Goal: Communication & Community: Answer question/provide support

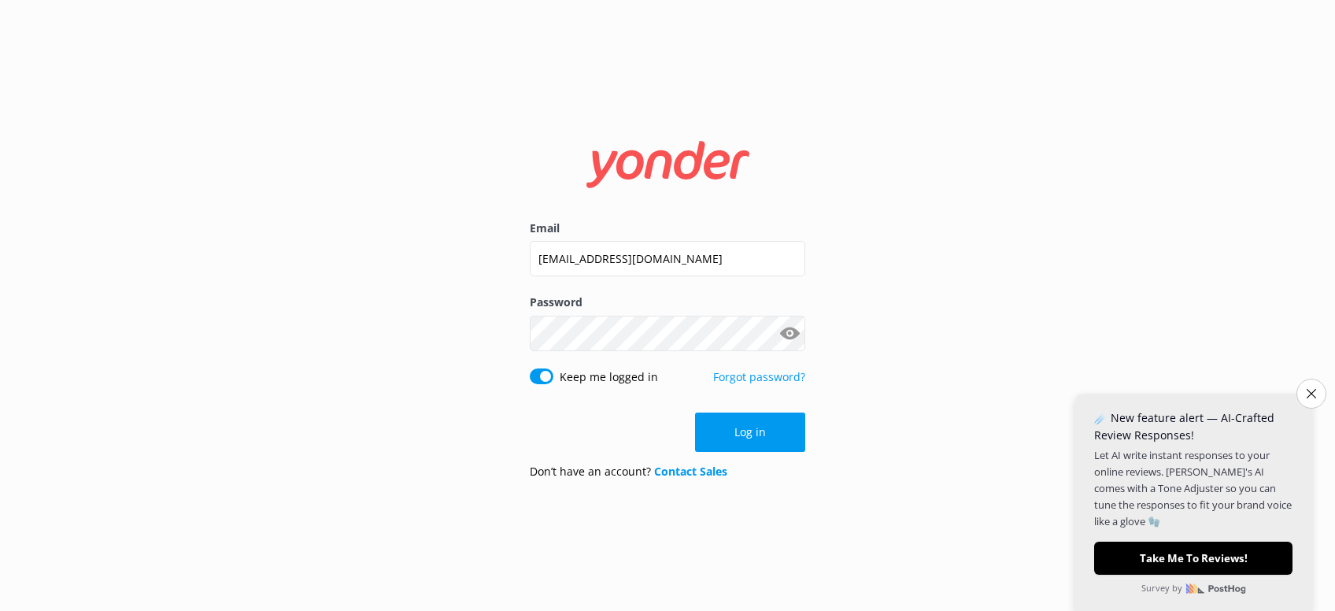
click at [752, 427] on button "Log in" at bounding box center [750, 432] width 110 height 39
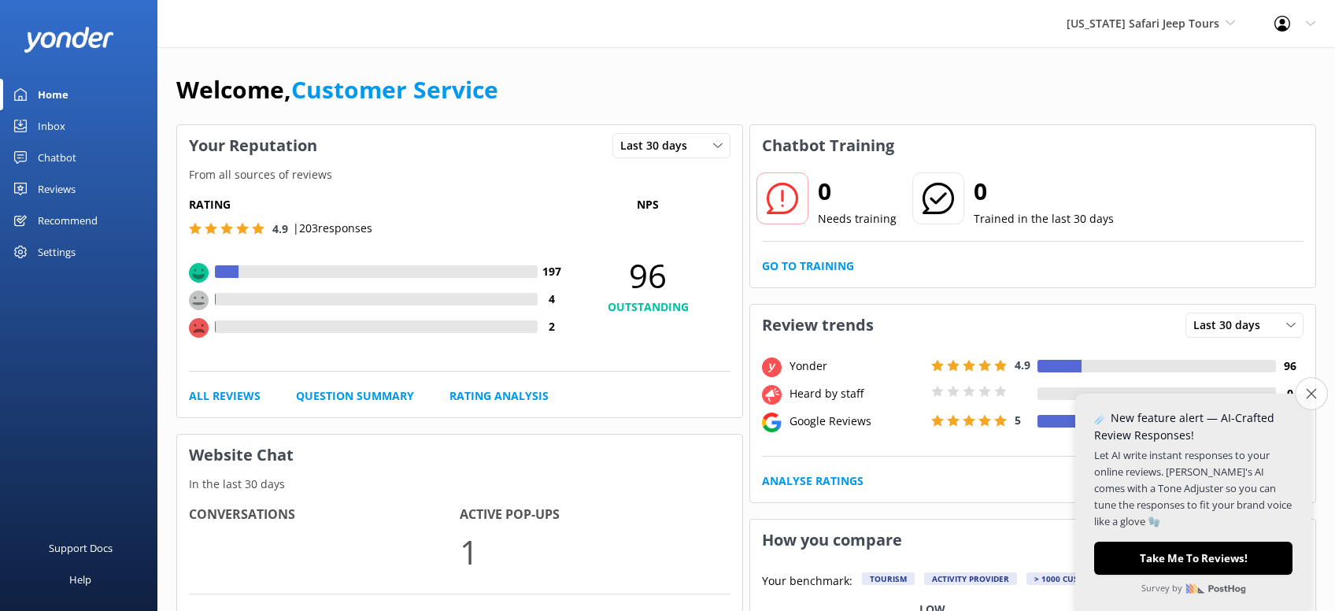
click at [1306, 395] on icon "Close survey" at bounding box center [1311, 393] width 10 height 10
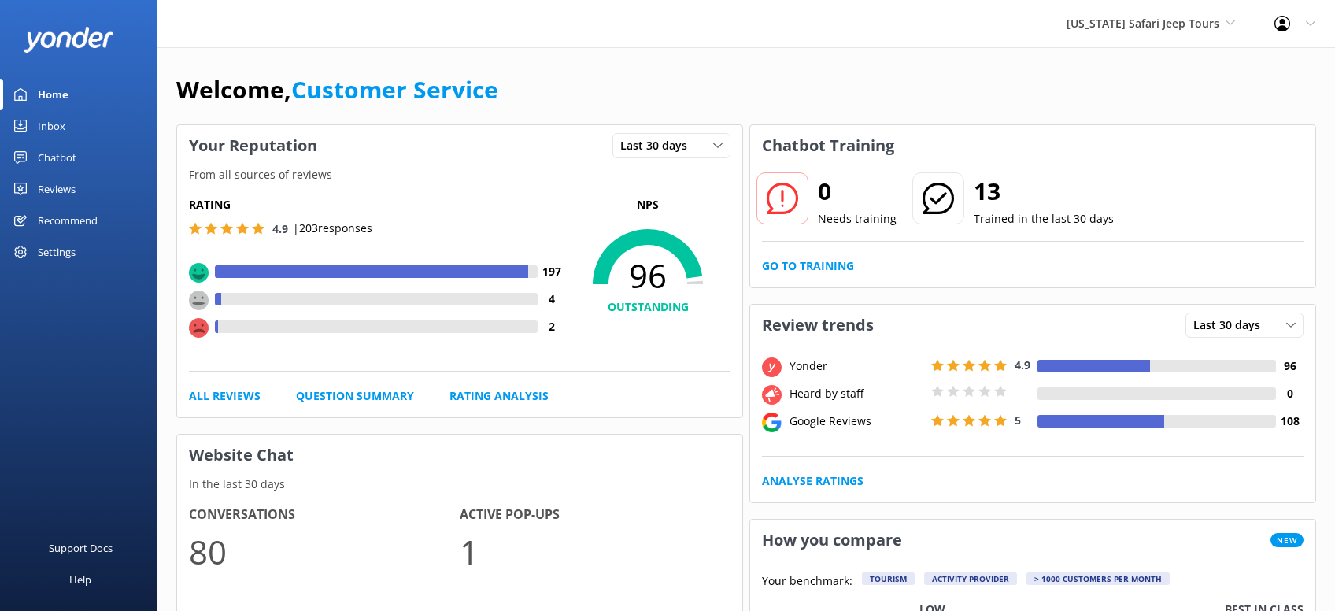
click at [50, 189] on div "Reviews" at bounding box center [57, 188] width 38 height 31
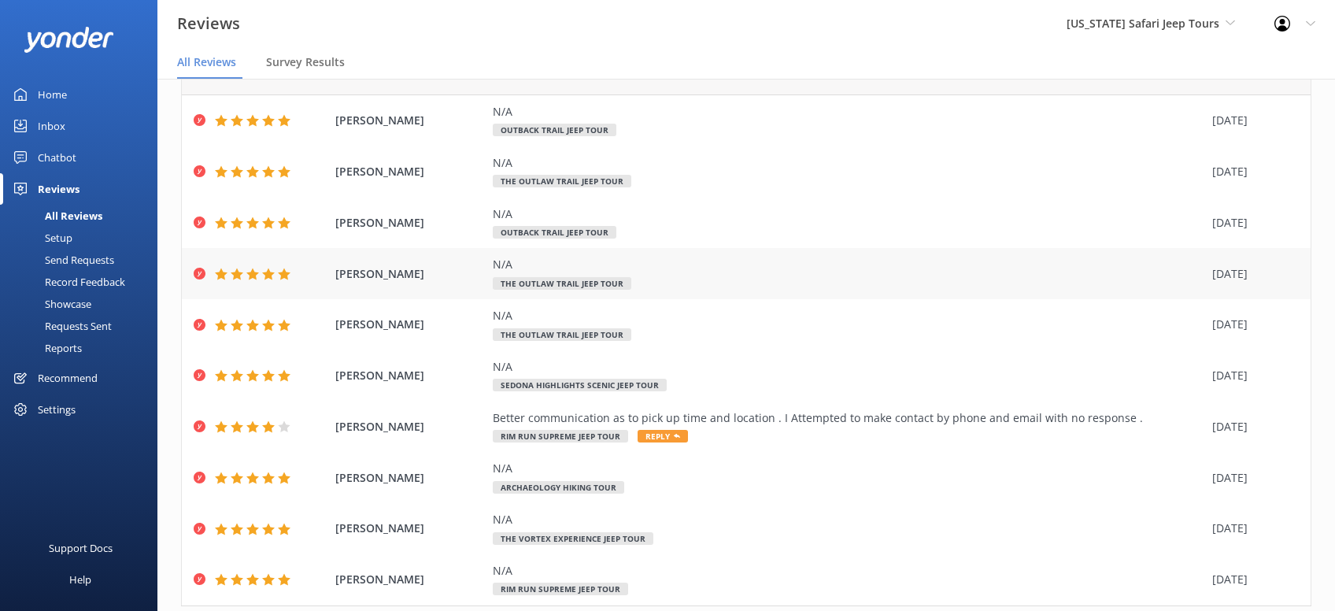
scroll to position [125, 0]
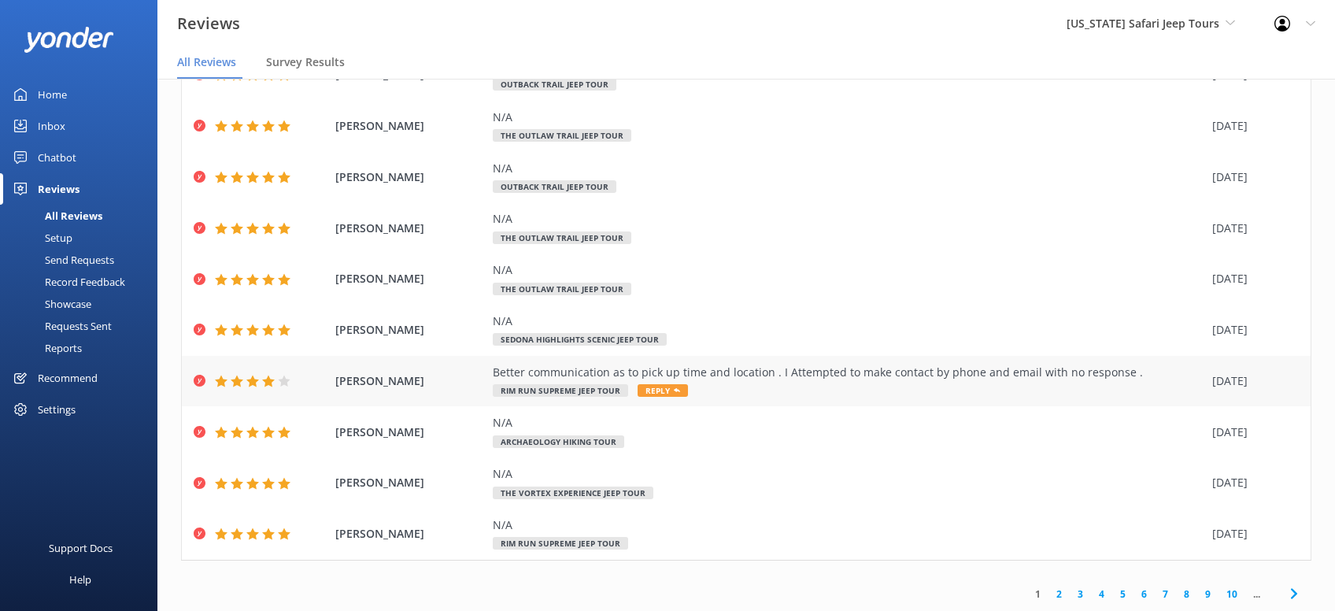
drag, startPoint x: 672, startPoint y: 388, endPoint x: 683, endPoint y: 380, distance: 14.2
click at [676, 388] on icon at bounding box center [677, 390] width 6 height 6
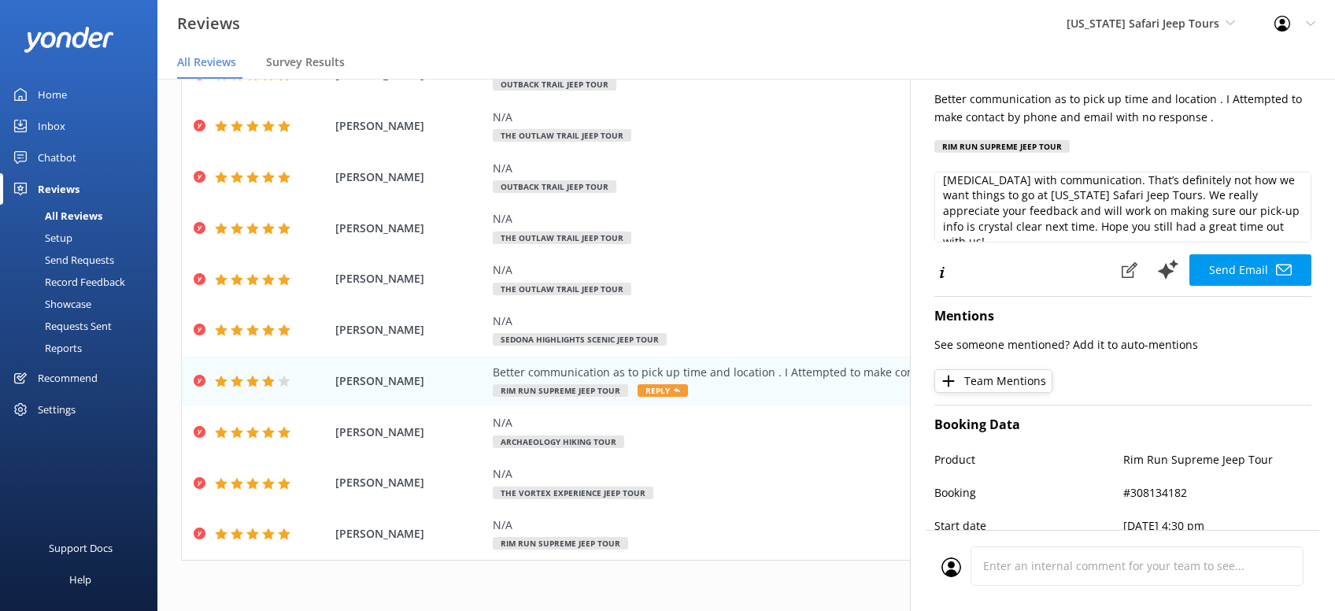
scroll to position [200, 0]
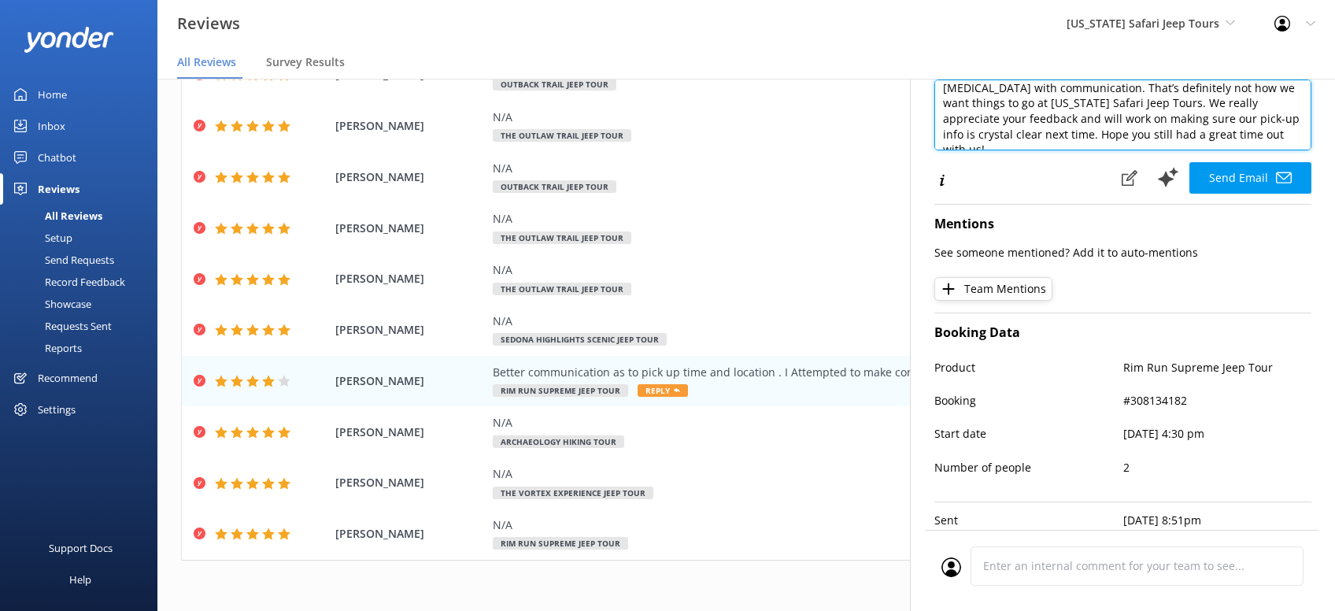
click at [1150, 135] on textarea "Hey Vince, thanks for letting us know about the hiccup with communication. That…" at bounding box center [1123, 115] width 377 height 71
type textarea "Hey Vince, thanks for letting us know about the hiccup with communication. That…"
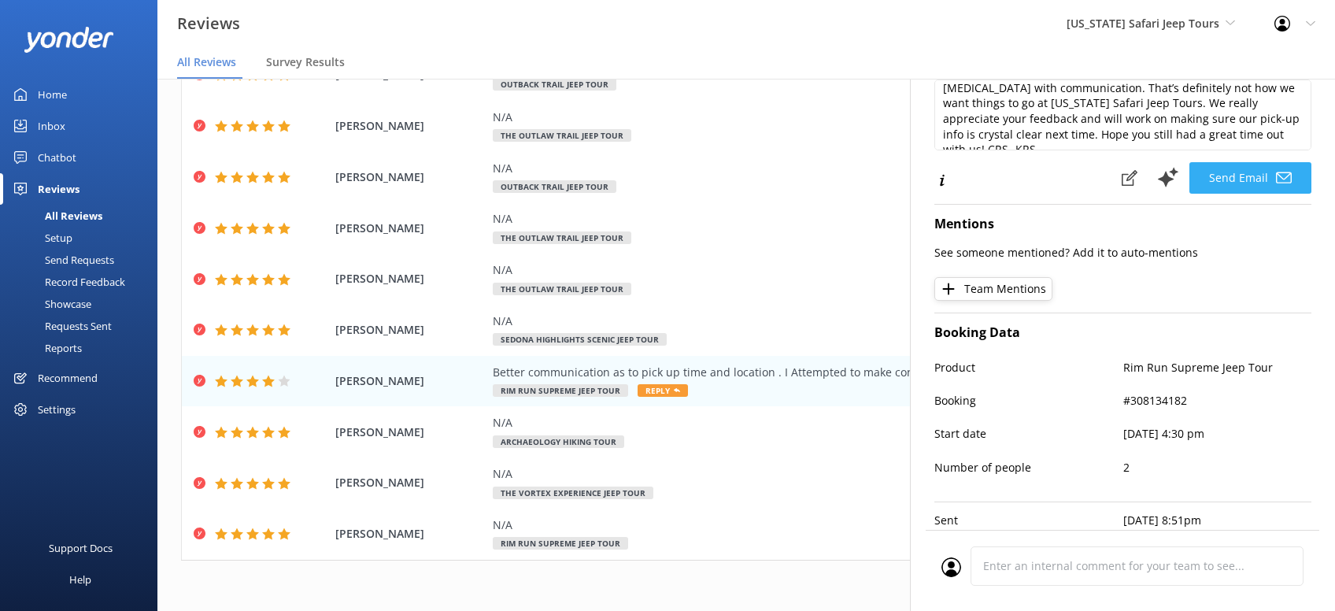
click at [1249, 175] on button "Send Email" at bounding box center [1251, 177] width 122 height 31
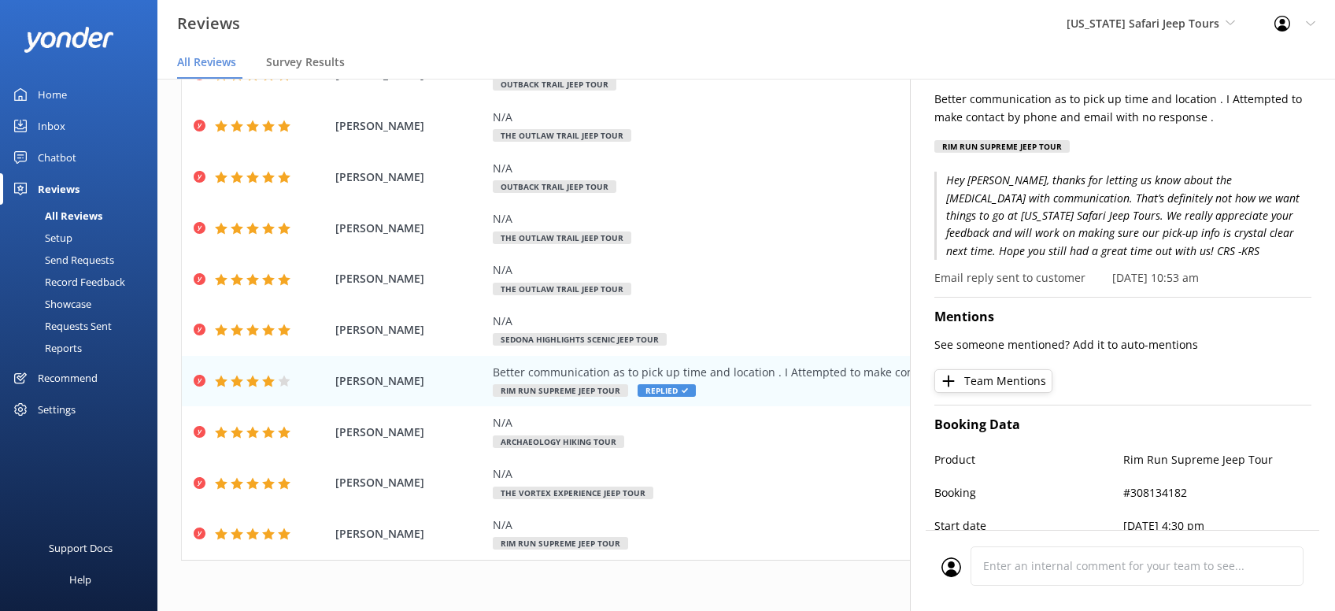
scroll to position [0, 0]
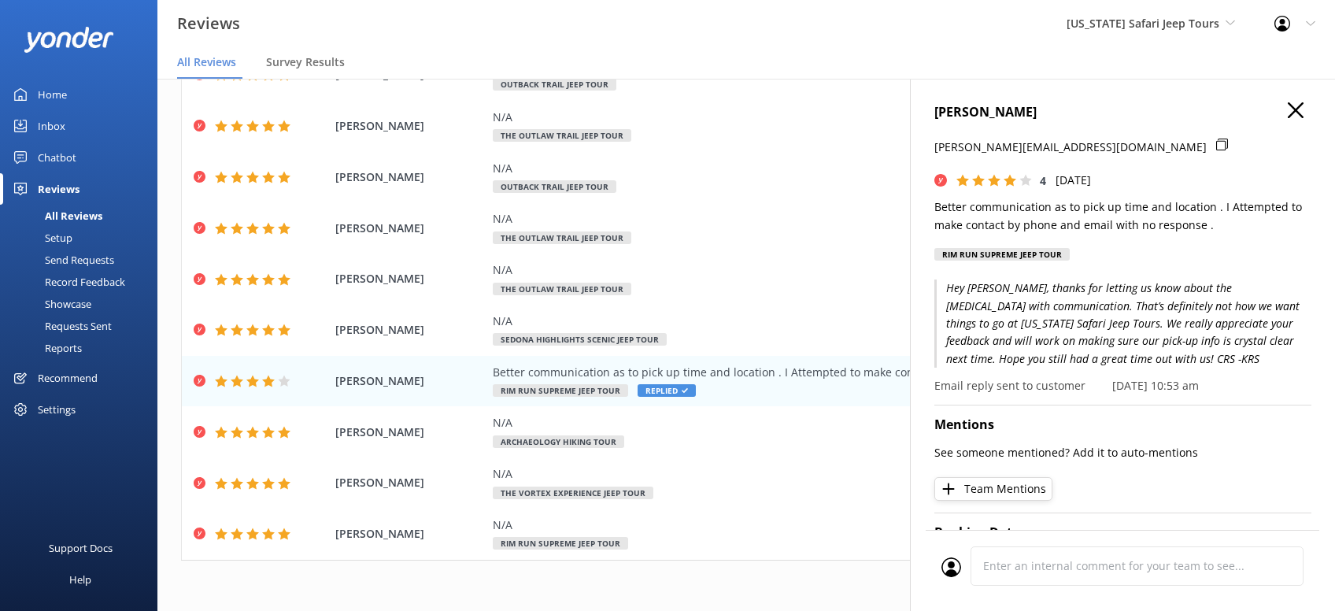
click at [1298, 112] on use "button" at bounding box center [1296, 110] width 16 height 16
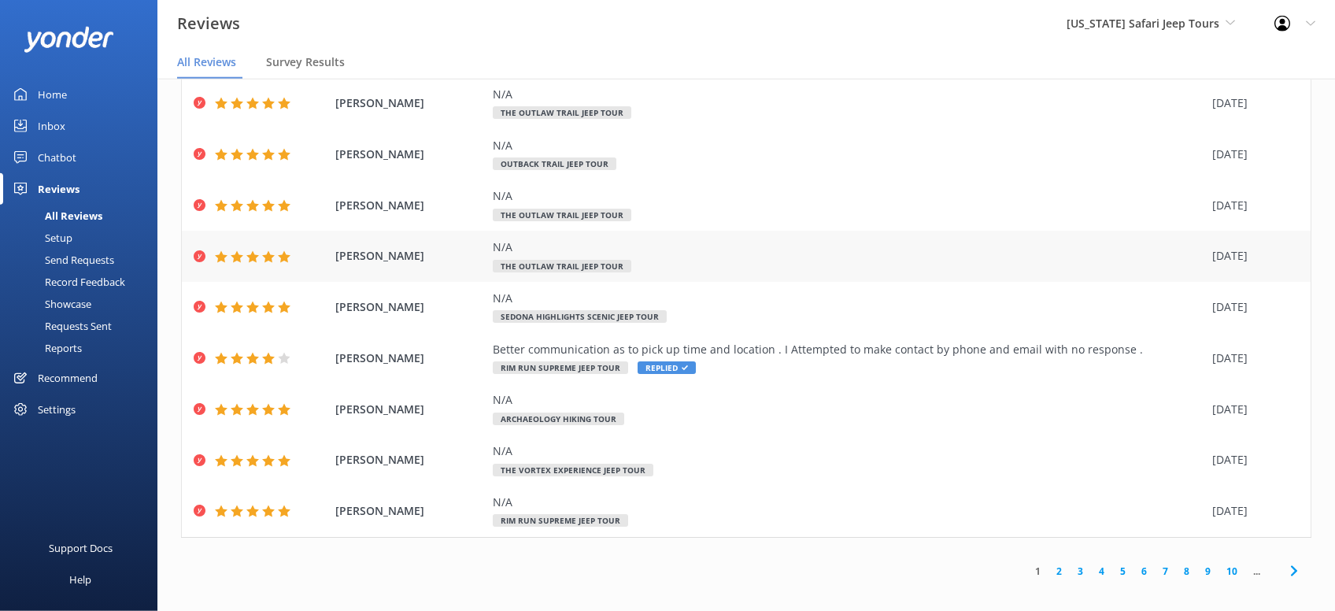
scroll to position [31, 0]
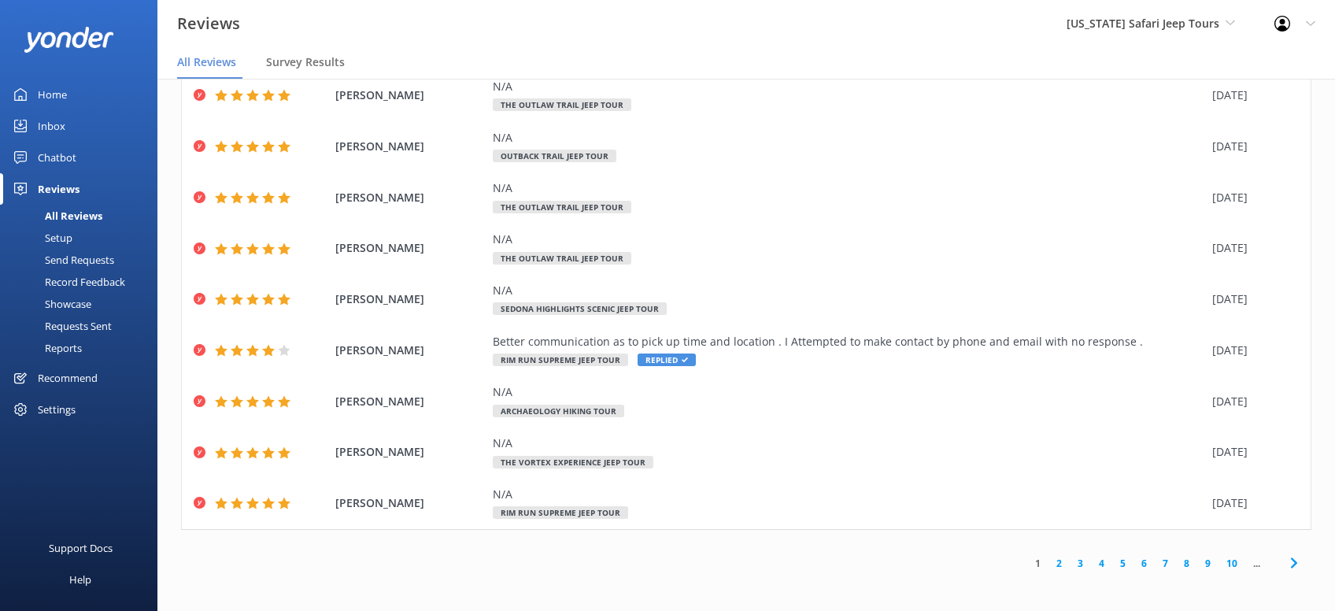
click at [1291, 560] on icon at bounding box center [1294, 563] width 19 height 19
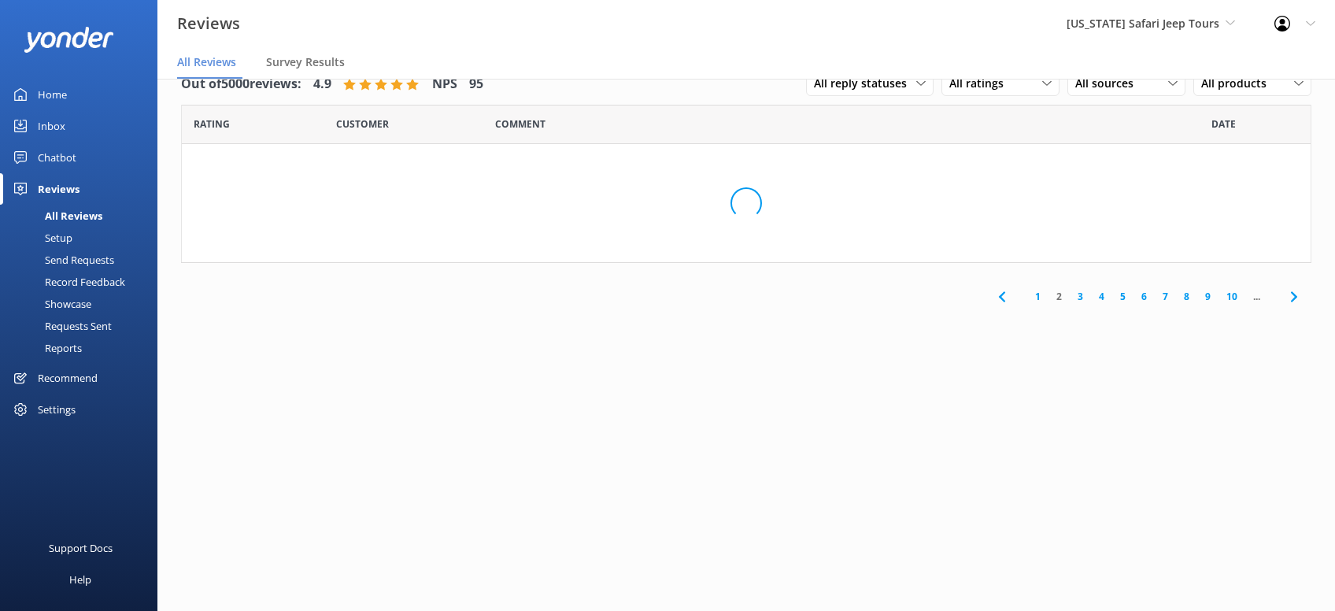
scroll to position [0, 0]
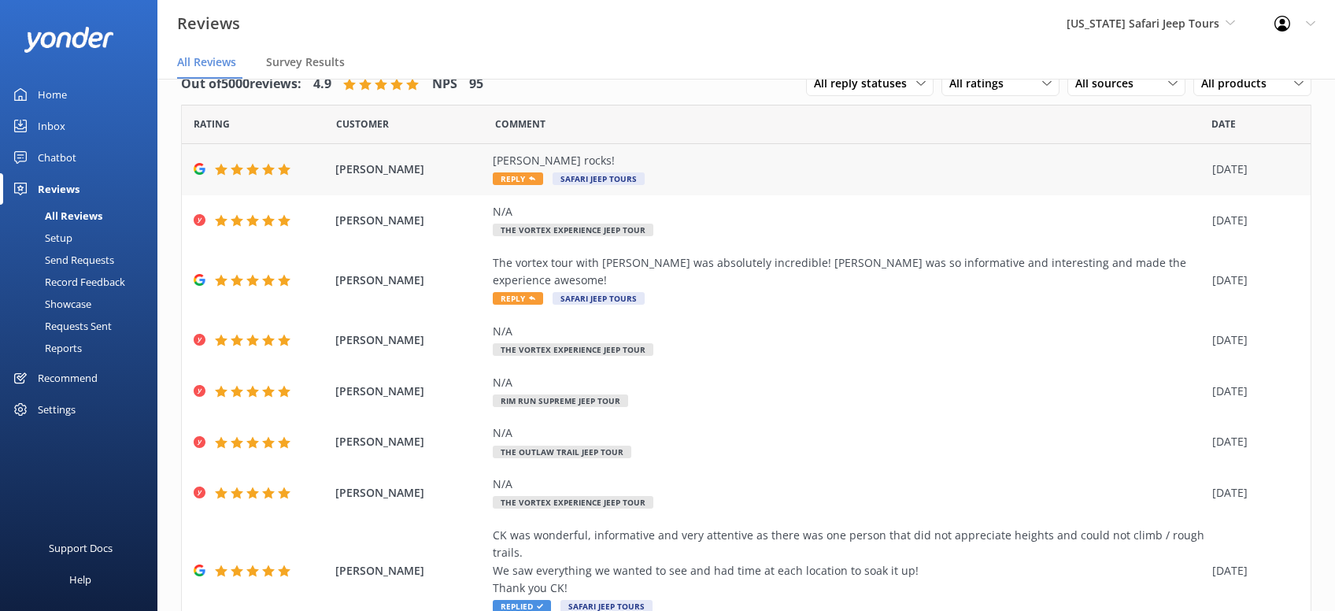
click at [517, 176] on span "Reply" at bounding box center [518, 178] width 50 height 13
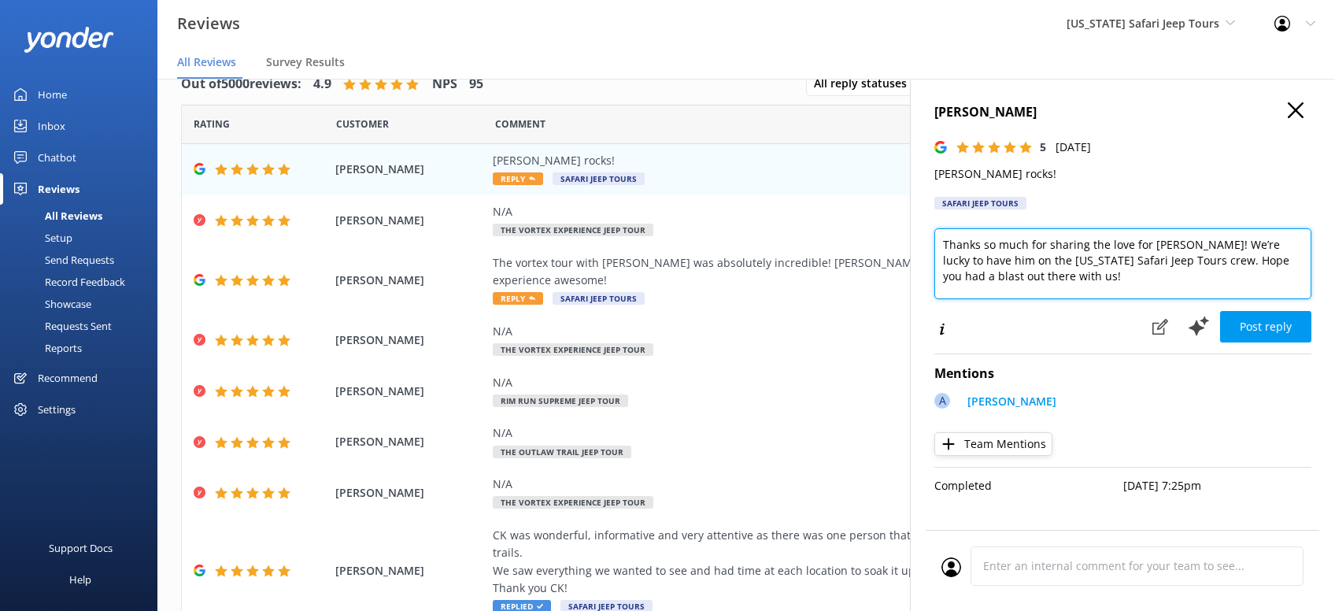
click at [1079, 282] on textarea "Thanks so much for sharing the love for Adam! We’re lucky to have him on the Ar…" at bounding box center [1123, 263] width 377 height 71
type textarea "Thanks so much for sharing the love for Adam! We’re lucky to have him on the Ar…"
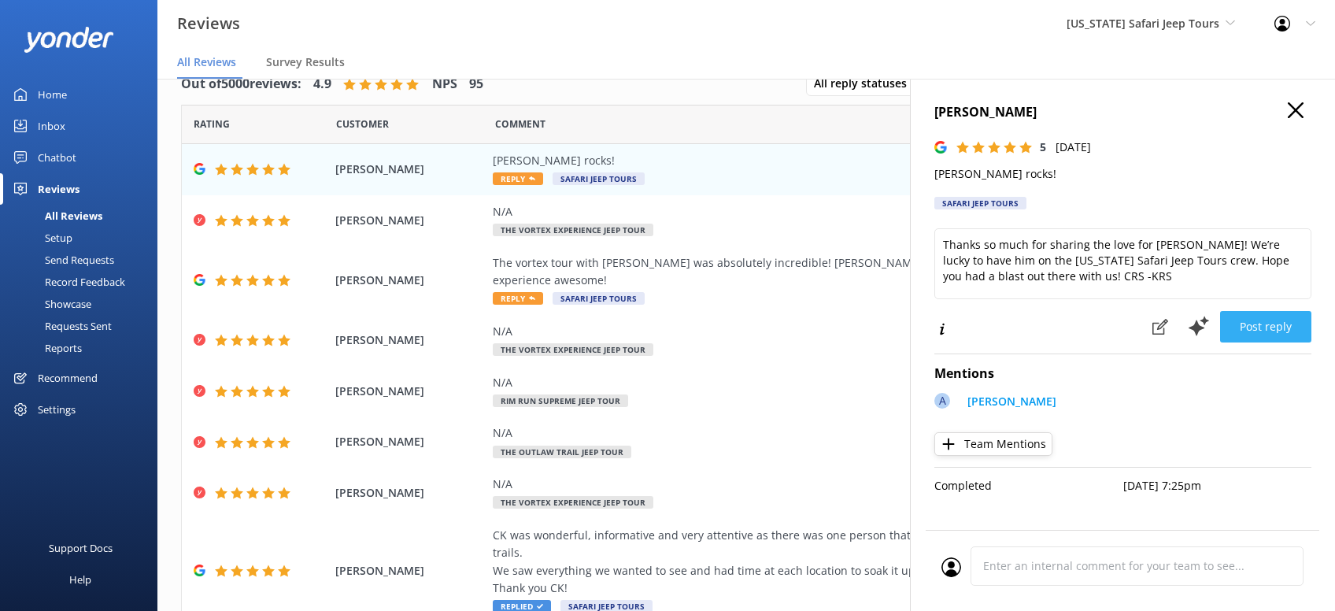
click at [1261, 311] on button "Post reply" at bounding box center [1265, 326] width 91 height 31
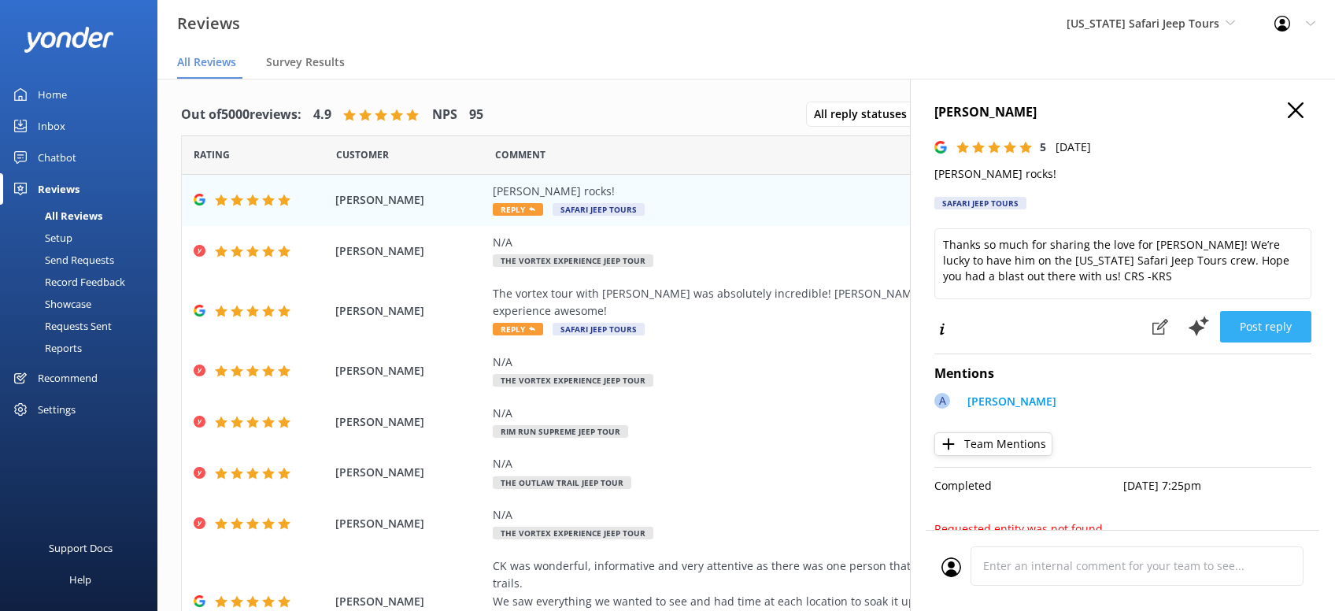
click at [1283, 326] on button "Post reply" at bounding box center [1265, 326] width 91 height 31
click at [1297, 114] on icon "button" at bounding box center [1296, 110] width 16 height 16
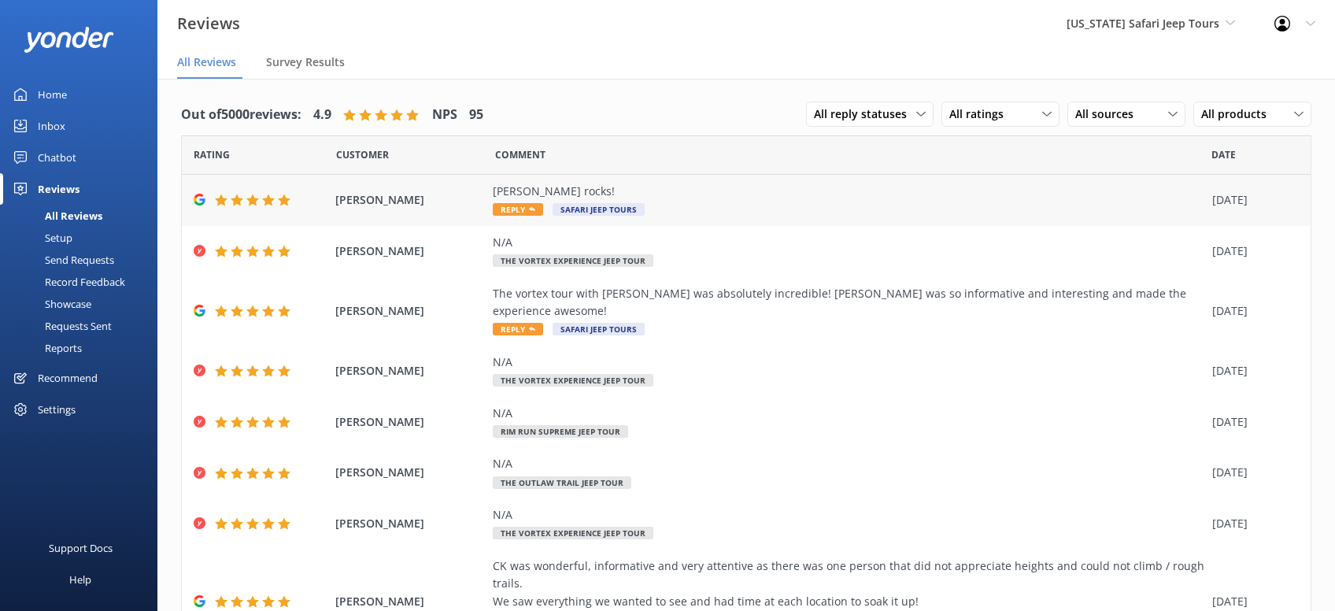
click at [523, 210] on span "Reply" at bounding box center [518, 209] width 50 height 13
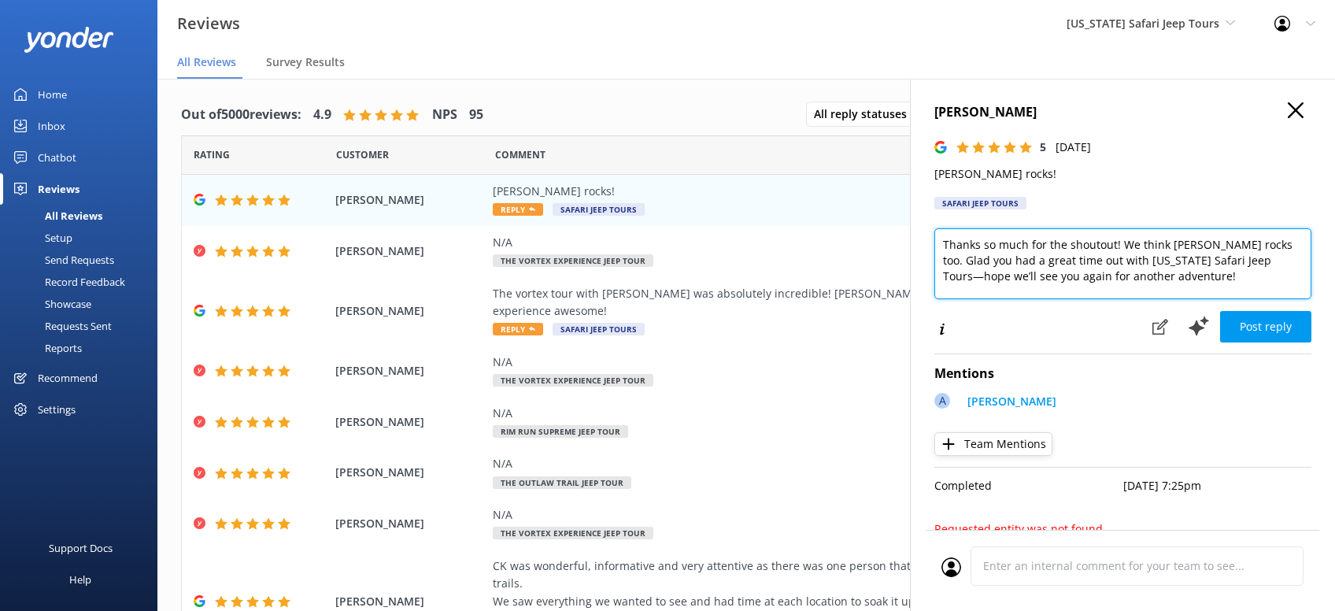
click at [1130, 281] on textarea "Thanks so much for the shoutout! We think Adam rocks too. Glad you had a great …" at bounding box center [1123, 263] width 377 height 71
type textarea "Thanks so much for the shoutout! We think Adam rocks too. Glad you had a great …"
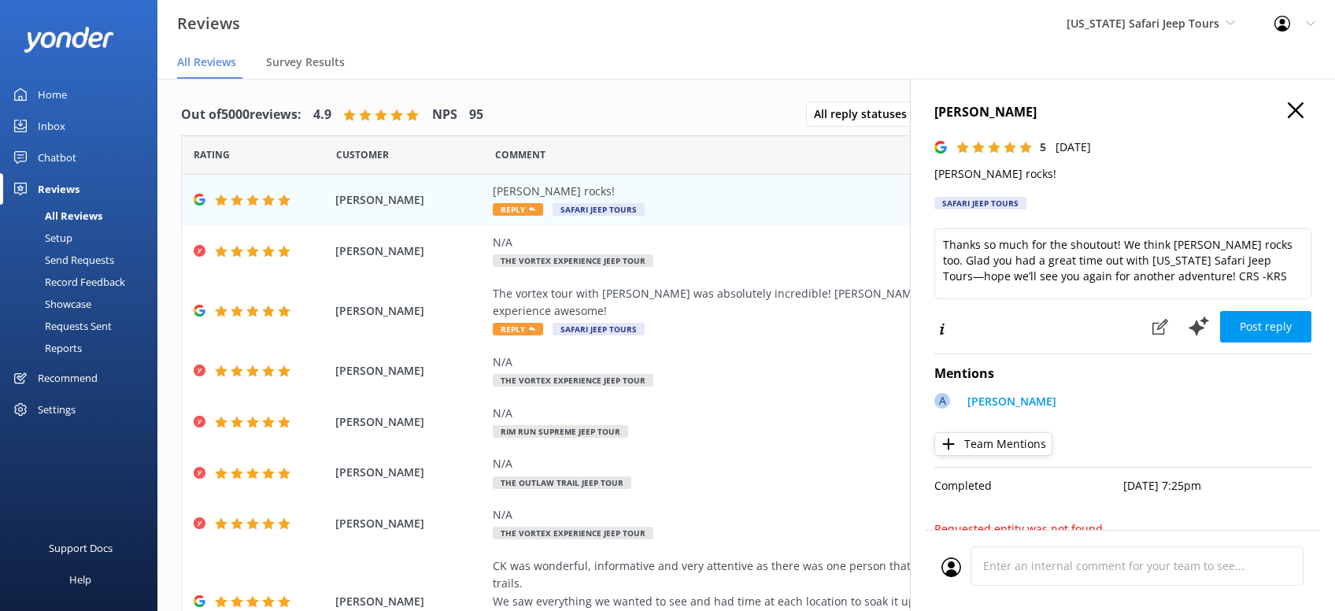
click at [1298, 320] on button "Post reply" at bounding box center [1265, 326] width 91 height 31
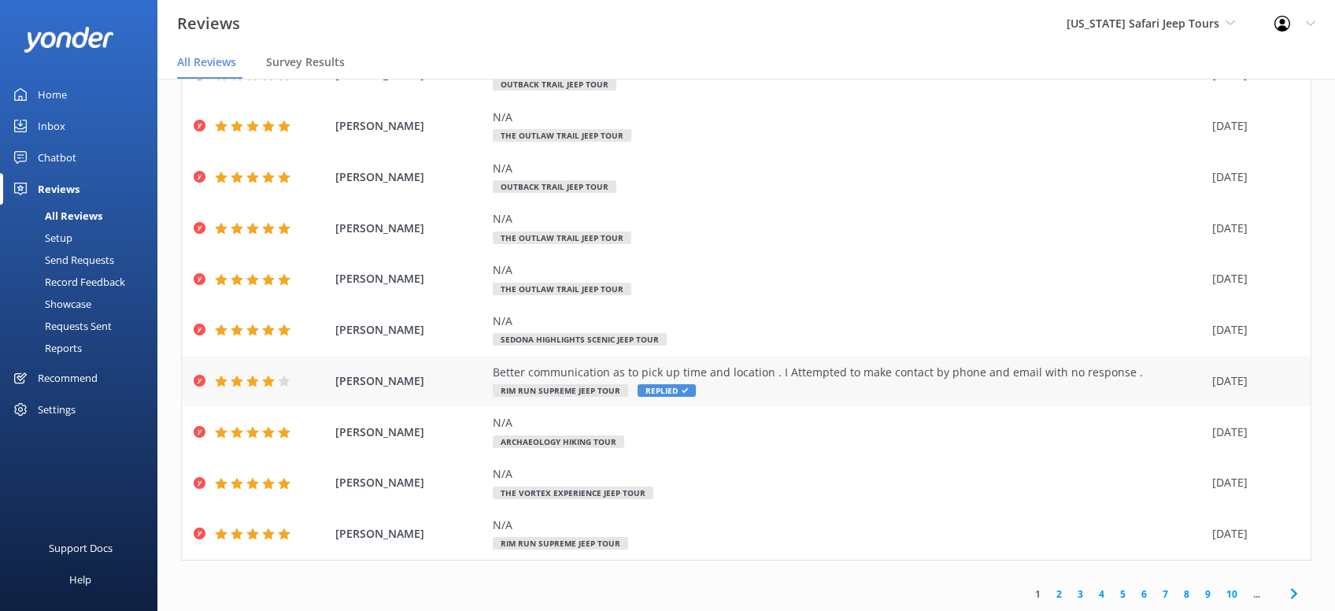
scroll to position [31, 0]
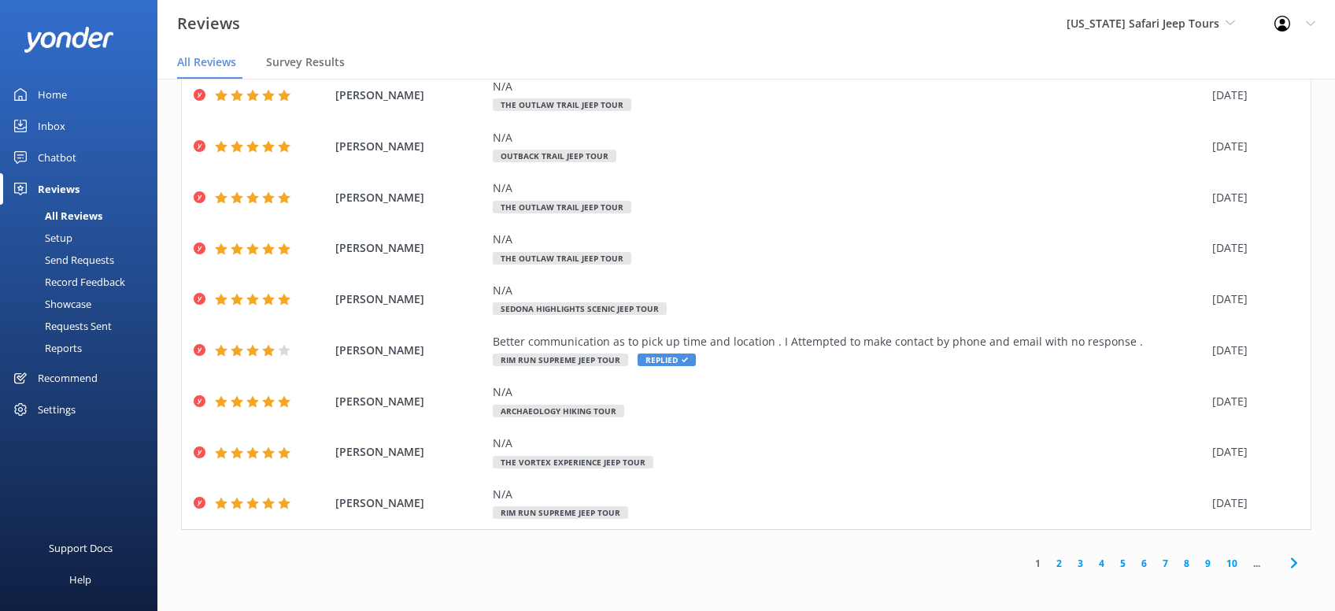
click at [1291, 563] on icon at bounding box center [1294, 563] width 19 height 19
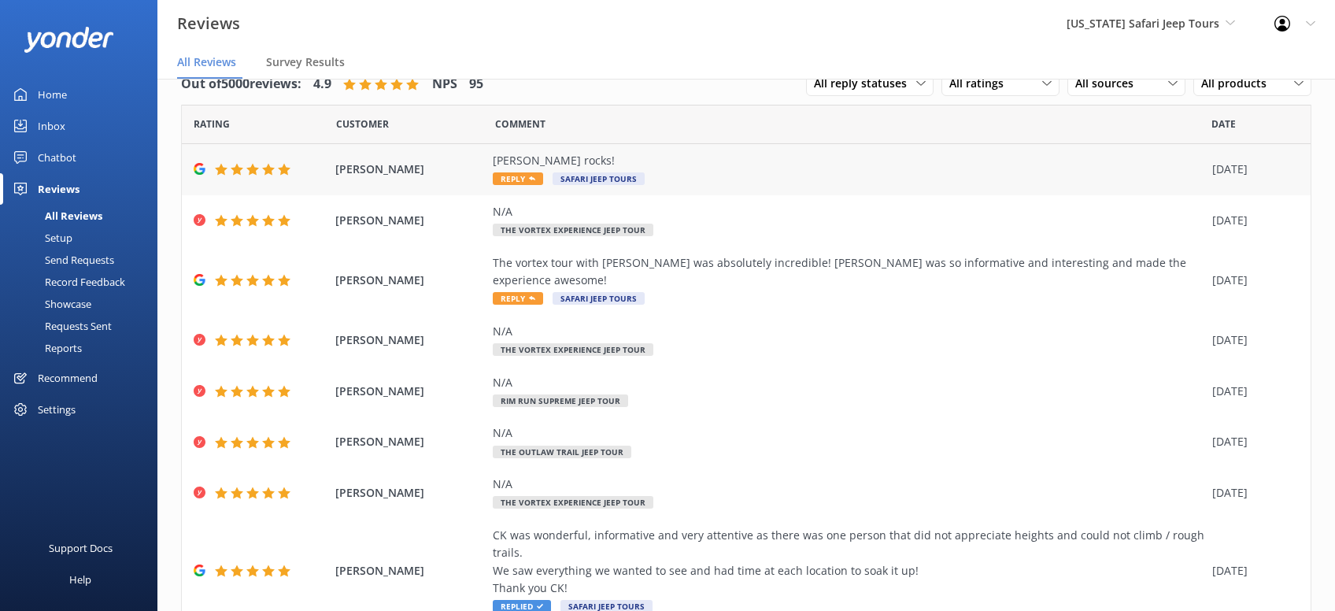
drag, startPoint x: 522, startPoint y: 180, endPoint x: 539, endPoint y: 173, distance: 18.7
click at [527, 179] on span "Reply" at bounding box center [518, 178] width 50 height 13
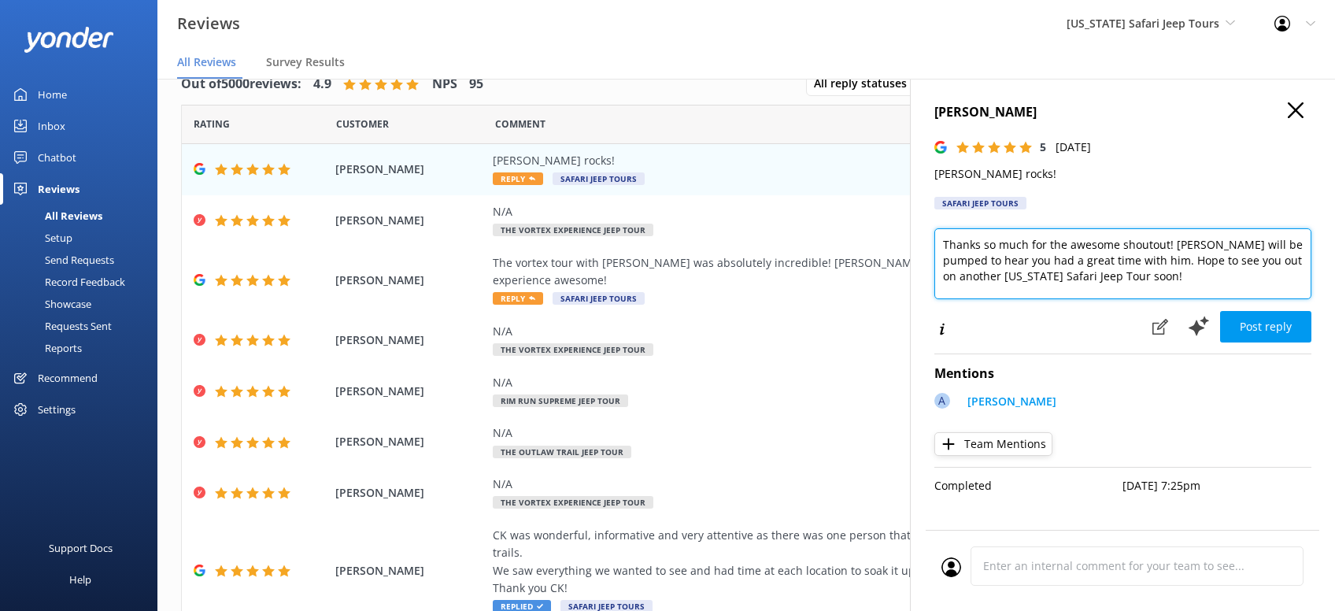
drag, startPoint x: 1128, startPoint y: 281, endPoint x: 1145, endPoint y: 280, distance: 16.6
click at [1128, 273] on textarea "Thanks so much for the awesome shoutout! [PERSON_NAME] will be pumped to hear y…" at bounding box center [1123, 263] width 377 height 71
type textarea "Thanks so much for the awesome shoutout! [PERSON_NAME] will be pumped to hear y…"
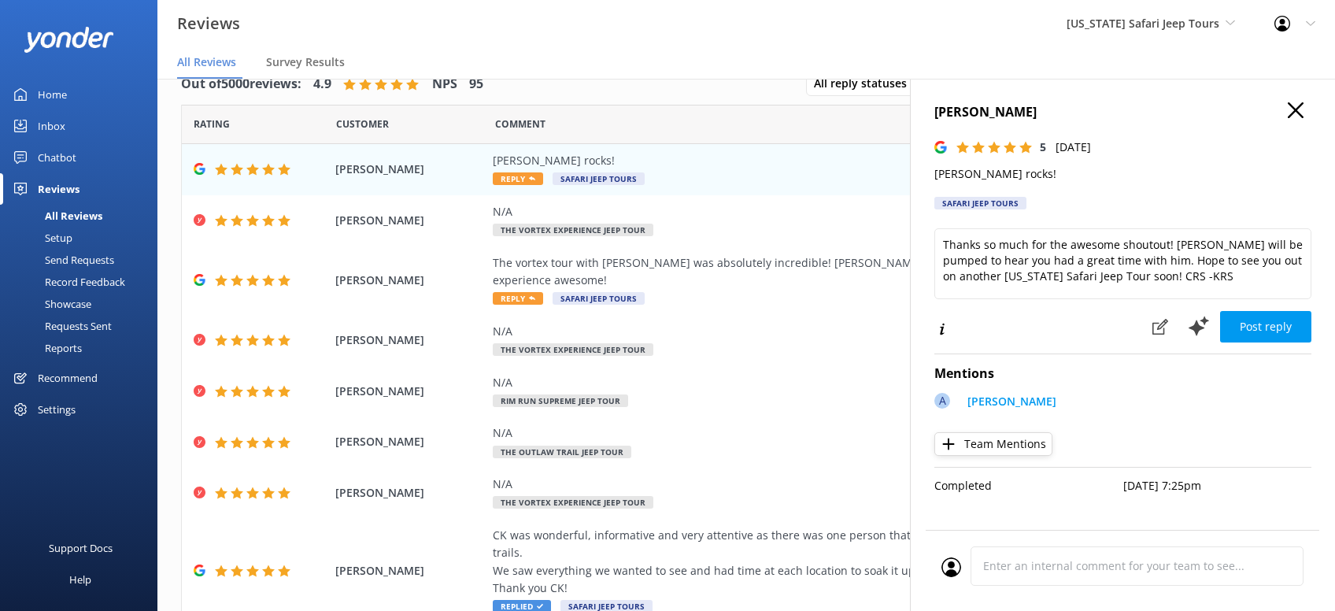
drag, startPoint x: 1258, startPoint y: 319, endPoint x: 1258, endPoint y: 328, distance: 9.4
click at [1259, 320] on button "Post reply" at bounding box center [1265, 326] width 91 height 31
click at [1294, 106] on icon "button" at bounding box center [1296, 110] width 16 height 16
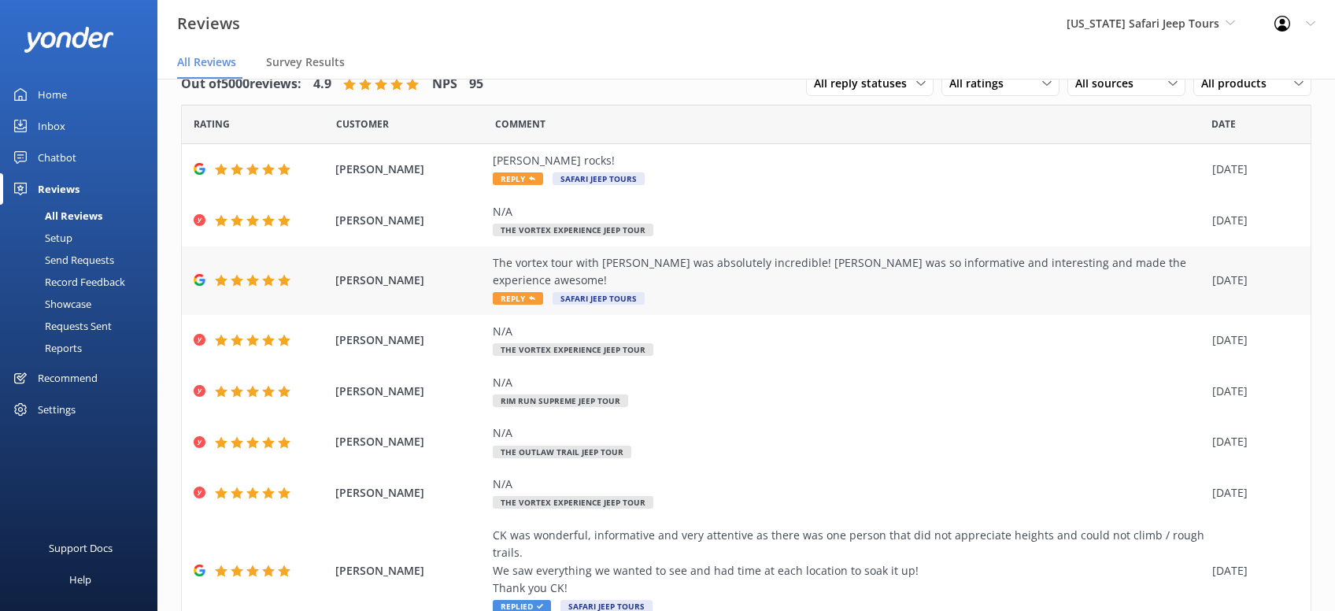
drag, startPoint x: 516, startPoint y: 282, endPoint x: 524, endPoint y: 263, distance: 20.5
click at [517, 292] on span "Reply" at bounding box center [518, 298] width 50 height 13
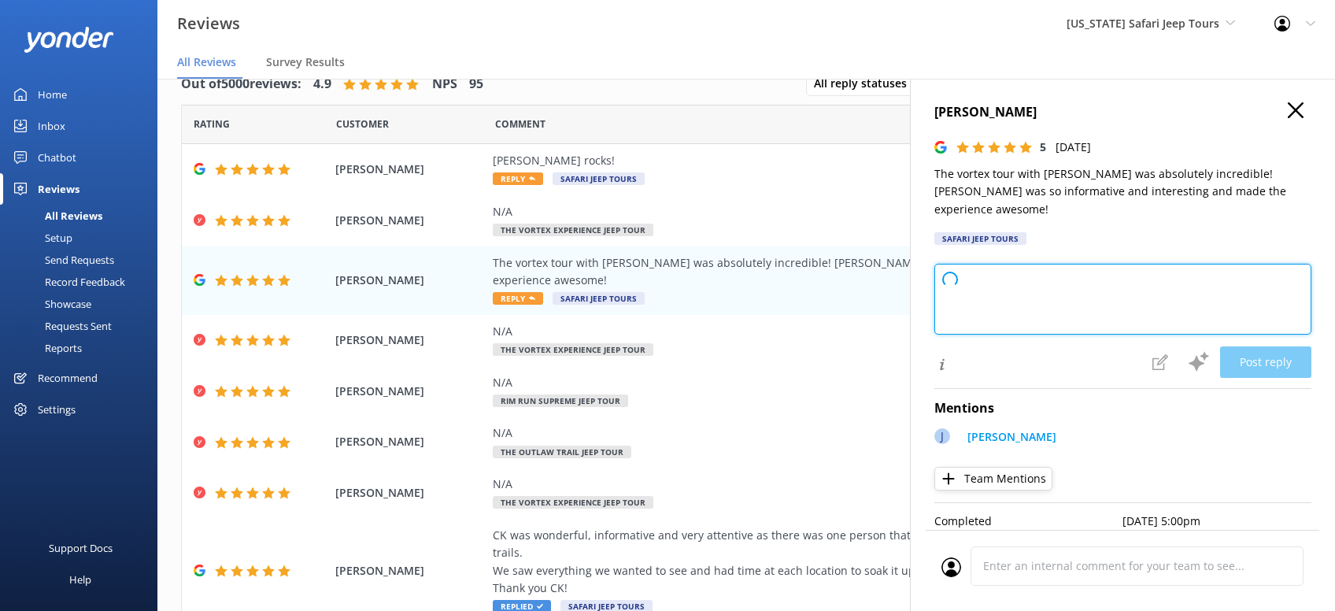
click at [1141, 284] on textarea at bounding box center [1123, 299] width 377 height 71
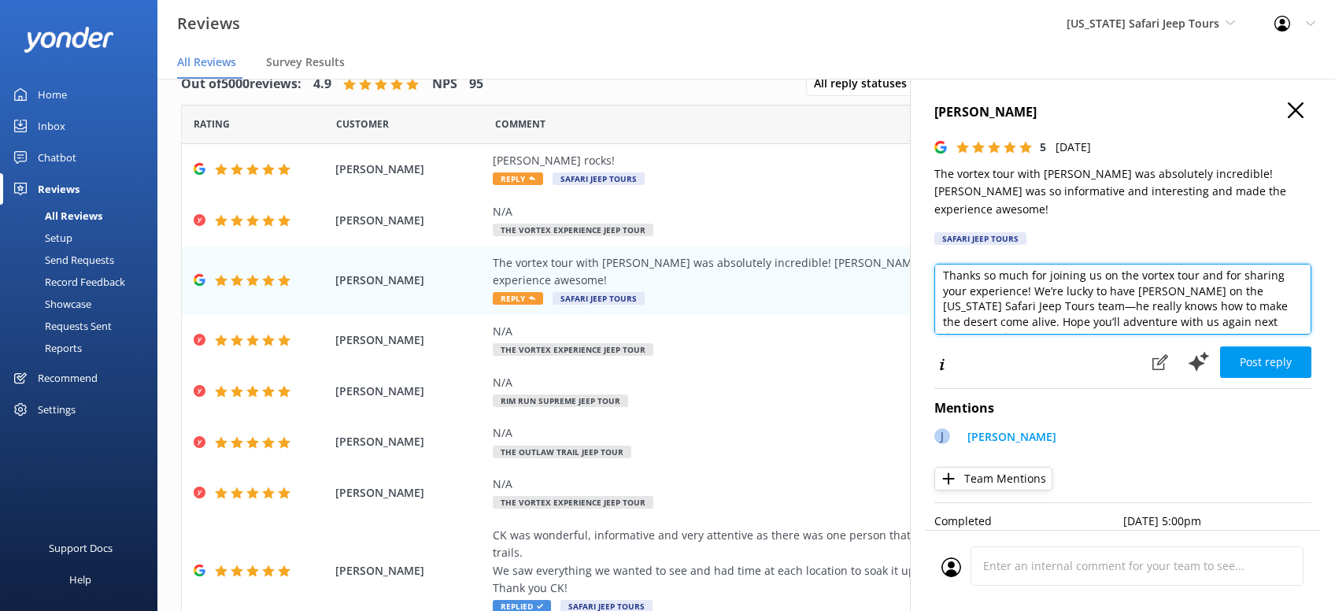
scroll to position [8, 0]
type textarea "Thanks so much for joining us on the vortex tour and for sharing your experienc…"
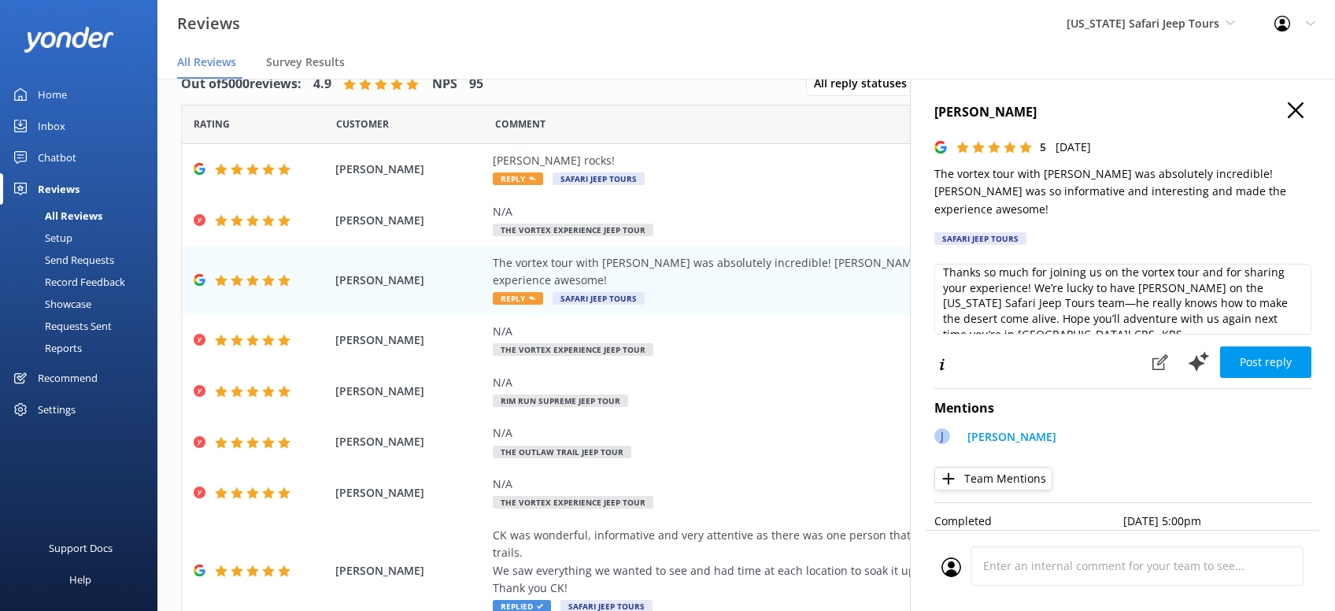
drag, startPoint x: 1265, startPoint y: 340, endPoint x: 1275, endPoint y: 331, distance: 13.4
click at [1272, 346] on button "Post reply" at bounding box center [1265, 361] width 91 height 31
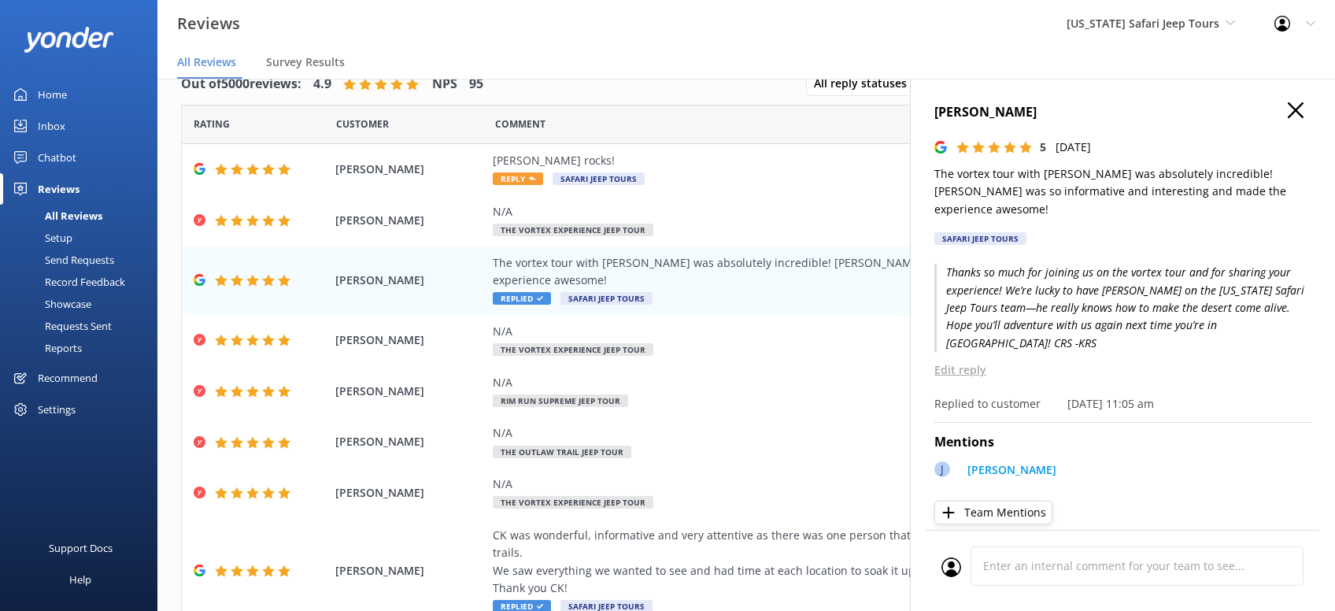
click at [1295, 109] on use "button" at bounding box center [1296, 110] width 16 height 16
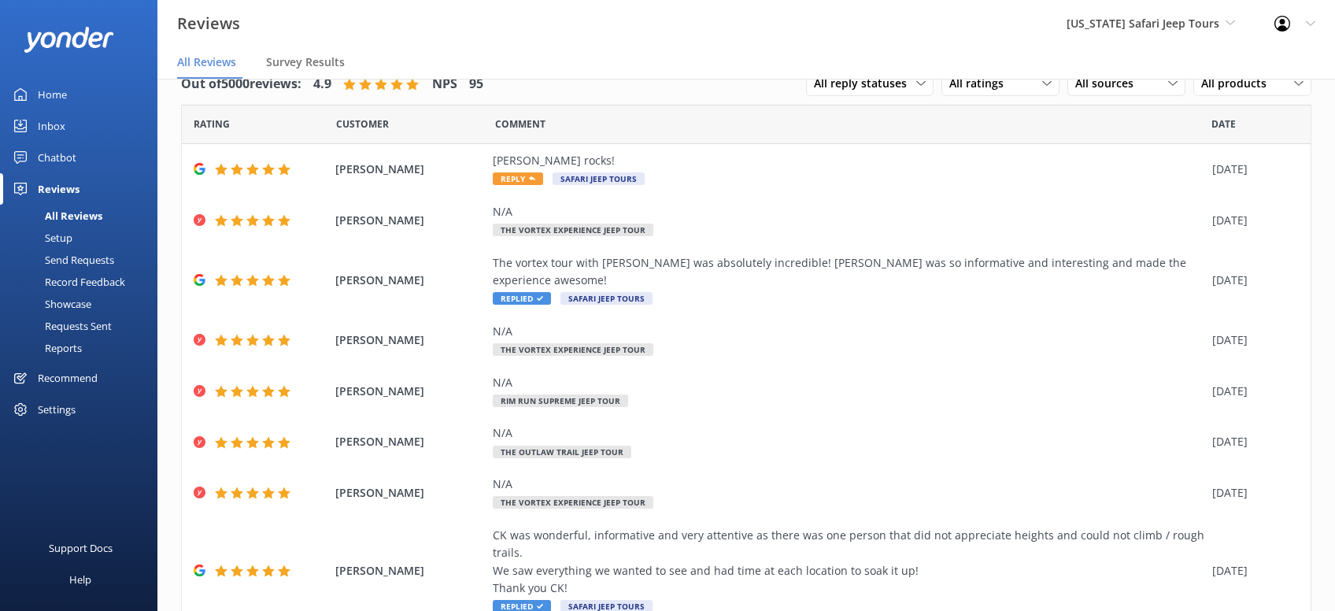
scroll to position [196, 0]
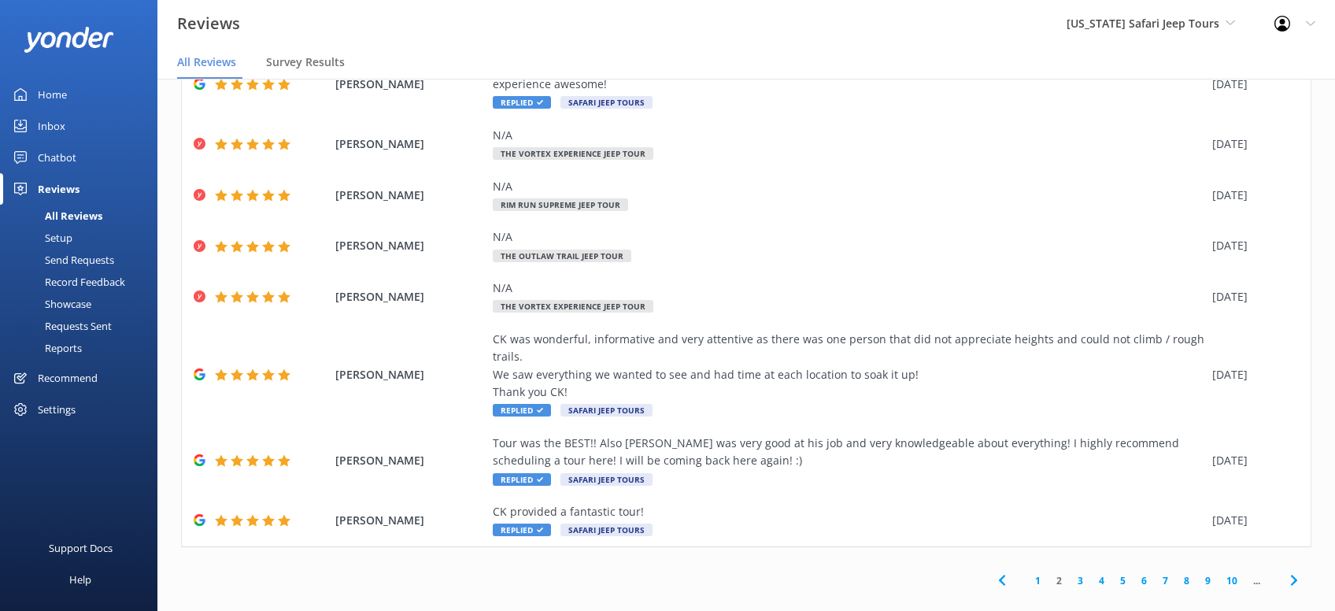
click at [1294, 576] on use at bounding box center [1294, 581] width 6 height 10
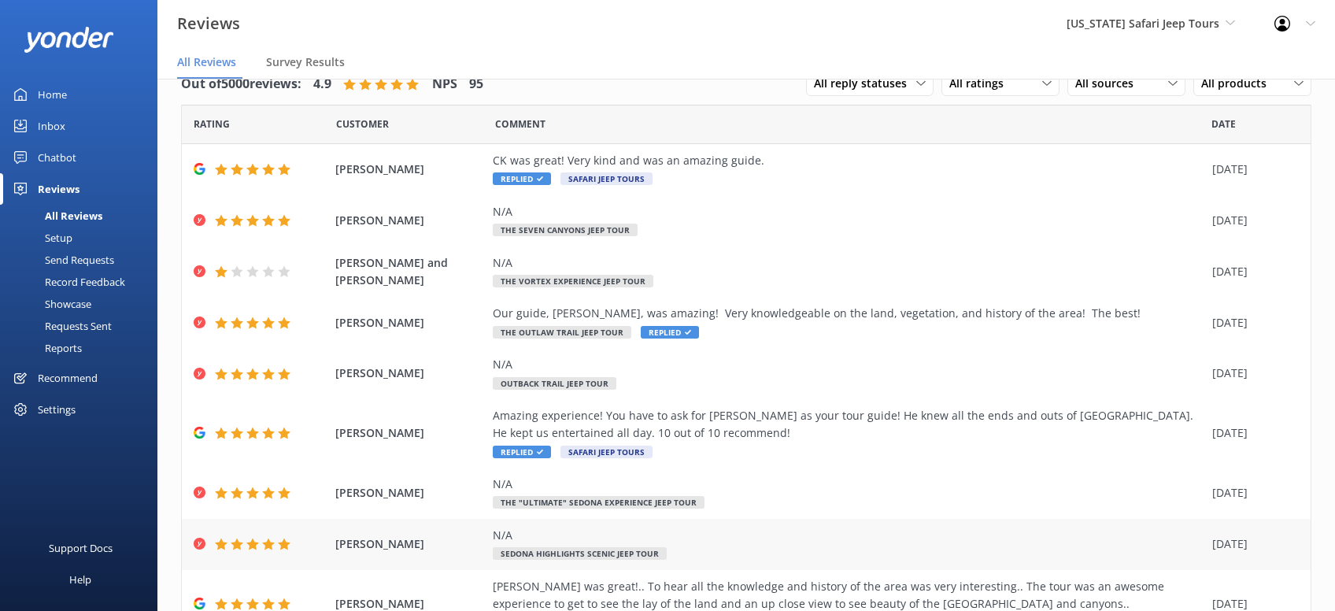
scroll to position [161, 0]
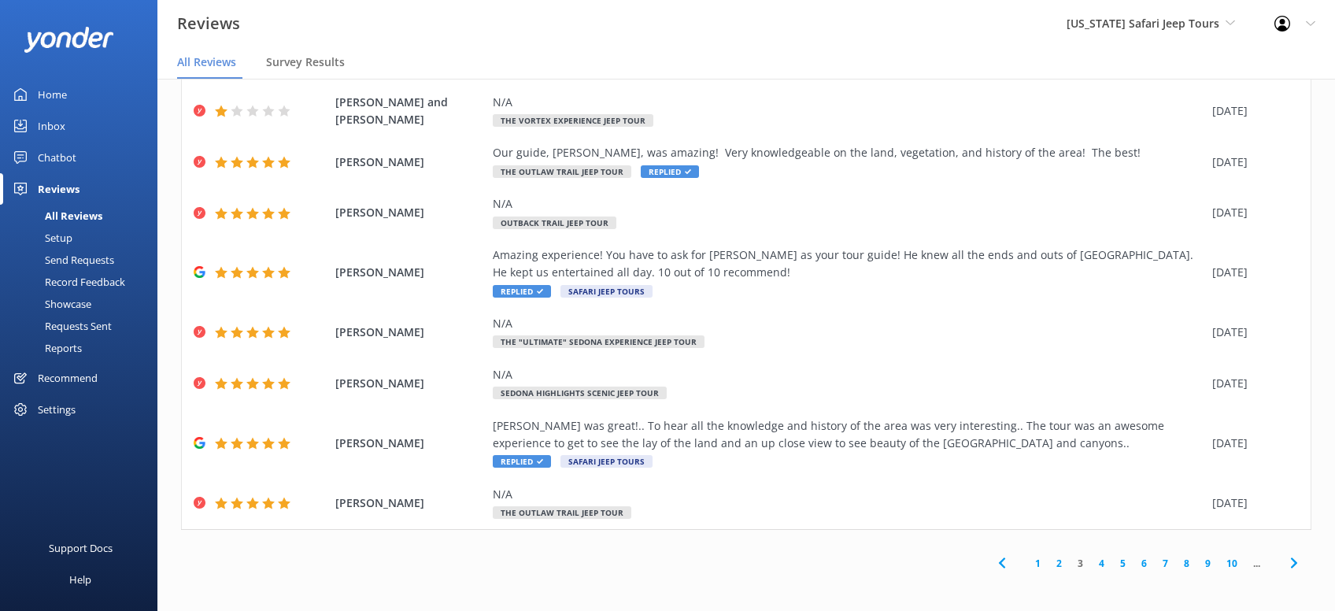
click at [1286, 561] on icon at bounding box center [1294, 563] width 19 height 19
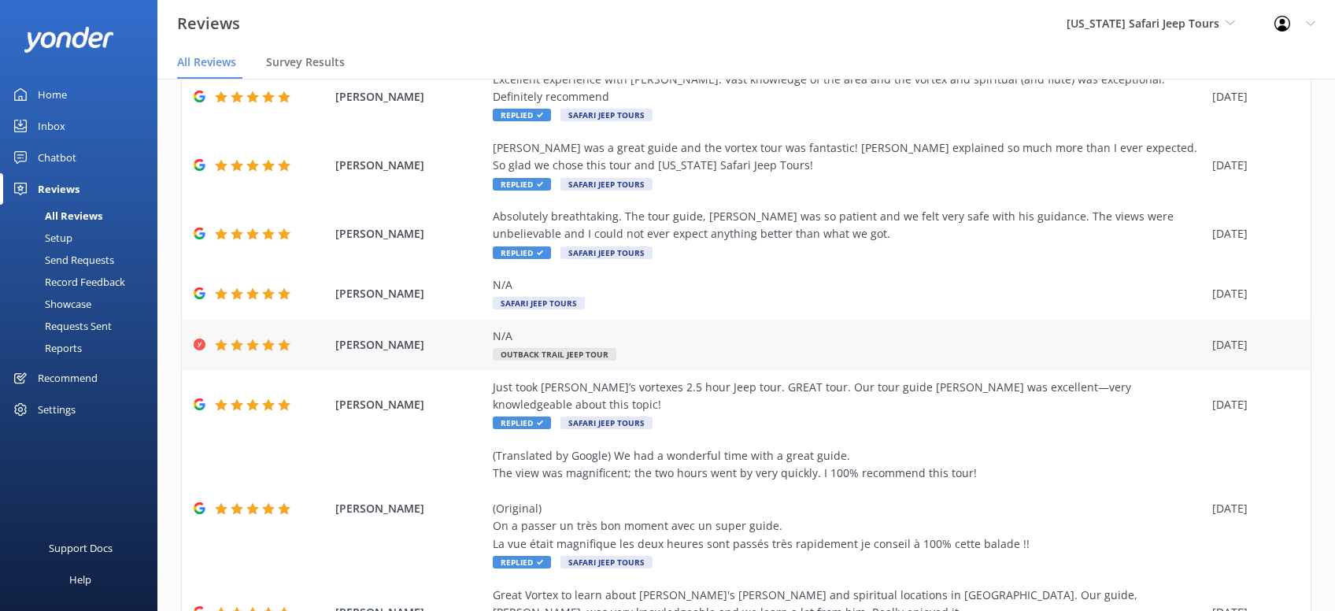
scroll to position [267, 0]
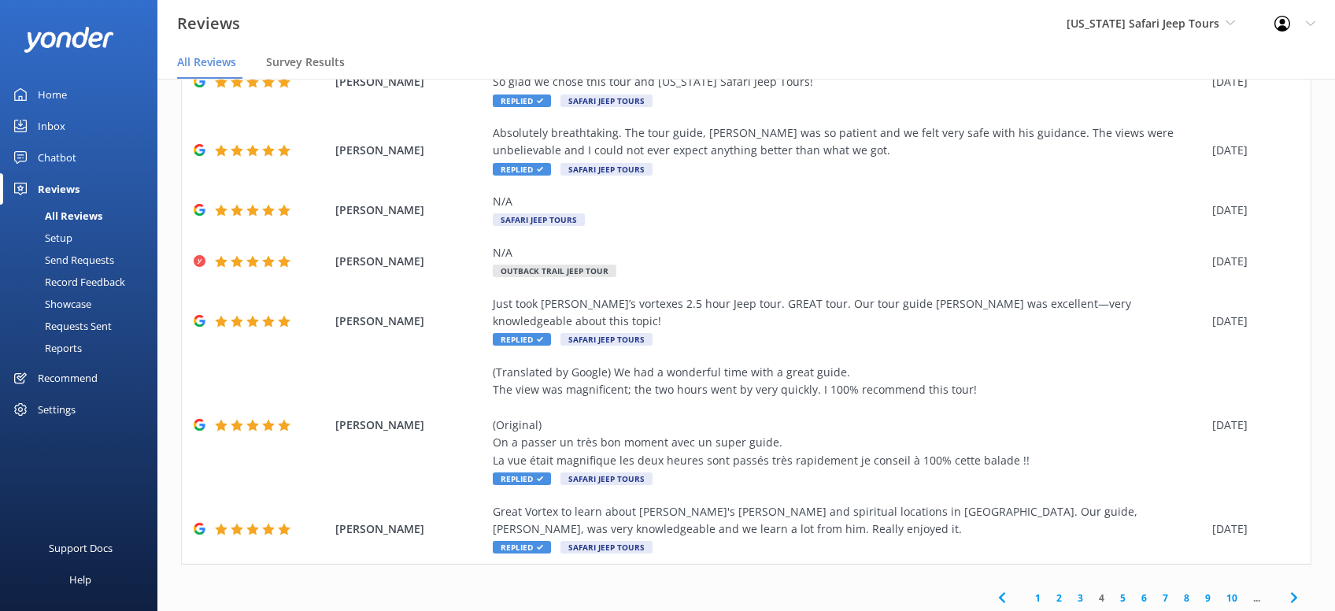
click at [1295, 588] on icon at bounding box center [1294, 597] width 19 height 19
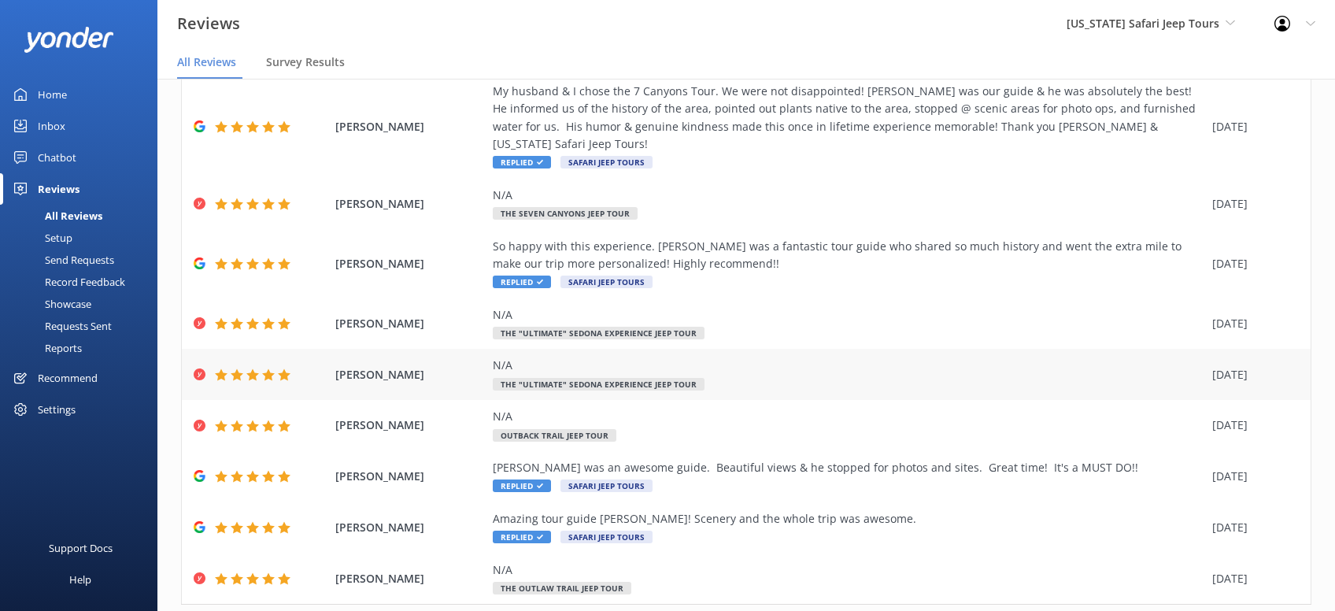
scroll to position [179, 0]
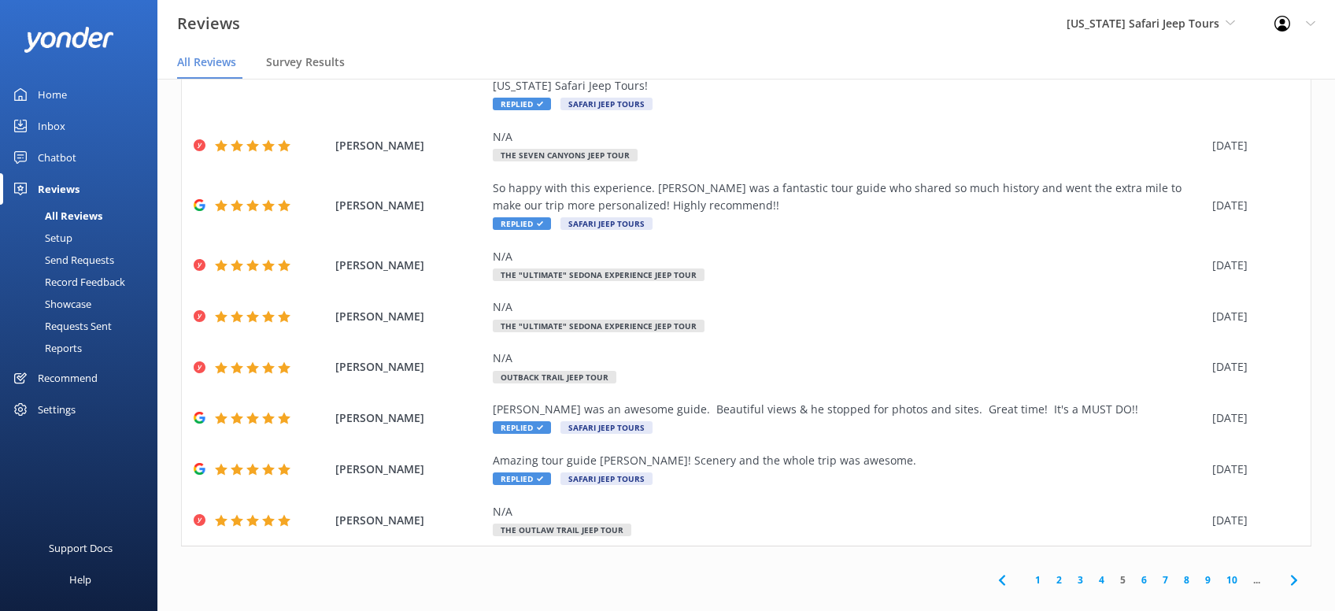
click at [1296, 571] on icon at bounding box center [1294, 580] width 19 height 19
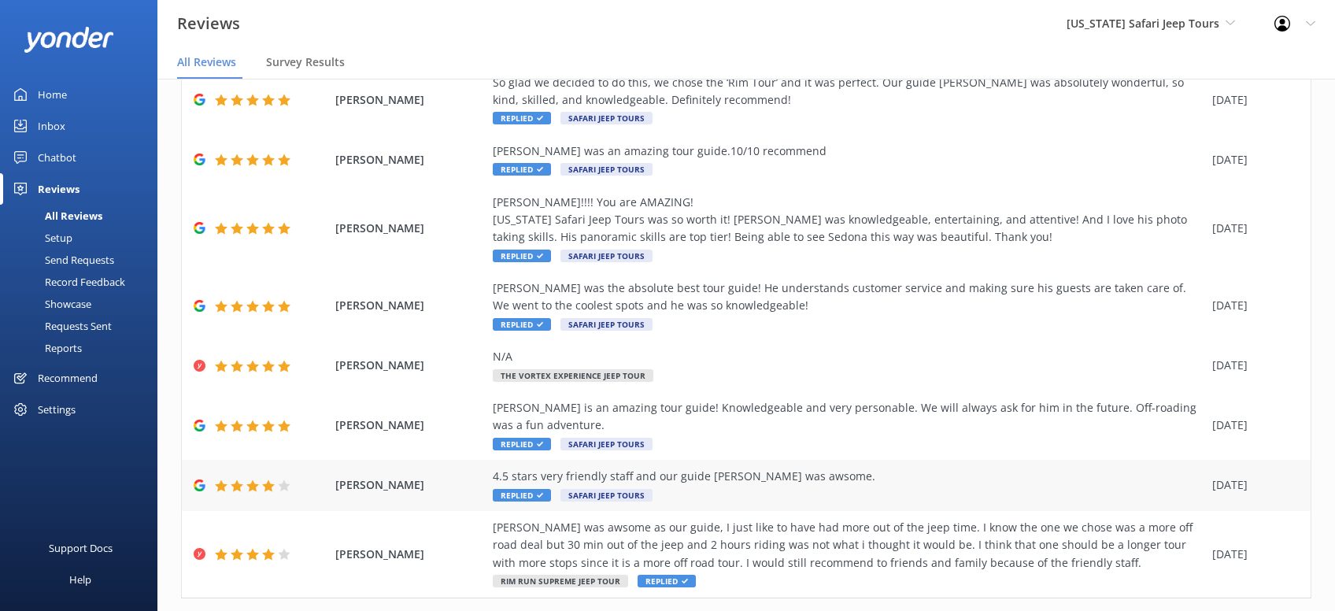
scroll to position [249, 0]
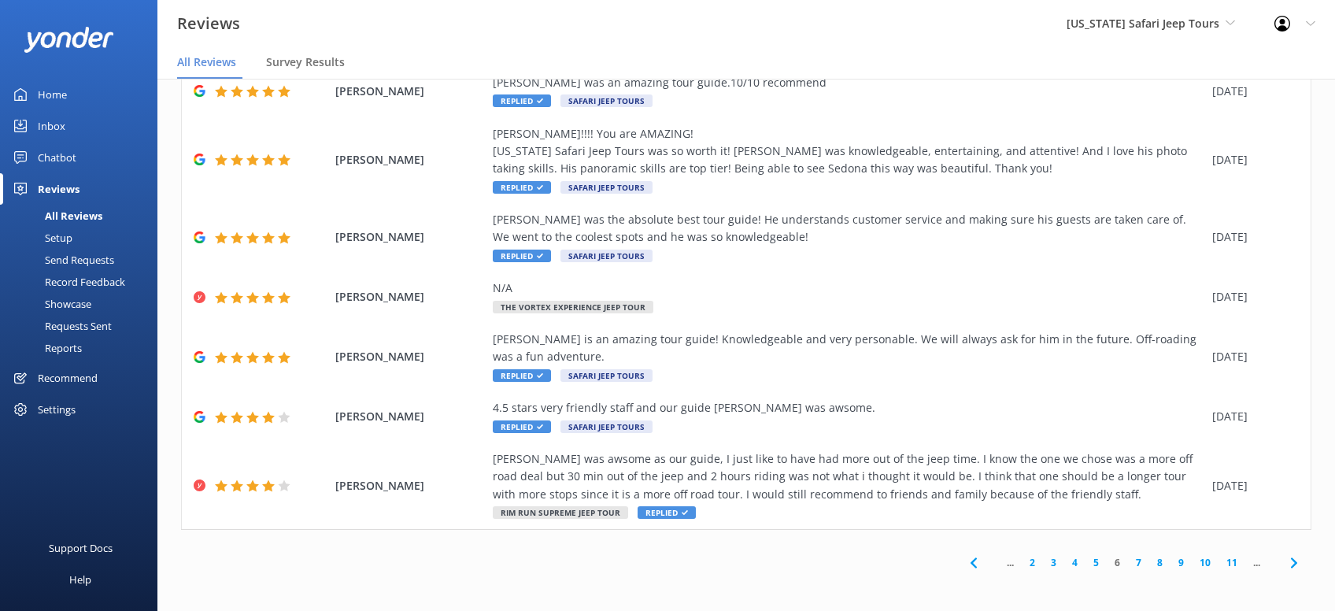
click at [1297, 565] on icon at bounding box center [1294, 563] width 19 height 19
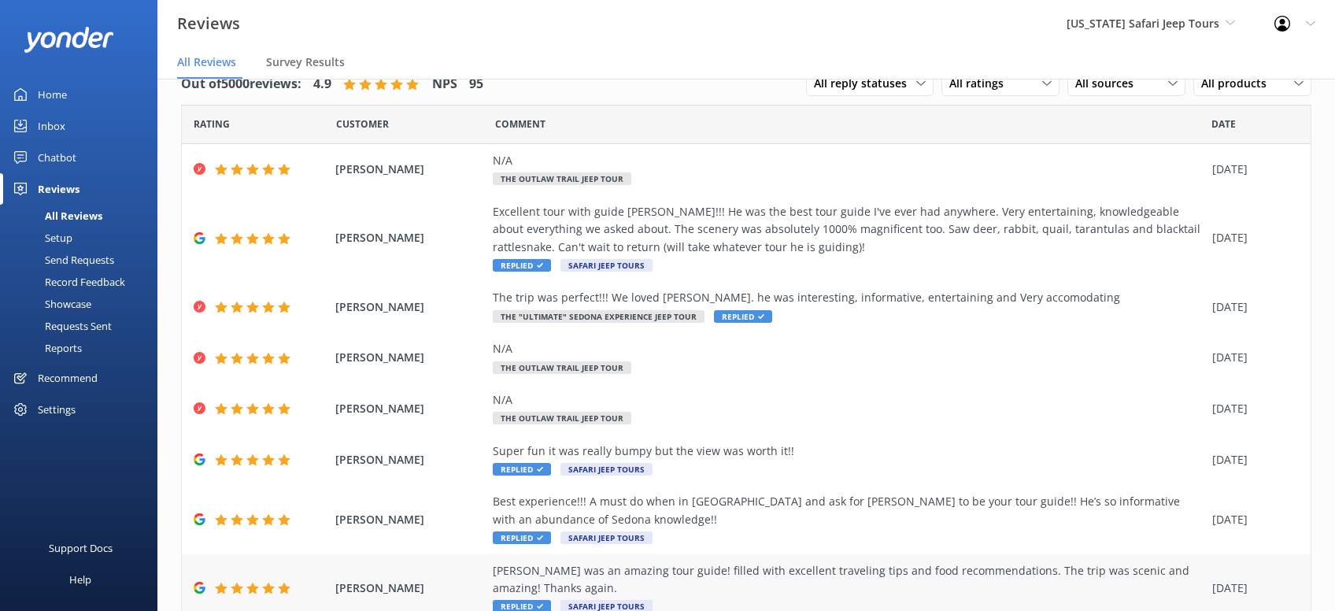
scroll to position [231, 0]
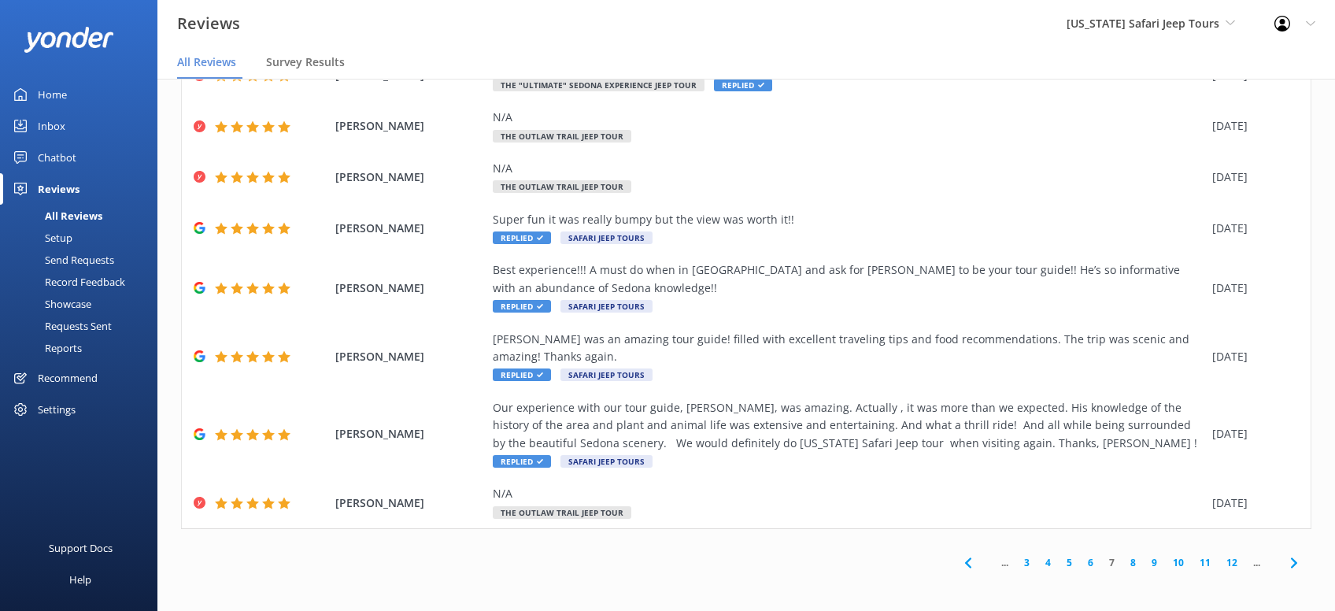
click at [1297, 565] on icon at bounding box center [1294, 563] width 19 height 19
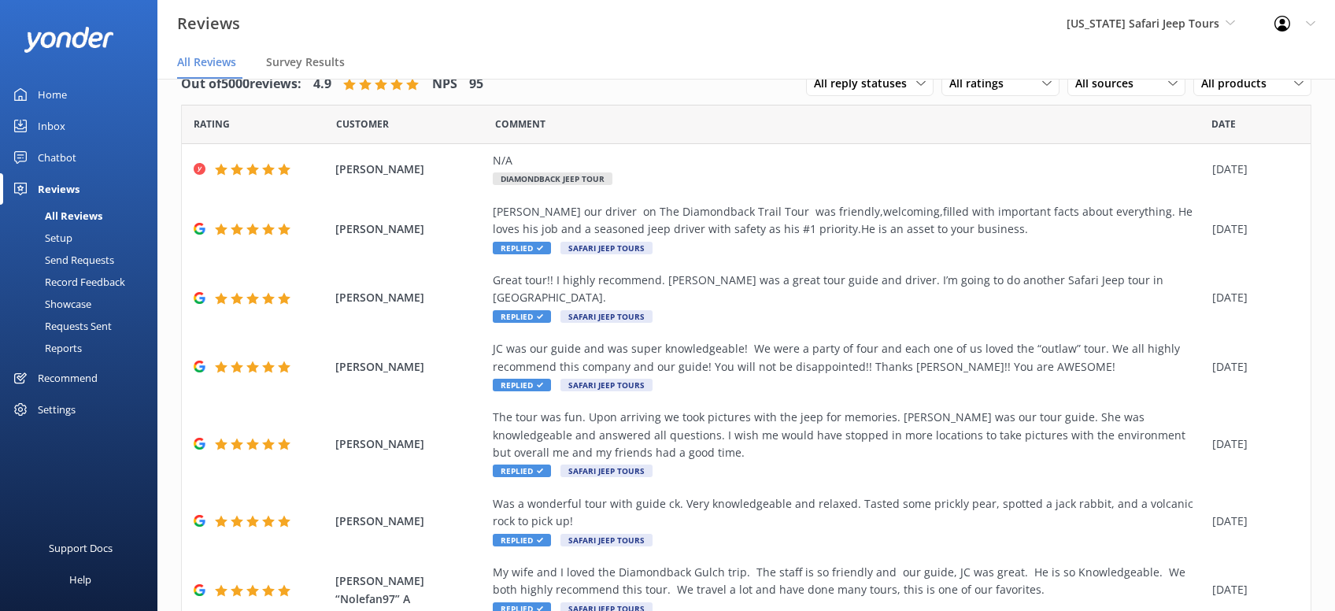
scroll to position [231, 0]
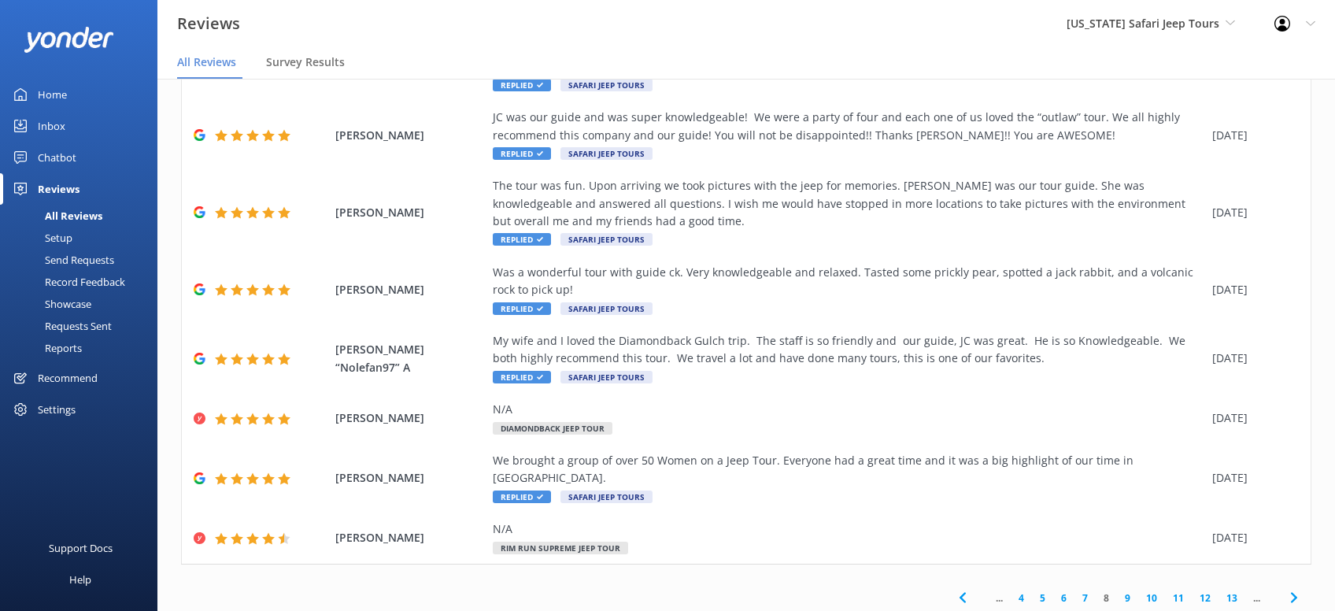
click at [1294, 588] on icon at bounding box center [1294, 597] width 19 height 19
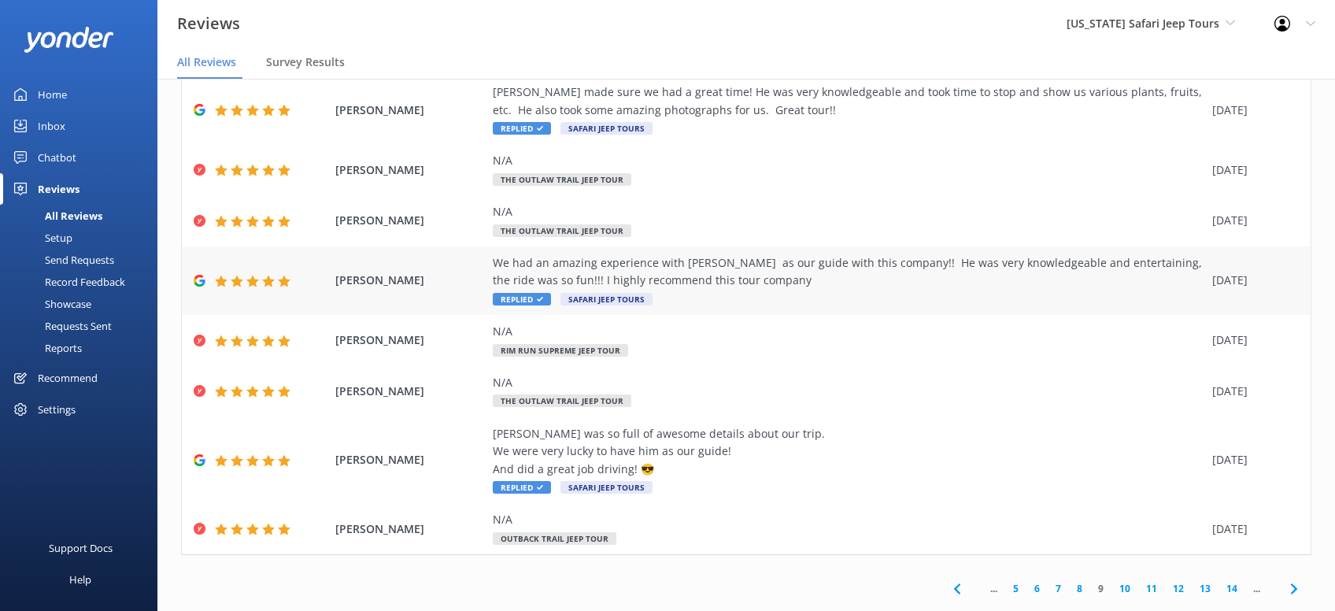
scroll to position [320, 0]
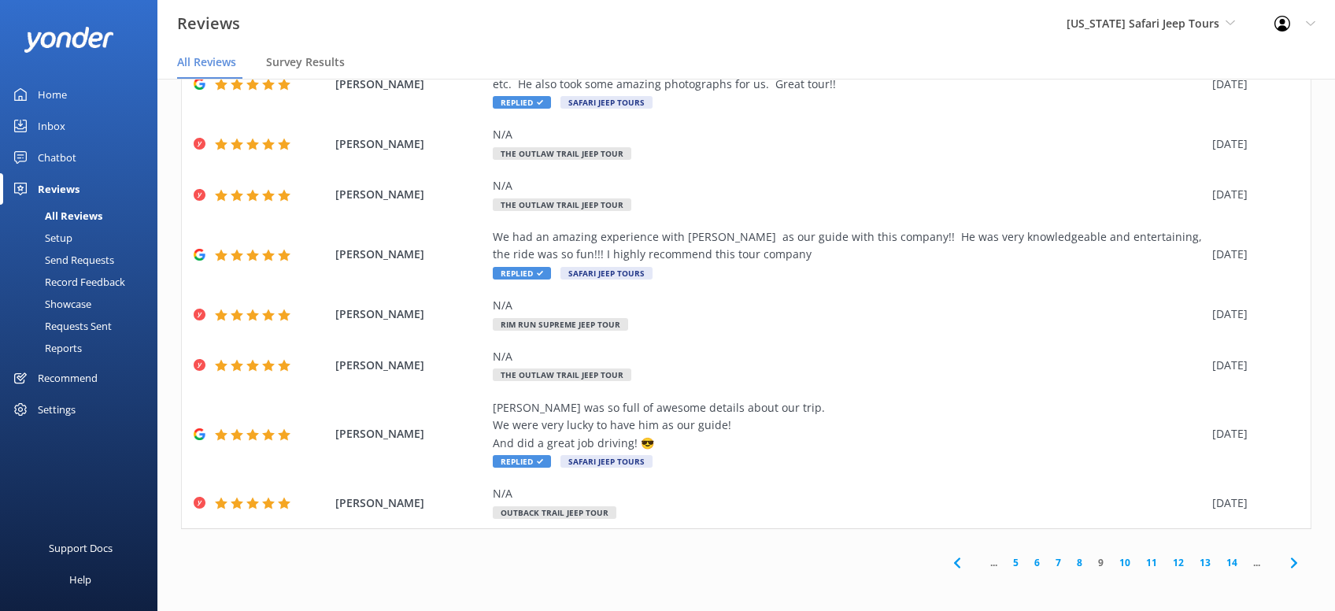
click at [1298, 561] on icon at bounding box center [1294, 563] width 19 height 19
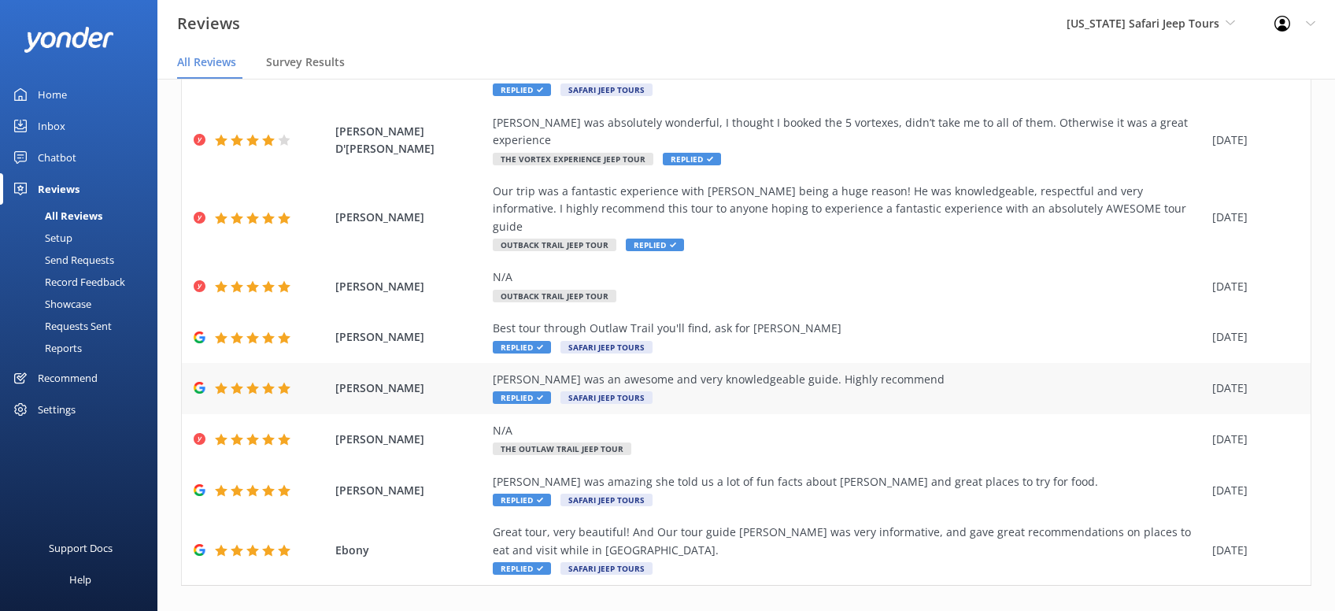
scroll to position [196, 0]
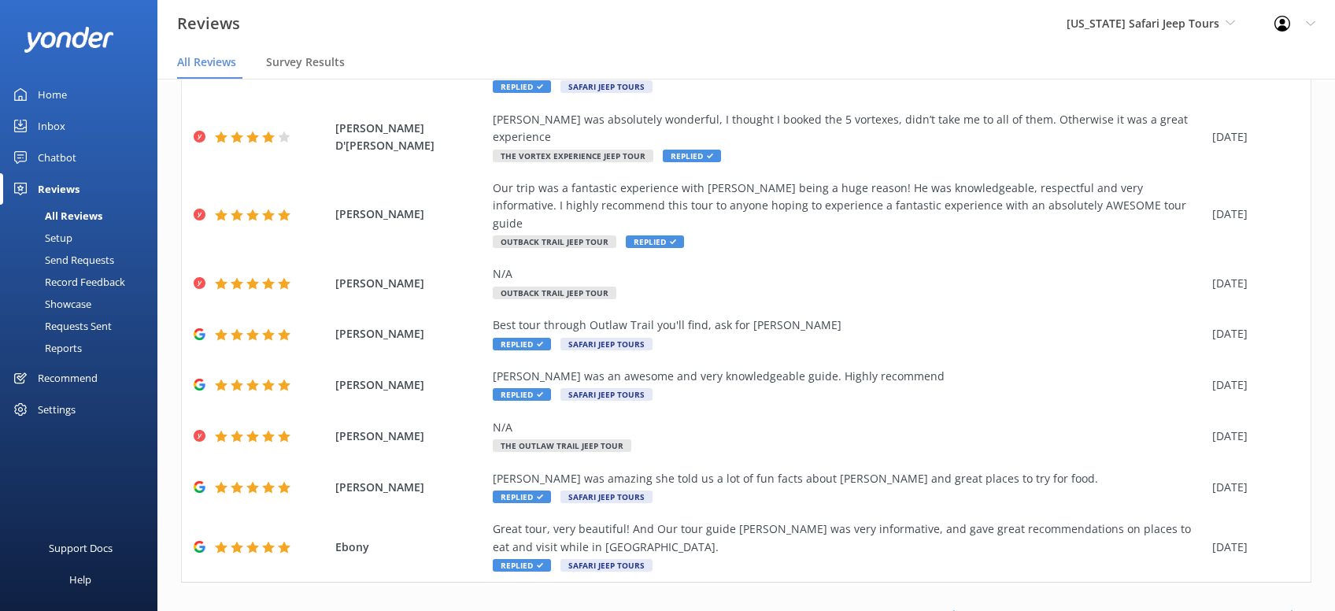
click at [1296, 610] on use at bounding box center [1294, 615] width 6 height 10
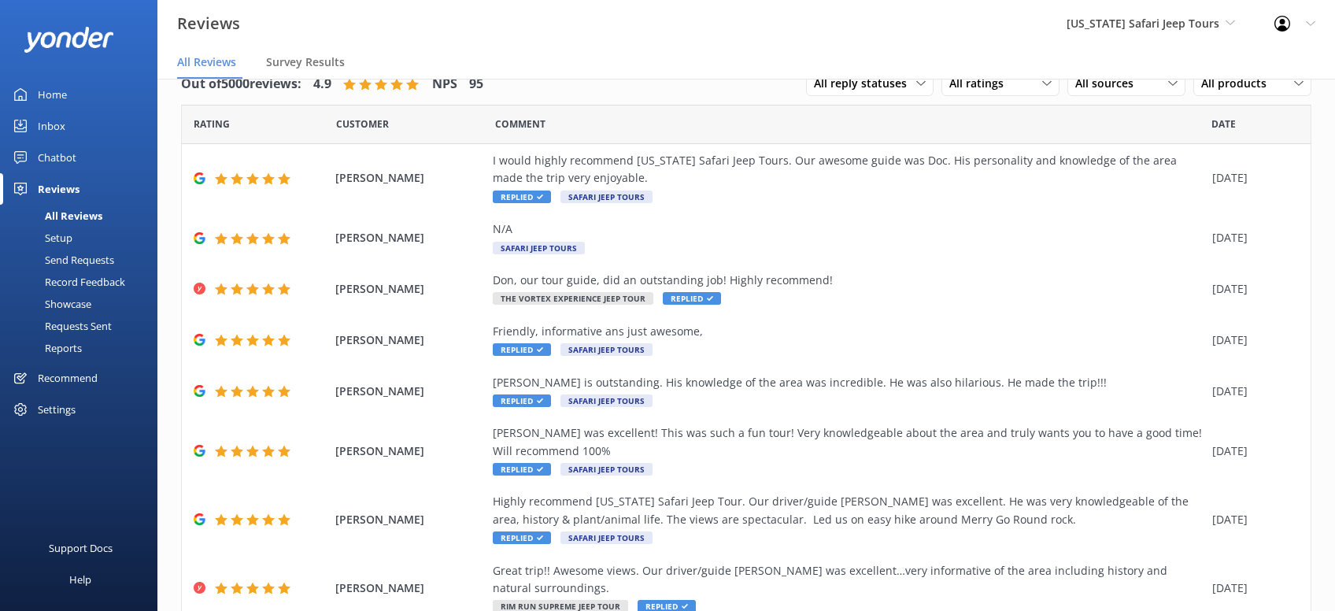
scroll to position [231, 0]
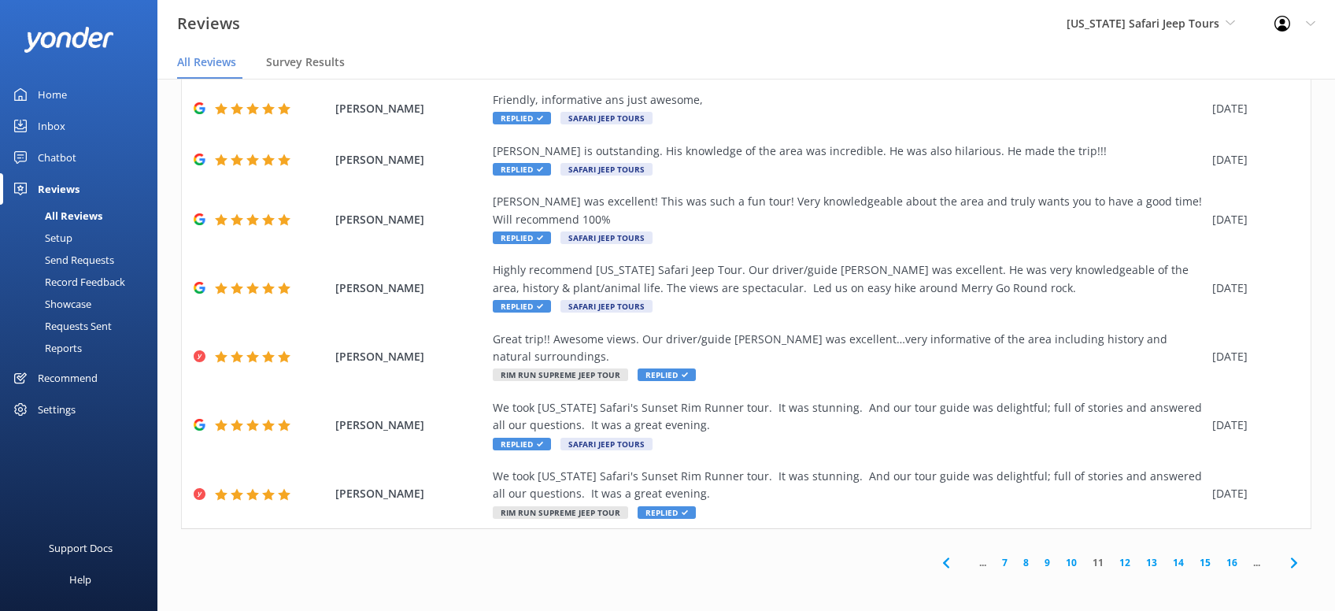
click at [1297, 565] on icon at bounding box center [1294, 563] width 19 height 19
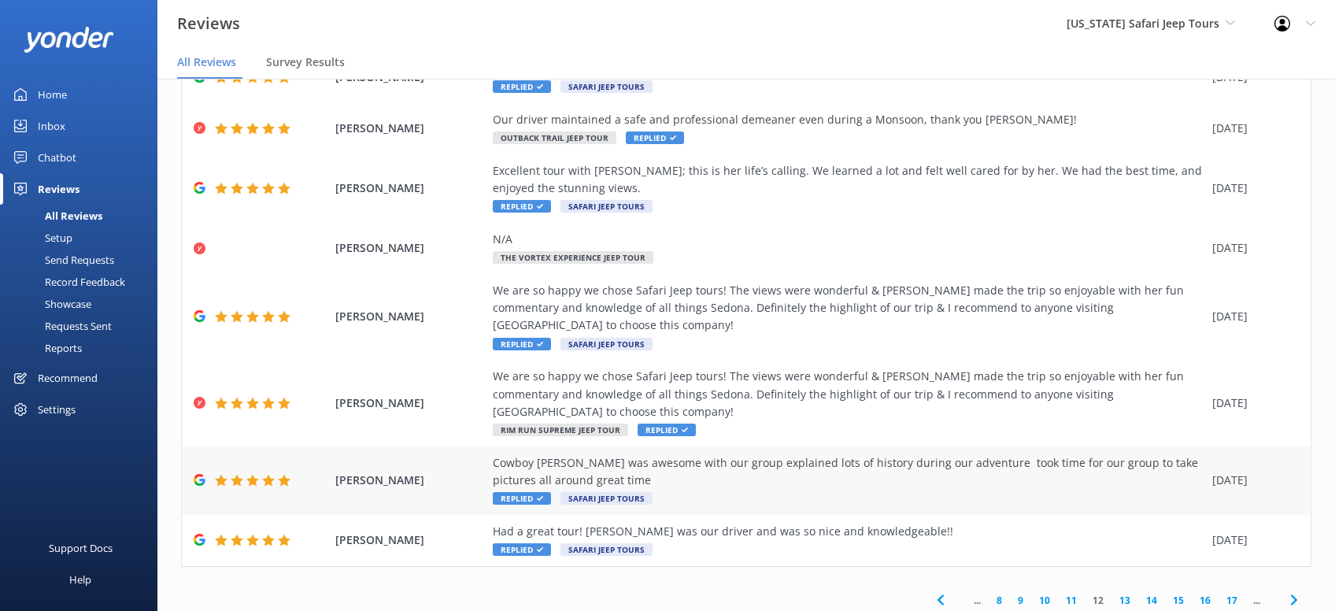
scroll to position [443, 0]
click at [1300, 589] on icon at bounding box center [1294, 598] width 19 height 19
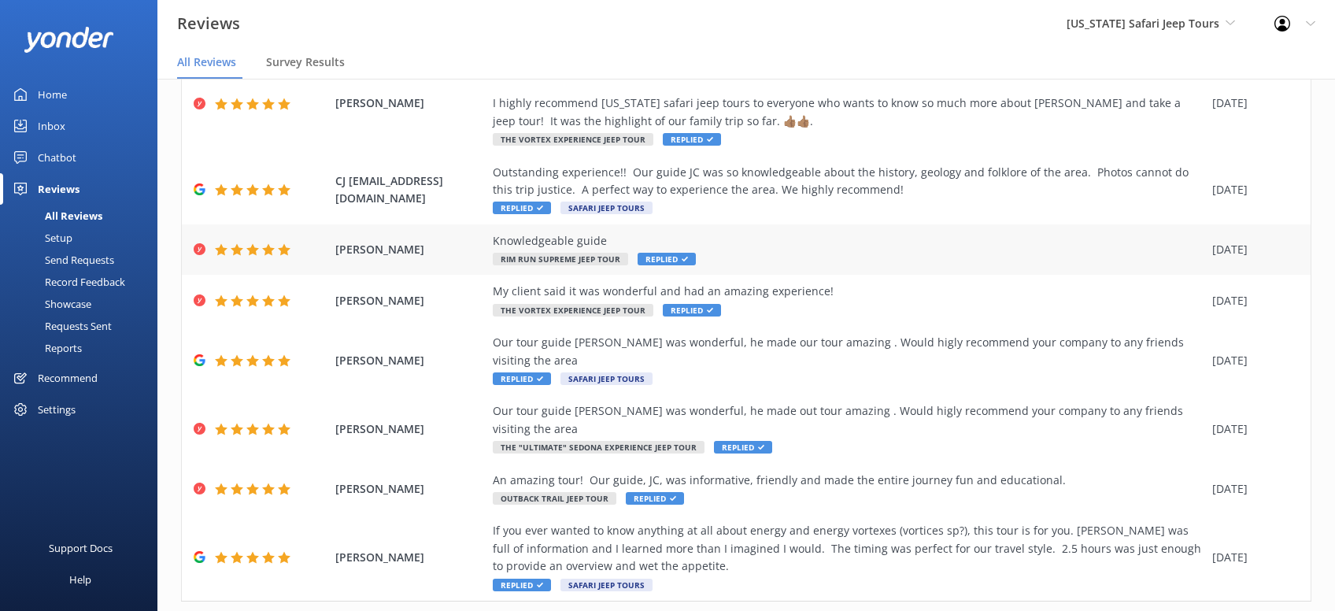
scroll to position [231, 0]
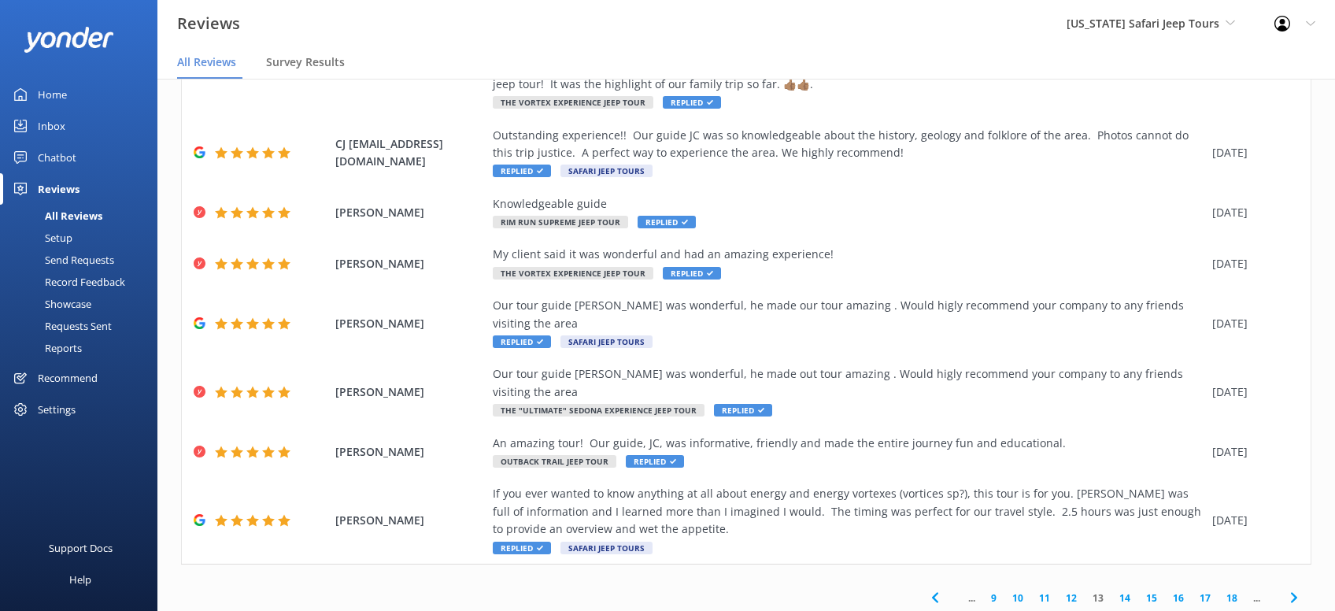
click at [1297, 588] on icon at bounding box center [1294, 597] width 19 height 19
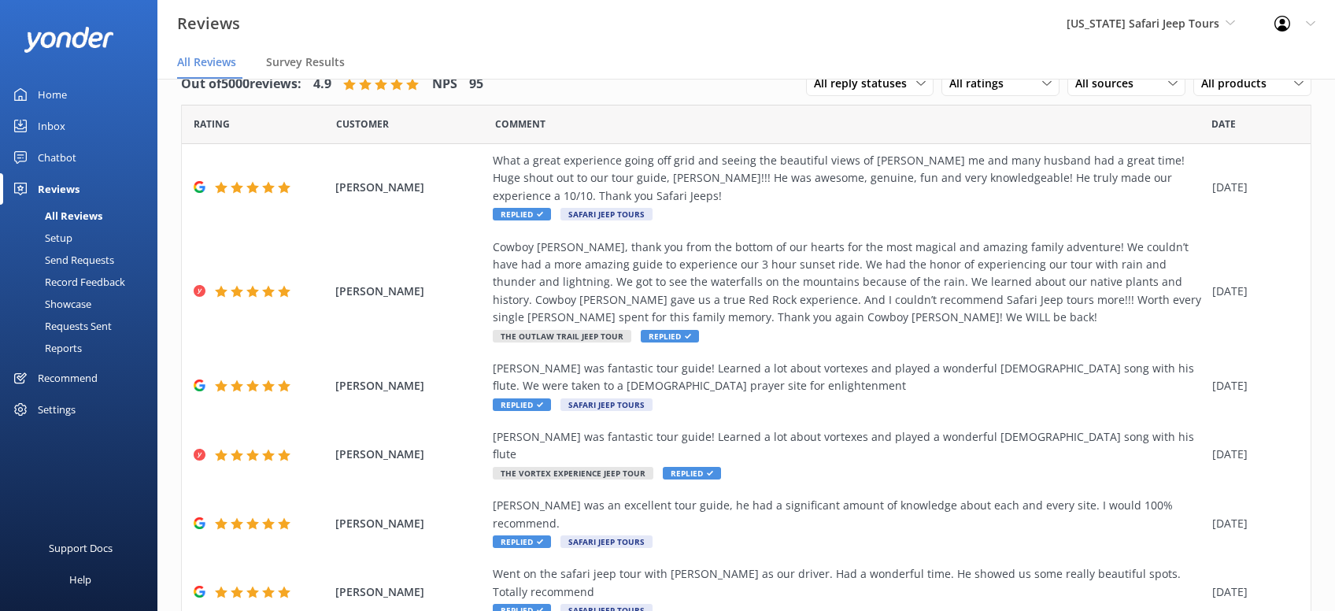
scroll to position [300, 0]
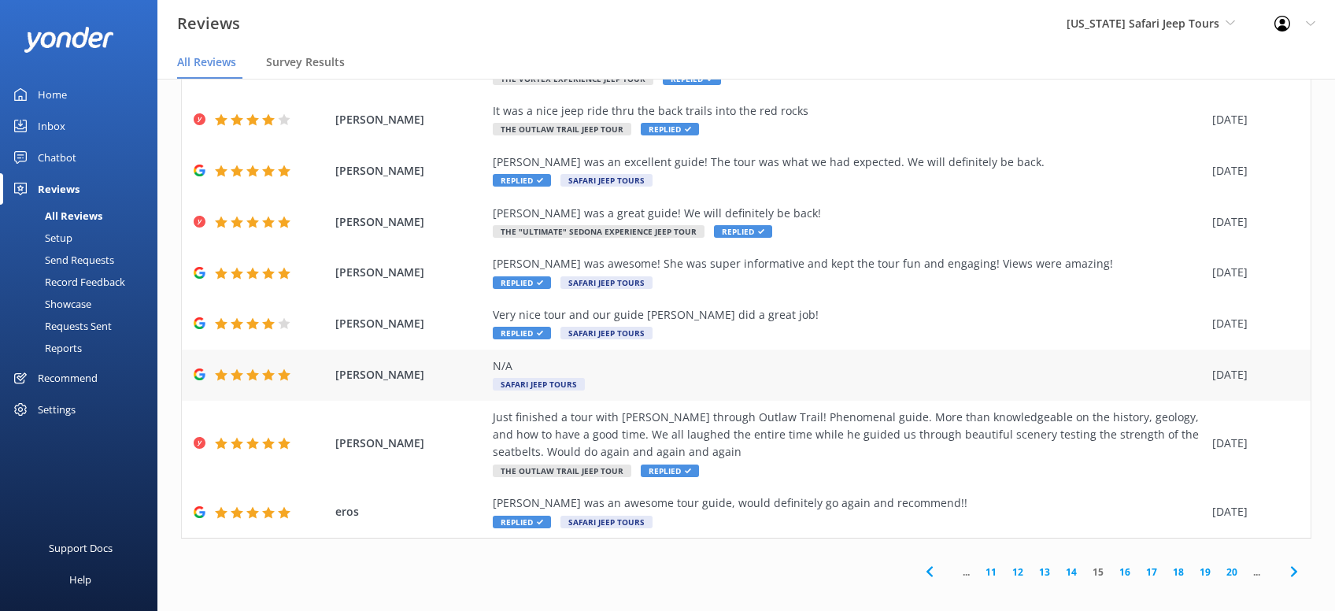
scroll to position [179, 0]
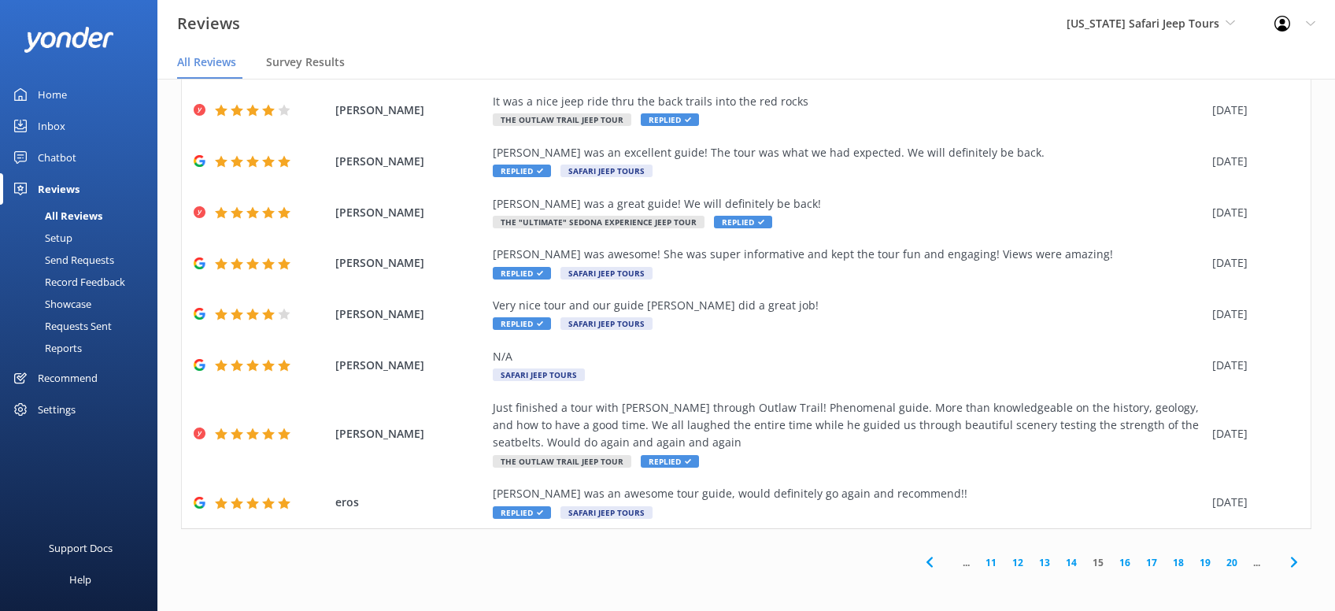
drag, startPoint x: 1297, startPoint y: 562, endPoint x: 1297, endPoint y: 551, distance: 11.0
click at [1298, 560] on icon at bounding box center [1294, 562] width 19 height 19
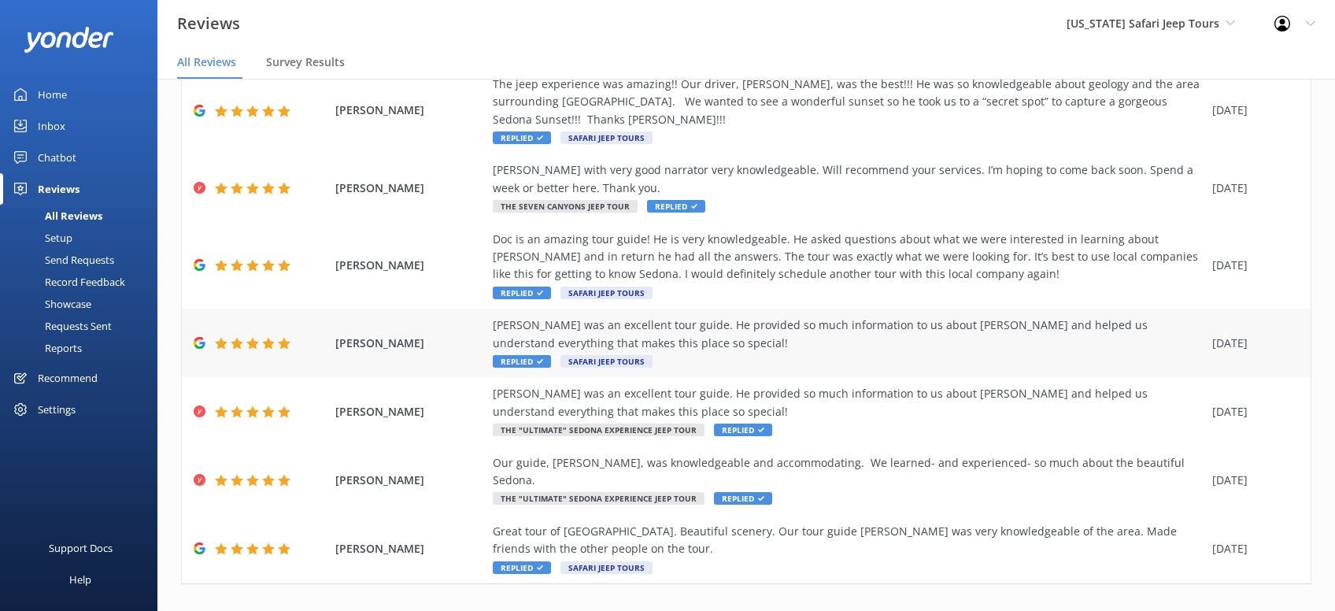
scroll to position [320, 0]
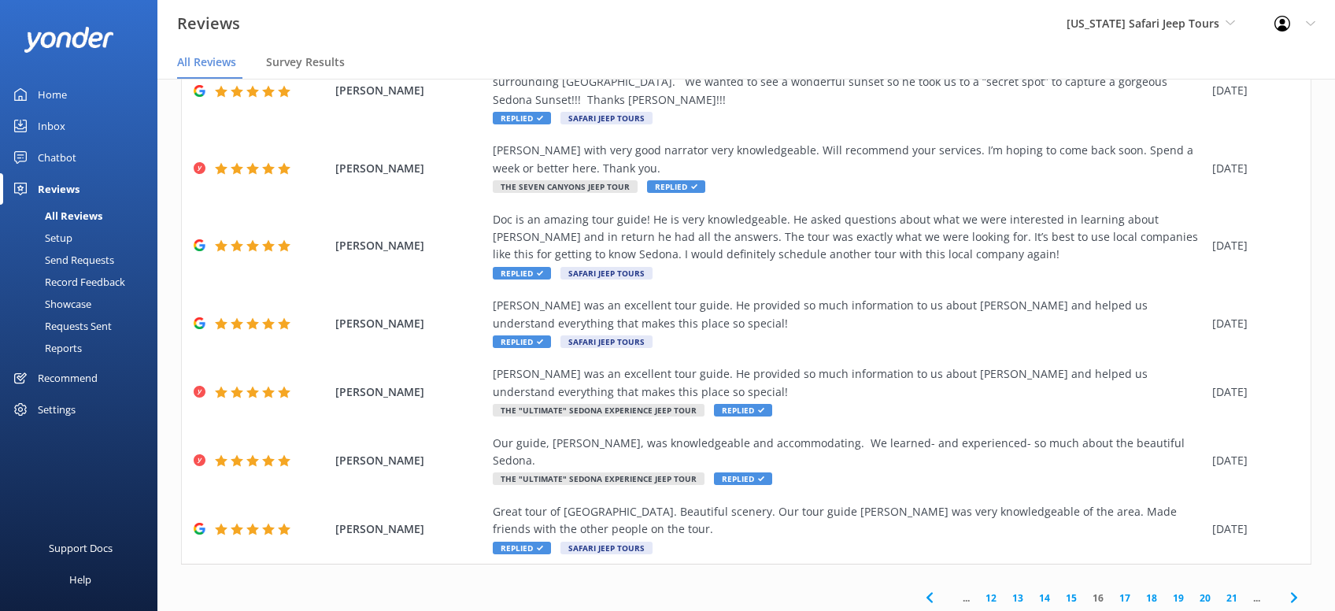
click at [1299, 588] on icon at bounding box center [1294, 597] width 19 height 19
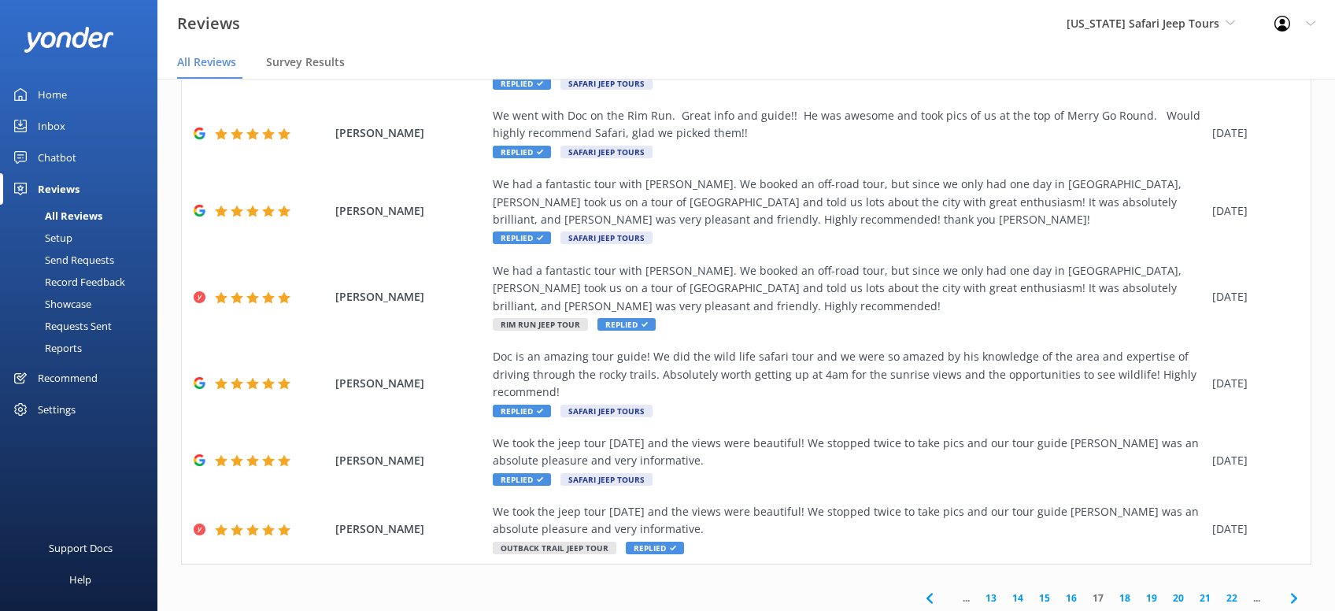
click at [1292, 589] on icon at bounding box center [1294, 598] width 19 height 19
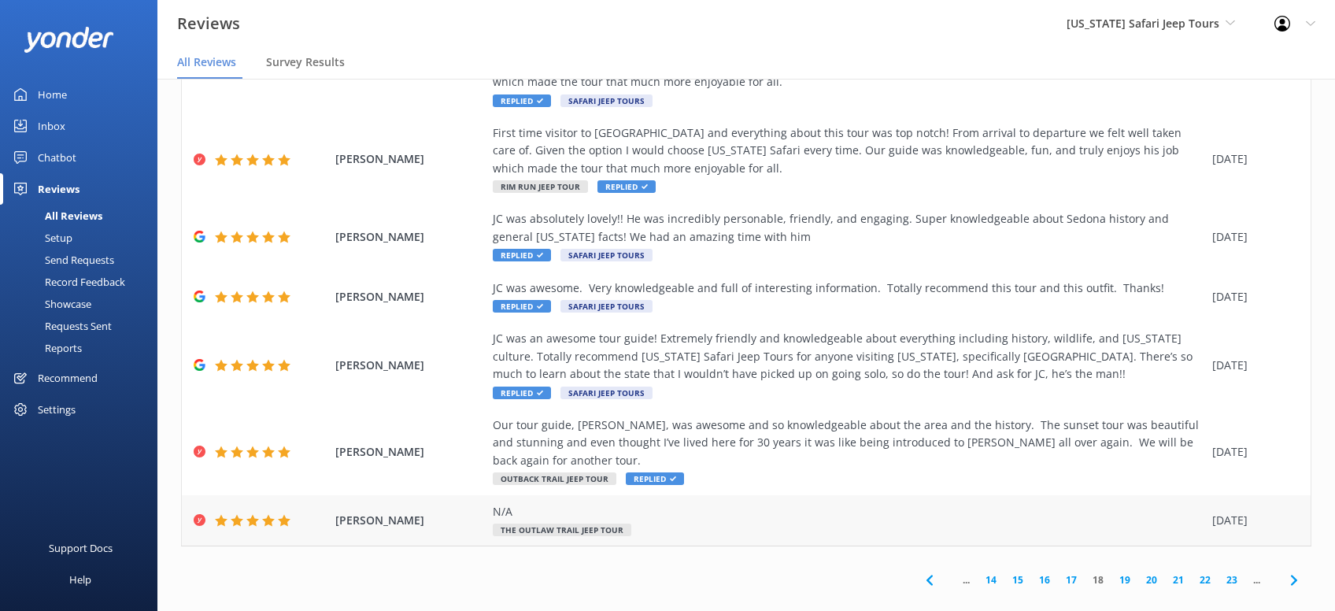
click at [1294, 571] on icon at bounding box center [1294, 580] width 19 height 19
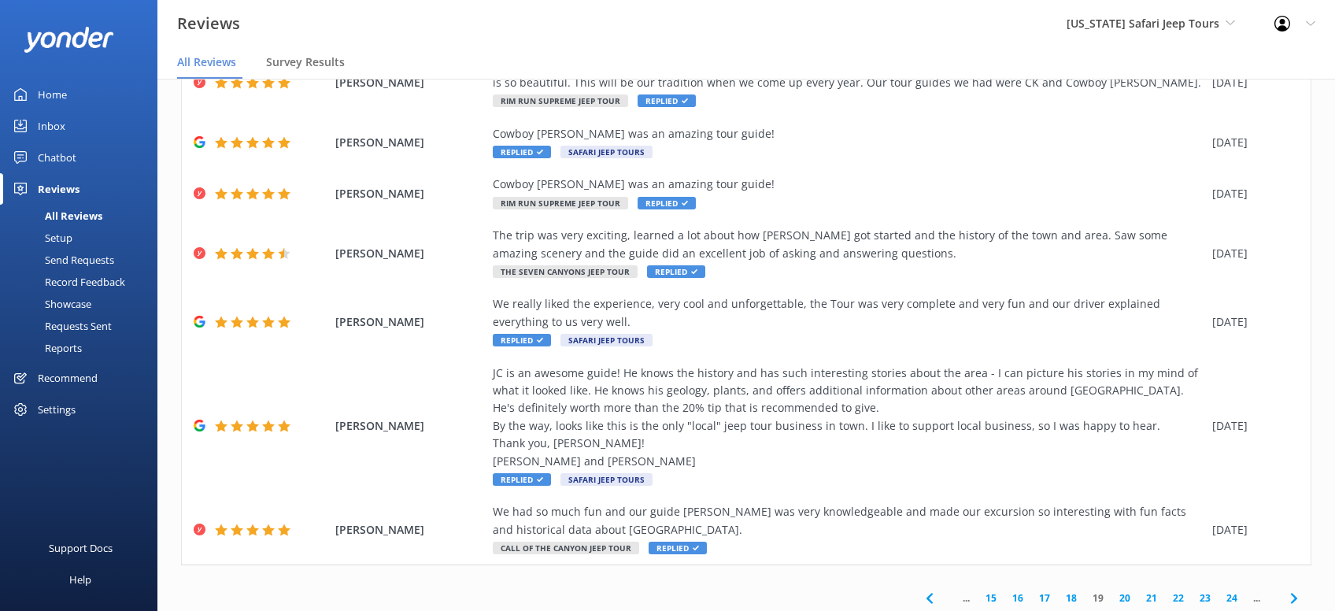
click at [1297, 593] on use at bounding box center [1294, 598] width 6 height 10
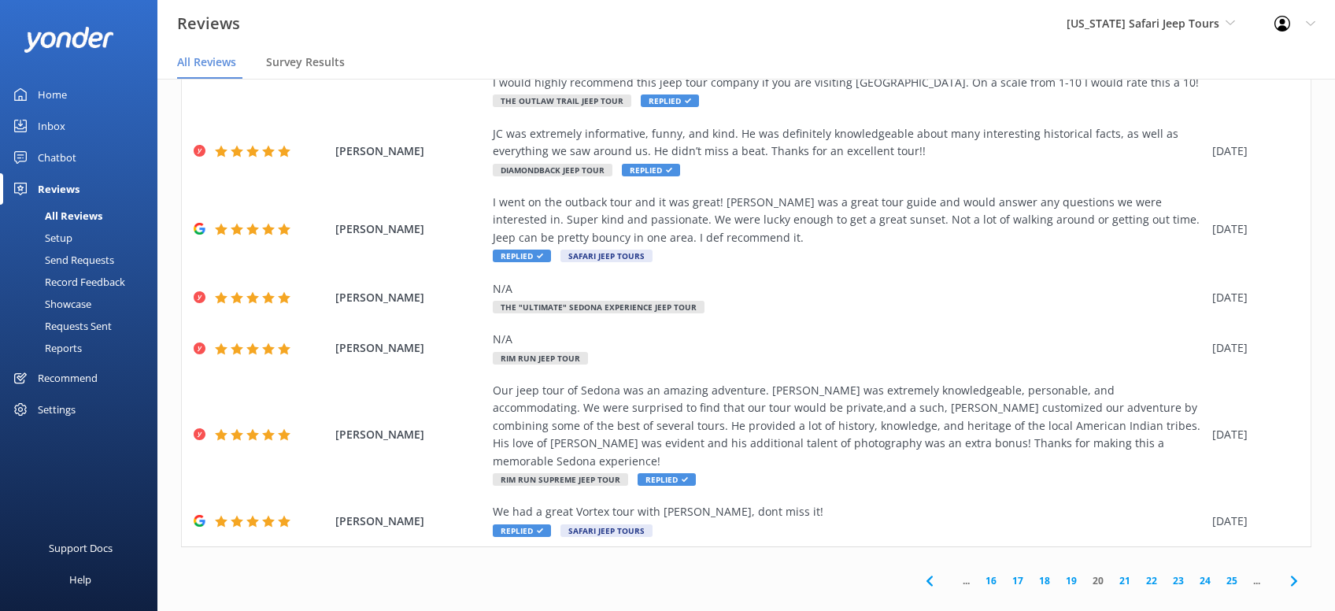
click at [1297, 576] on use at bounding box center [1294, 581] width 6 height 10
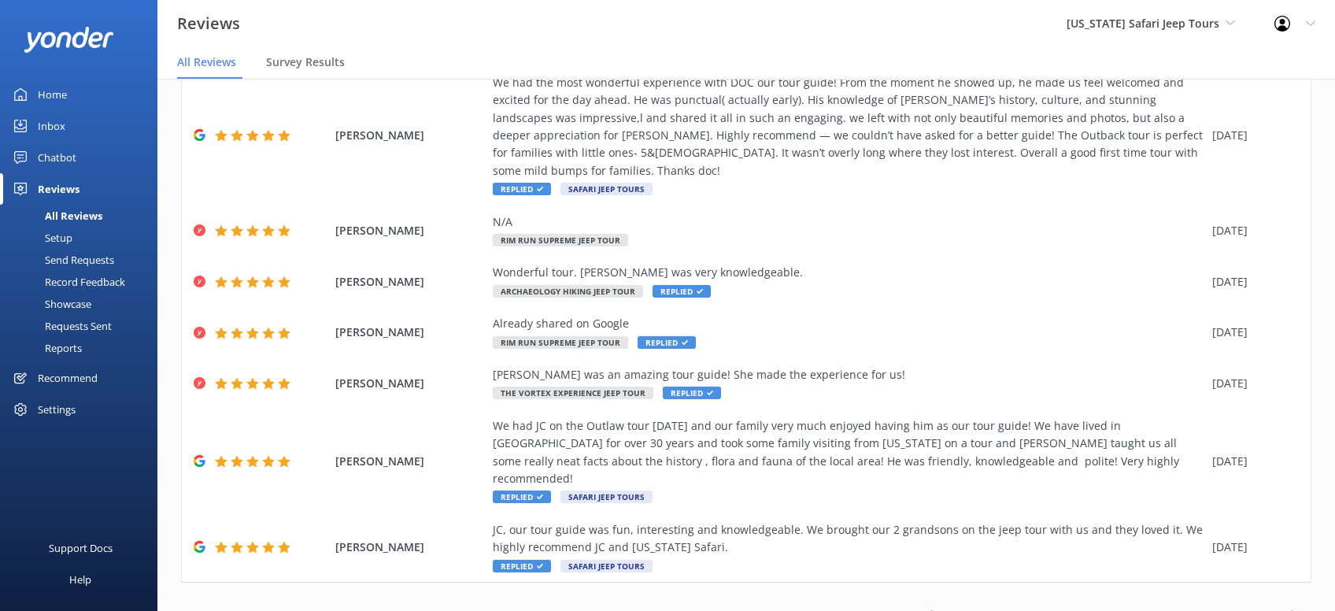
click at [1297, 610] on use at bounding box center [1294, 616] width 6 height 10
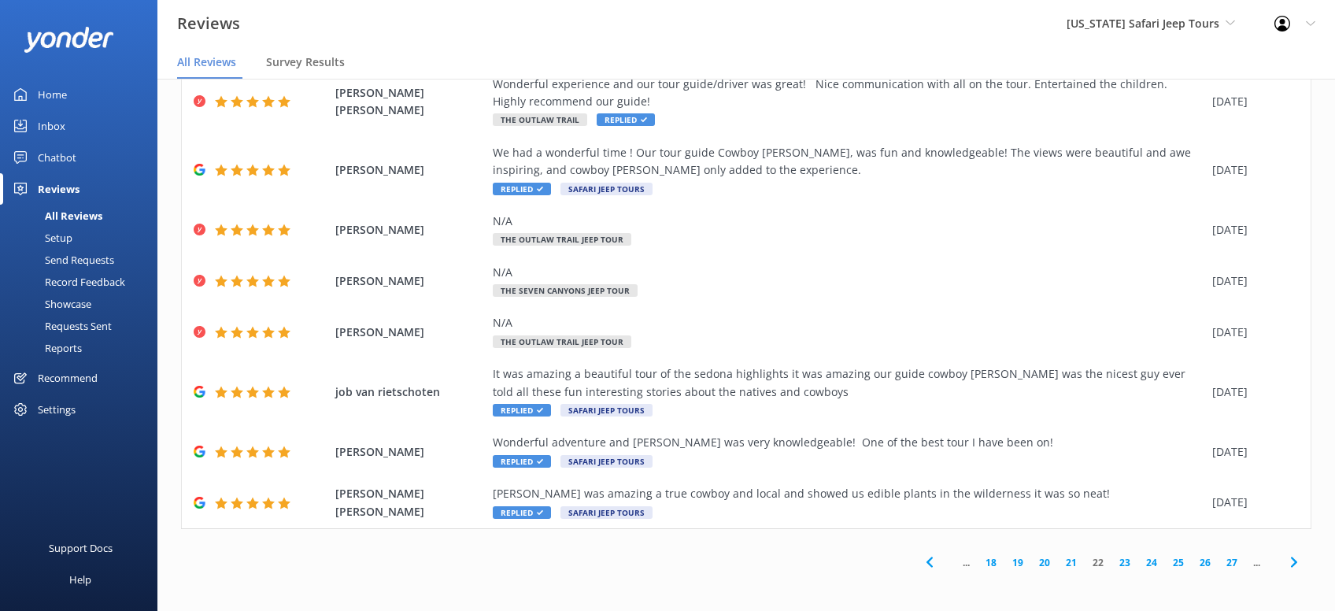
click at [1297, 562] on use at bounding box center [1294, 562] width 6 height 10
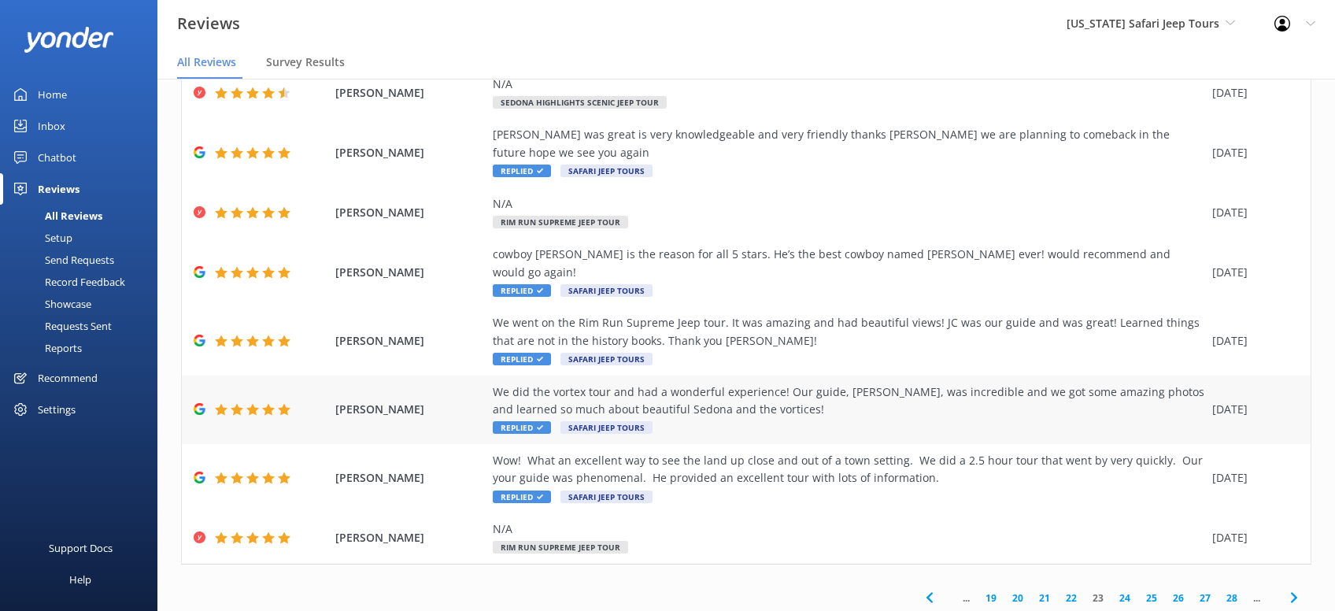
click at [1297, 588] on icon at bounding box center [1294, 597] width 19 height 19
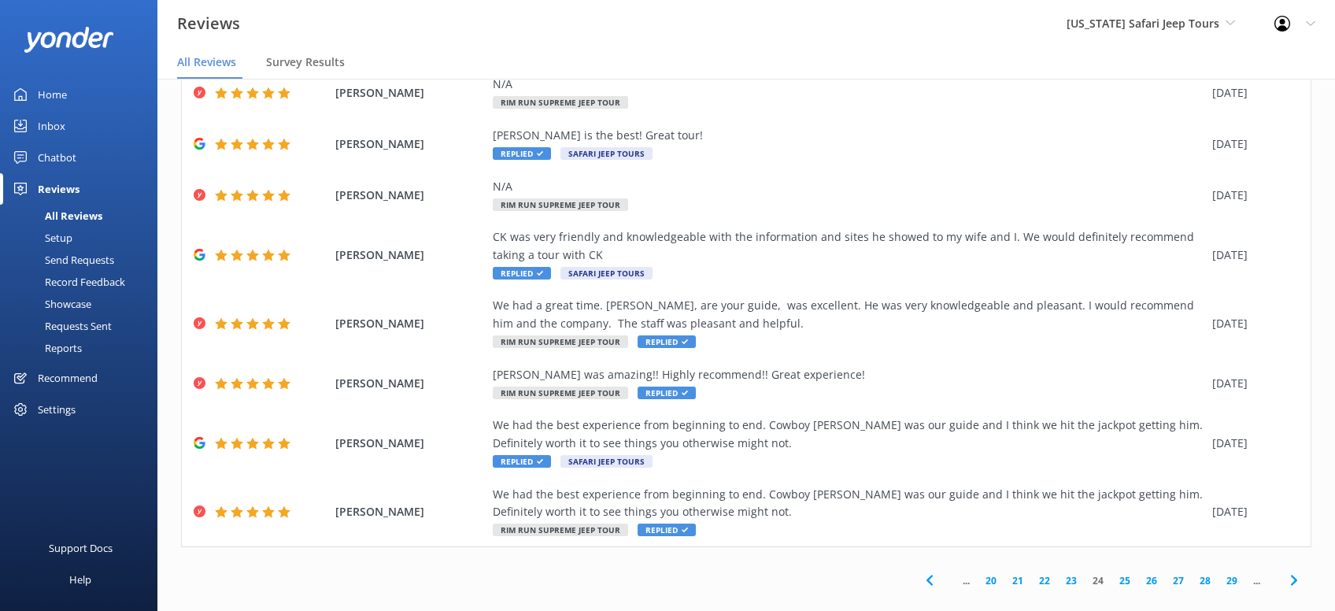
click at [1297, 571] on icon at bounding box center [1294, 580] width 19 height 19
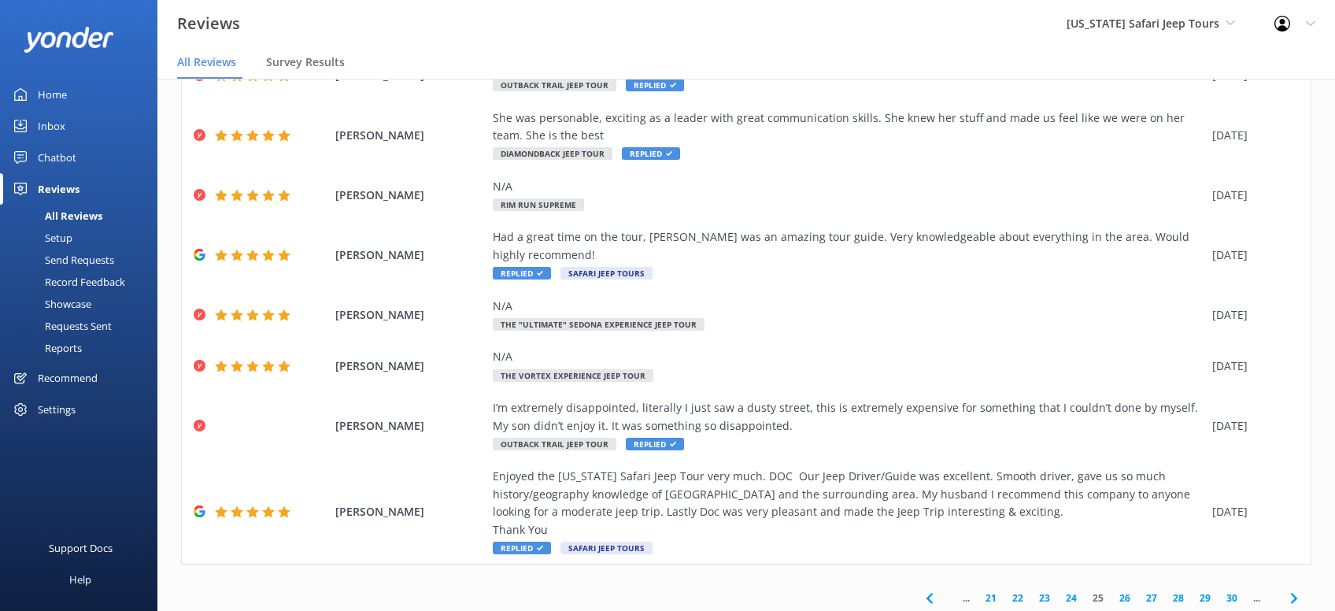
click at [1297, 580] on span at bounding box center [1293, 597] width 35 height 35
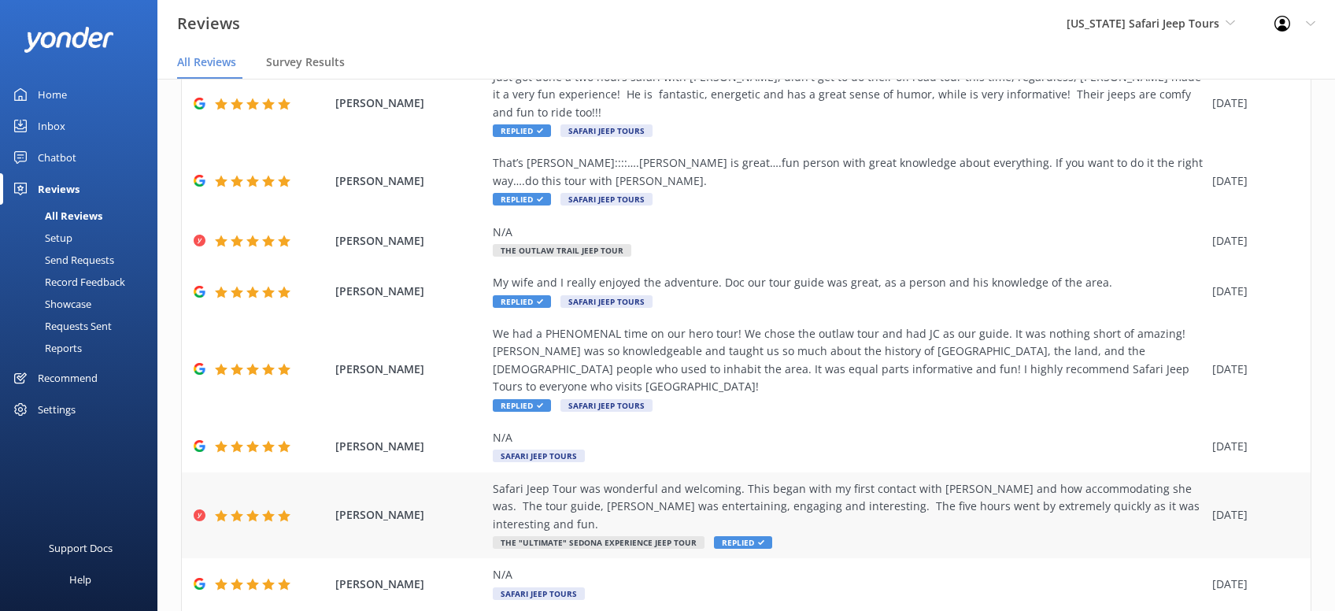
scroll to position [231, 0]
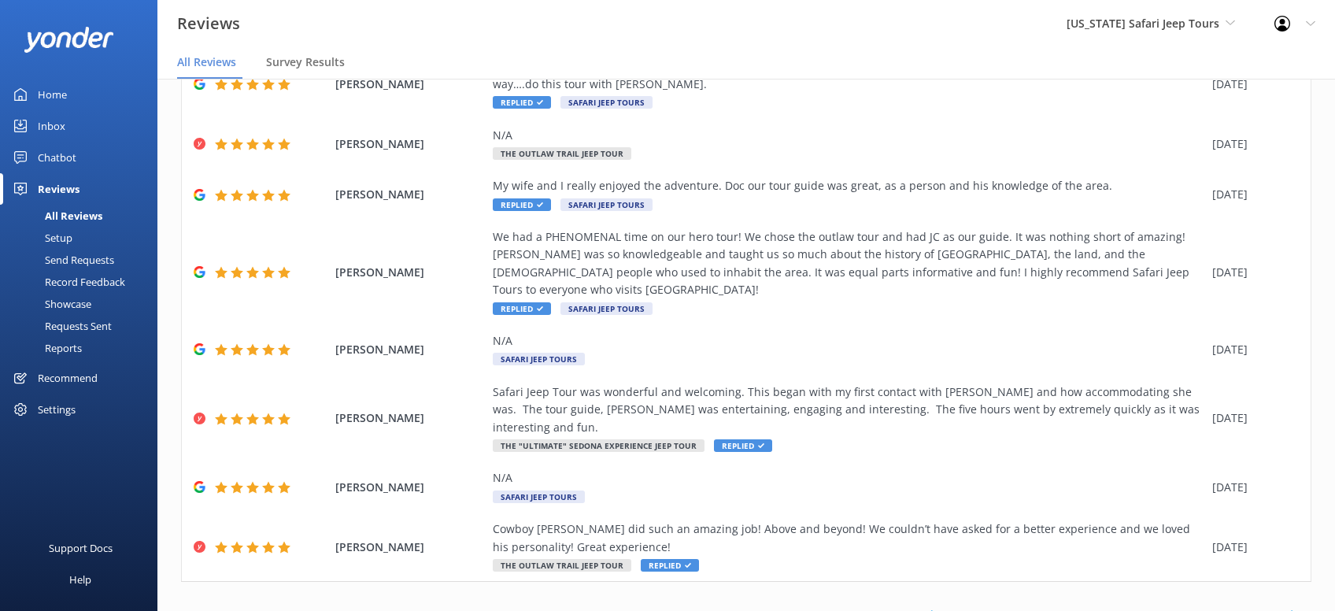
drag, startPoint x: 1293, startPoint y: 566, endPoint x: 1299, endPoint y: 561, distance: 8.4
click at [1294, 606] on icon at bounding box center [1294, 615] width 19 height 19
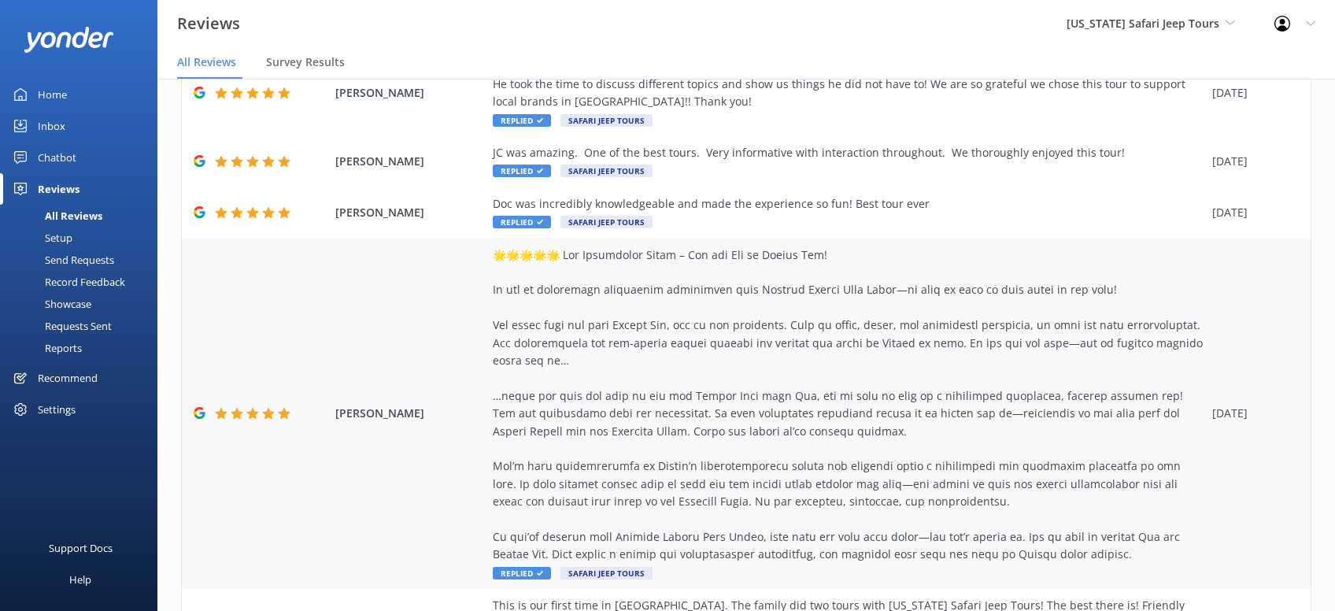
scroll to position [531, 0]
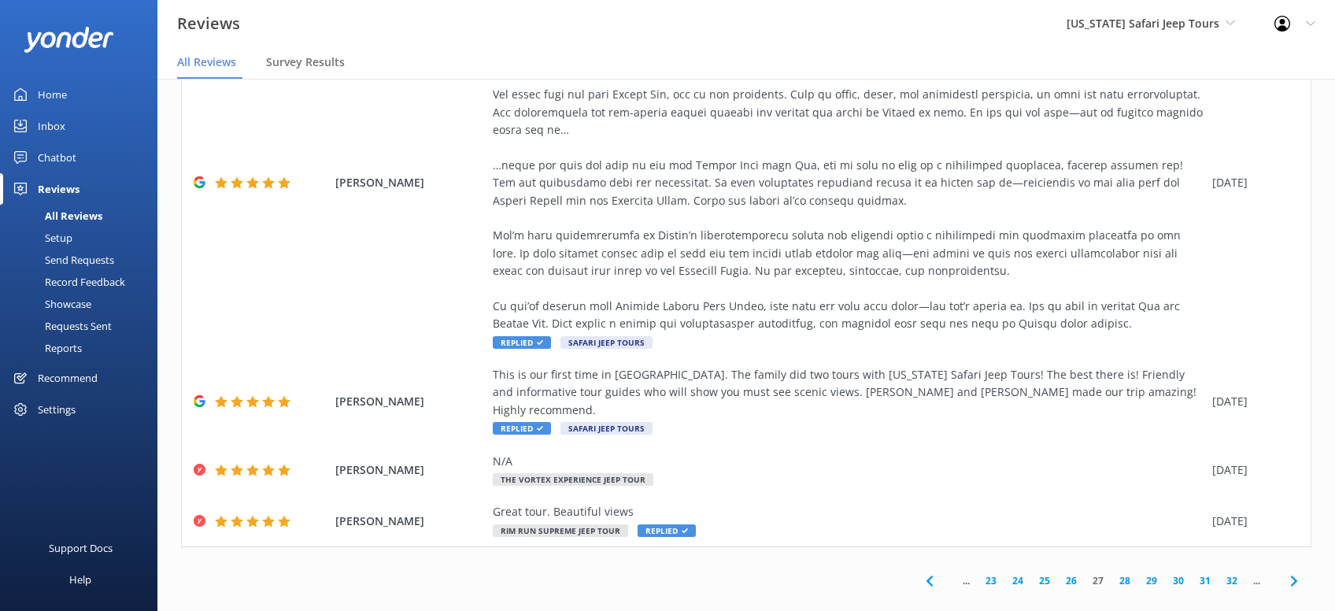
drag, startPoint x: 1295, startPoint y: 564, endPoint x: 1300, endPoint y: 555, distance: 9.9
click at [1297, 576] on use at bounding box center [1294, 581] width 6 height 10
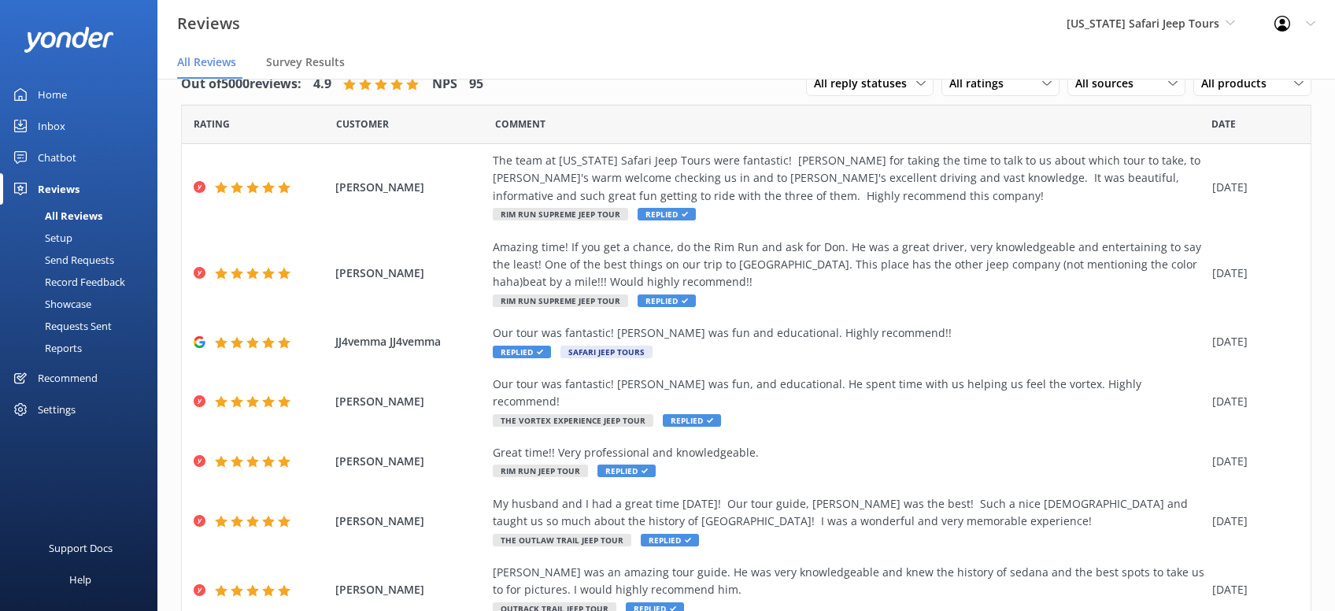
scroll to position [249, 0]
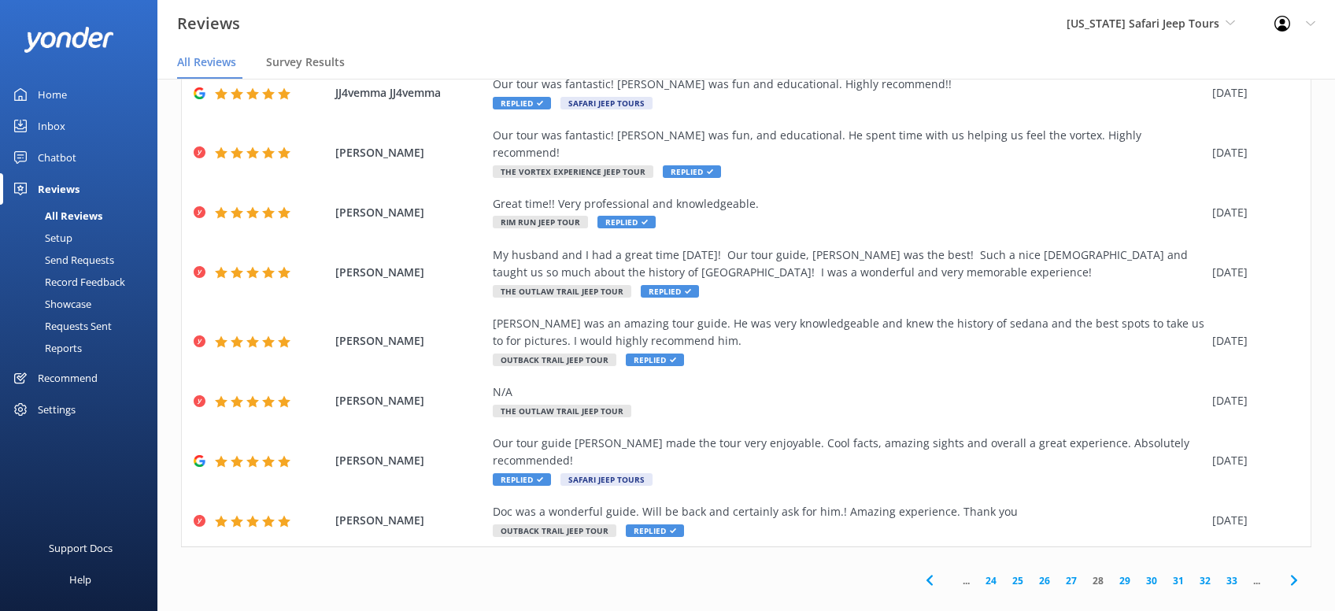
drag, startPoint x: 1297, startPoint y: 564, endPoint x: 1304, endPoint y: 548, distance: 17.3
click at [1297, 571] on icon at bounding box center [1294, 580] width 19 height 19
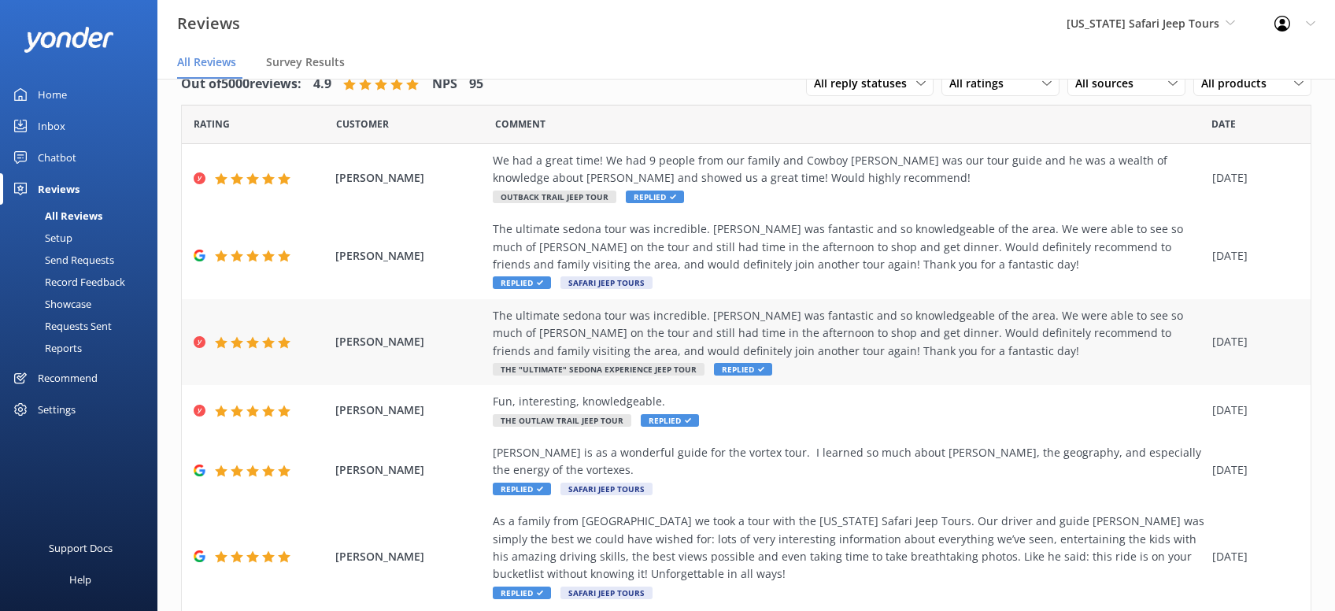
scroll to position [337, 0]
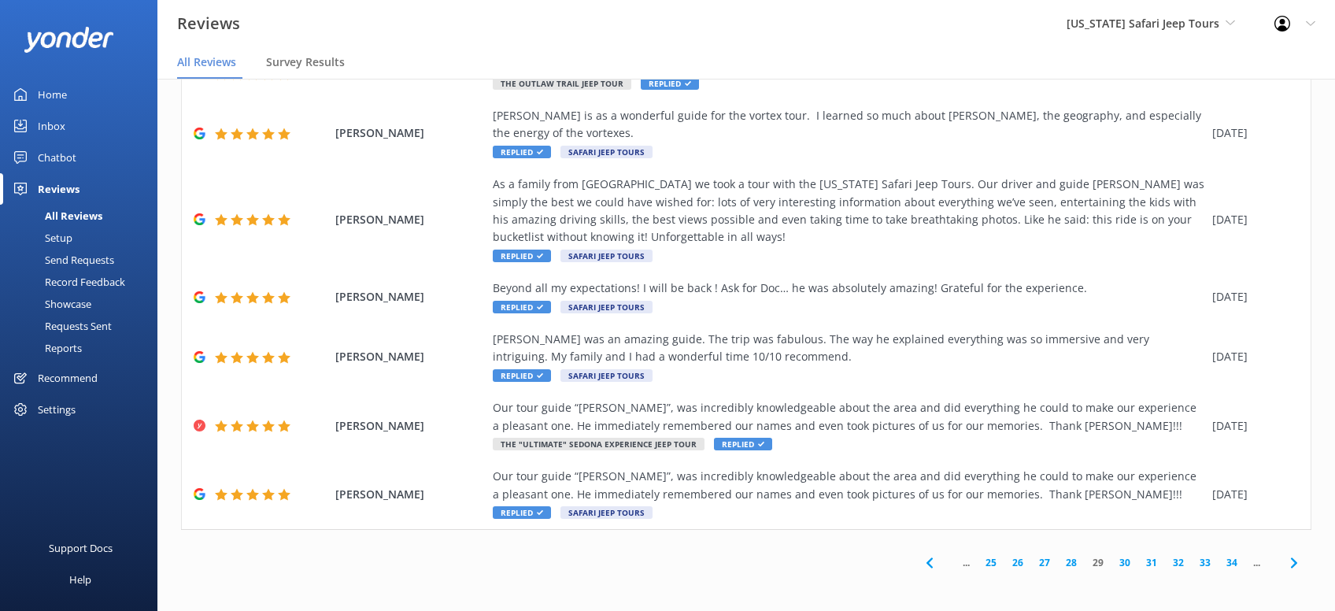
click at [1291, 567] on use at bounding box center [1294, 562] width 6 height 10
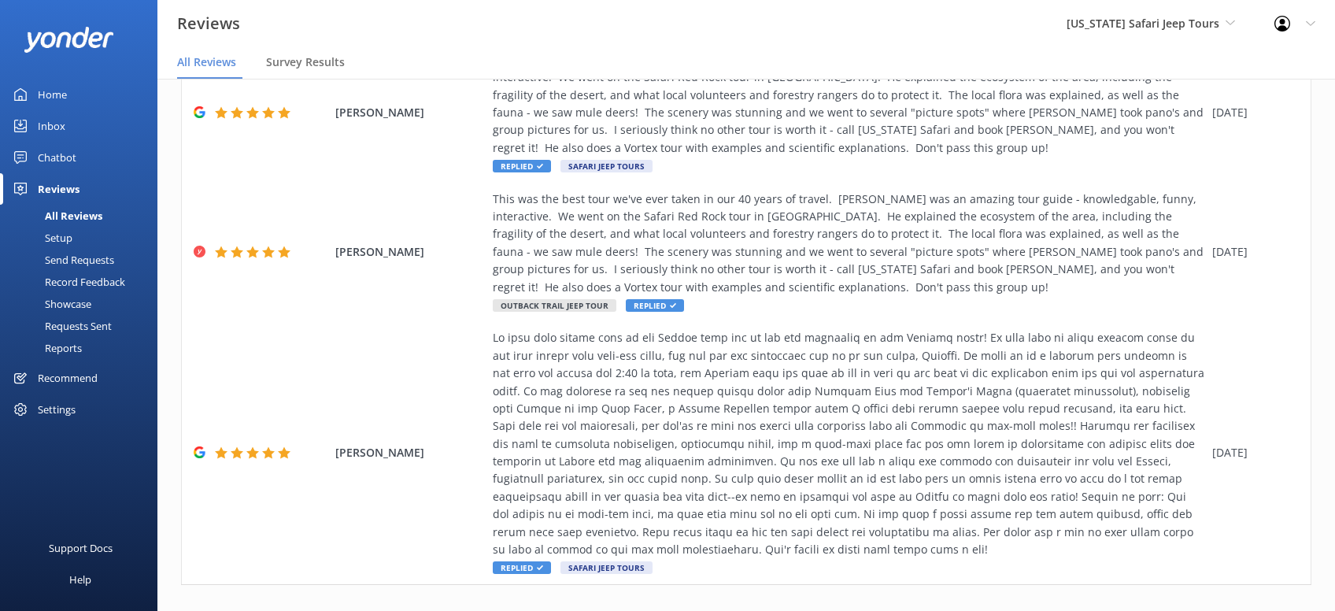
scroll to position [813, 0]
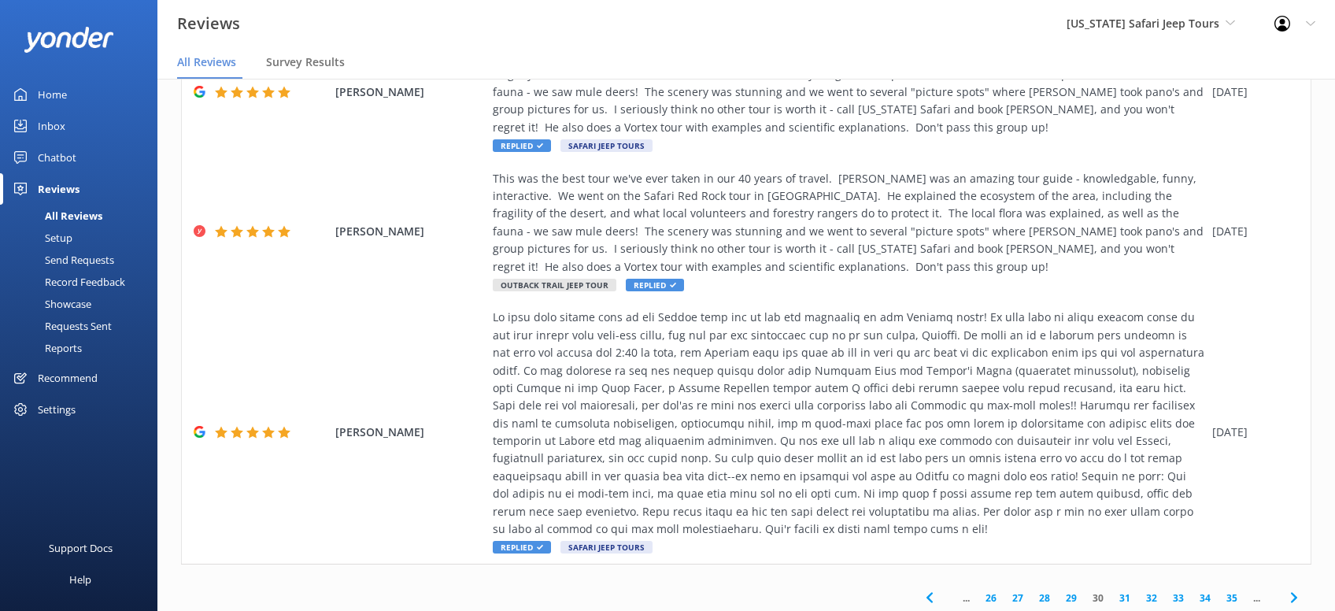
click at [1297, 588] on icon at bounding box center [1294, 597] width 19 height 19
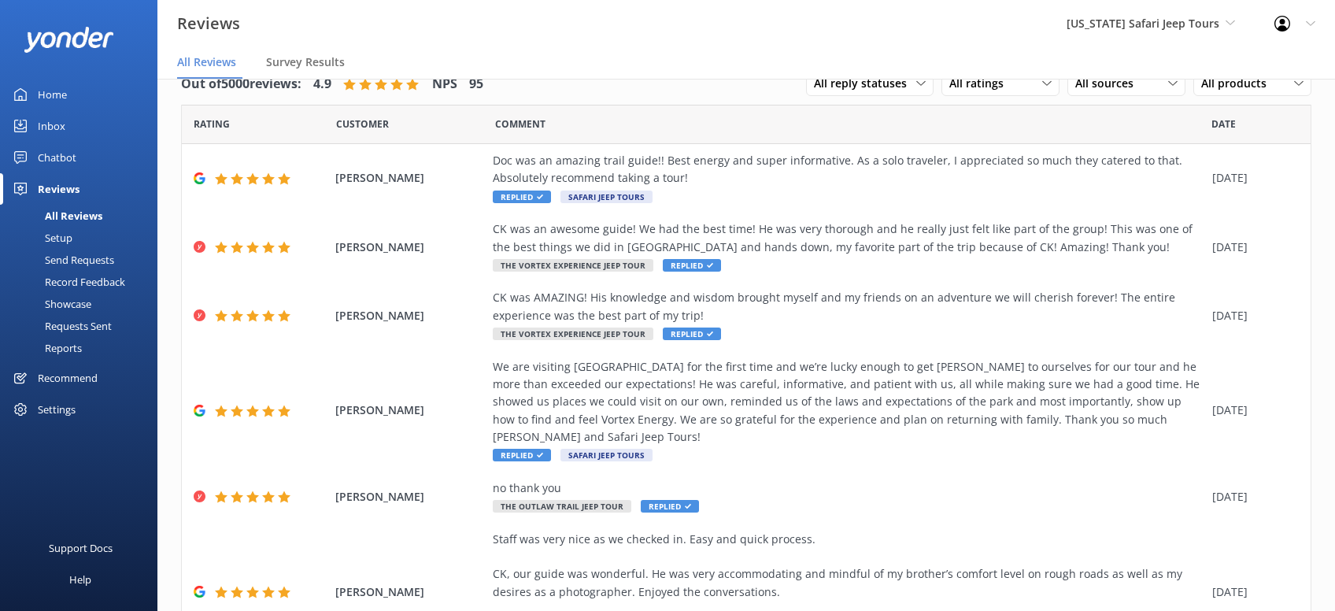
scroll to position [354, 0]
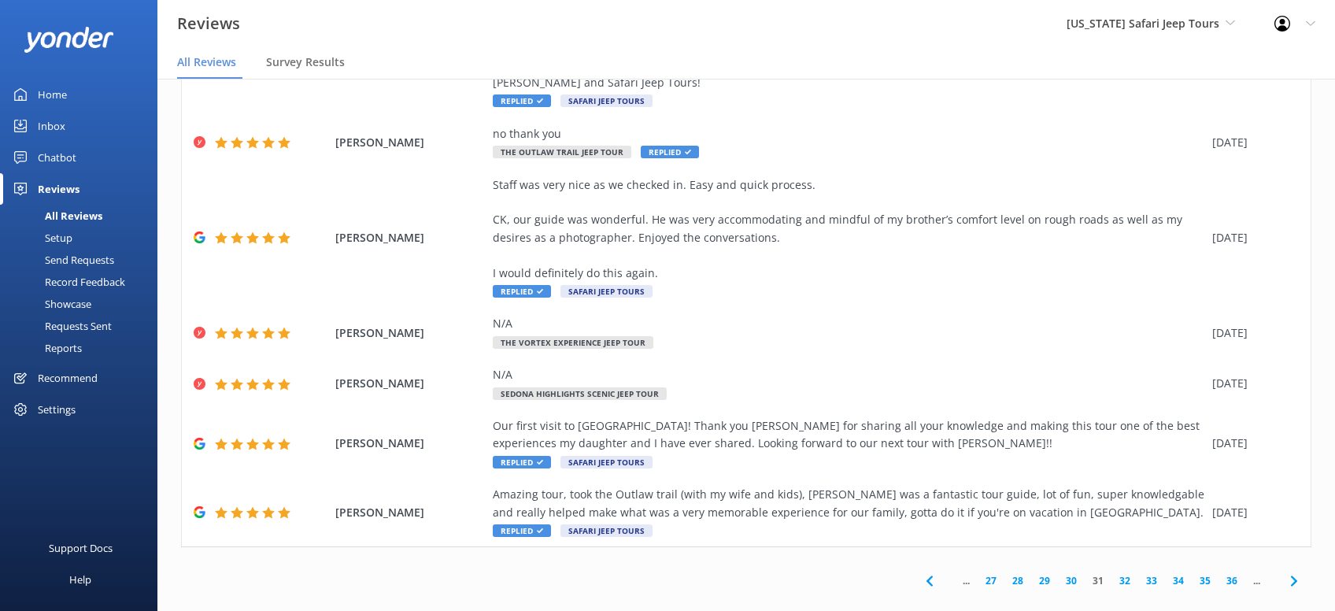
click at [1297, 576] on use at bounding box center [1294, 581] width 6 height 10
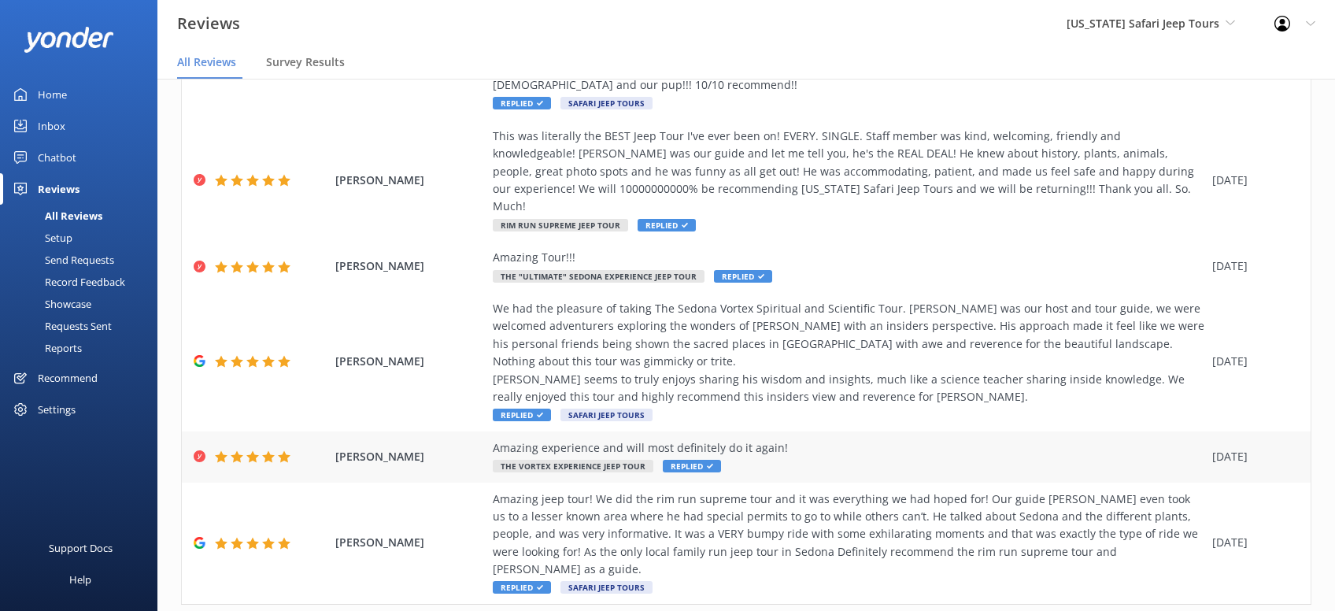
scroll to position [408, 0]
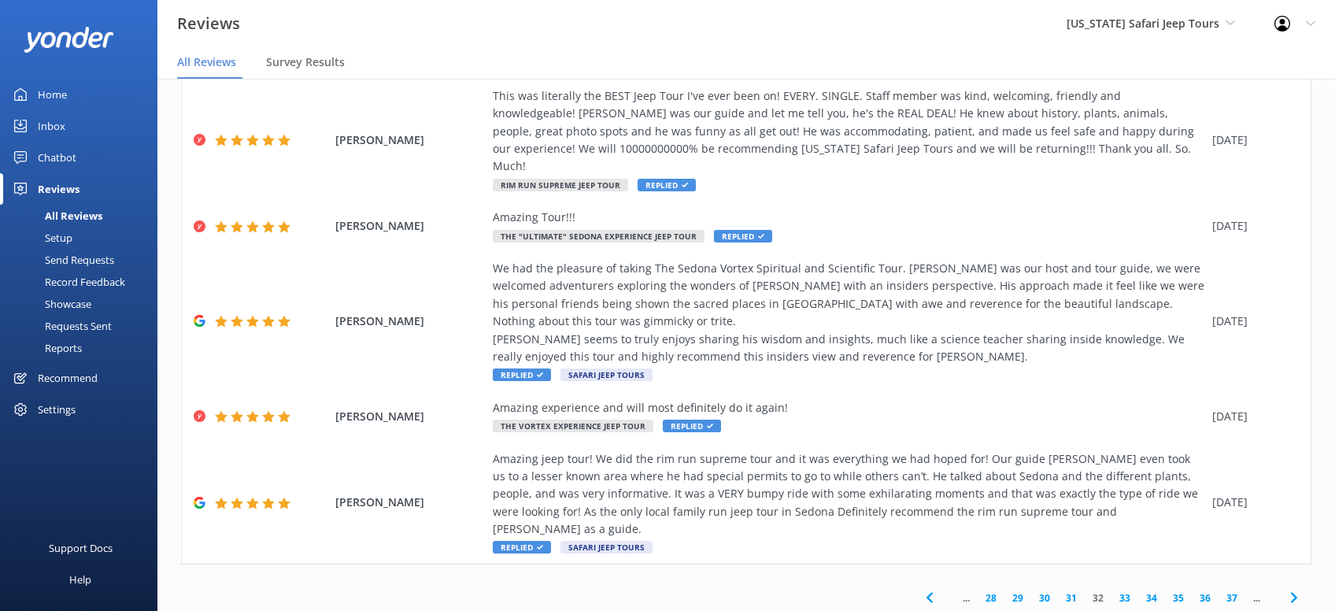
click at [1295, 588] on icon at bounding box center [1294, 597] width 19 height 19
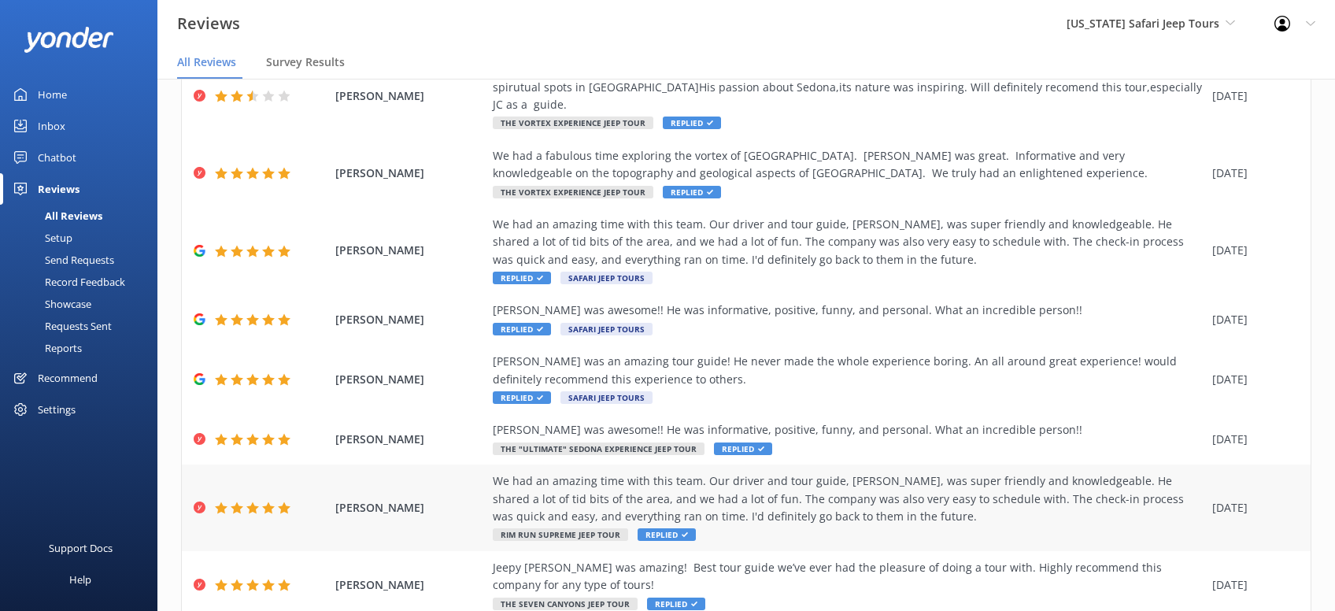
scroll to position [267, 0]
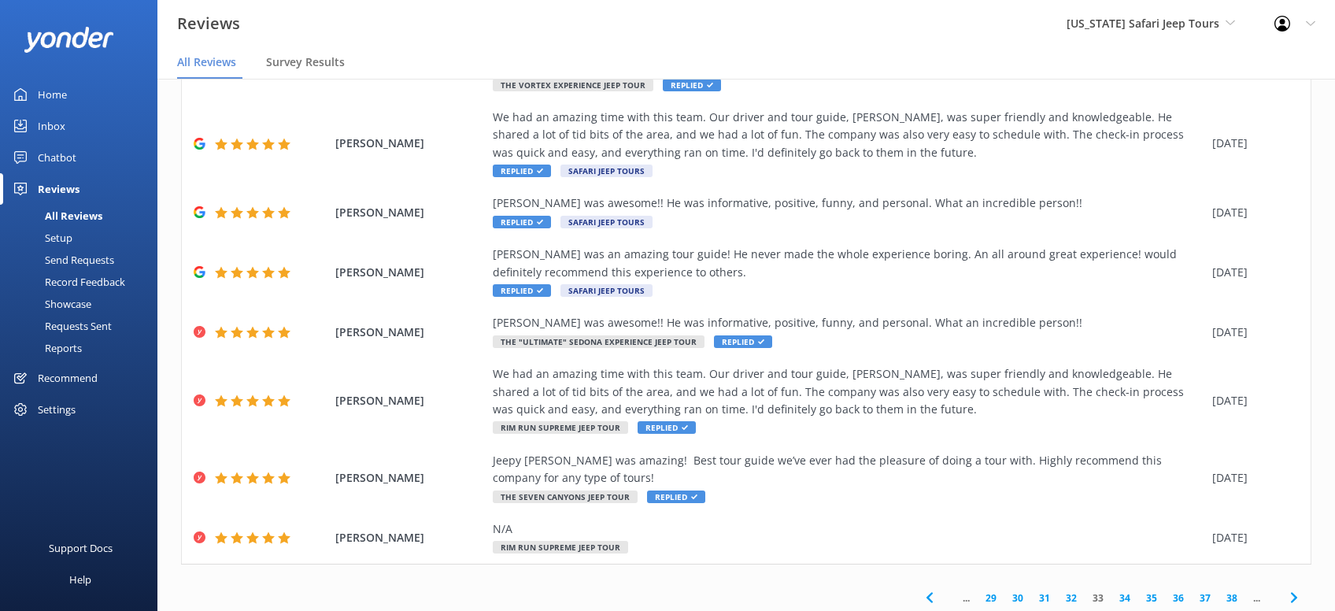
click at [1293, 588] on icon at bounding box center [1294, 597] width 19 height 19
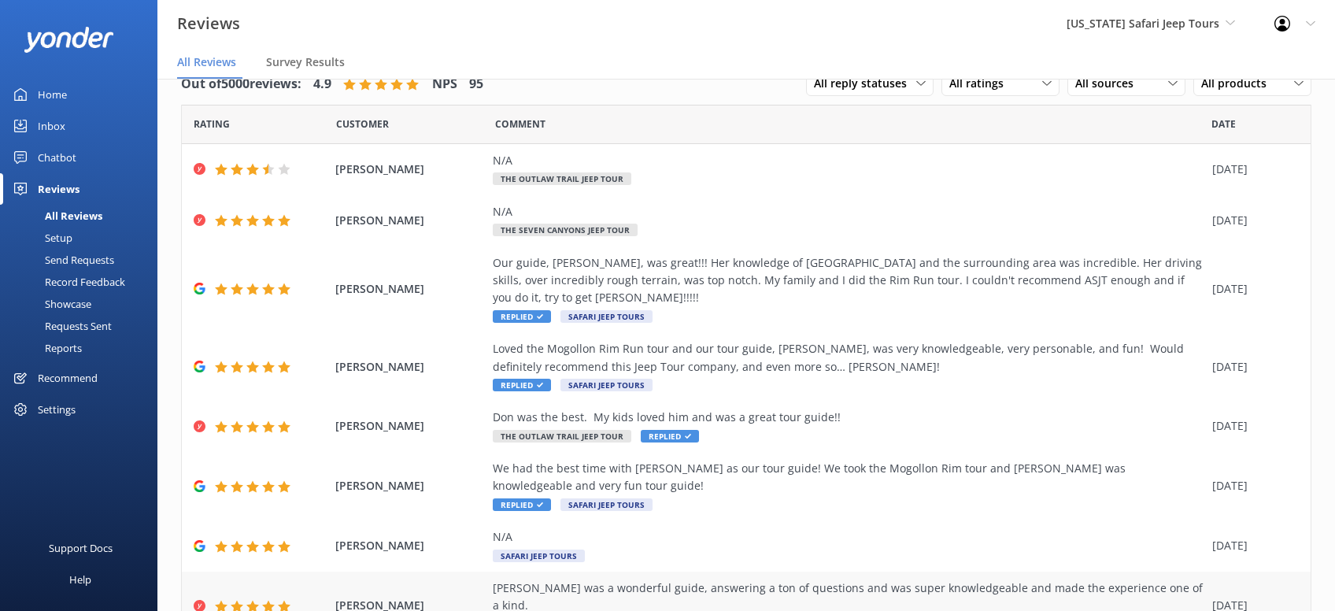
scroll to position [214, 0]
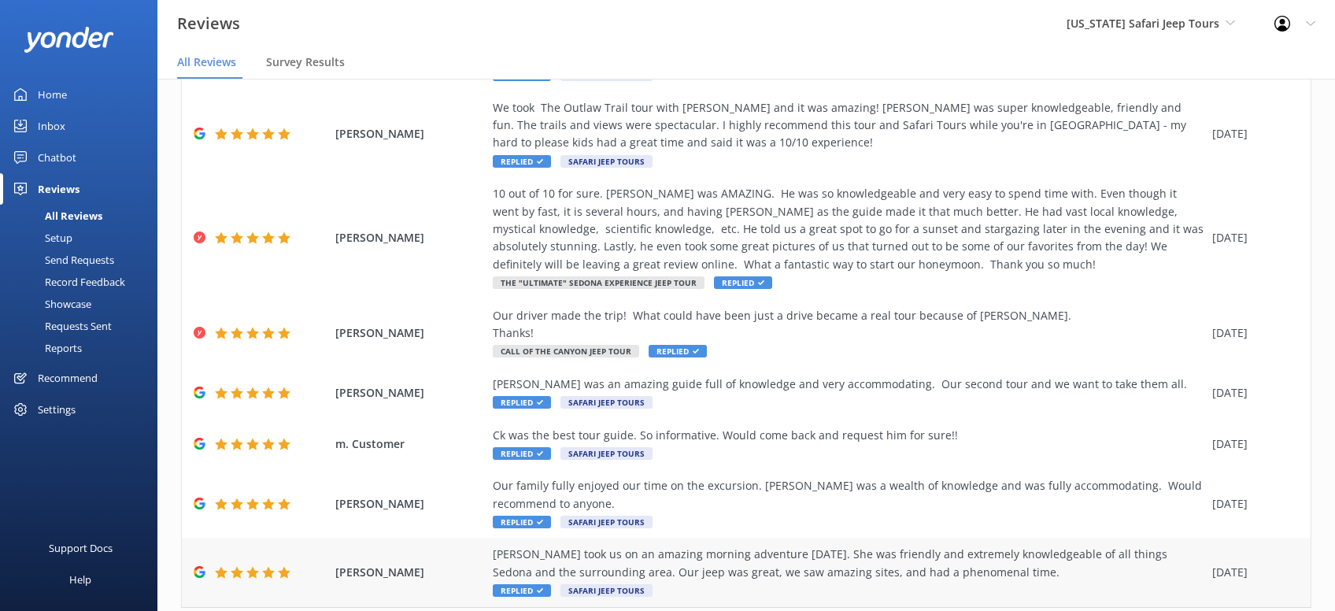
scroll to position [478, 0]
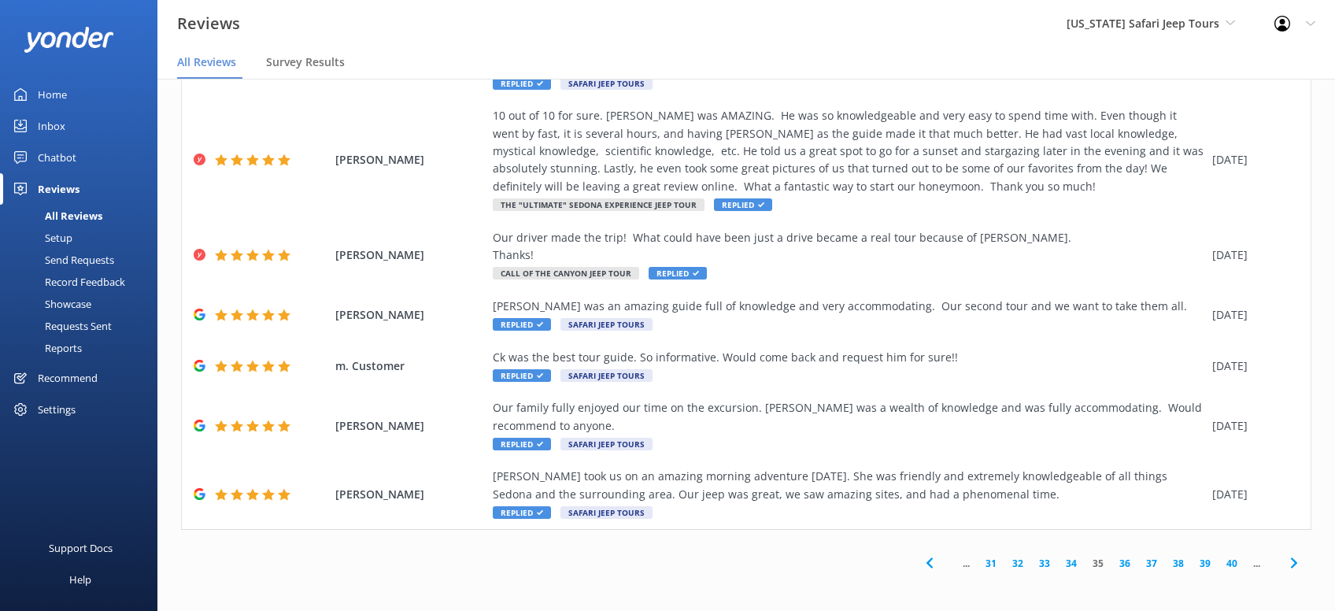
click at [1289, 563] on icon at bounding box center [1294, 563] width 19 height 19
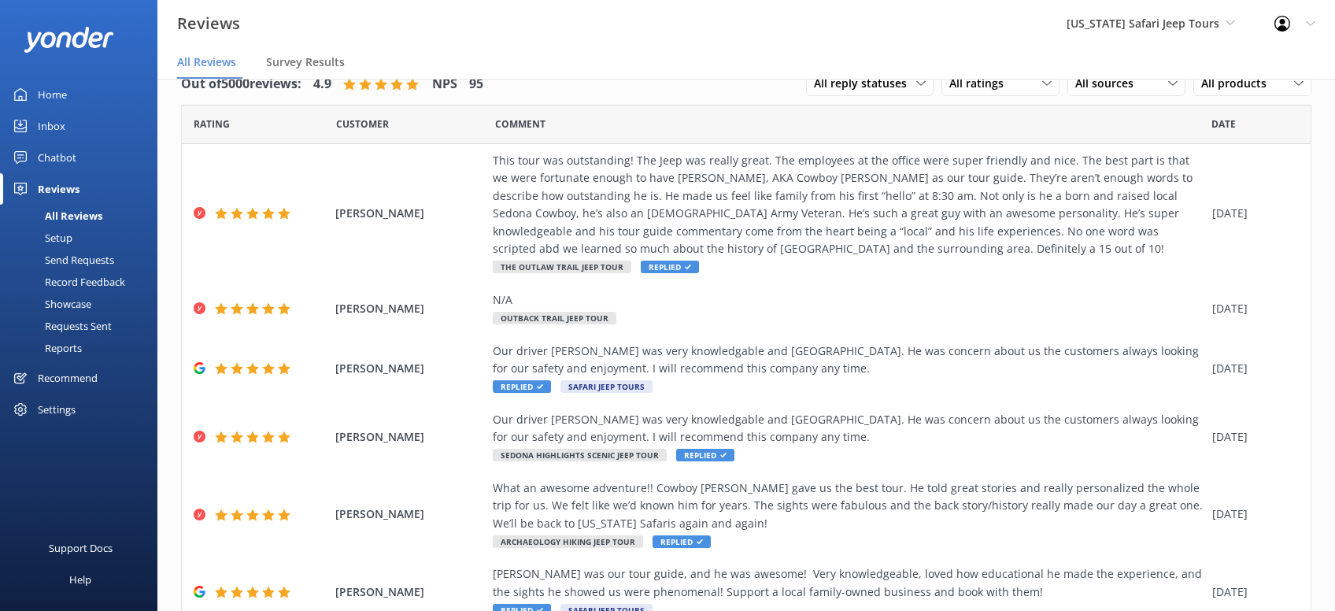
scroll to position [337, 0]
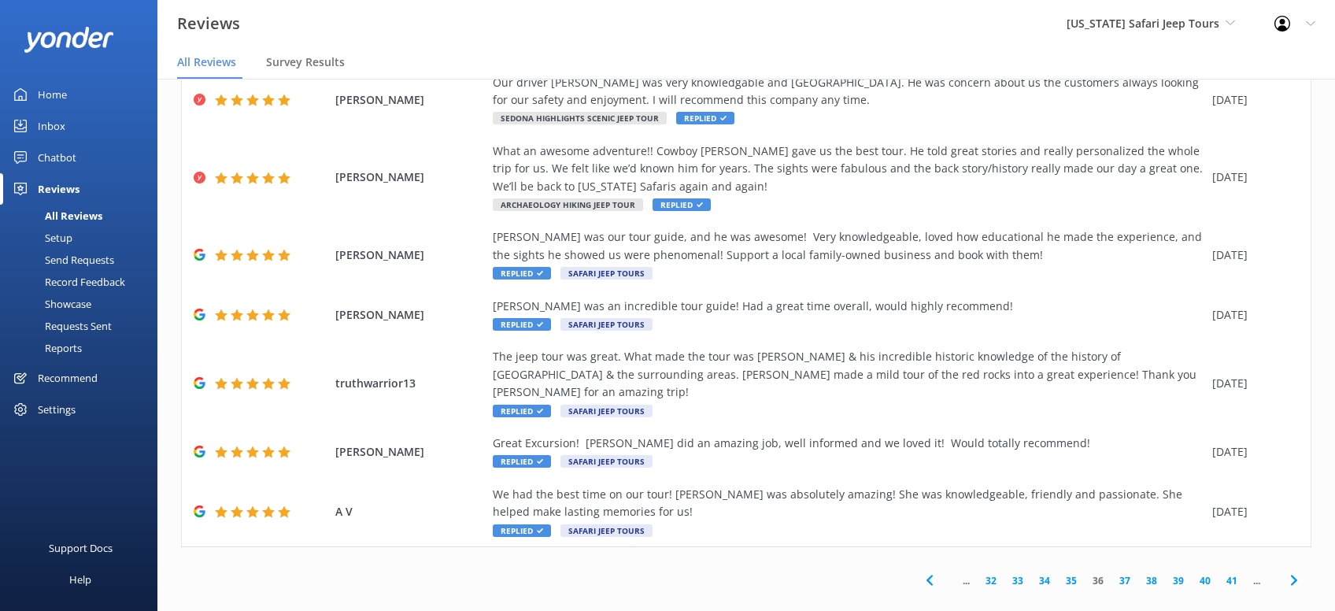
click at [1297, 571] on icon at bounding box center [1294, 580] width 19 height 19
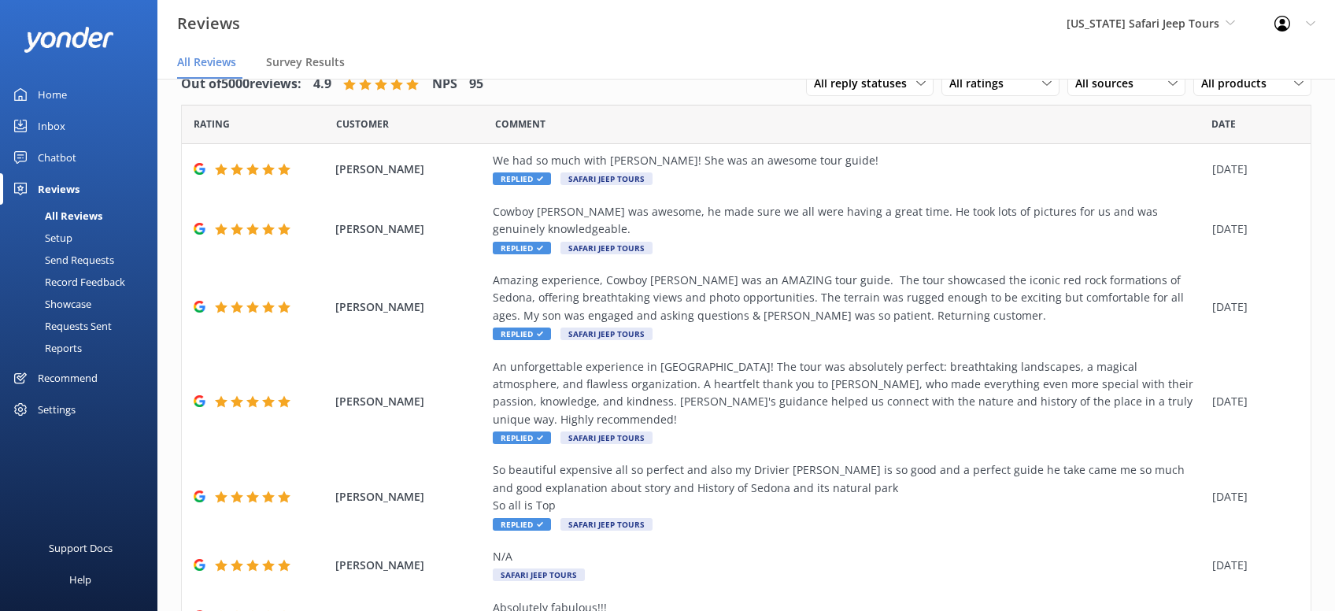
scroll to position [267, 0]
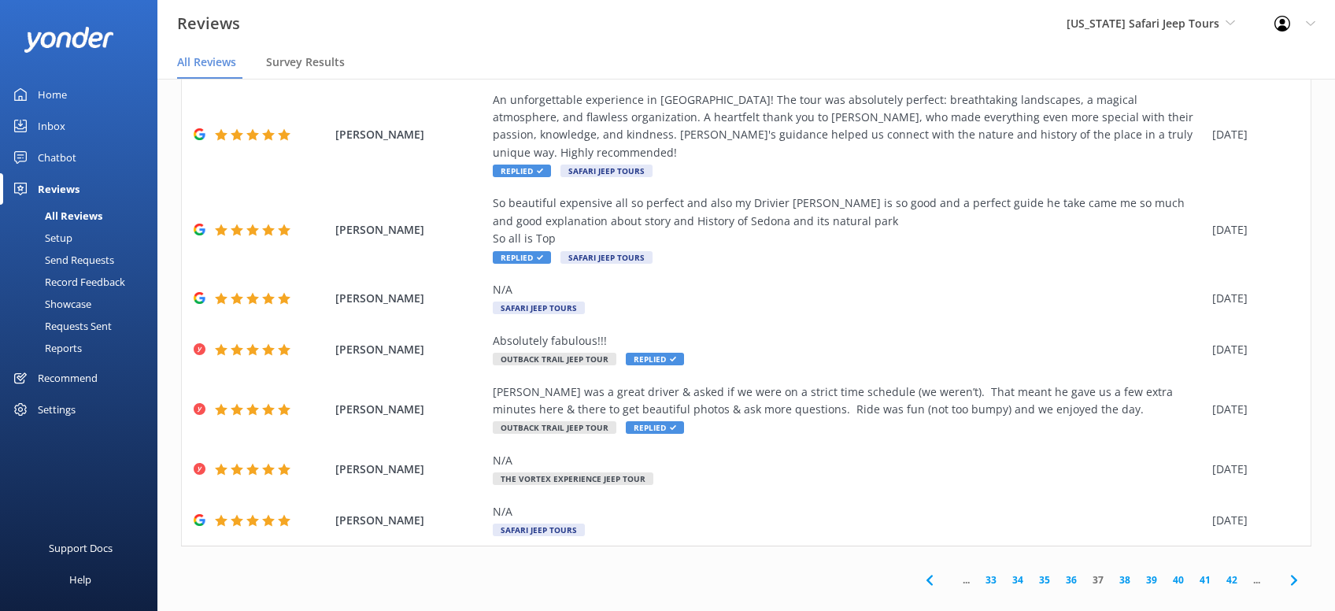
click at [1292, 575] on use at bounding box center [1294, 580] width 6 height 10
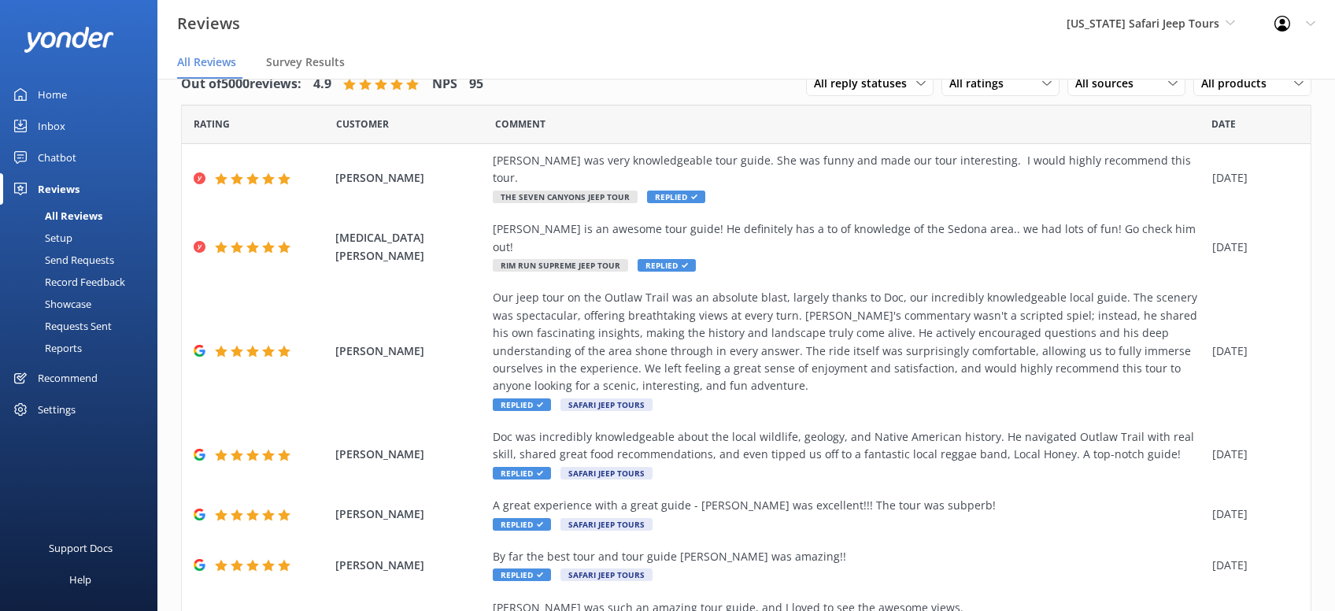
scroll to position [249, 0]
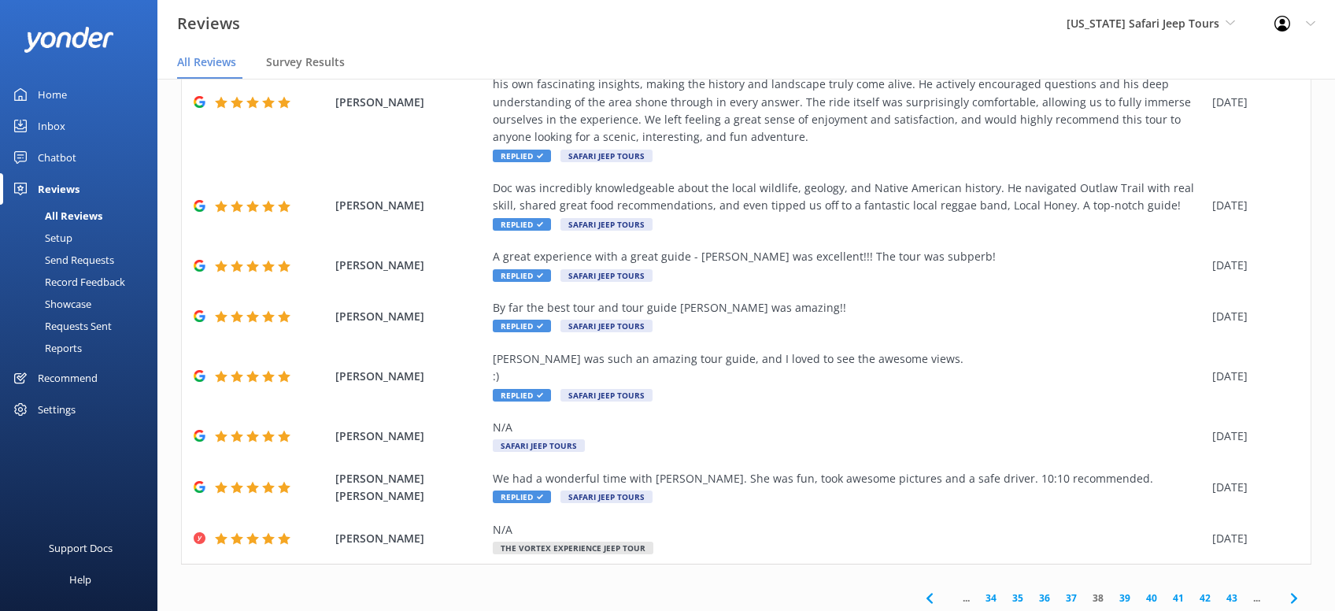
click at [1292, 593] on use at bounding box center [1294, 598] width 6 height 10
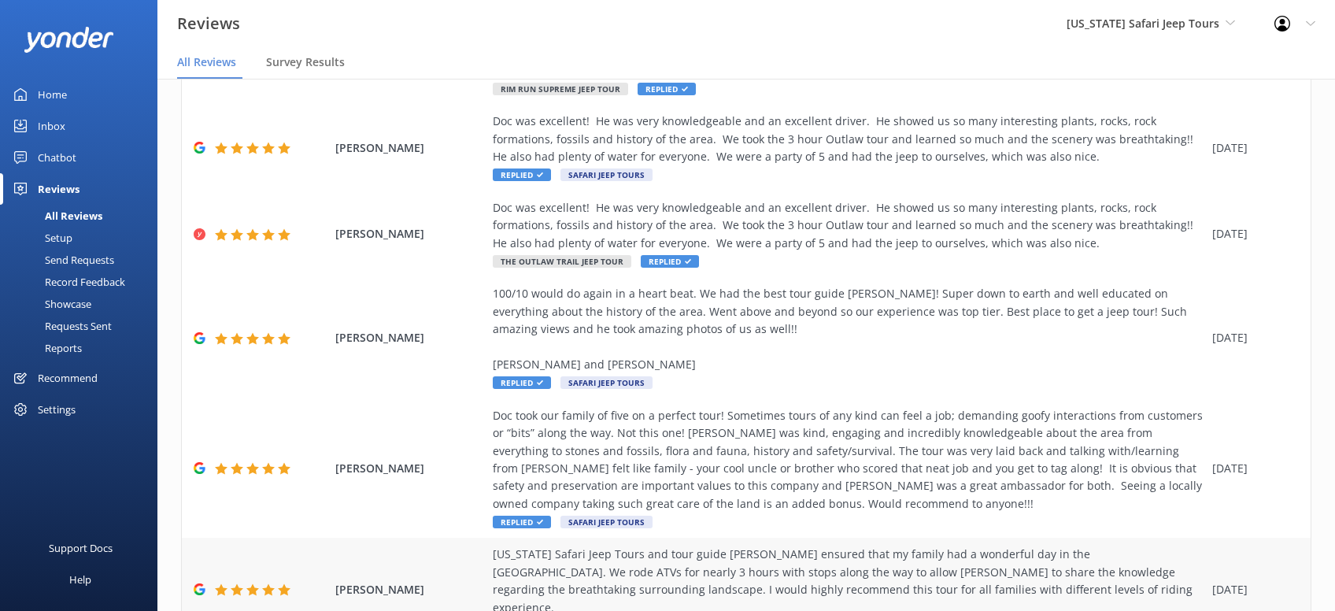
scroll to position [478, 0]
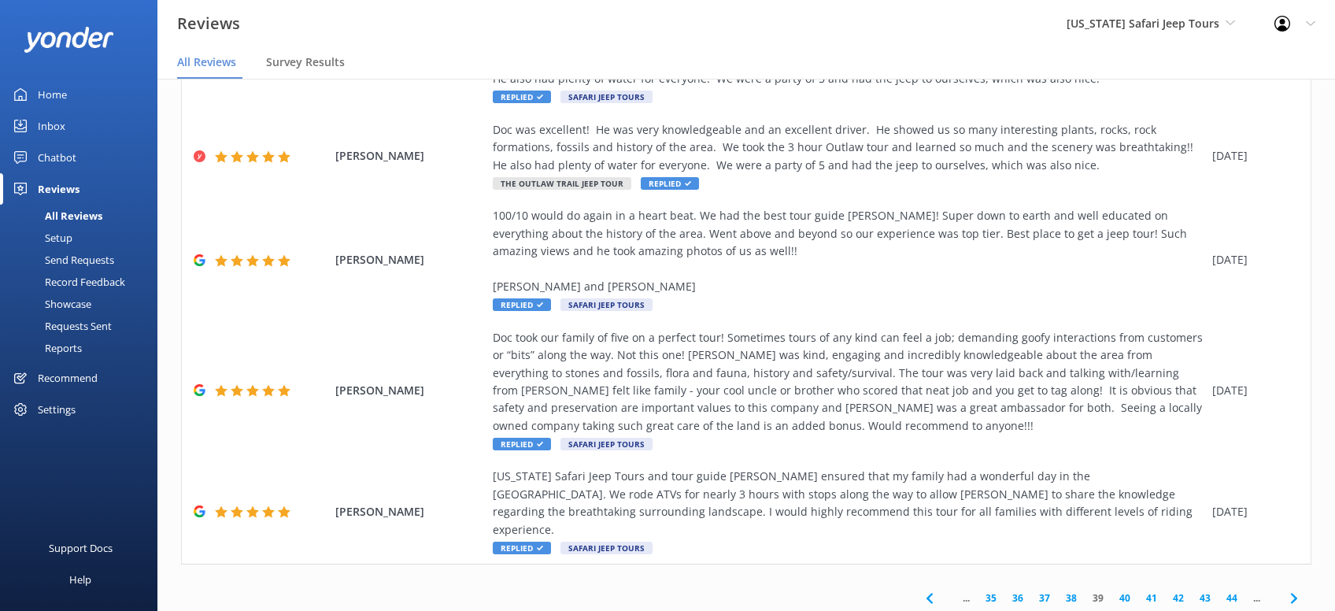
click at [1286, 589] on icon at bounding box center [1294, 598] width 19 height 19
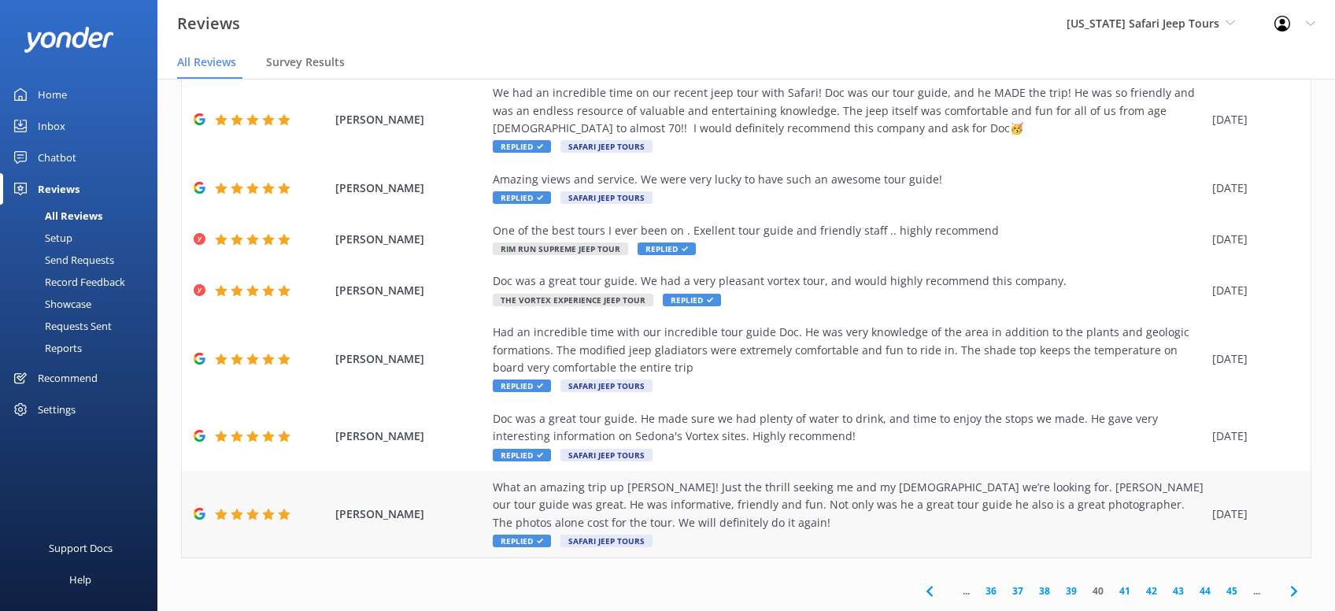
scroll to position [337, 0]
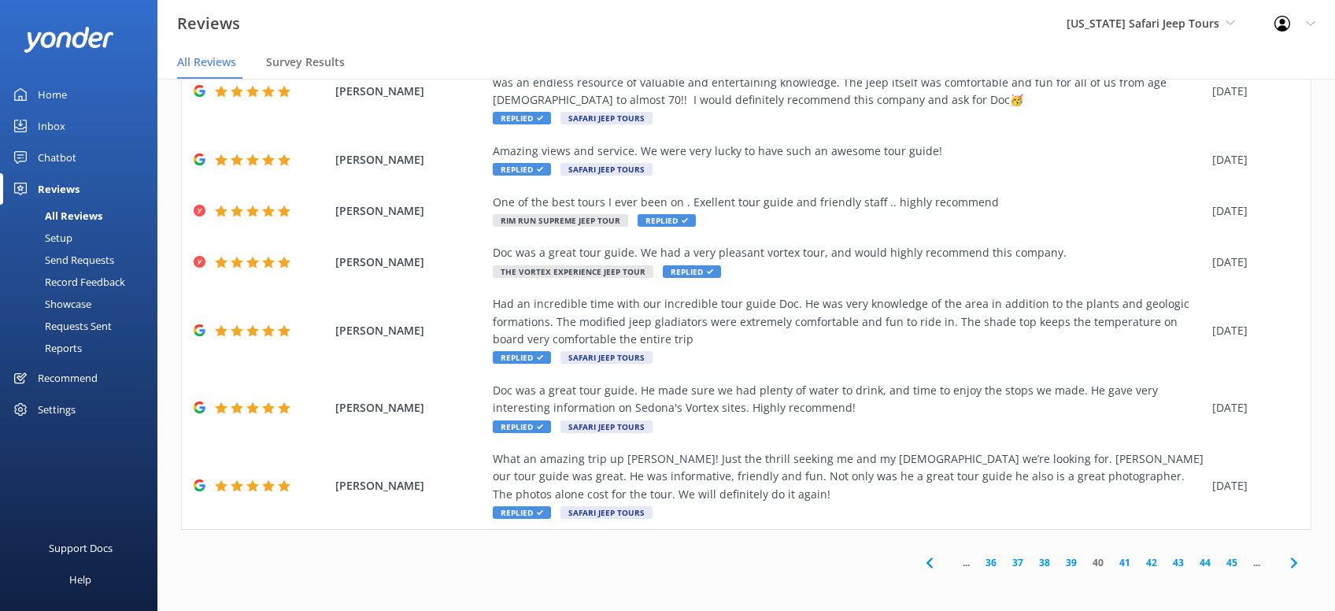
click at [1291, 561] on icon at bounding box center [1294, 563] width 19 height 19
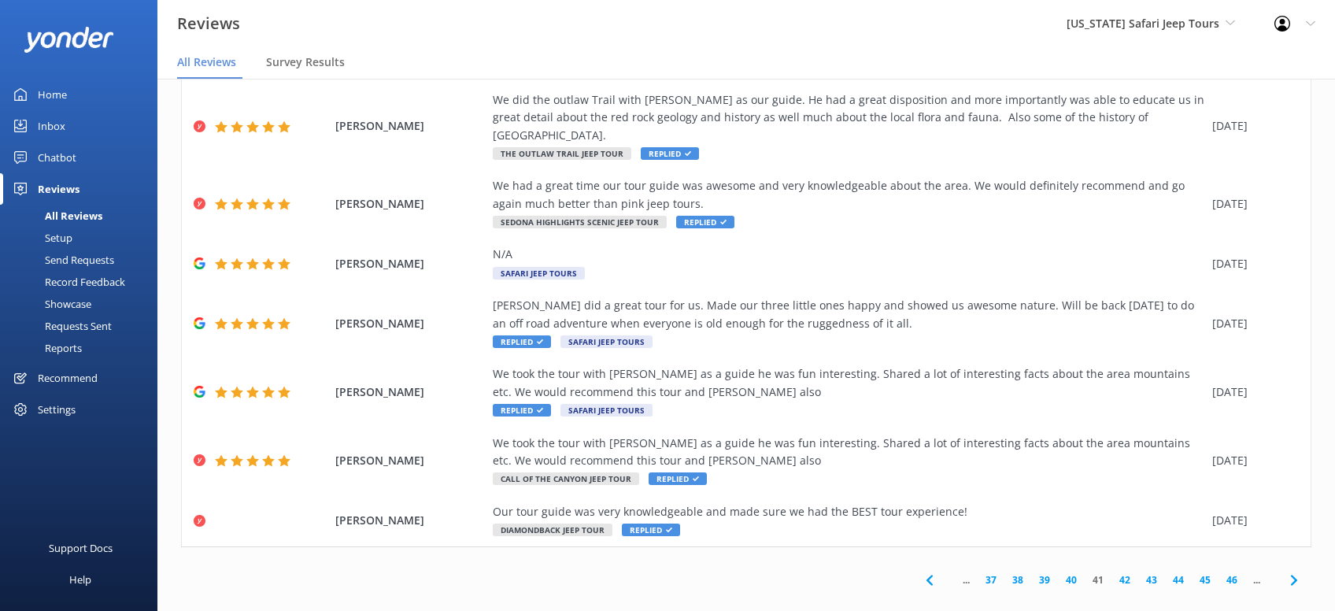
click at [1299, 571] on icon at bounding box center [1294, 580] width 19 height 19
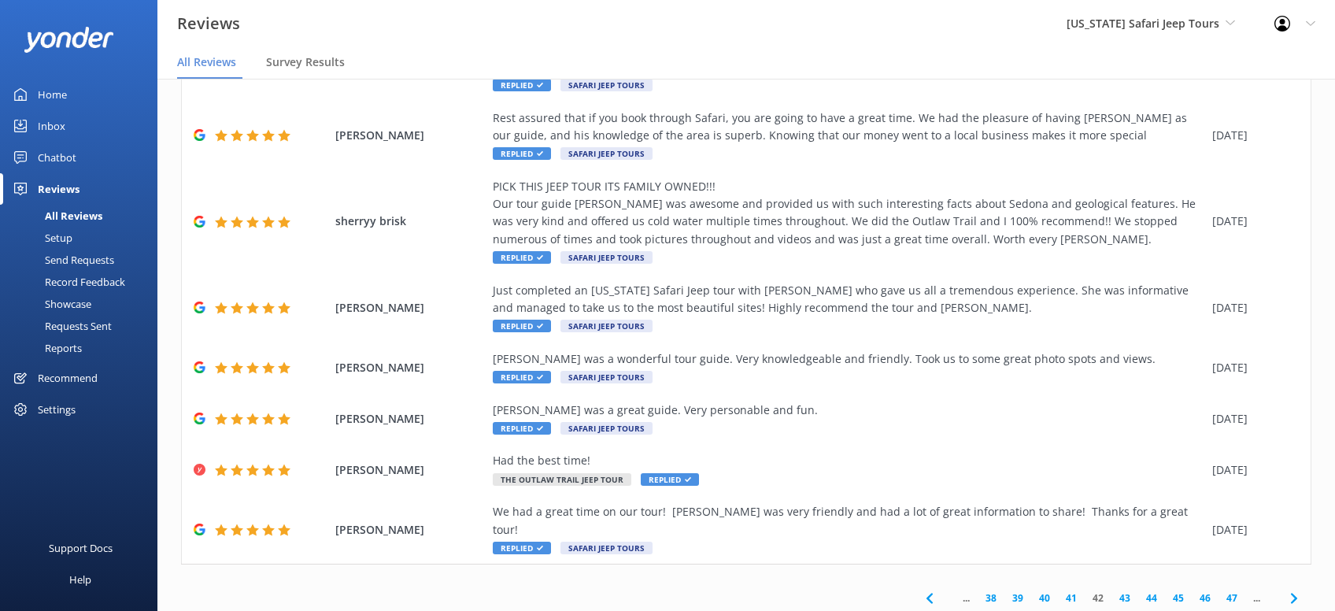
click at [1300, 589] on icon at bounding box center [1294, 598] width 19 height 19
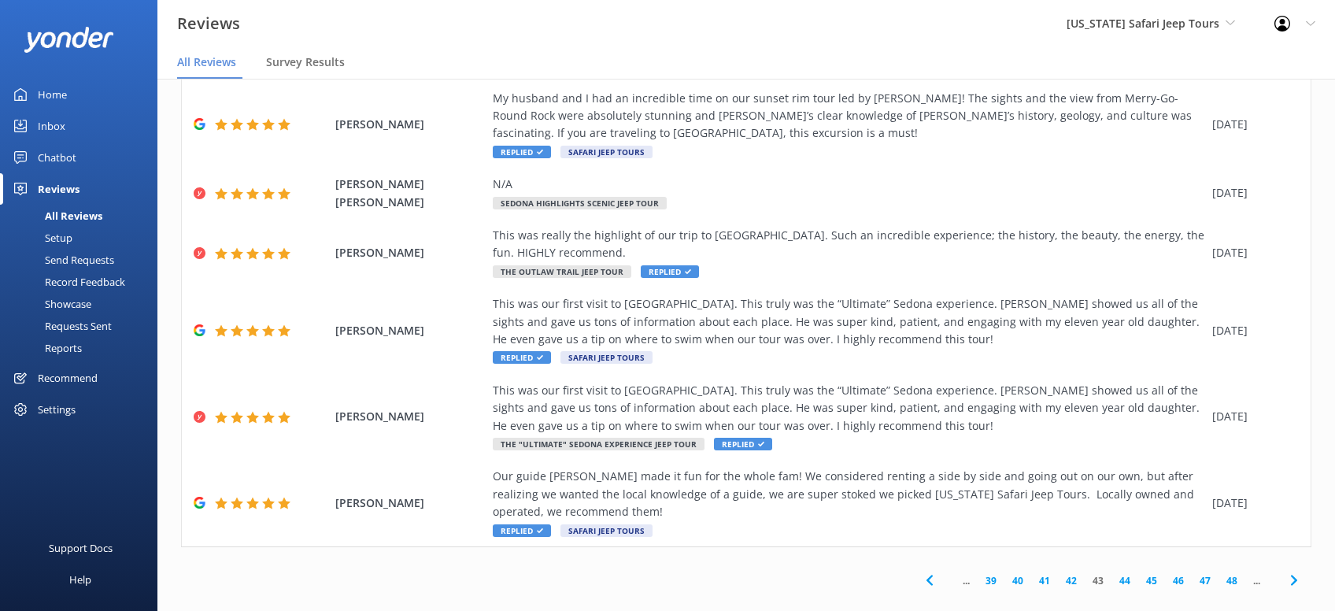
click at [1294, 571] on icon at bounding box center [1294, 580] width 19 height 19
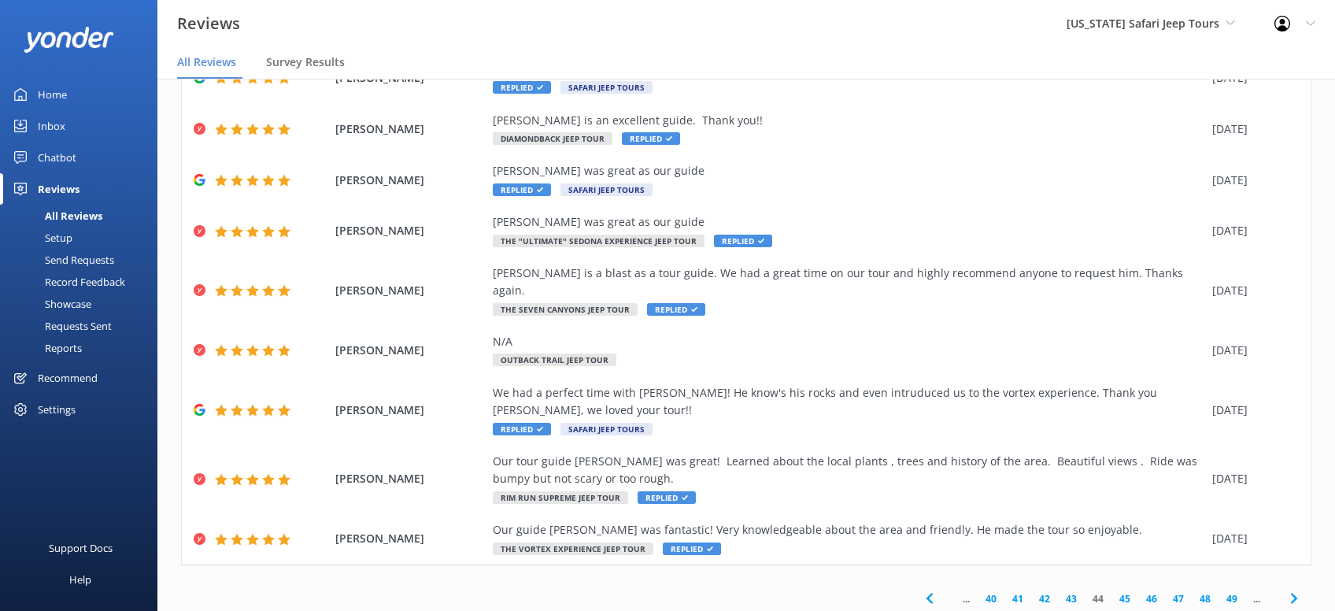
click at [1297, 589] on icon at bounding box center [1294, 598] width 19 height 19
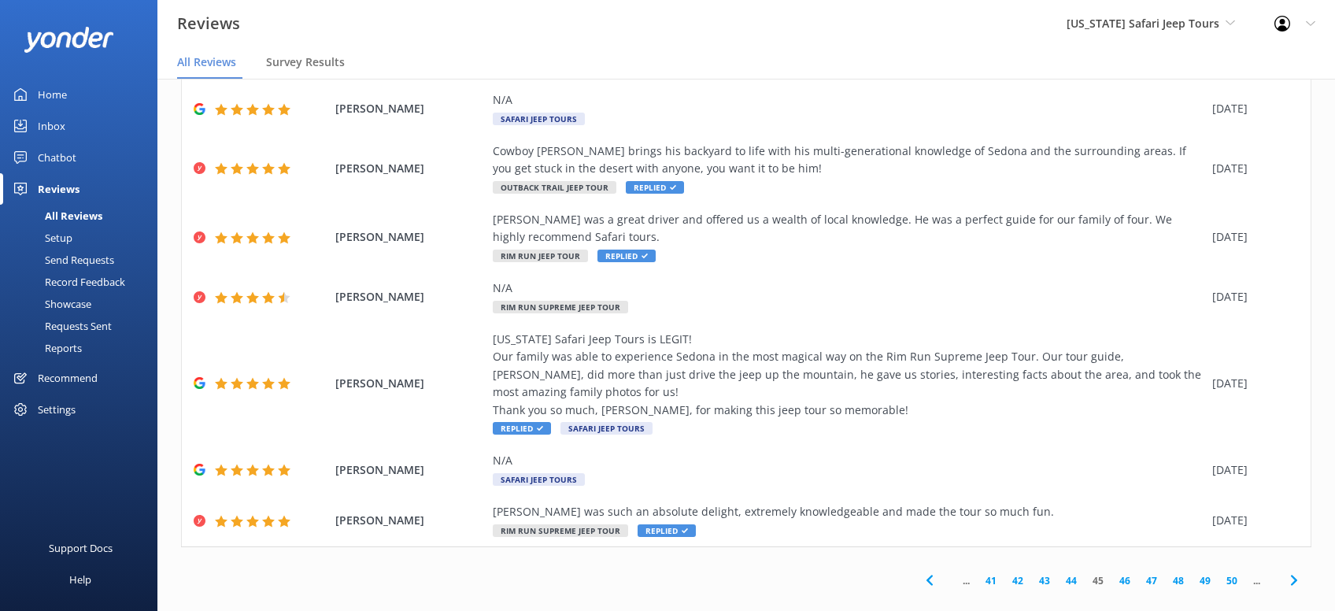
click at [1291, 571] on icon at bounding box center [1294, 580] width 19 height 19
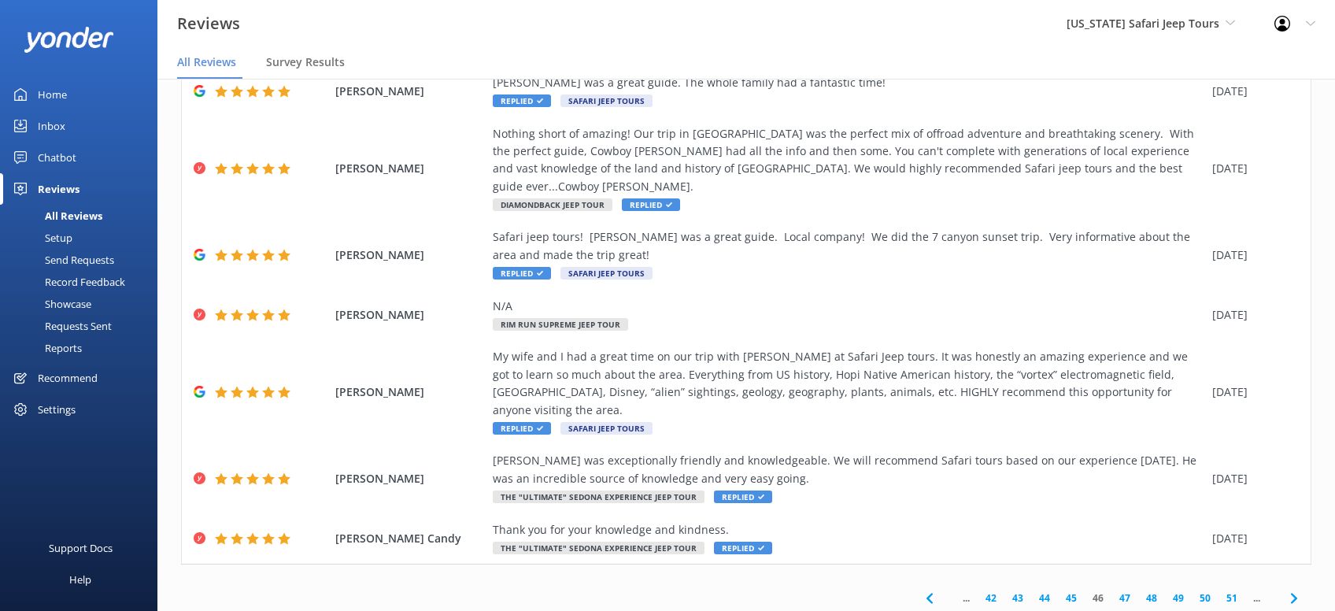
click at [1292, 589] on icon at bounding box center [1294, 598] width 19 height 19
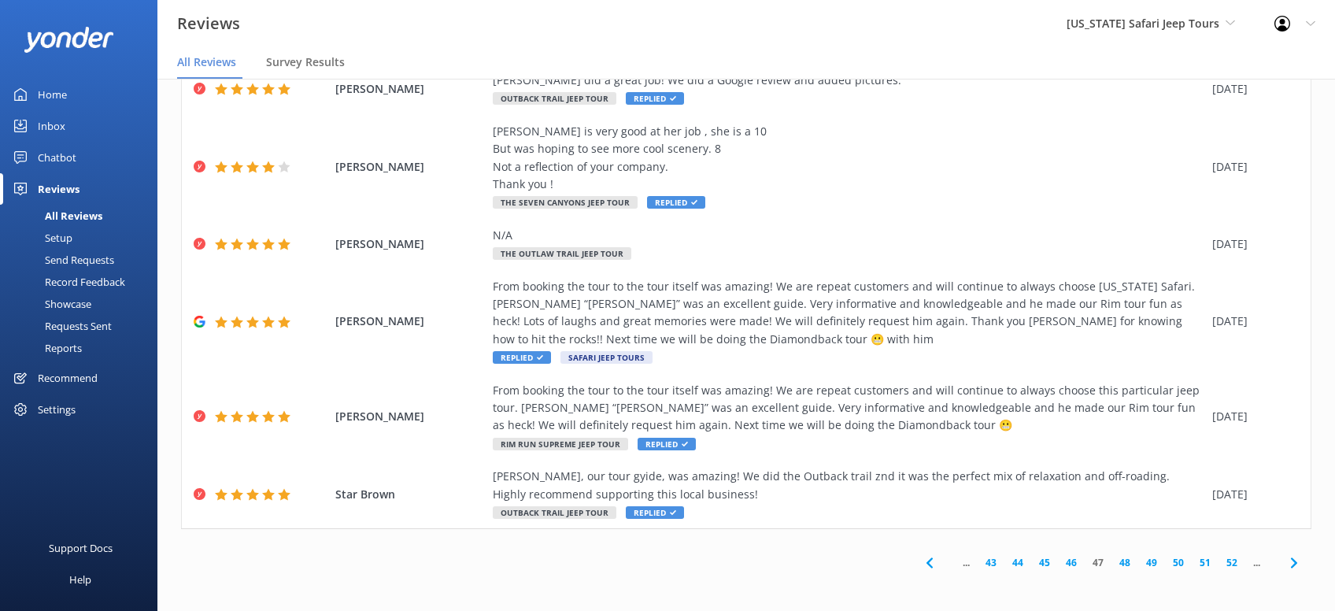
click at [1296, 565] on icon at bounding box center [1294, 563] width 19 height 19
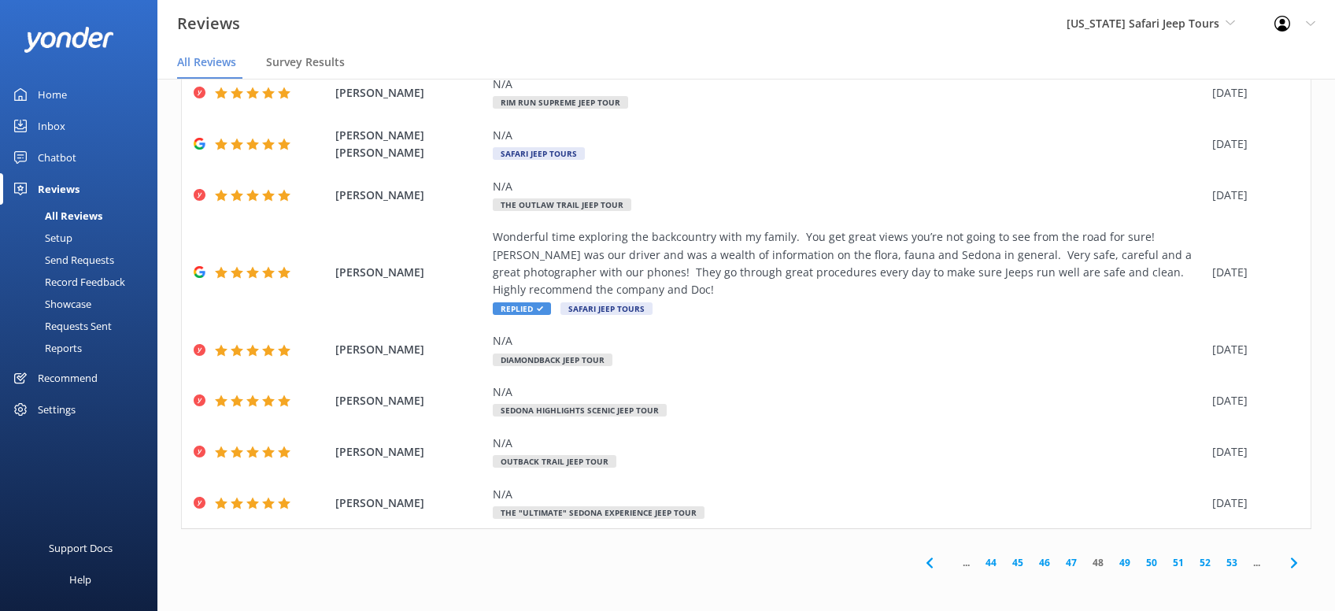
click at [1293, 564] on icon at bounding box center [1294, 563] width 19 height 19
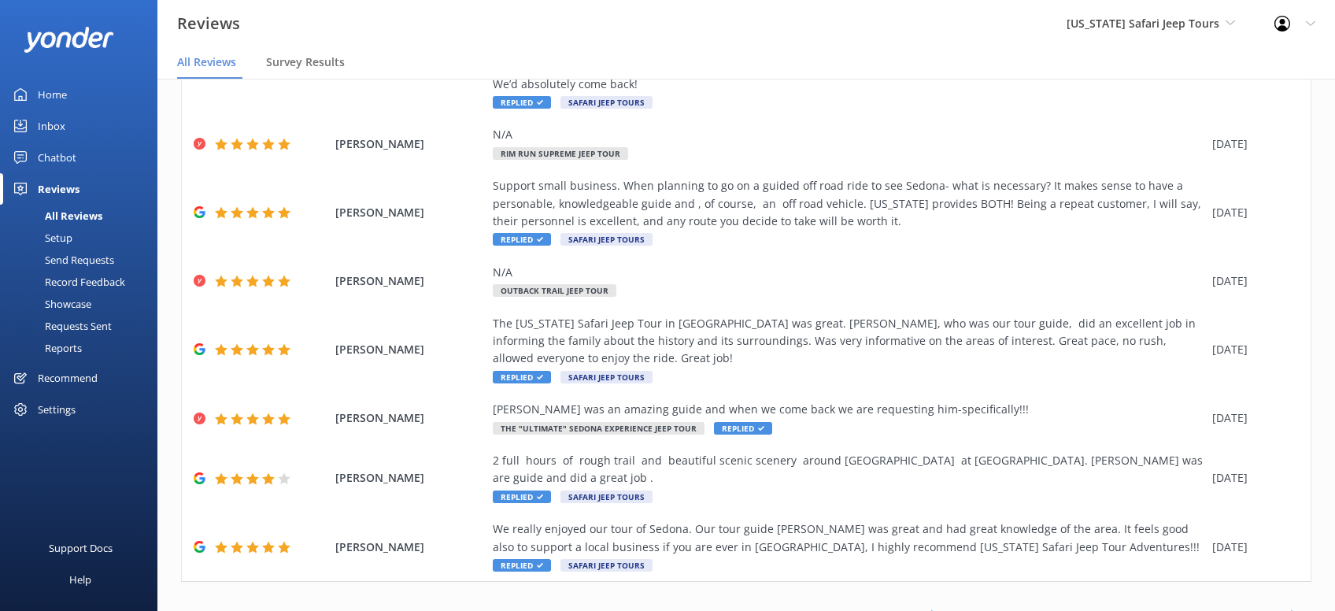
click at [1296, 610] on use at bounding box center [1294, 615] width 6 height 10
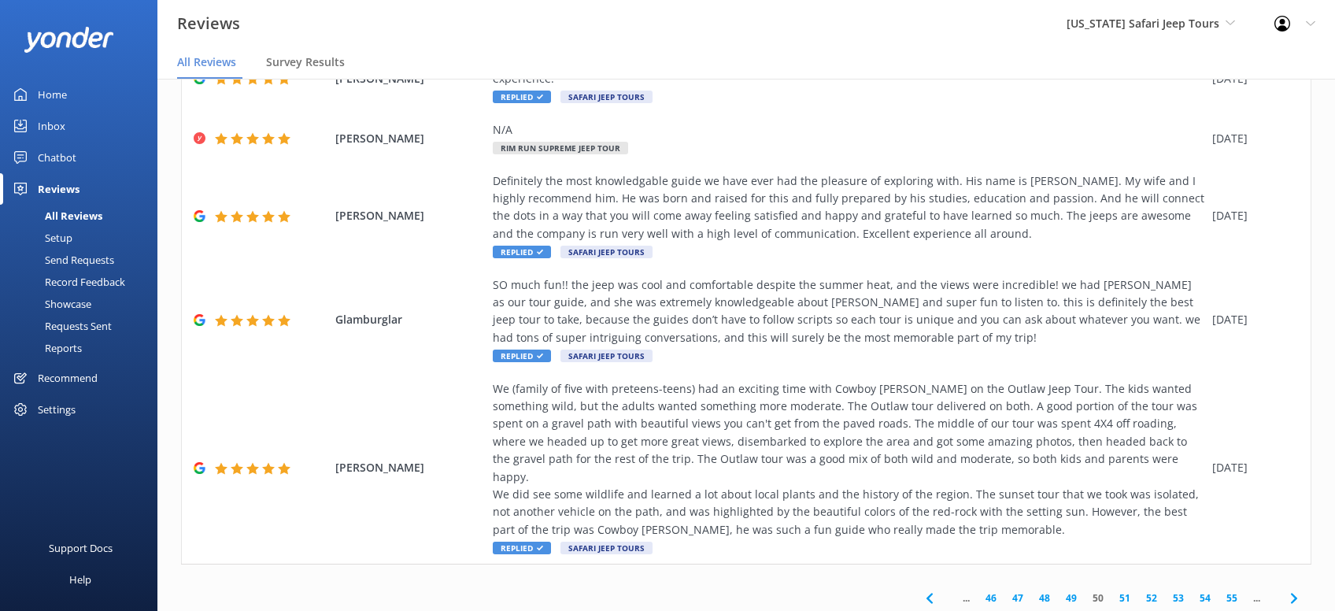
click at [1297, 593] on use at bounding box center [1294, 598] width 6 height 10
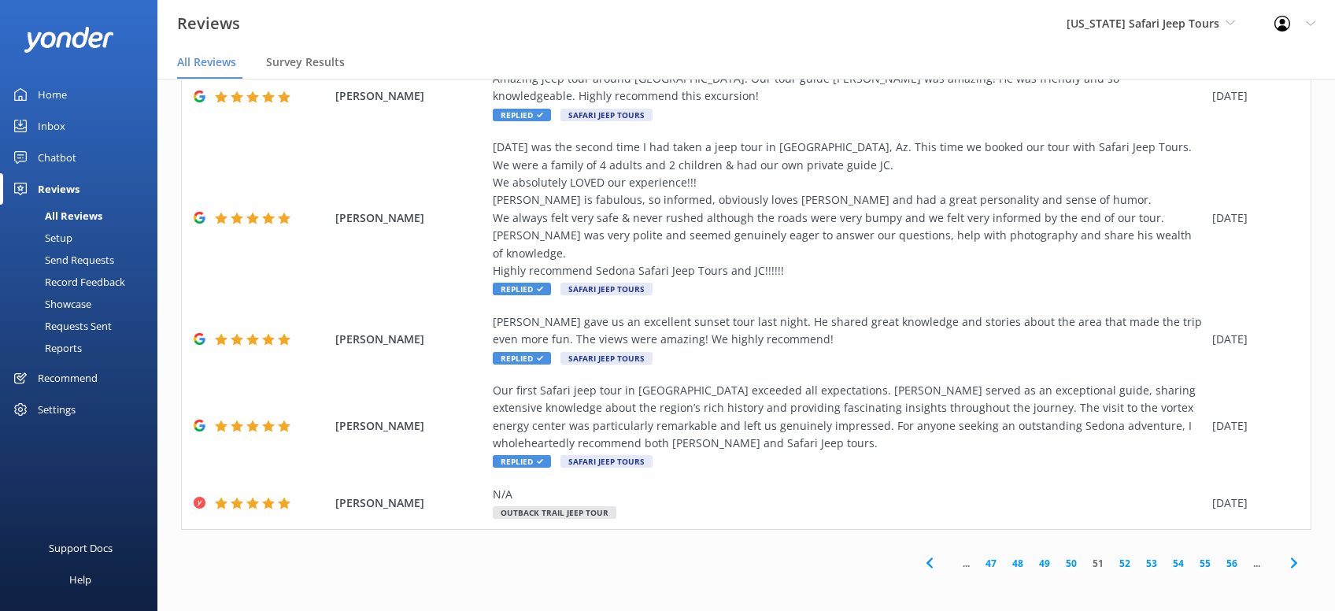
drag, startPoint x: 1292, startPoint y: 568, endPoint x: 1300, endPoint y: 546, distance: 24.2
click at [1291, 569] on icon at bounding box center [1294, 563] width 19 height 19
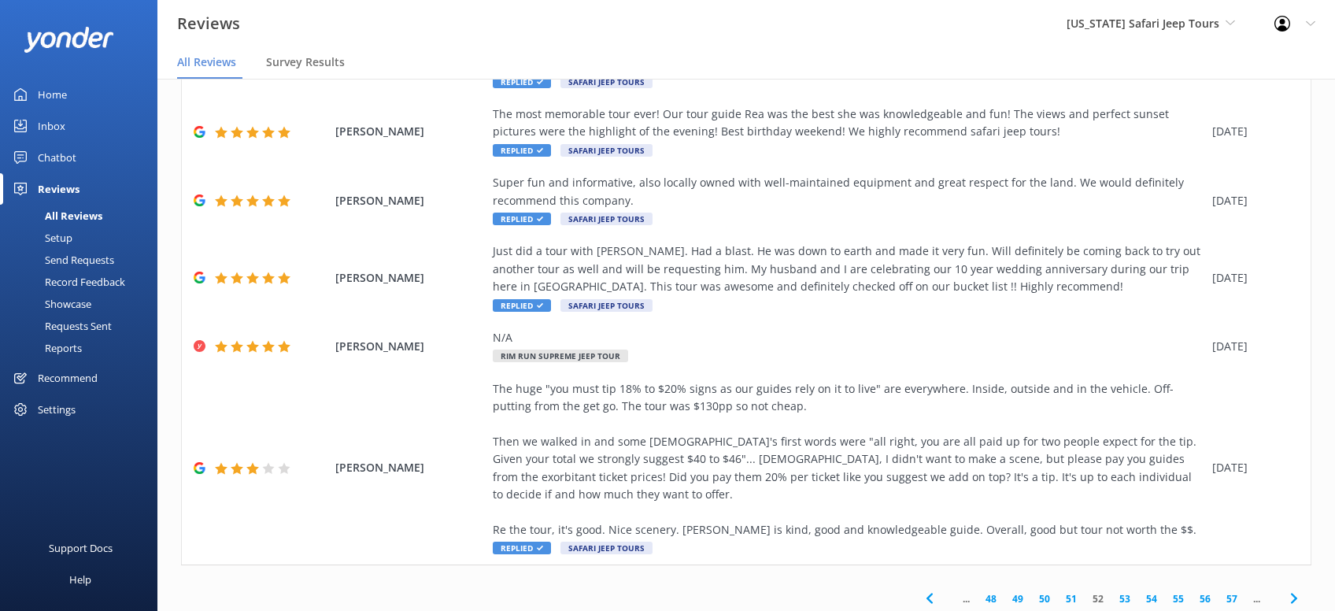
click at [1294, 589] on icon at bounding box center [1294, 598] width 19 height 19
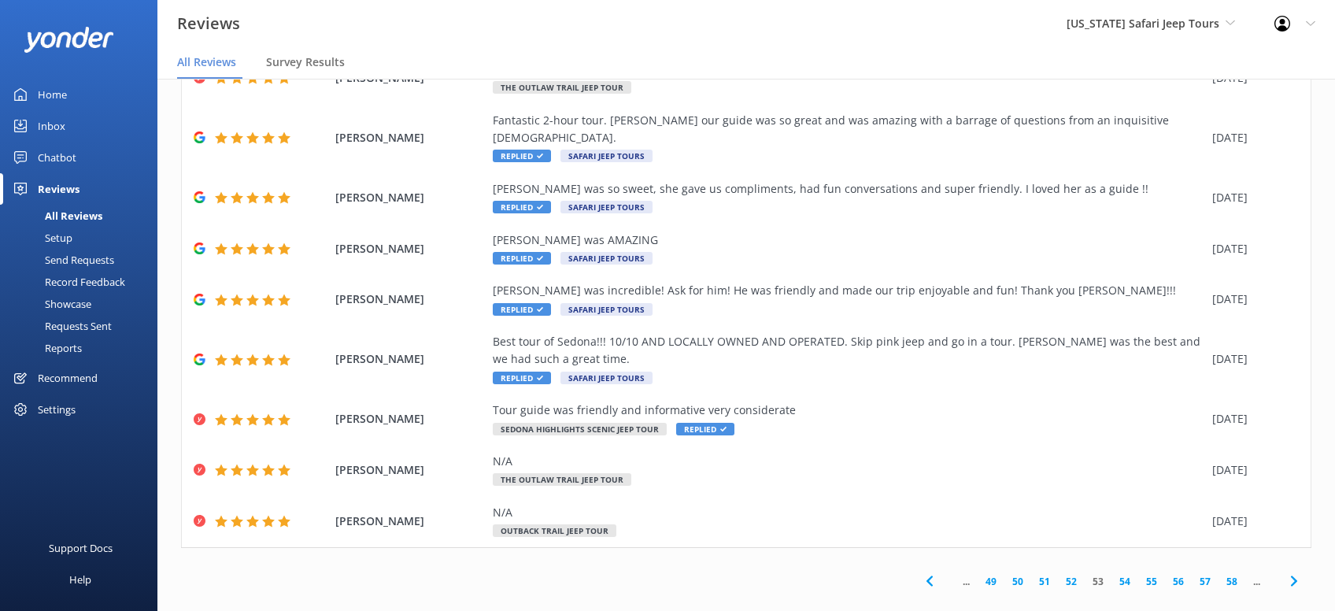
drag, startPoint x: 1294, startPoint y: 561, endPoint x: 1304, endPoint y: 542, distance: 21.1
click at [1296, 572] on icon at bounding box center [1294, 581] width 19 height 19
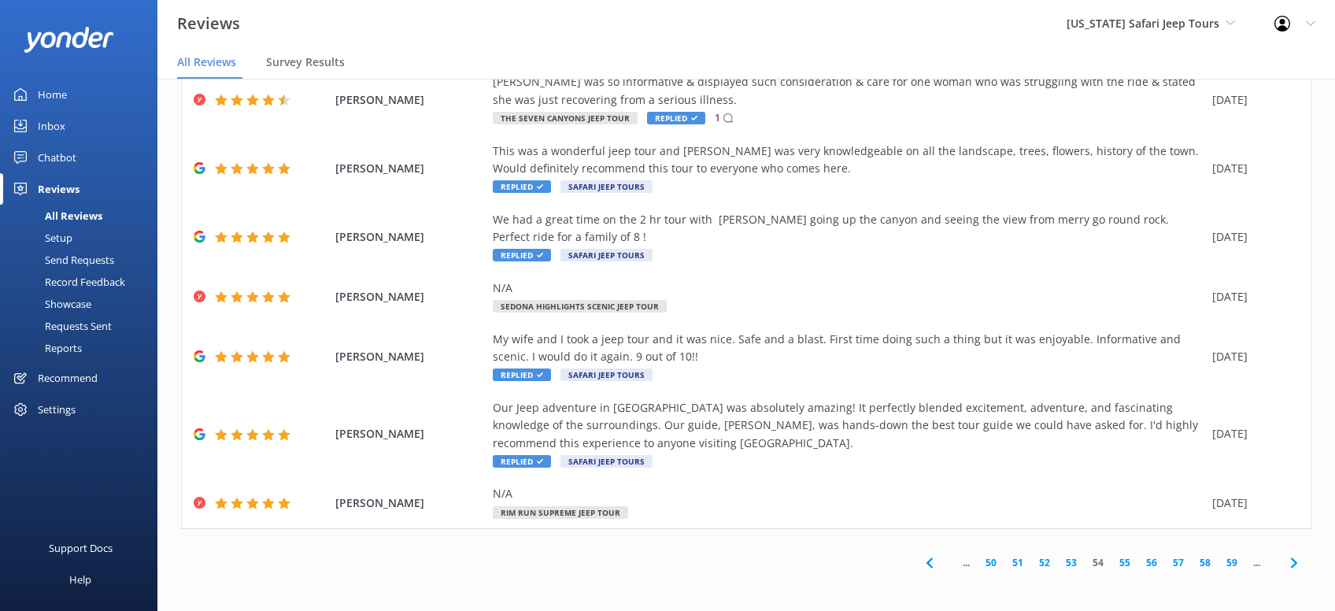
click at [1298, 570] on icon at bounding box center [1294, 563] width 19 height 19
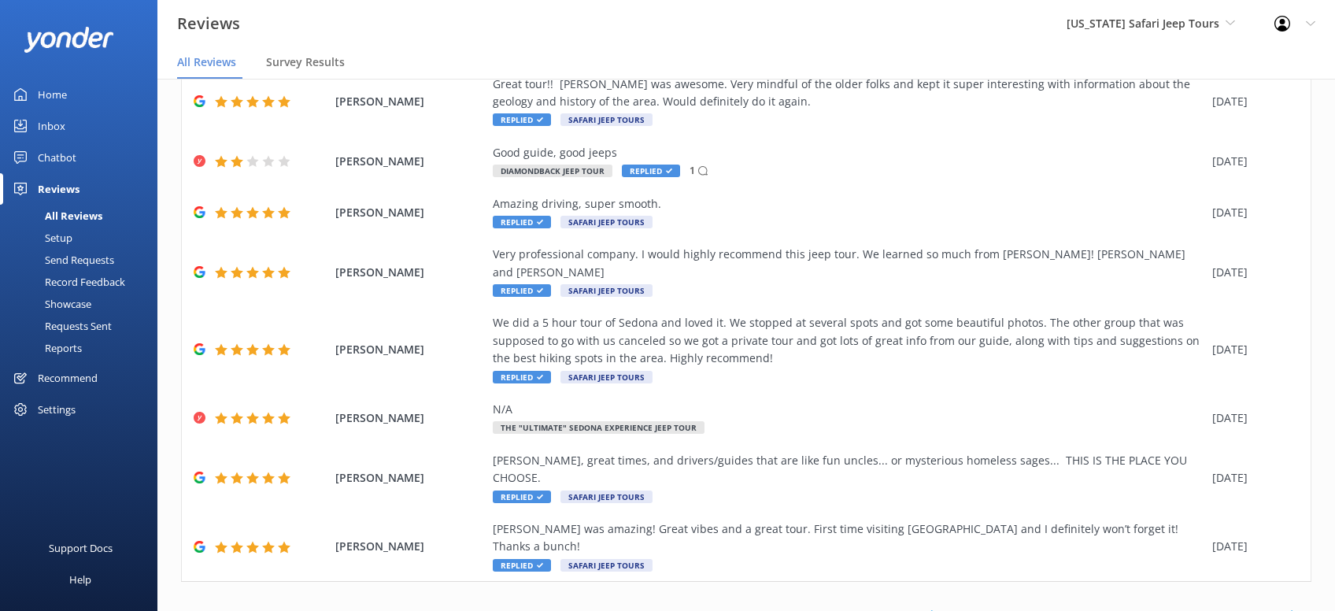
click at [1294, 606] on icon at bounding box center [1294, 615] width 19 height 19
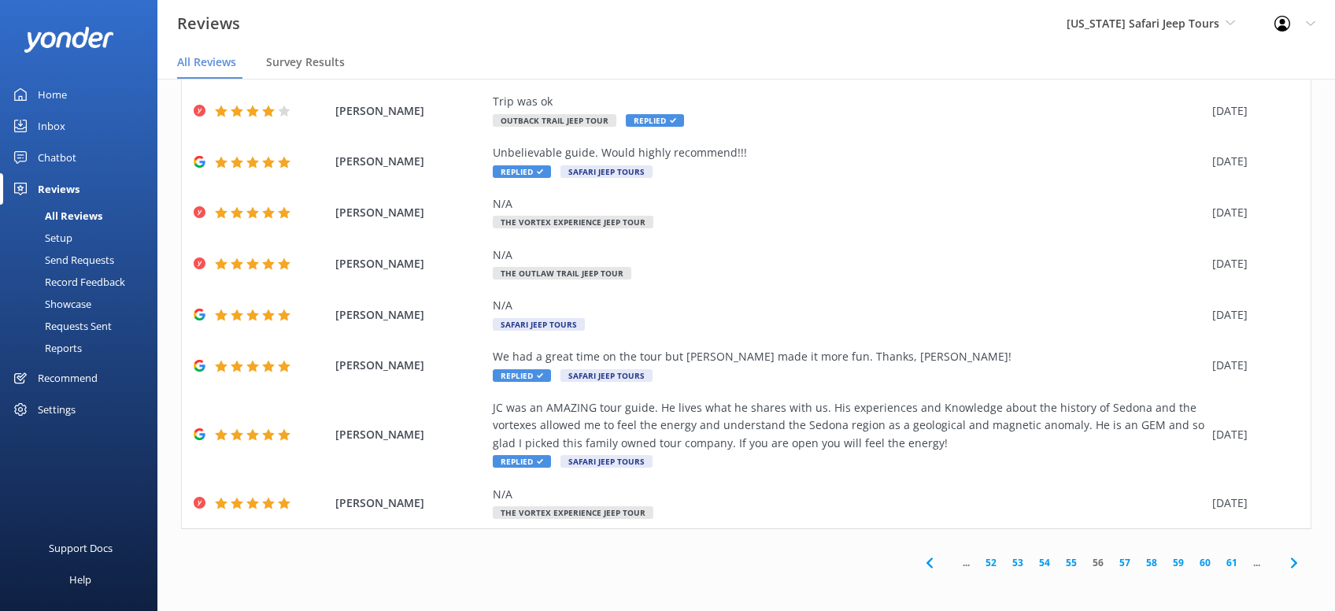
click at [1289, 564] on icon at bounding box center [1294, 563] width 19 height 19
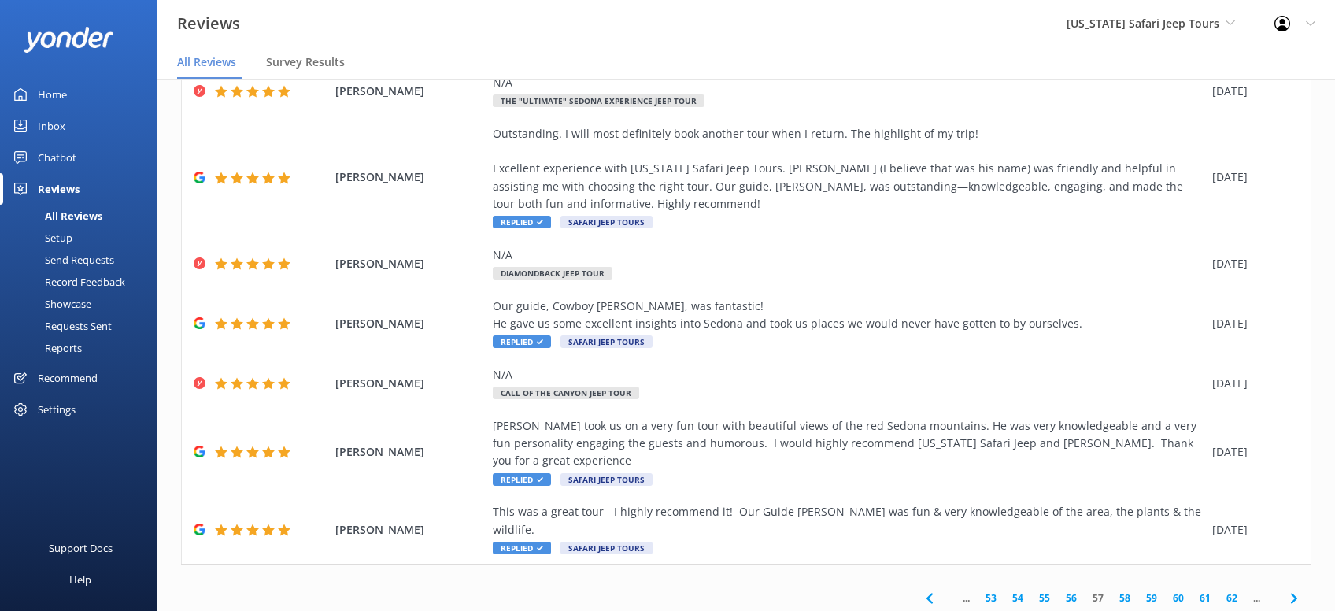
click at [1291, 589] on icon at bounding box center [1294, 598] width 19 height 19
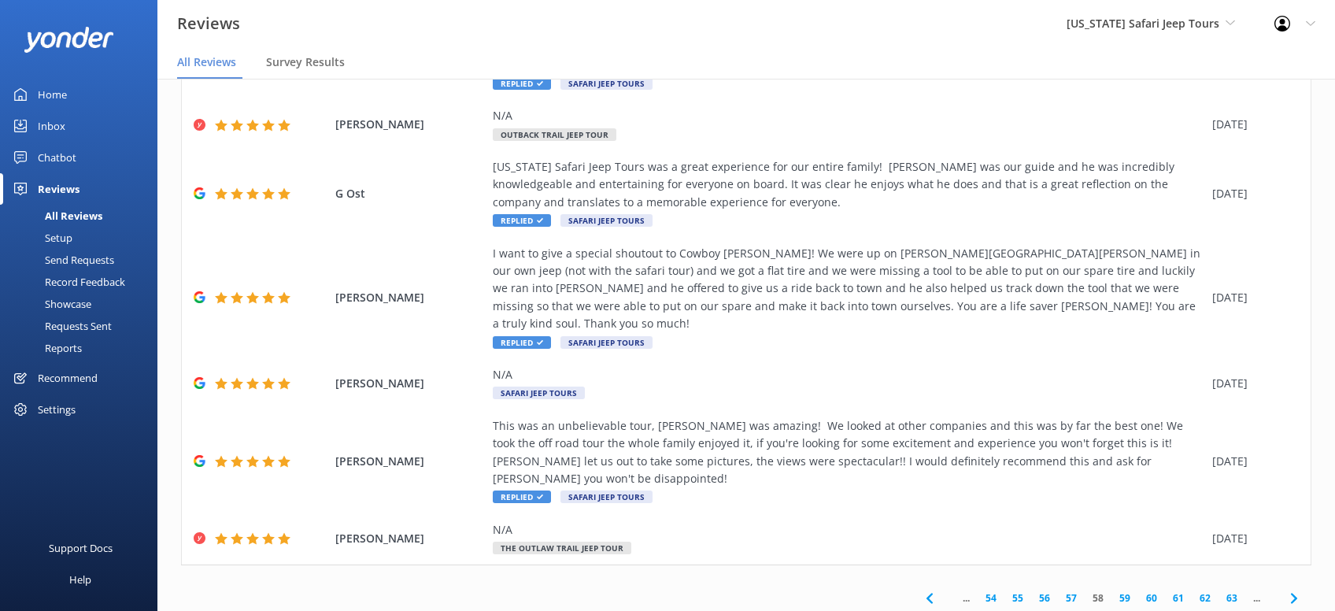
click at [1300, 589] on icon at bounding box center [1294, 598] width 19 height 19
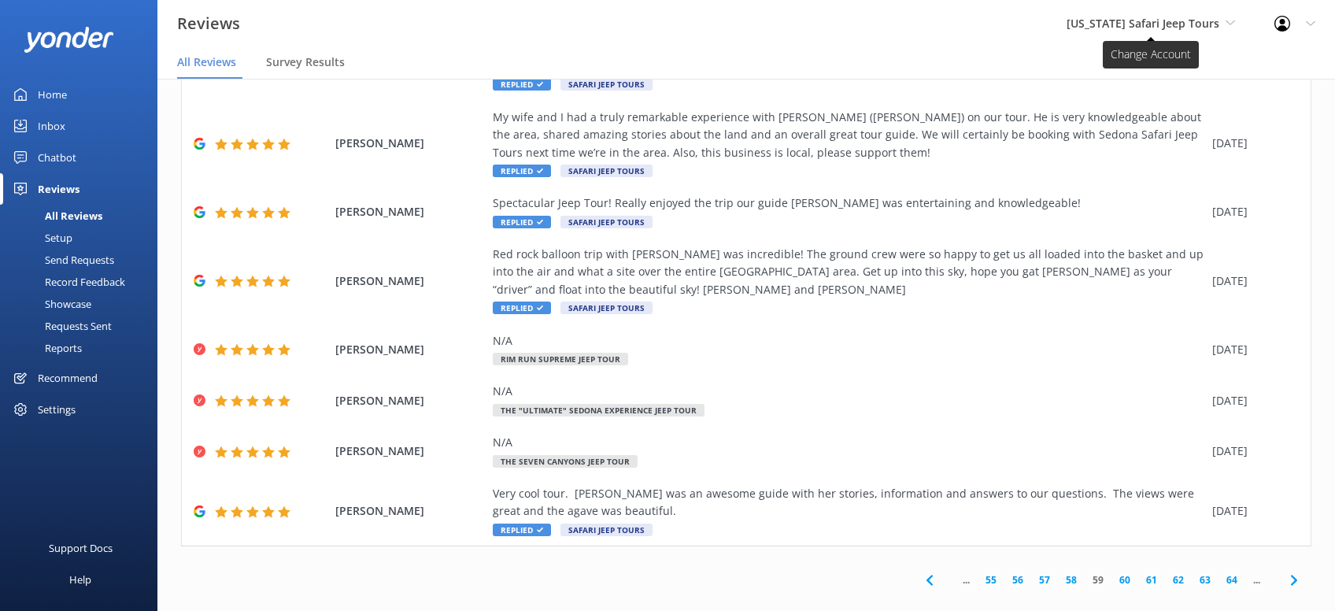
click at [1224, 27] on span "[US_STATE] Safari Jeep Tours" at bounding box center [1151, 23] width 168 height 17
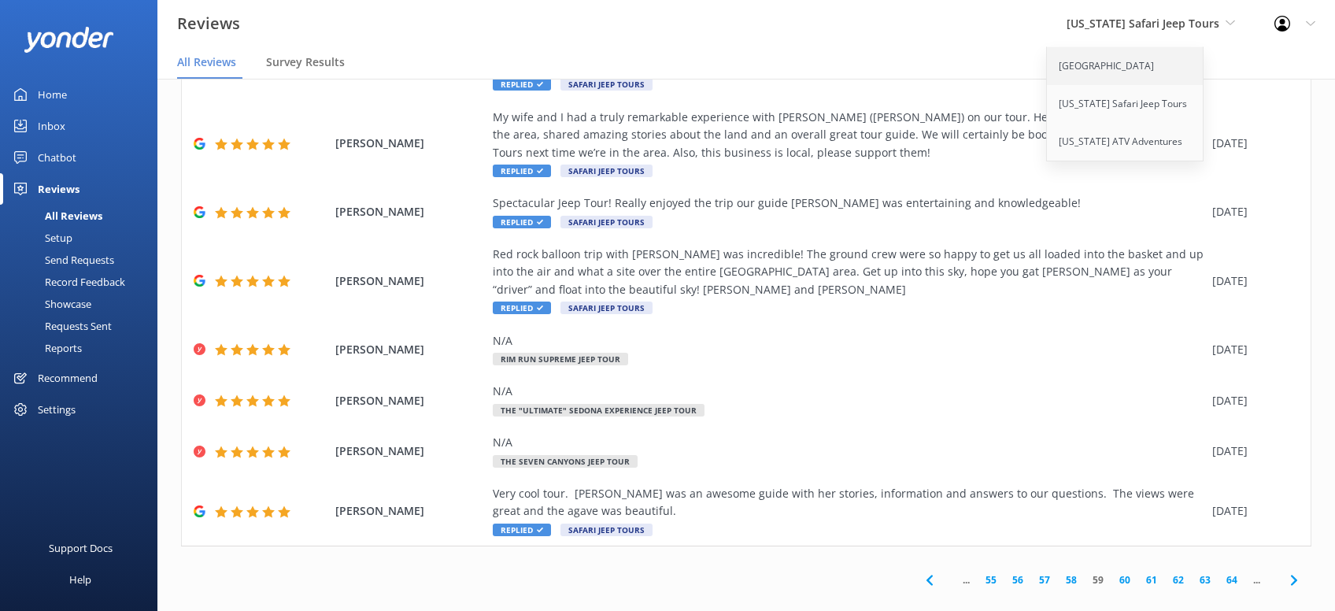
click at [1175, 77] on link "[GEOGRAPHIC_DATA]" at bounding box center [1125, 66] width 157 height 38
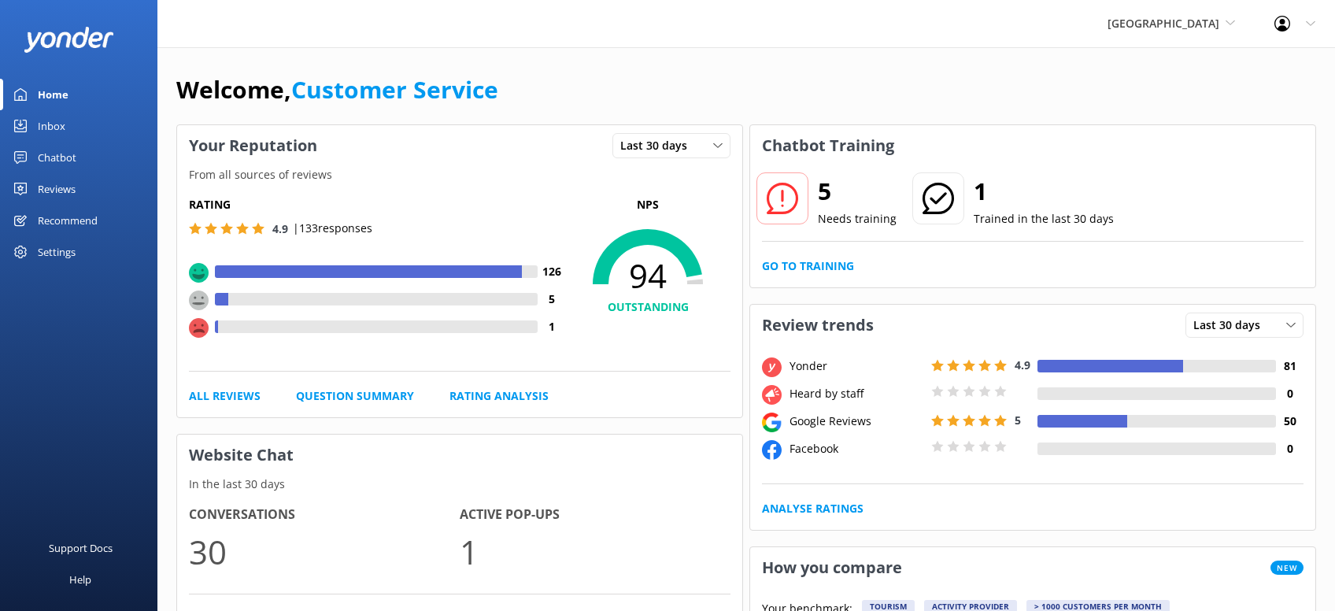
click at [60, 191] on div "Reviews" at bounding box center [57, 188] width 38 height 31
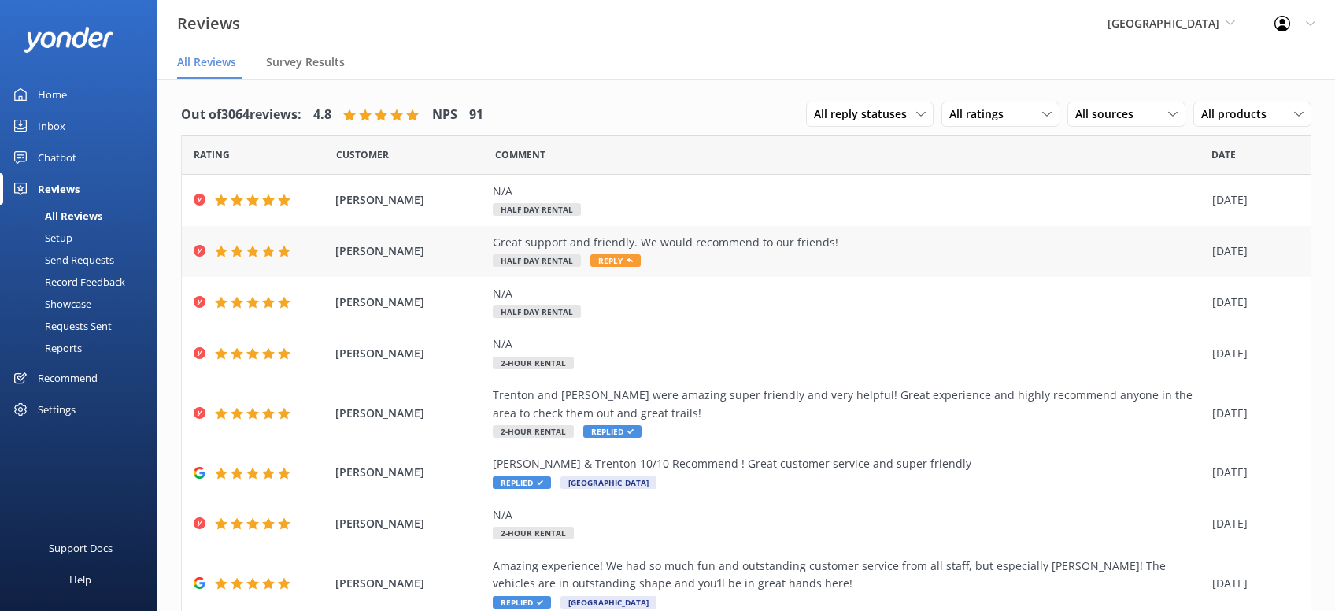
click at [624, 263] on span "Reply" at bounding box center [616, 260] width 50 height 13
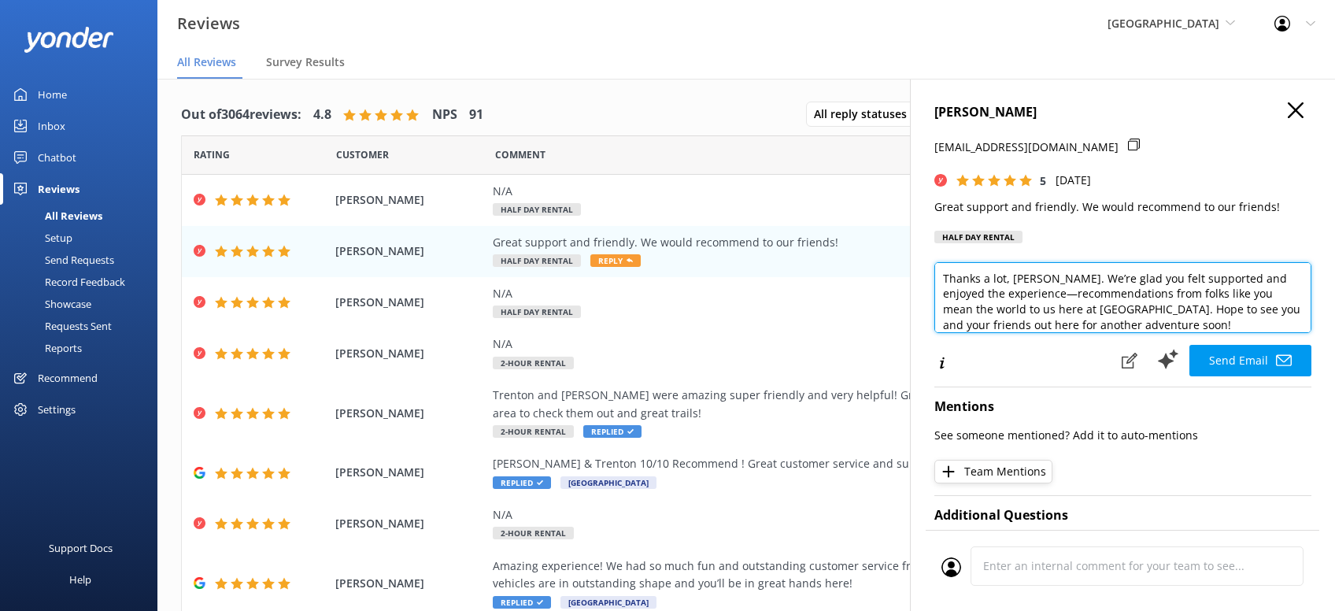
click at [1164, 324] on textarea "Thanks a lot, William. We’re glad you felt supported and enjoyed the experience…" at bounding box center [1123, 297] width 377 height 71
type textarea "Thanks a lot, William. We’re glad you felt supported and enjoyed the experience…"
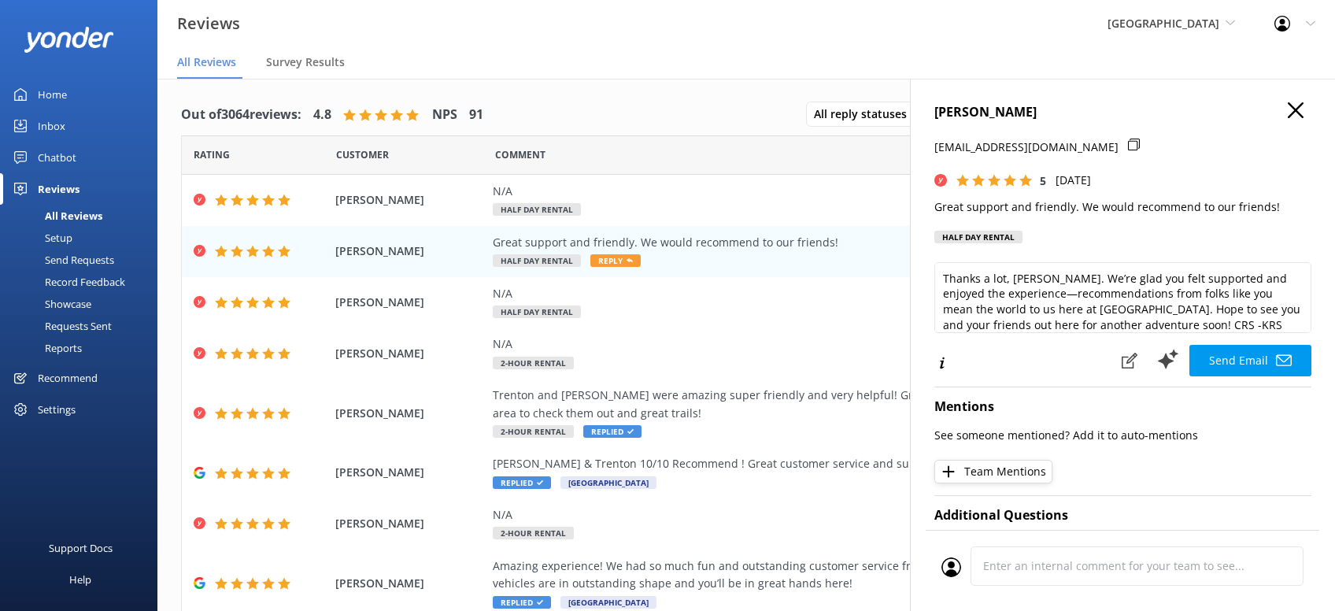
drag, startPoint x: 1250, startPoint y: 350, endPoint x: 1268, endPoint y: 344, distance: 18.9
click at [1255, 350] on button "Send Email" at bounding box center [1251, 360] width 122 height 31
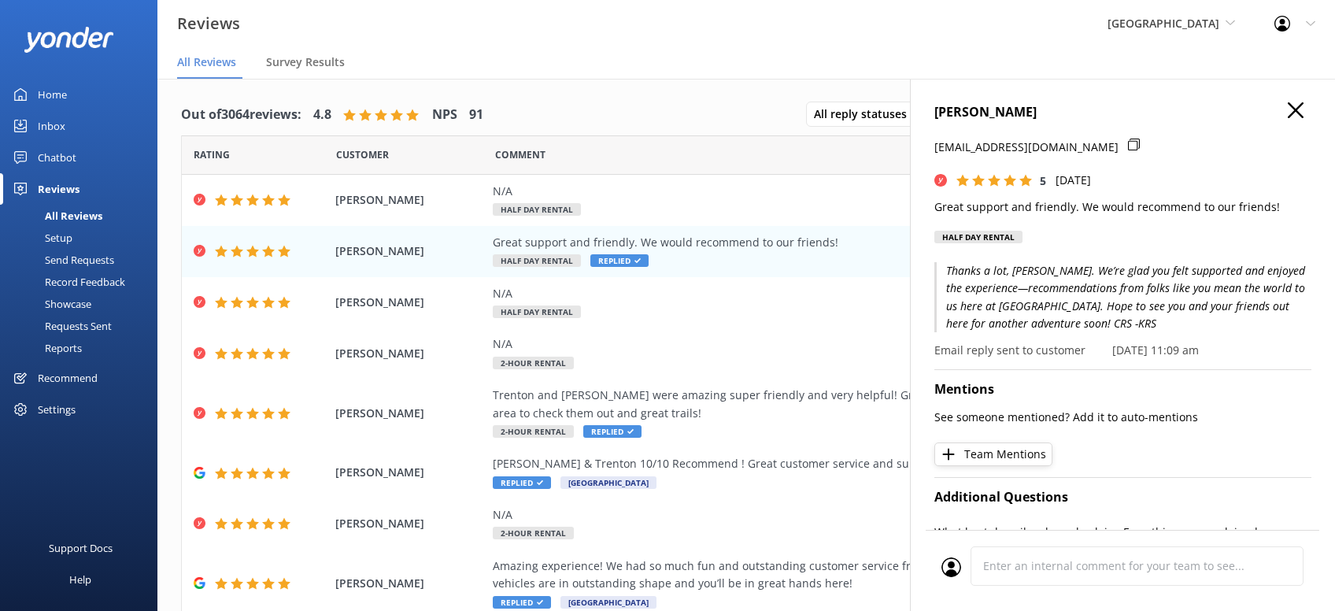
click at [1302, 111] on icon "button" at bounding box center [1296, 110] width 16 height 16
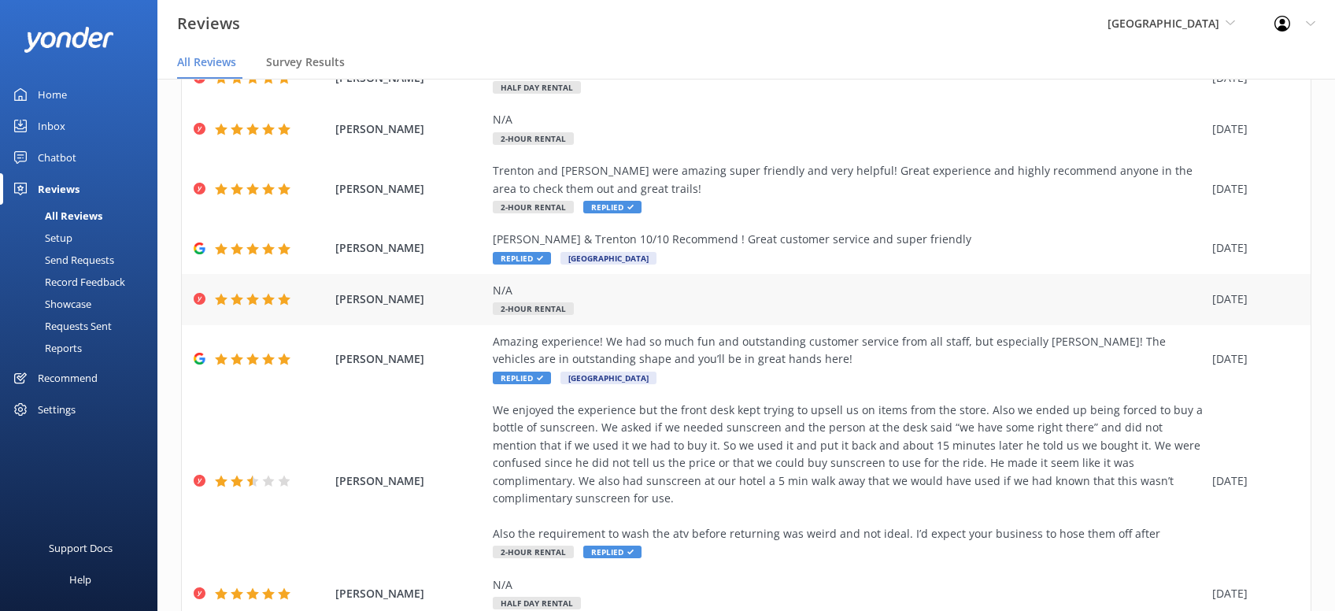
scroll to position [267, 0]
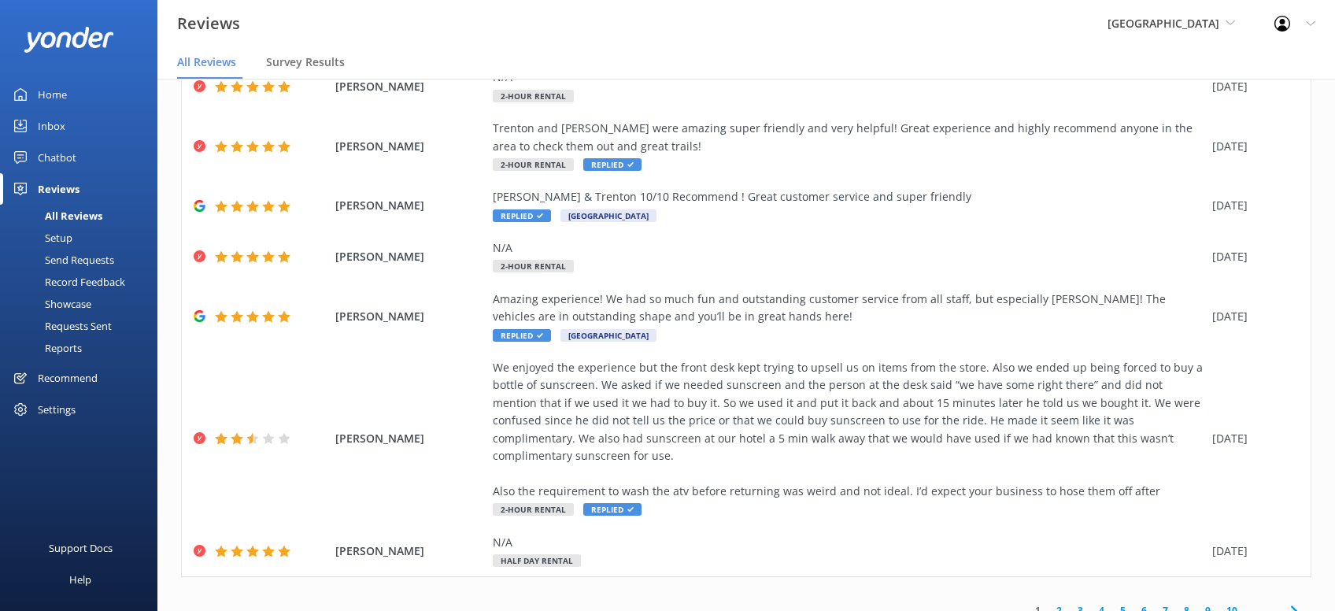
click at [1295, 605] on use at bounding box center [1294, 610] width 6 height 10
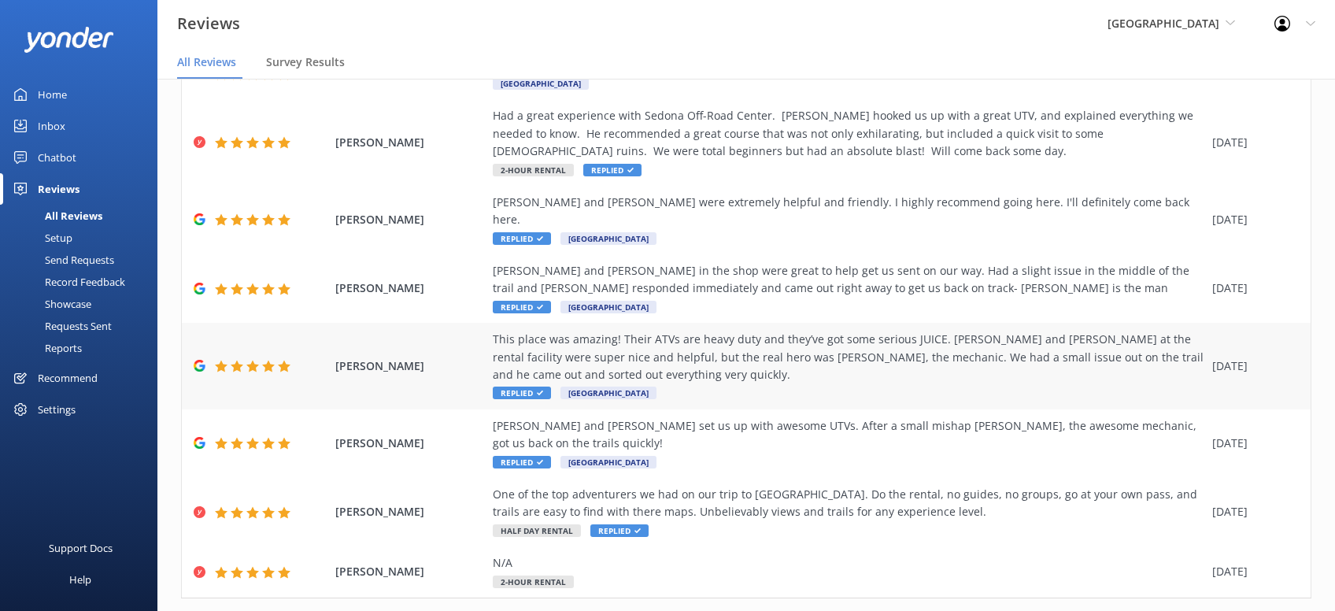
scroll to position [231, 0]
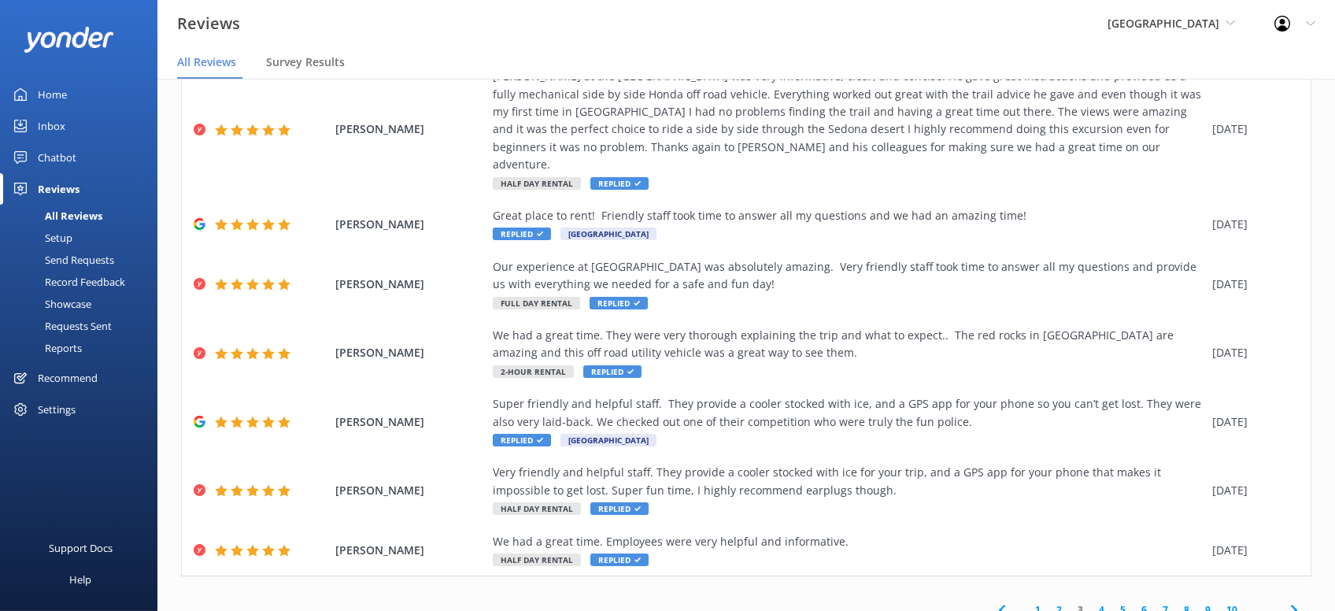
scroll to position [31, 0]
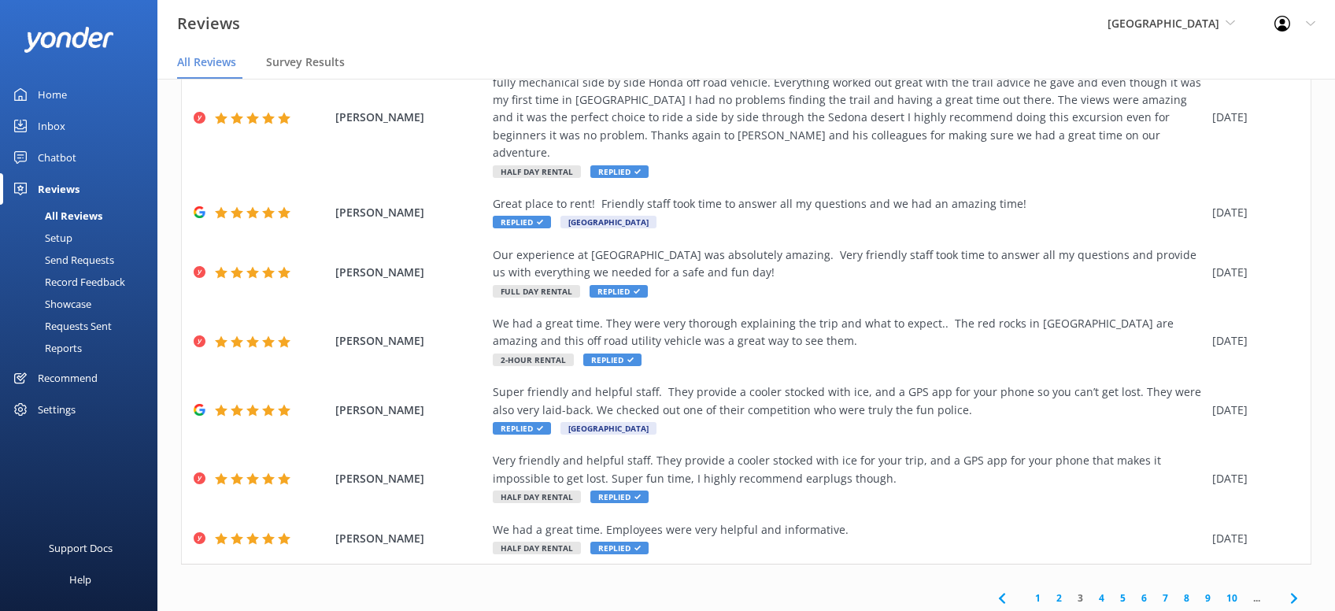
click at [1298, 589] on icon at bounding box center [1294, 598] width 19 height 19
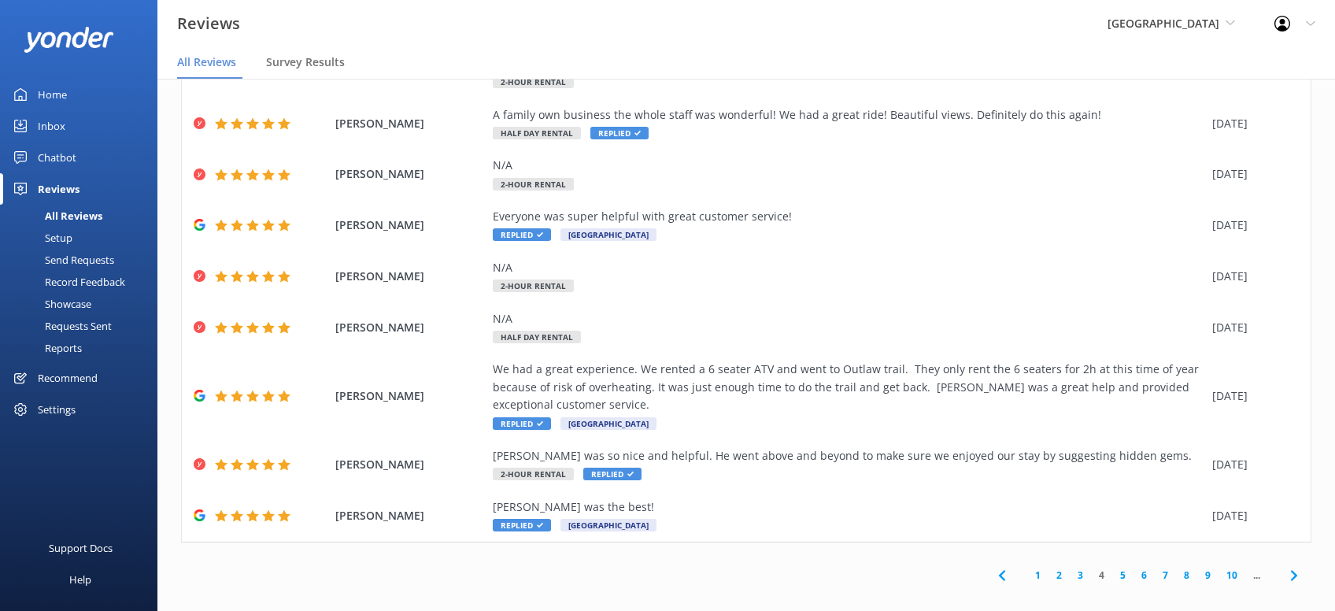
scroll to position [249, 0]
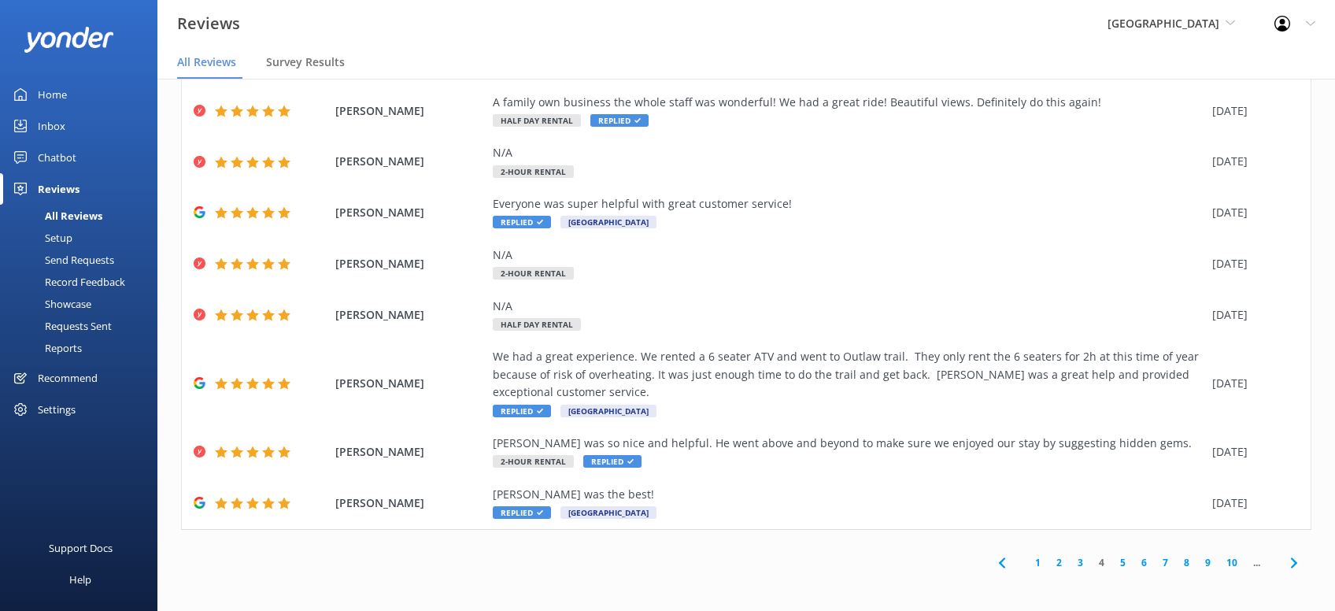
click at [1298, 558] on icon at bounding box center [1294, 563] width 19 height 19
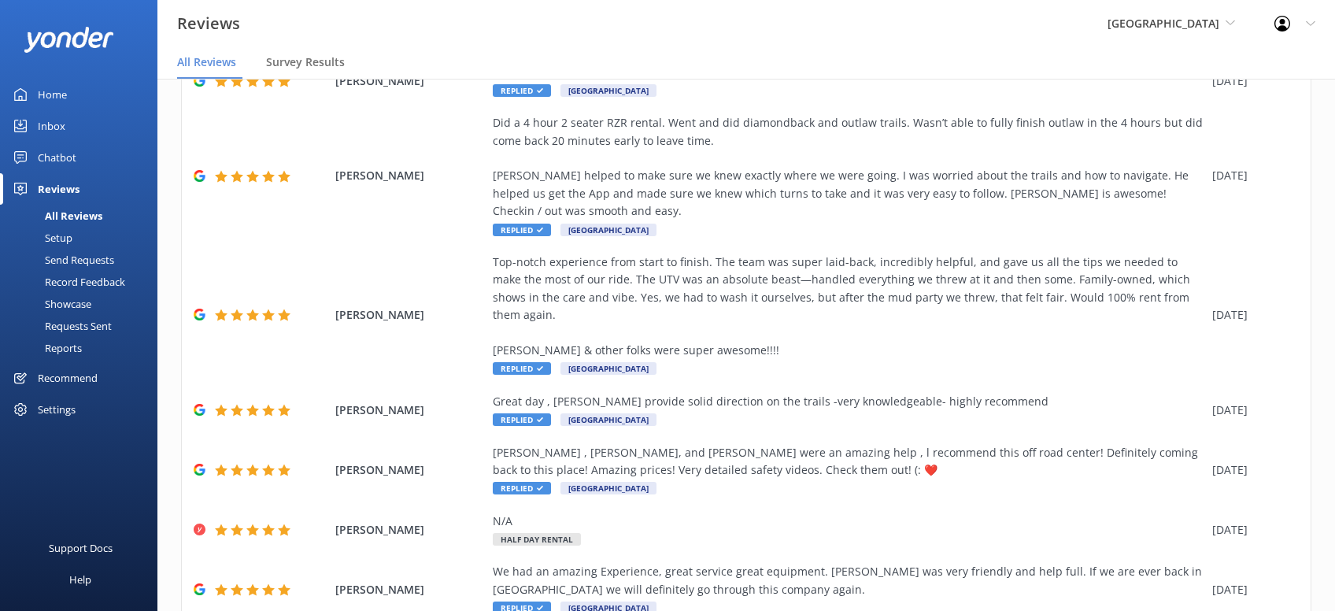
scroll to position [425, 0]
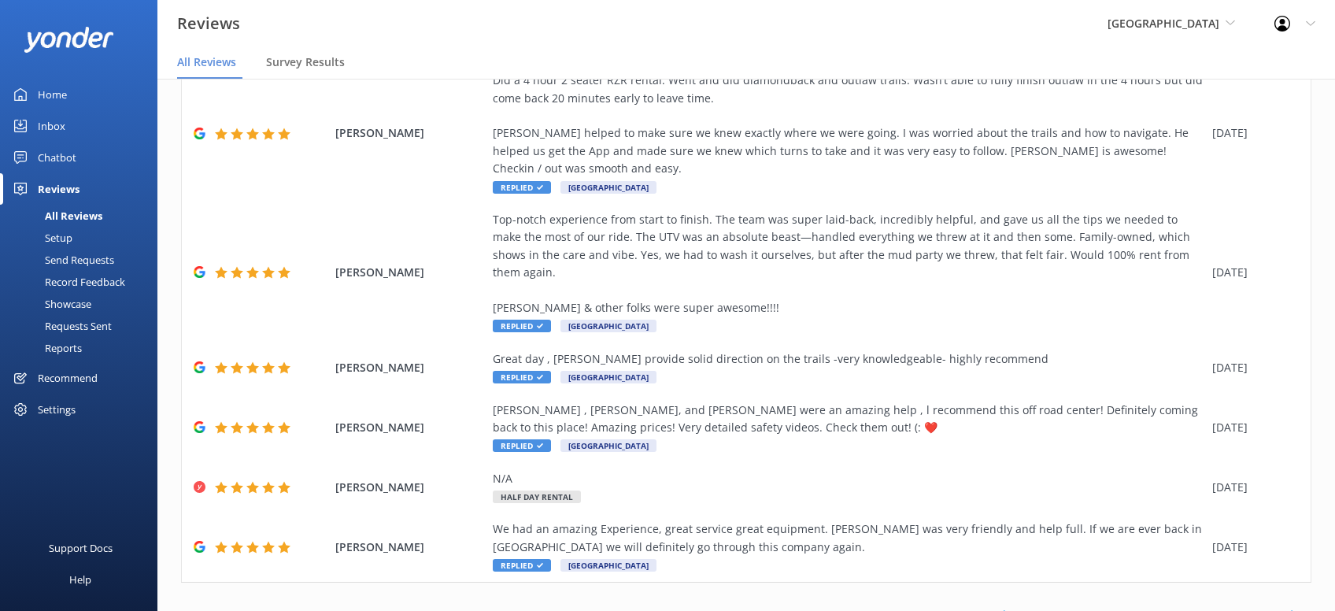
click at [1298, 606] on icon at bounding box center [1294, 615] width 19 height 19
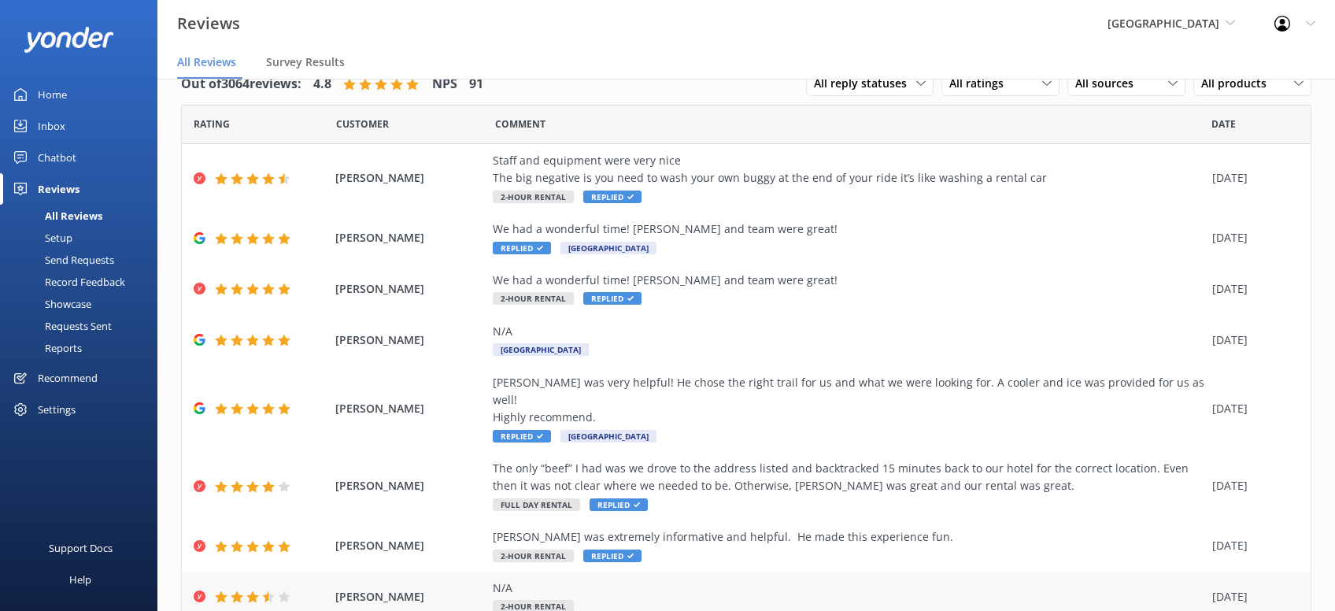
scroll to position [196, 0]
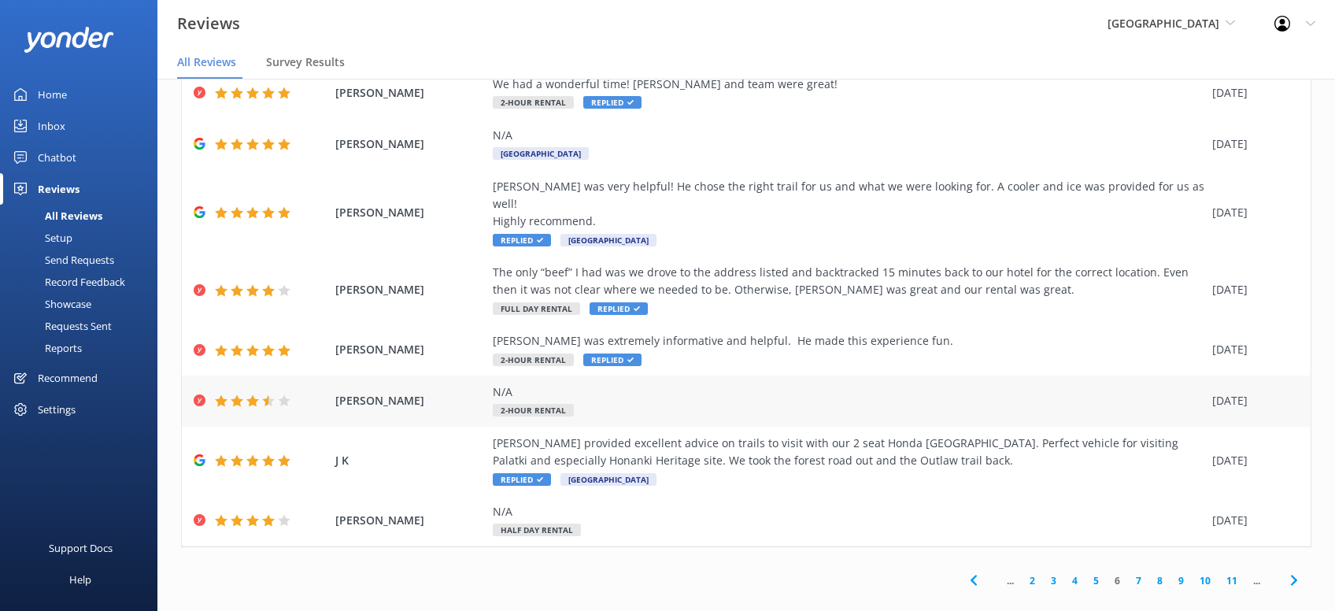
click at [1298, 571] on icon at bounding box center [1294, 580] width 19 height 19
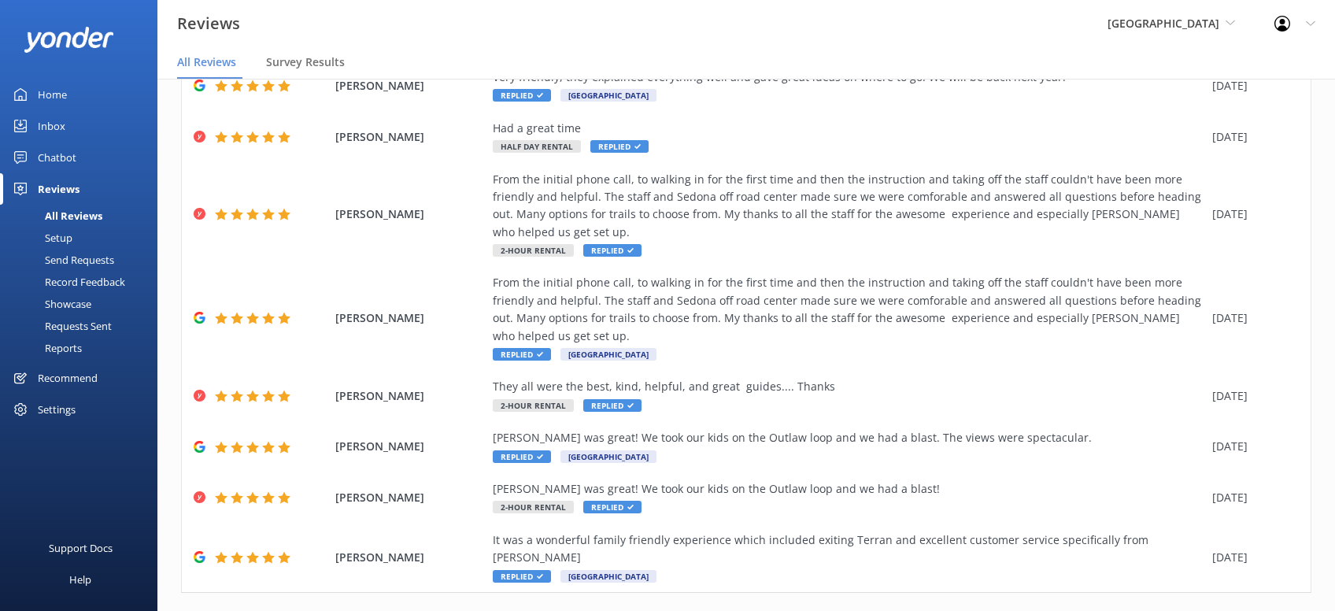
scroll to position [214, 0]
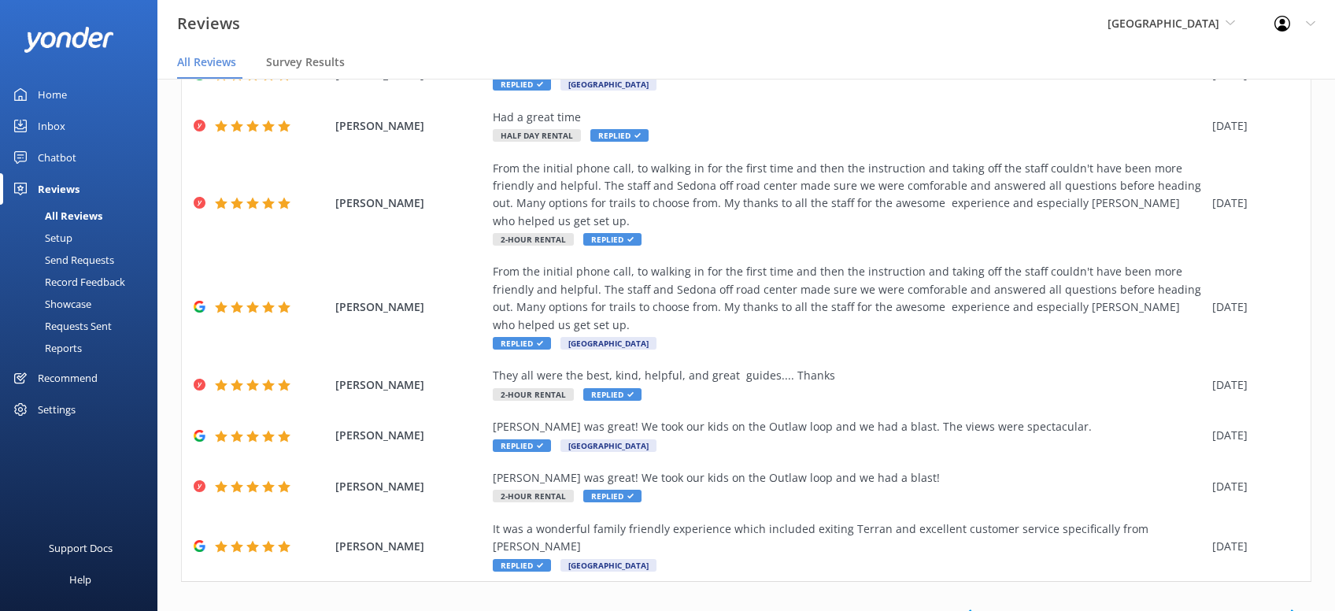
click at [1298, 605] on icon at bounding box center [1294, 614] width 19 height 19
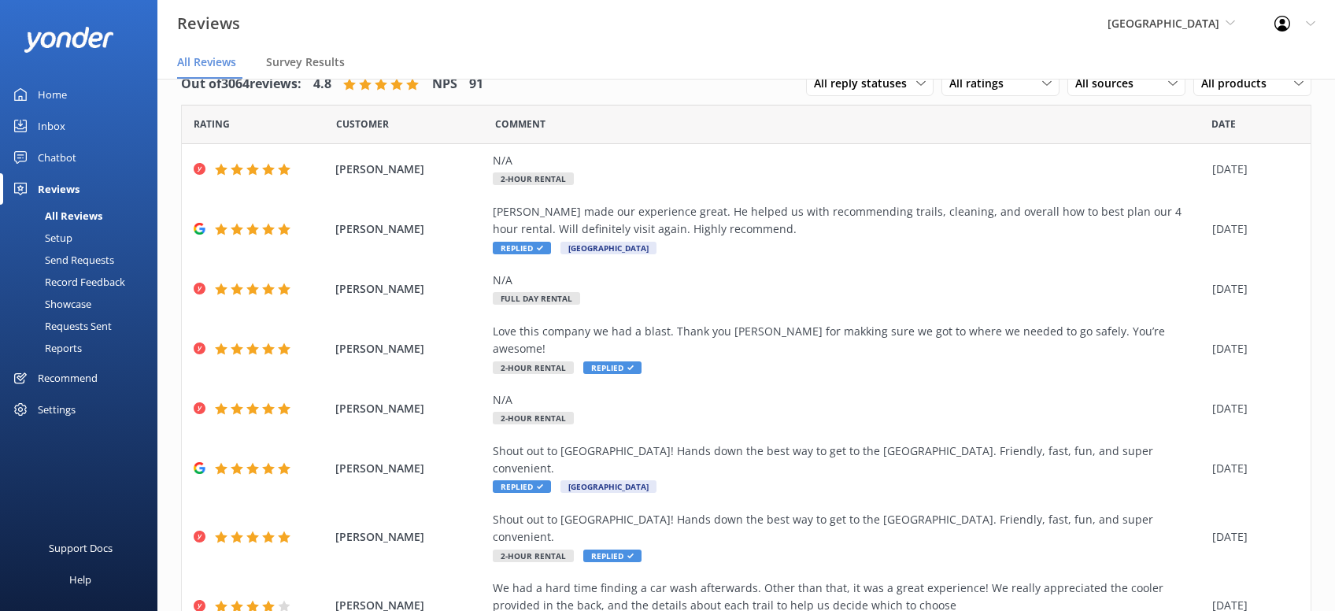
scroll to position [267, 0]
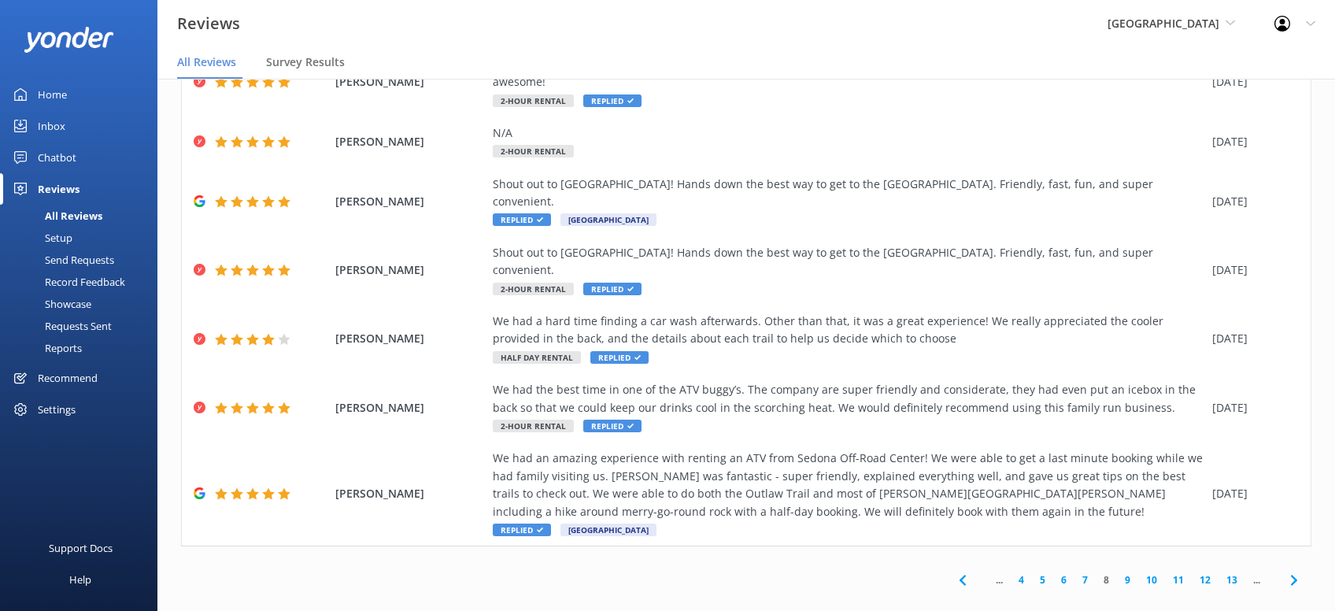
click at [1298, 571] on icon at bounding box center [1294, 580] width 19 height 19
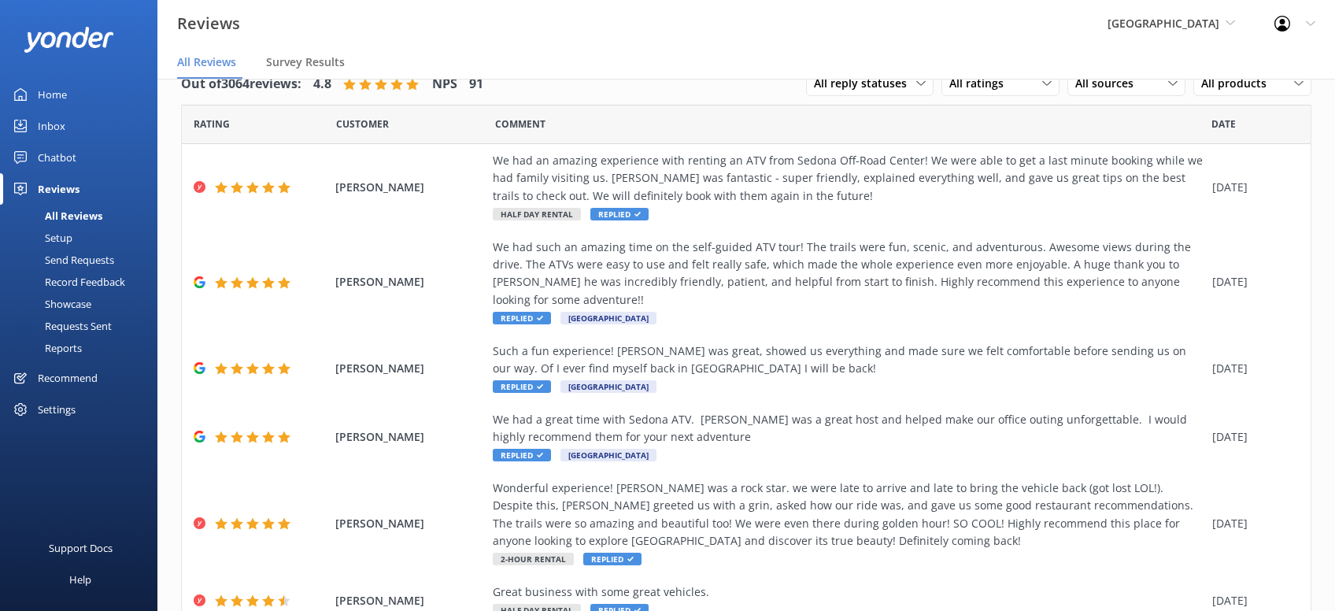
scroll to position [337, 0]
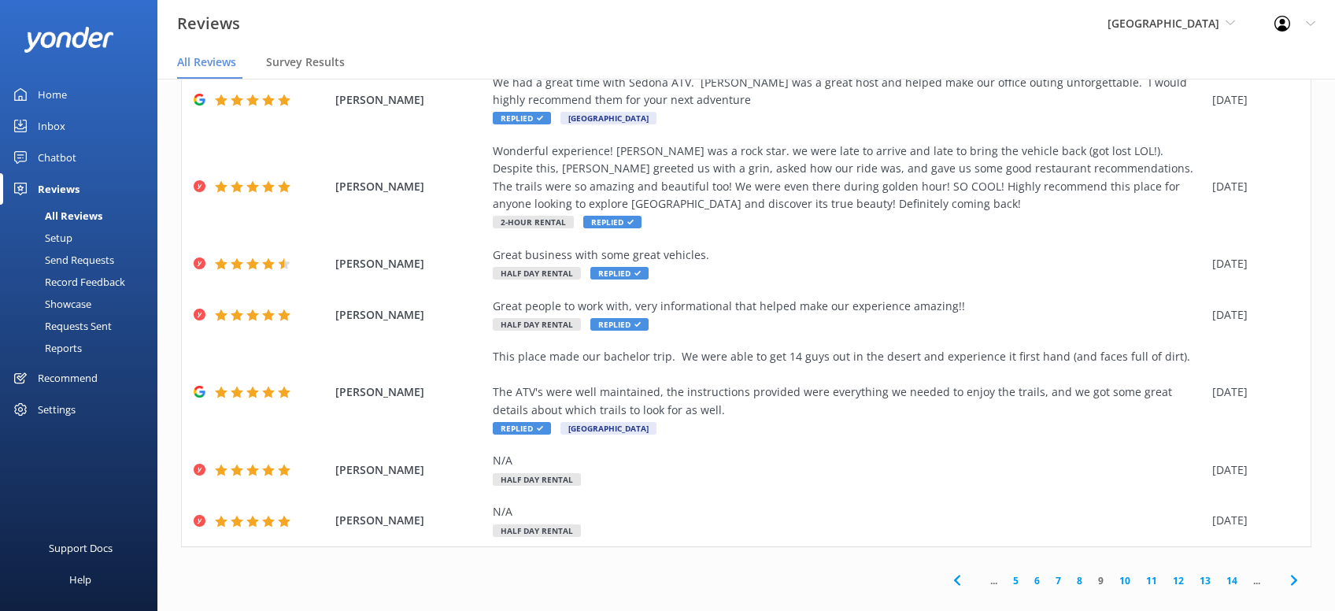
drag, startPoint x: 1289, startPoint y: 557, endPoint x: 1257, endPoint y: 549, distance: 32.7
click at [1289, 571] on icon at bounding box center [1294, 580] width 19 height 19
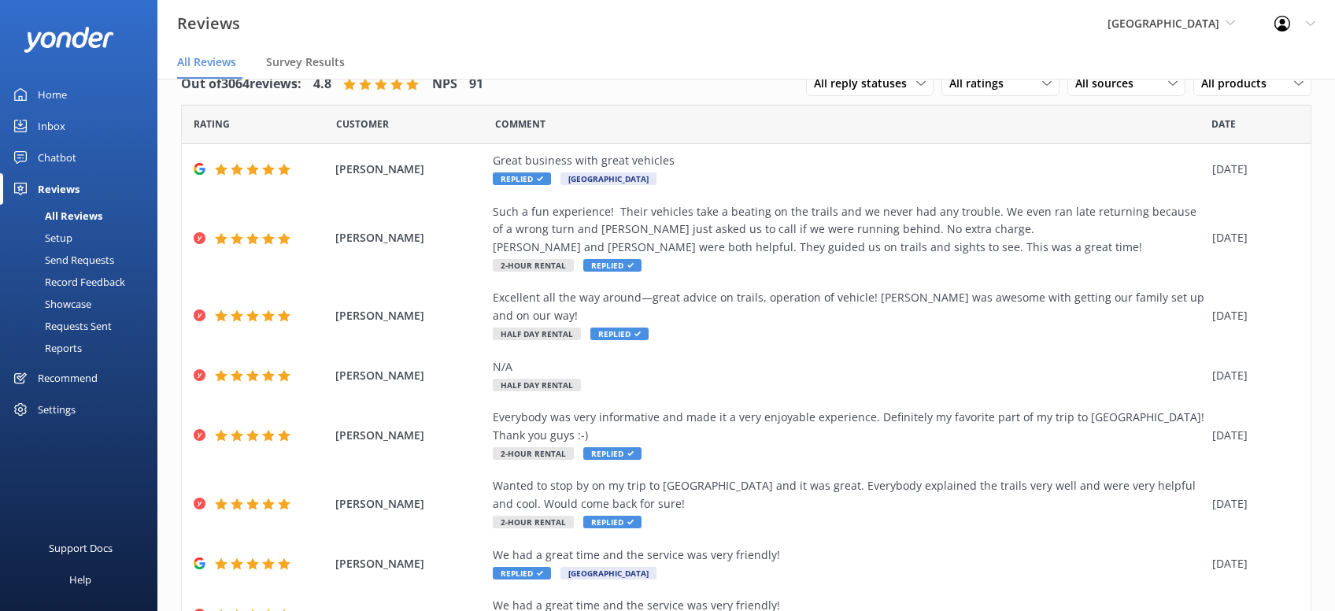
scroll to position [214, 0]
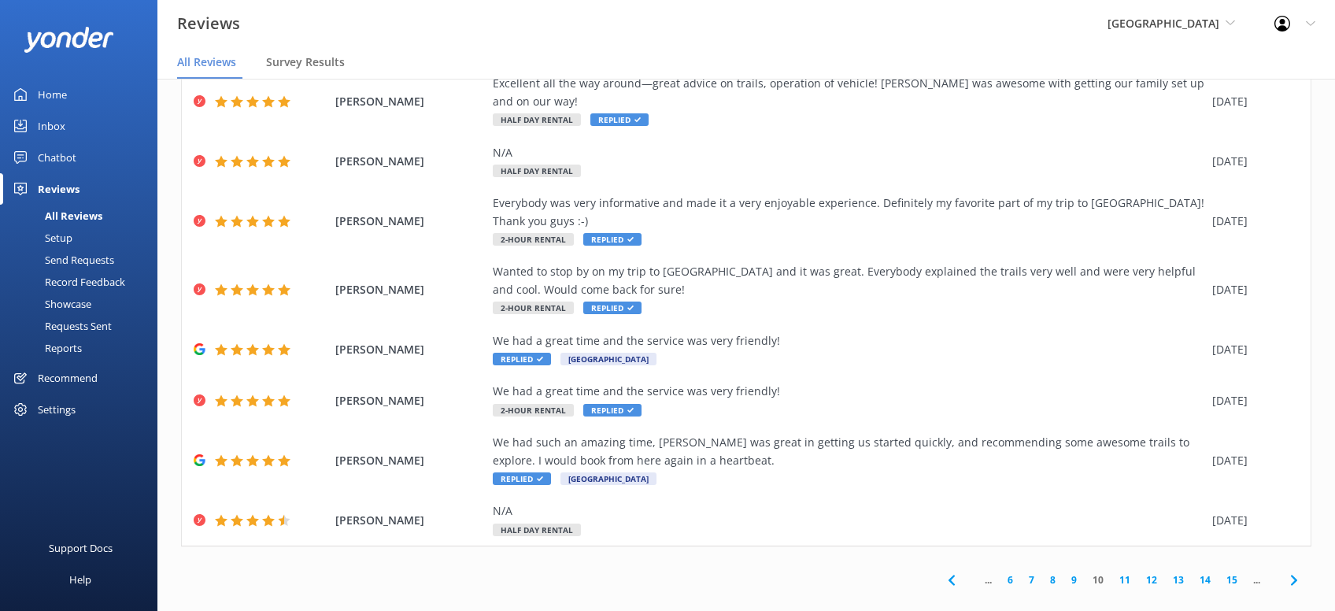
click at [1286, 571] on icon at bounding box center [1294, 580] width 19 height 19
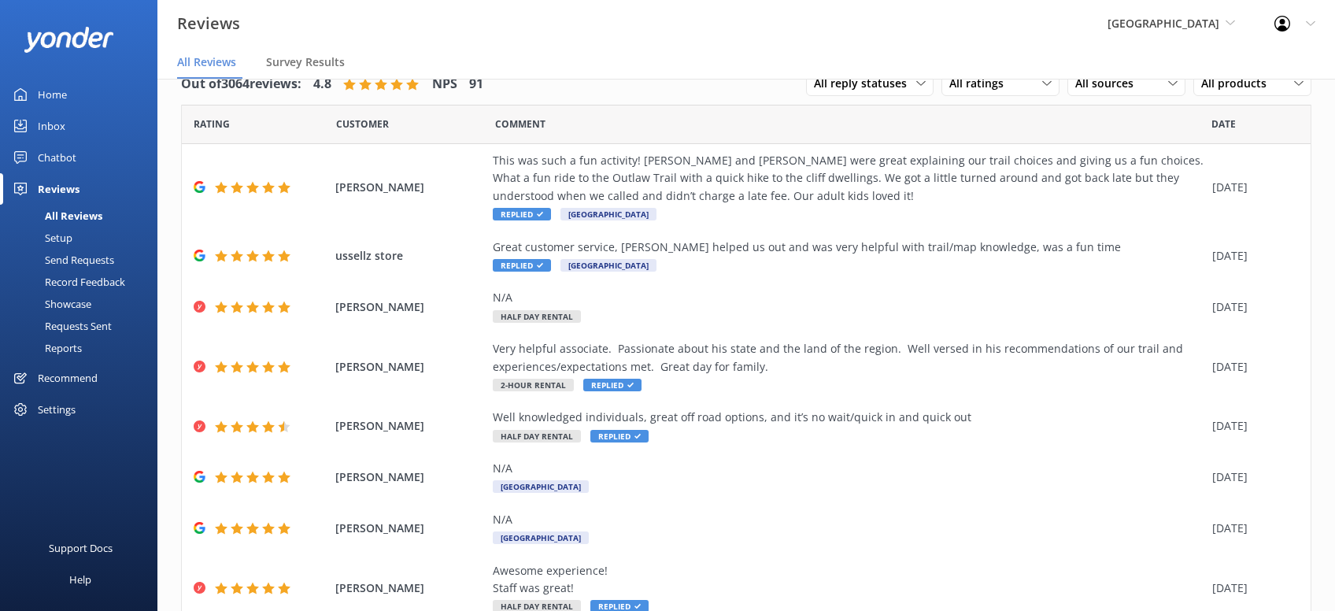
scroll to position [196, 0]
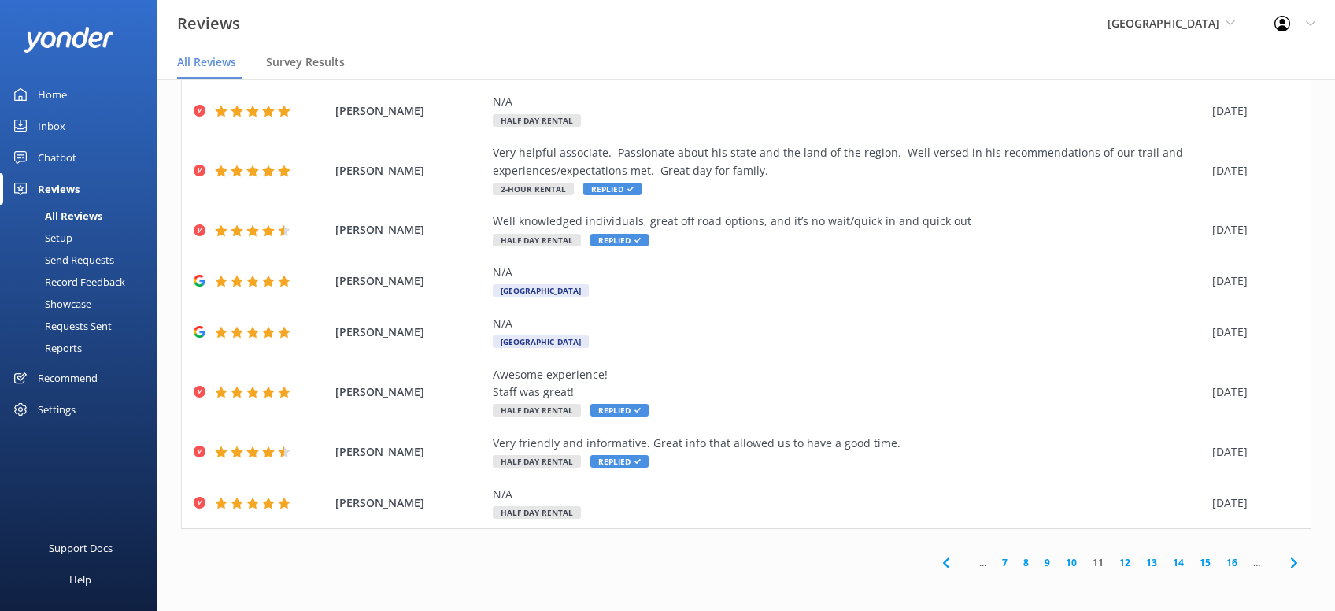
click at [1291, 566] on icon at bounding box center [1294, 563] width 19 height 19
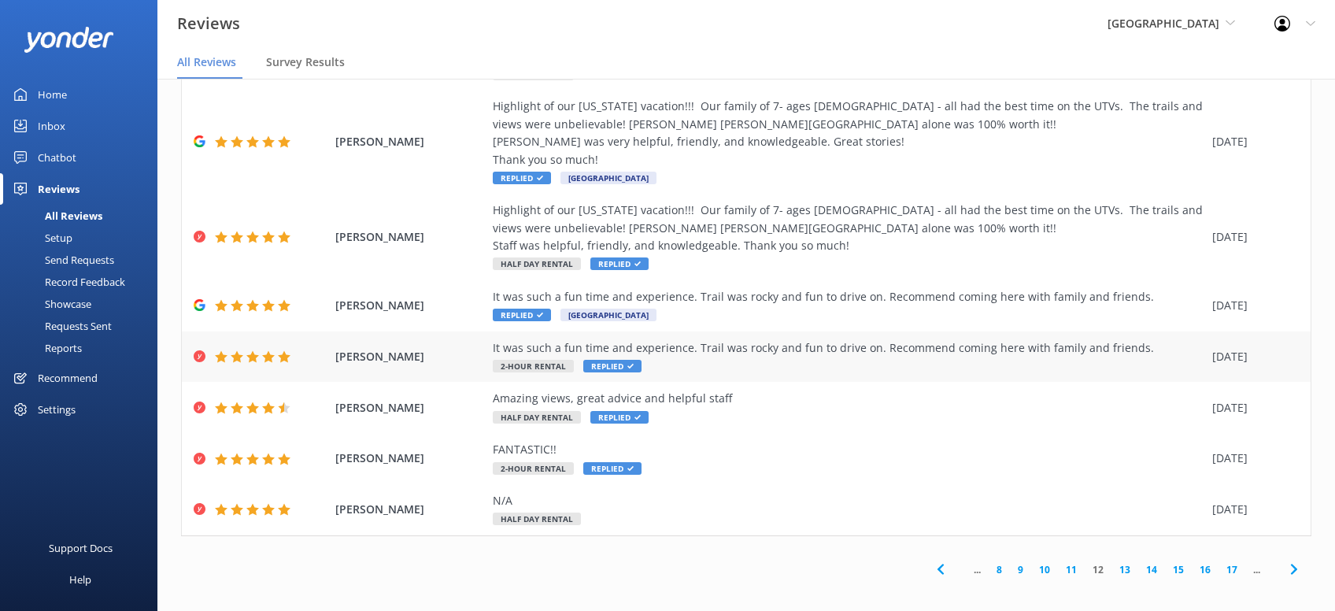
scroll to position [214, 0]
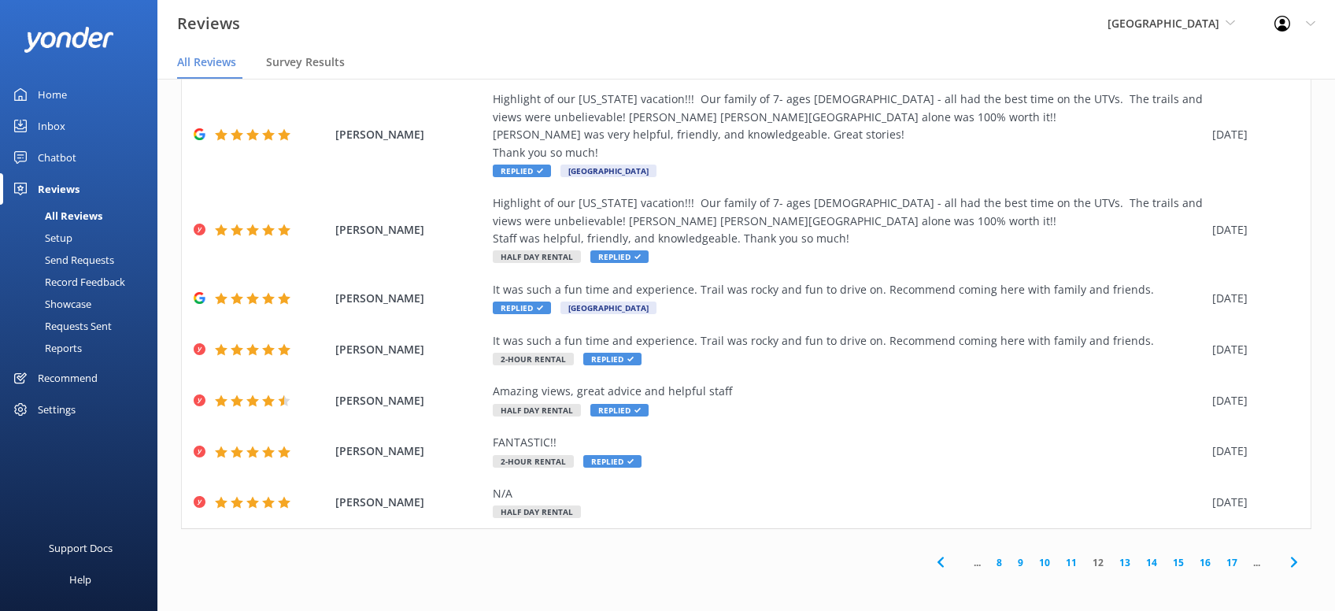
click at [1290, 564] on icon at bounding box center [1294, 562] width 19 height 19
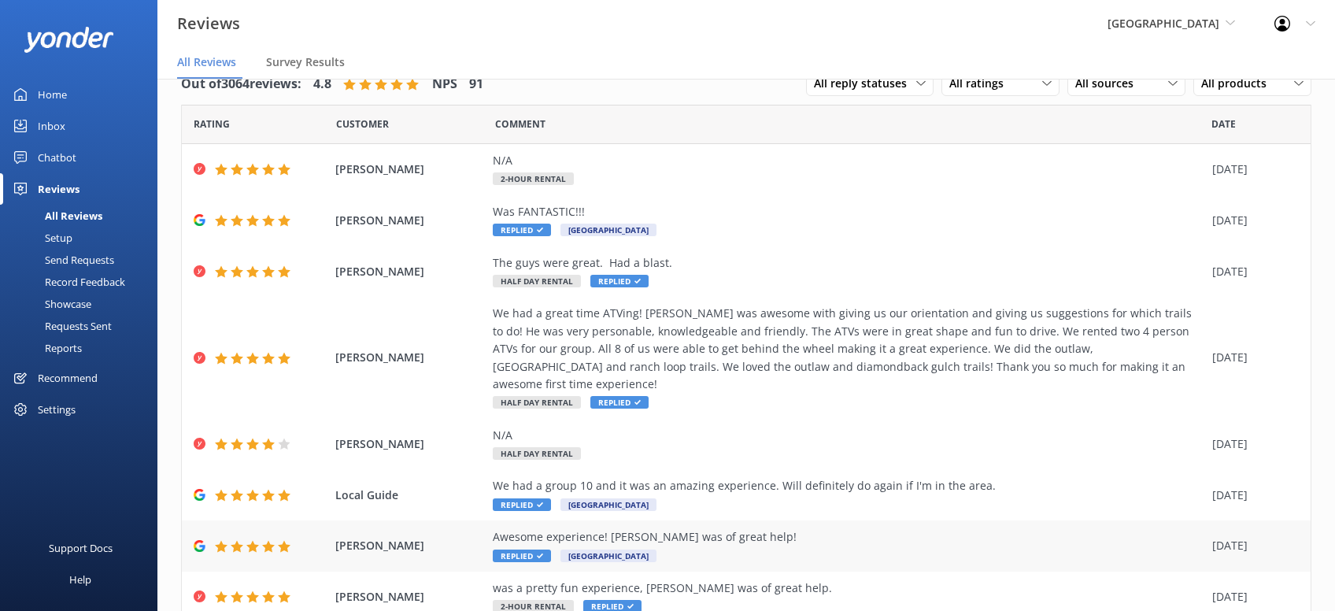
scroll to position [179, 0]
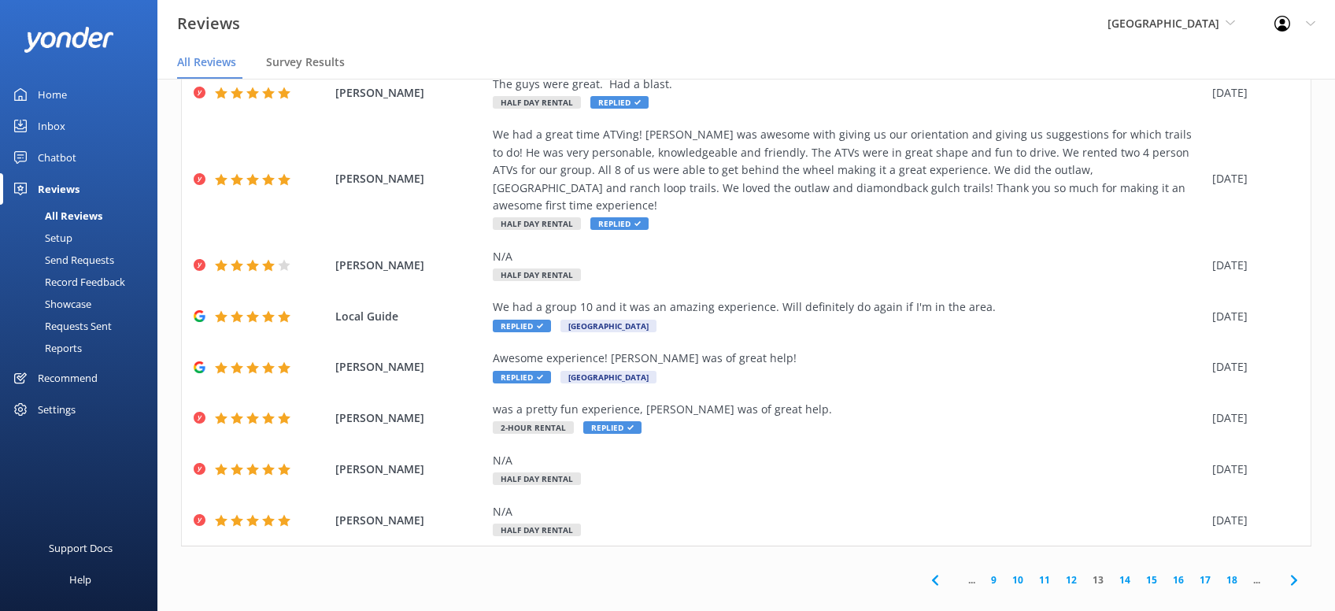
click at [1294, 571] on icon at bounding box center [1294, 580] width 19 height 19
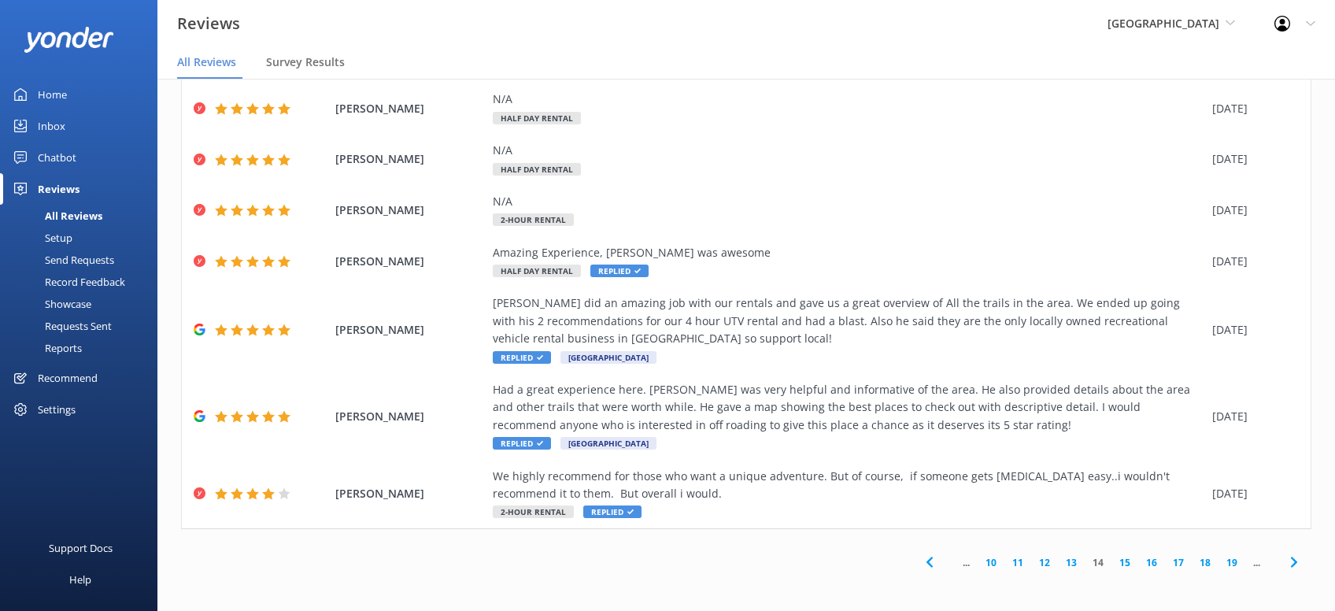
drag, startPoint x: 1291, startPoint y: 555, endPoint x: 1302, endPoint y: 546, distance: 14.5
click at [1294, 551] on span at bounding box center [1293, 562] width 35 height 35
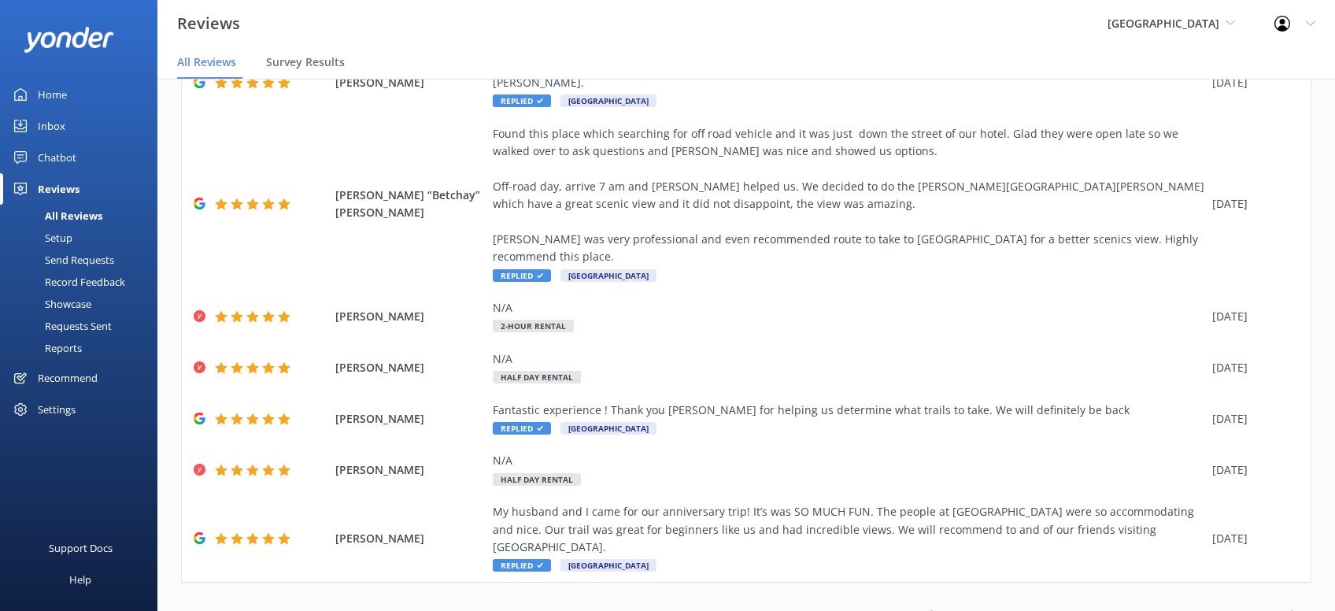
click at [1289, 606] on icon at bounding box center [1294, 615] width 19 height 19
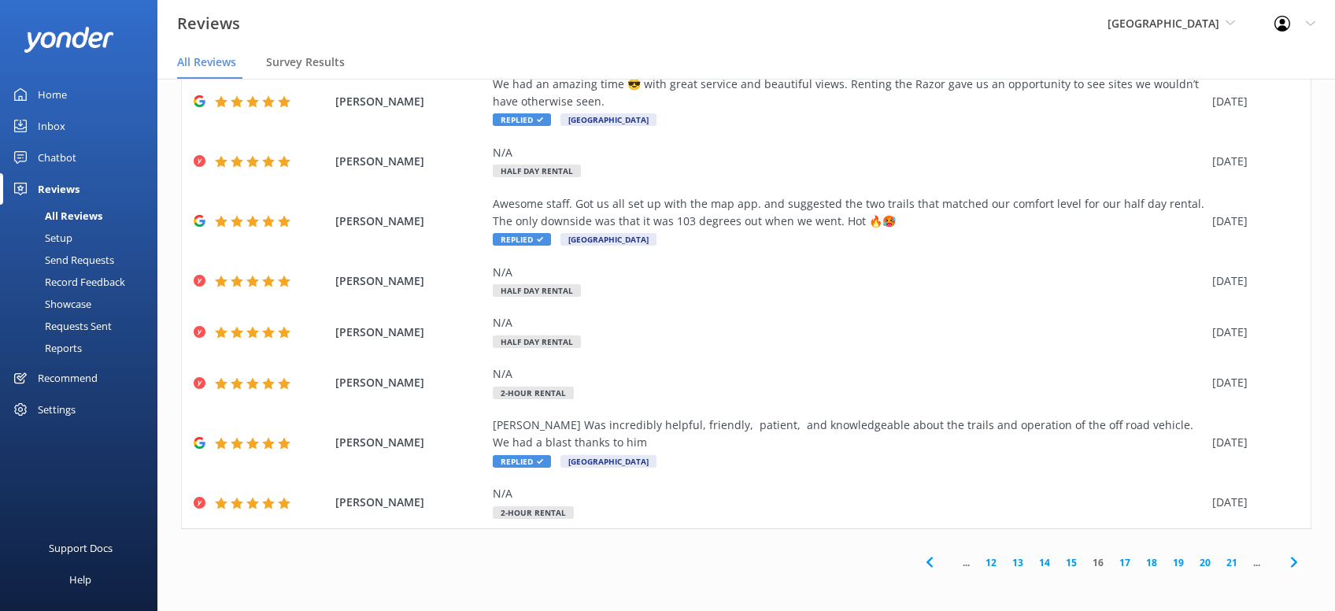
click at [1297, 563] on use at bounding box center [1294, 562] width 6 height 10
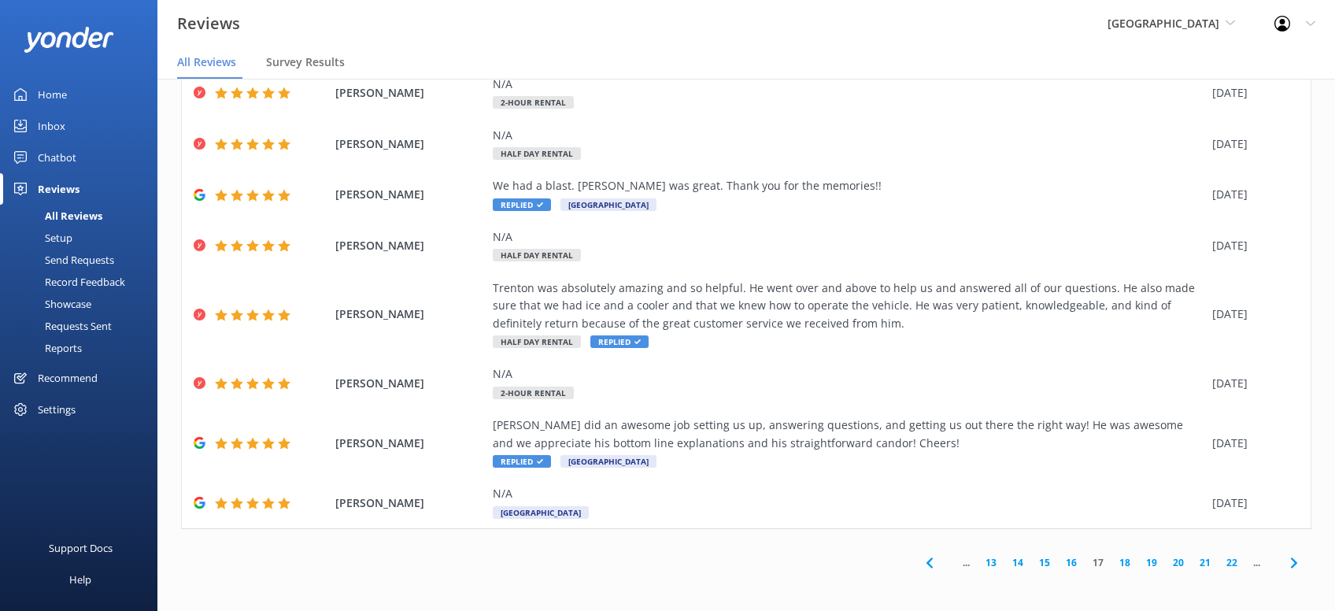
click at [1286, 562] on icon at bounding box center [1294, 563] width 19 height 19
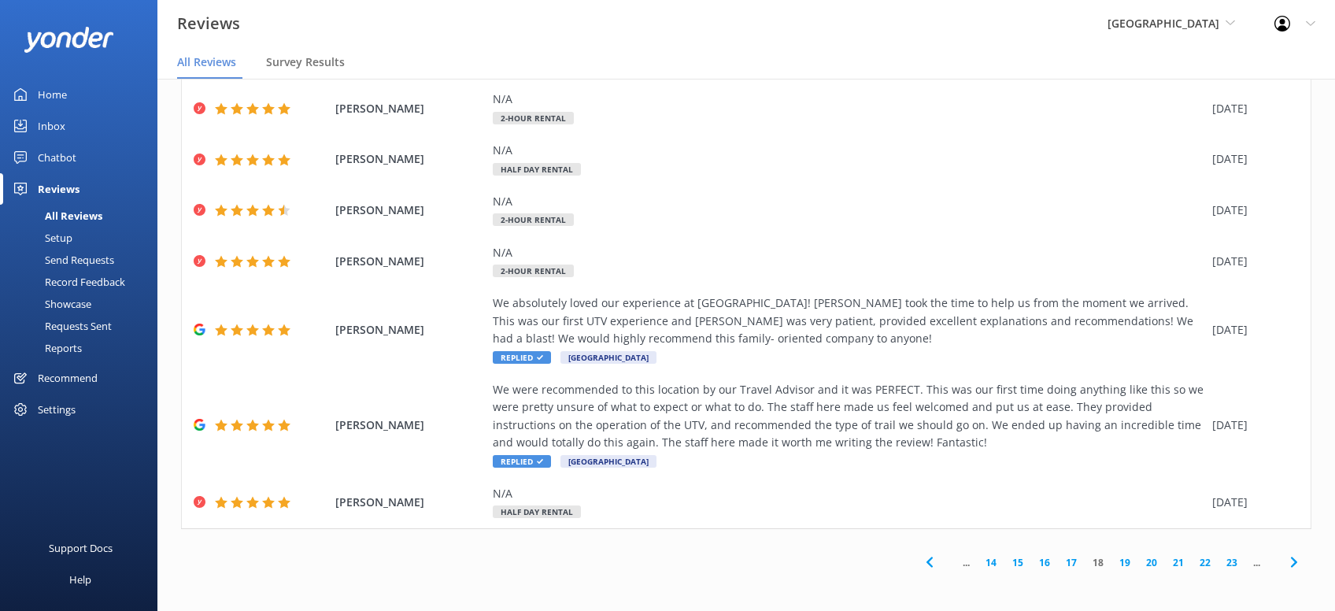
click at [1317, 576] on div "Out of 3064 reviews: 4.8 NPS 91 All reply statuses All reply statuses Needs a r…" at bounding box center [746, 215] width 1178 height 762
click at [1291, 567] on icon at bounding box center [1294, 562] width 19 height 19
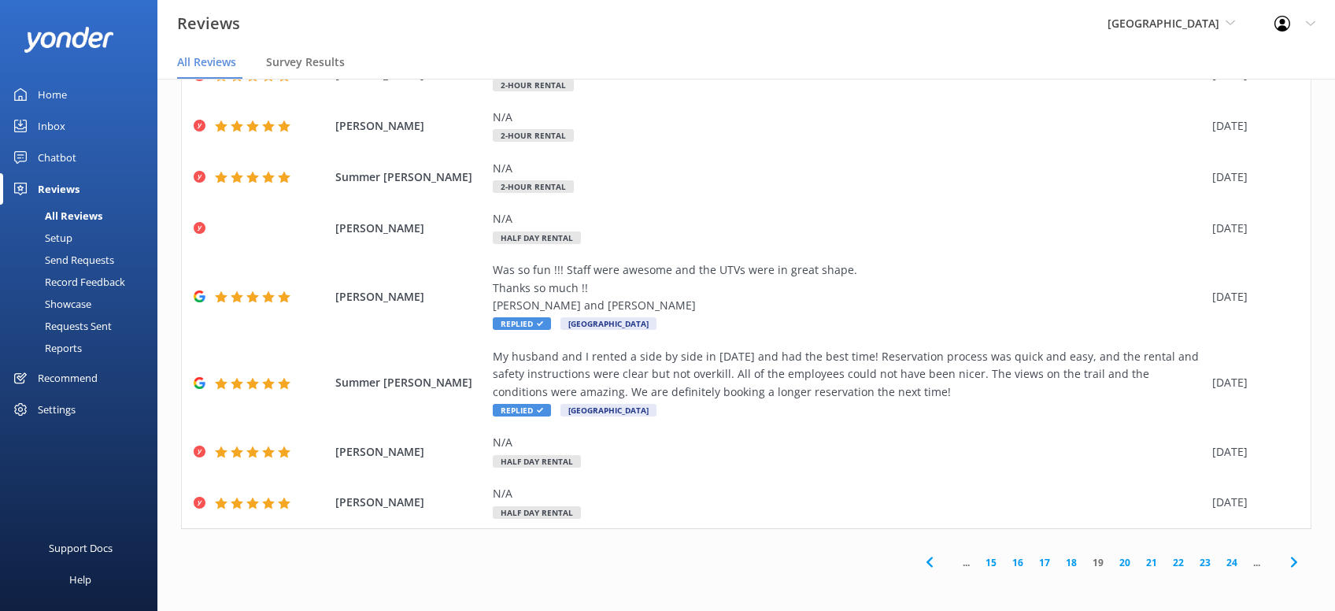
click at [1294, 565] on use at bounding box center [1294, 562] width 6 height 10
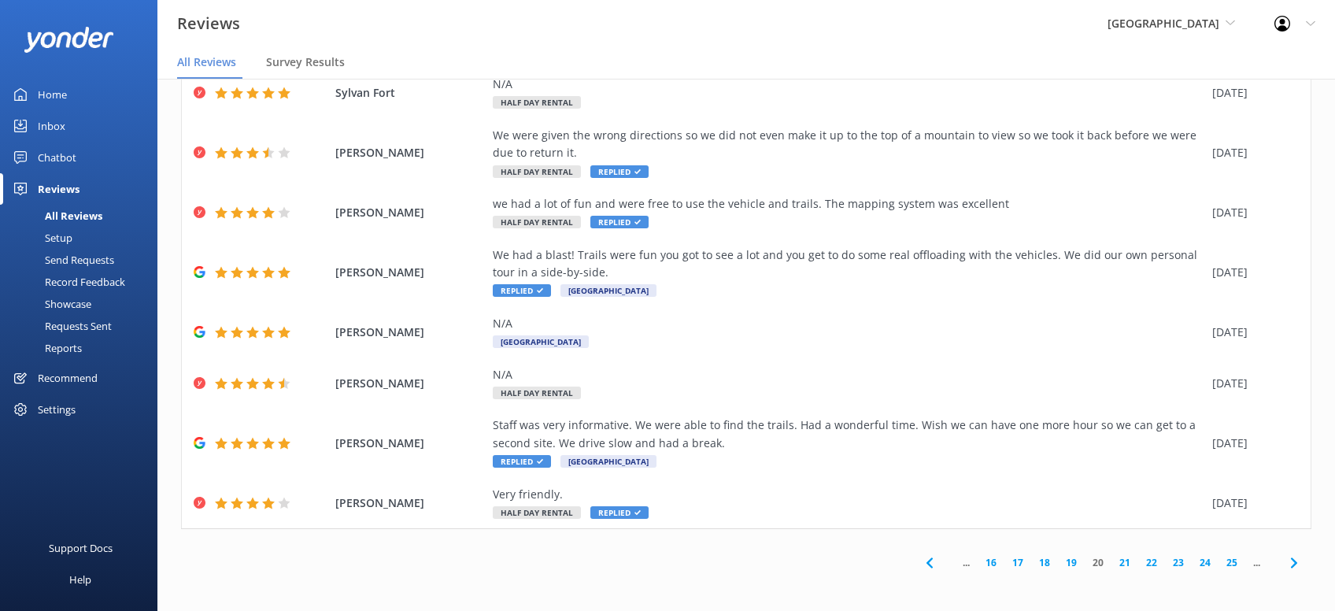
click at [1291, 561] on icon at bounding box center [1294, 563] width 19 height 19
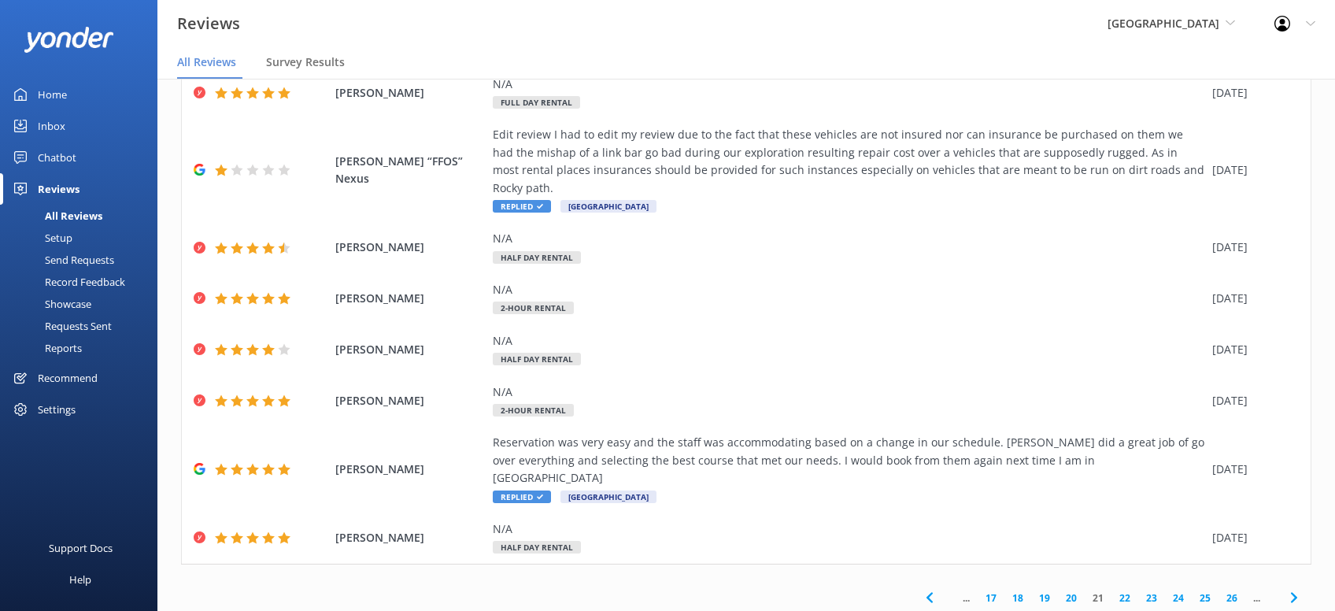
click at [1294, 593] on use at bounding box center [1294, 598] width 6 height 10
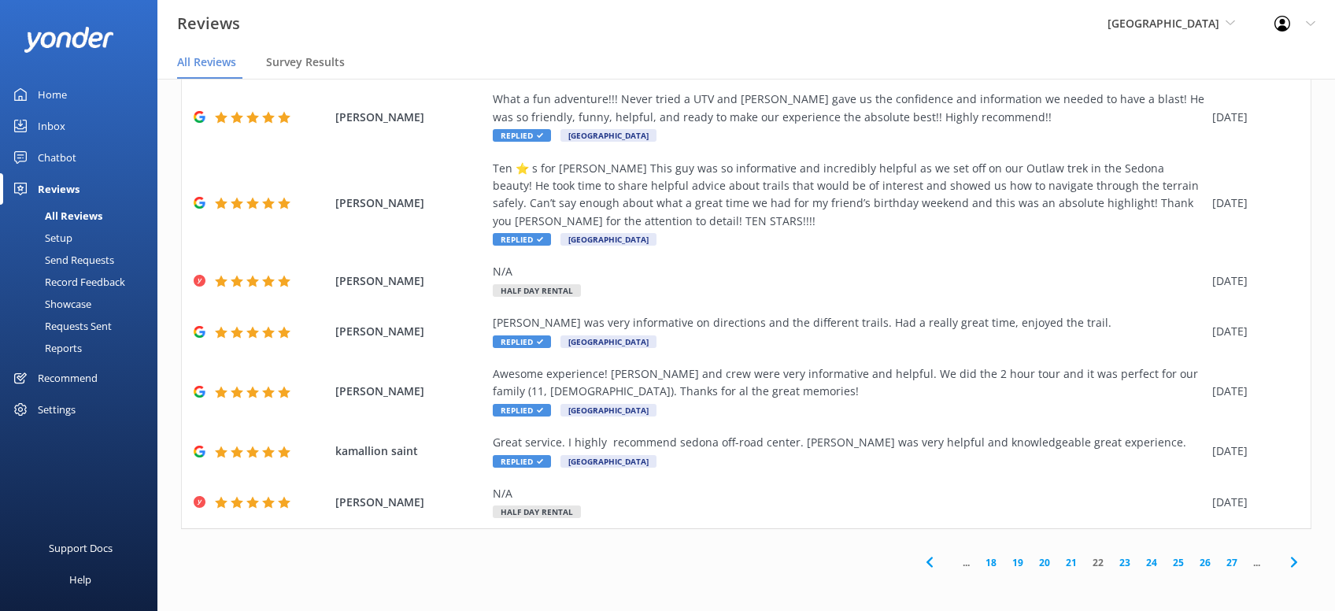
click at [1298, 560] on icon at bounding box center [1294, 562] width 19 height 19
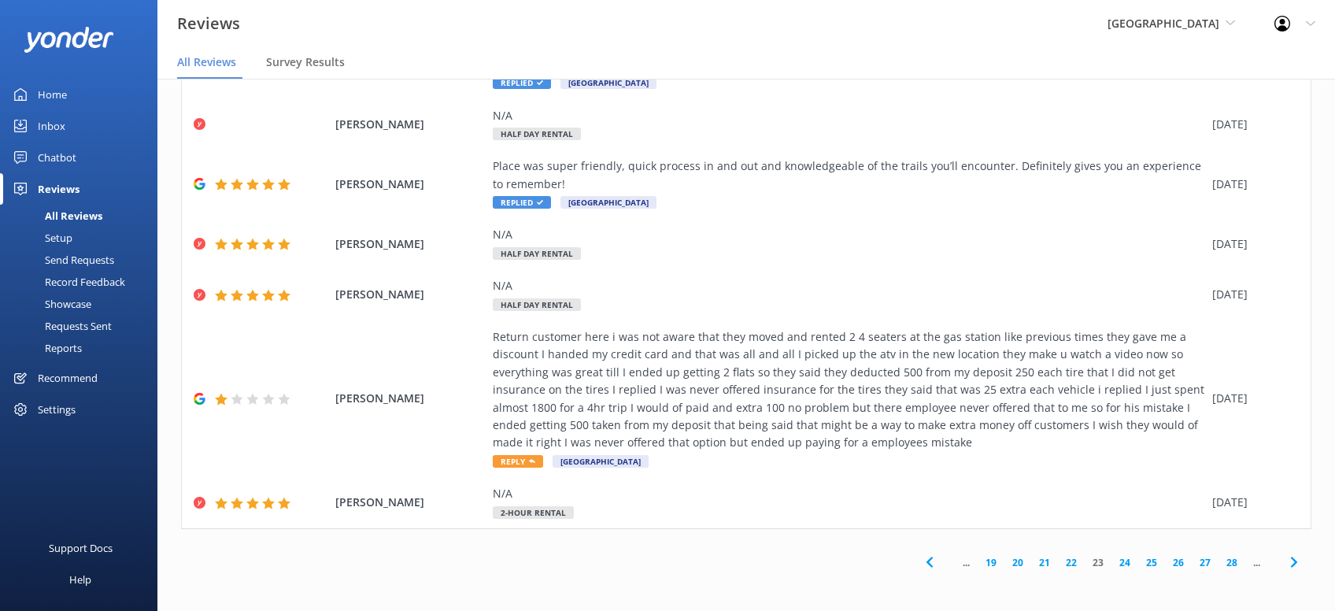
click at [1293, 569] on icon at bounding box center [1294, 562] width 19 height 19
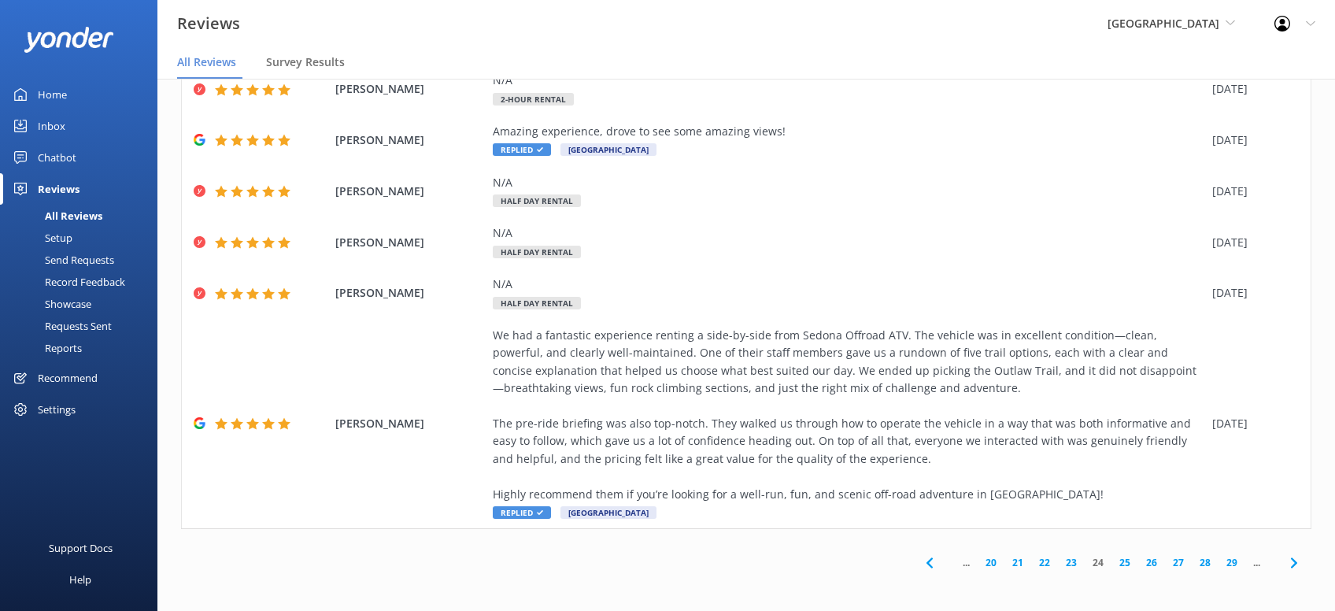
click at [1296, 562] on use at bounding box center [1294, 562] width 6 height 10
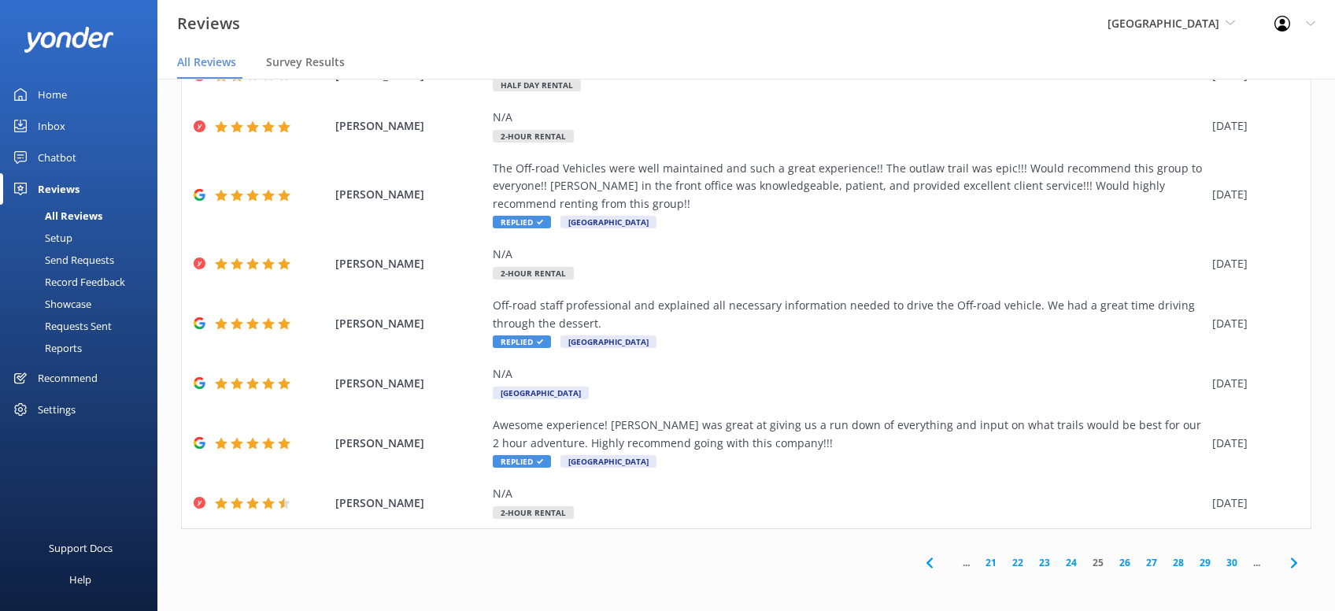
click at [1297, 564] on use at bounding box center [1294, 562] width 6 height 10
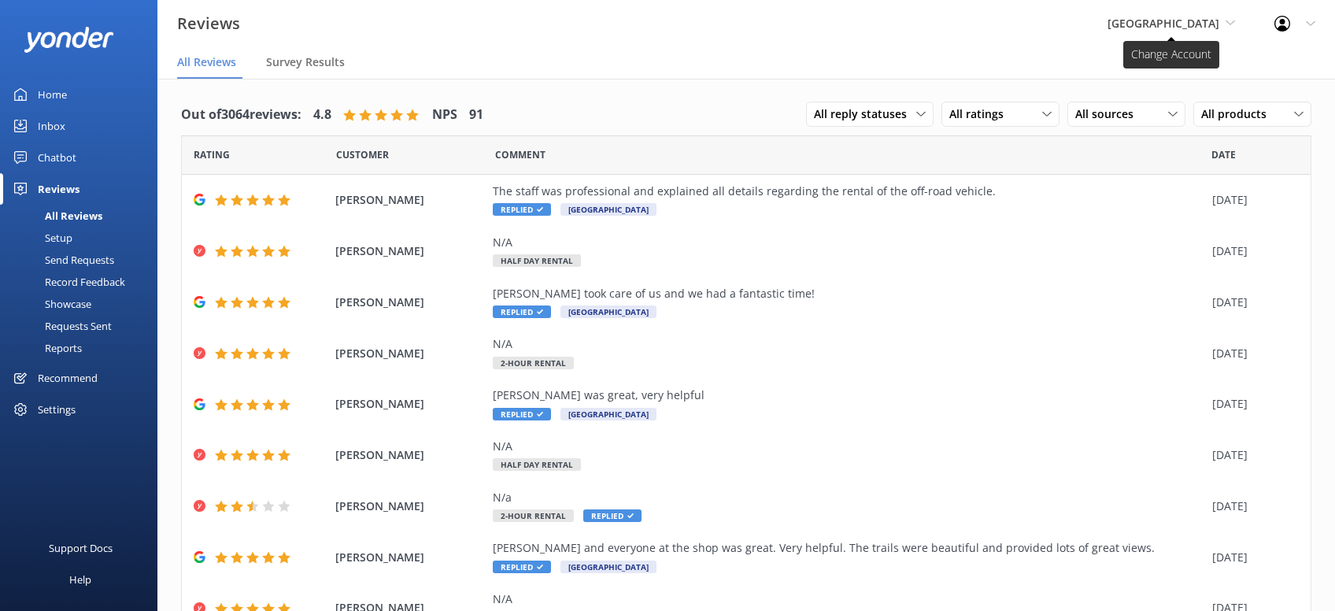
click at [1192, 26] on span "[GEOGRAPHIC_DATA]" at bounding box center [1164, 23] width 112 height 15
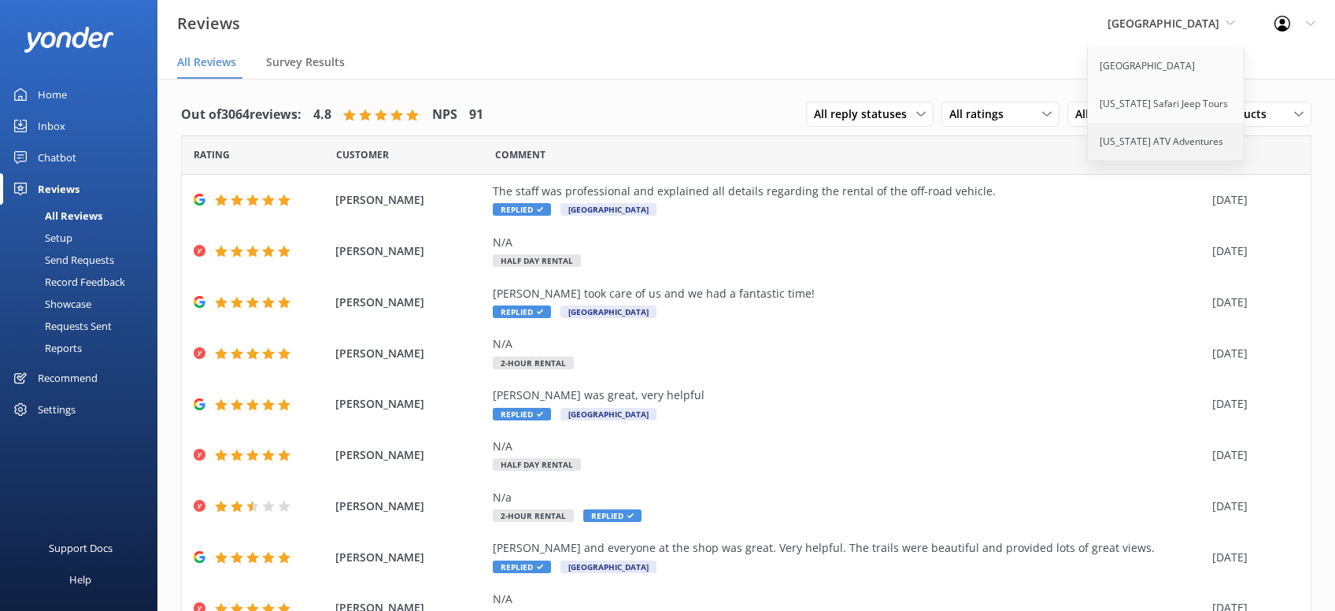
click at [1169, 135] on link "[US_STATE] ATV Adventures" at bounding box center [1166, 142] width 157 height 38
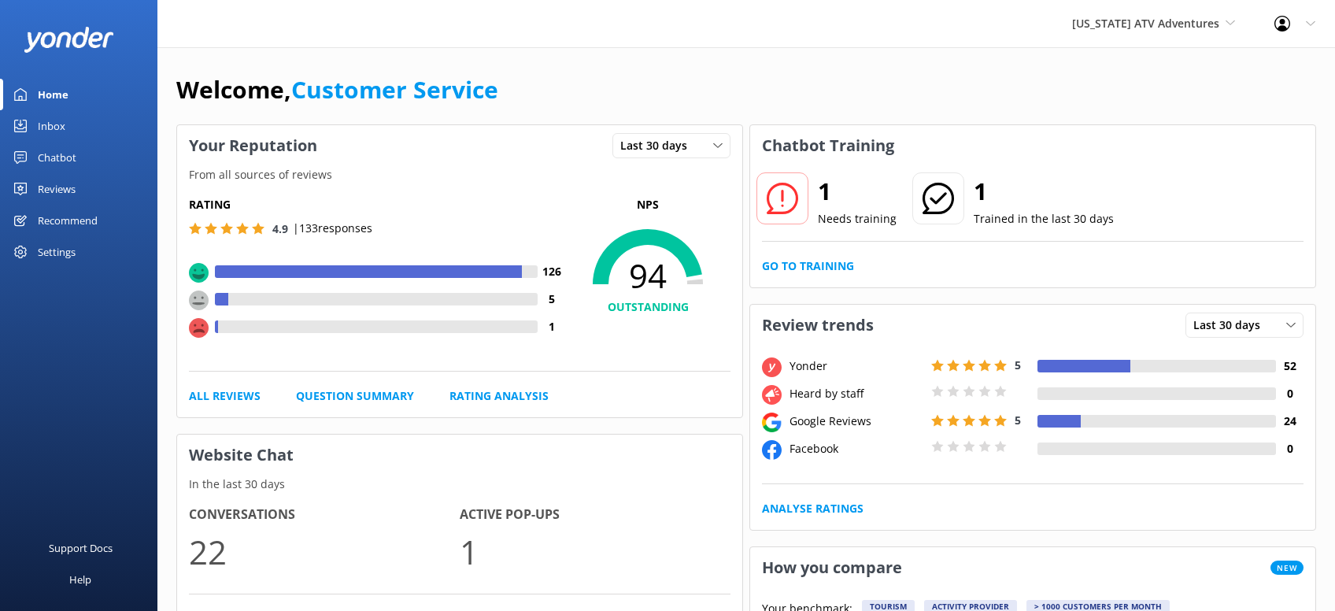
click at [60, 196] on div "Reviews" at bounding box center [57, 188] width 38 height 31
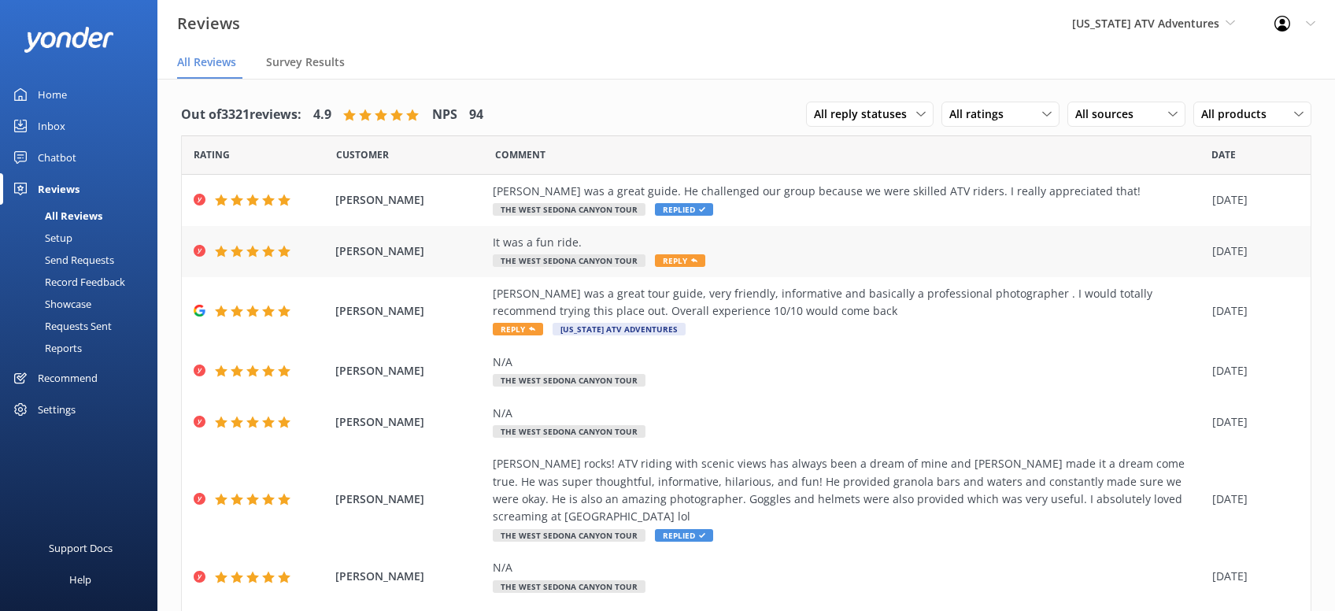
click at [667, 265] on span "Reply" at bounding box center [680, 260] width 50 height 13
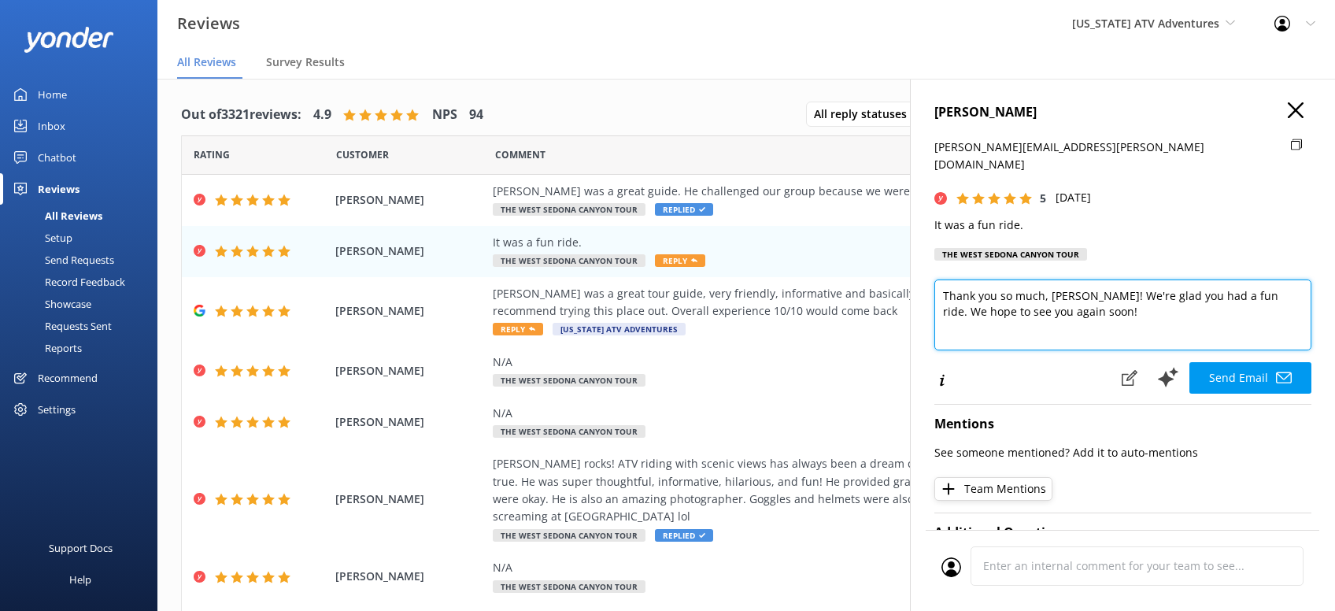
click at [1067, 301] on textarea "Thank you so much, Toni! We're glad you had a fun ride. We hope to see you agai…" at bounding box center [1123, 315] width 377 height 71
type textarea "Thank you so much, Toni! We're glad you had a fun ride. We hope to see you agai…"
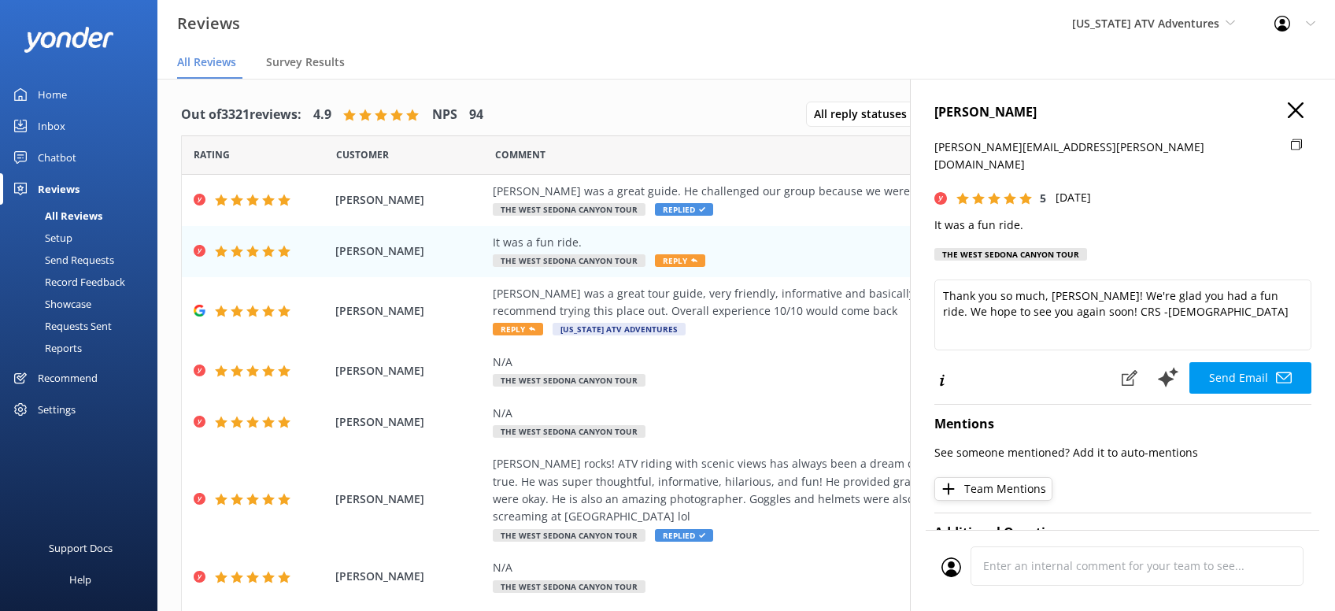
drag, startPoint x: 1243, startPoint y: 359, endPoint x: 1255, endPoint y: 361, distance: 11.9
click at [1246, 362] on button "Send Email" at bounding box center [1251, 377] width 122 height 31
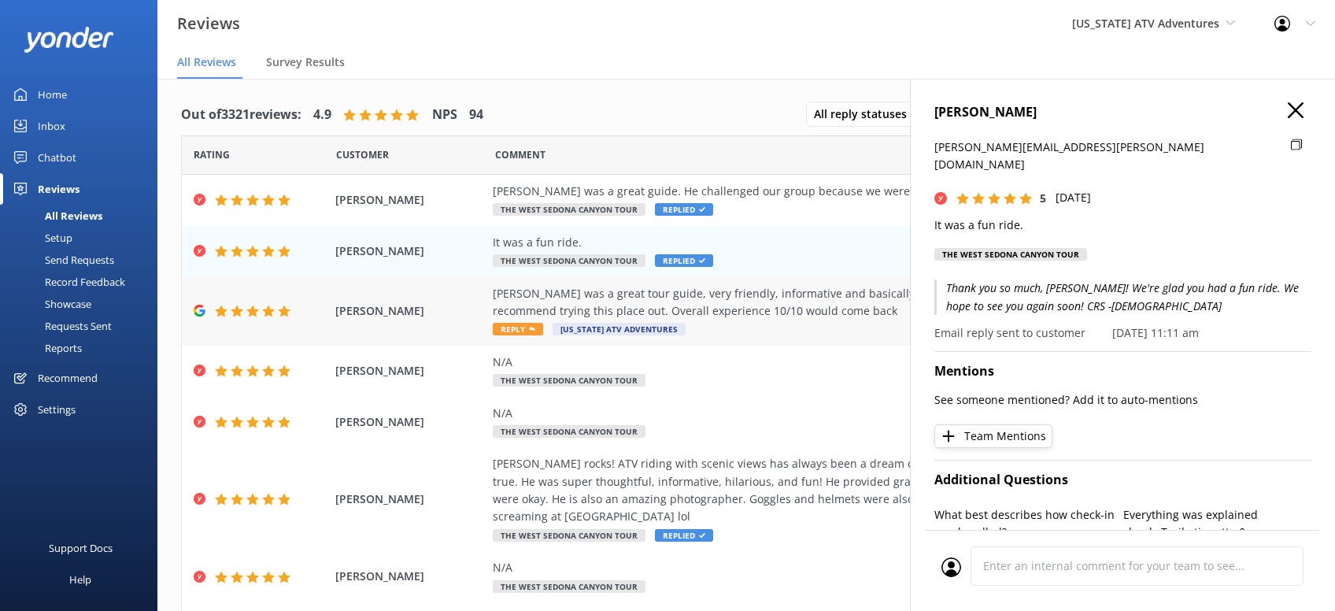
click at [528, 334] on span "Reply" at bounding box center [518, 329] width 50 height 13
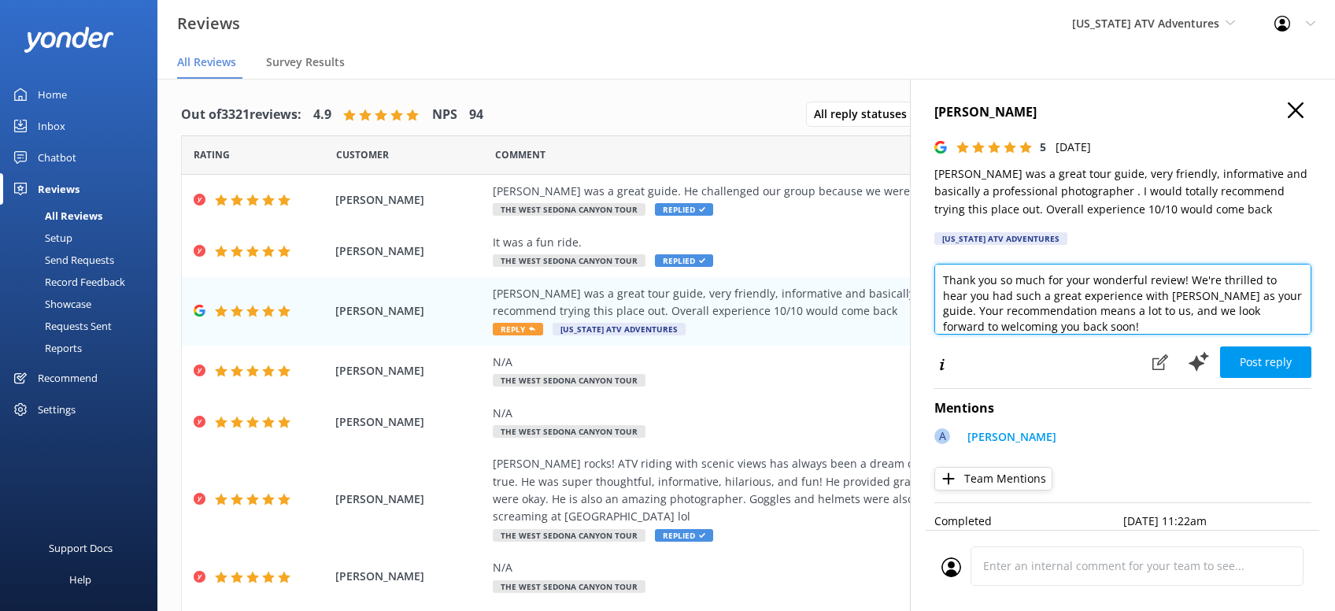
click at [1095, 329] on textarea "Thank you so much for your wonderful review! We're thrilled to hear you had suc…" at bounding box center [1123, 299] width 377 height 71
type textarea "Thank you so much for your wonderful review! We're thrilled to hear you had suc…"
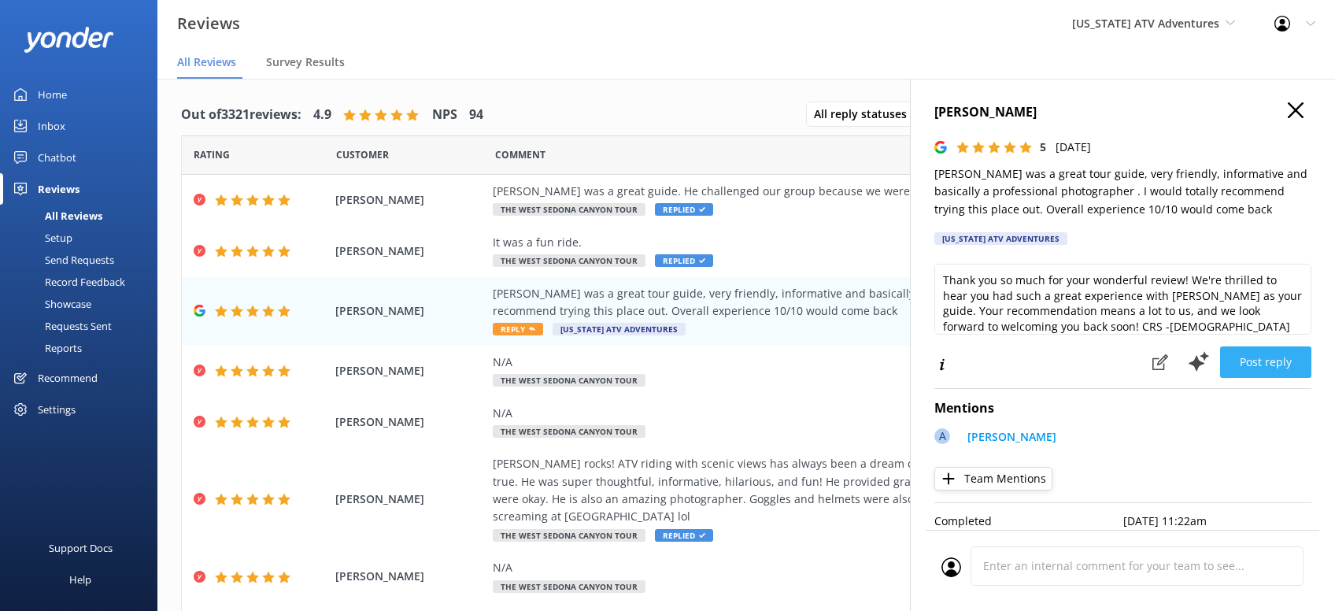
click at [1263, 361] on button "Post reply" at bounding box center [1265, 361] width 91 height 31
click at [1297, 113] on icon "button" at bounding box center [1296, 110] width 16 height 16
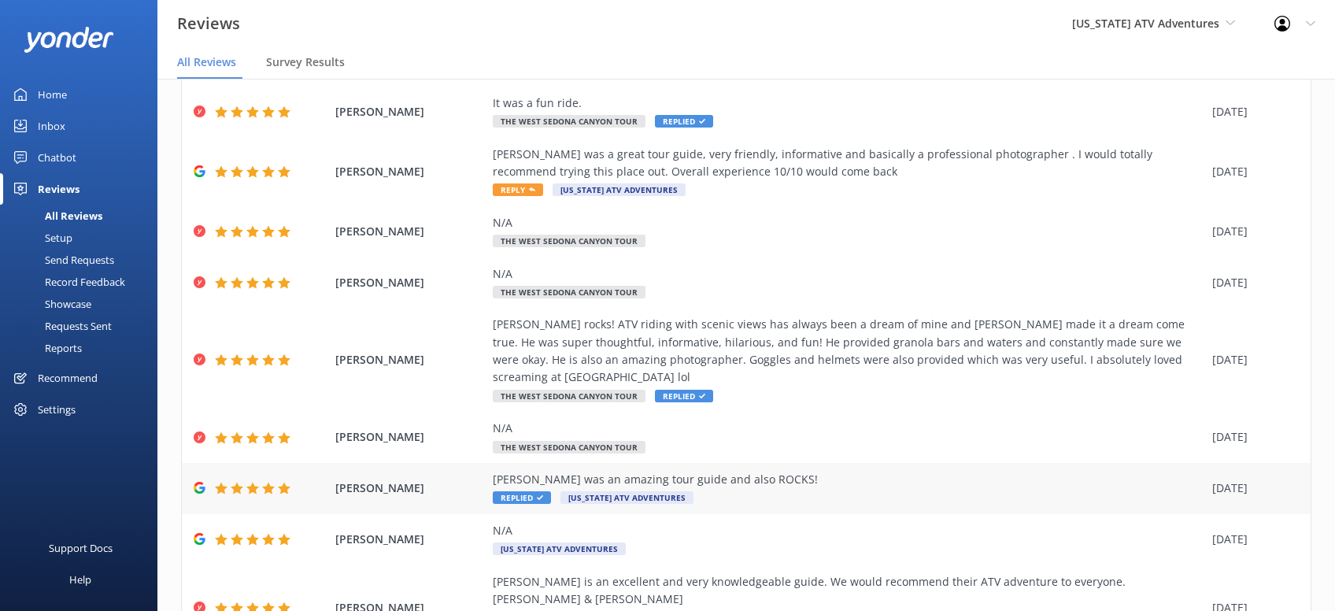
scroll to position [214, 0]
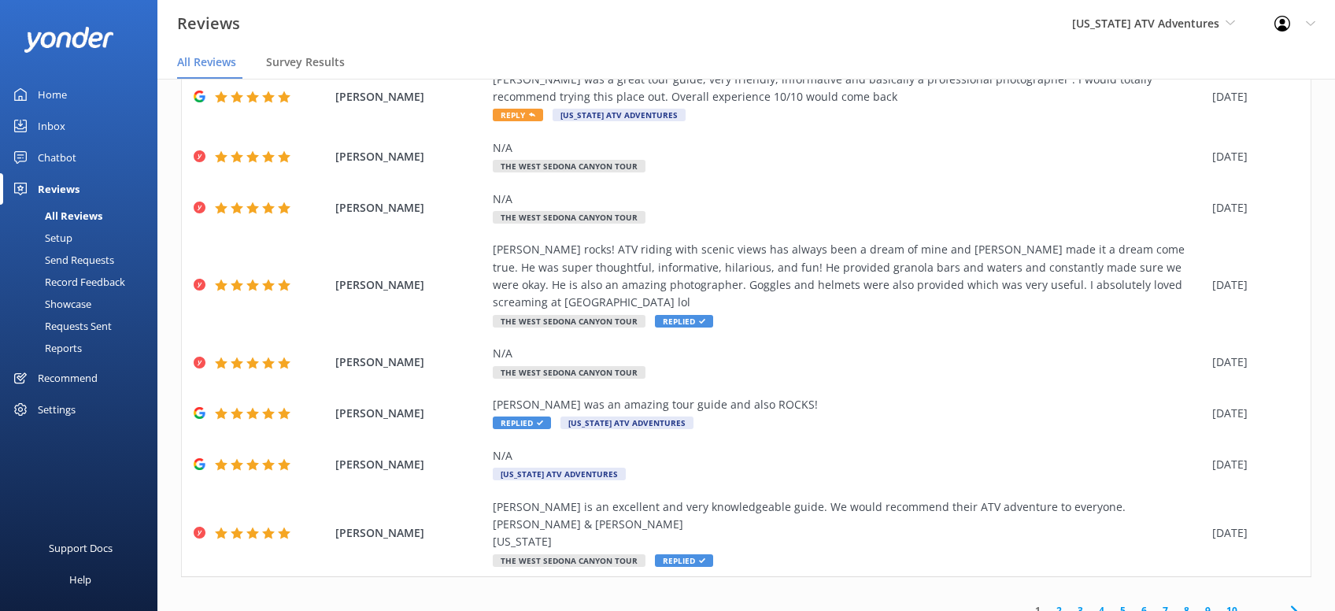
click at [1295, 605] on use at bounding box center [1294, 610] width 6 height 10
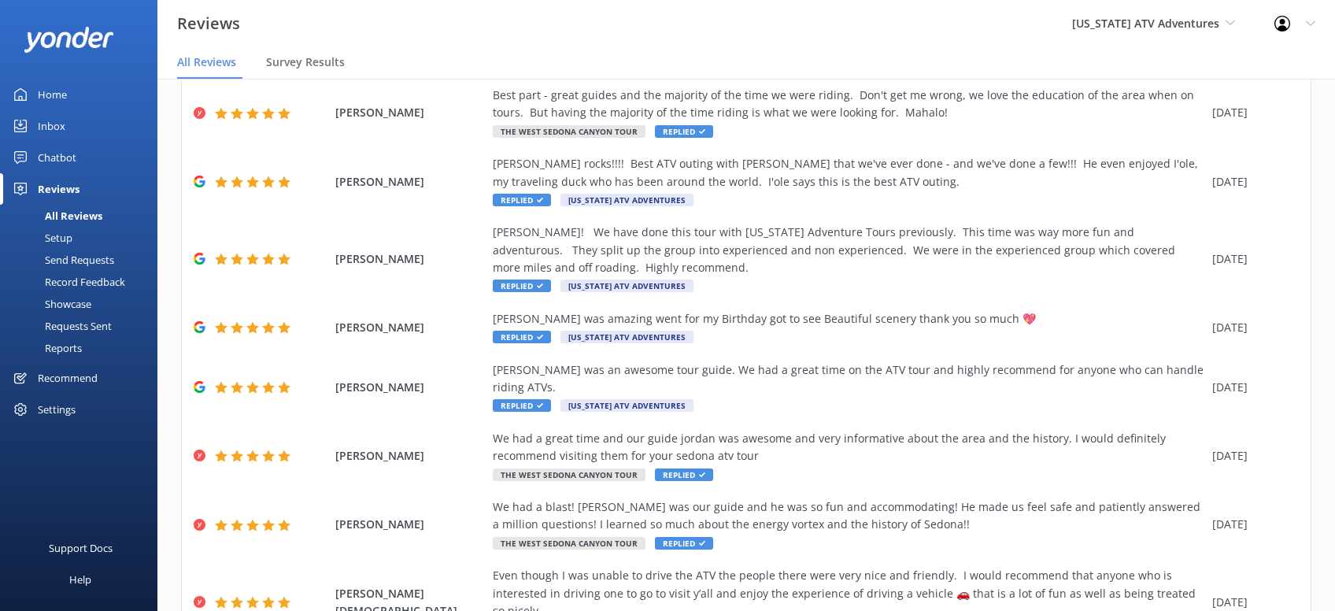
scroll to position [302, 0]
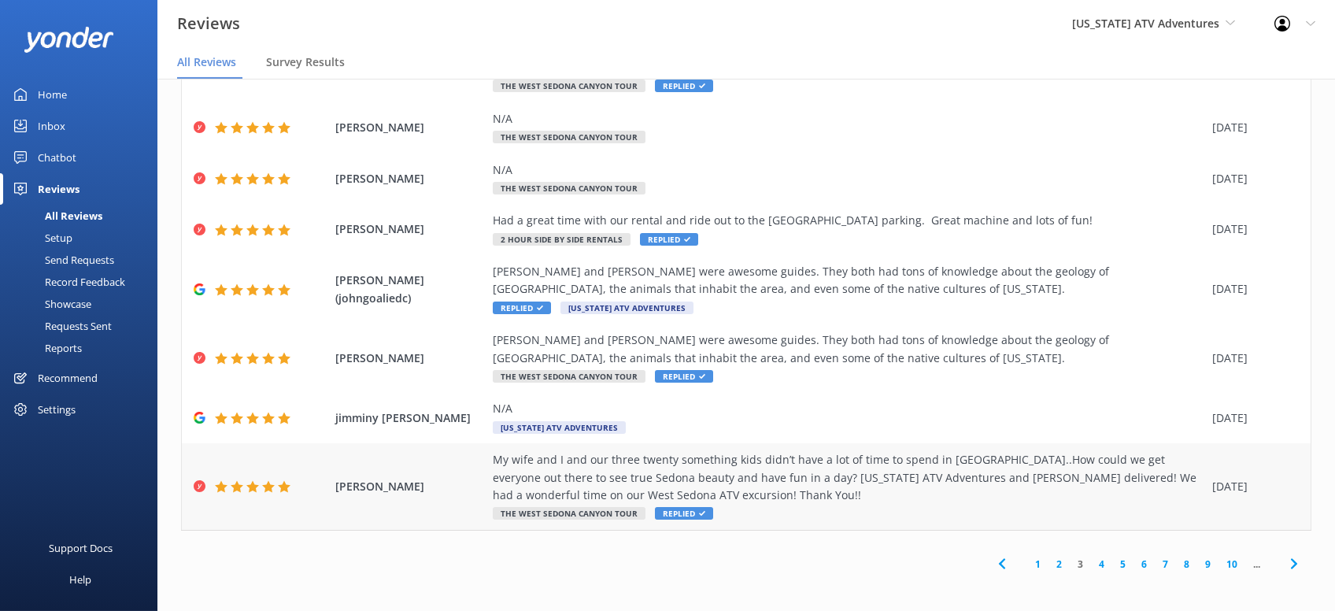
scroll to position [31, 0]
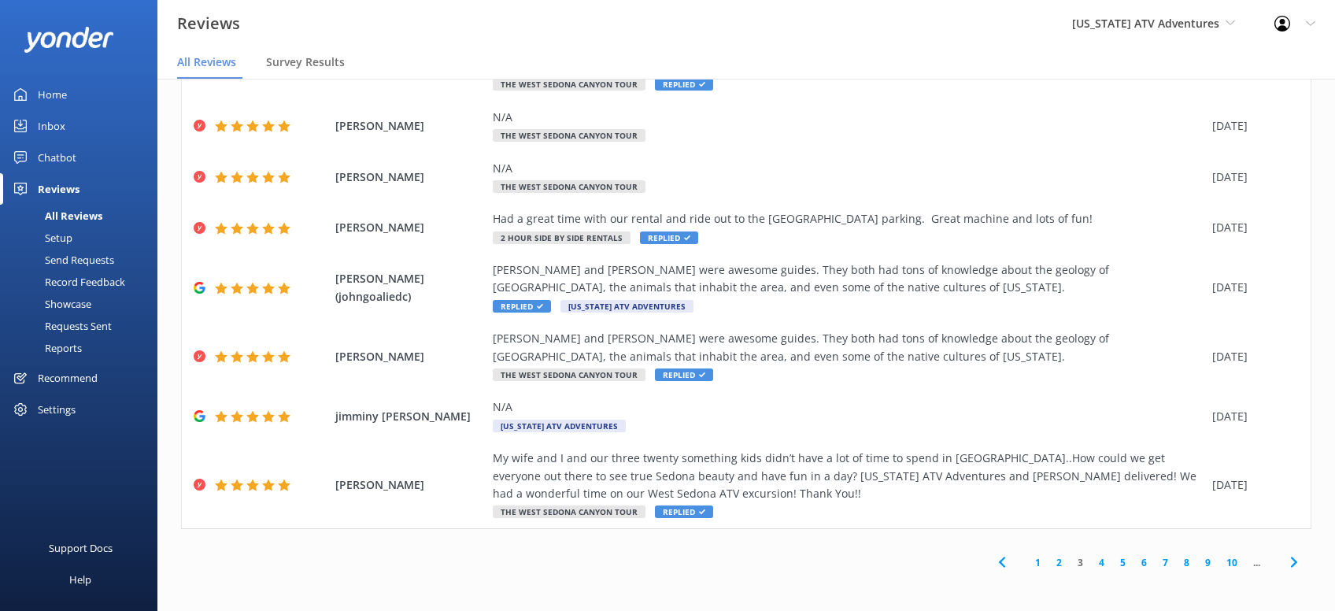
click at [1296, 565] on icon at bounding box center [1294, 562] width 19 height 19
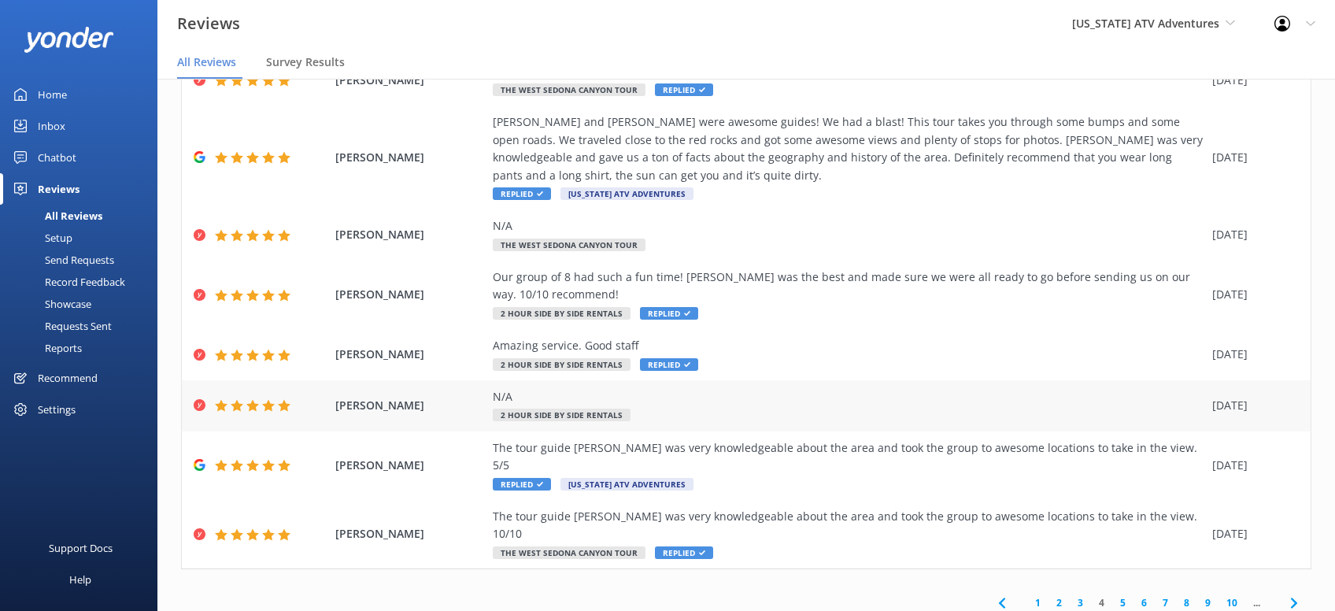
scroll to position [196, 0]
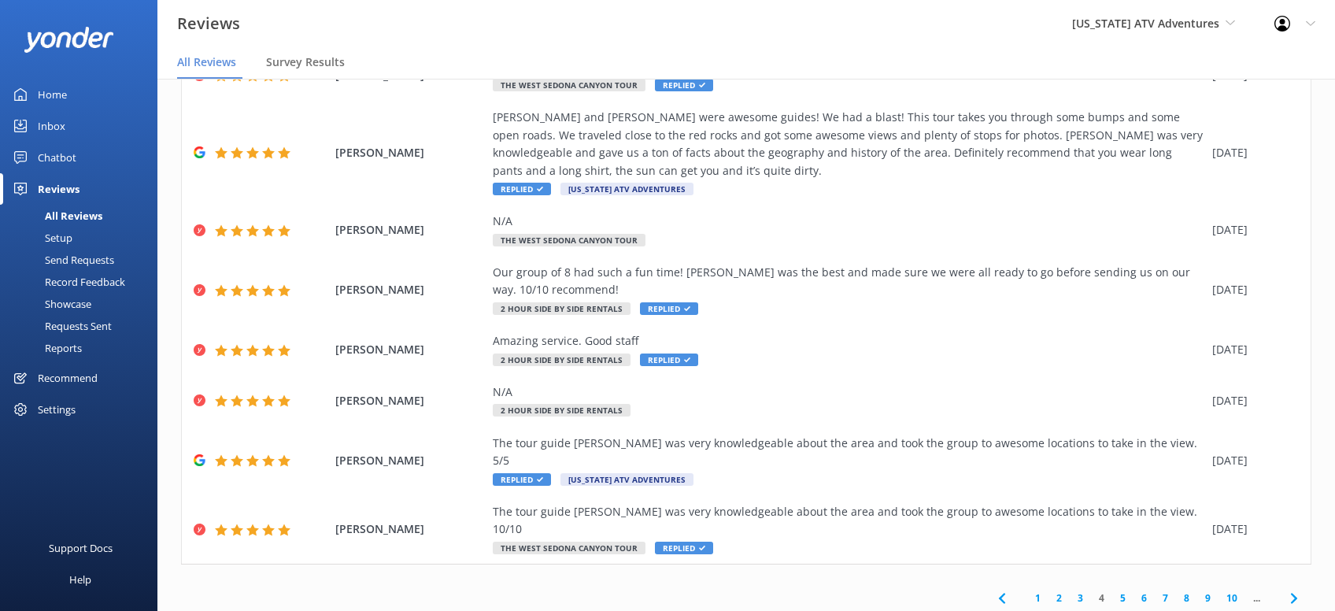
click at [1298, 589] on icon at bounding box center [1294, 598] width 19 height 19
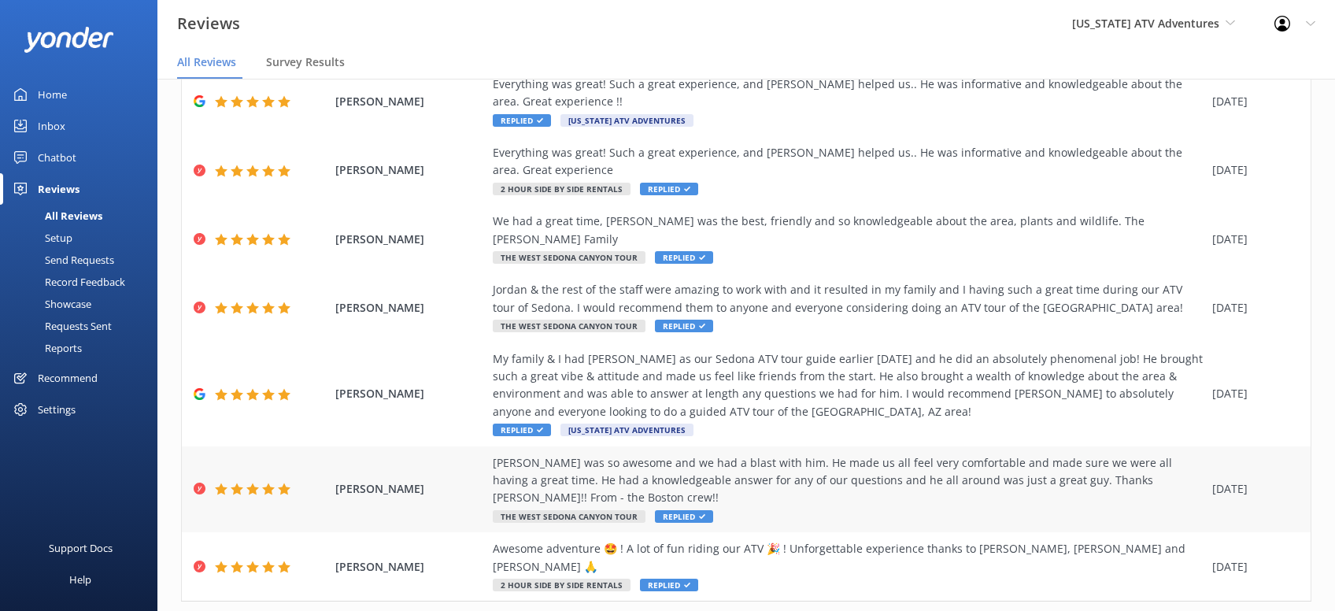
scroll to position [302, 0]
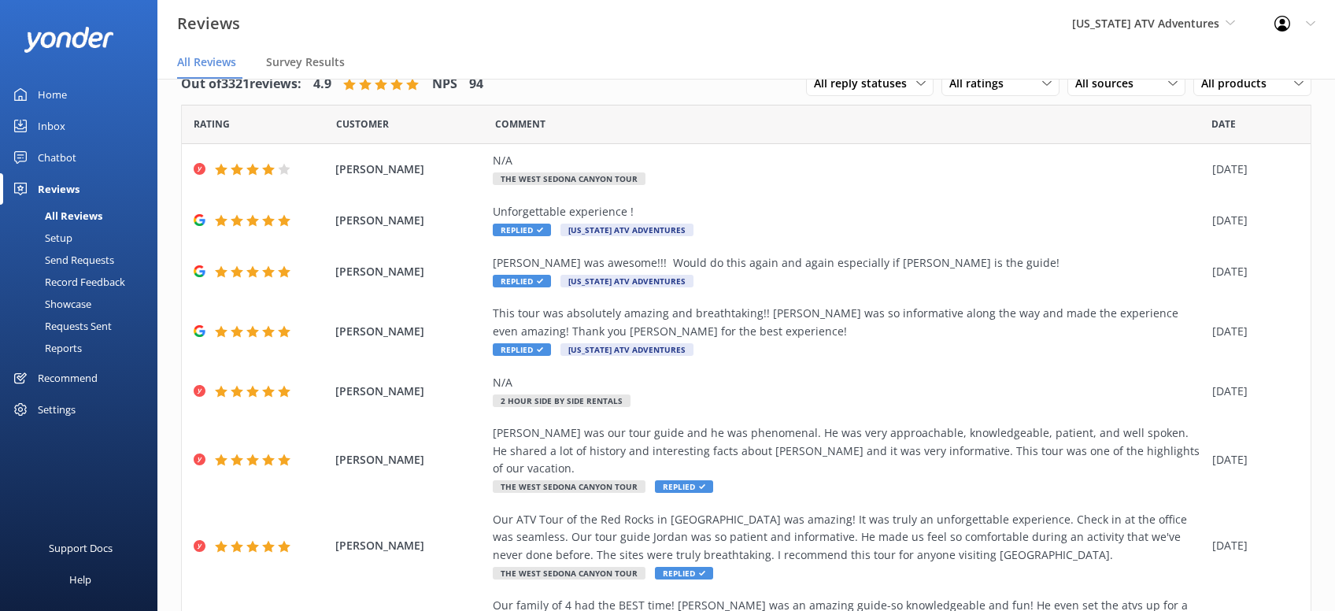
scroll to position [302, 0]
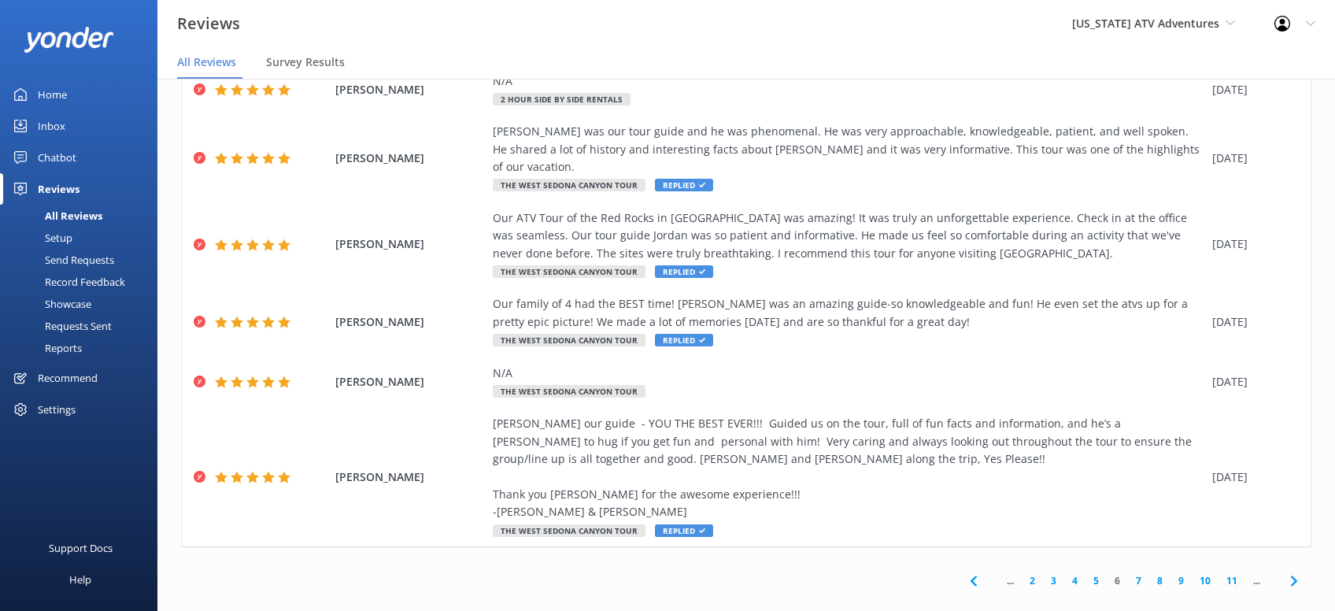
drag, startPoint x: 1283, startPoint y: 561, endPoint x: 1300, endPoint y: 546, distance: 22.3
click at [1296, 563] on span at bounding box center [1293, 580] width 35 height 35
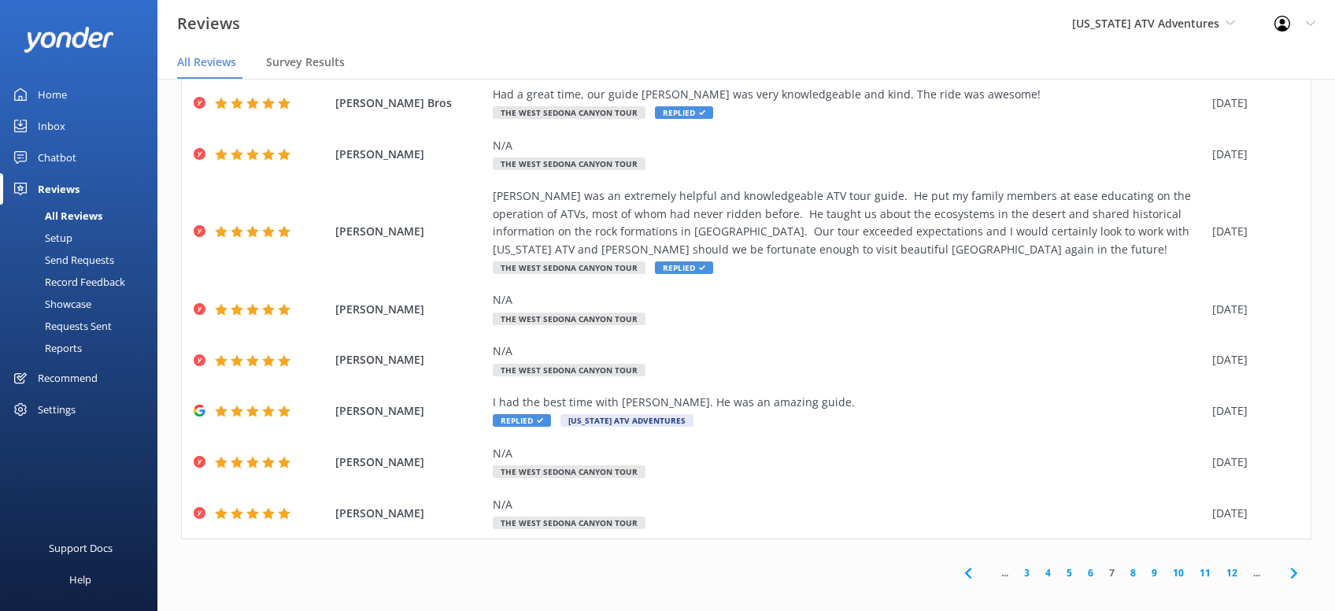
scroll to position [284, 0]
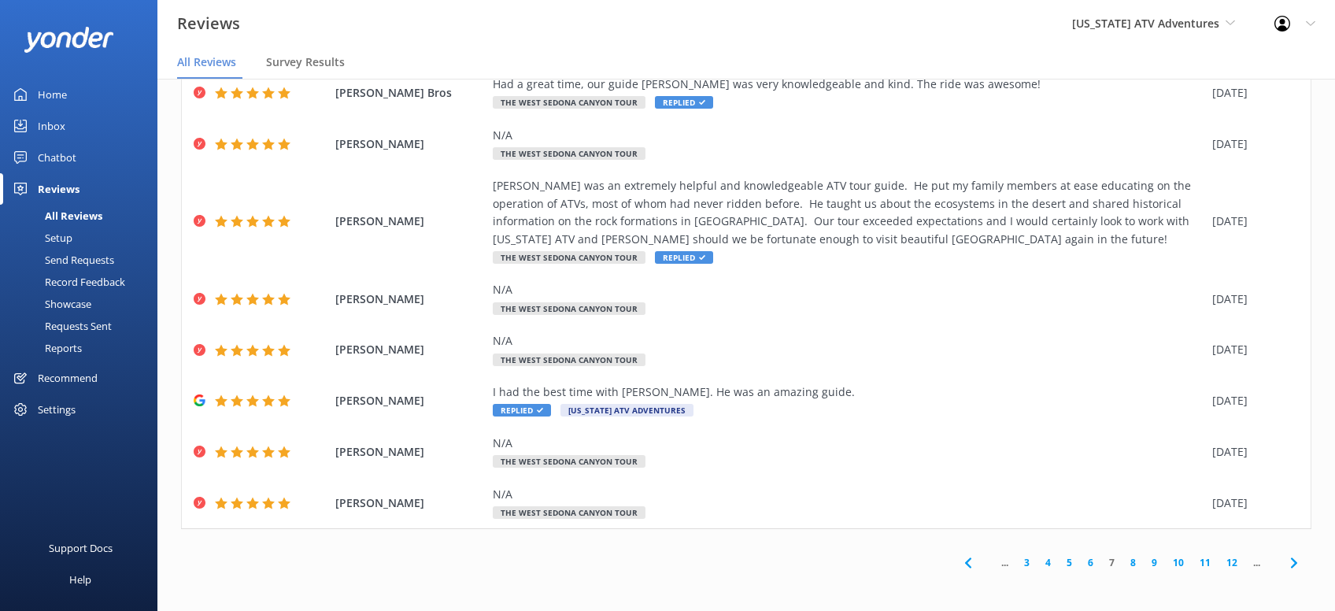
click at [1288, 565] on icon at bounding box center [1294, 563] width 19 height 19
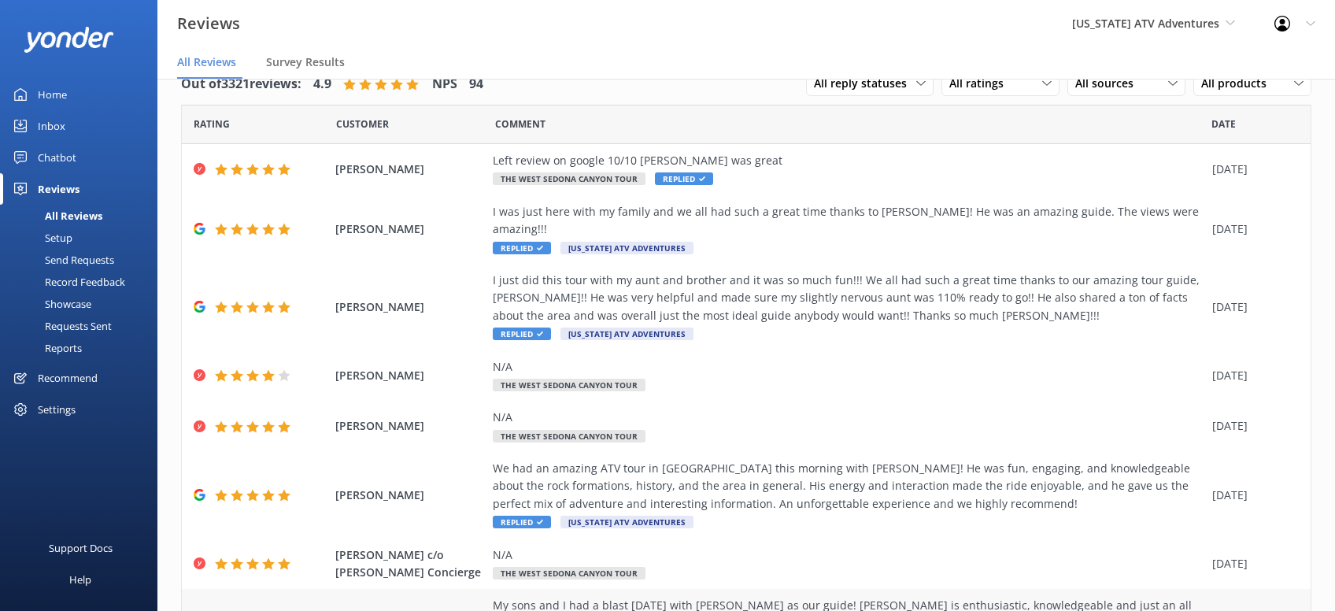
scroll to position [231, 0]
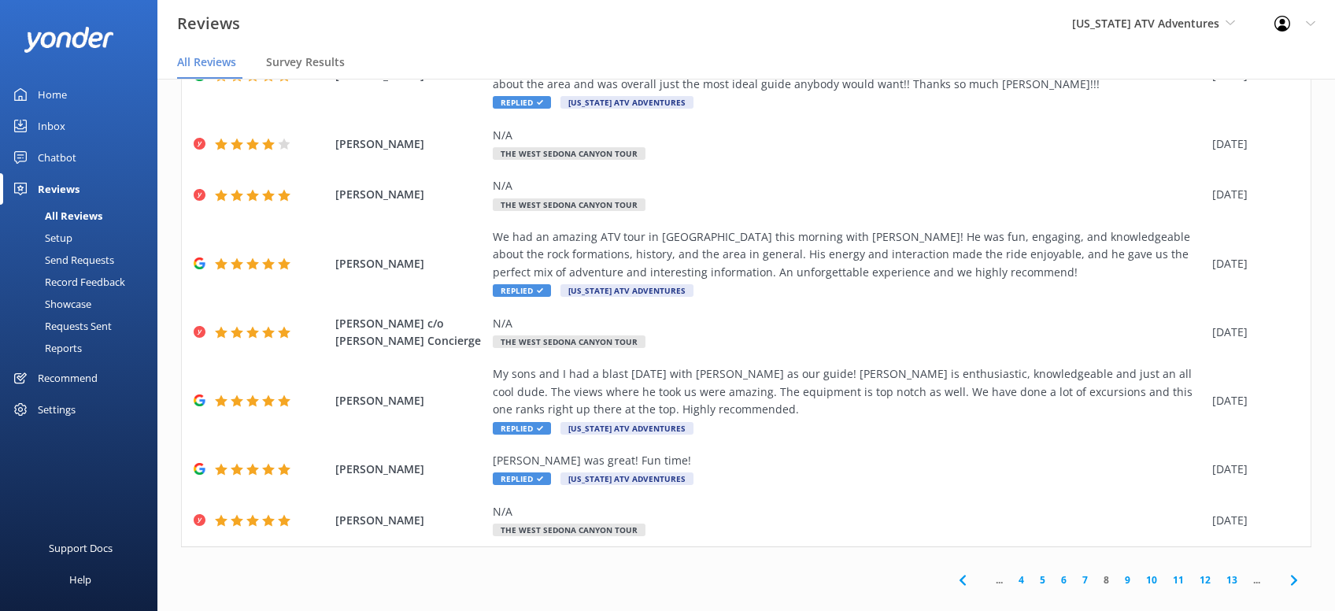
drag, startPoint x: 1288, startPoint y: 563, endPoint x: 1309, endPoint y: 556, distance: 21.7
click at [1290, 571] on icon at bounding box center [1294, 580] width 19 height 19
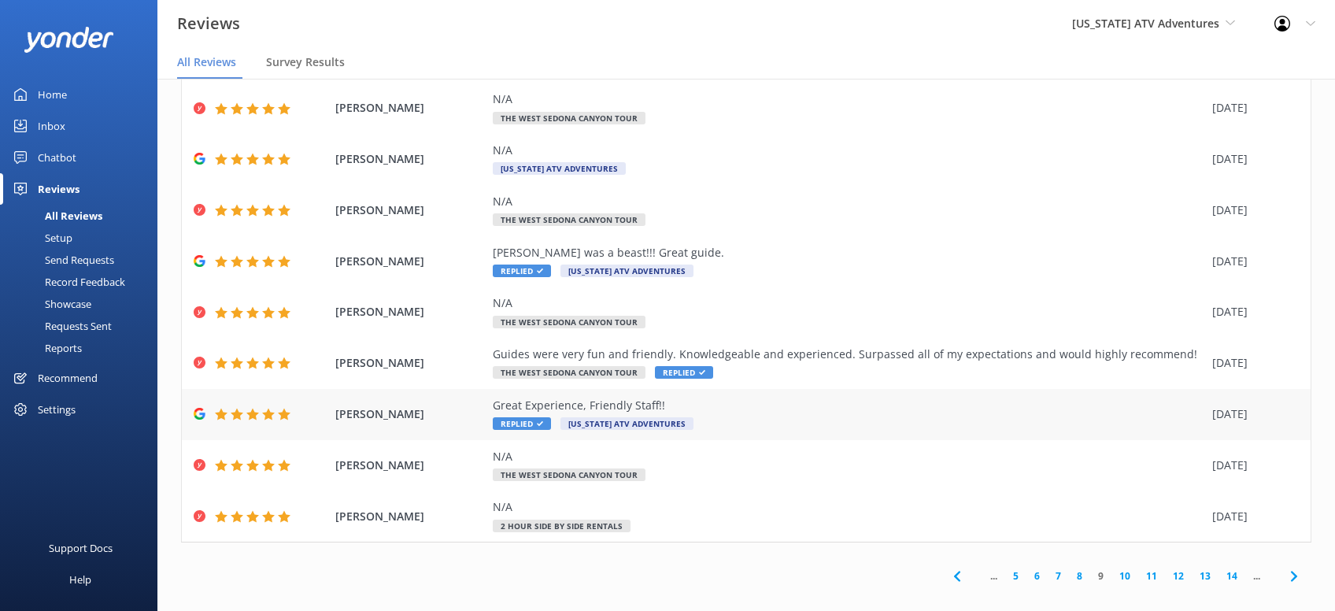
scroll to position [143, 0]
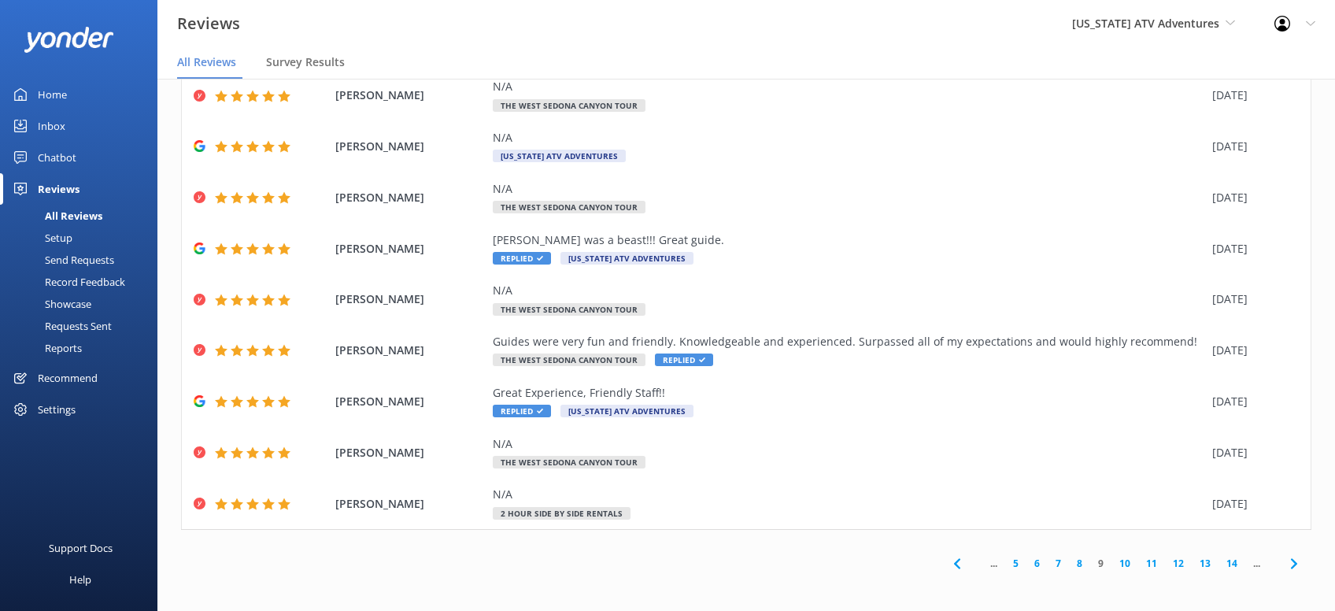
click at [1297, 568] on icon at bounding box center [1294, 563] width 19 height 19
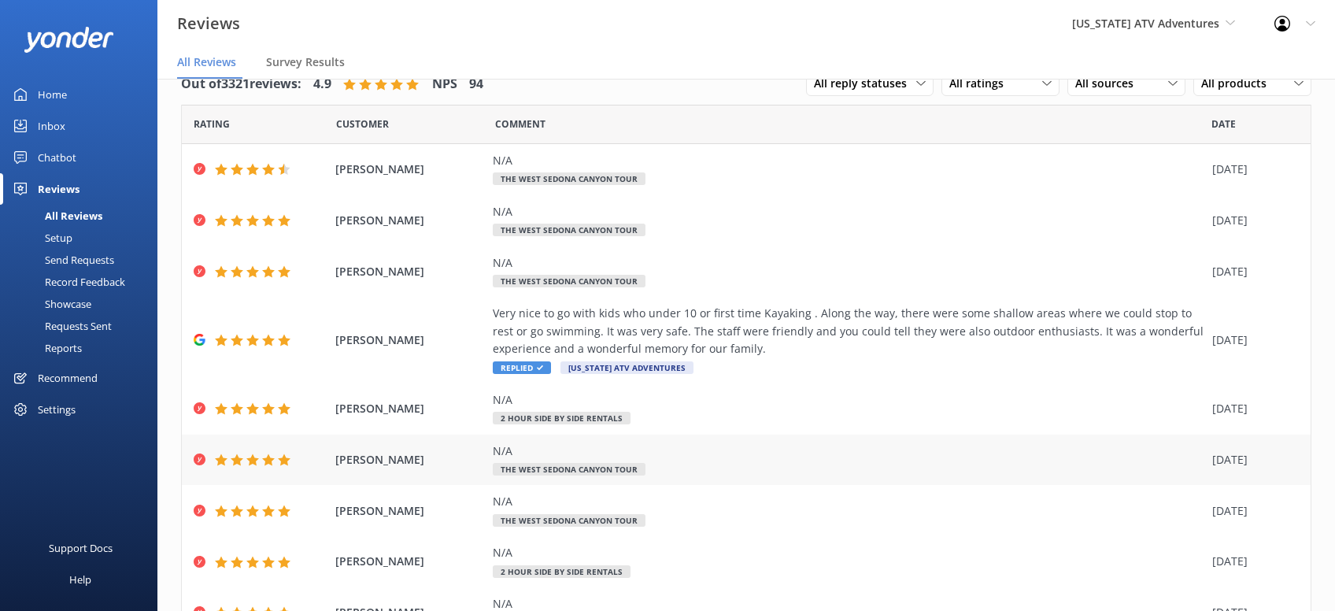
scroll to position [161, 0]
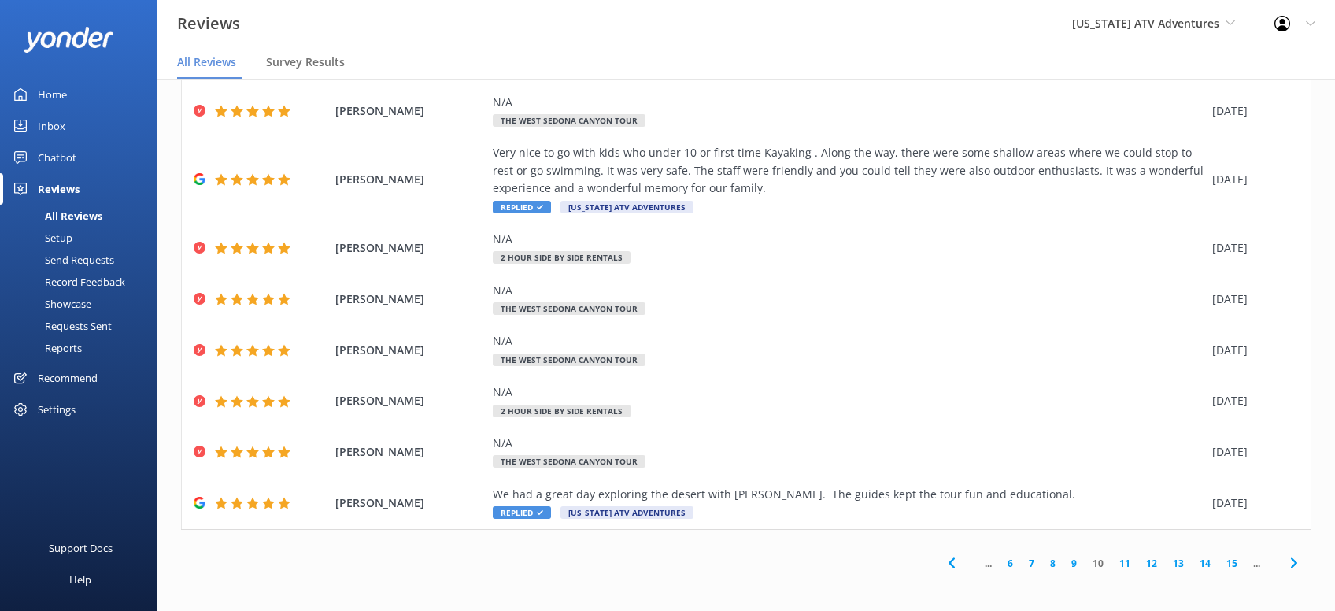
drag, startPoint x: 1291, startPoint y: 566, endPoint x: 1298, endPoint y: 557, distance: 11.8
click at [1291, 564] on icon at bounding box center [1294, 563] width 19 height 19
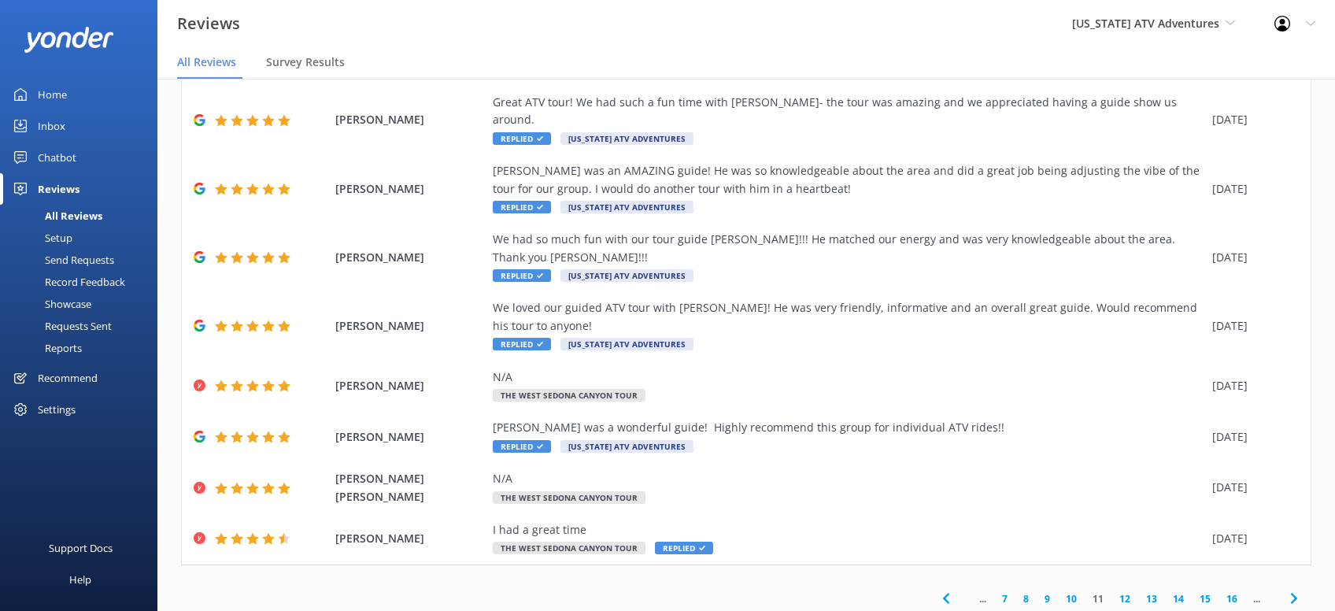
scroll to position [179, 0]
click at [1291, 588] on icon at bounding box center [1294, 597] width 19 height 19
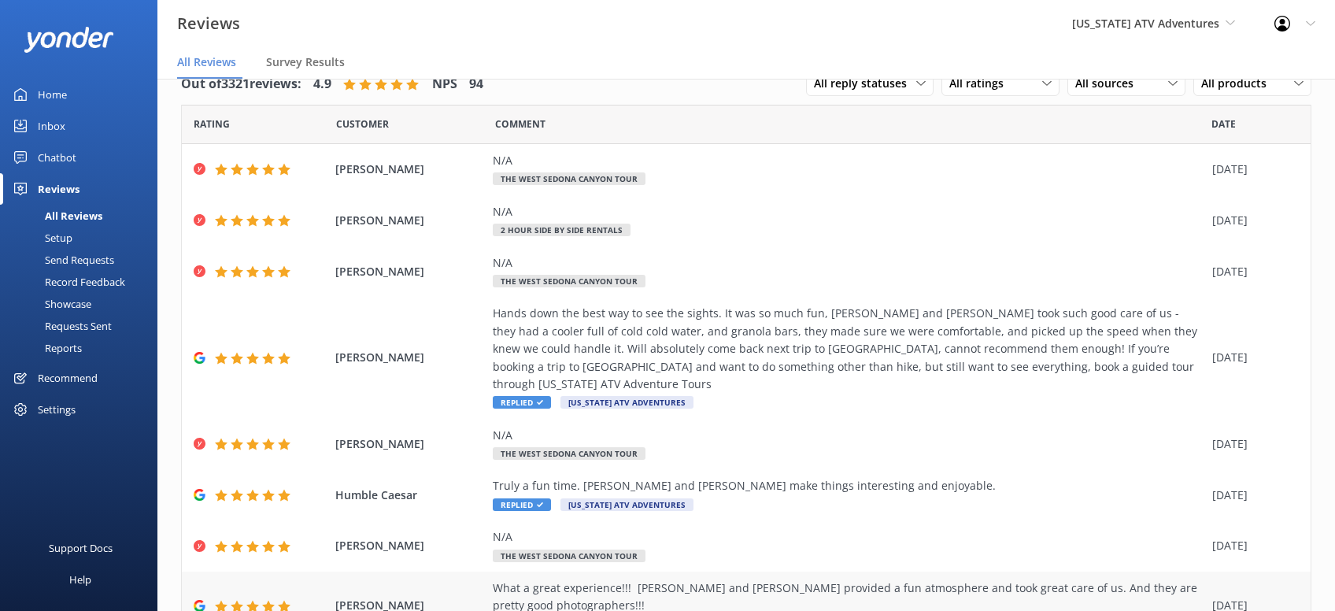
scroll to position [196, 0]
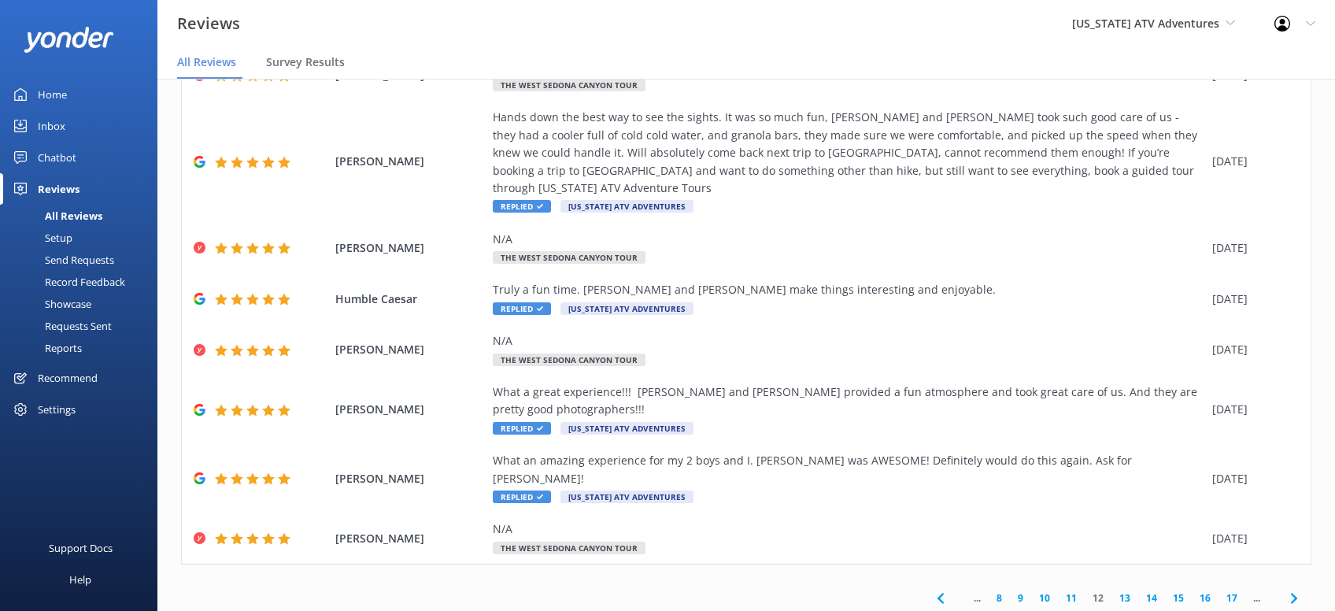
click at [1296, 593] on use at bounding box center [1294, 598] width 6 height 10
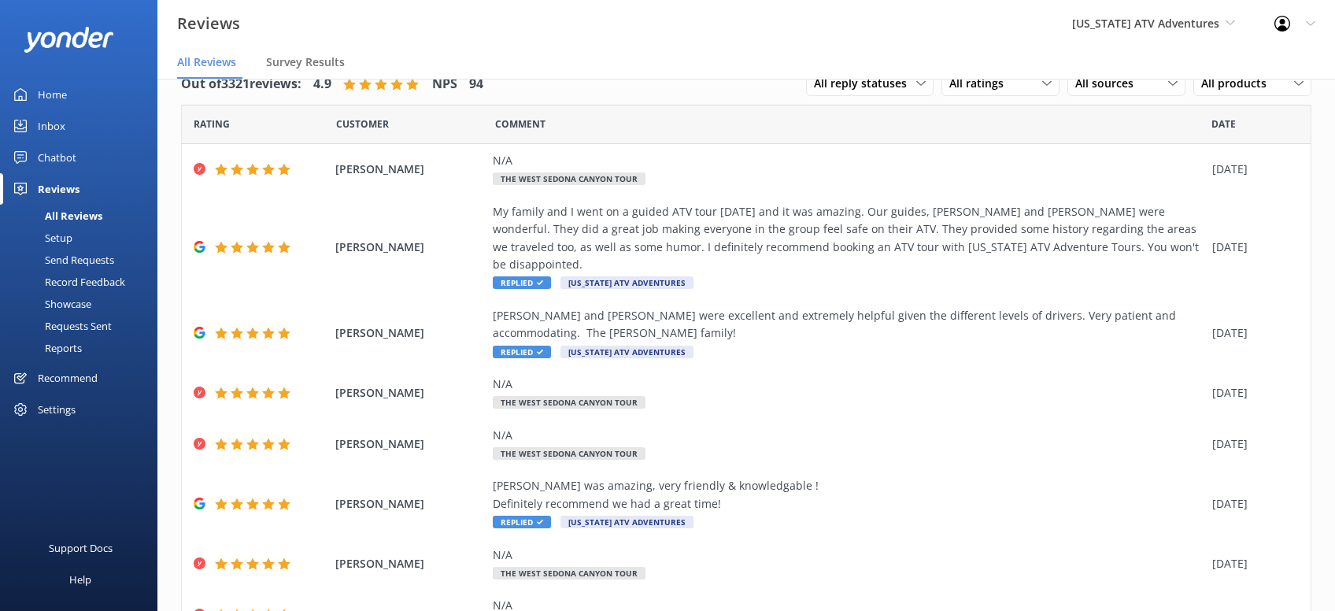
scroll to position [196, 0]
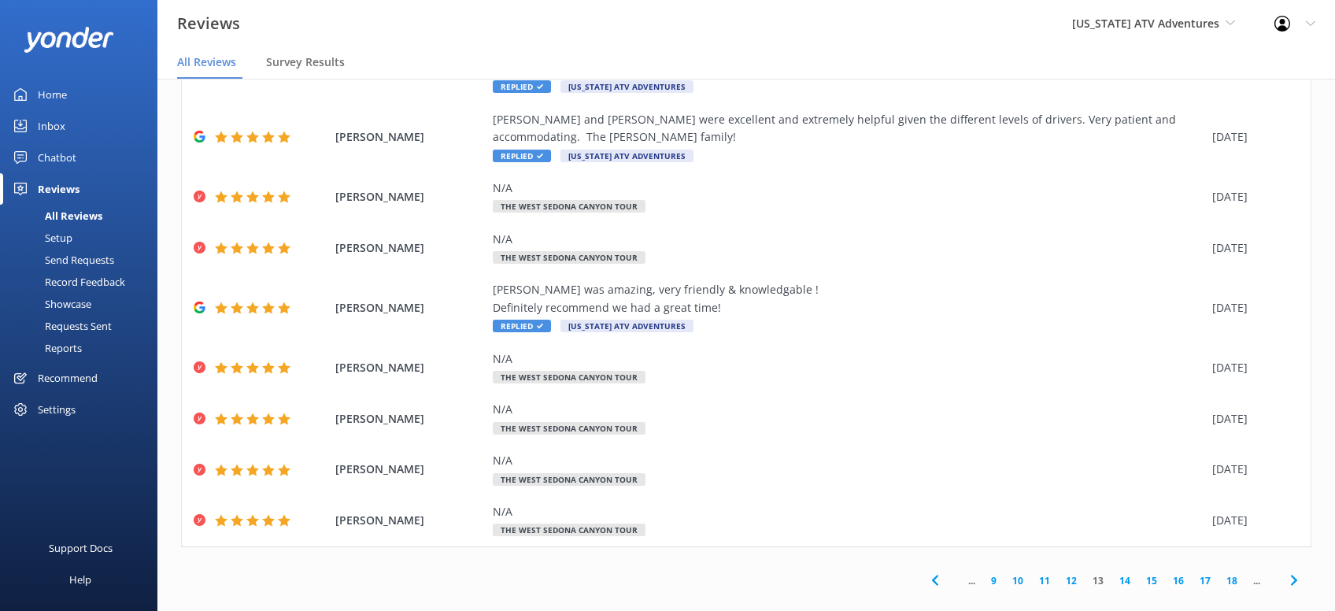
click at [1294, 576] on use at bounding box center [1294, 581] width 6 height 10
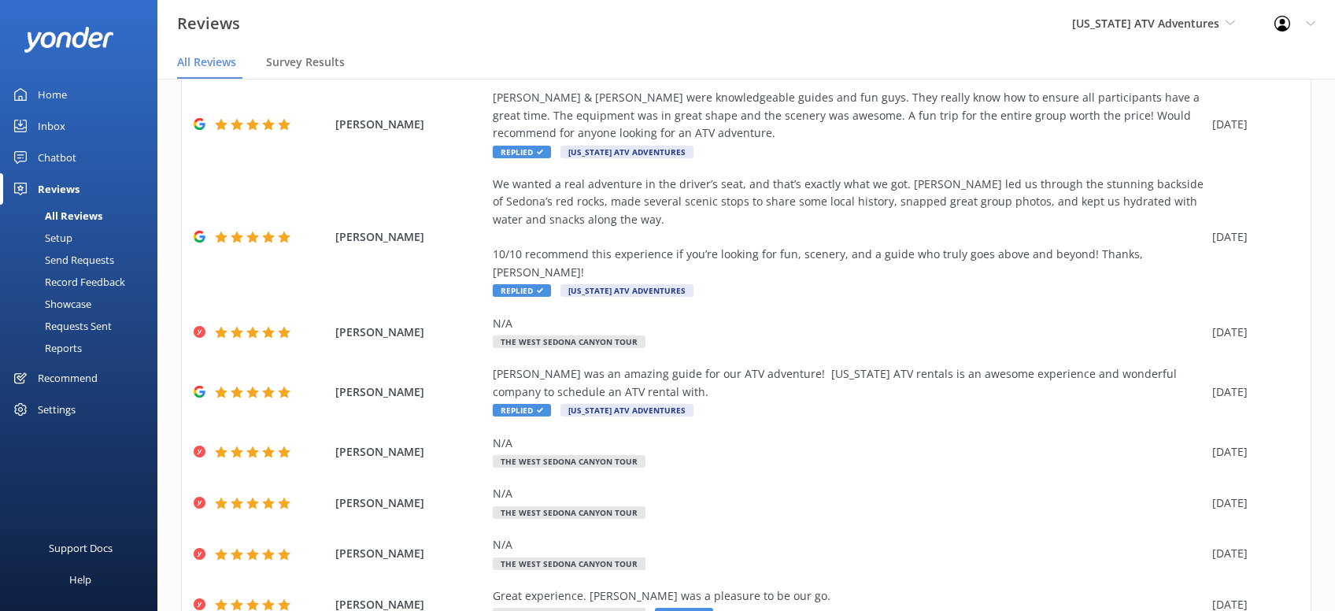
scroll to position [284, 0]
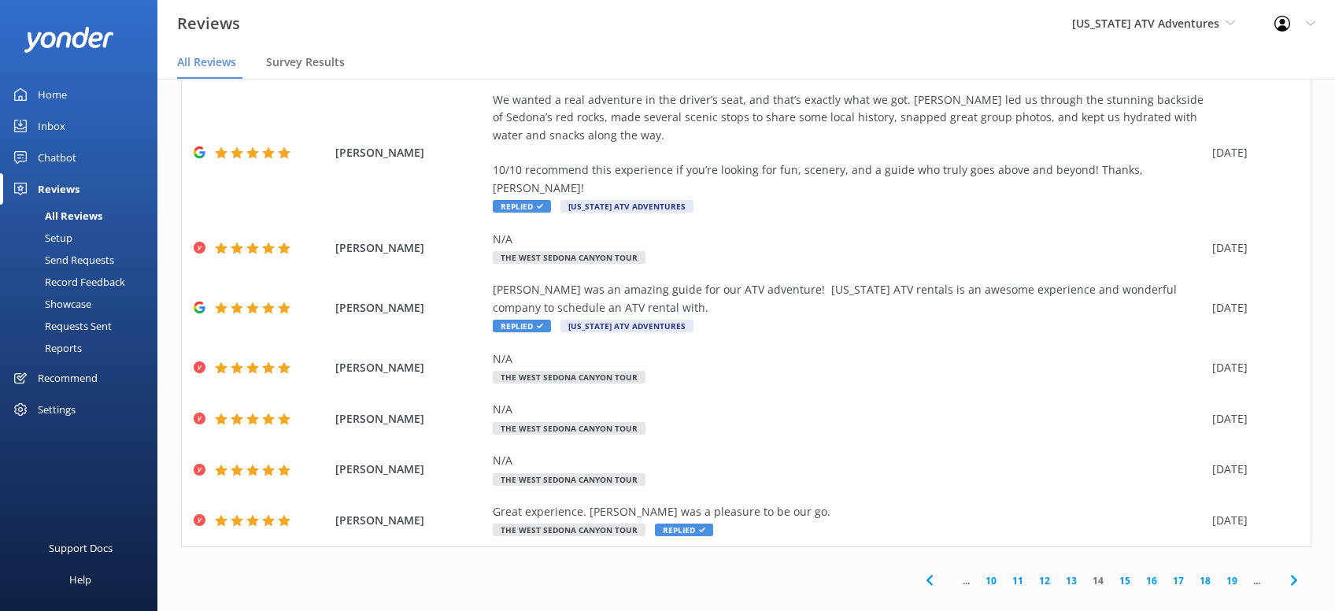
click at [1300, 571] on icon at bounding box center [1294, 580] width 19 height 19
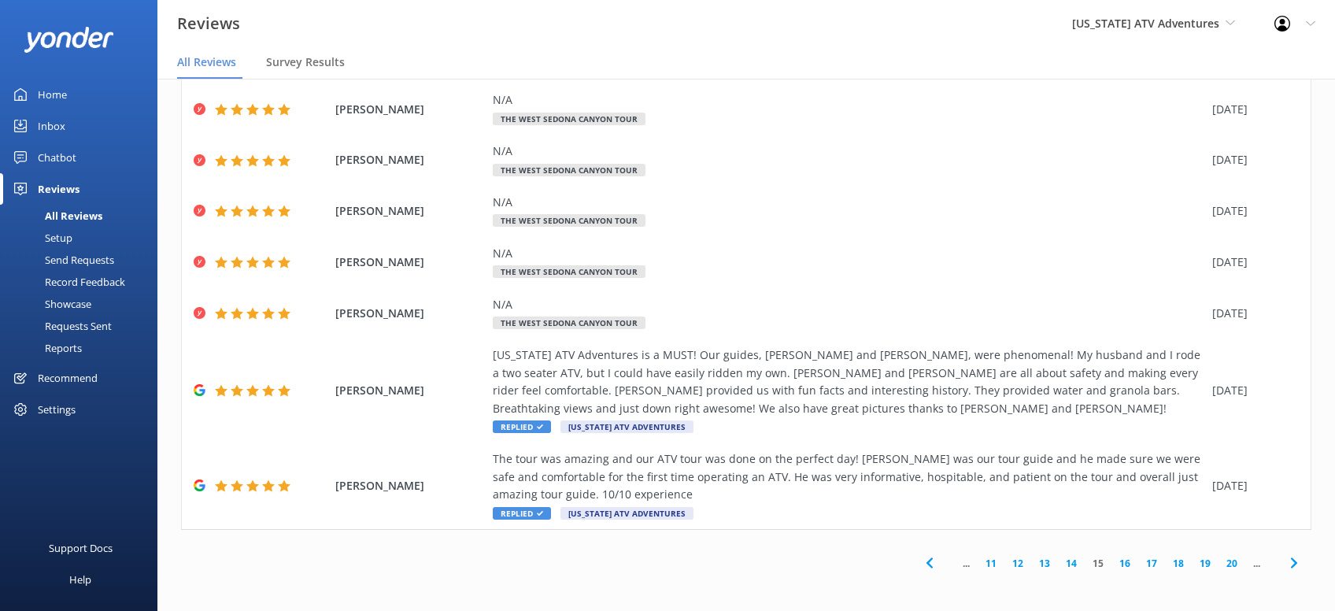
click at [1295, 565] on use at bounding box center [1294, 563] width 6 height 10
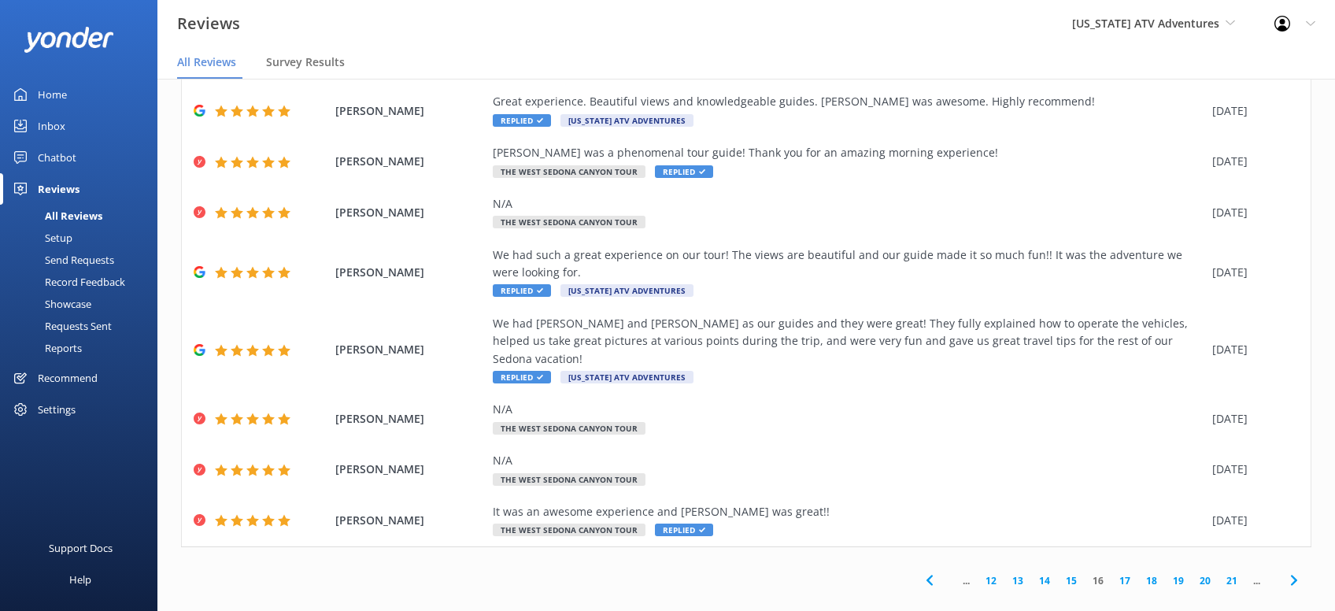
click at [1294, 576] on use at bounding box center [1294, 581] width 6 height 10
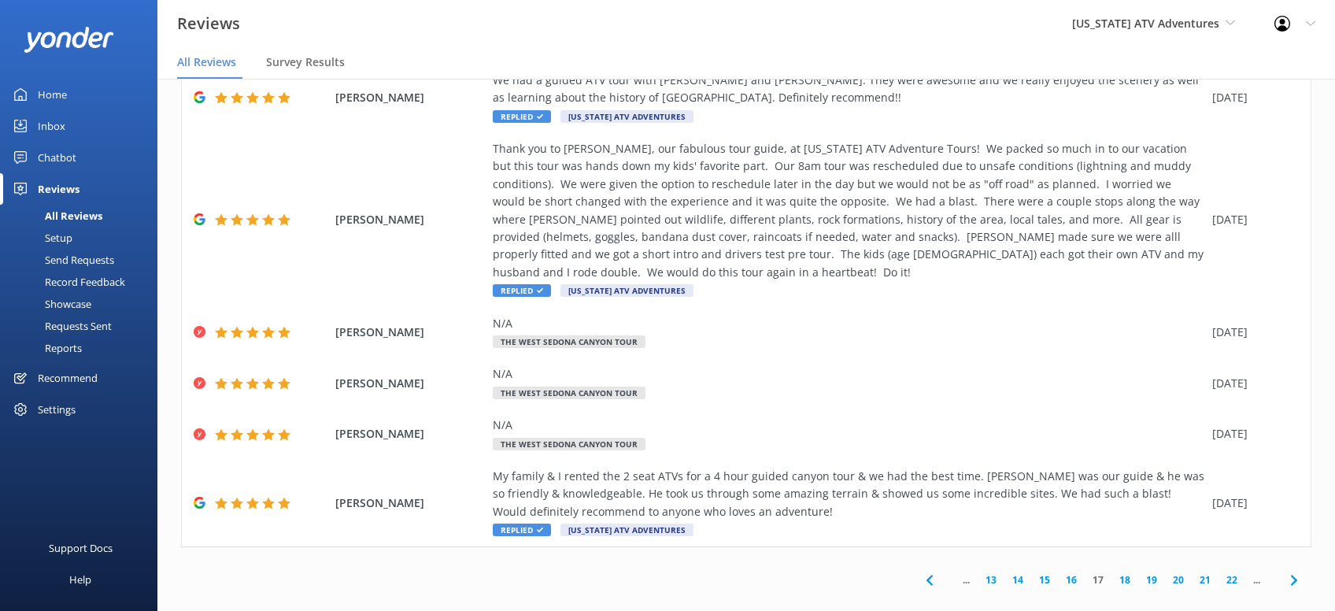
click at [1287, 571] on icon at bounding box center [1294, 580] width 19 height 19
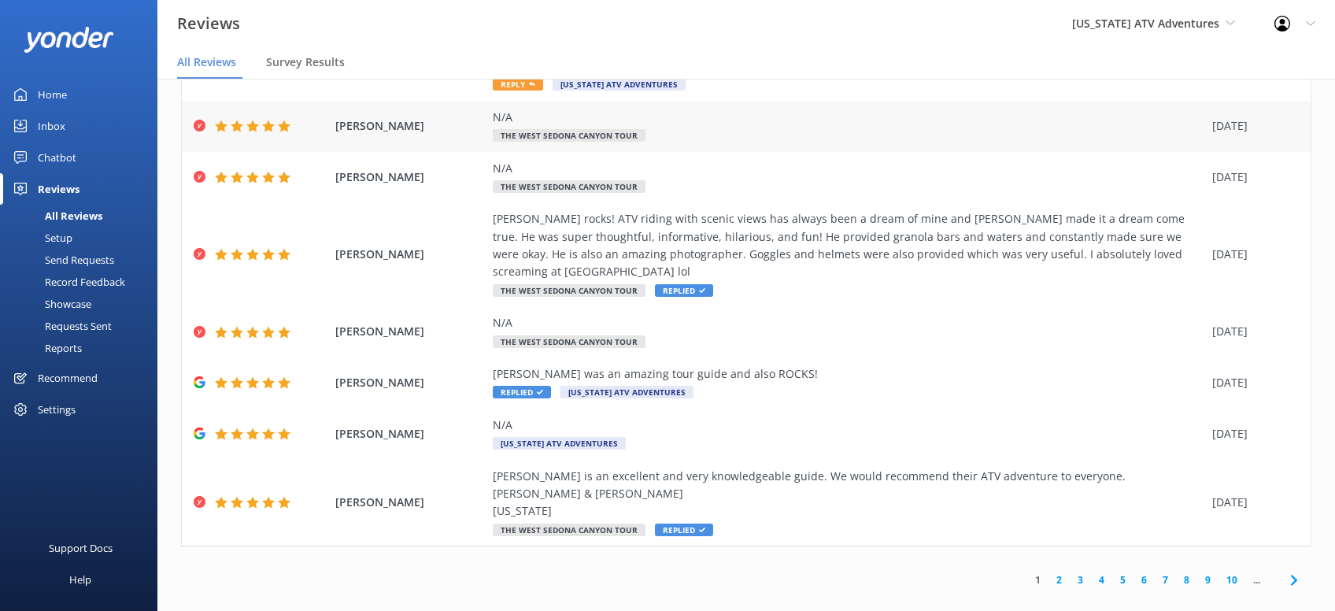
scroll to position [13, 0]
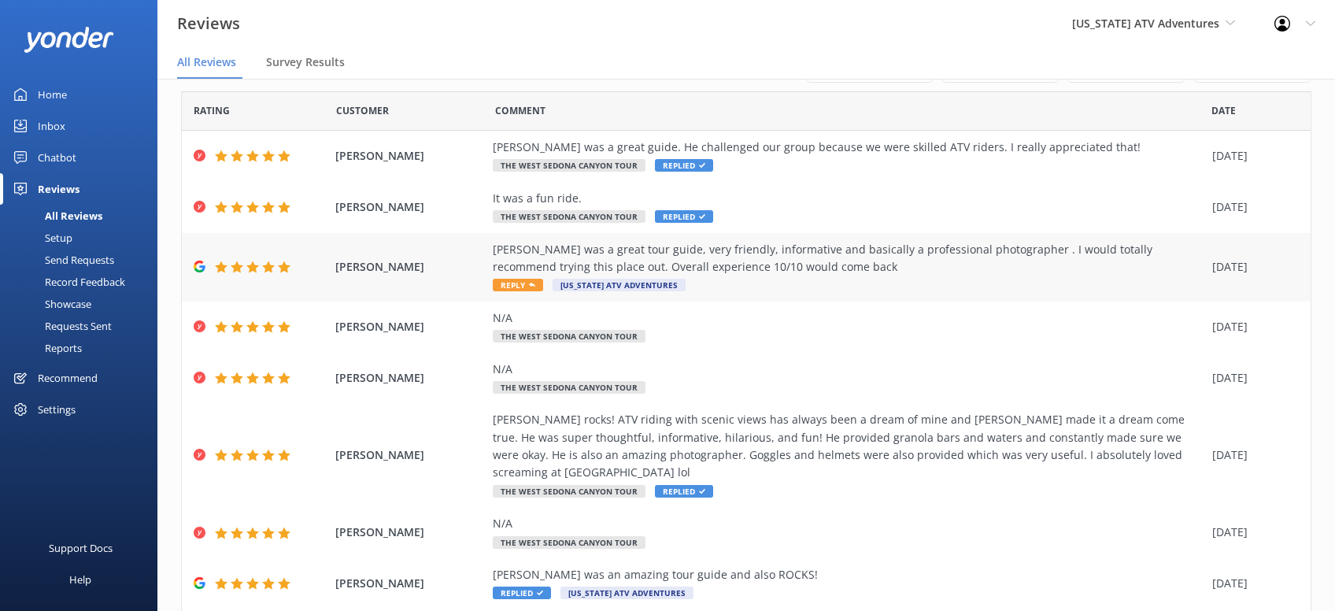
click at [516, 290] on span "Reply" at bounding box center [518, 285] width 50 height 13
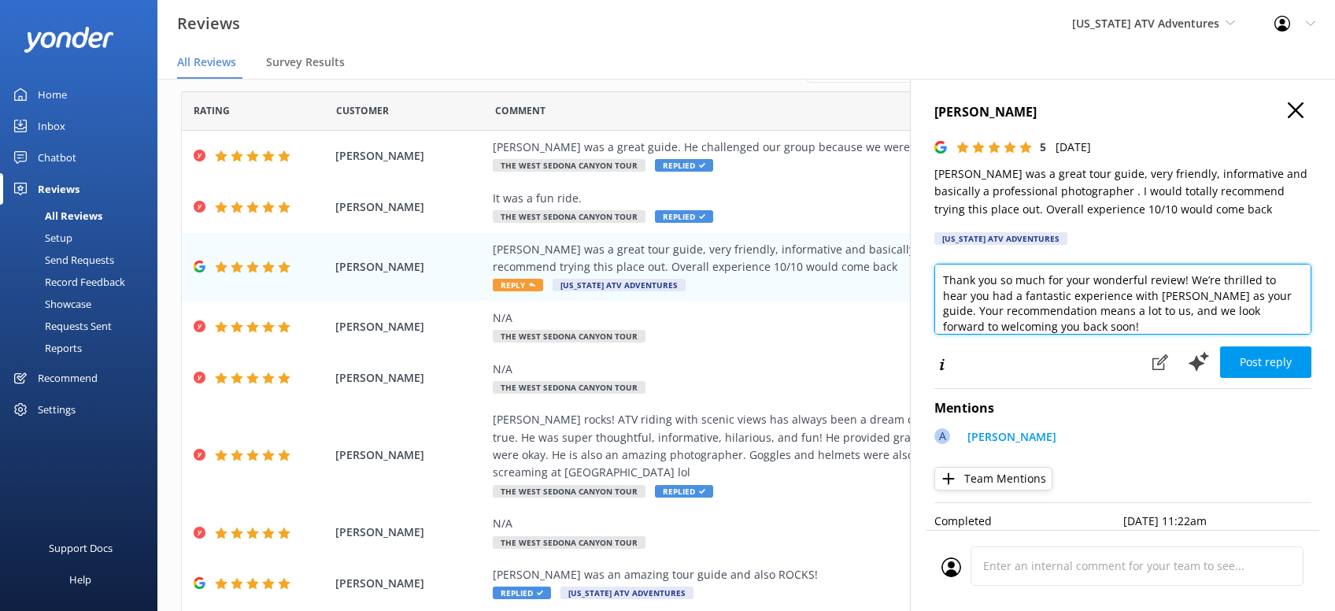
click at [1124, 320] on textarea "Thank you so much for your wonderful review! We’re thrilled to hear you had a f…" at bounding box center [1123, 299] width 377 height 71
type textarea "Thank you so much for your wonderful review! We’re thrilled to hear you had a f…"
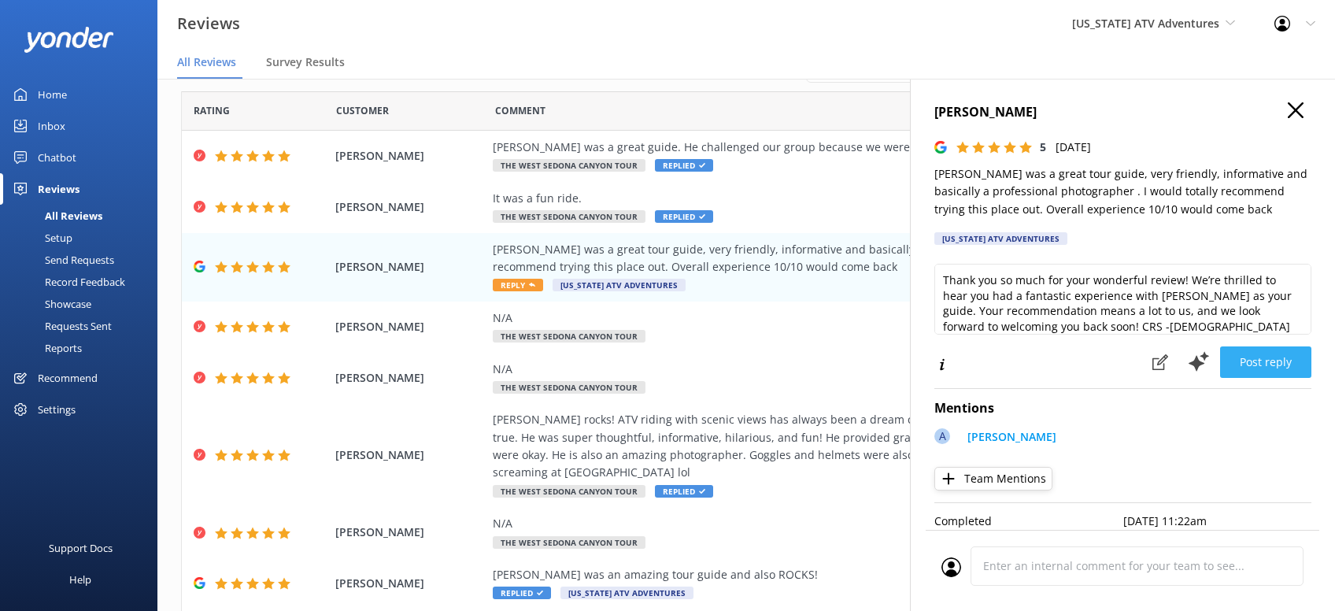
click at [1268, 365] on button "Post reply" at bounding box center [1265, 361] width 91 height 31
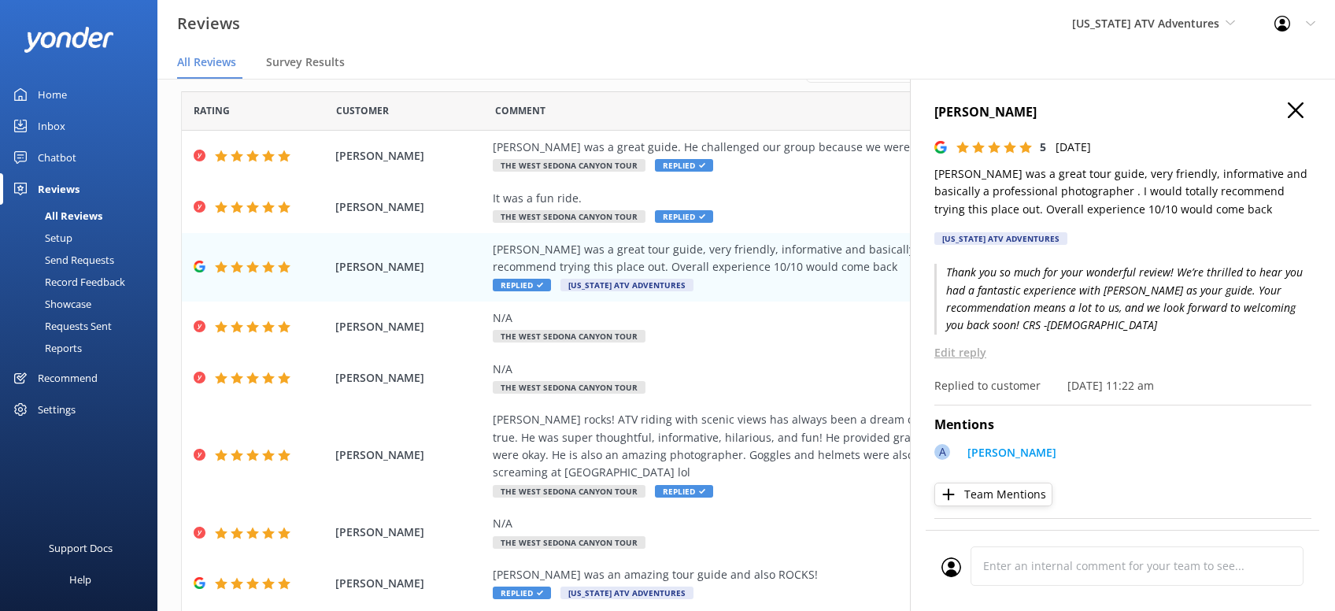
click at [1306, 114] on h4 "[PERSON_NAME]" at bounding box center [1123, 112] width 377 height 20
click at [1288, 108] on h4 "[PERSON_NAME]" at bounding box center [1123, 112] width 377 height 20
click at [1291, 108] on icon "button" at bounding box center [1296, 110] width 16 height 16
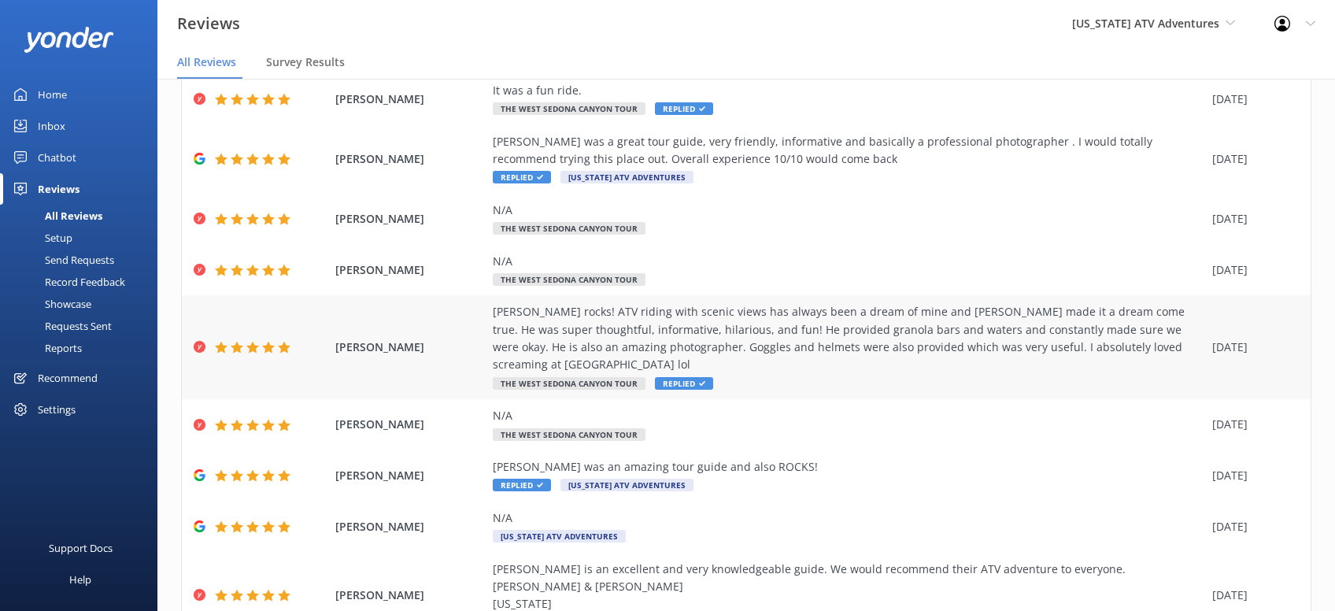
scroll to position [214, 0]
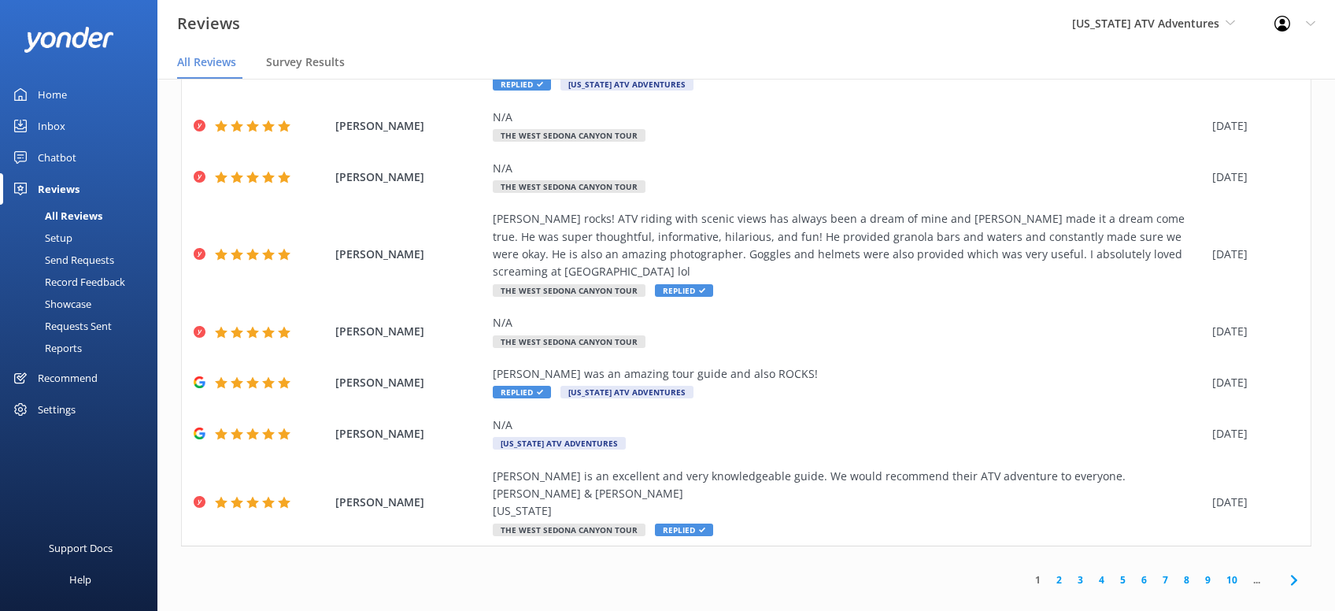
click at [1294, 571] on icon at bounding box center [1294, 580] width 19 height 19
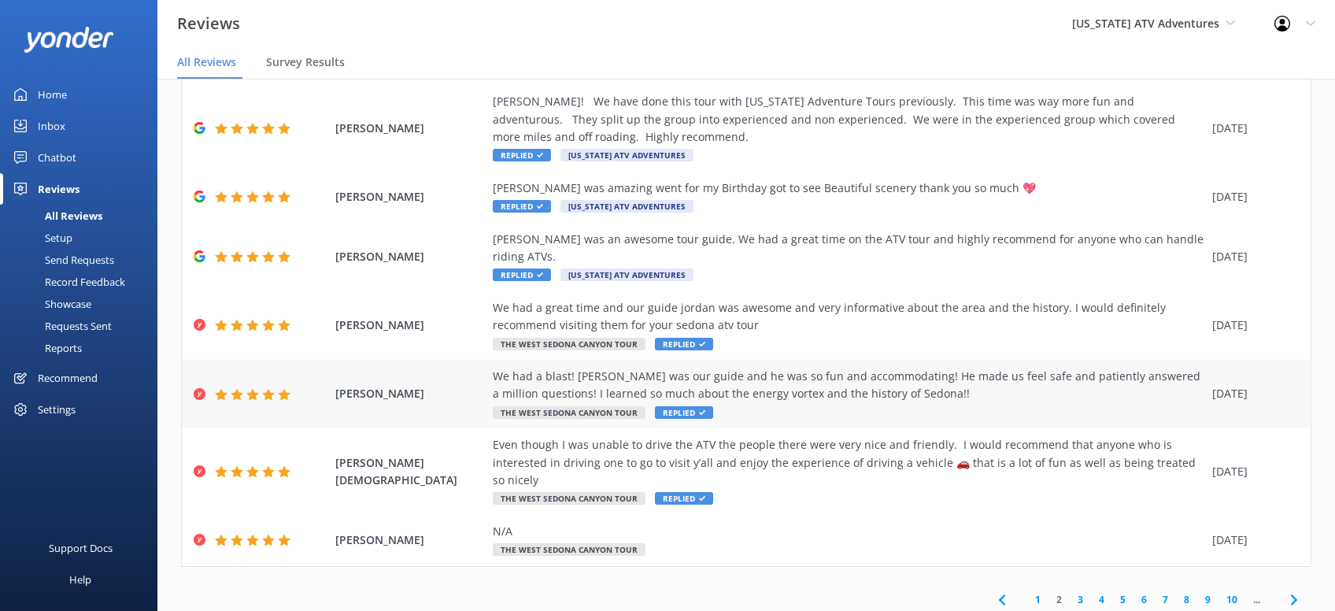
scroll to position [302, 0]
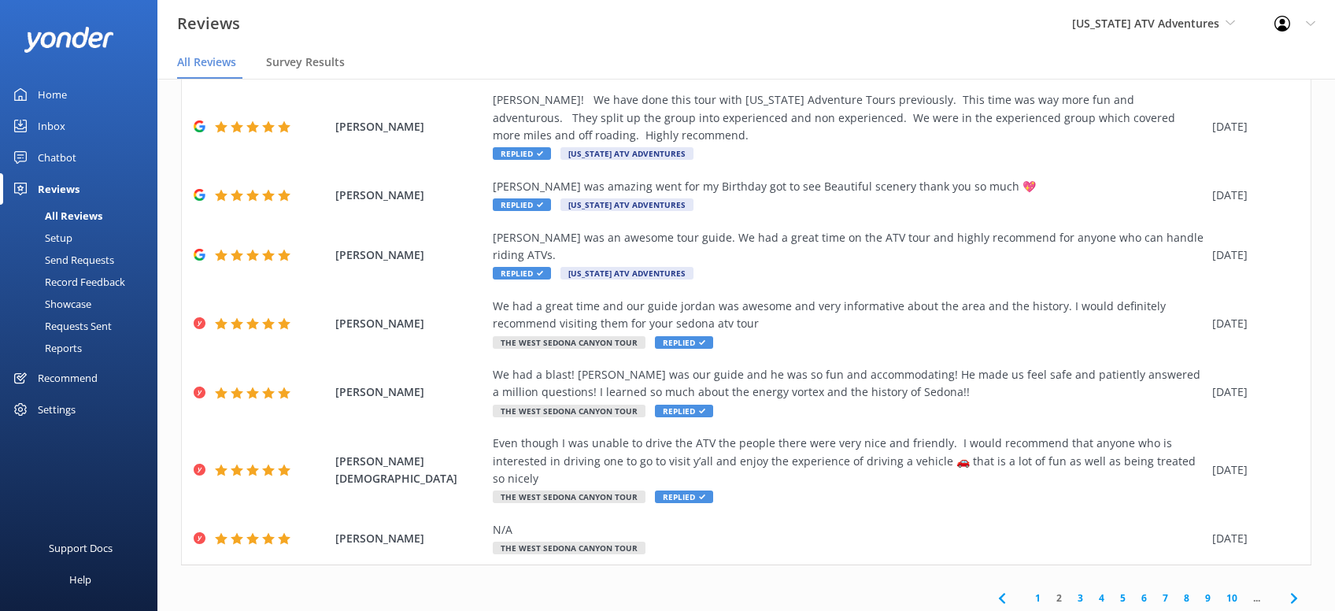
click at [1287, 589] on icon at bounding box center [1294, 598] width 19 height 19
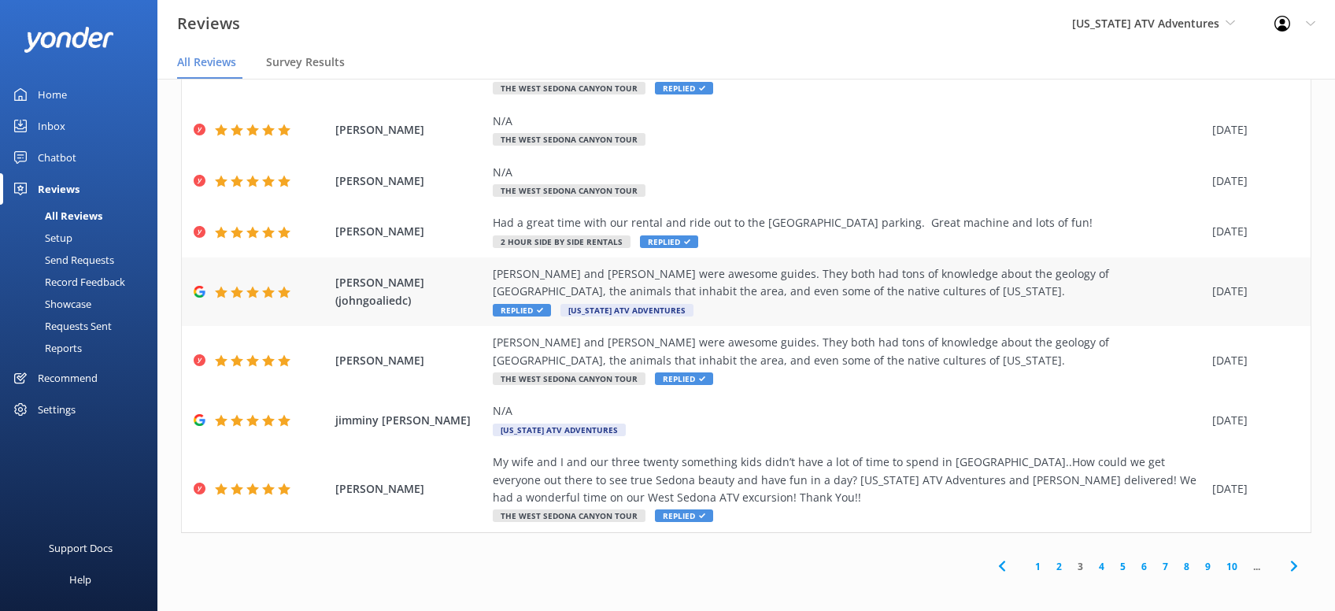
scroll to position [214, 0]
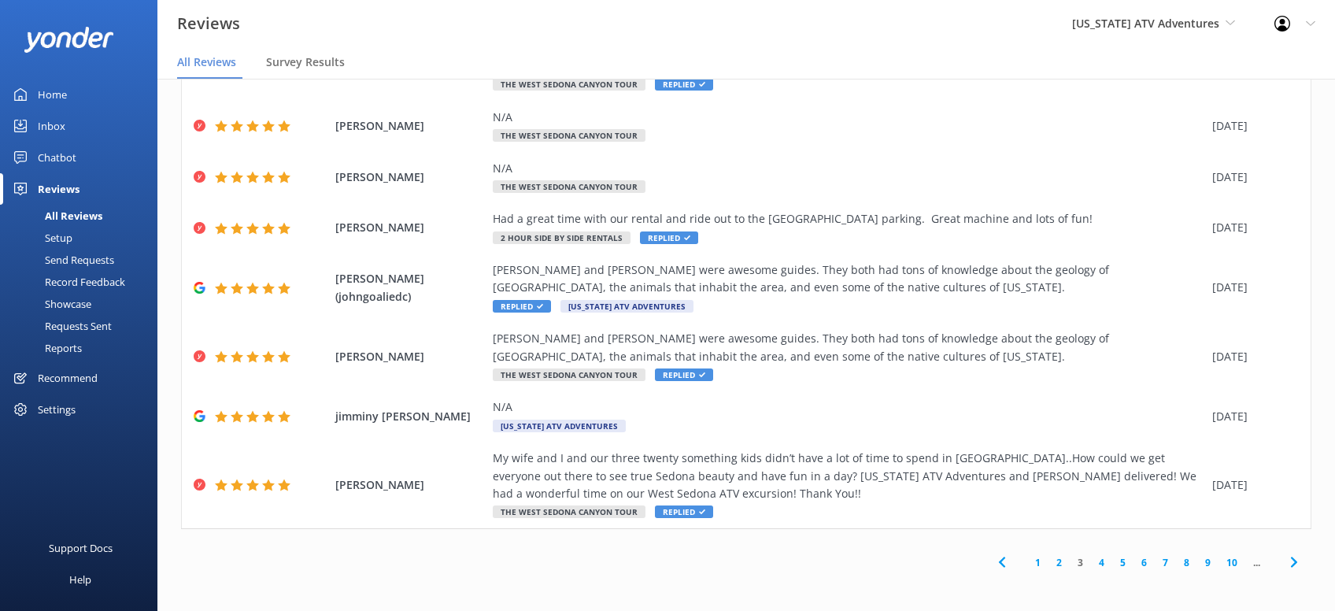
click at [1291, 568] on icon at bounding box center [1294, 562] width 19 height 19
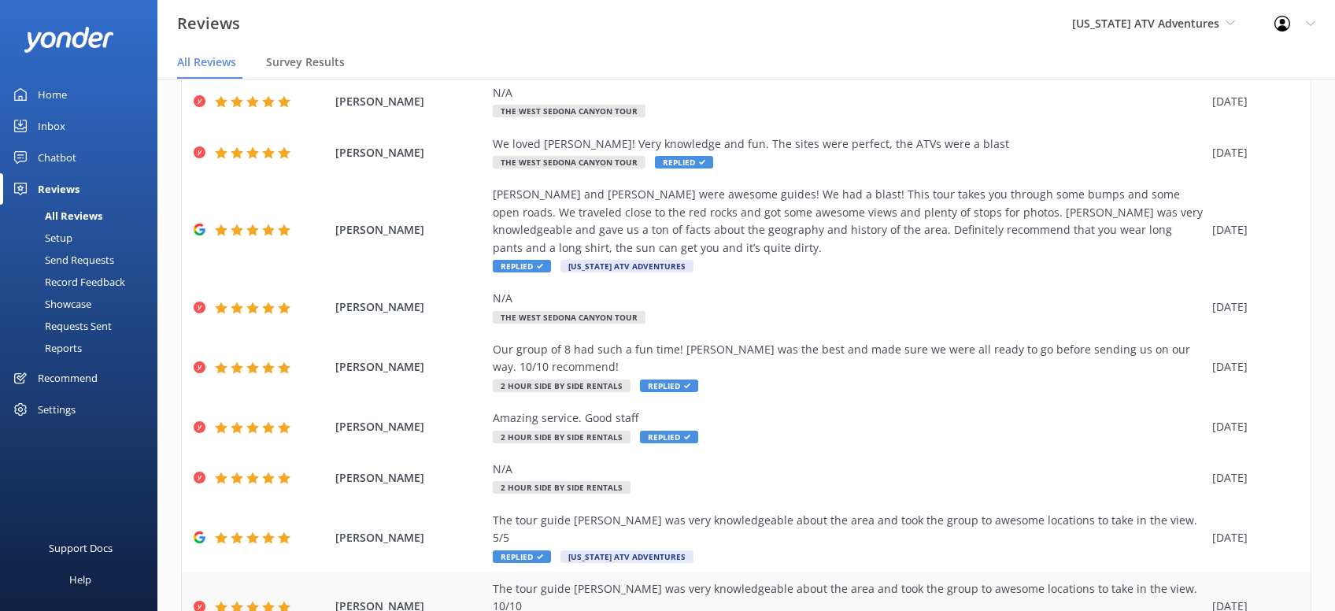
scroll to position [196, 0]
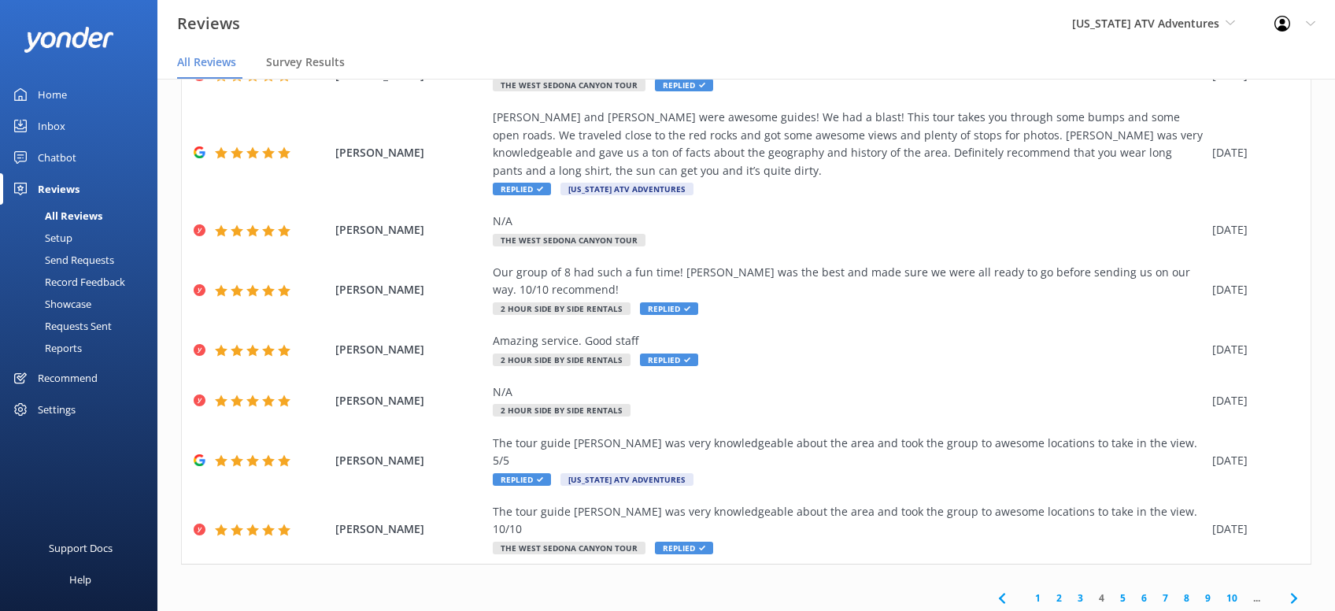
click at [1292, 593] on use at bounding box center [1294, 598] width 6 height 10
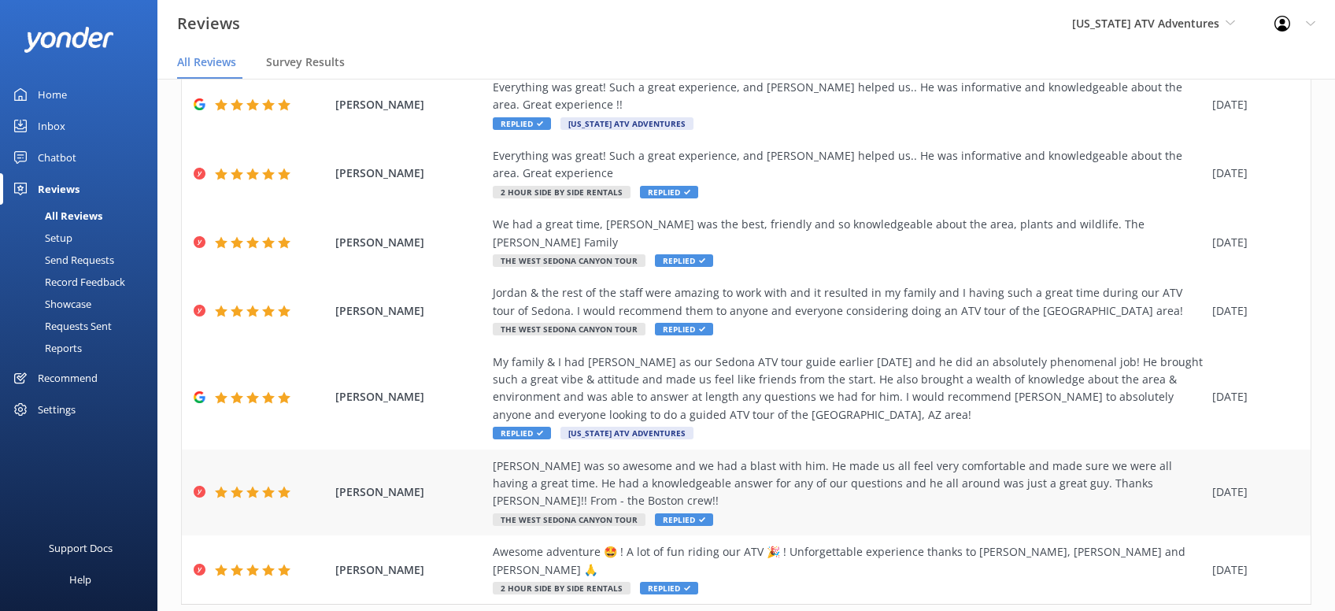
scroll to position [302, 0]
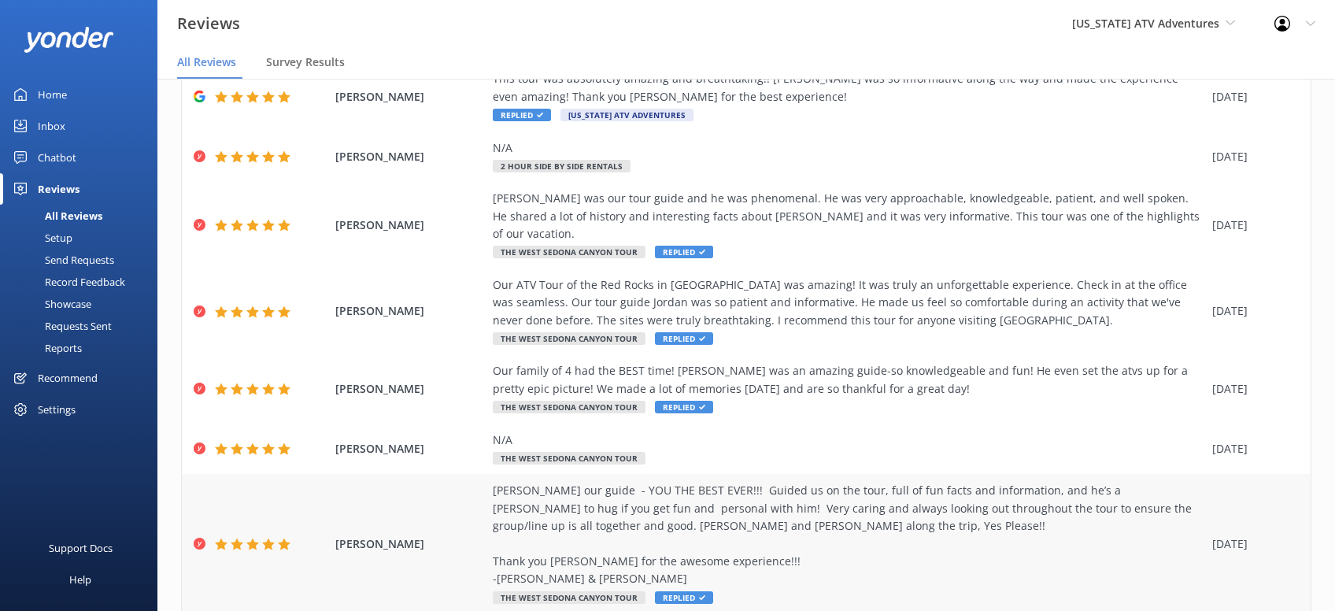
scroll to position [302, 0]
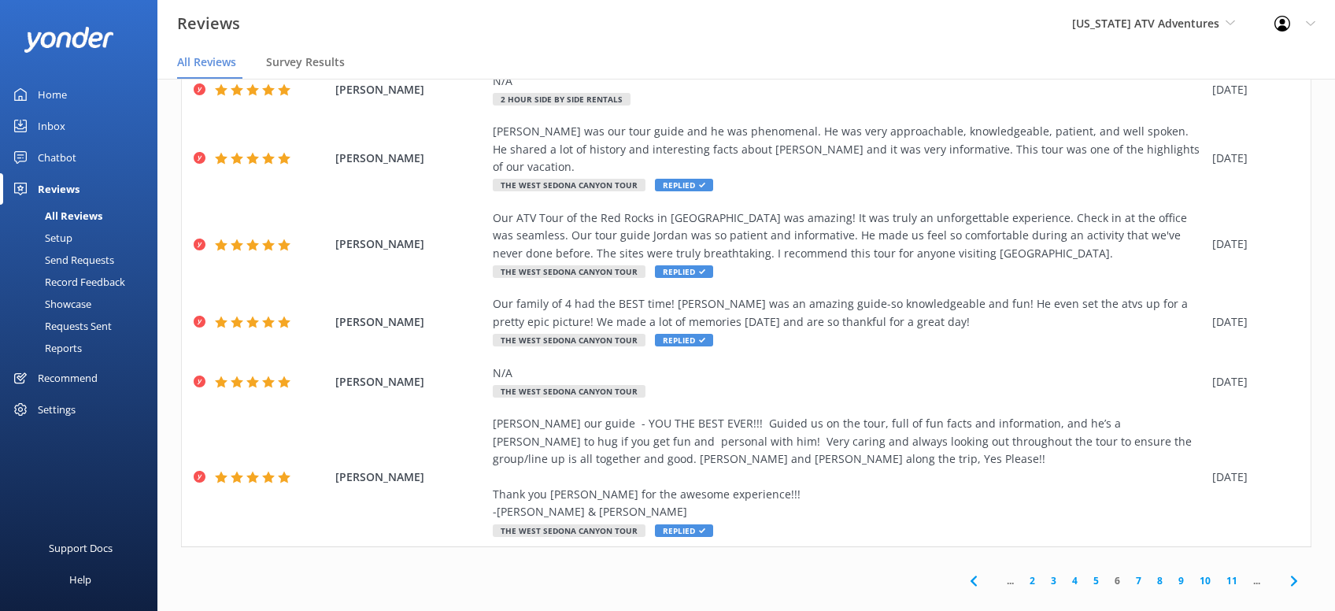
click at [1293, 576] on use at bounding box center [1294, 581] width 6 height 10
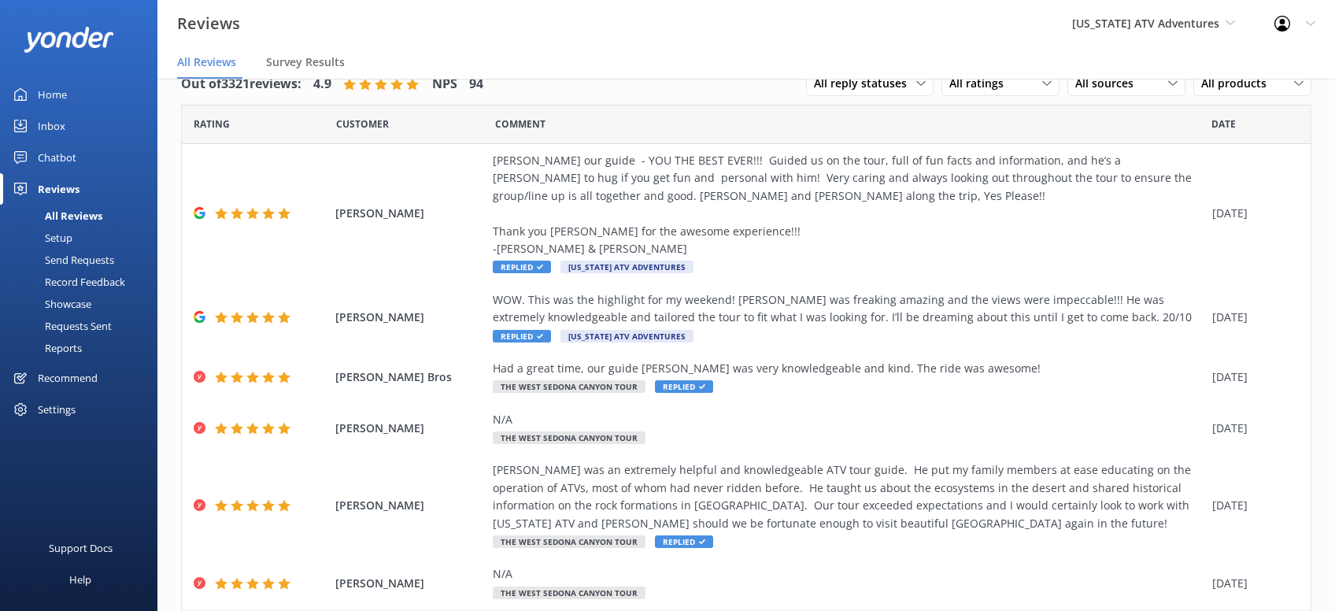
scroll to position [284, 0]
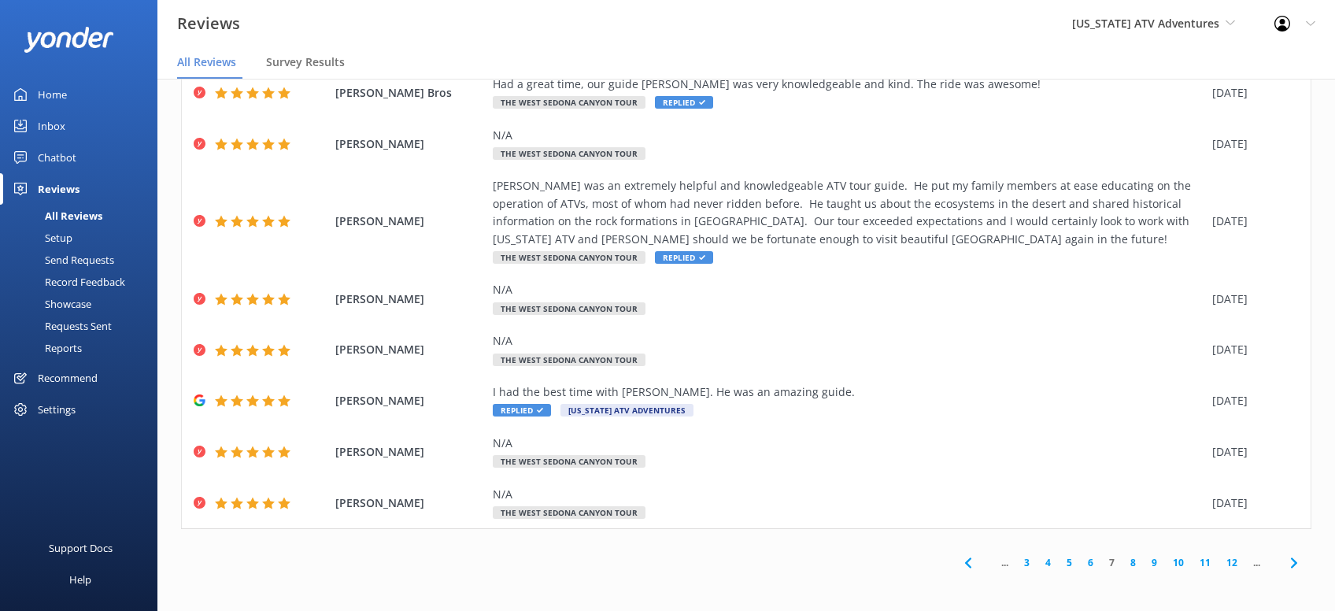
click at [1294, 562] on icon at bounding box center [1294, 563] width 19 height 19
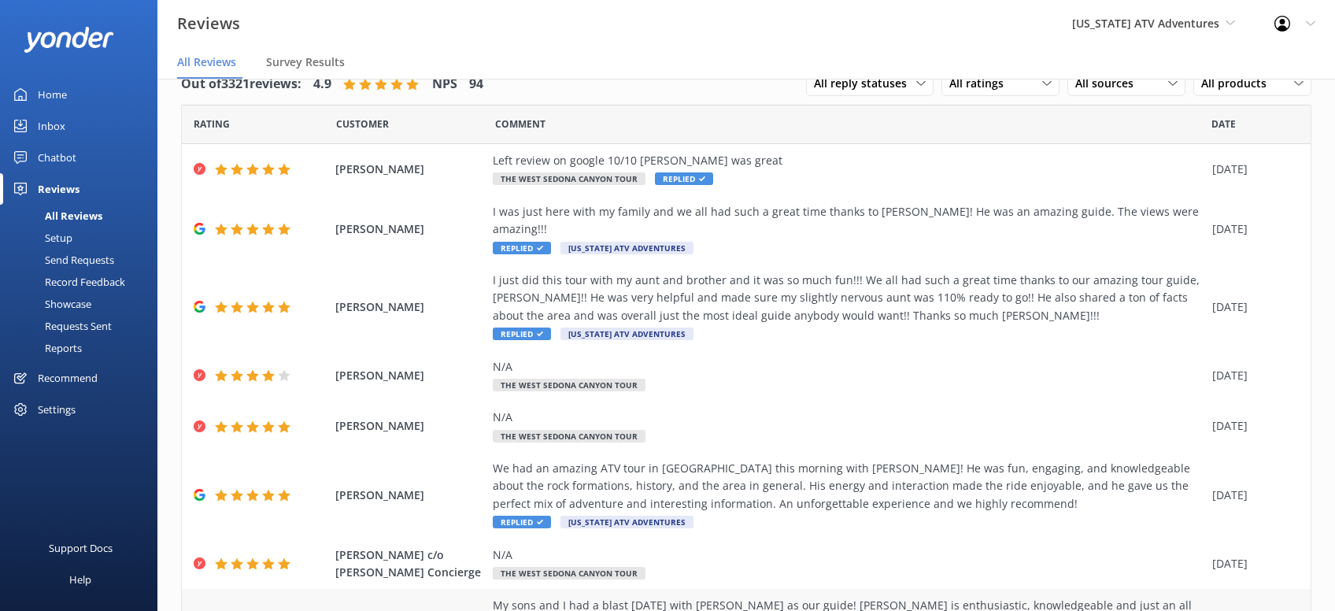
scroll to position [231, 0]
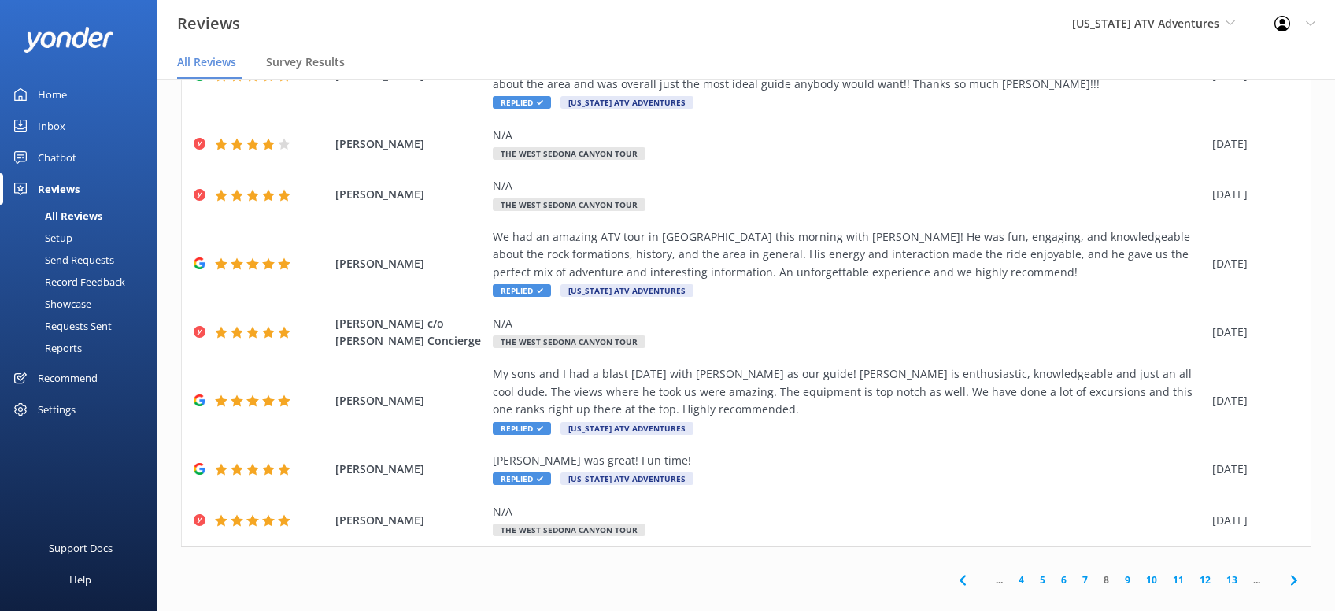
click at [1297, 571] on icon at bounding box center [1294, 580] width 19 height 19
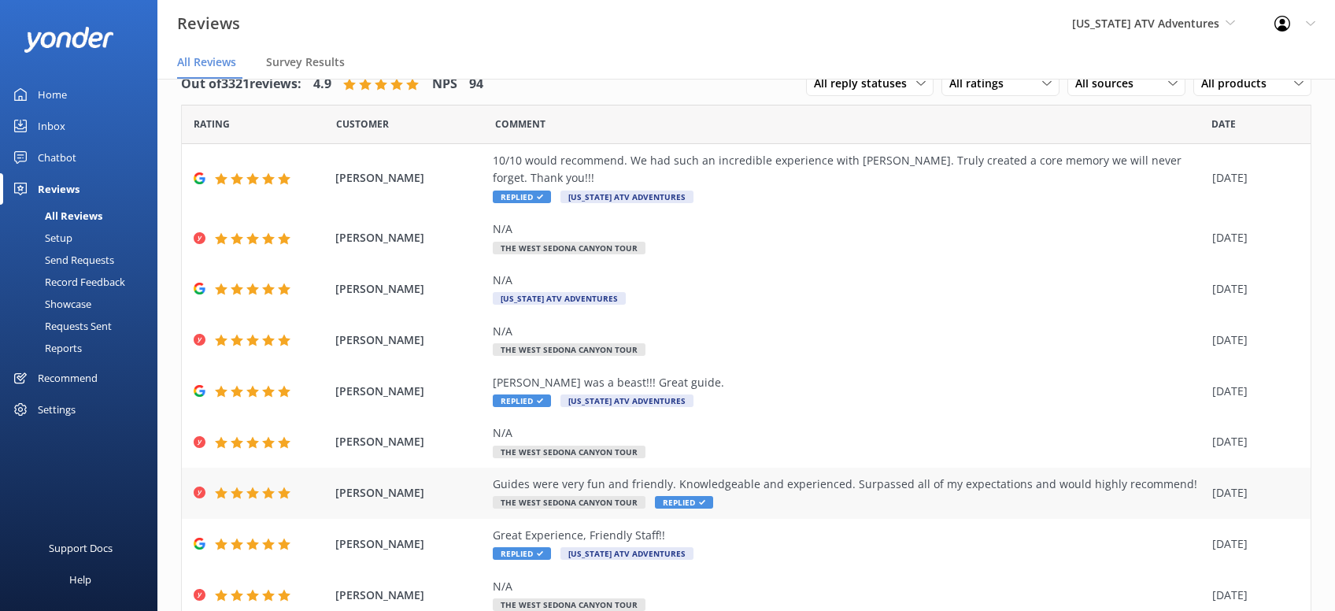
scroll to position [143, 0]
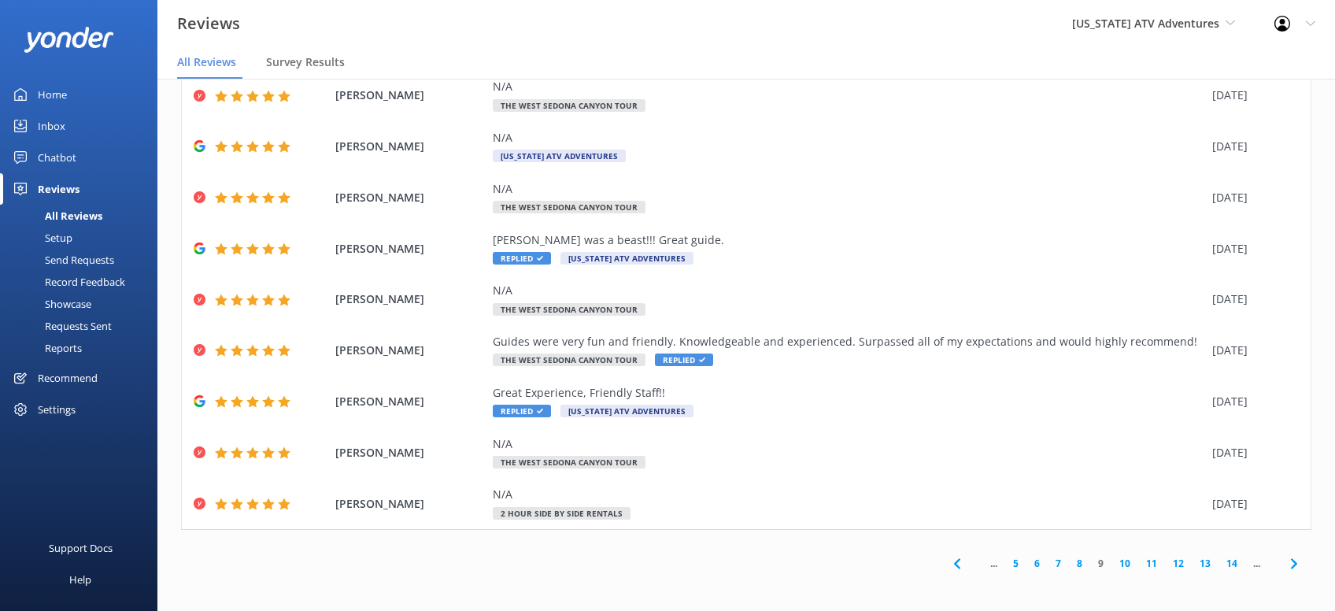
click at [1293, 559] on use at bounding box center [1294, 563] width 6 height 10
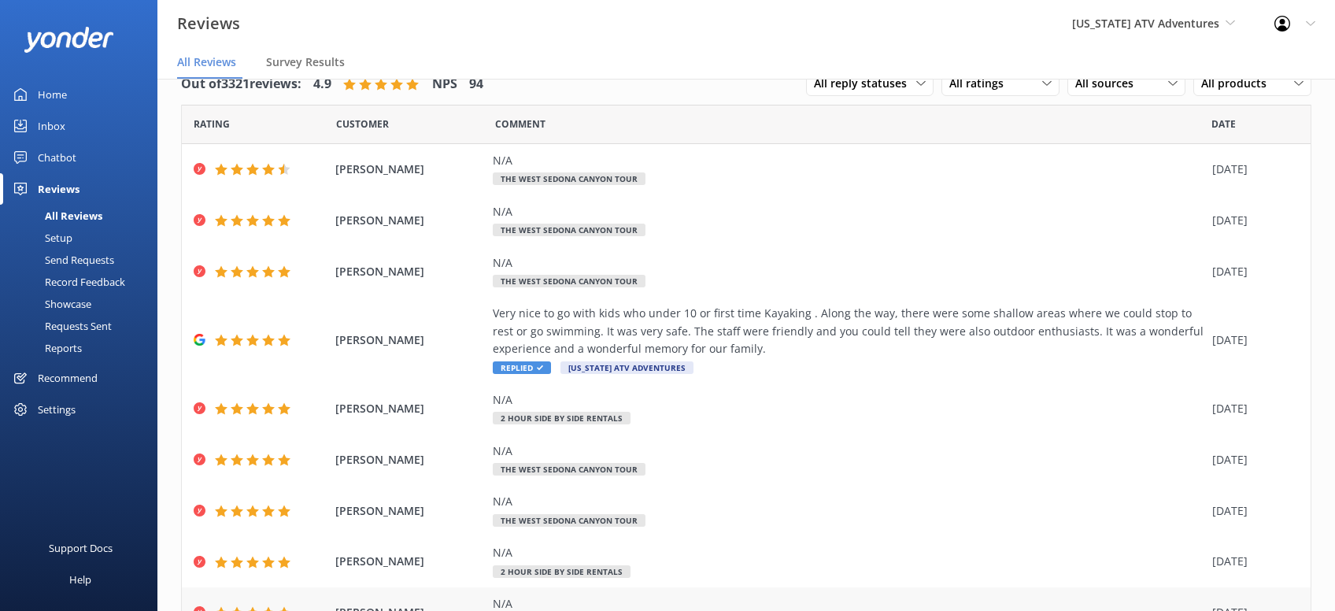
scroll to position [161, 0]
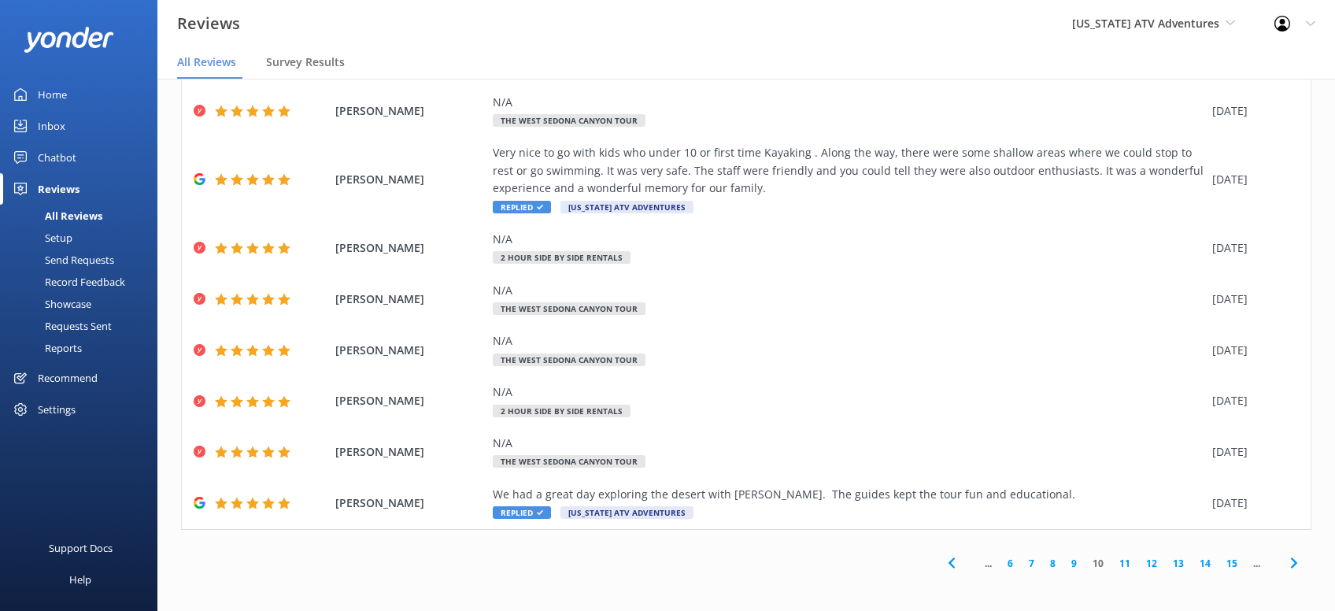
click at [1293, 560] on use at bounding box center [1294, 562] width 6 height 10
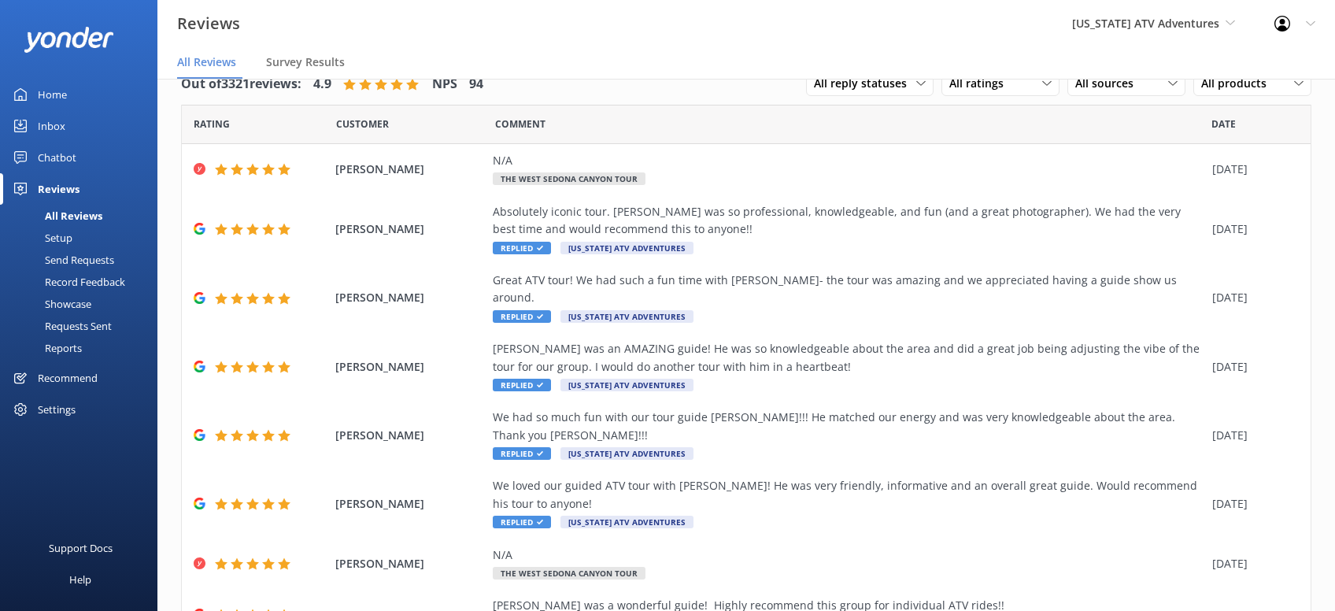
scroll to position [179, 0]
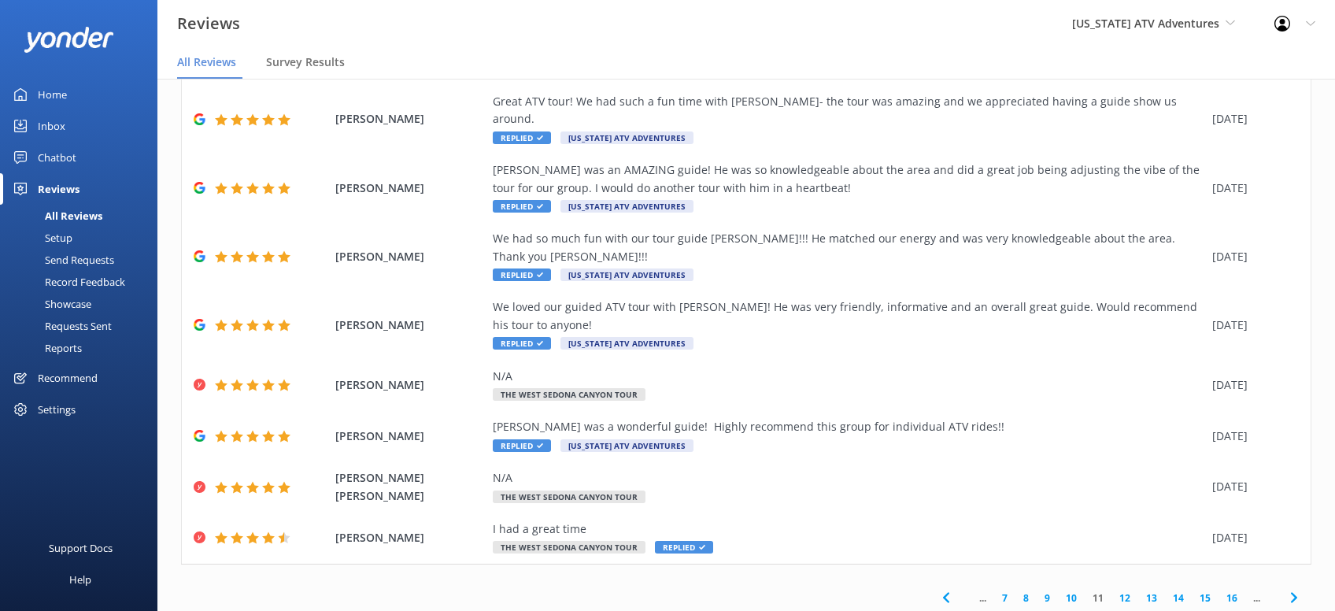
click at [1293, 593] on use at bounding box center [1294, 598] width 6 height 10
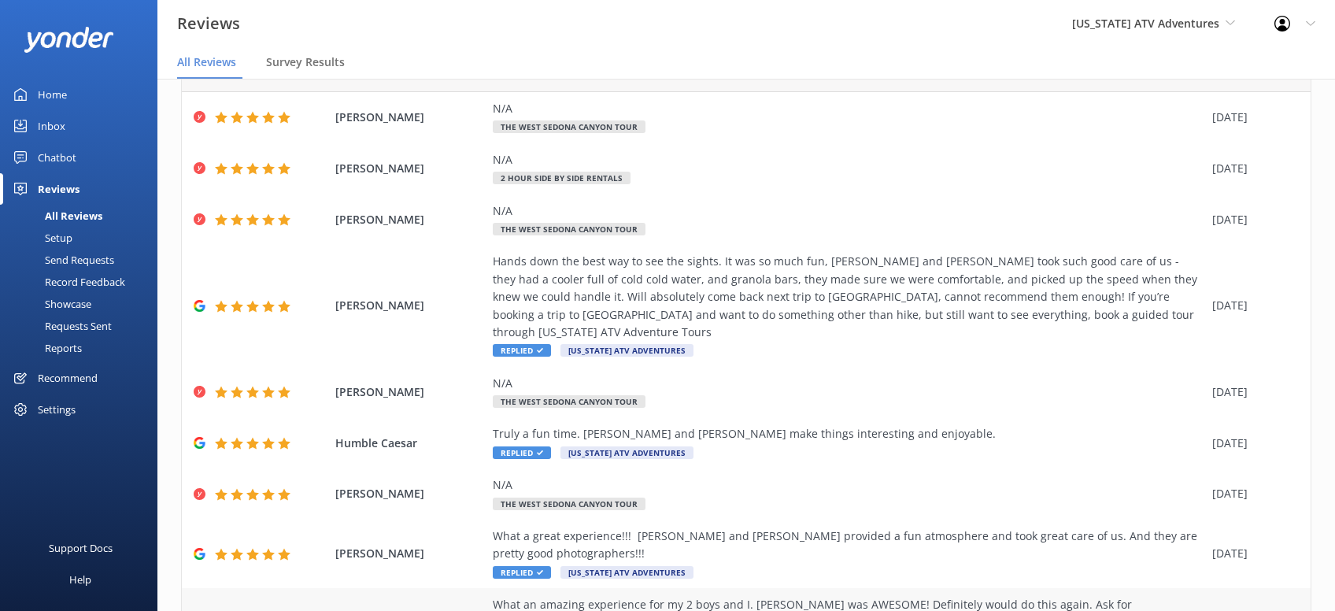
scroll to position [196, 0]
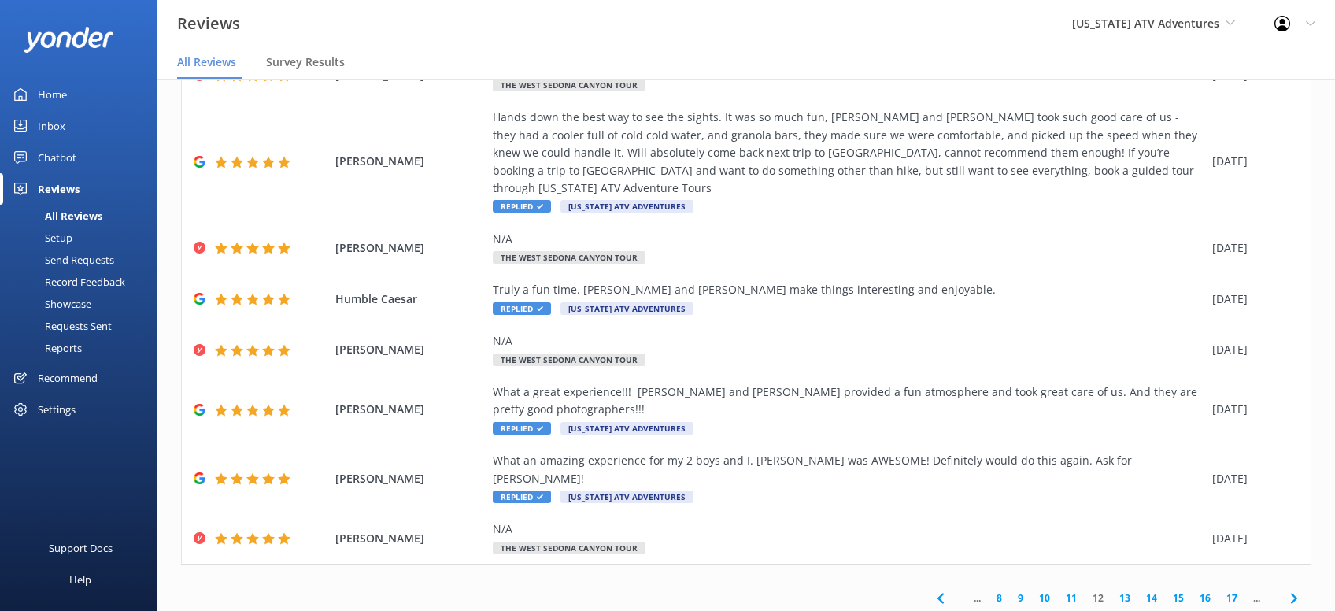
click at [1293, 589] on icon at bounding box center [1294, 598] width 19 height 19
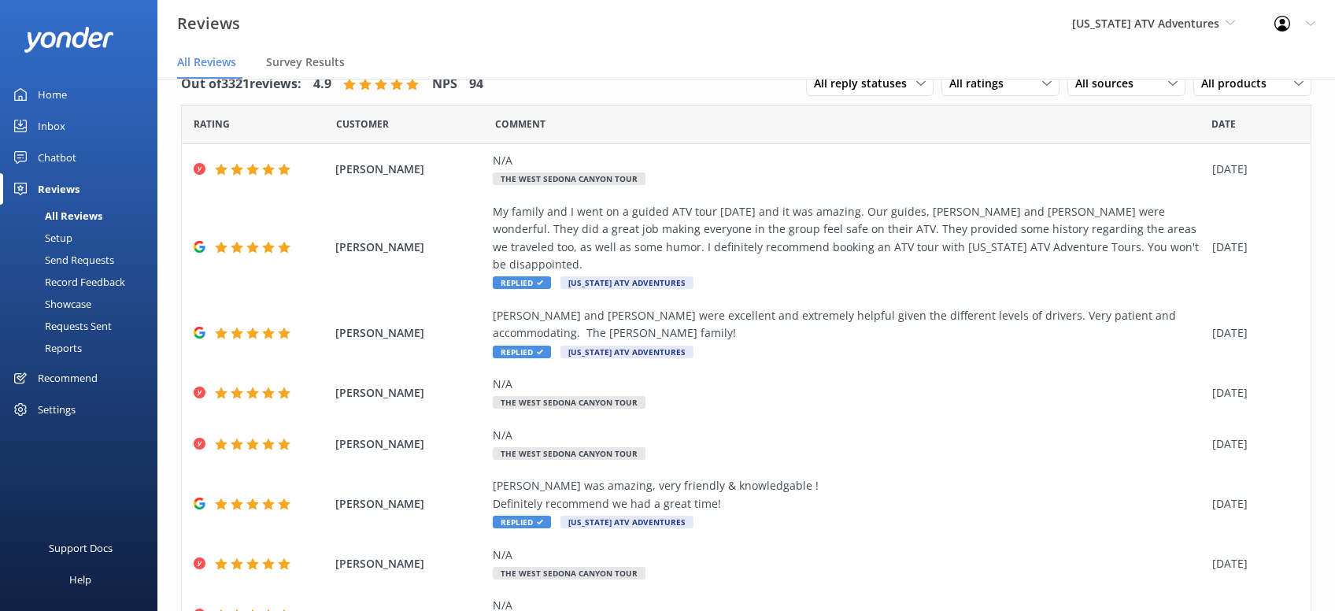
scroll to position [196, 0]
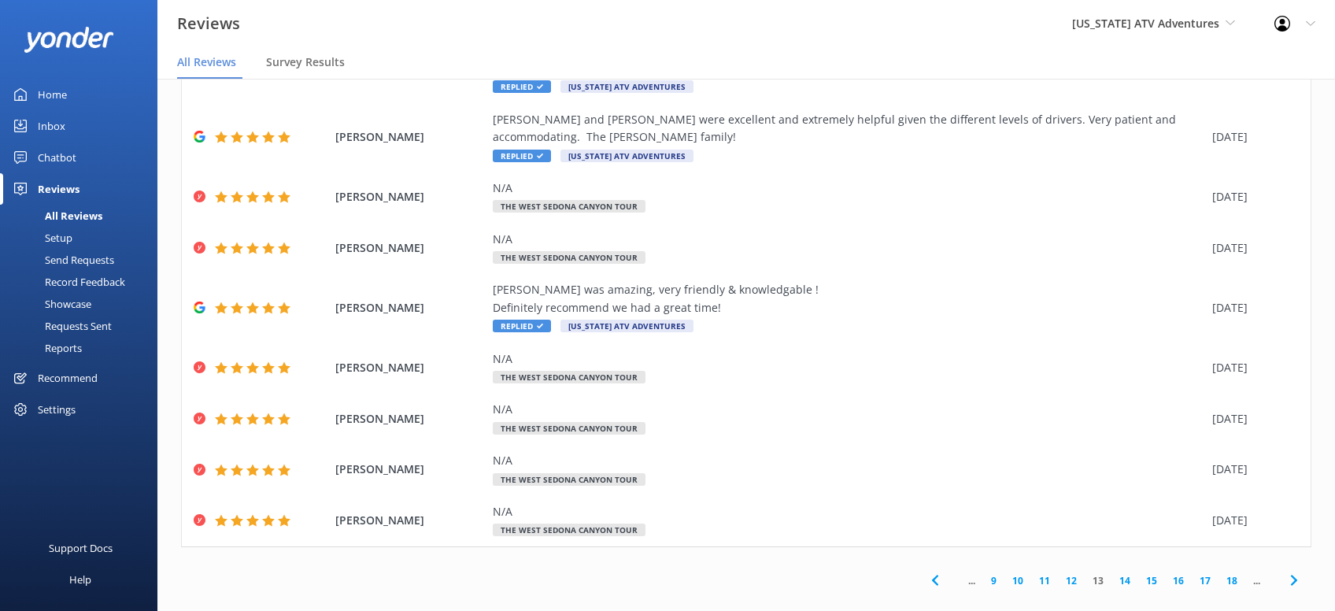
click at [1291, 571] on icon at bounding box center [1294, 580] width 19 height 19
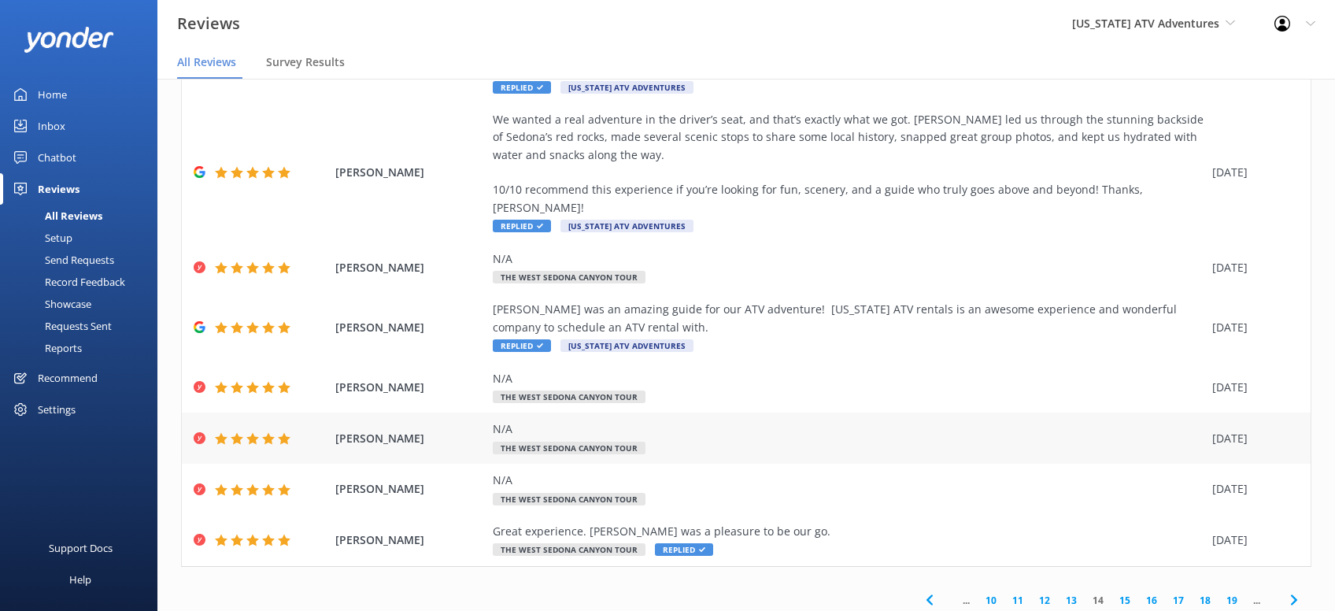
scroll to position [284, 0]
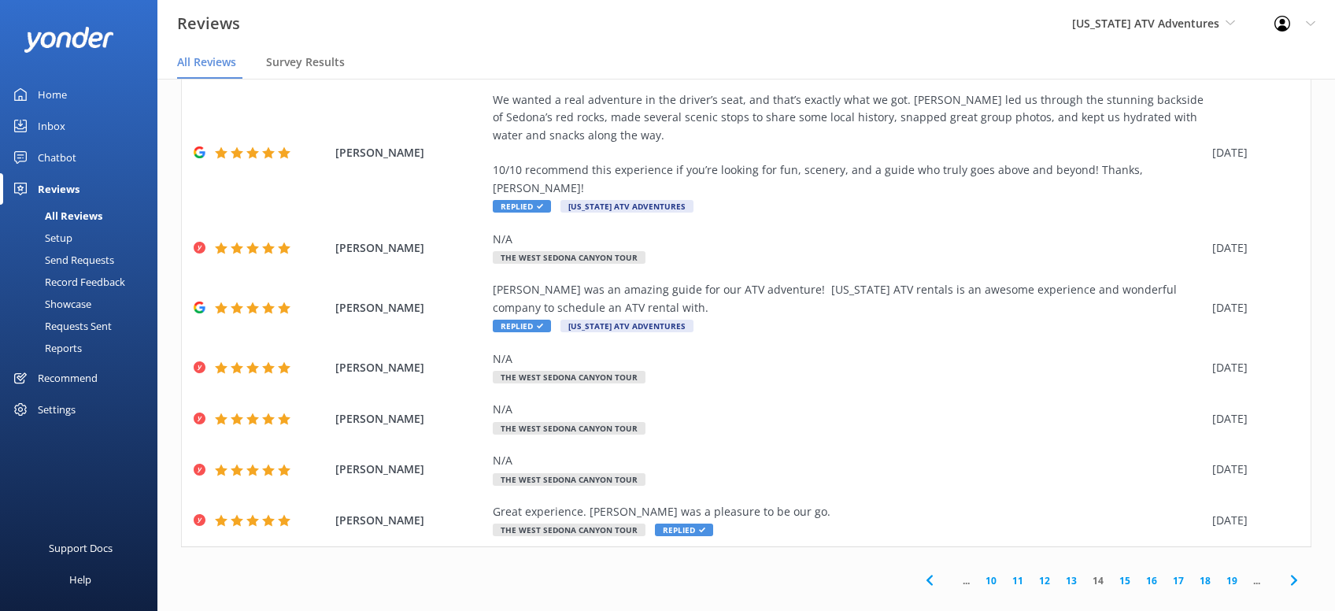
click at [1294, 576] on use at bounding box center [1294, 581] width 6 height 10
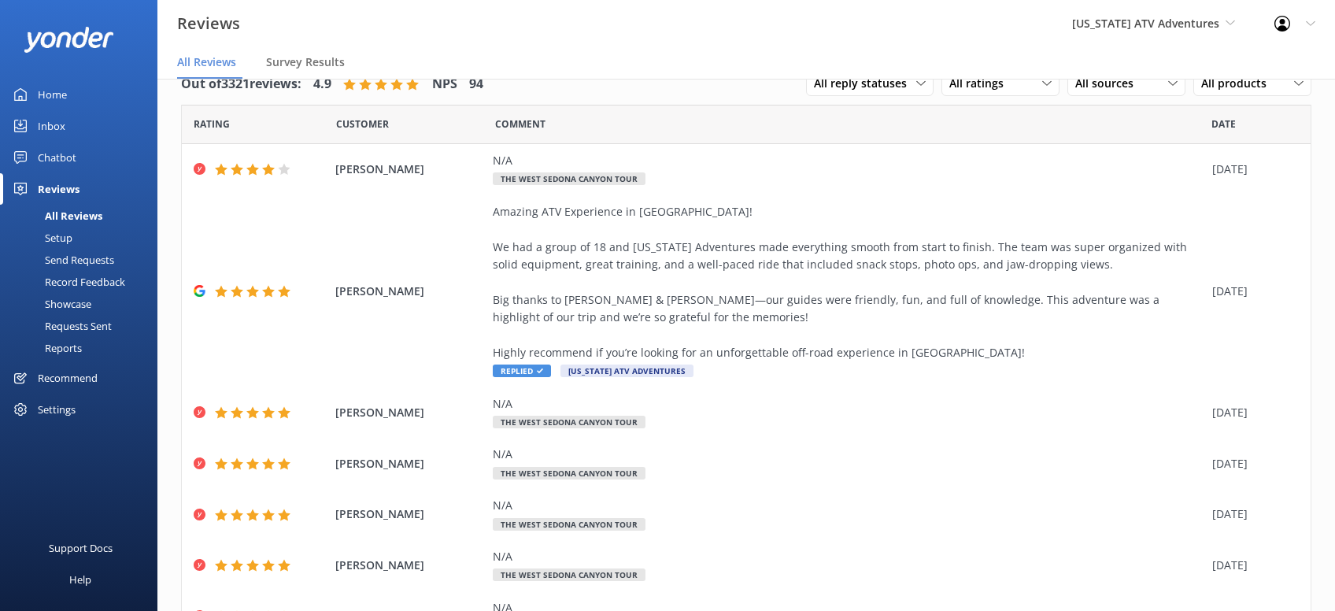
scroll to position [354, 0]
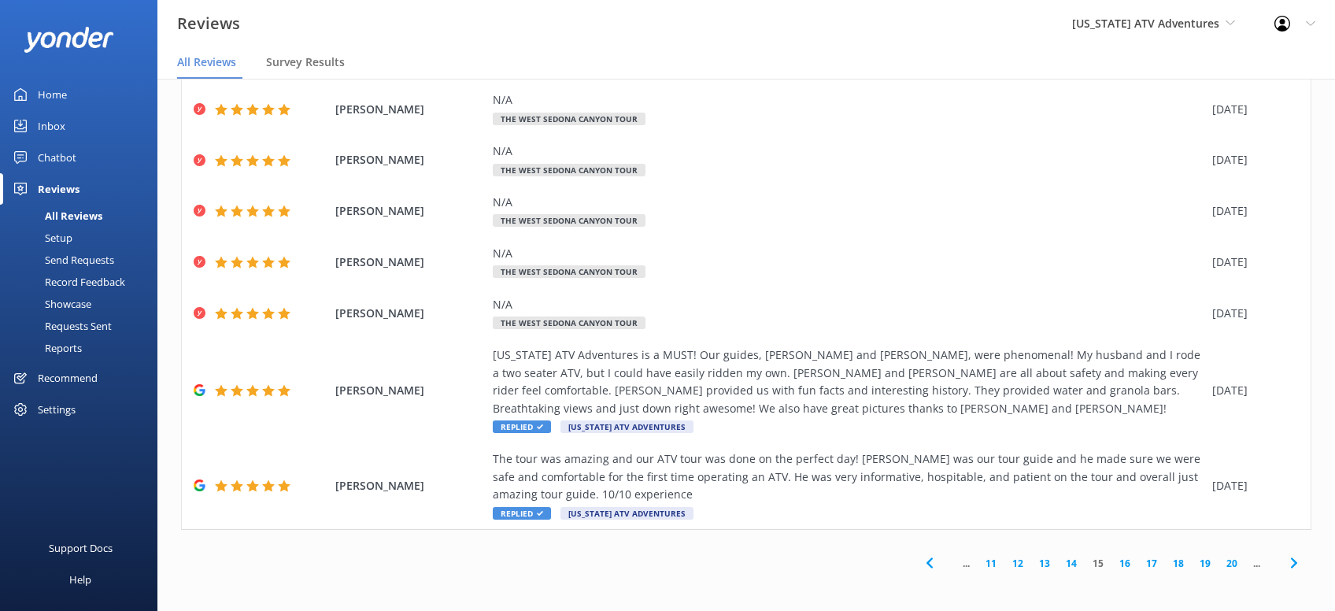
click at [1288, 562] on icon at bounding box center [1294, 563] width 19 height 19
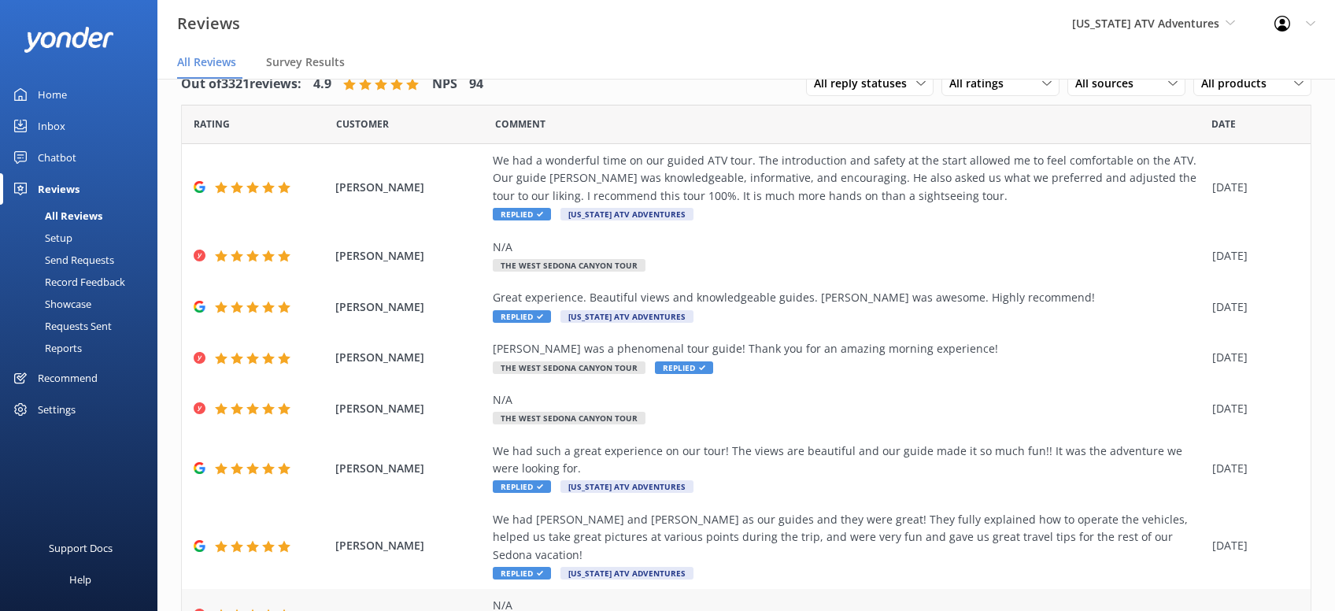
scroll to position [196, 0]
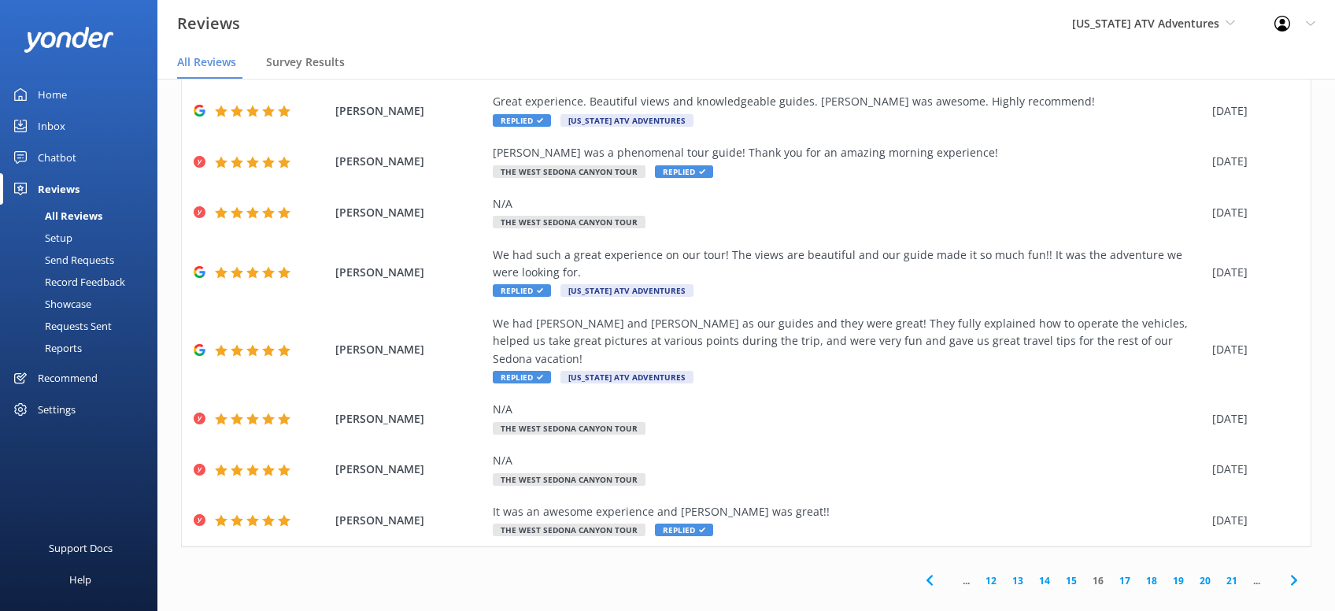
click at [1294, 571] on icon at bounding box center [1294, 580] width 19 height 19
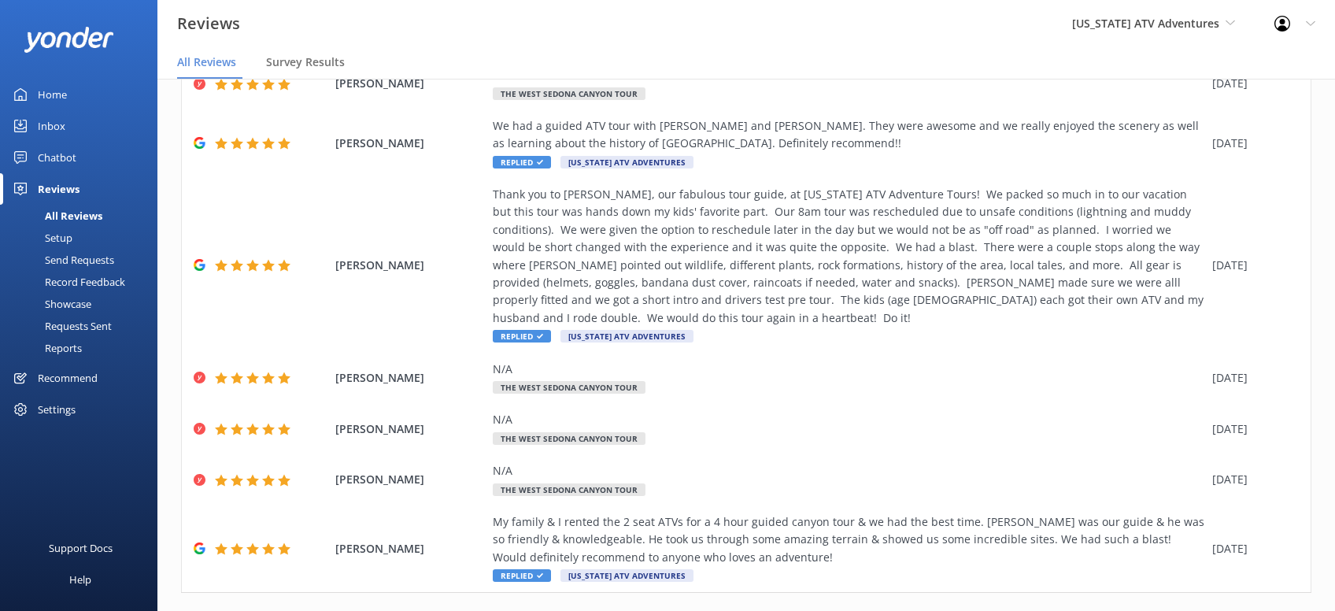
scroll to position [320, 0]
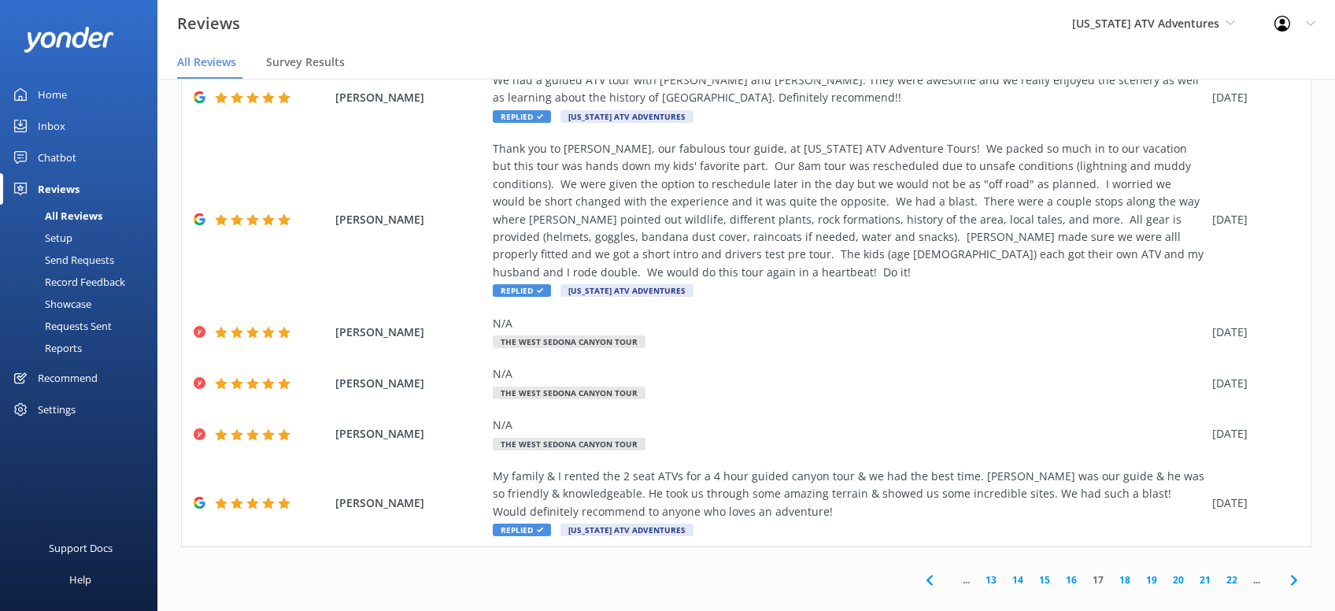
click at [1295, 575] on use at bounding box center [1294, 580] width 6 height 10
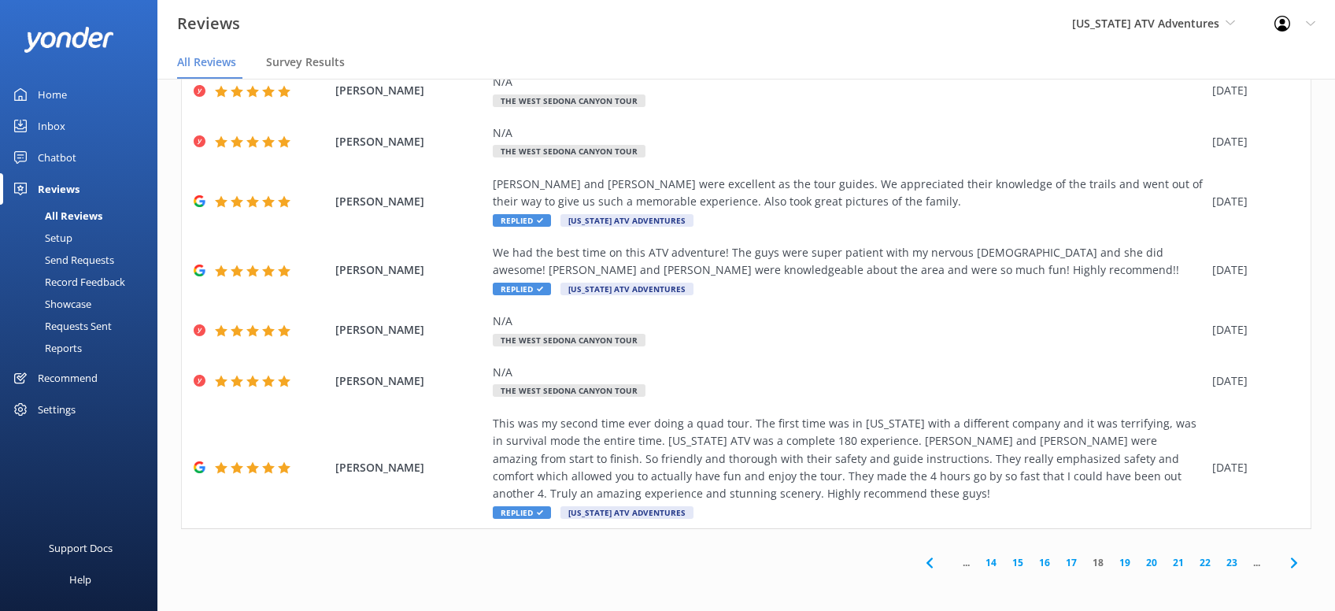
click at [1300, 561] on icon at bounding box center [1294, 563] width 19 height 19
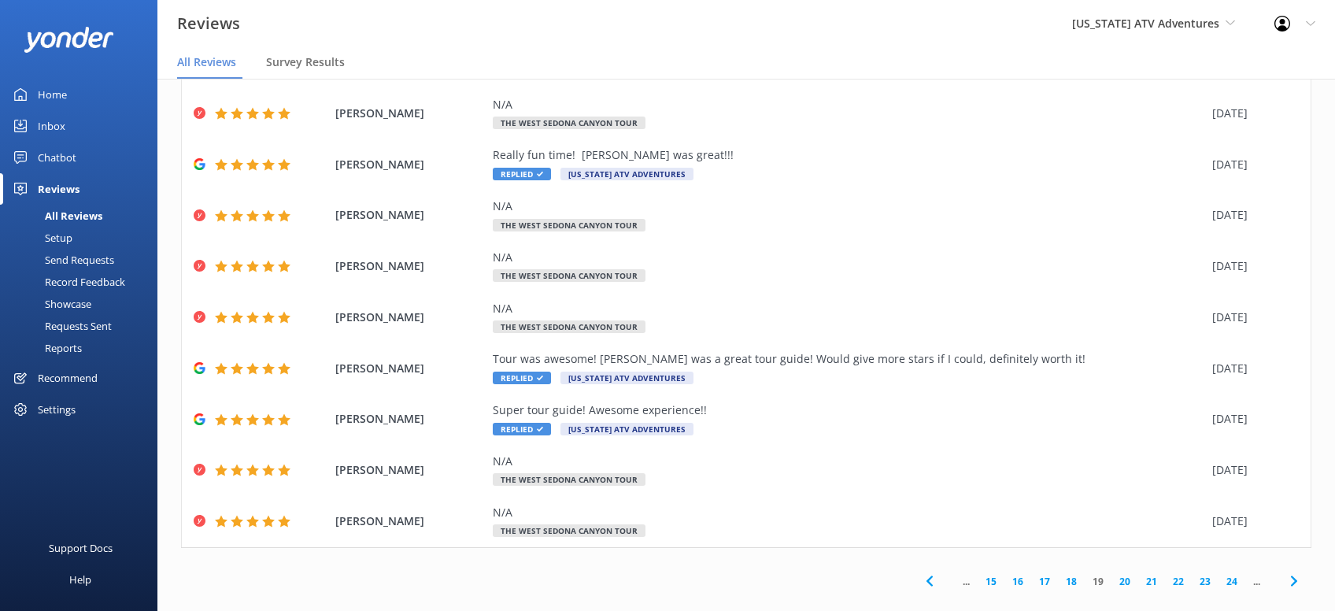
click at [1292, 576] on use at bounding box center [1294, 581] width 6 height 10
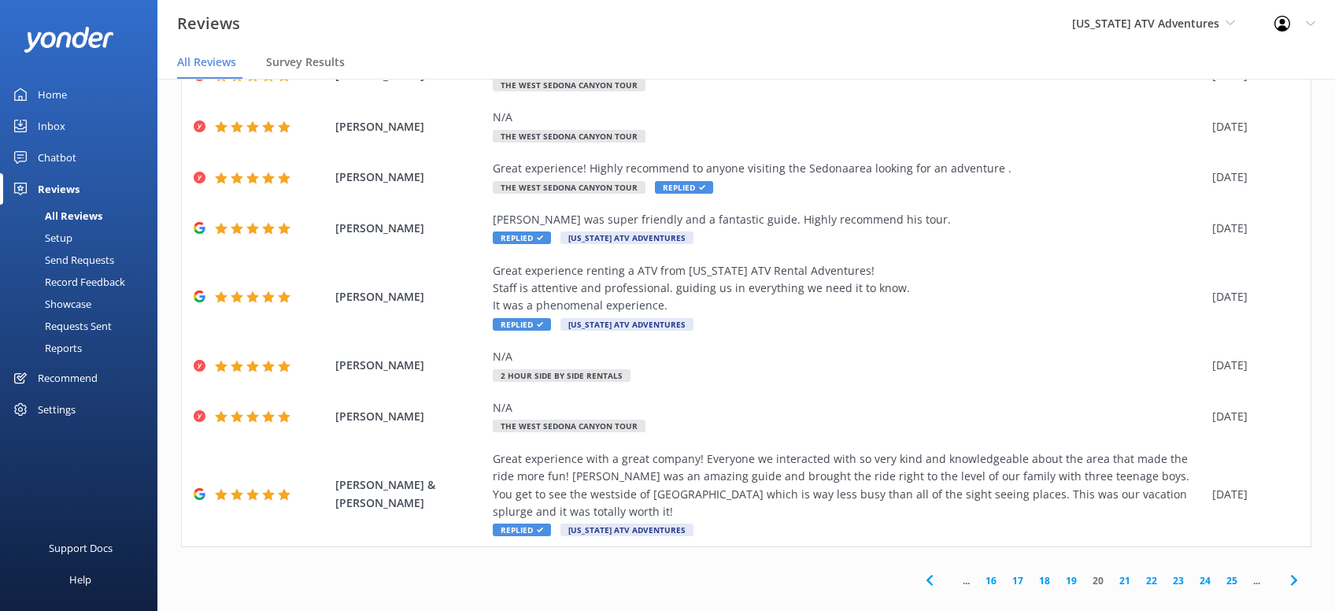
click at [1294, 571] on icon at bounding box center [1294, 580] width 19 height 19
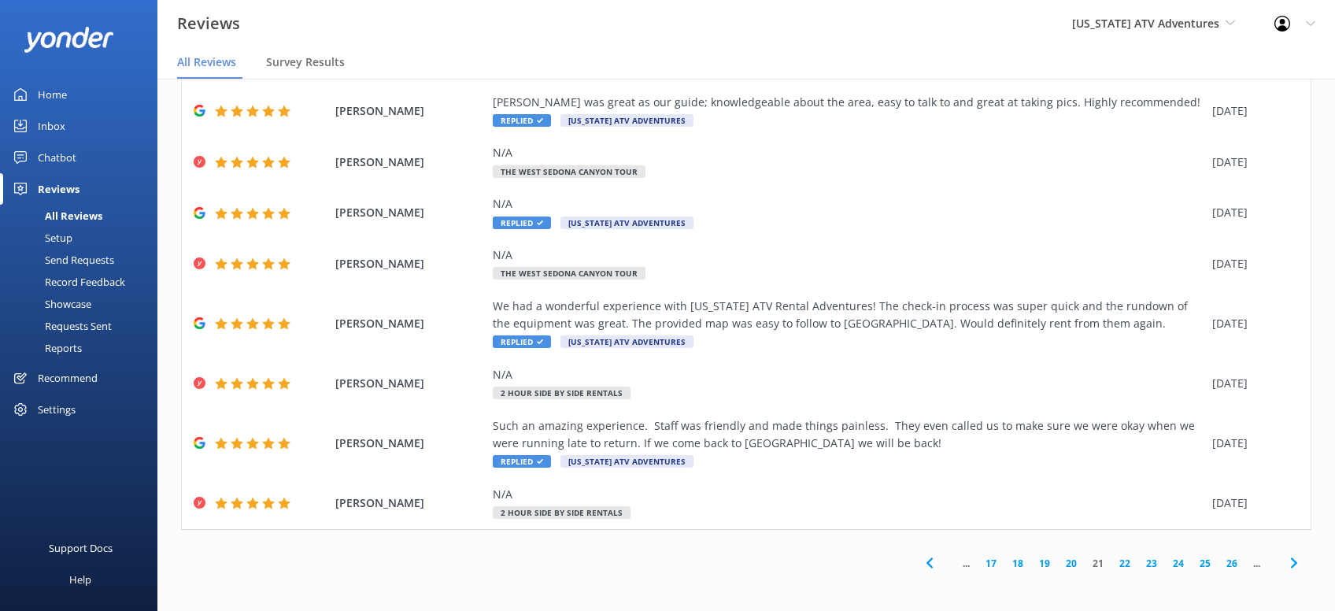
click at [1294, 564] on use at bounding box center [1294, 562] width 6 height 10
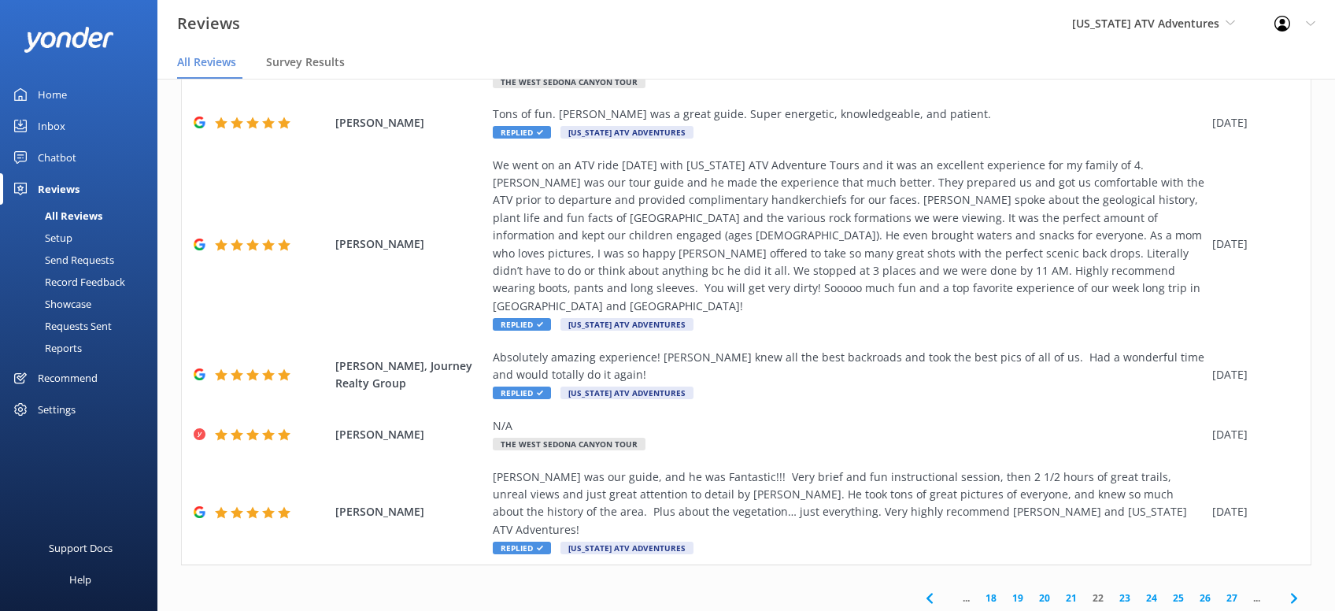
click at [1297, 589] on icon at bounding box center [1294, 598] width 19 height 19
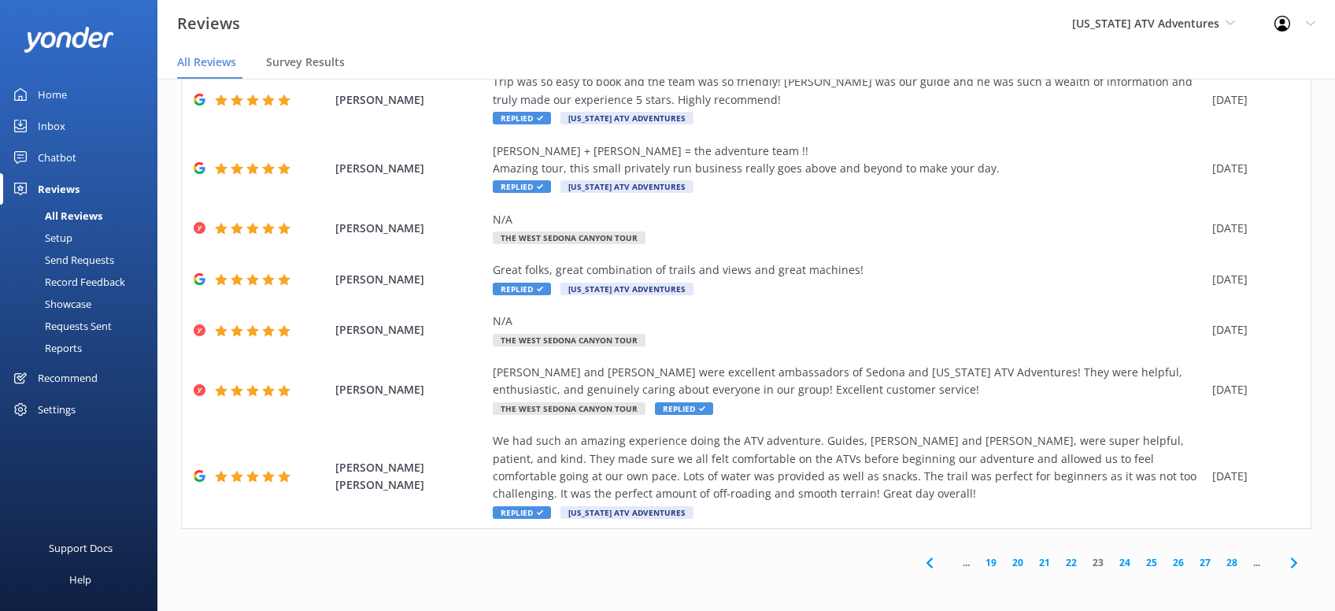
click at [1296, 562] on use at bounding box center [1294, 562] width 6 height 10
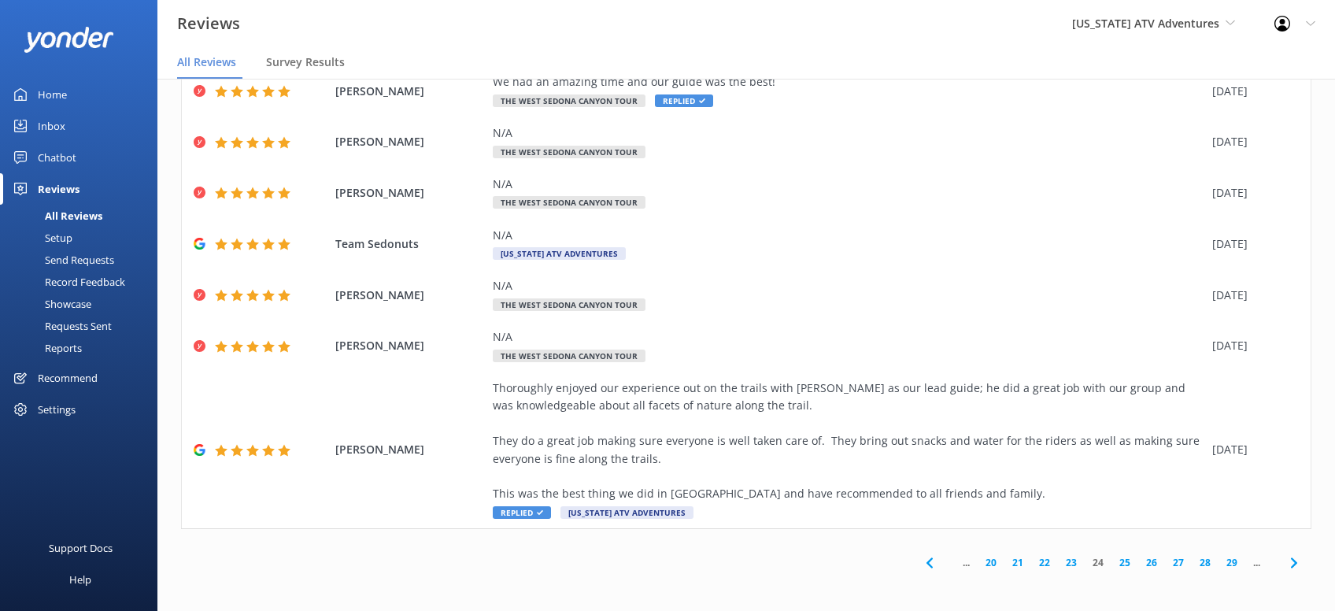
click at [1297, 563] on use at bounding box center [1294, 562] width 6 height 10
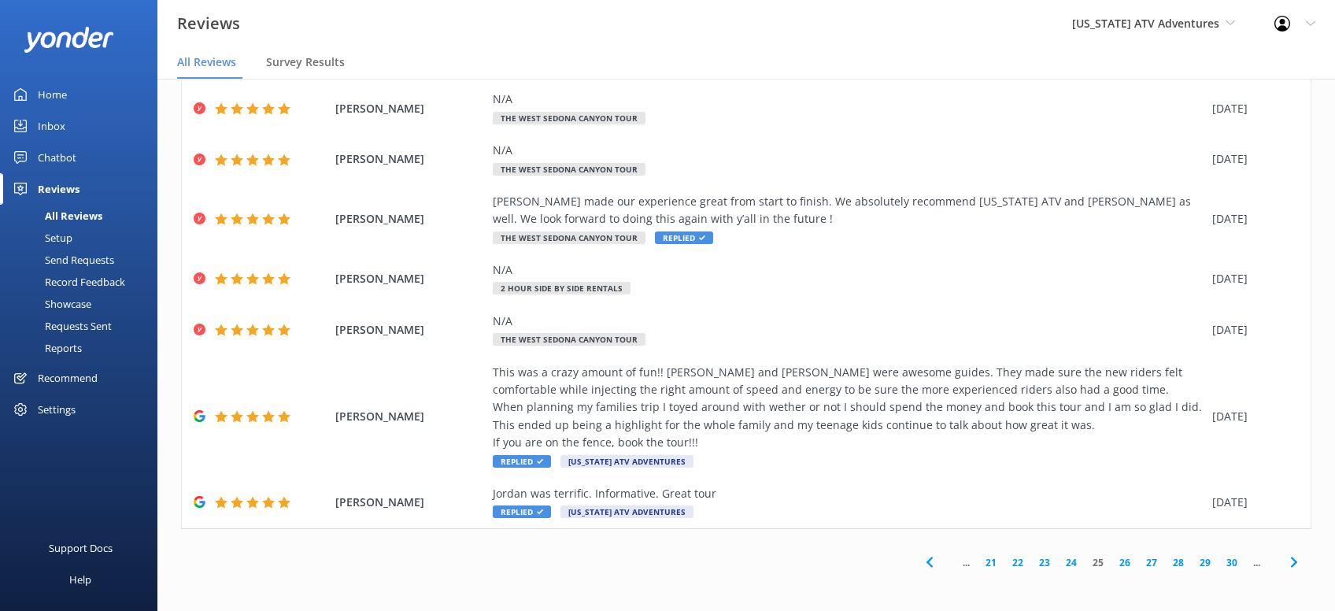
click at [1287, 562] on icon at bounding box center [1294, 562] width 19 height 19
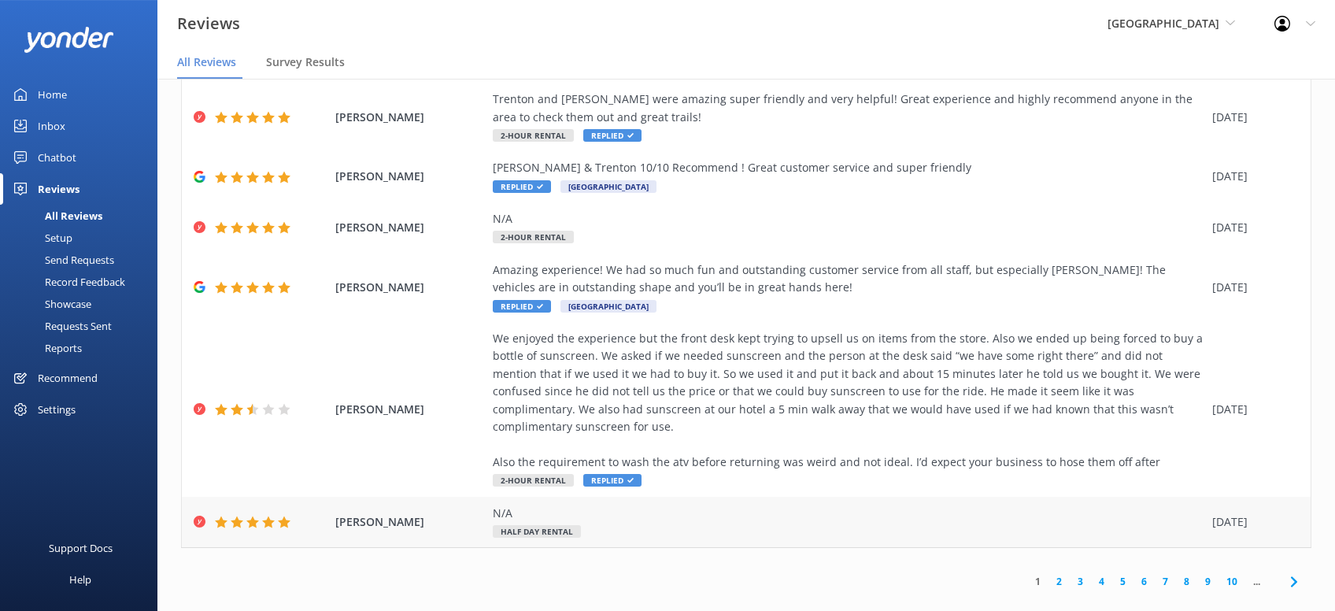
scroll to position [31, 0]
click at [1291, 571] on icon at bounding box center [1294, 580] width 19 height 19
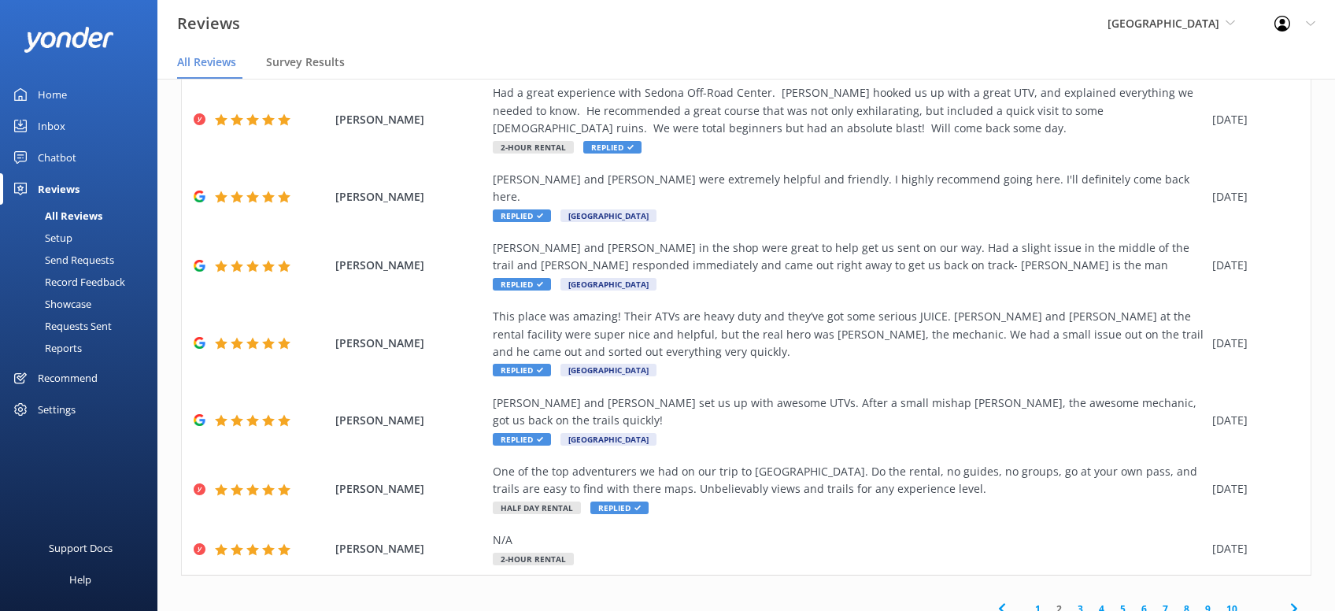
scroll to position [231, 0]
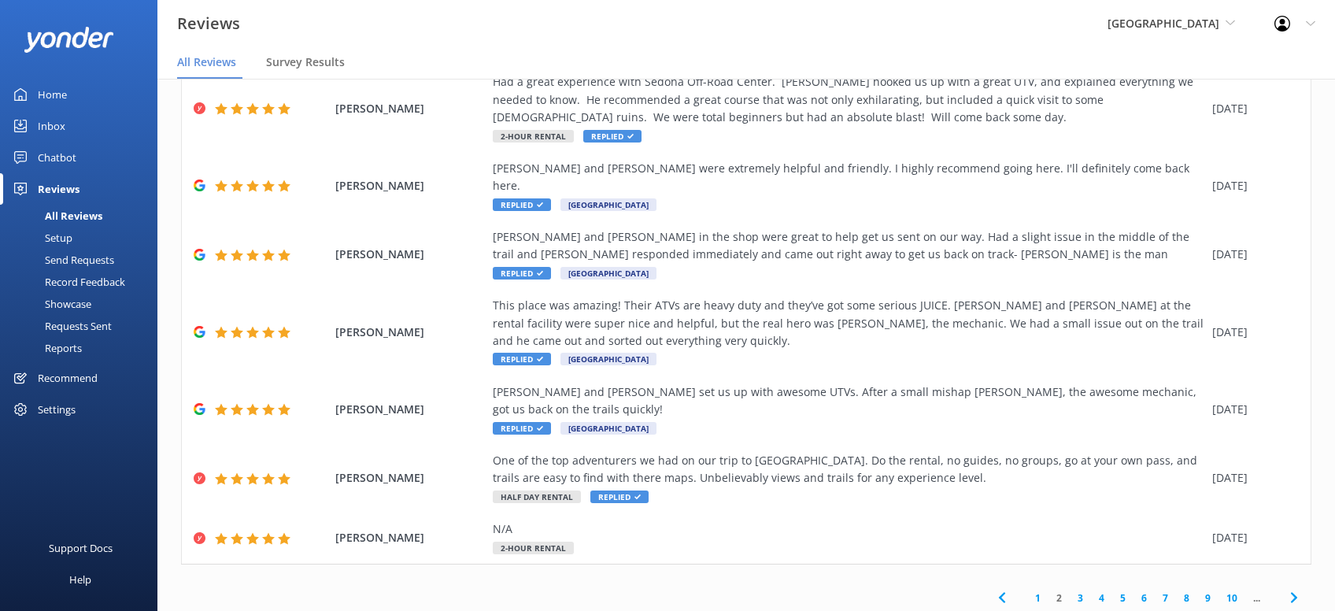
click at [1296, 593] on use at bounding box center [1294, 598] width 6 height 10
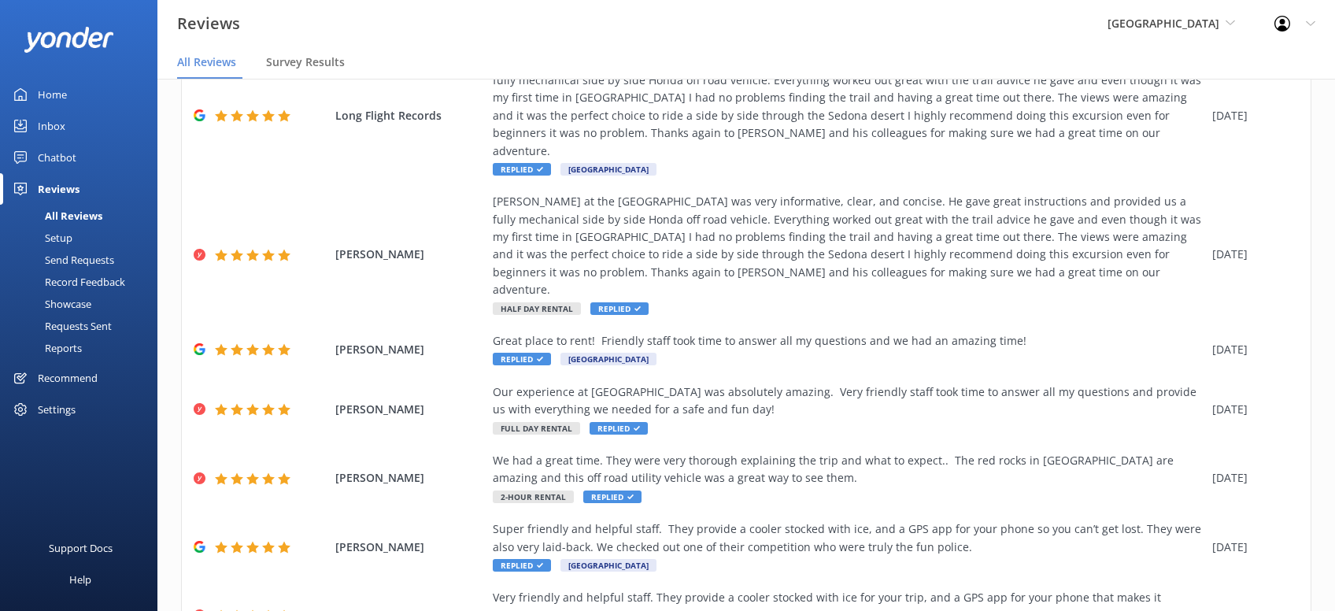
scroll to position [337, 0]
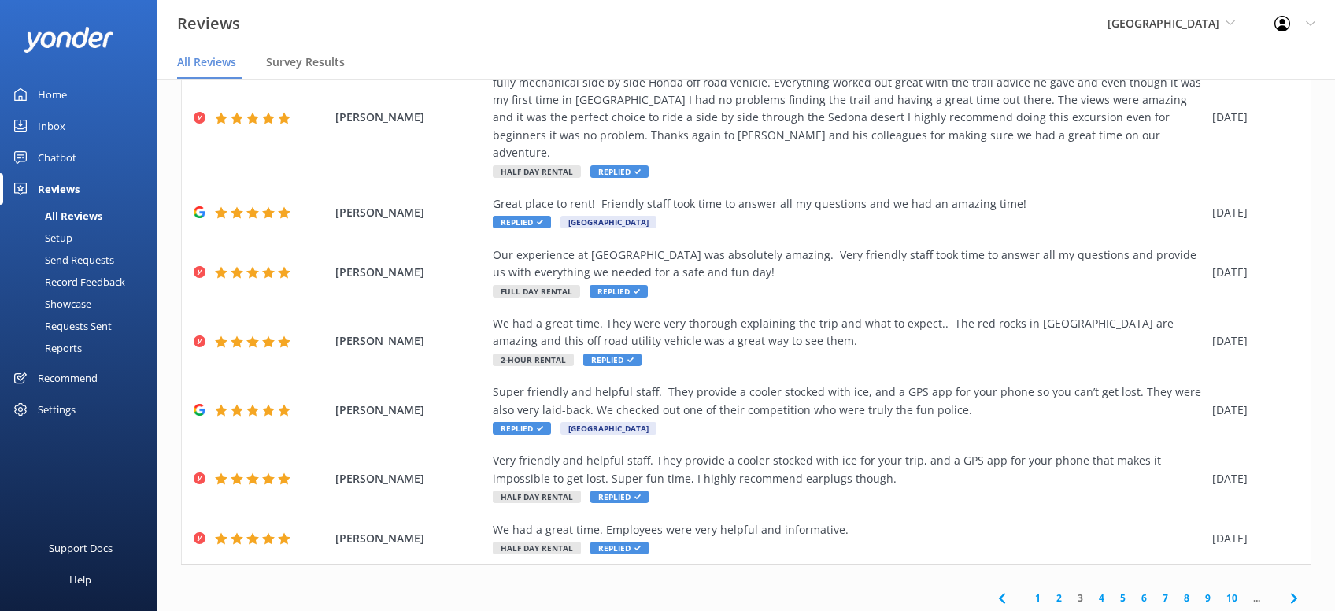
click at [1294, 593] on use at bounding box center [1294, 598] width 6 height 10
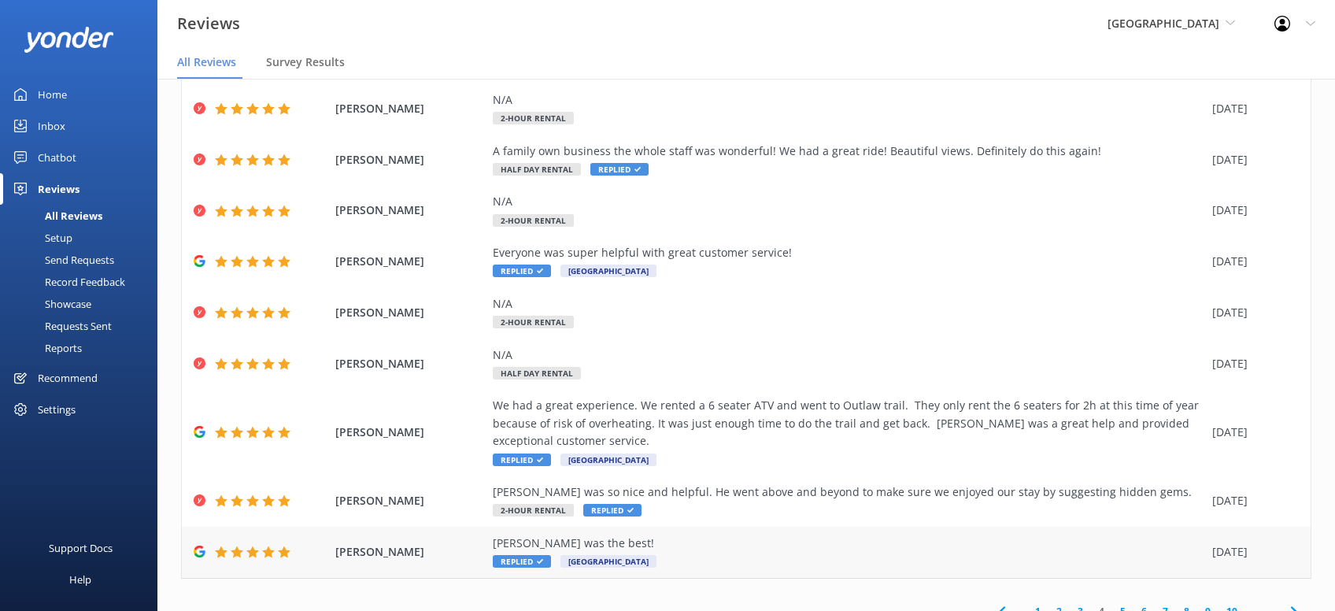
scroll to position [249, 0]
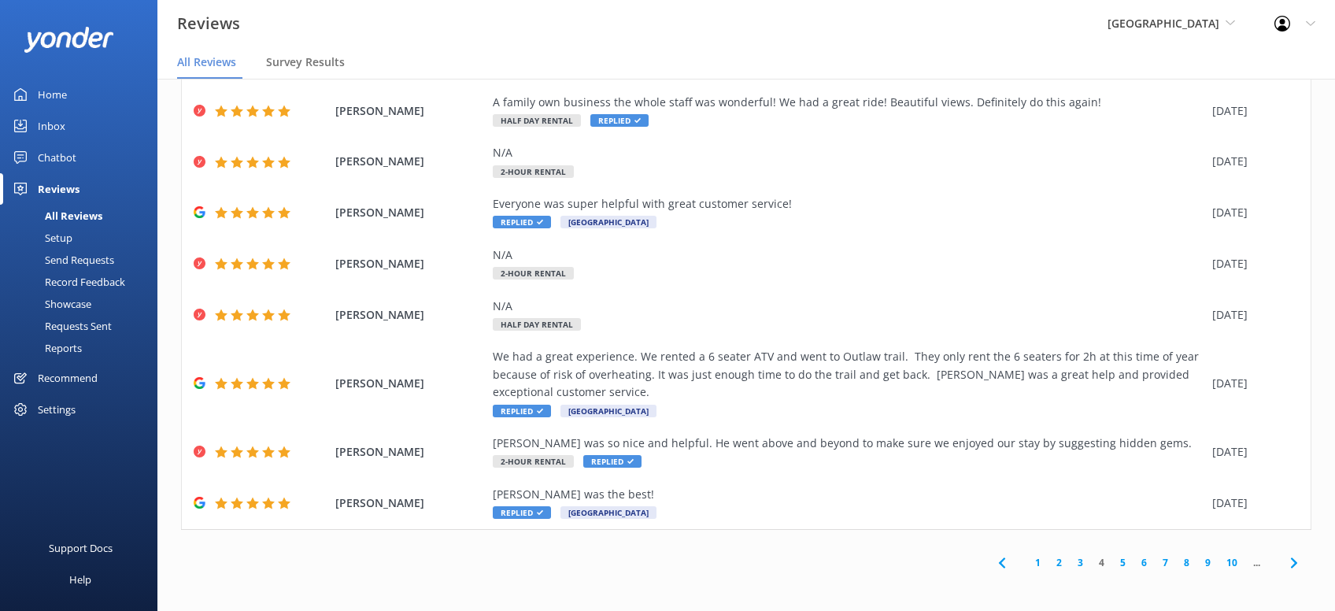
drag, startPoint x: 1295, startPoint y: 565, endPoint x: 1307, endPoint y: 554, distance: 16.2
click at [1297, 565] on icon at bounding box center [1294, 563] width 19 height 19
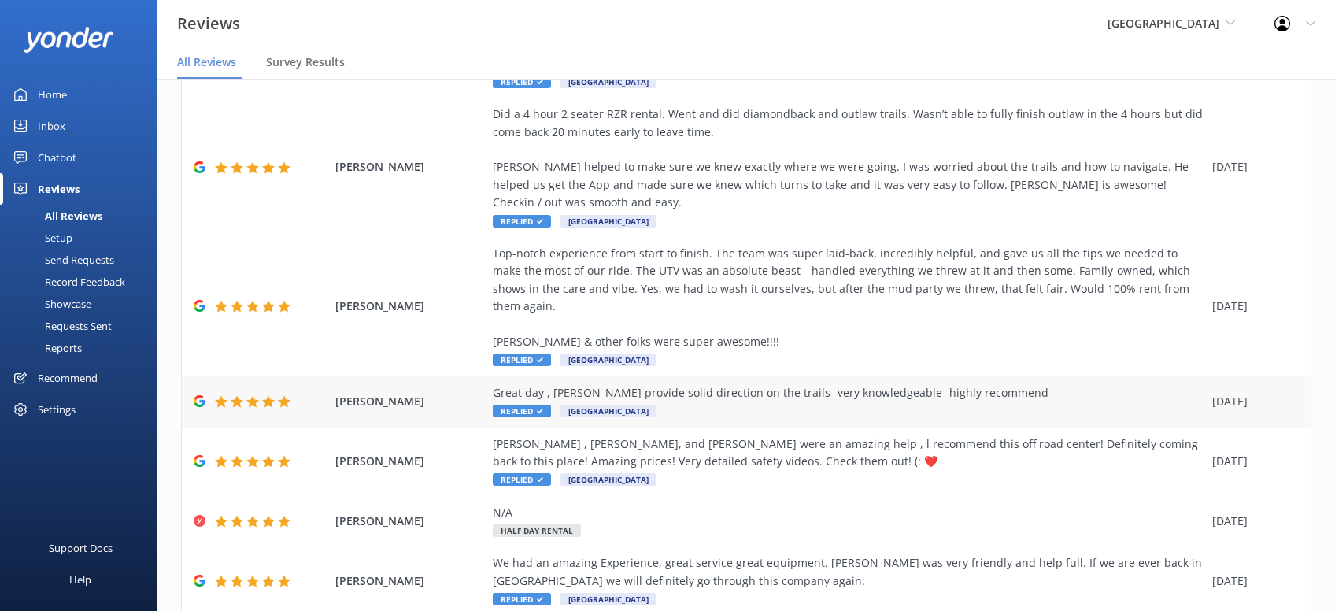
scroll to position [425, 0]
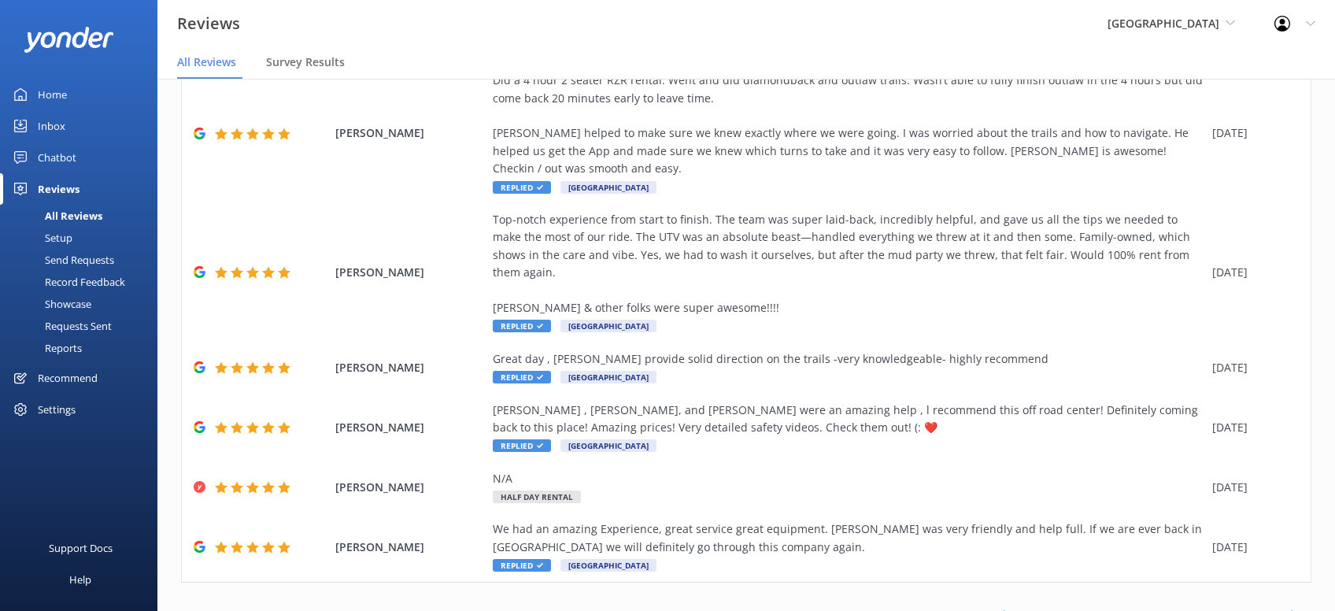
drag, startPoint x: 1295, startPoint y: 565, endPoint x: 1299, endPoint y: 546, distance: 19.3
click at [1295, 606] on icon at bounding box center [1294, 615] width 19 height 19
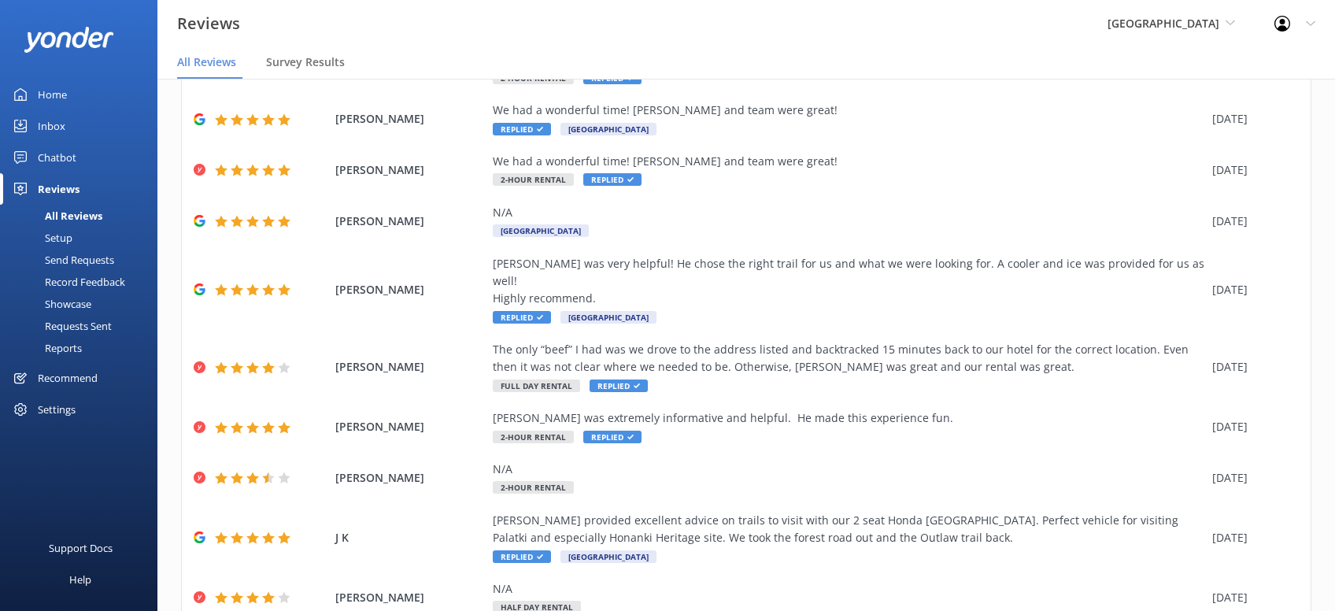
scroll to position [196, 0]
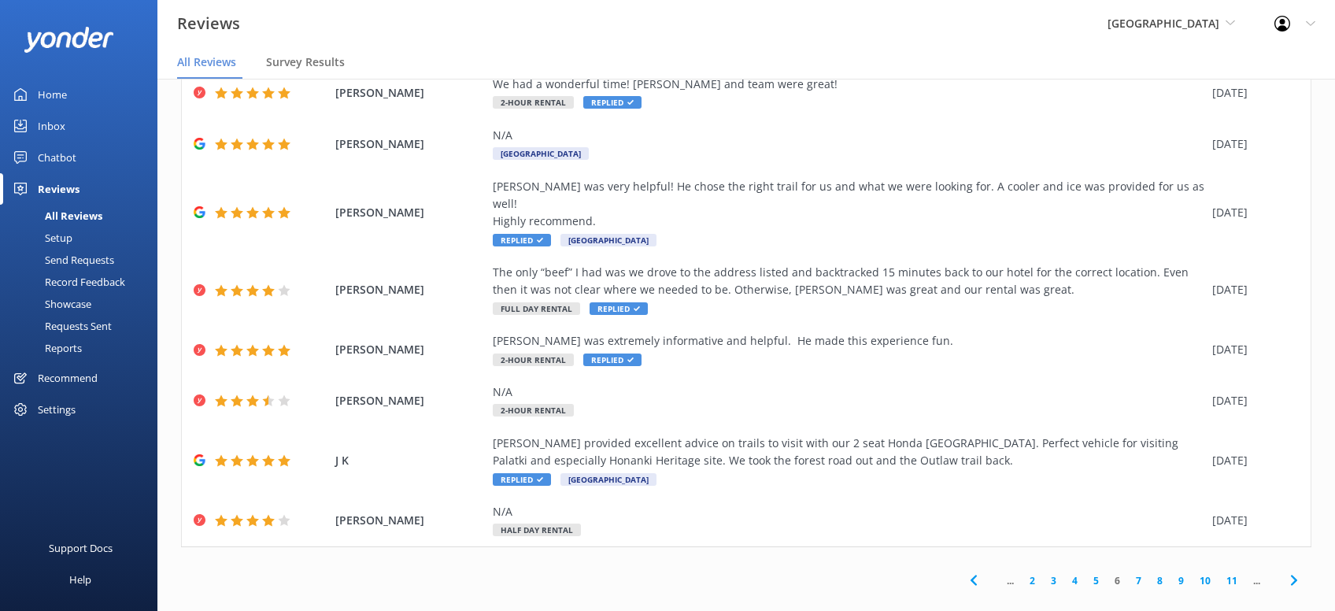
click at [1297, 571] on icon at bounding box center [1294, 580] width 19 height 19
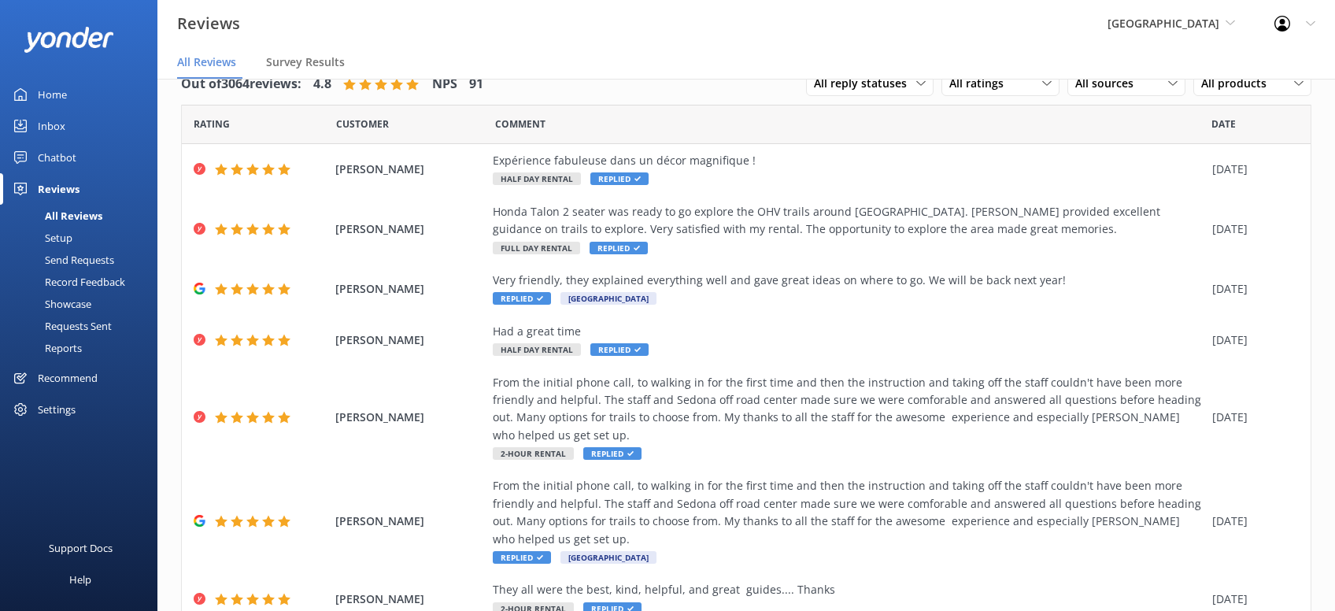
scroll to position [214, 0]
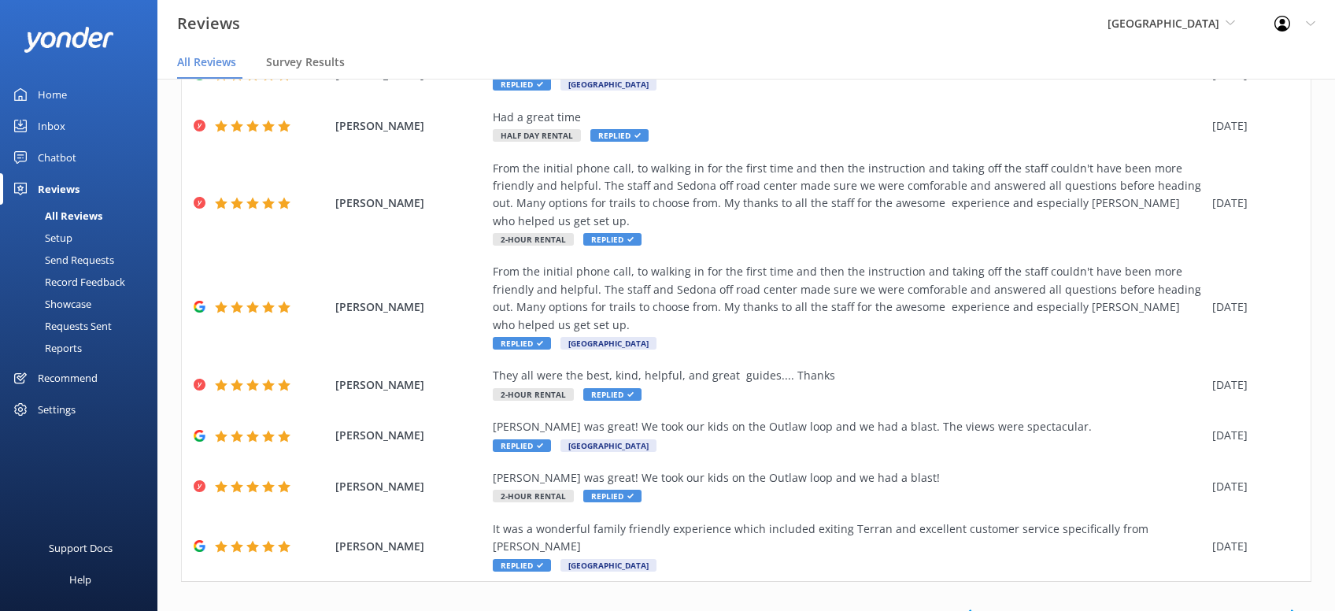
drag, startPoint x: 1294, startPoint y: 564, endPoint x: 1297, endPoint y: 550, distance: 13.6
click at [1294, 610] on use at bounding box center [1294, 615] width 6 height 10
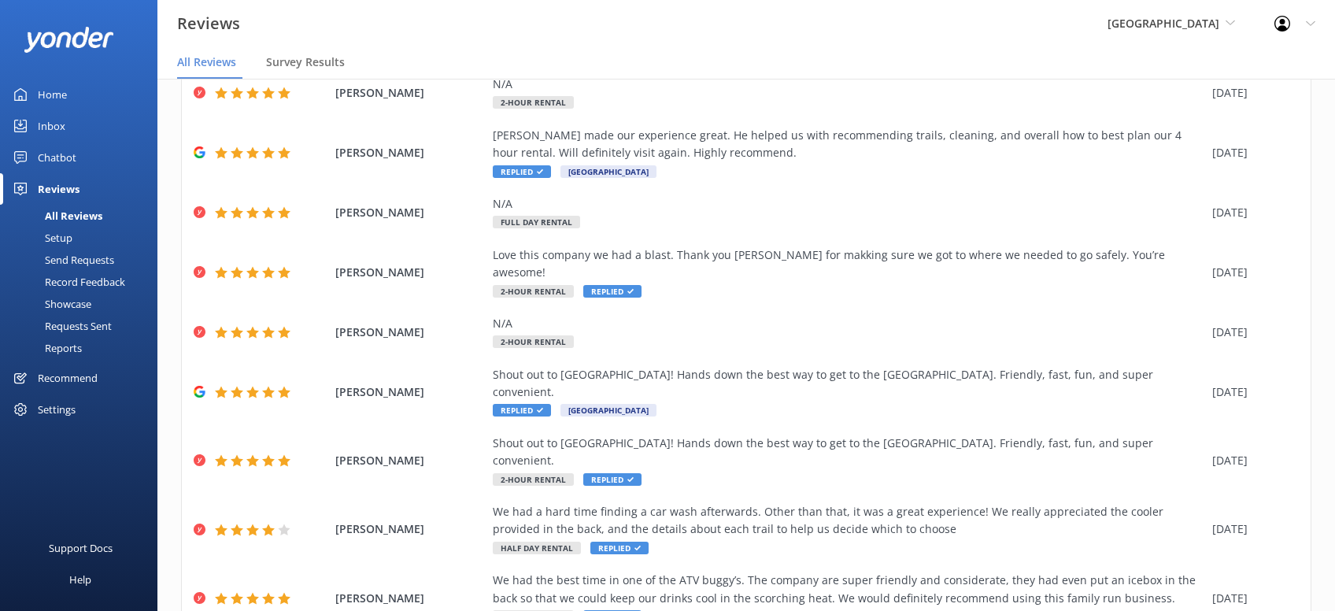
scroll to position [267, 0]
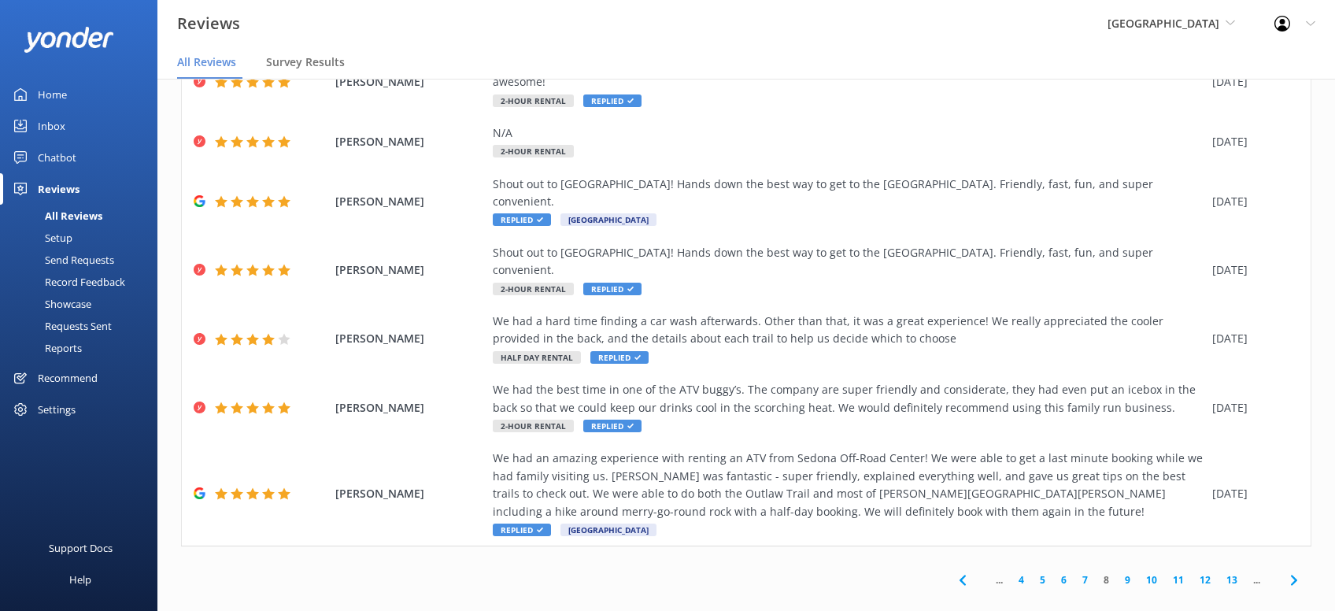
click at [1299, 571] on icon at bounding box center [1294, 580] width 19 height 19
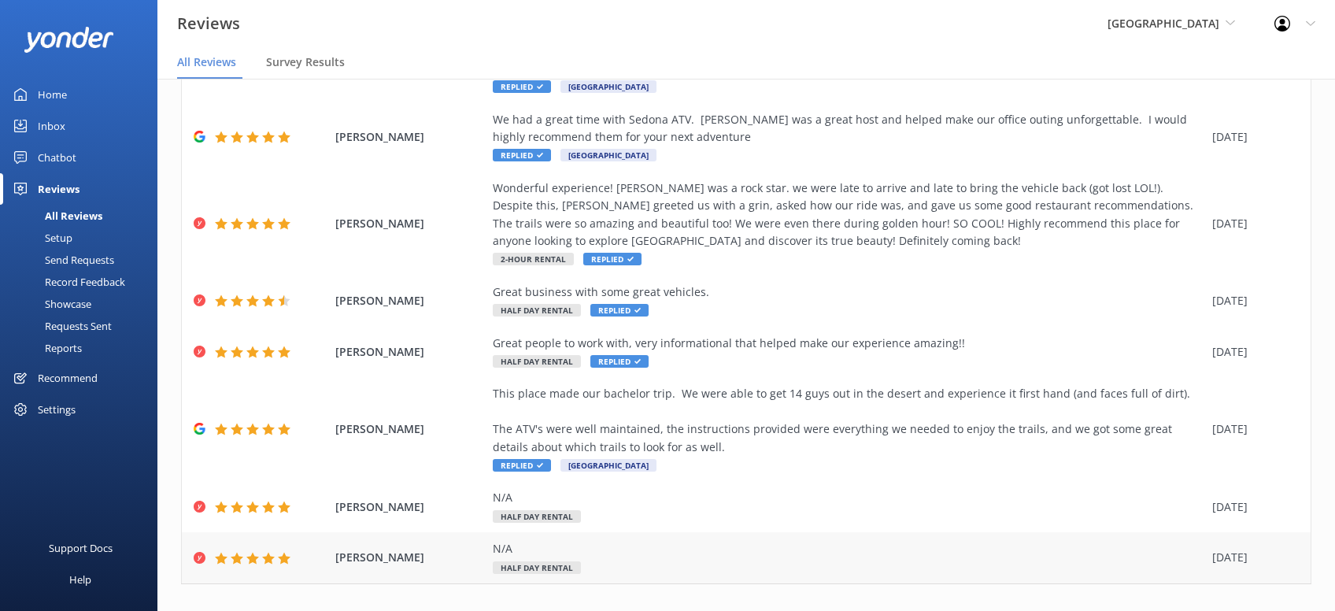
scroll to position [337, 0]
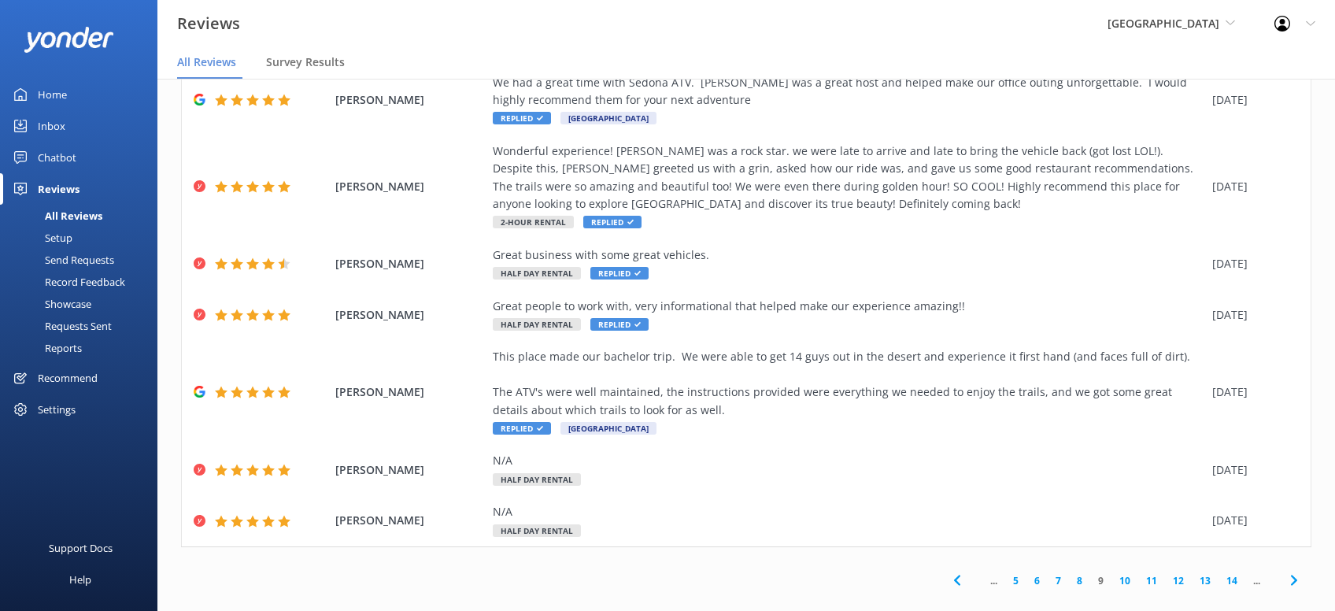
click at [1298, 571] on icon at bounding box center [1294, 580] width 19 height 19
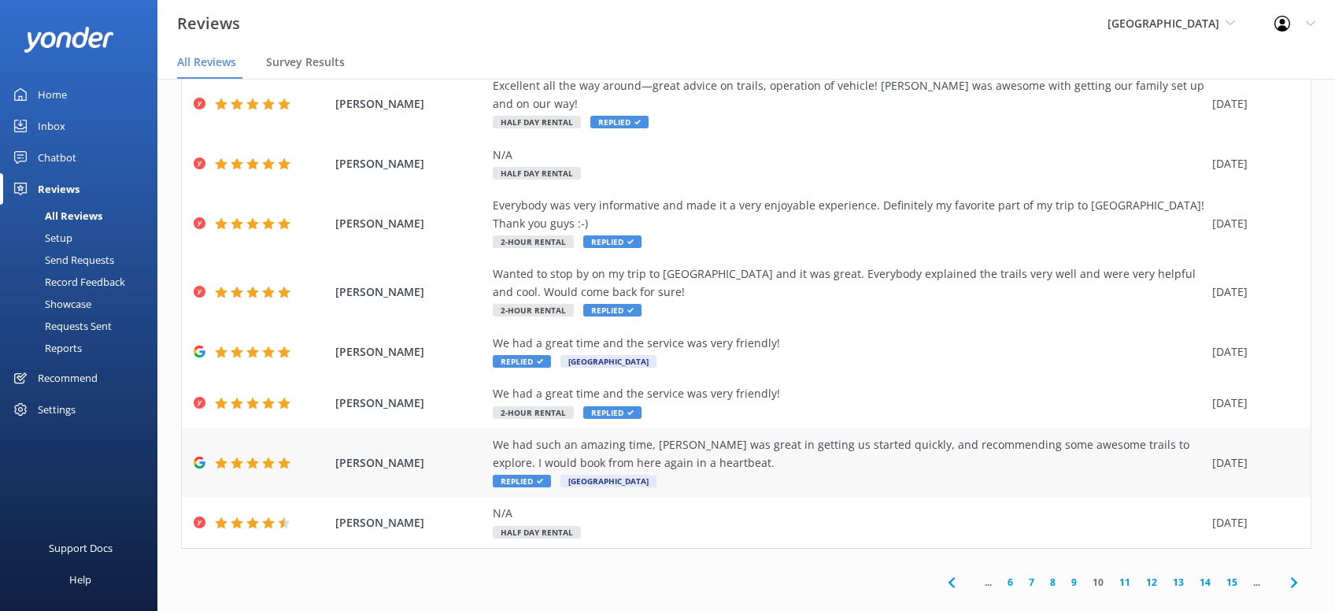
scroll to position [214, 0]
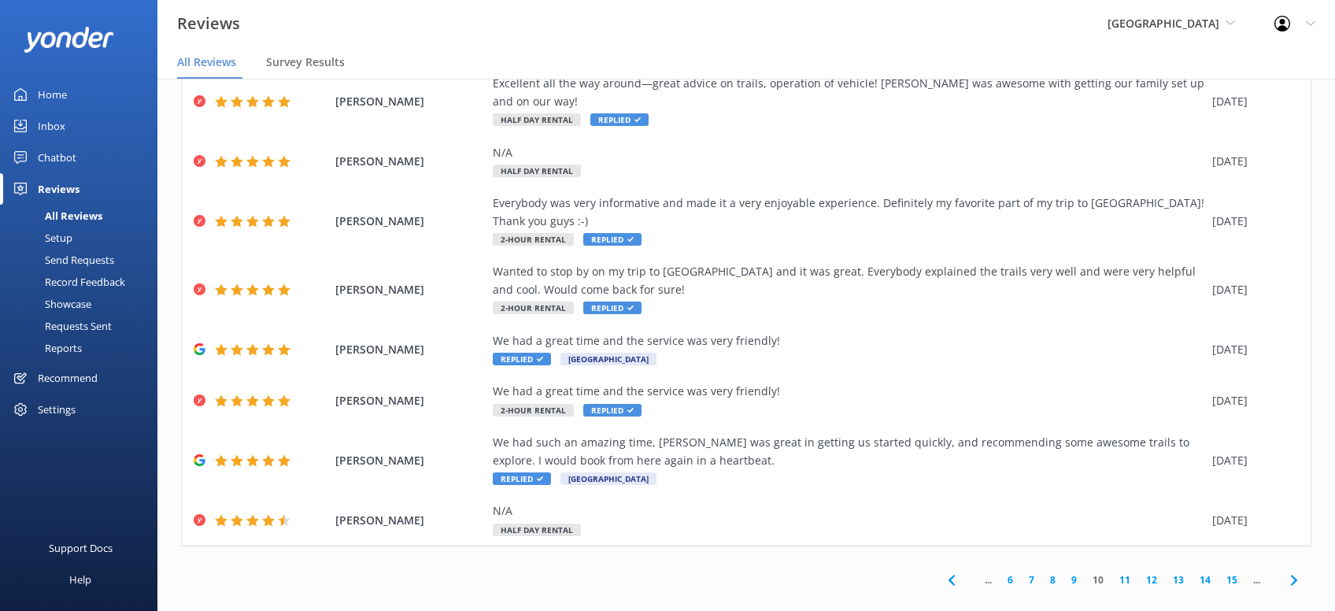
click at [1297, 571] on icon at bounding box center [1294, 580] width 19 height 19
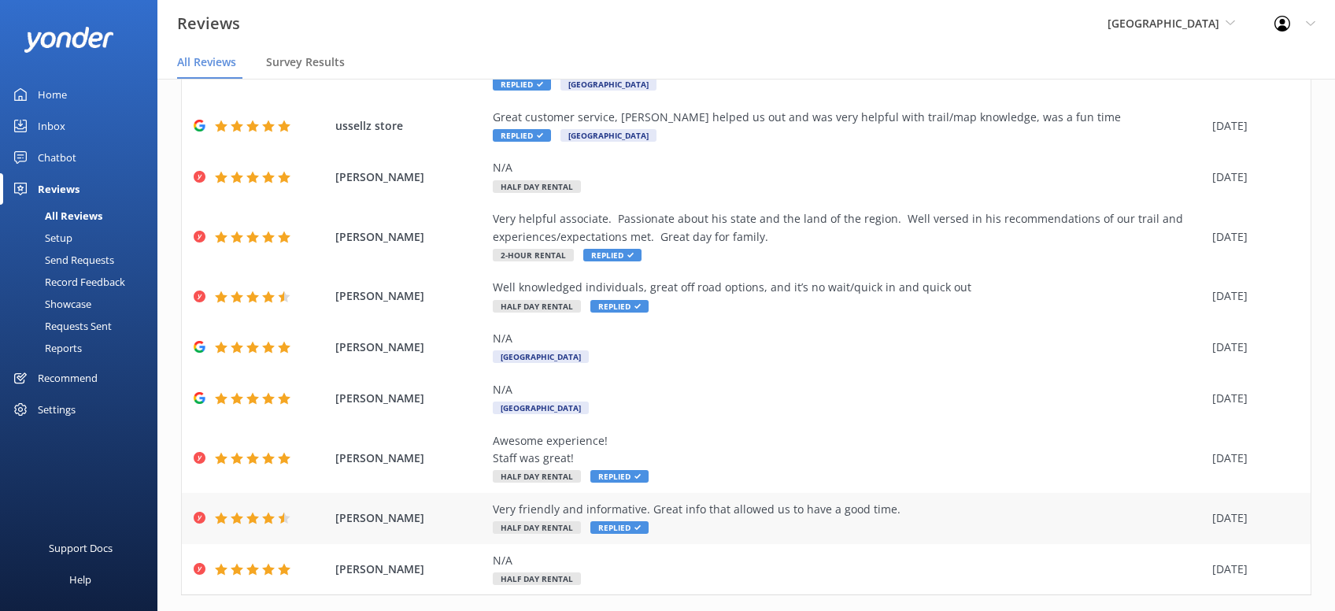
scroll to position [196, 0]
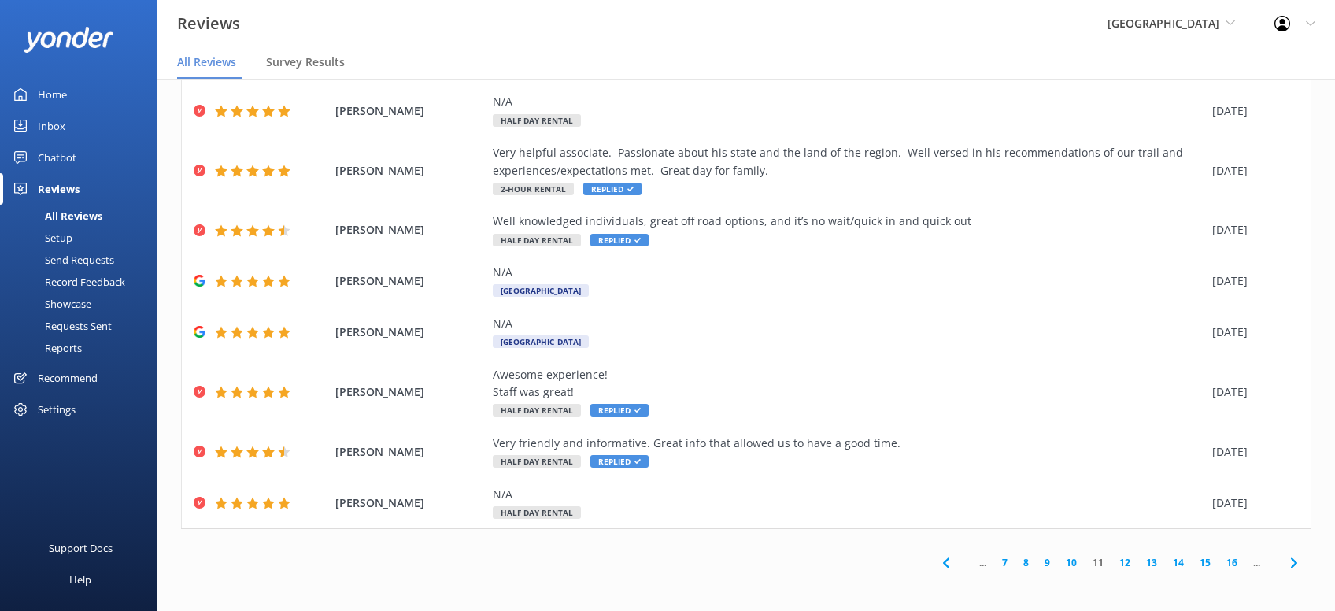
click at [1299, 565] on icon at bounding box center [1294, 563] width 19 height 19
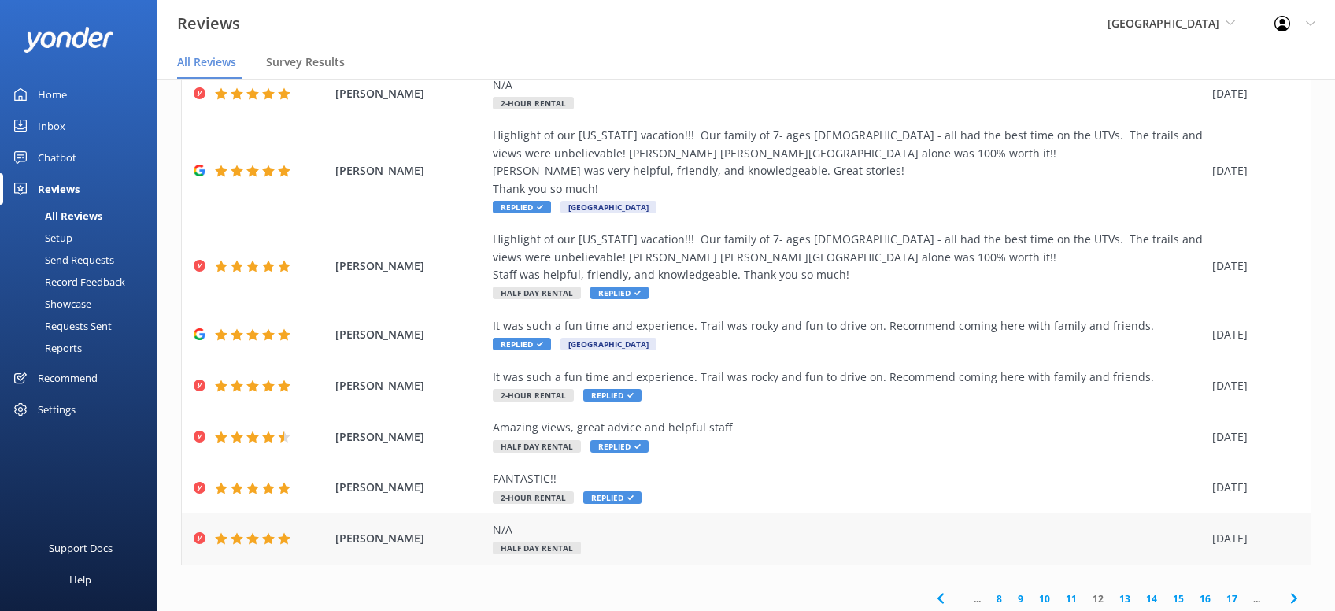
scroll to position [214, 0]
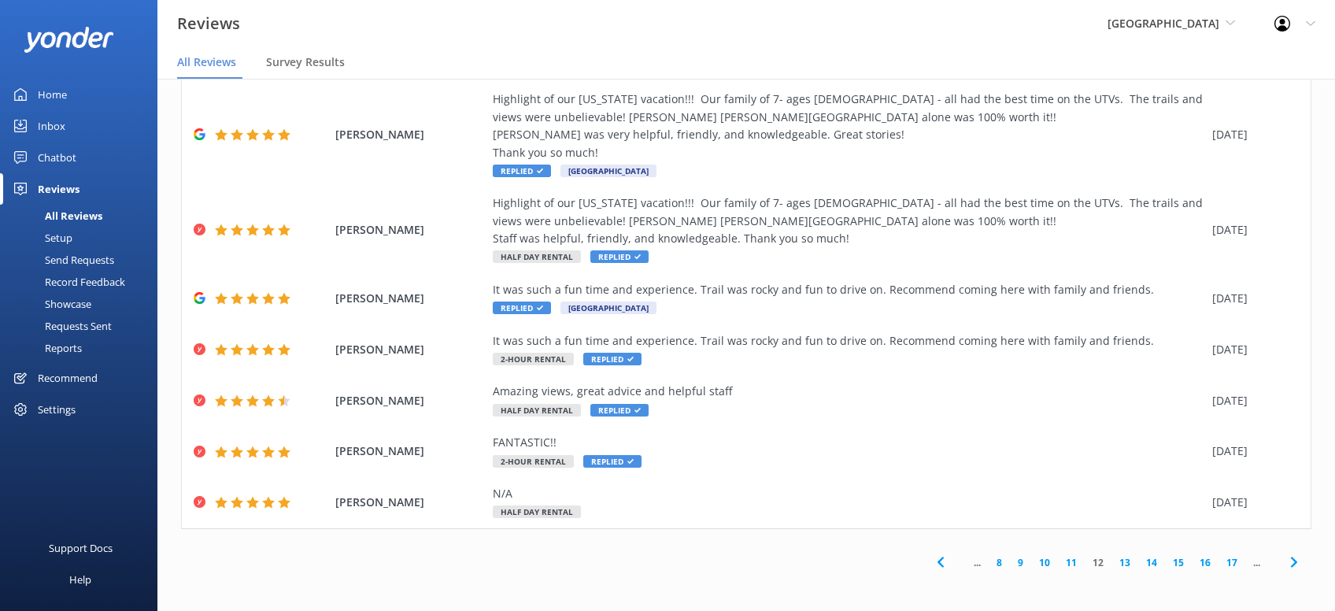
click at [1285, 560] on icon at bounding box center [1294, 562] width 19 height 19
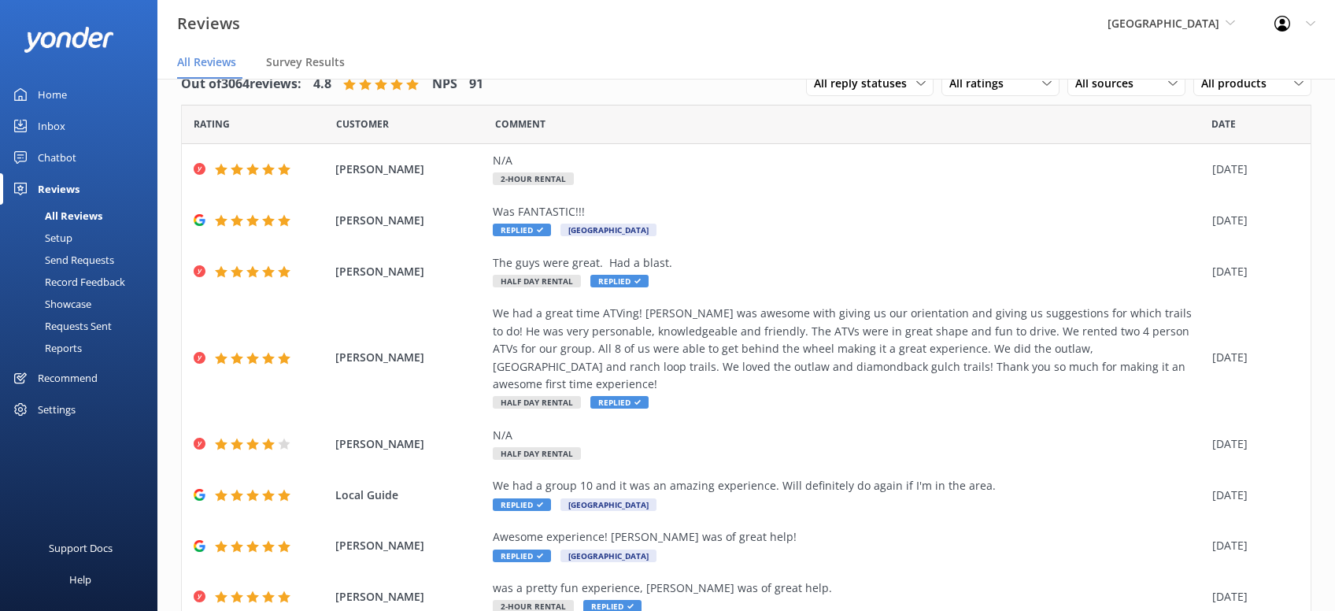
scroll to position [179, 0]
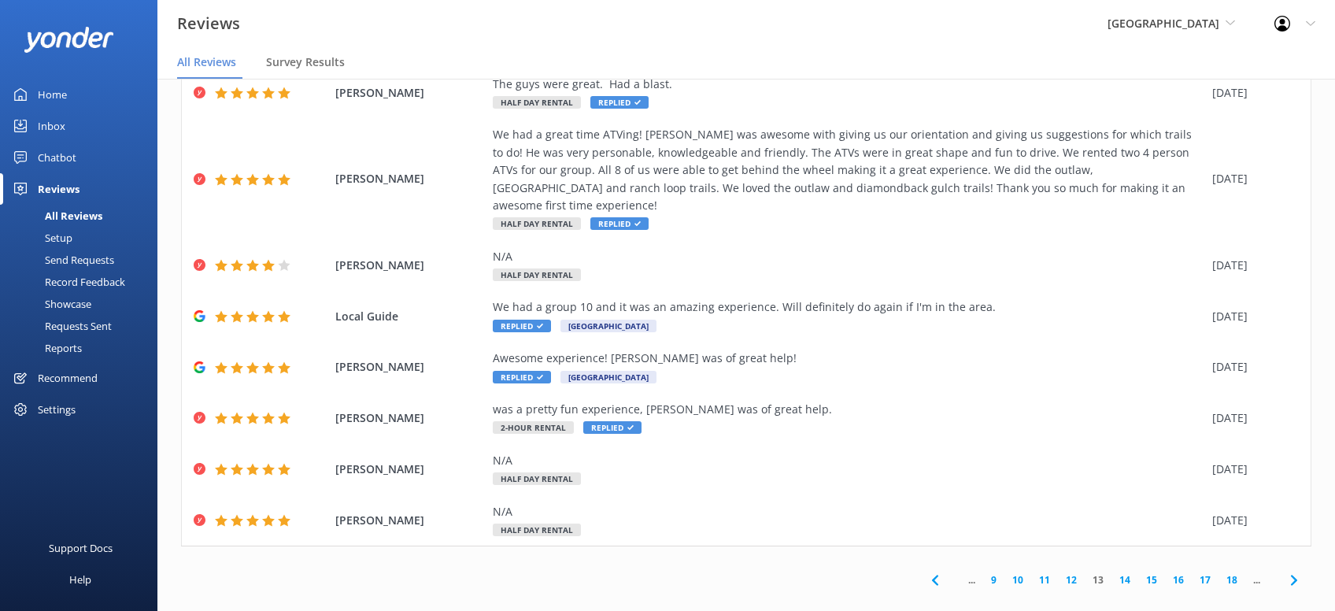
click at [1296, 575] on use at bounding box center [1294, 580] width 6 height 10
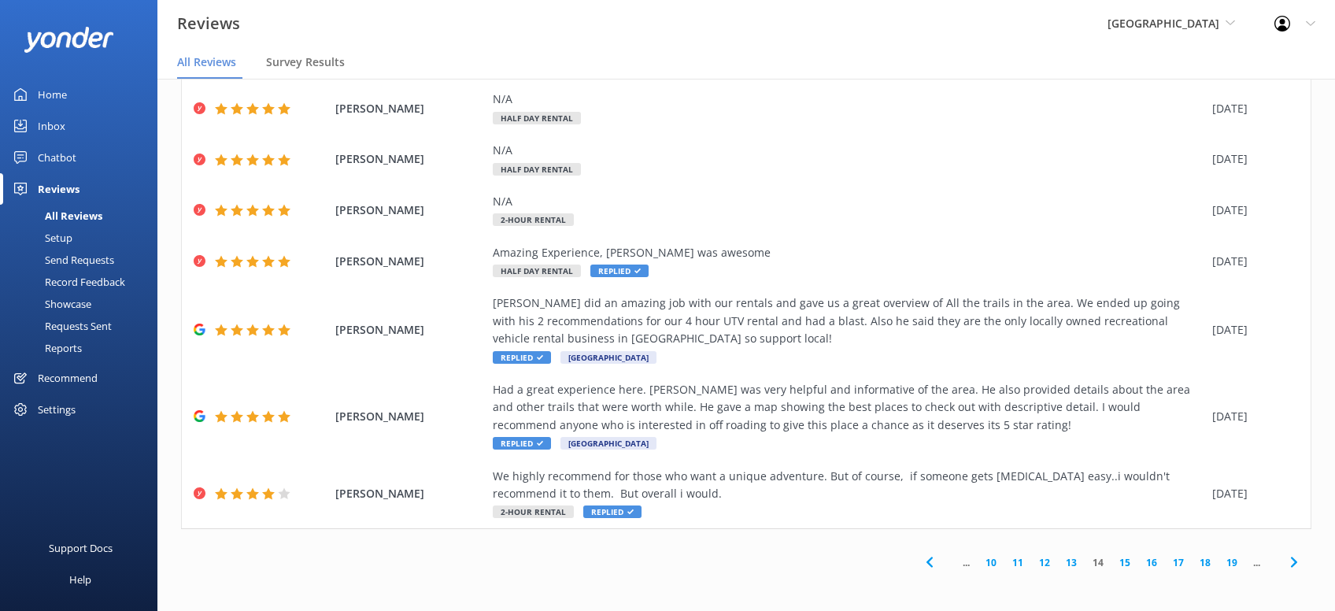
click at [1297, 568] on icon at bounding box center [1294, 562] width 19 height 19
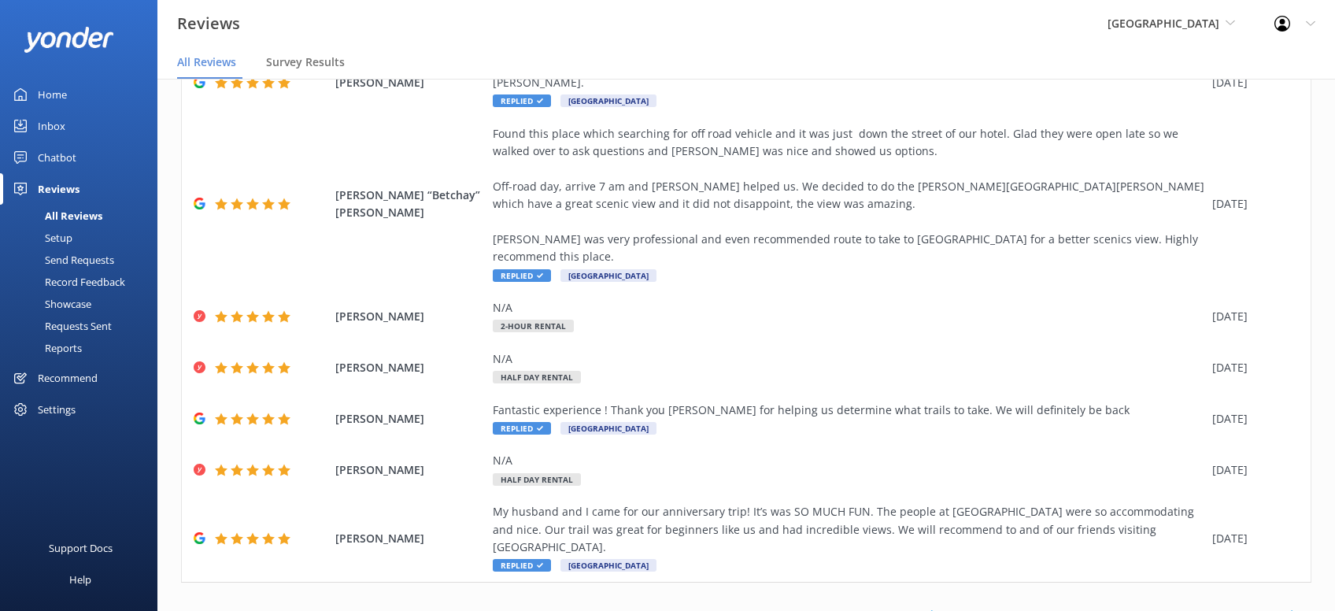
click at [1292, 606] on icon at bounding box center [1294, 615] width 19 height 19
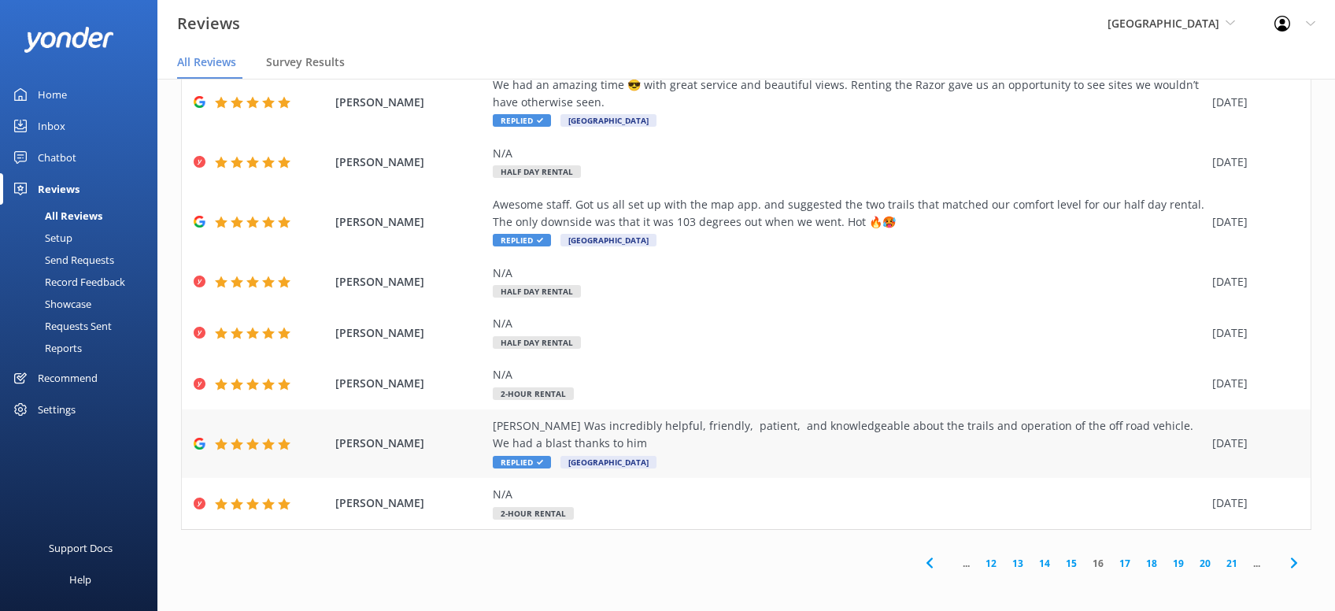
scroll to position [179, 0]
click at [1295, 568] on icon at bounding box center [1294, 562] width 19 height 19
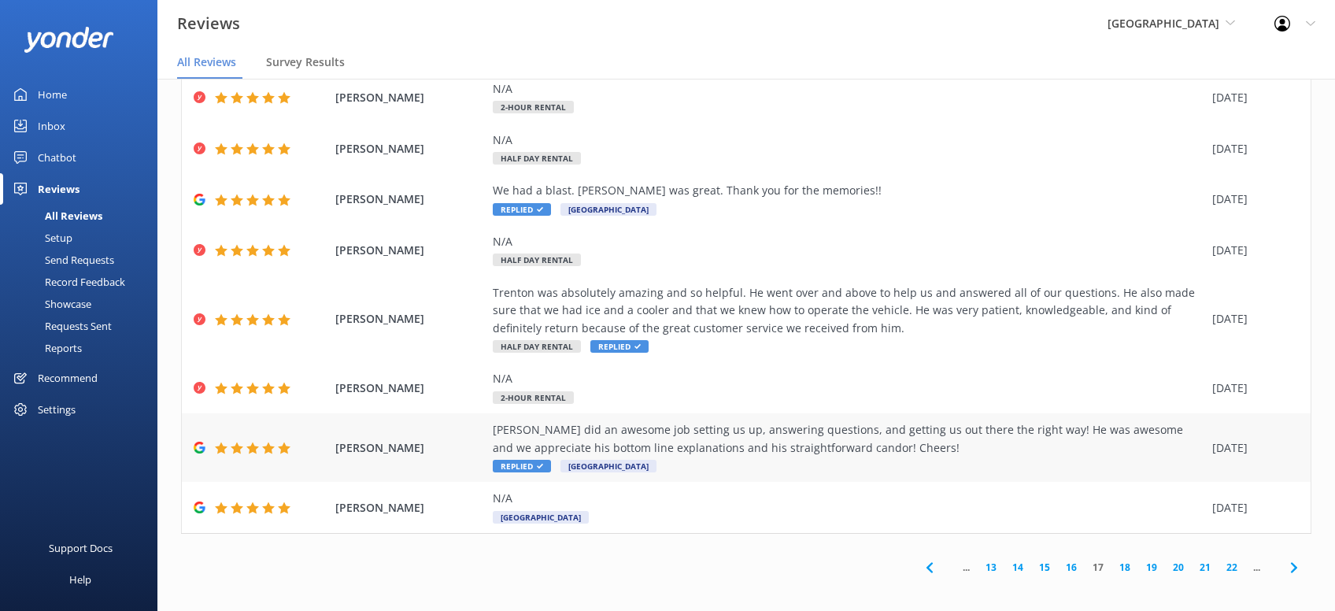
scroll to position [231, 0]
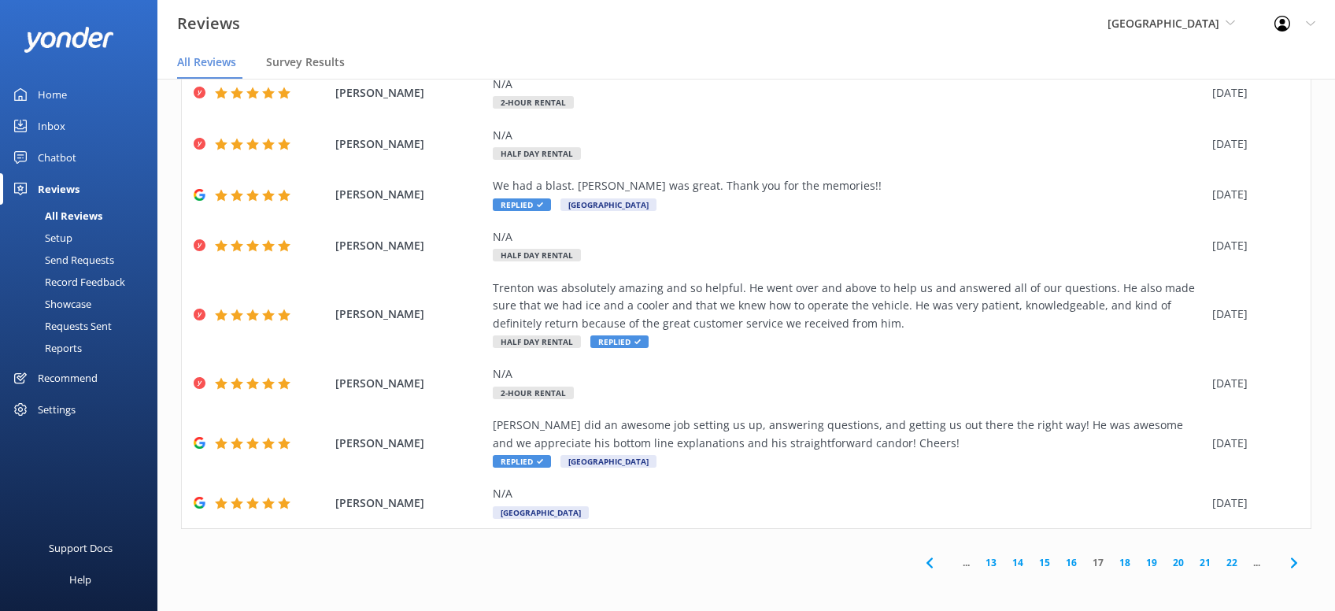
drag, startPoint x: 1294, startPoint y: 568, endPoint x: 1302, endPoint y: 564, distance: 8.8
click at [1296, 565] on icon at bounding box center [1294, 563] width 19 height 19
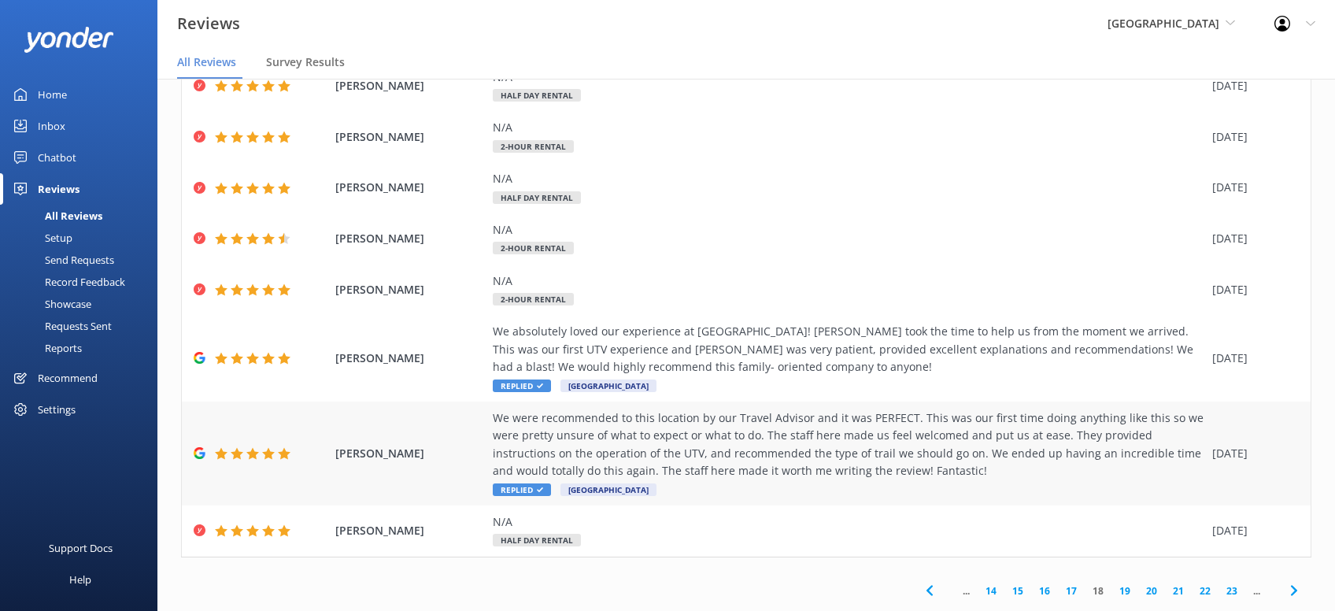
scroll to position [214, 0]
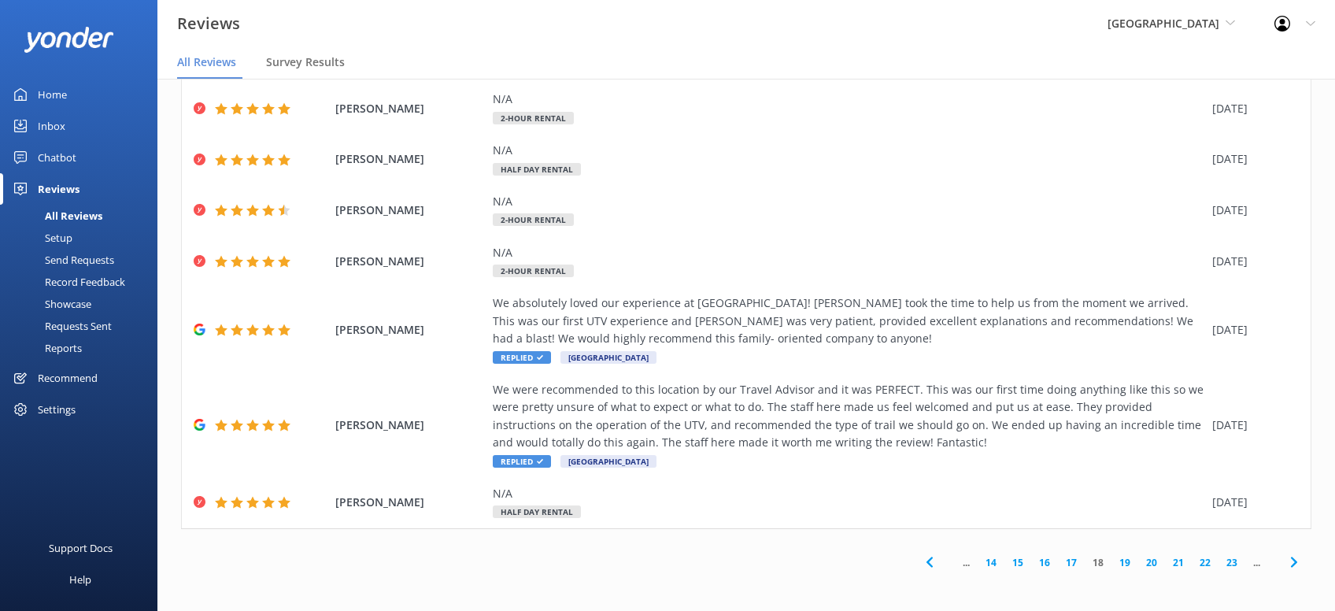
click at [1298, 558] on icon at bounding box center [1294, 562] width 19 height 19
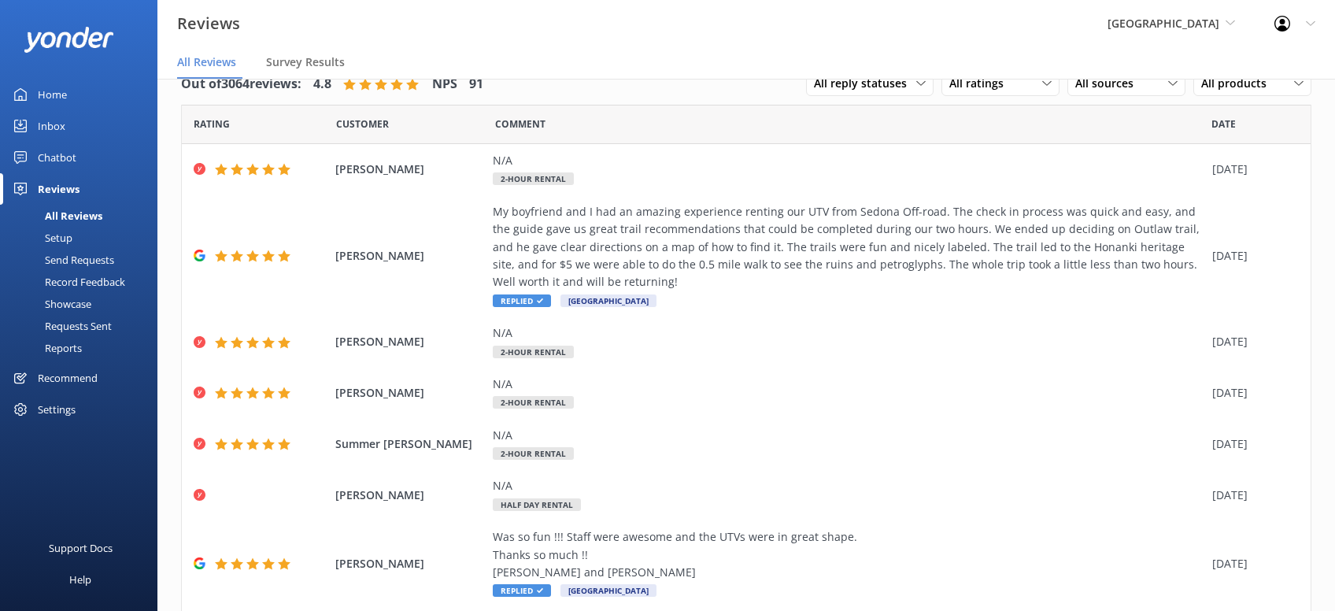
scroll to position [267, 0]
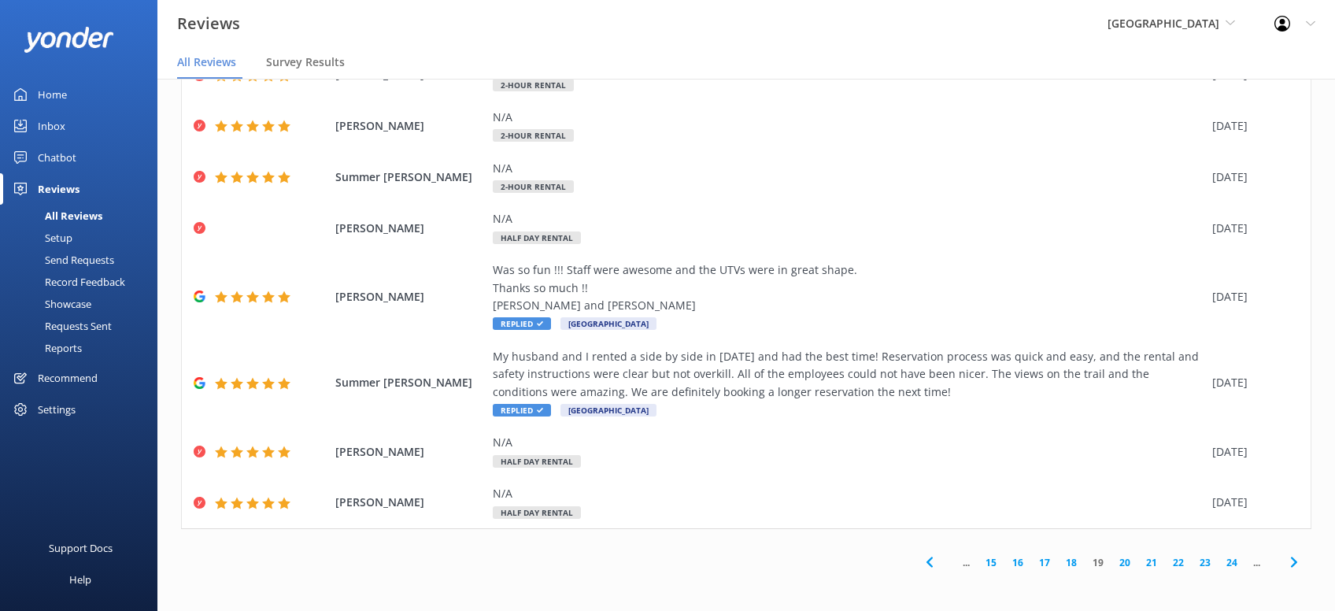
click at [1296, 561] on icon at bounding box center [1294, 562] width 19 height 19
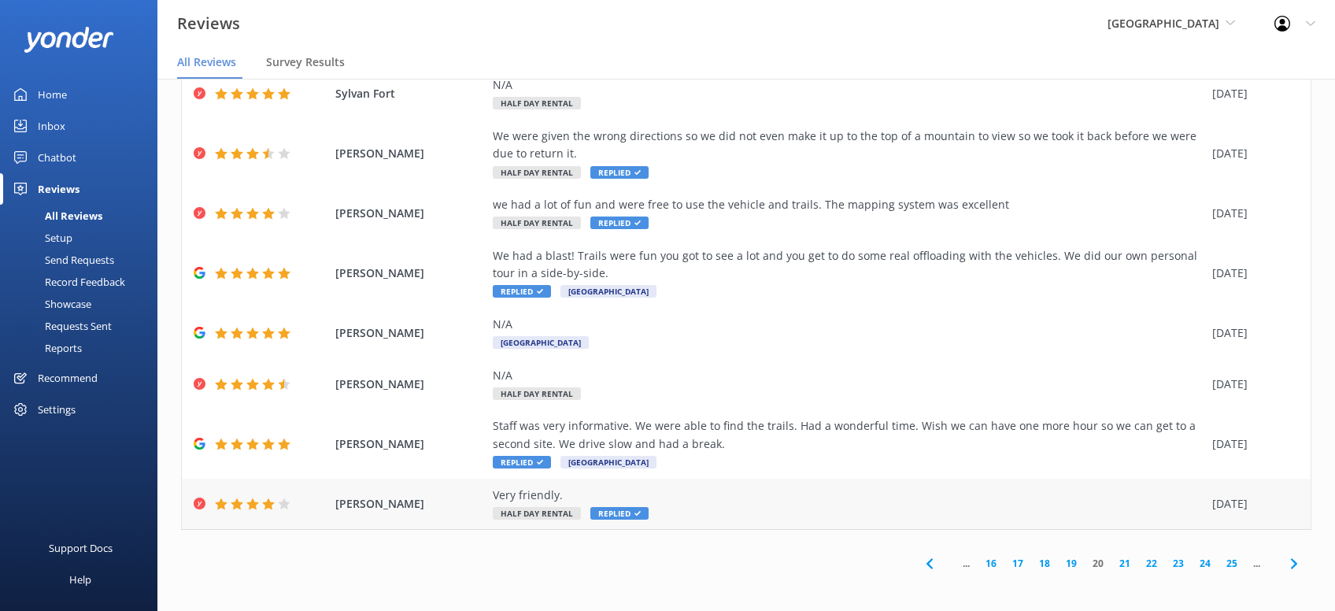
scroll to position [196, 0]
click at [1288, 564] on icon at bounding box center [1294, 563] width 19 height 19
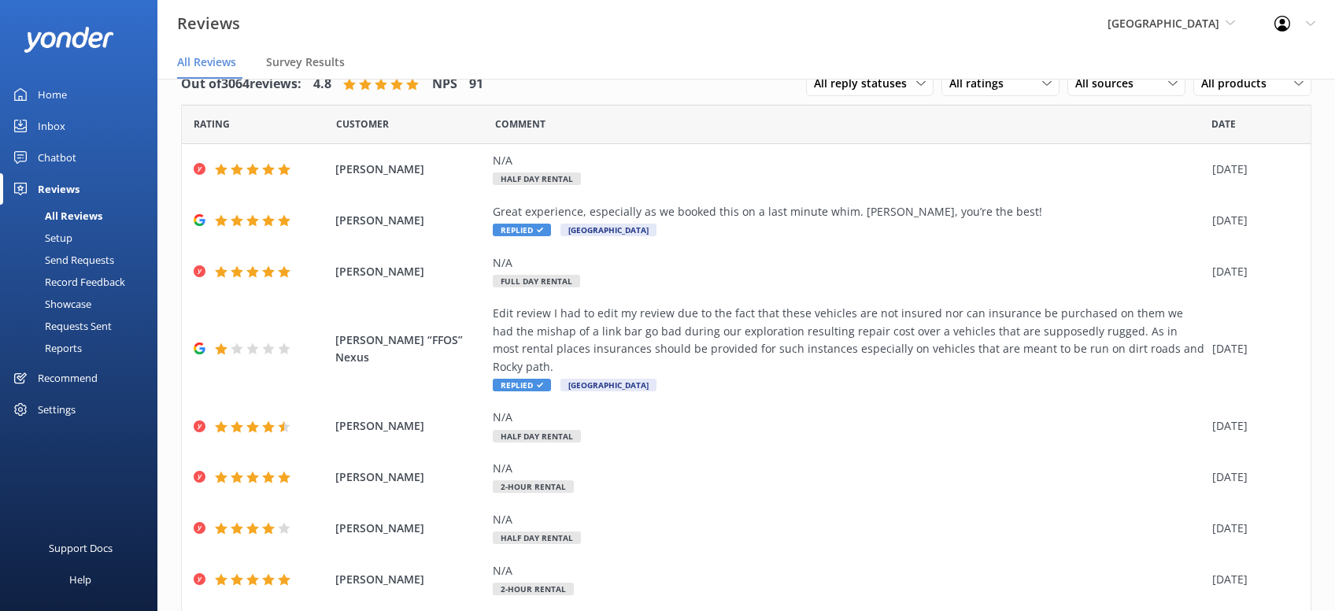
scroll to position [179, 0]
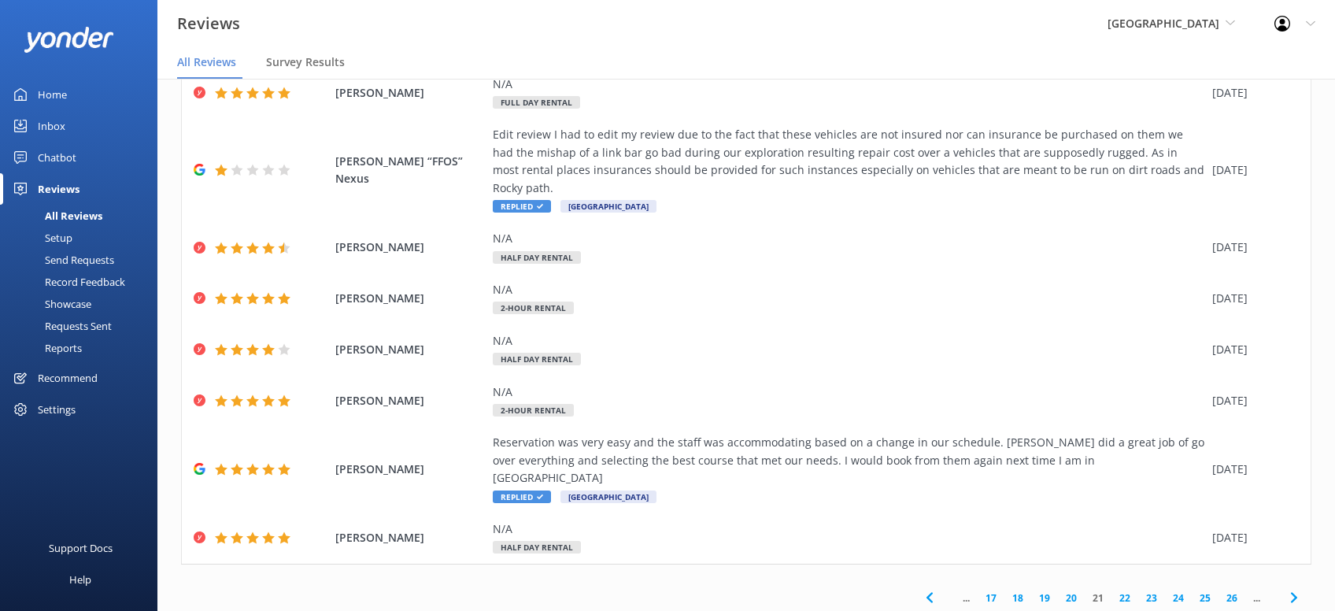
click at [1294, 588] on icon at bounding box center [1294, 597] width 19 height 19
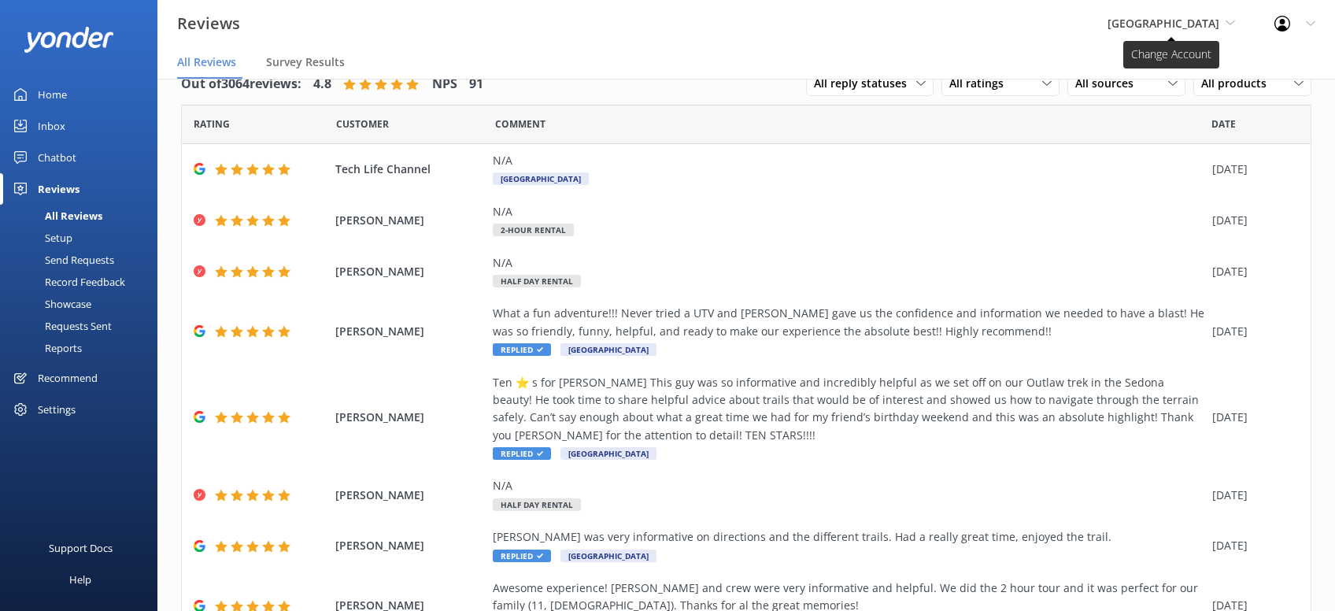
click at [1228, 27] on icon at bounding box center [1230, 22] width 9 height 9
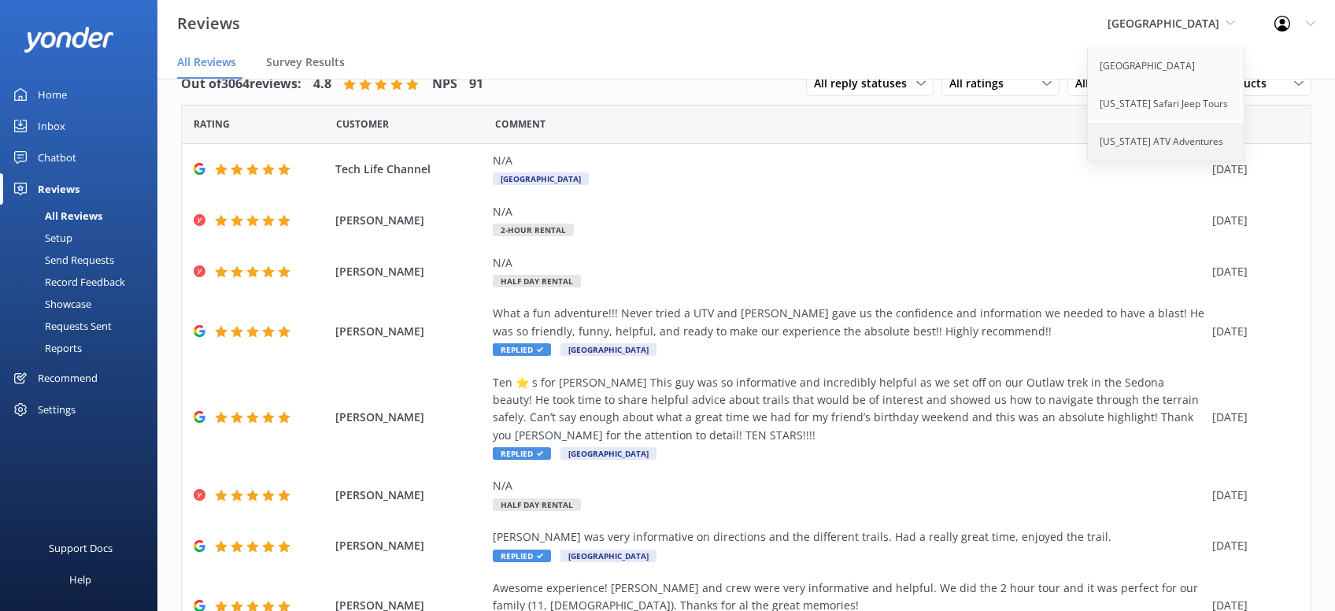
click at [1176, 143] on link "[US_STATE] ATV Adventures" at bounding box center [1166, 142] width 157 height 38
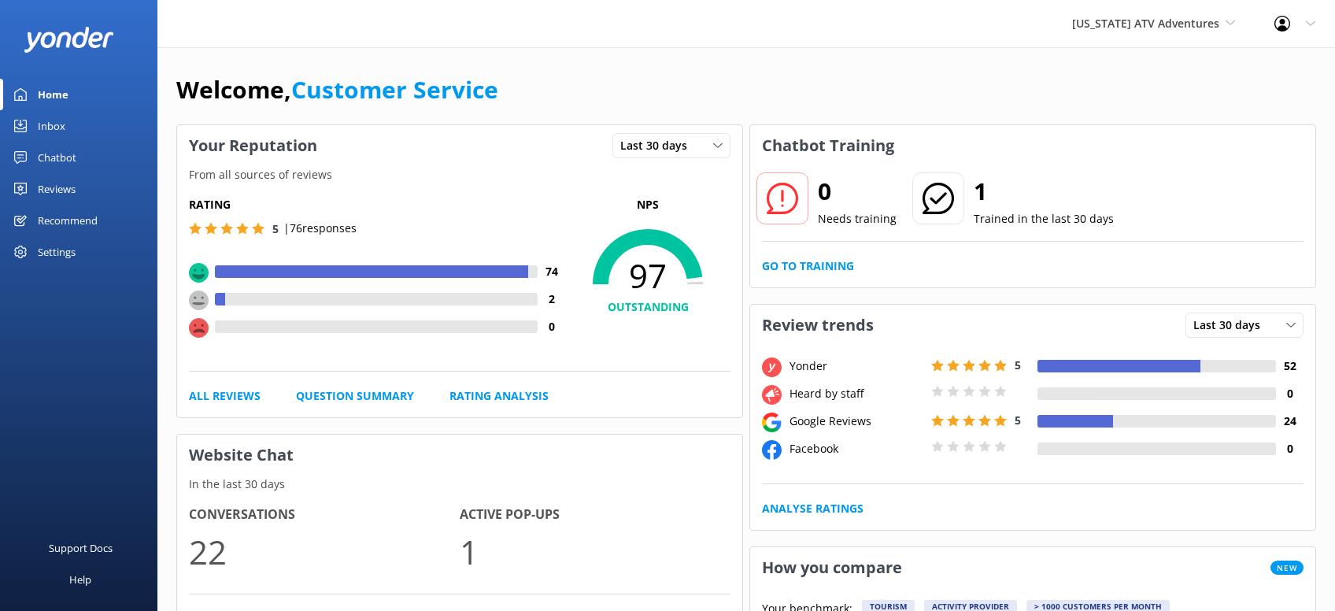
click at [45, 192] on div "Reviews" at bounding box center [57, 188] width 38 height 31
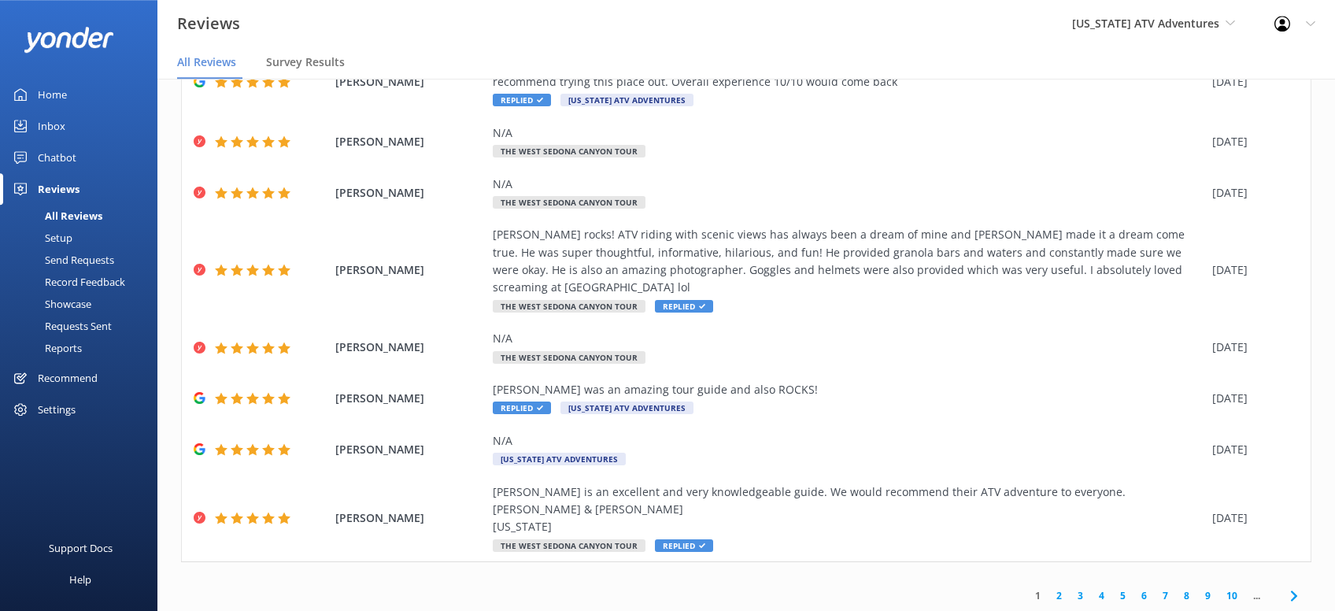
scroll to position [31, 0]
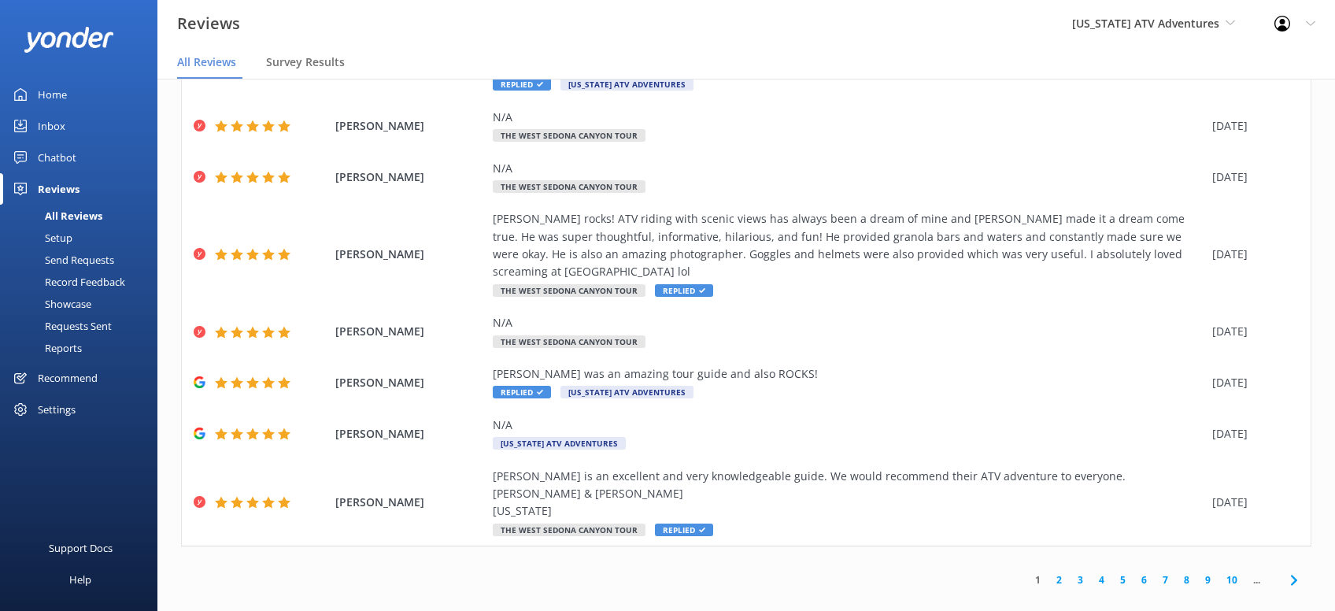
click at [1297, 571] on icon at bounding box center [1294, 580] width 19 height 19
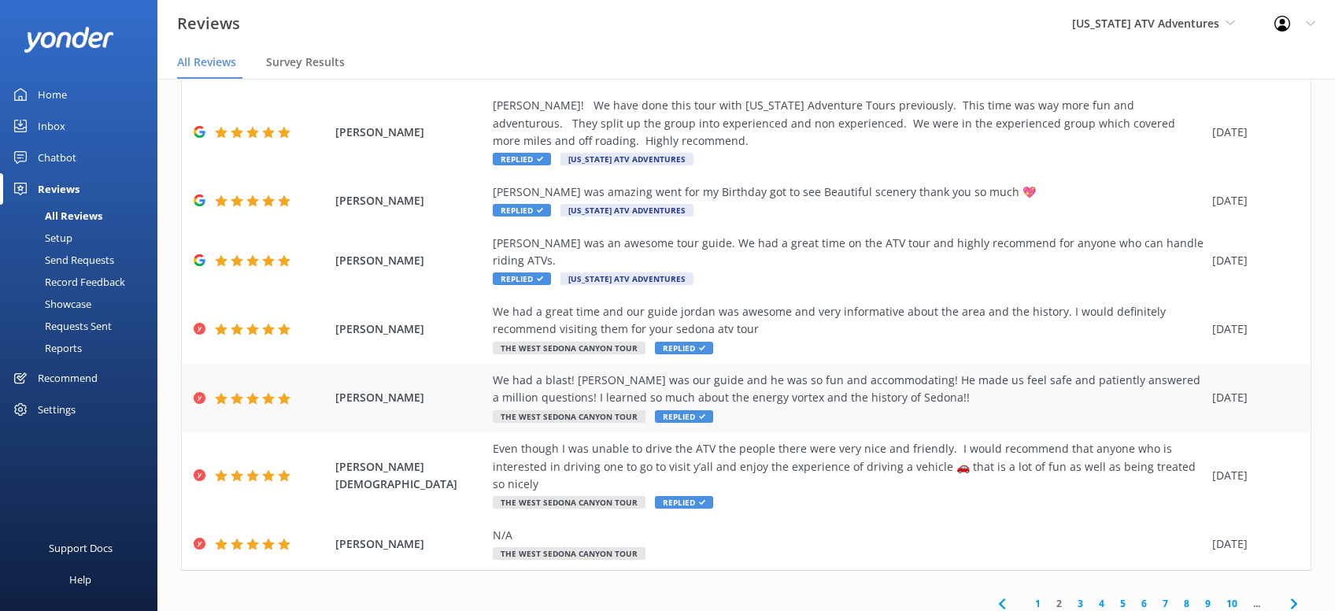
scroll to position [302, 0]
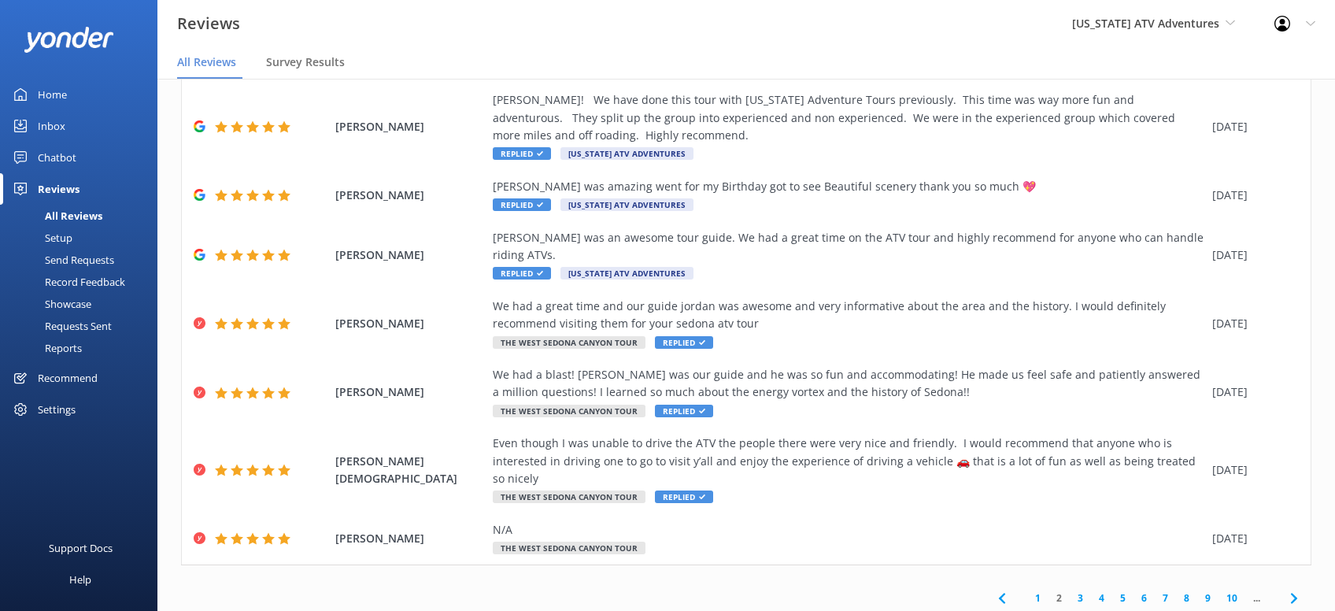
click at [1295, 593] on use at bounding box center [1294, 598] width 6 height 10
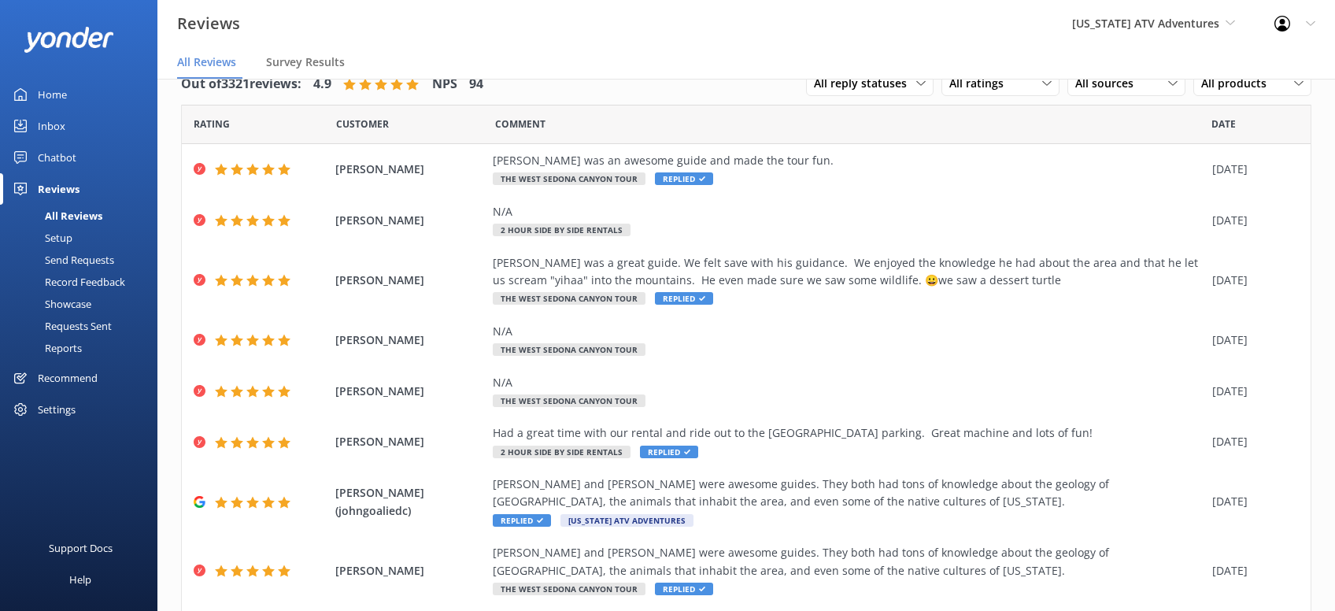
scroll to position [214, 0]
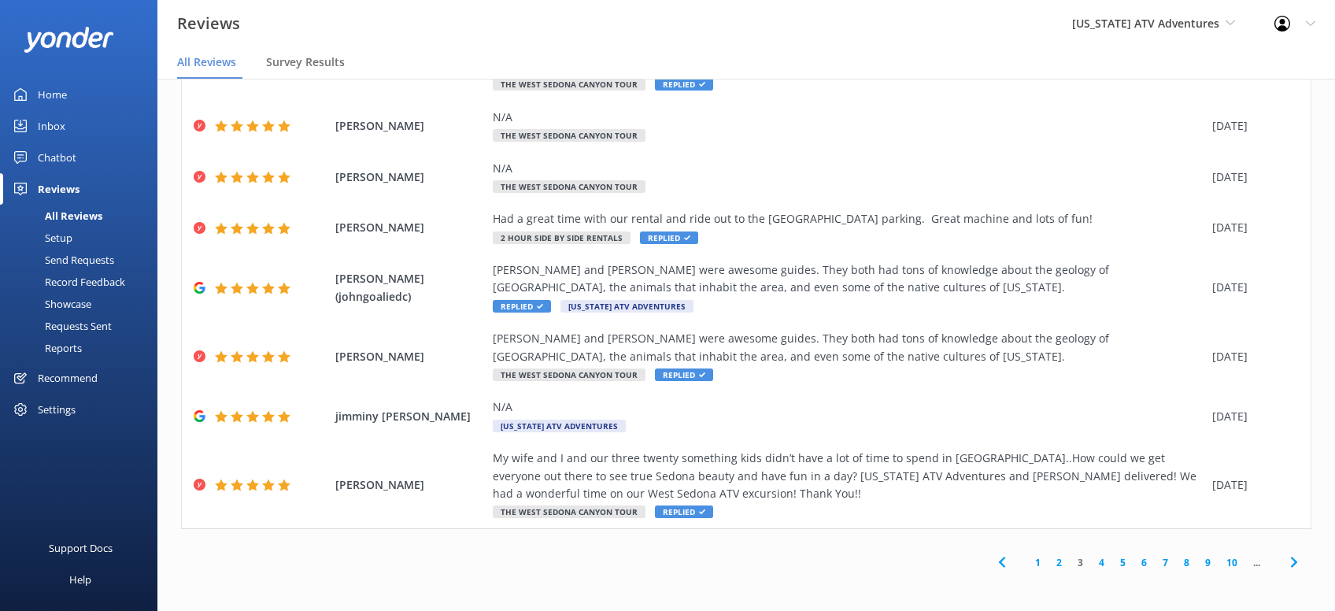
click at [1297, 565] on icon at bounding box center [1294, 562] width 19 height 19
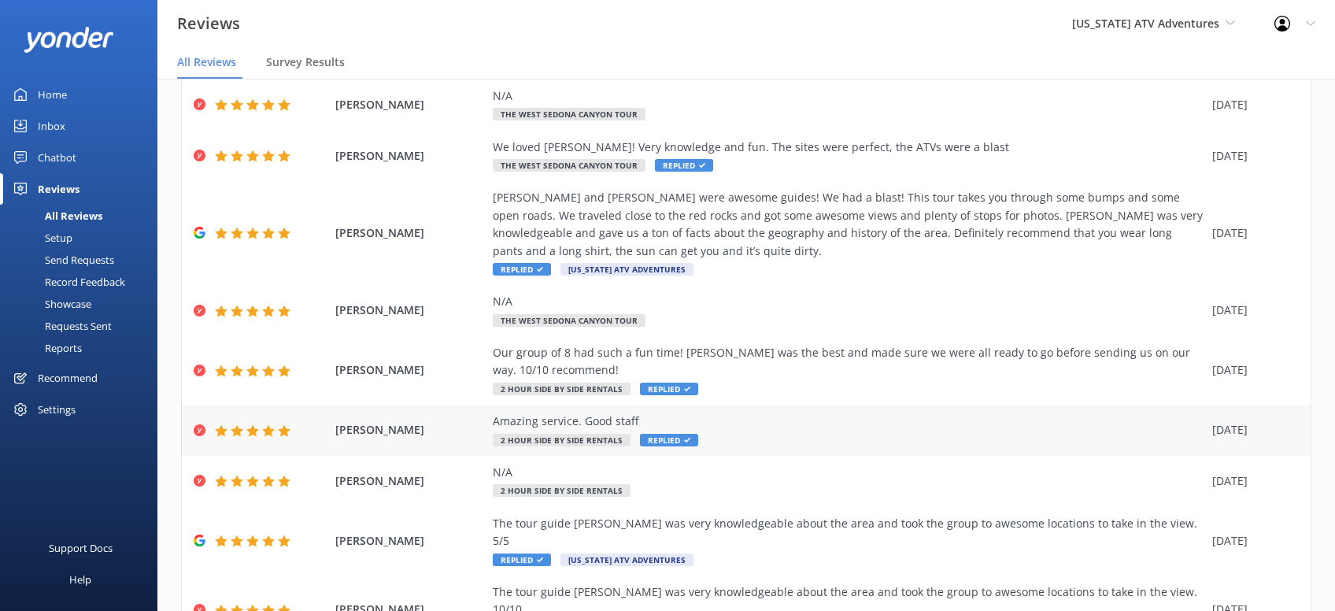
scroll to position [196, 0]
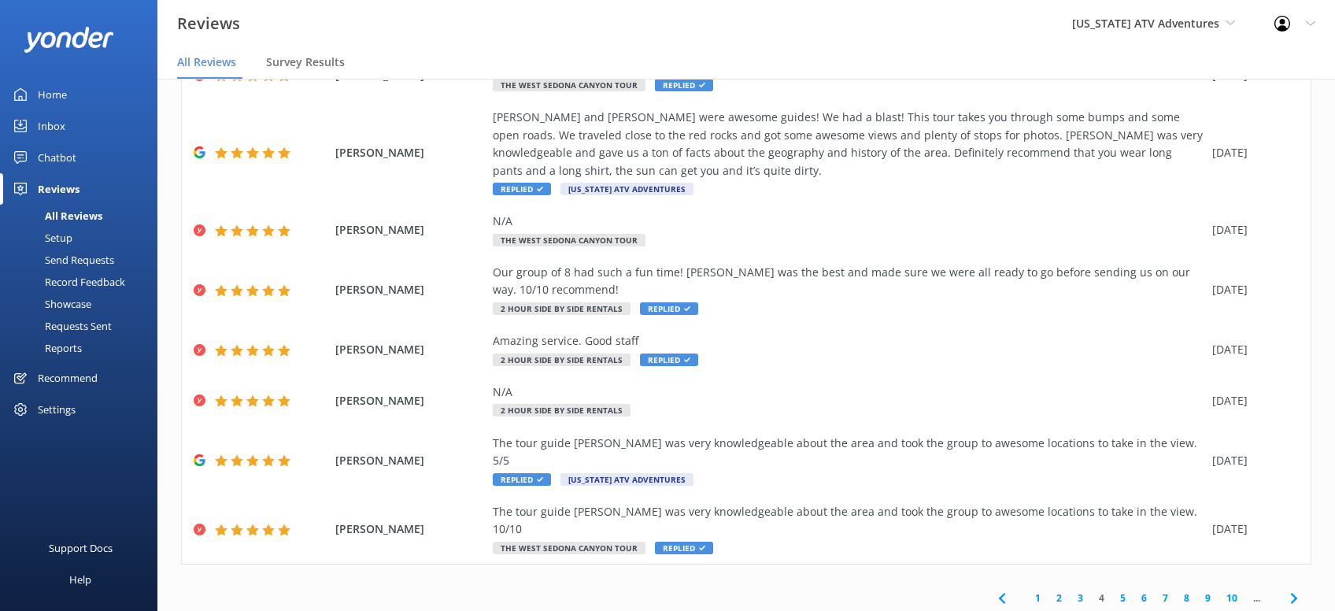
click at [1300, 589] on icon at bounding box center [1294, 598] width 19 height 19
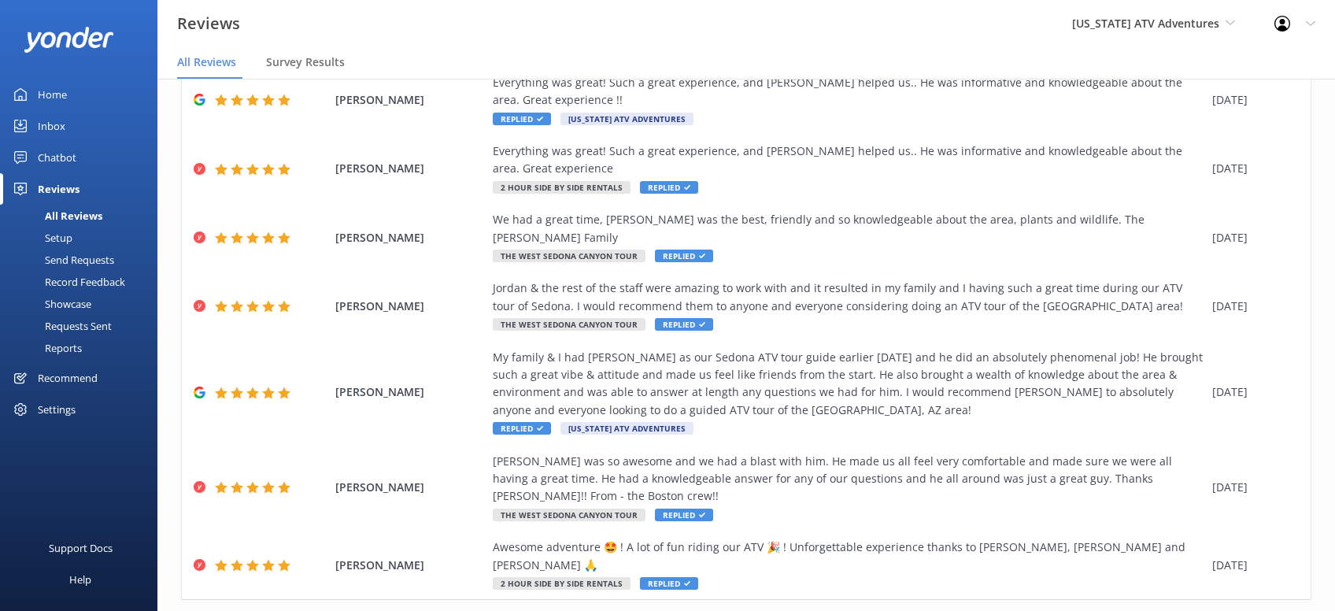
drag, startPoint x: 1294, startPoint y: 562, endPoint x: 1317, endPoint y: 564, distance: 23.7
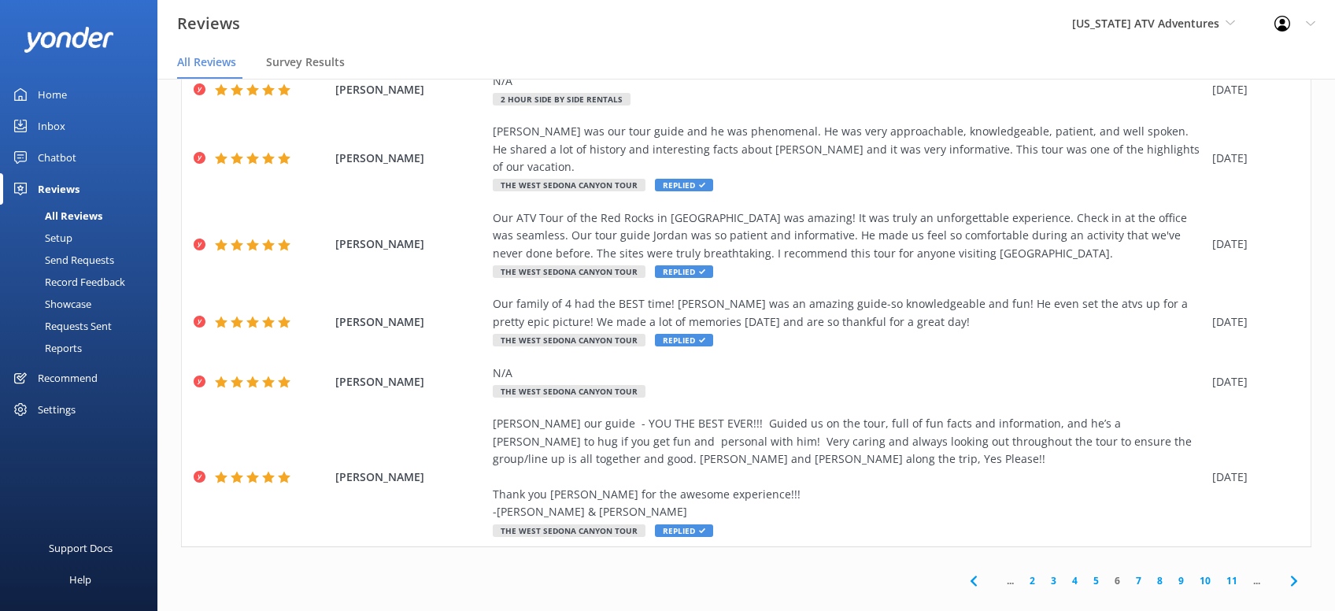
click at [1297, 572] on icon at bounding box center [1294, 581] width 19 height 19
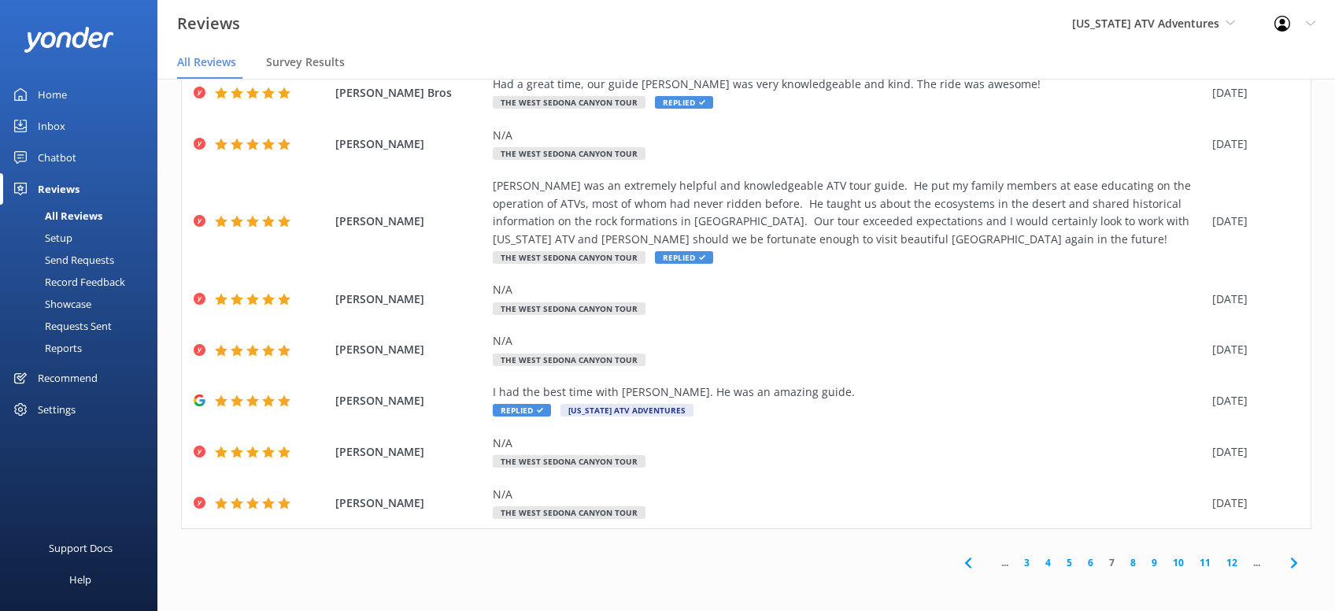
click at [1294, 562] on icon at bounding box center [1294, 563] width 19 height 19
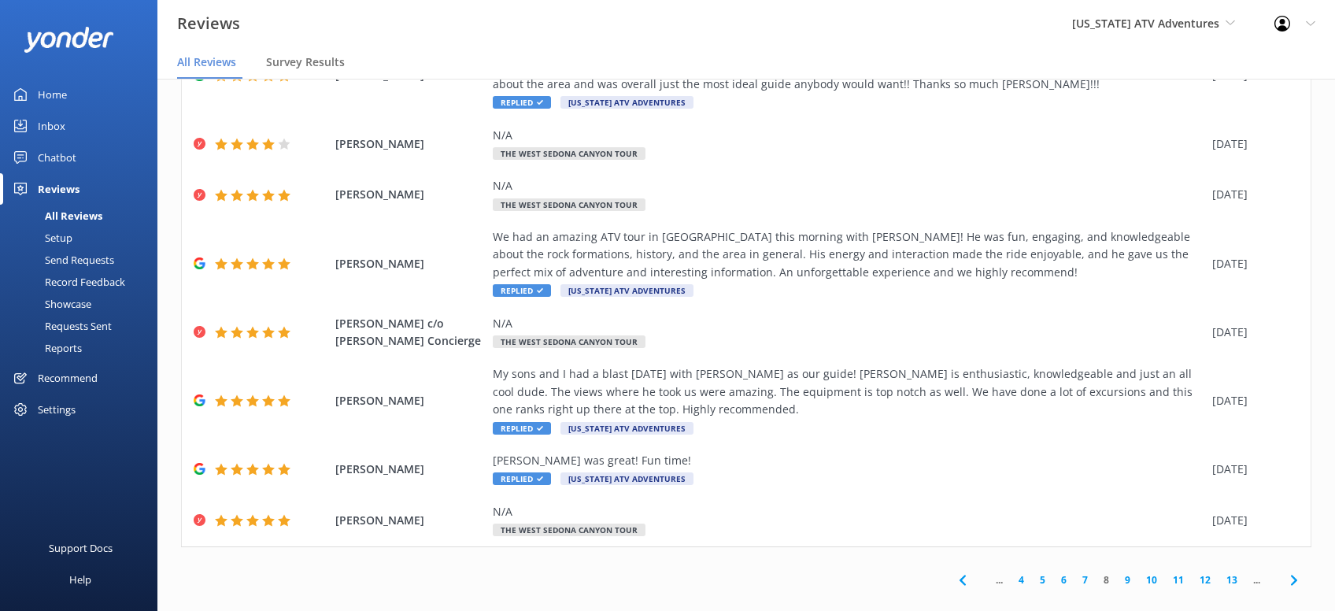
click at [1291, 571] on icon at bounding box center [1294, 580] width 19 height 19
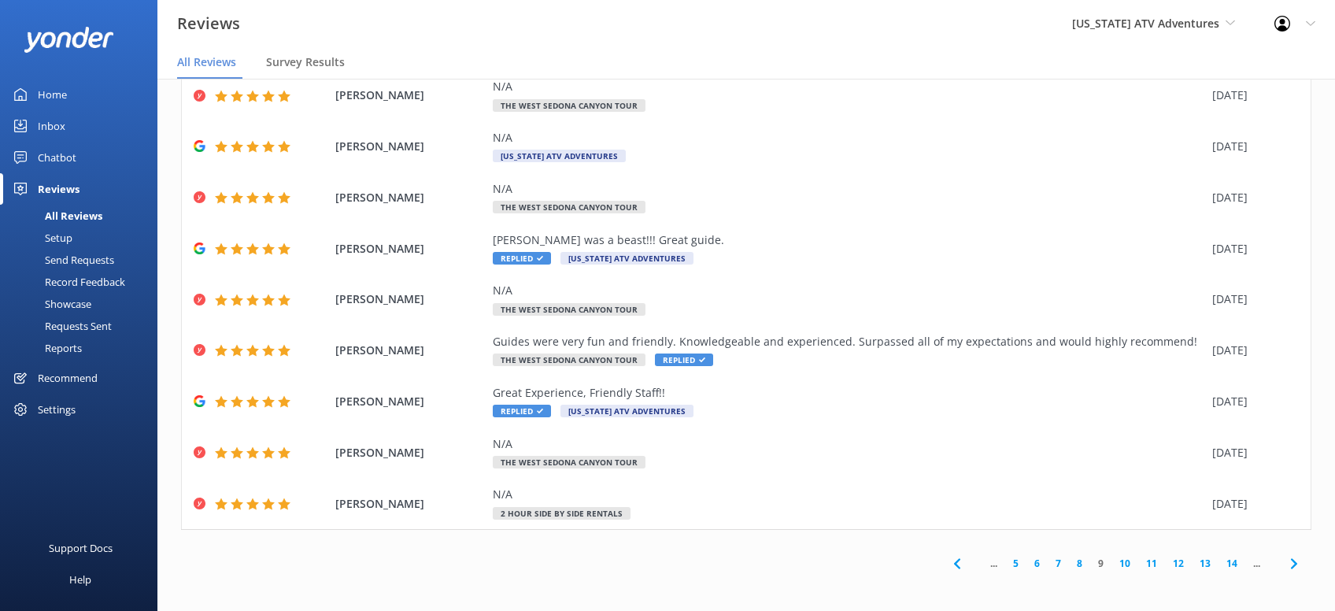
click at [1295, 564] on use at bounding box center [1294, 563] width 6 height 10
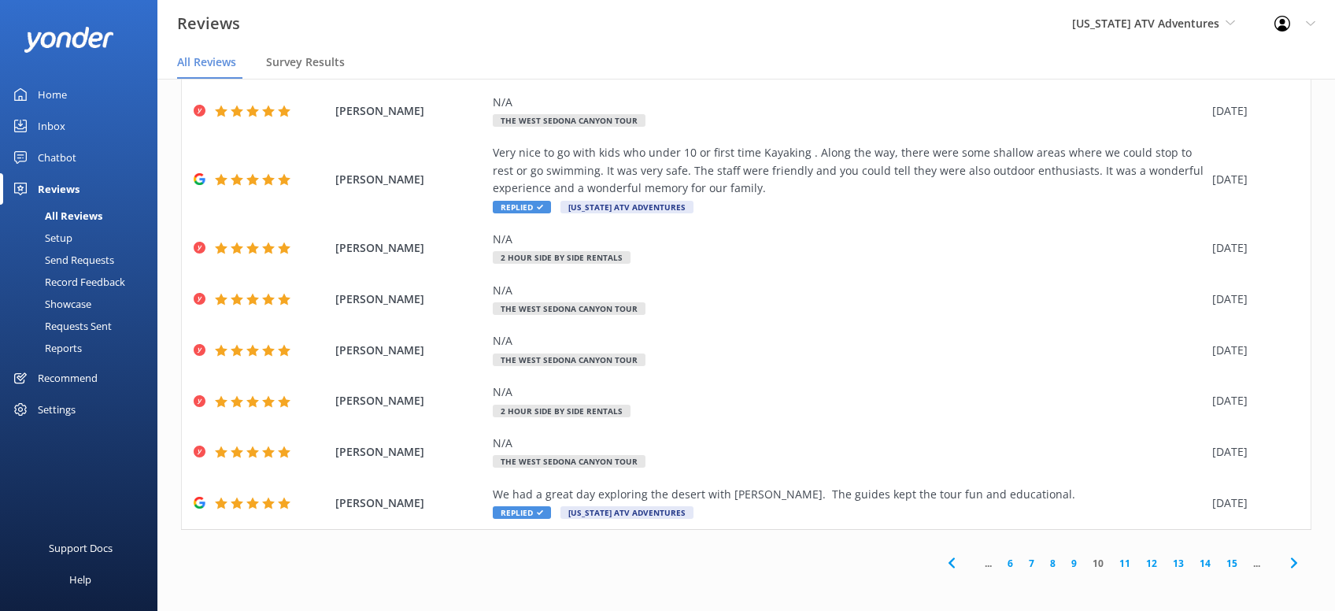
click at [1291, 561] on icon at bounding box center [1294, 563] width 19 height 19
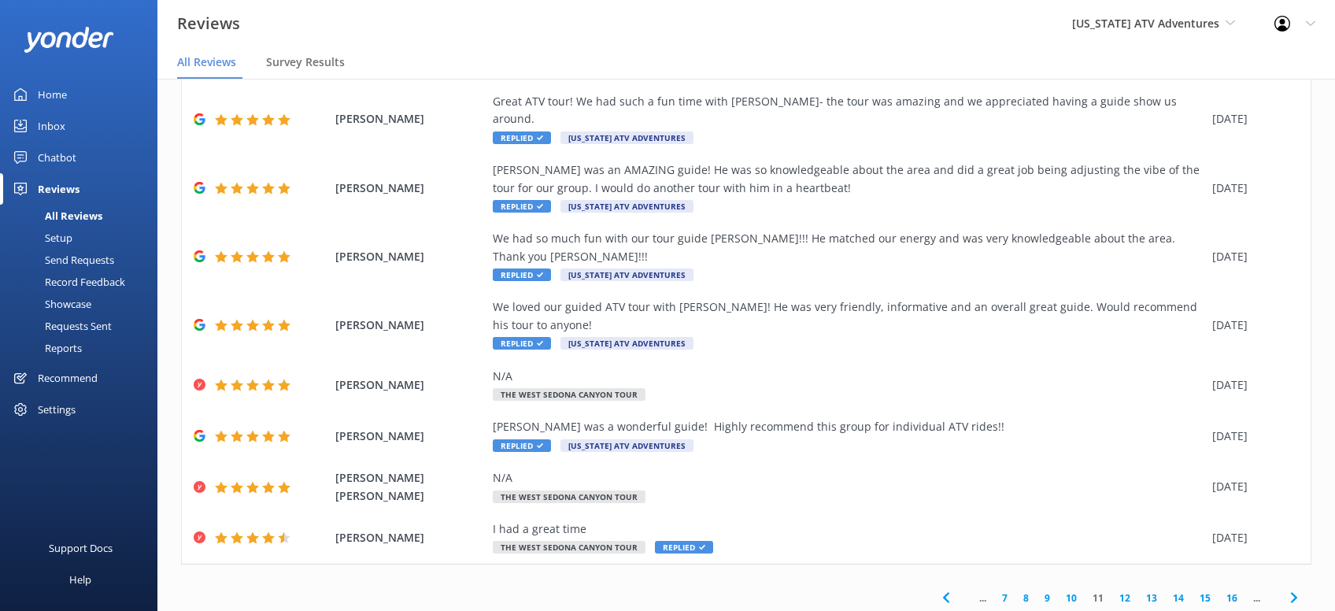
click at [1291, 588] on icon at bounding box center [1294, 597] width 19 height 19
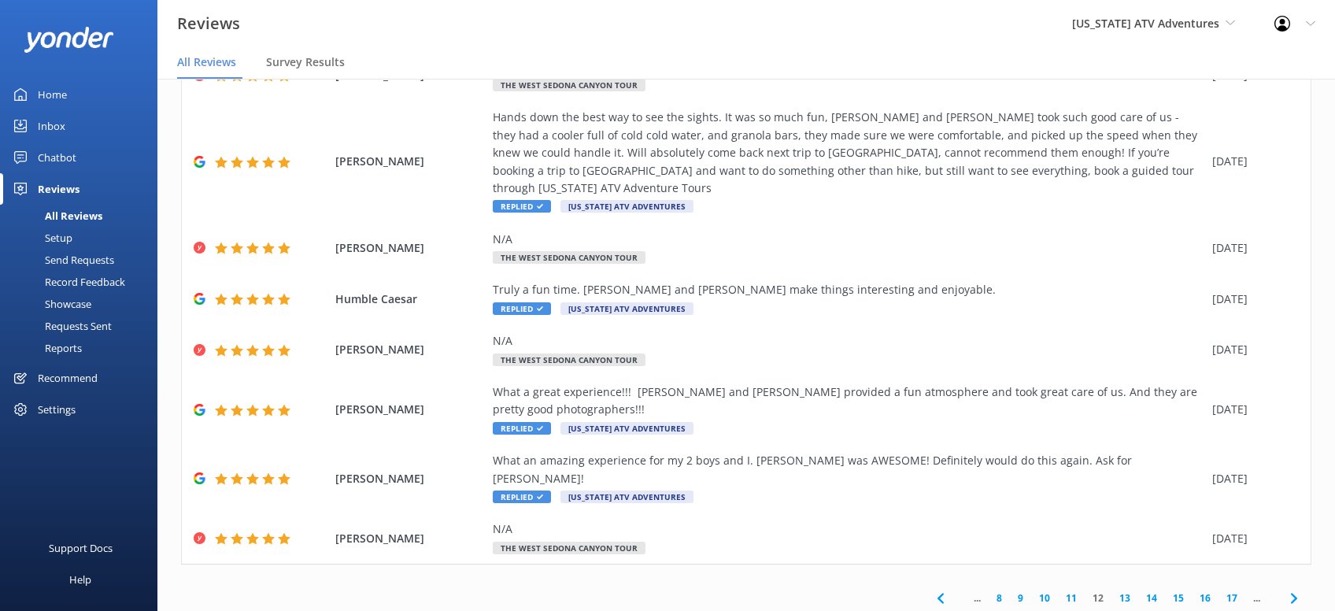
drag, startPoint x: 1300, startPoint y: 561, endPoint x: 1293, endPoint y: 544, distance: 18.0
click at [1302, 589] on icon at bounding box center [1294, 598] width 19 height 19
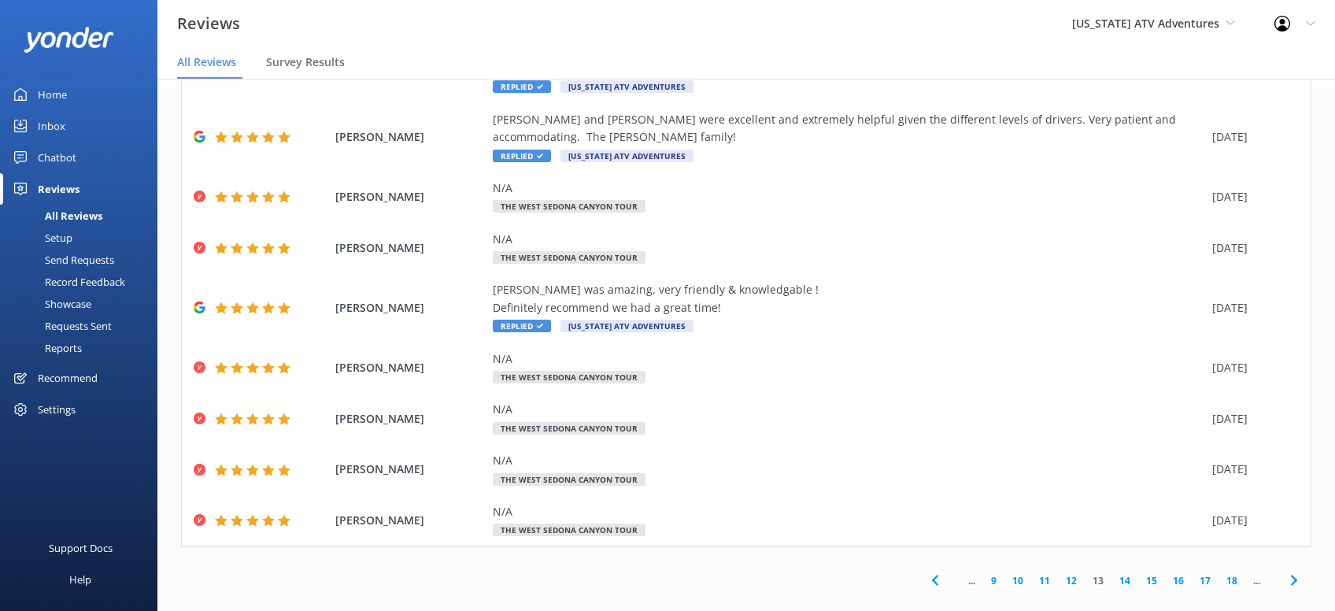
click at [1307, 569] on span at bounding box center [1293, 580] width 35 height 35
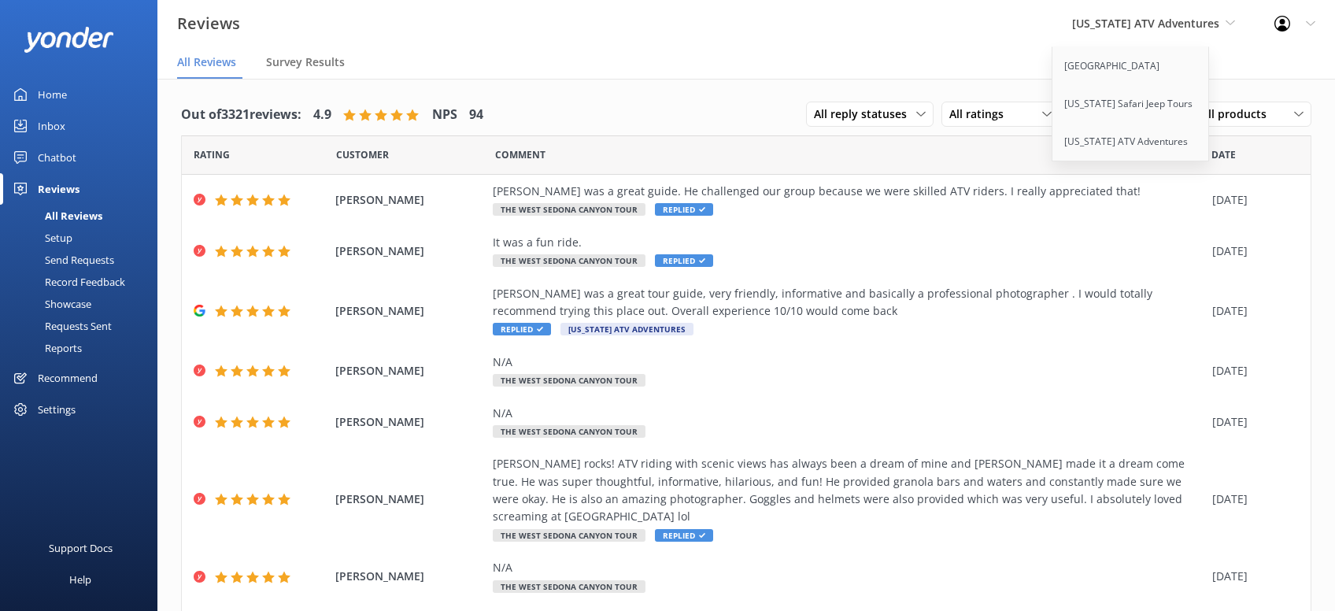
scroll to position [31, 0]
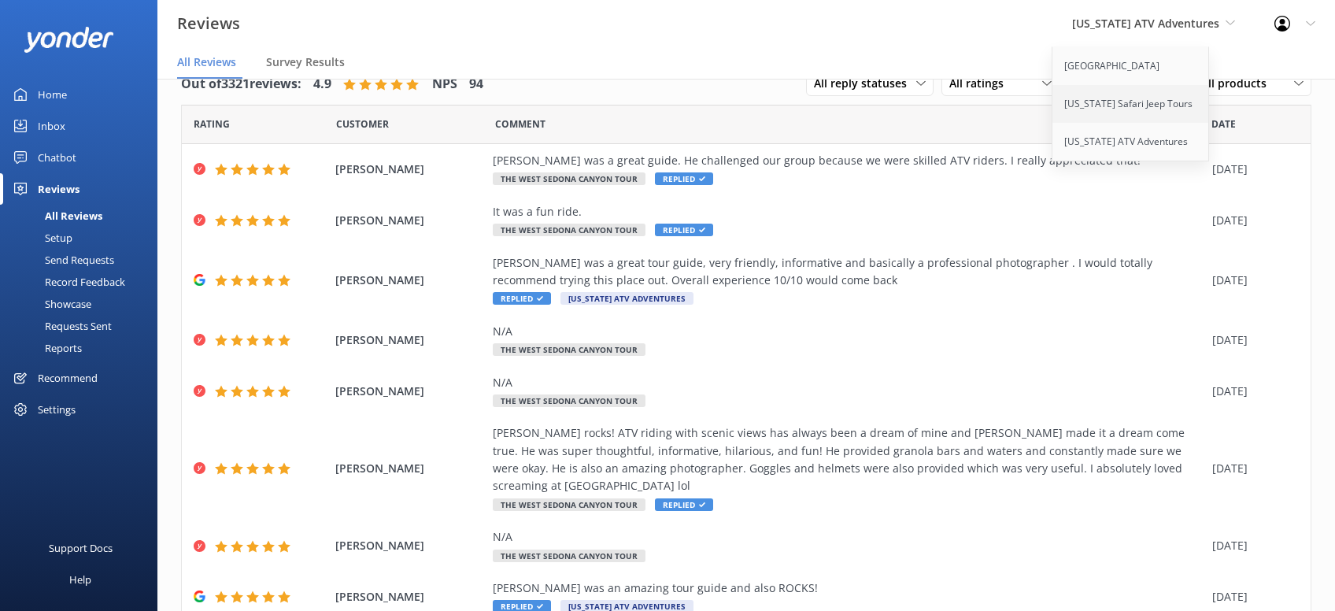
click at [1148, 104] on link "[US_STATE] Safari Jeep Tours" at bounding box center [1131, 104] width 157 height 38
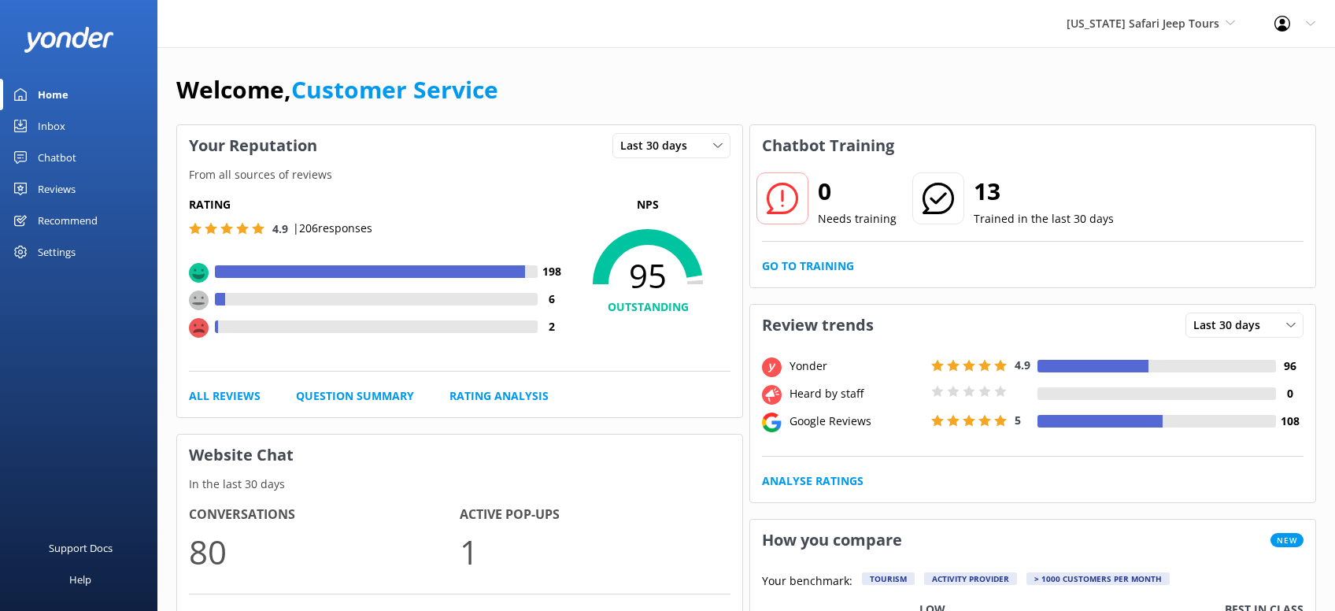
click at [69, 186] on div "Reviews" at bounding box center [57, 188] width 38 height 31
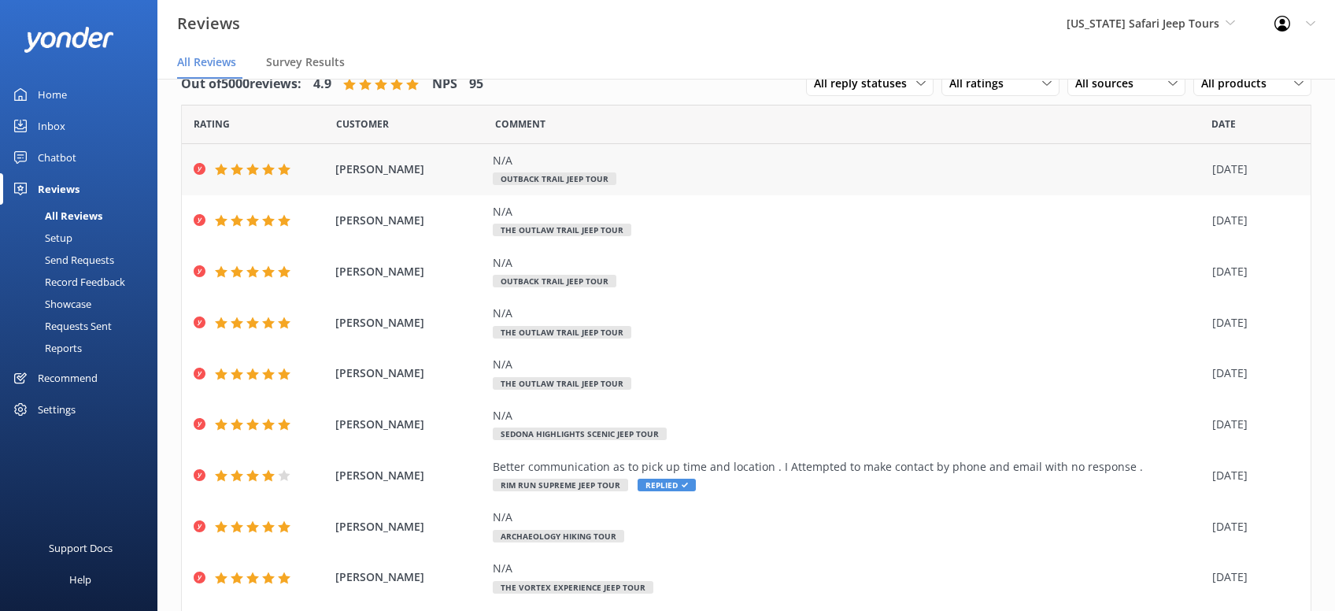
click at [604, 182] on span "Outback Trail Jeep Tour" at bounding box center [555, 178] width 124 height 13
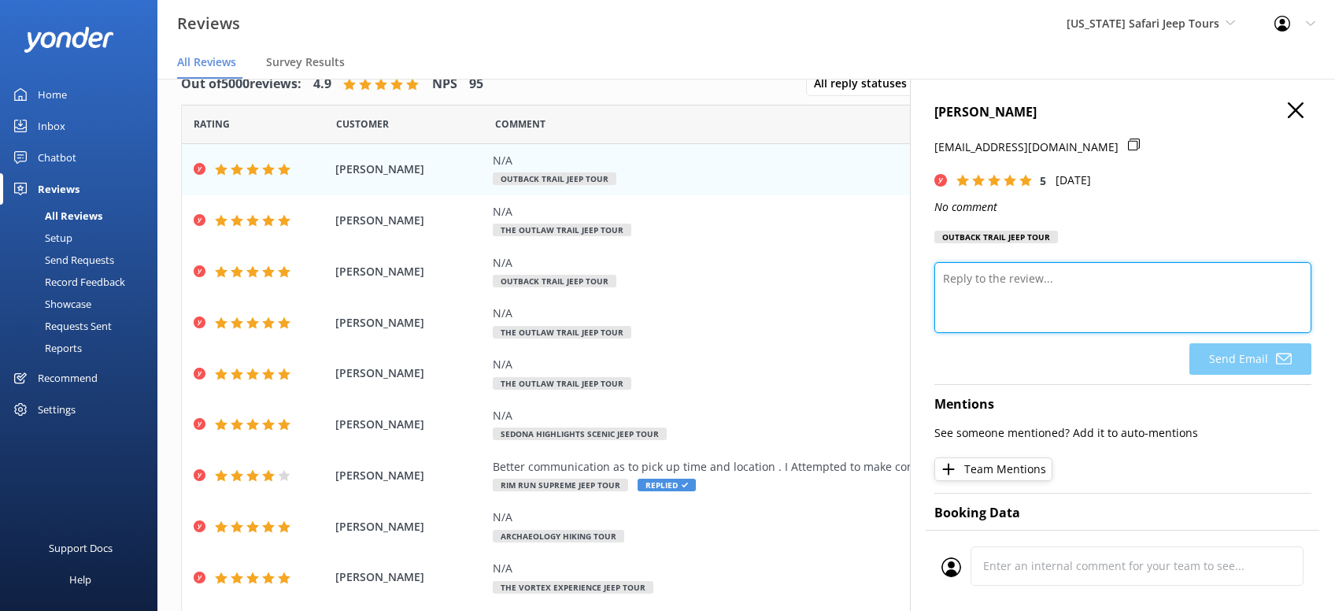
click at [1008, 324] on textarea at bounding box center [1123, 297] width 377 height 71
click at [1029, 324] on textarea at bounding box center [1123, 297] width 377 height 71
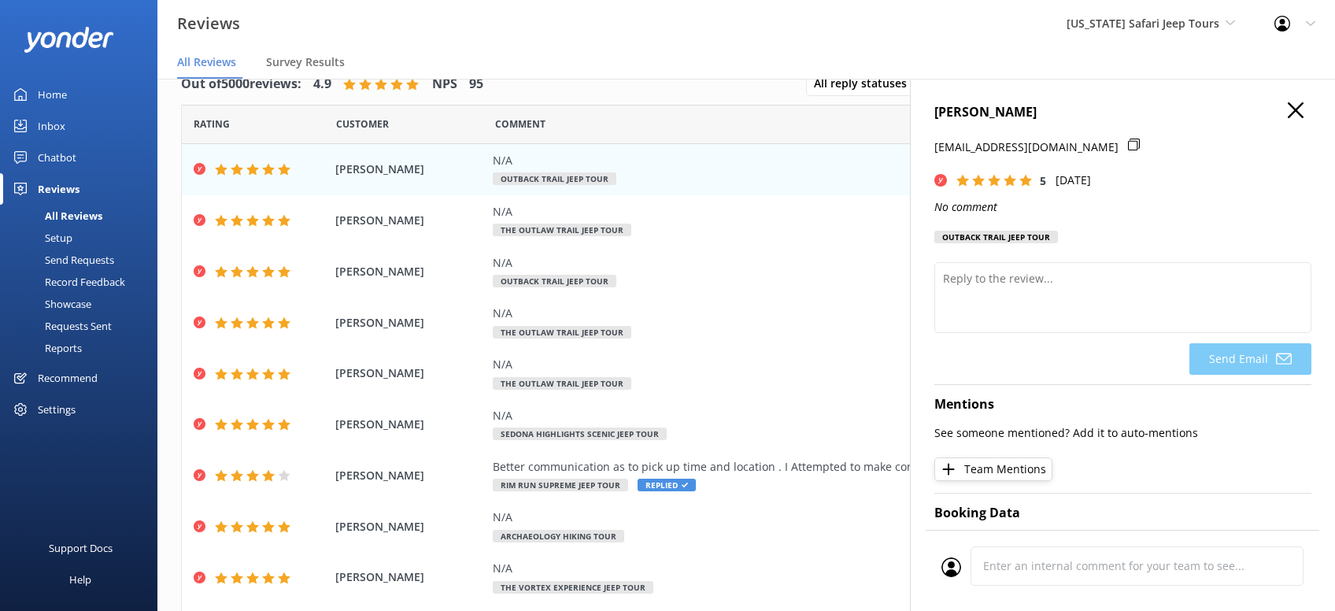
click at [1297, 110] on use "button" at bounding box center [1296, 110] width 16 height 16
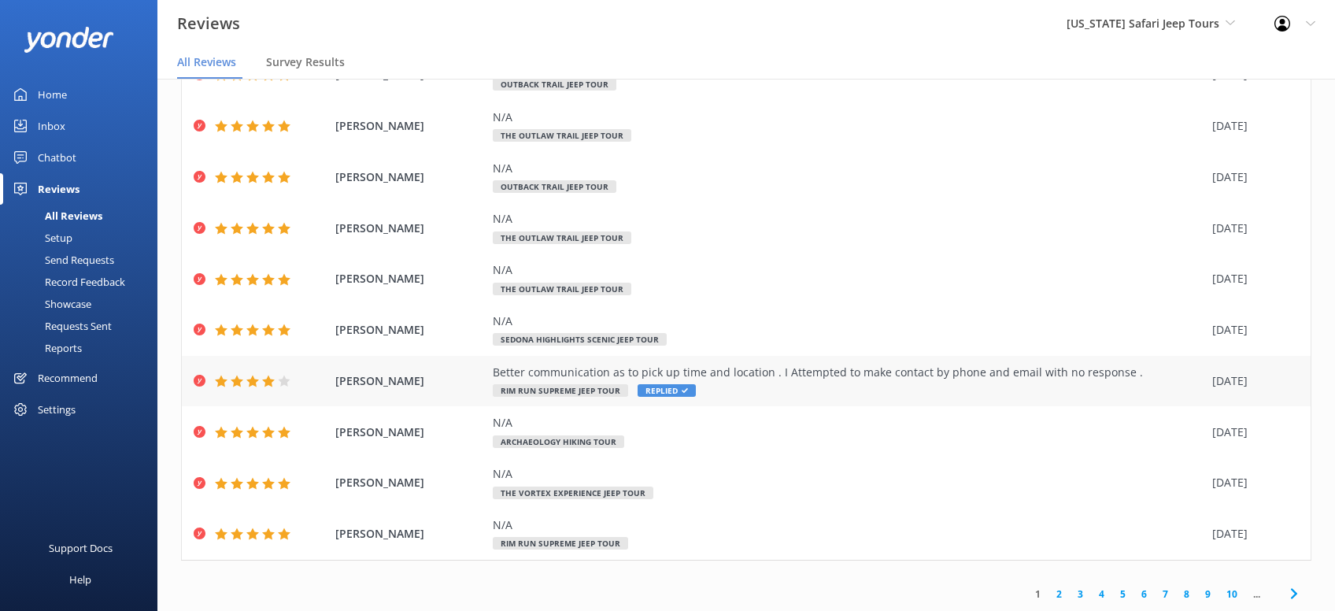
scroll to position [31, 0]
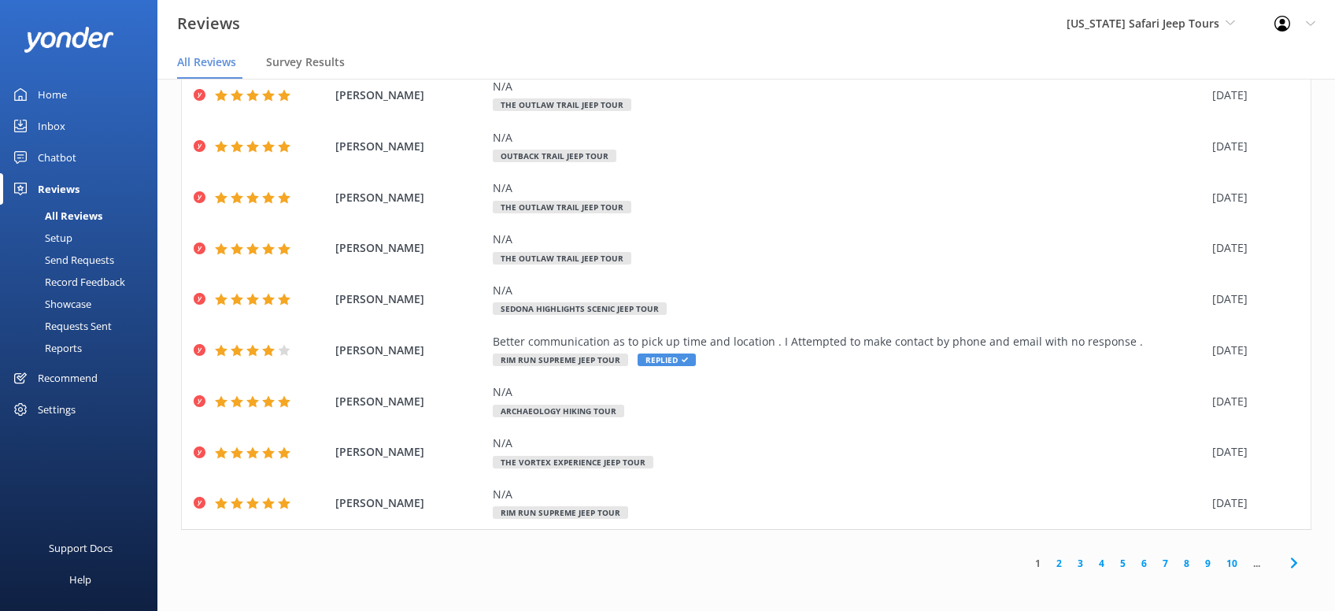
click at [1295, 563] on use at bounding box center [1294, 563] width 6 height 10
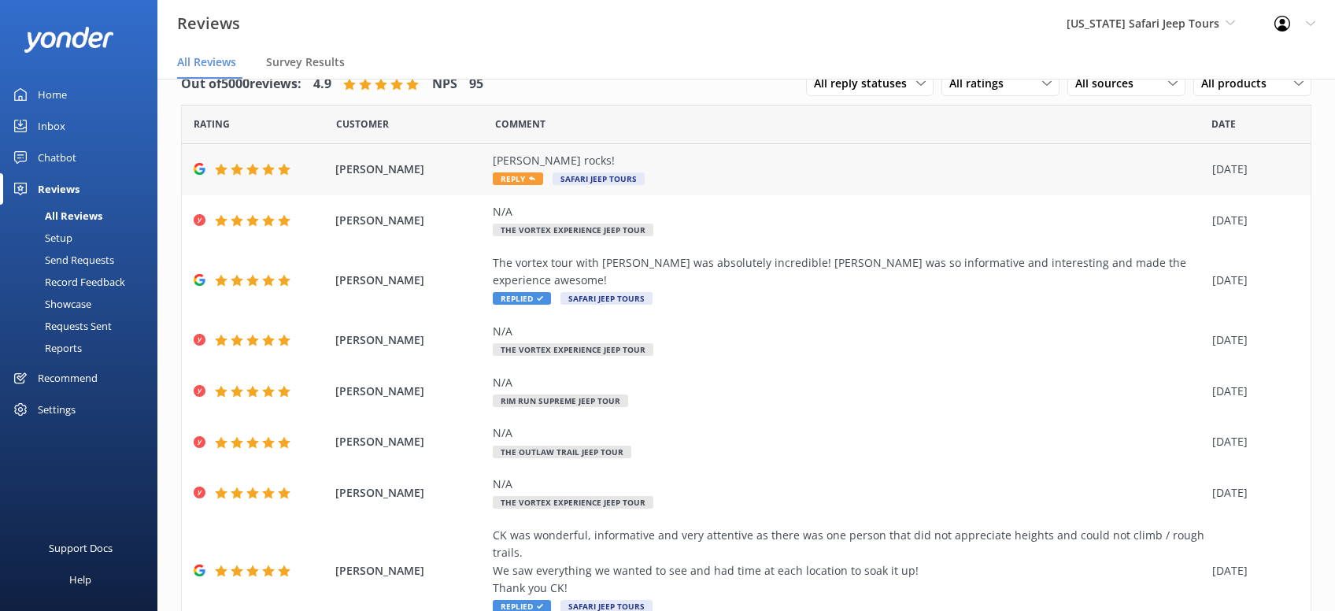
click at [515, 176] on span "Reply" at bounding box center [518, 178] width 50 height 13
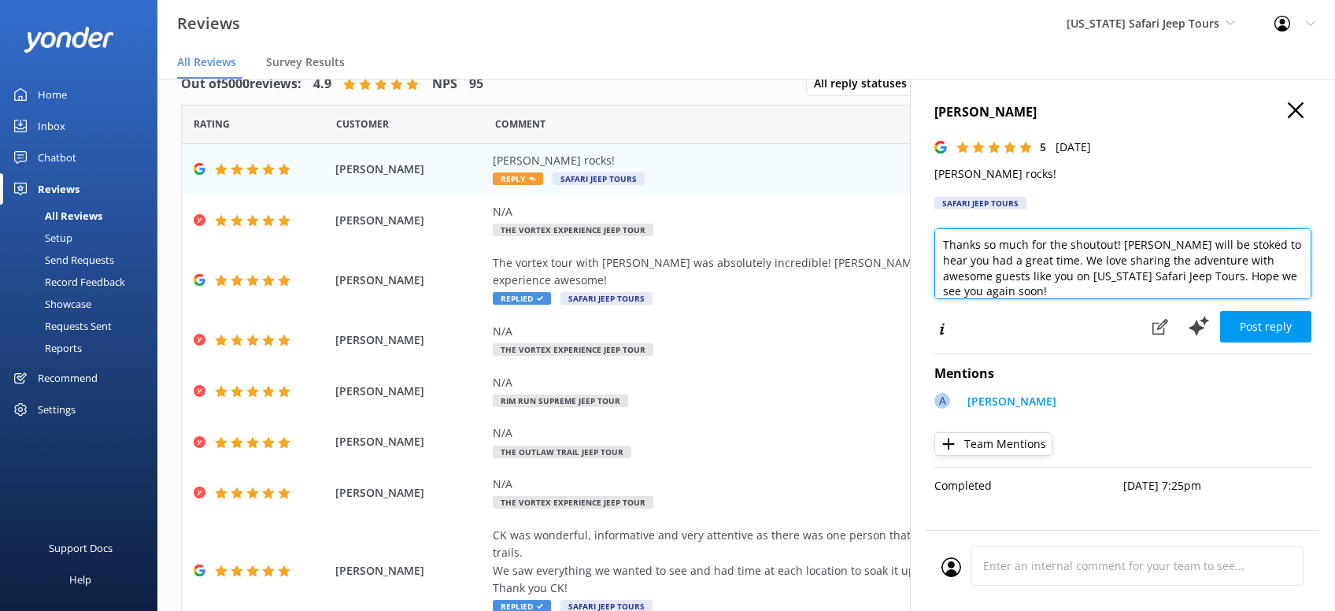
click at [1297, 273] on textarea "Thanks so much for the shoutout! [PERSON_NAME] will be stoked to hear you had a…" at bounding box center [1123, 263] width 377 height 71
type textarea "Thanks so much for the shoutout! [PERSON_NAME] will be stoked to hear you had a…"
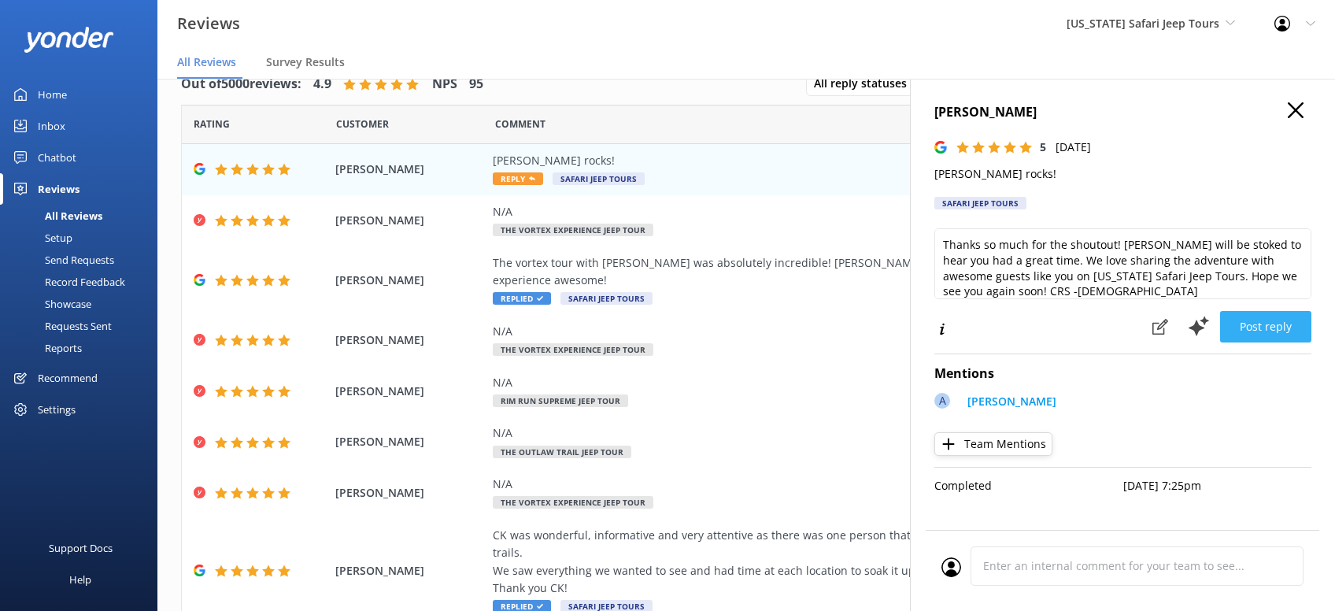
click at [1259, 317] on button "Post reply" at bounding box center [1265, 326] width 91 height 31
click at [1294, 106] on icon "button" at bounding box center [1296, 110] width 16 height 16
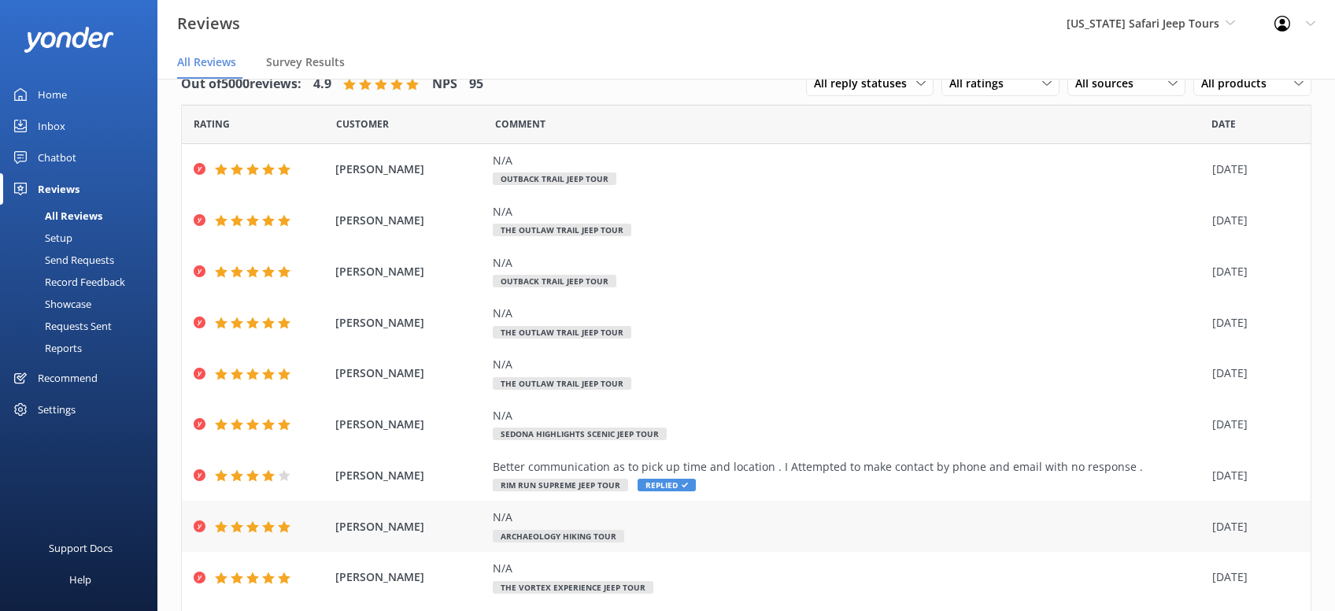
scroll to position [125, 0]
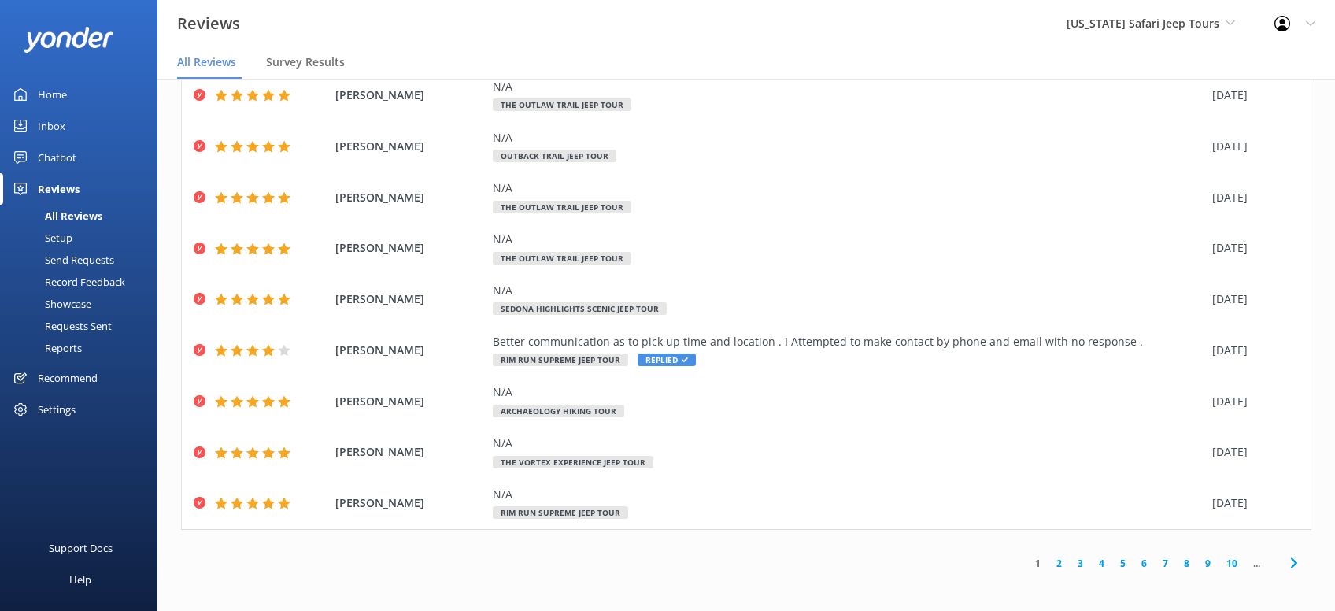
click at [1299, 556] on icon at bounding box center [1294, 563] width 19 height 19
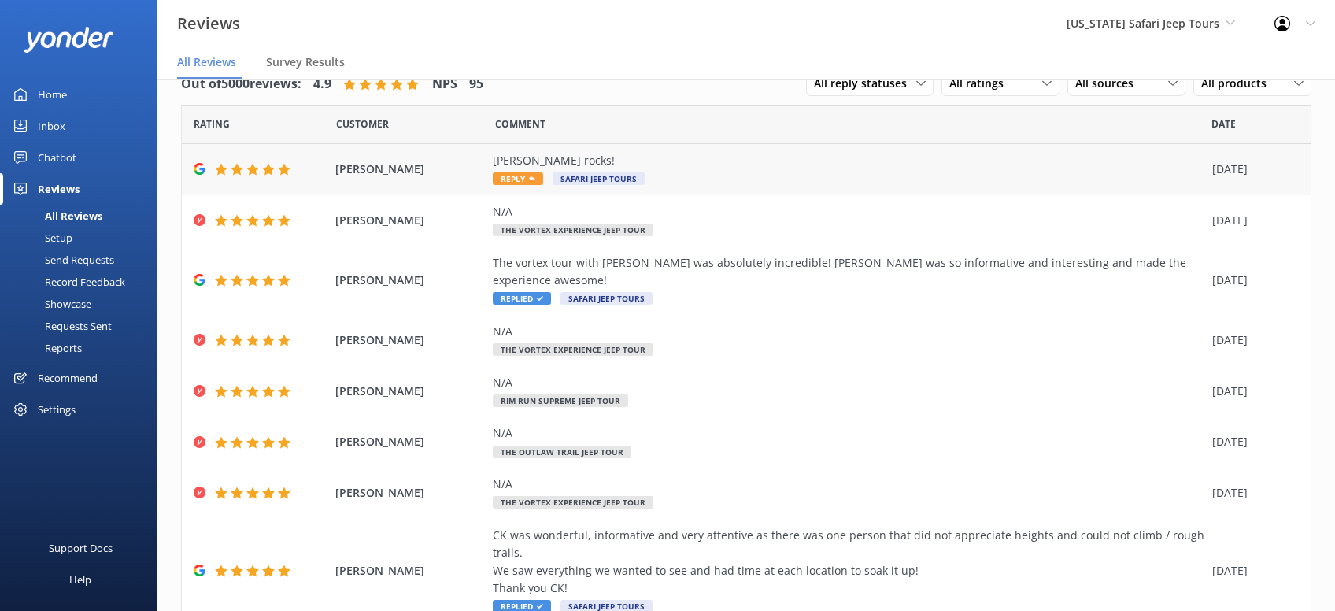
click at [524, 181] on span "Reply" at bounding box center [518, 178] width 50 height 13
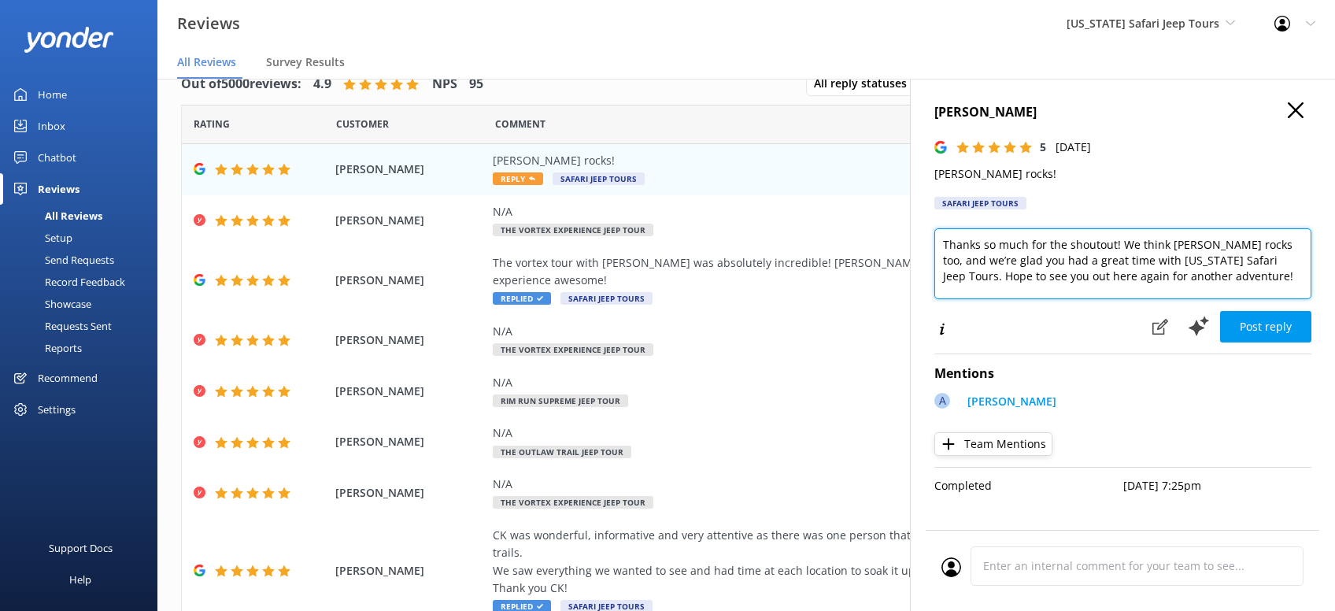
click at [1177, 280] on textarea "Thanks so much for the shoutout! We think [PERSON_NAME] rocks too, and we’re gl…" at bounding box center [1123, 263] width 377 height 71
type textarea "Thanks so much for the shoutout! We think [PERSON_NAME] rocks too, and we’re gl…"
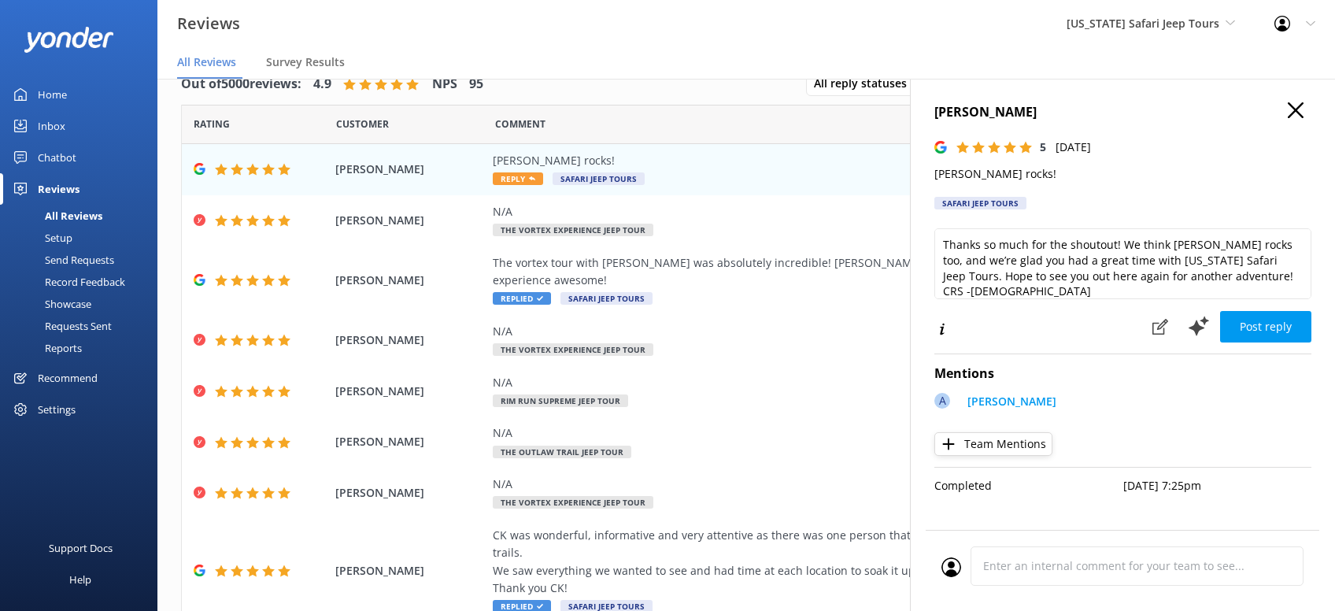
drag, startPoint x: 1285, startPoint y: 318, endPoint x: 1302, endPoint y: 313, distance: 17.2
click at [1296, 316] on button "Post reply" at bounding box center [1265, 326] width 91 height 31
click at [1295, 109] on use "button" at bounding box center [1296, 110] width 16 height 16
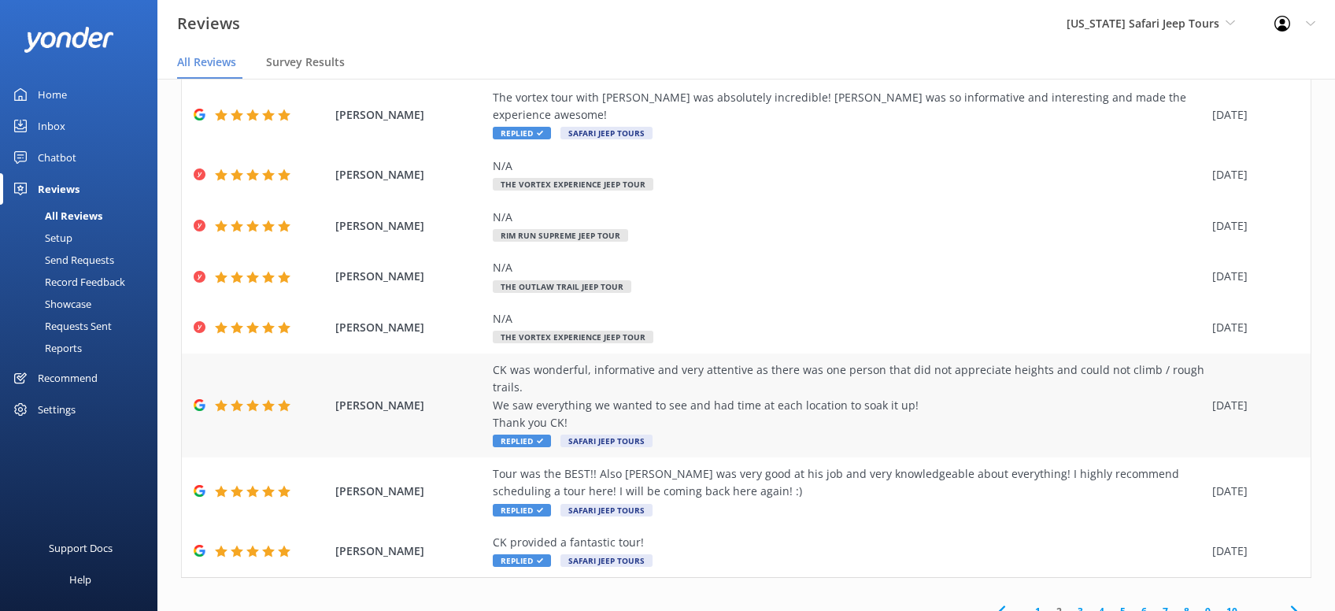
scroll to position [196, 0]
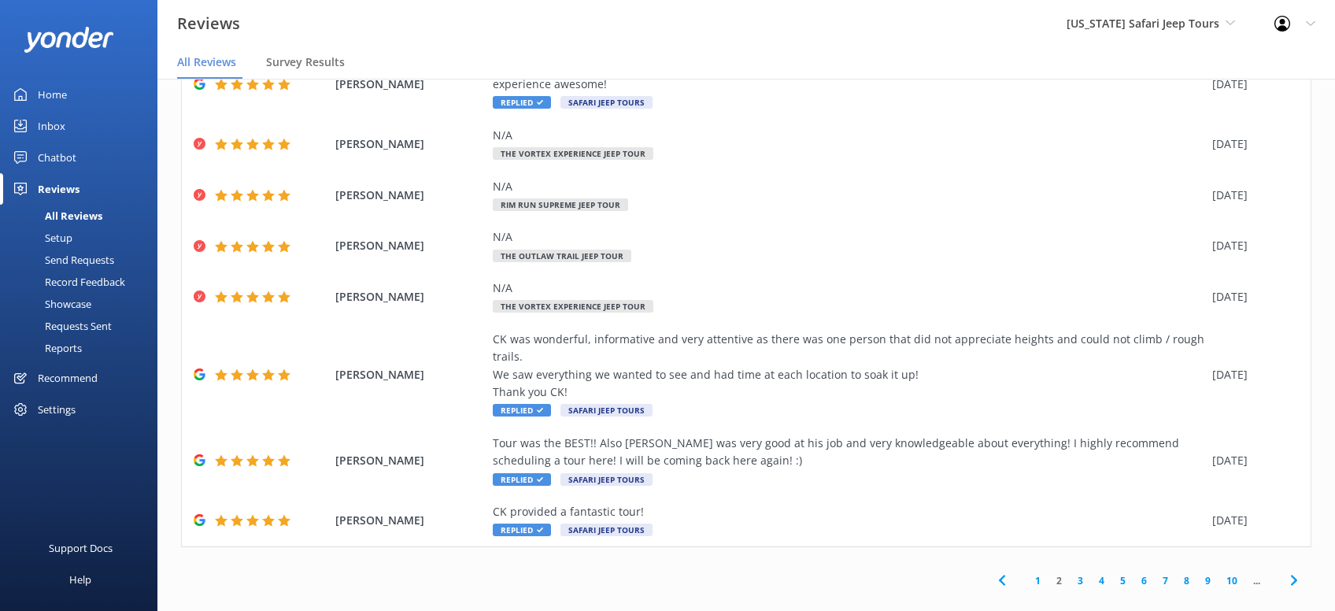
click at [1293, 571] on icon at bounding box center [1294, 580] width 19 height 19
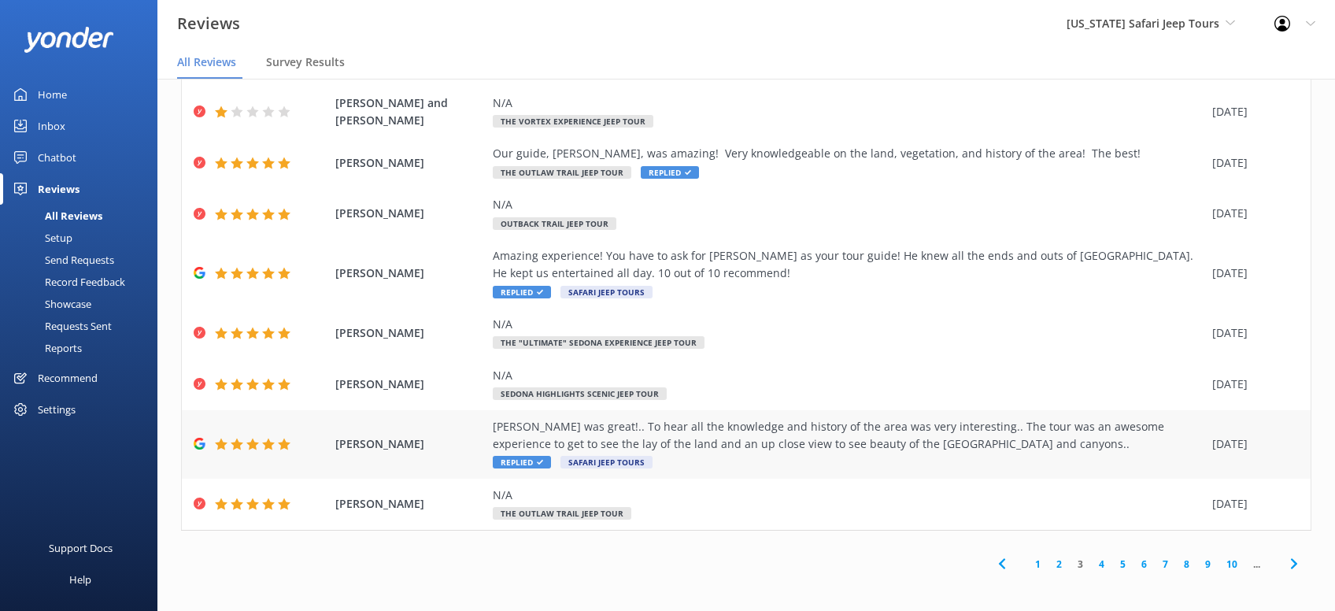
scroll to position [161, 0]
click at [1297, 566] on icon at bounding box center [1294, 563] width 19 height 19
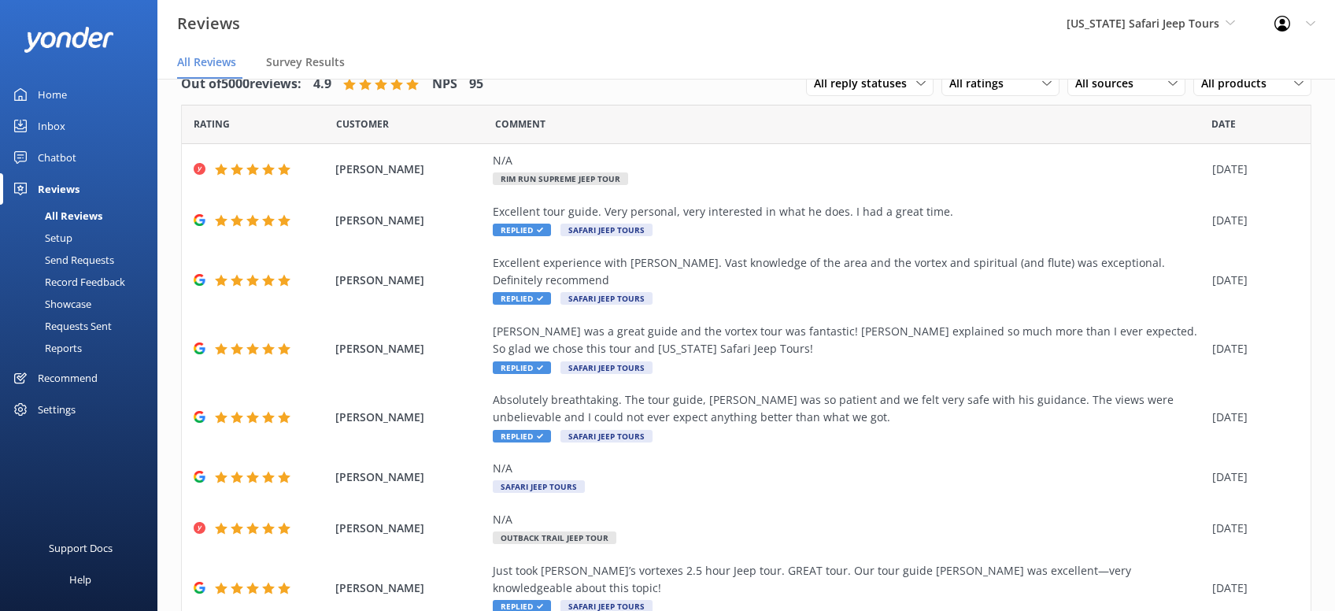
scroll to position [267, 0]
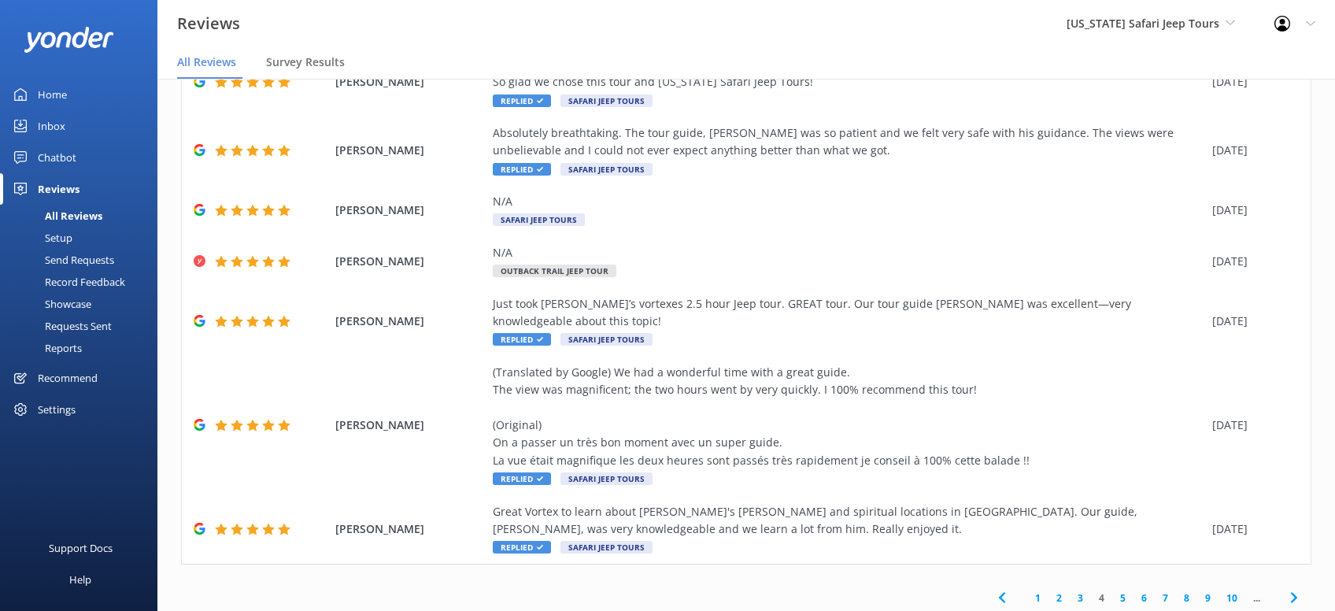
click at [1291, 588] on icon at bounding box center [1294, 597] width 19 height 19
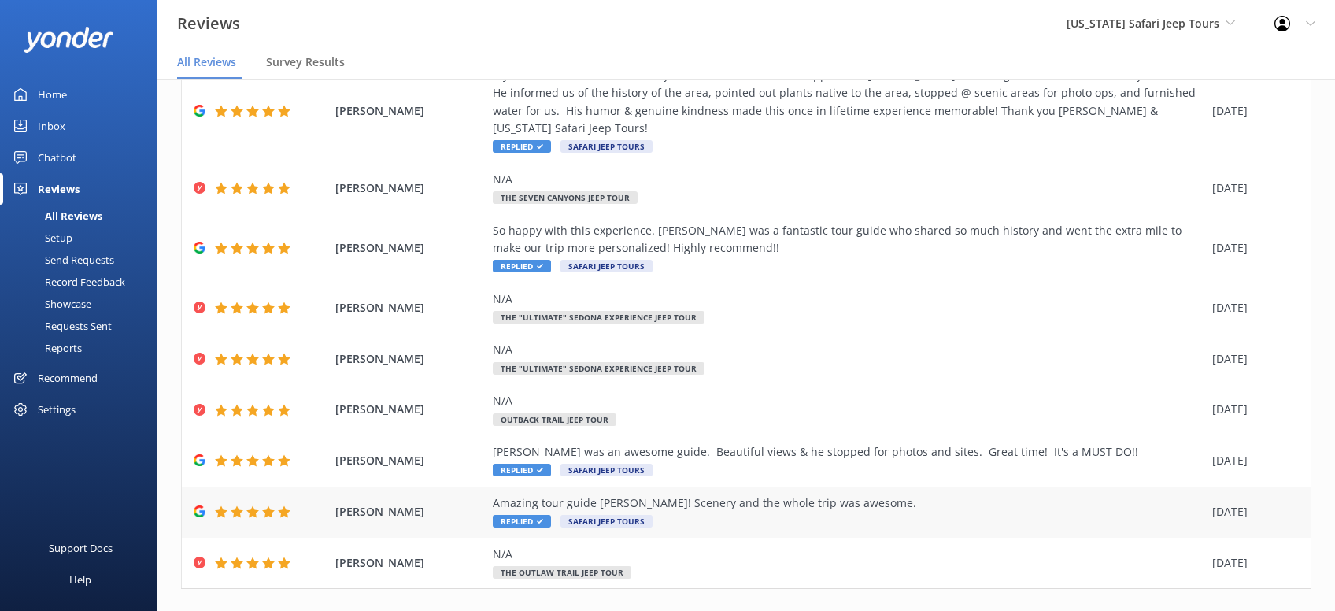
scroll to position [179, 0]
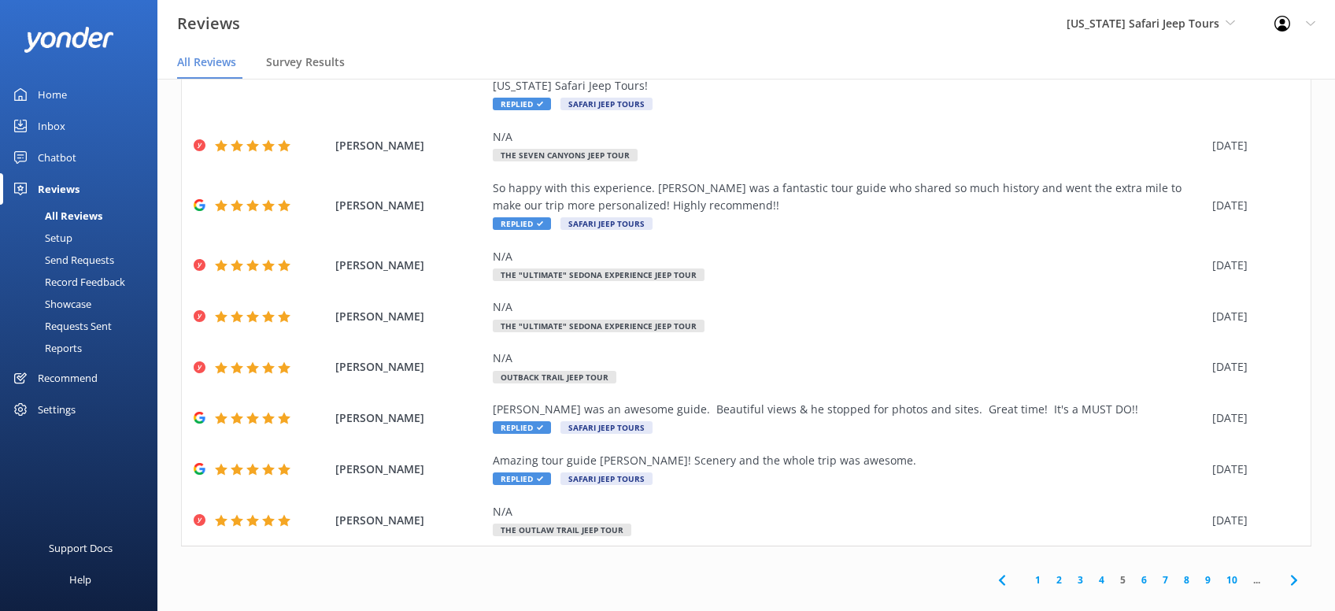
click at [1297, 575] on use at bounding box center [1294, 580] width 6 height 10
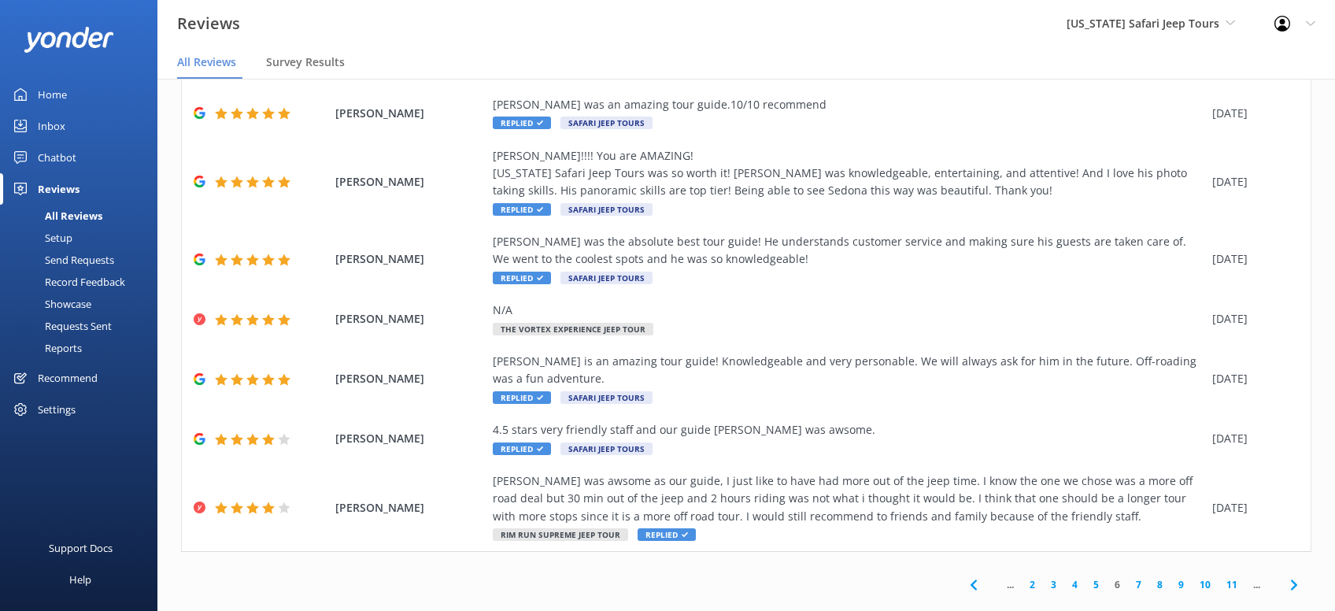
scroll to position [249, 0]
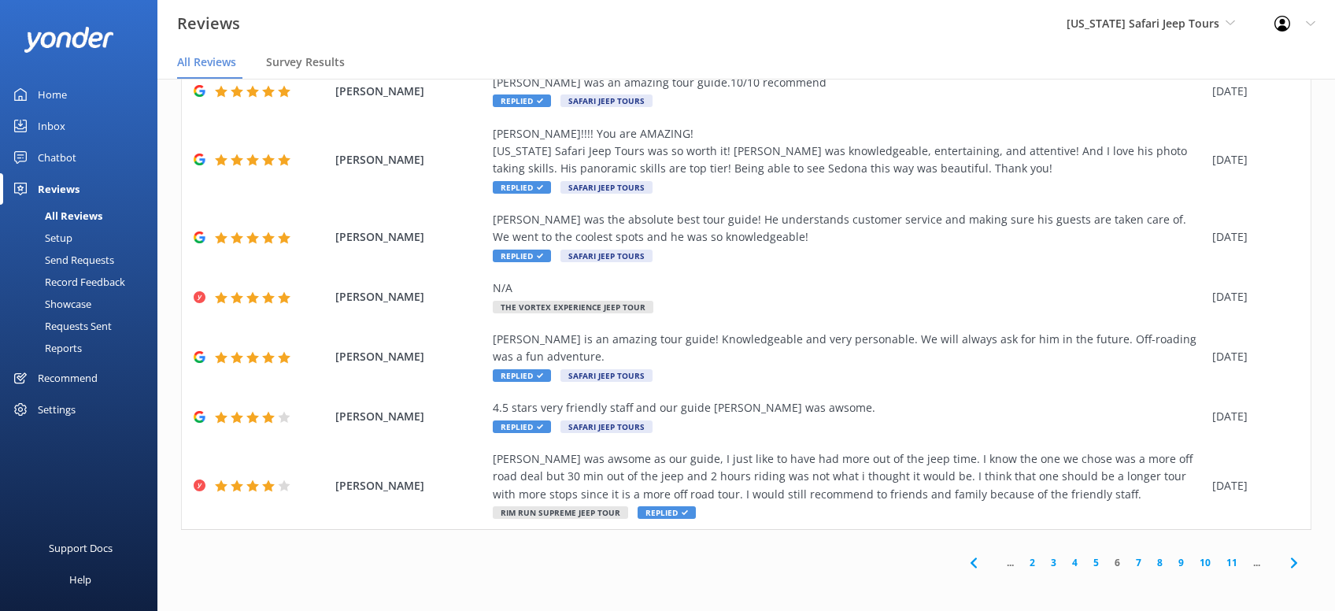
click at [1289, 562] on icon at bounding box center [1294, 563] width 19 height 19
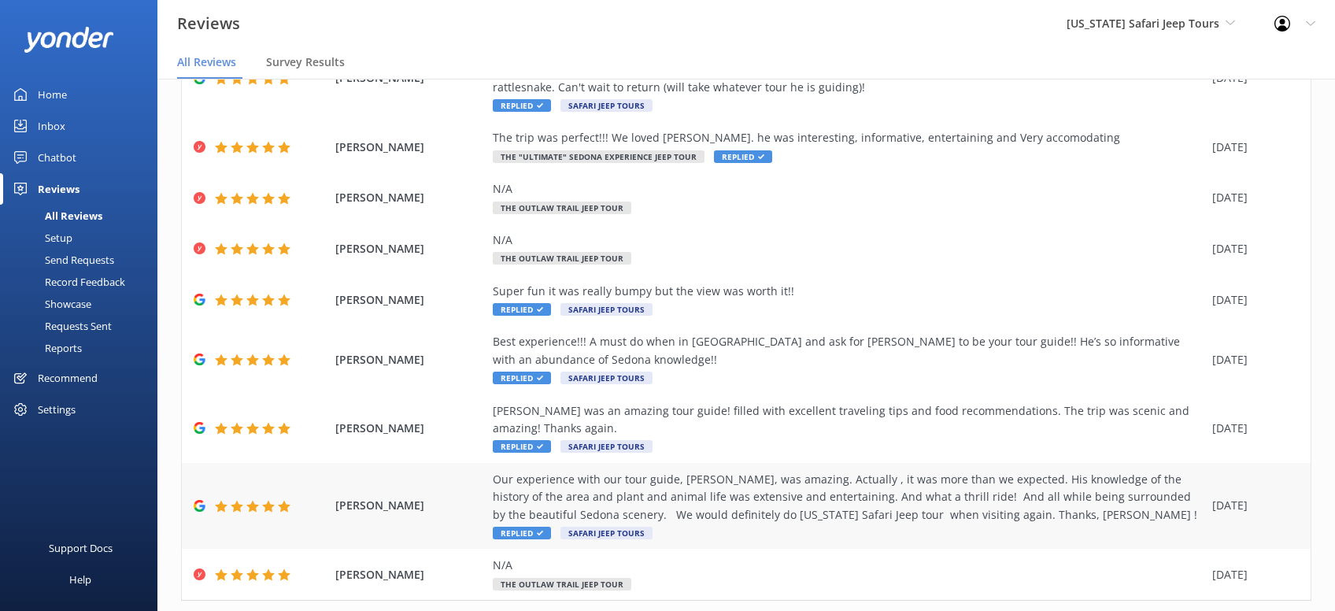
scroll to position [231, 0]
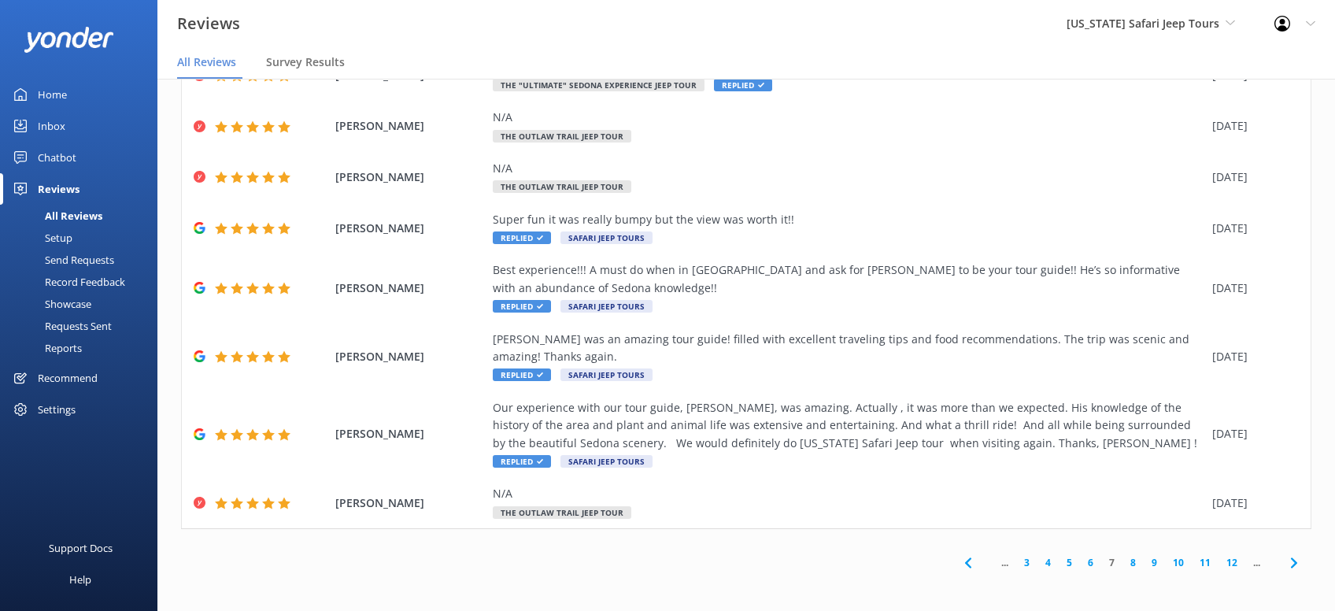
click at [1290, 556] on icon at bounding box center [1294, 563] width 19 height 19
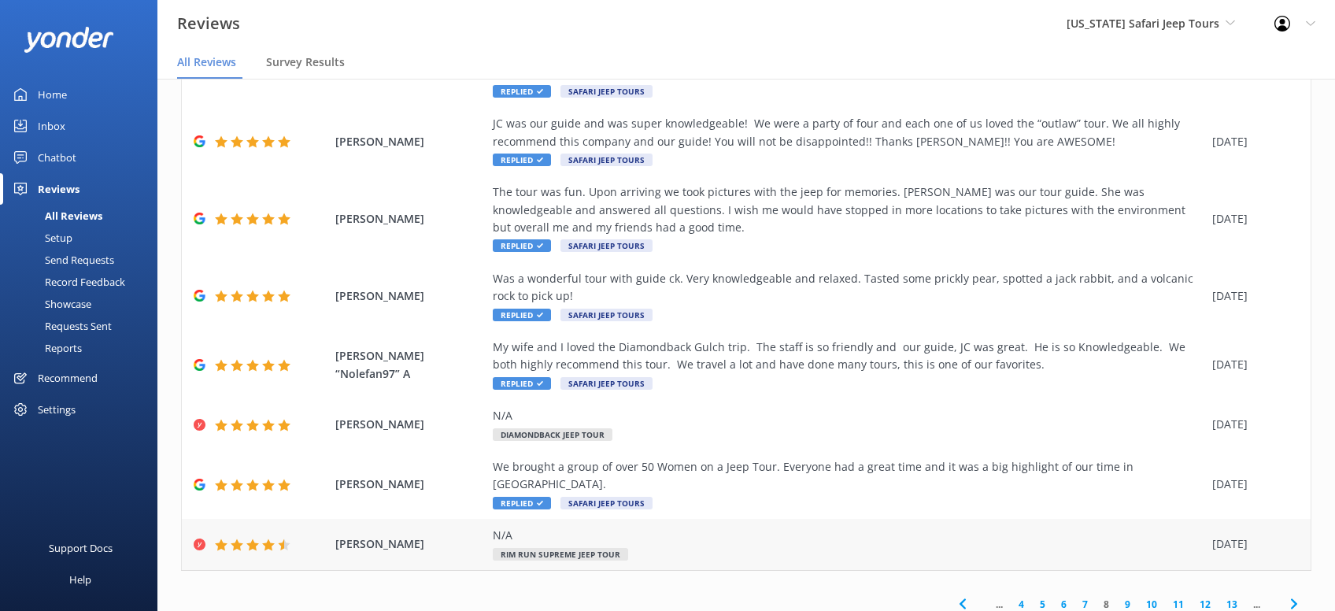
scroll to position [231, 0]
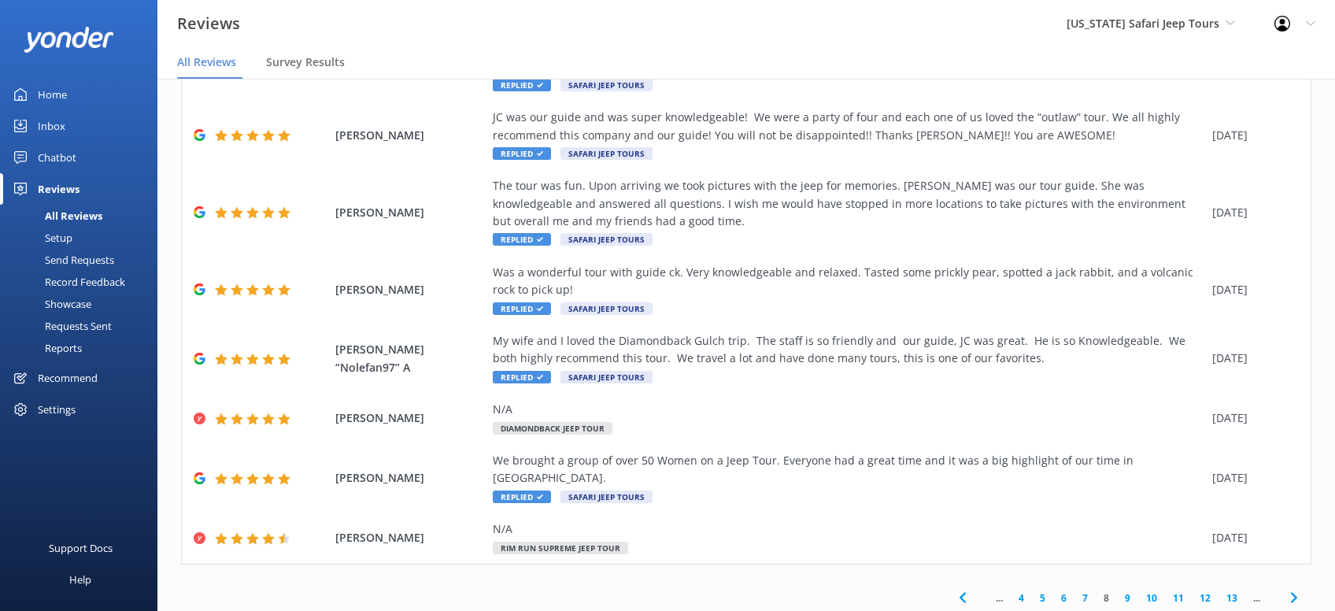
drag, startPoint x: 1294, startPoint y: 559, endPoint x: 1286, endPoint y: 554, distance: 9.6
click at [1294, 593] on use at bounding box center [1294, 598] width 6 height 10
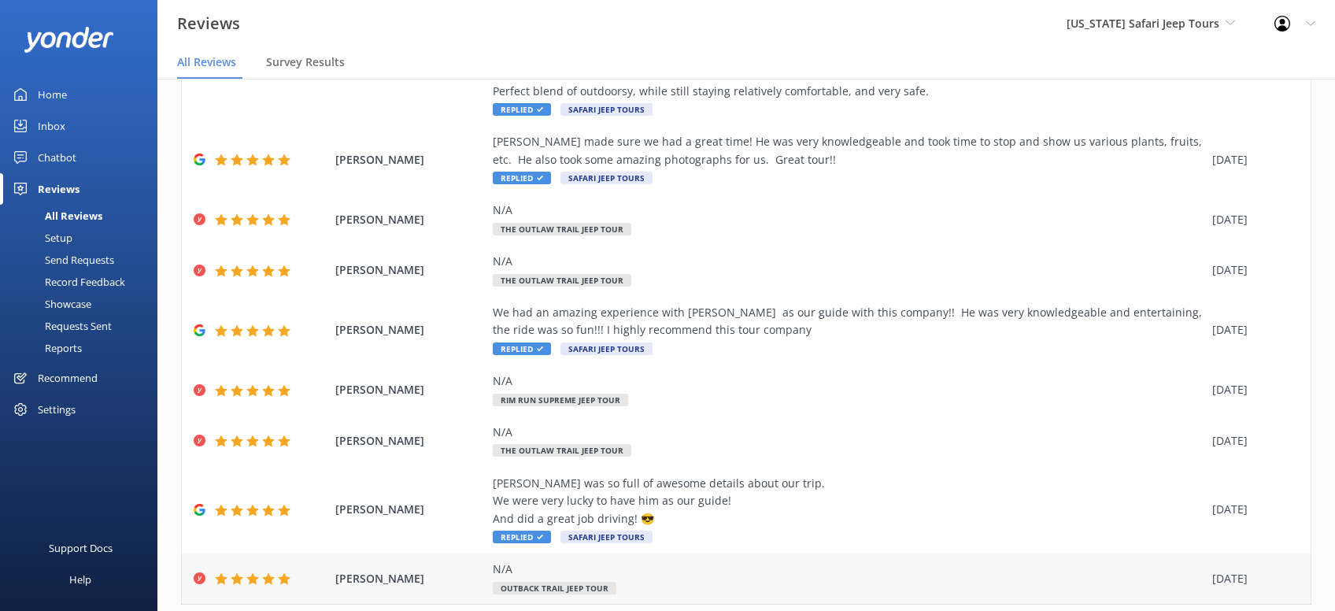
scroll to position [320, 0]
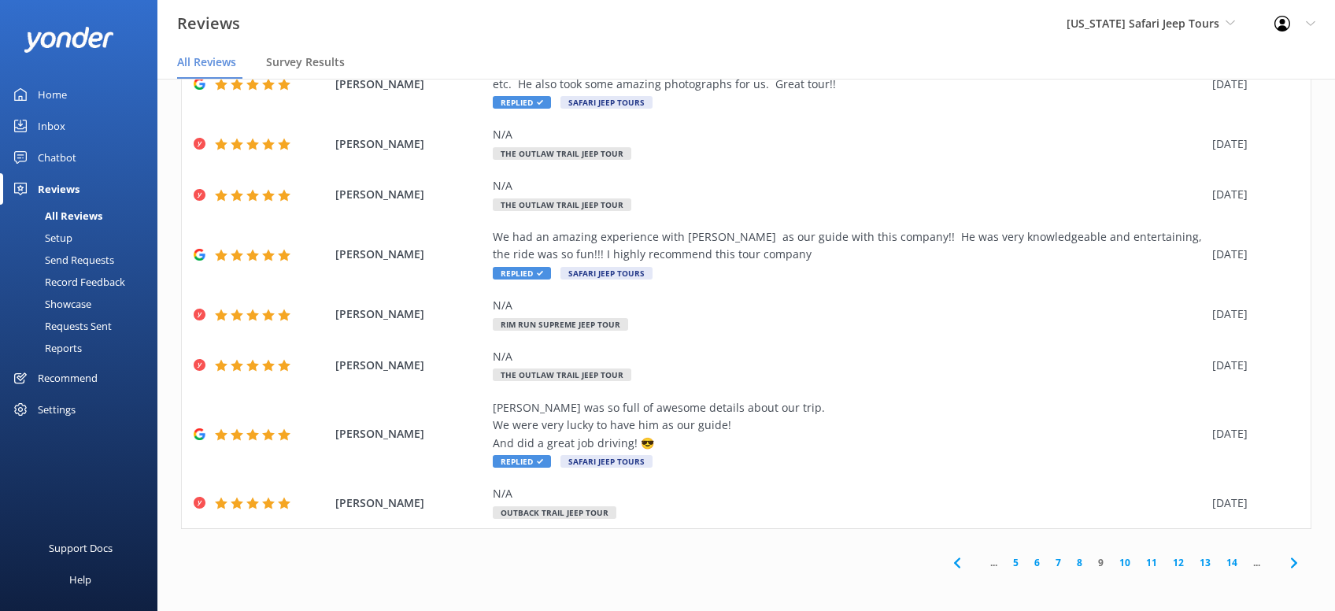
drag, startPoint x: 1302, startPoint y: 567, endPoint x: 1313, endPoint y: 498, distance: 69.4
click at [1302, 565] on icon at bounding box center [1294, 563] width 19 height 19
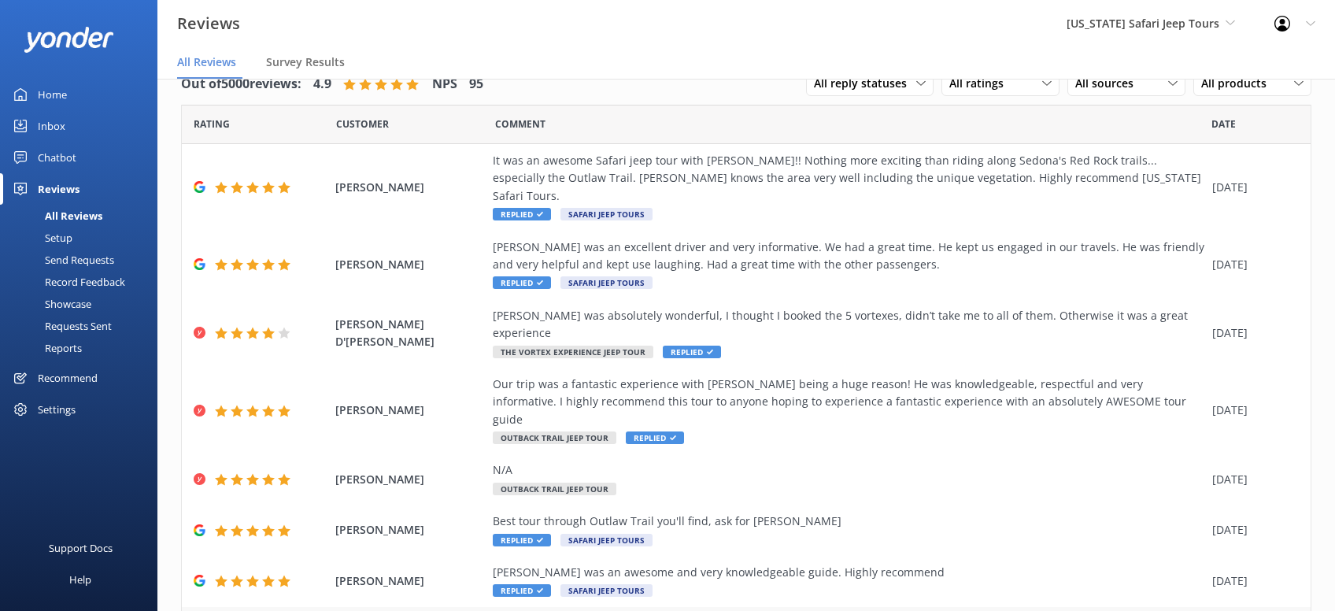
scroll to position [196, 0]
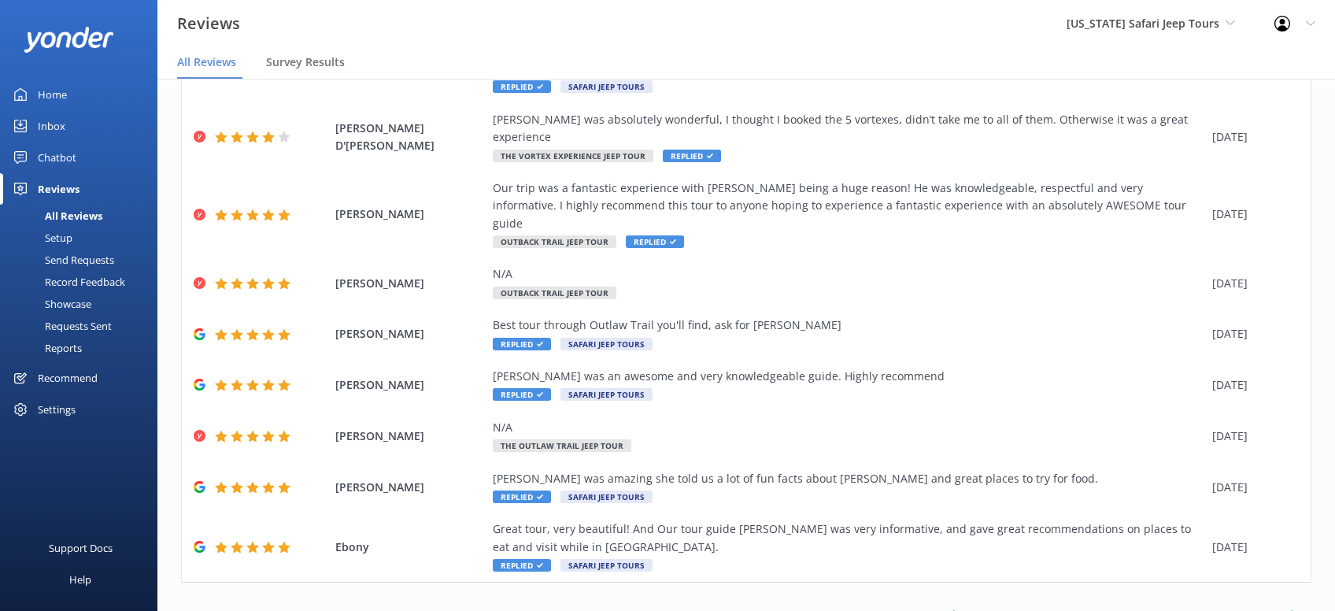
click at [1290, 606] on icon at bounding box center [1294, 615] width 19 height 19
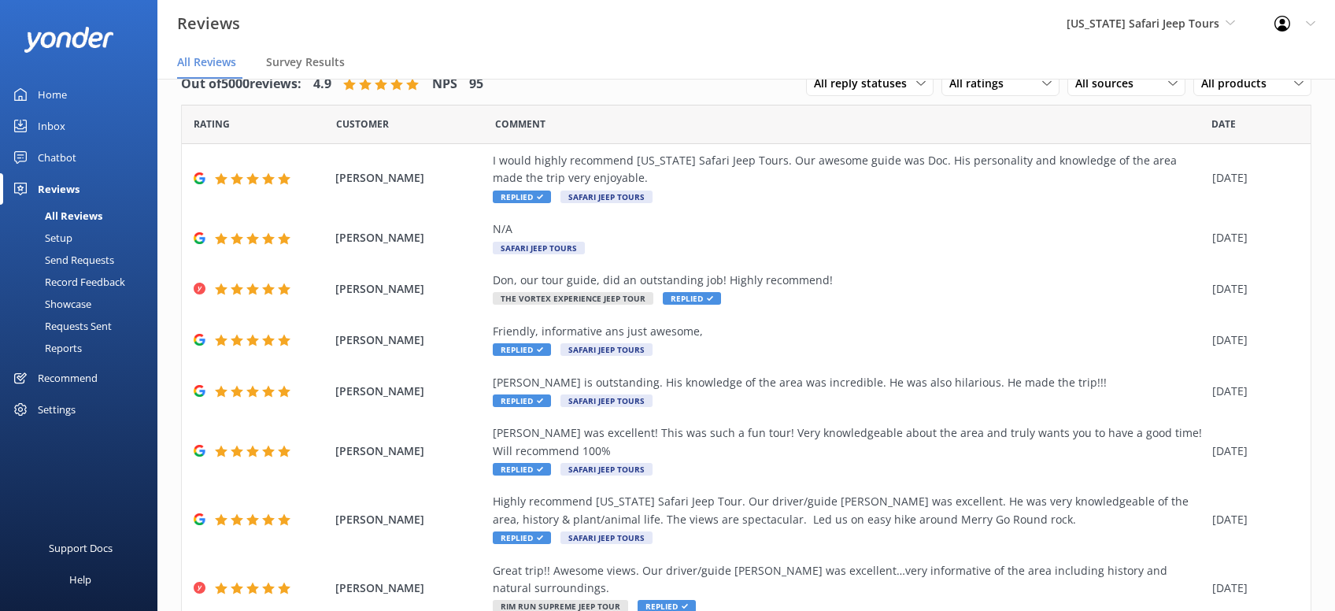
scroll to position [231, 0]
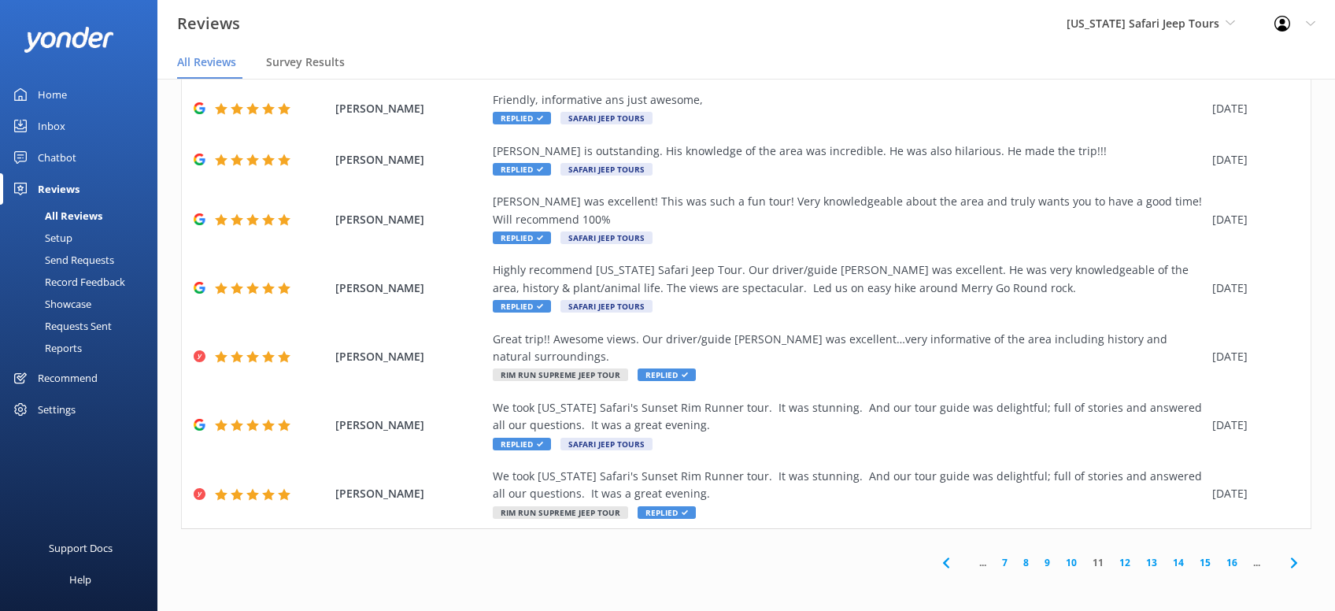
click at [1287, 558] on icon at bounding box center [1294, 563] width 19 height 19
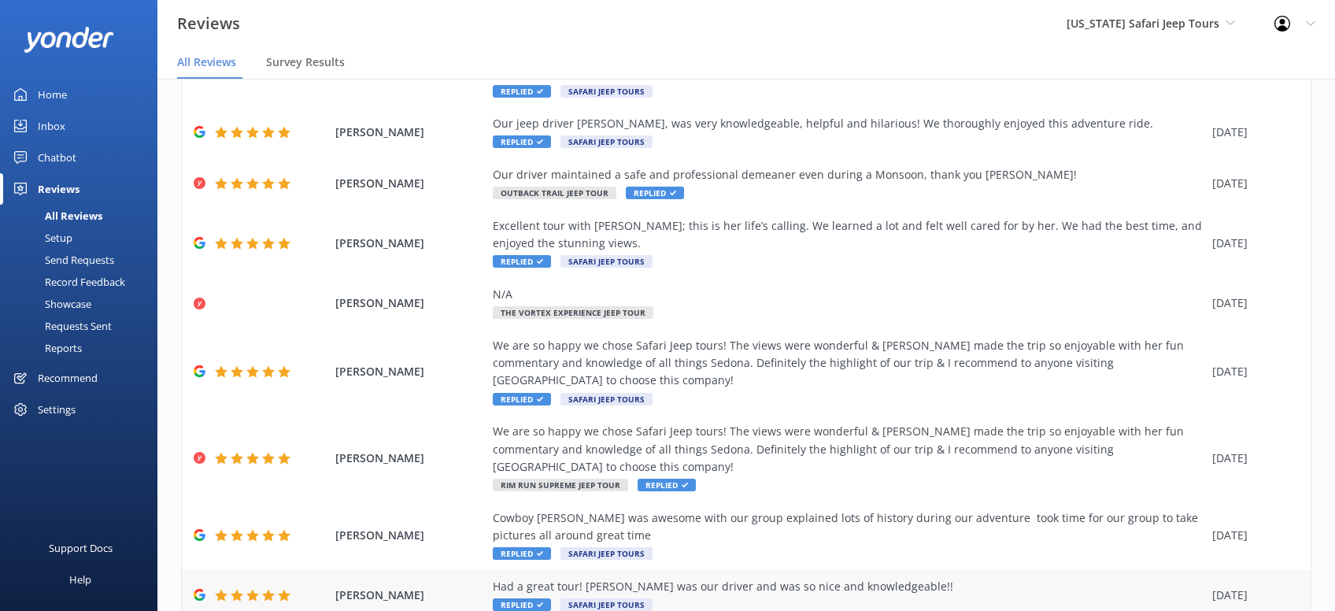
scroll to position [443, 0]
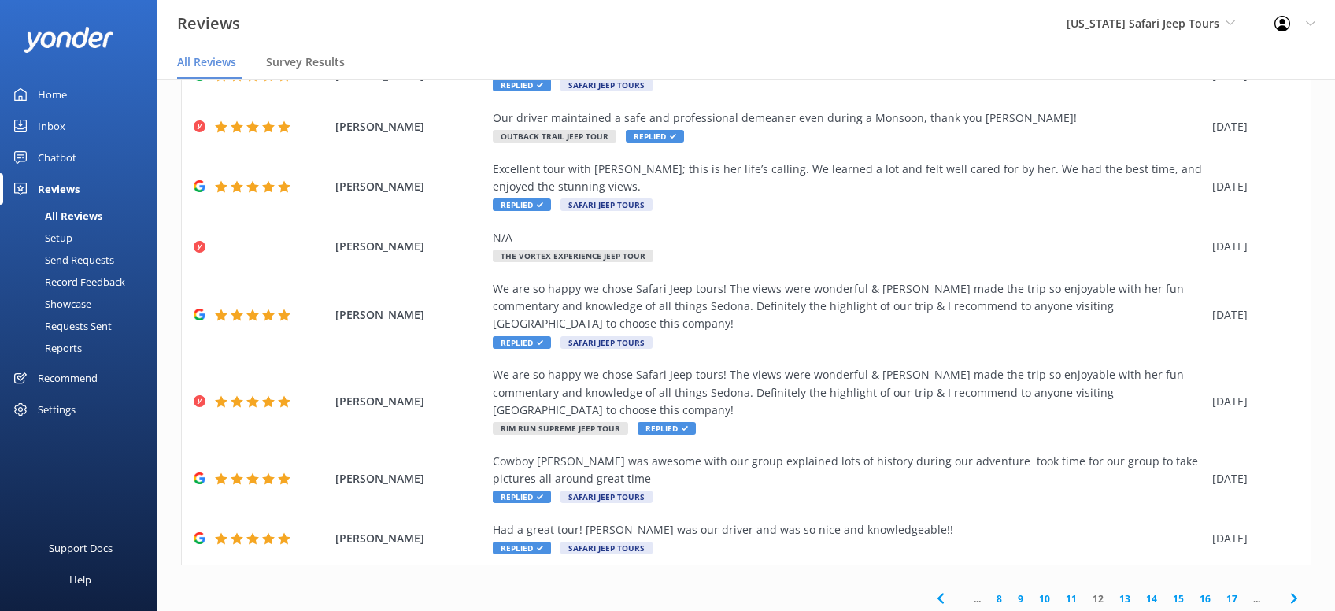
click at [1290, 589] on icon at bounding box center [1294, 598] width 19 height 19
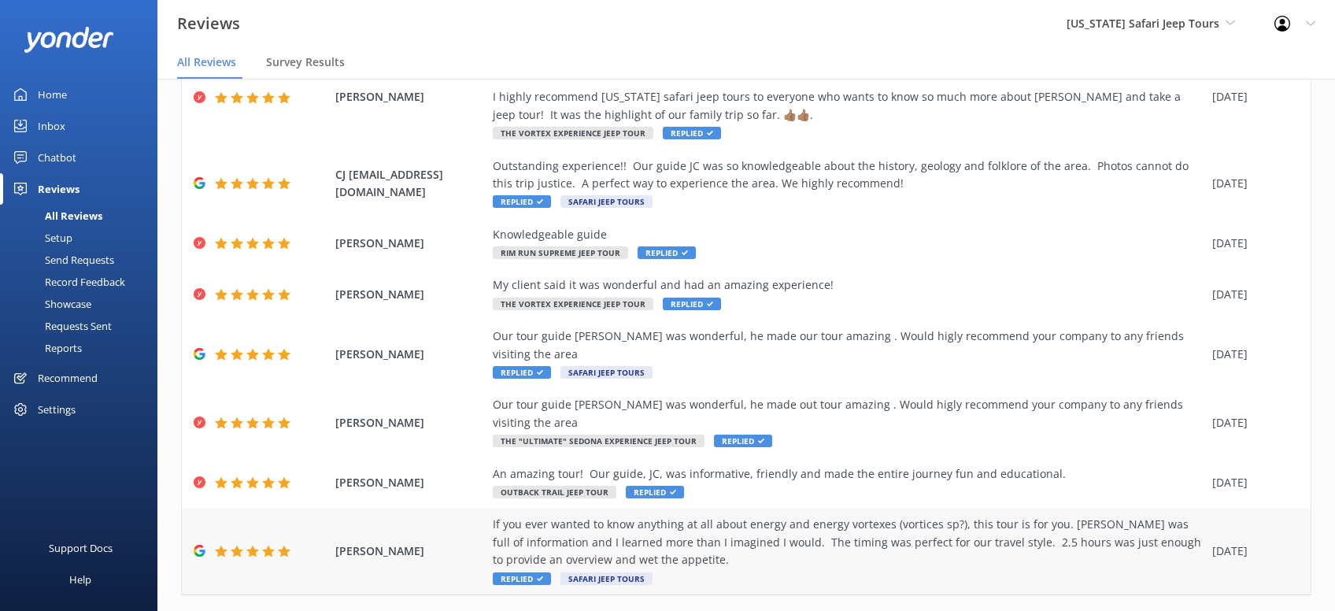
scroll to position [231, 0]
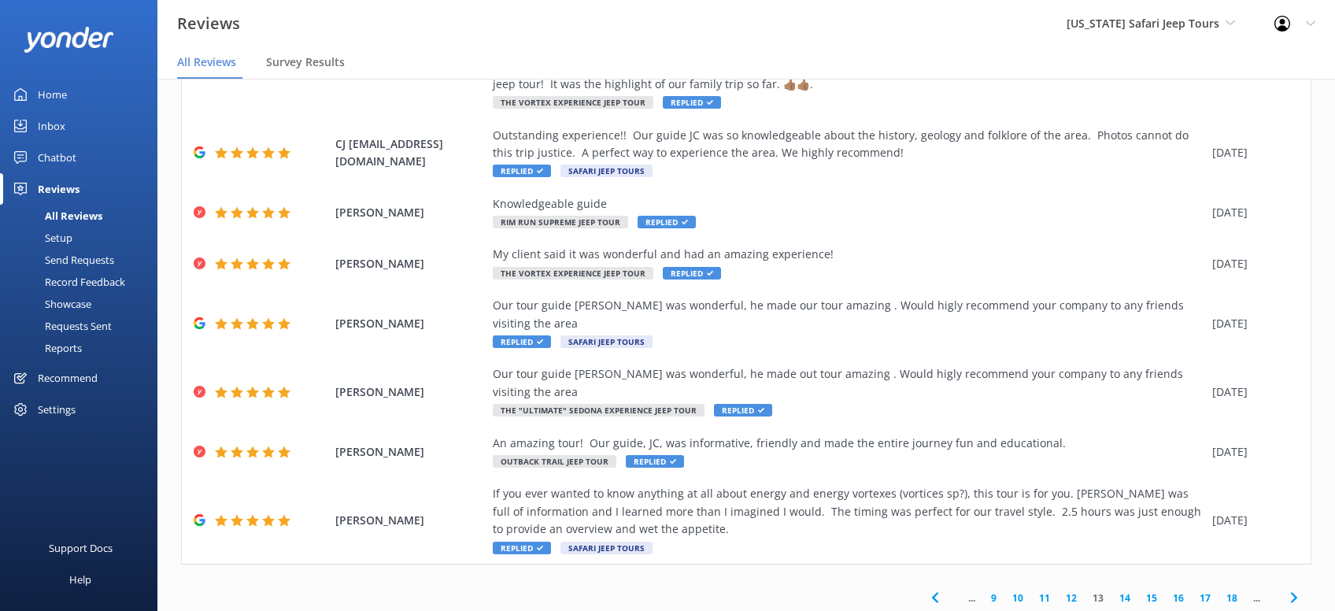
click at [1287, 588] on icon at bounding box center [1294, 597] width 19 height 19
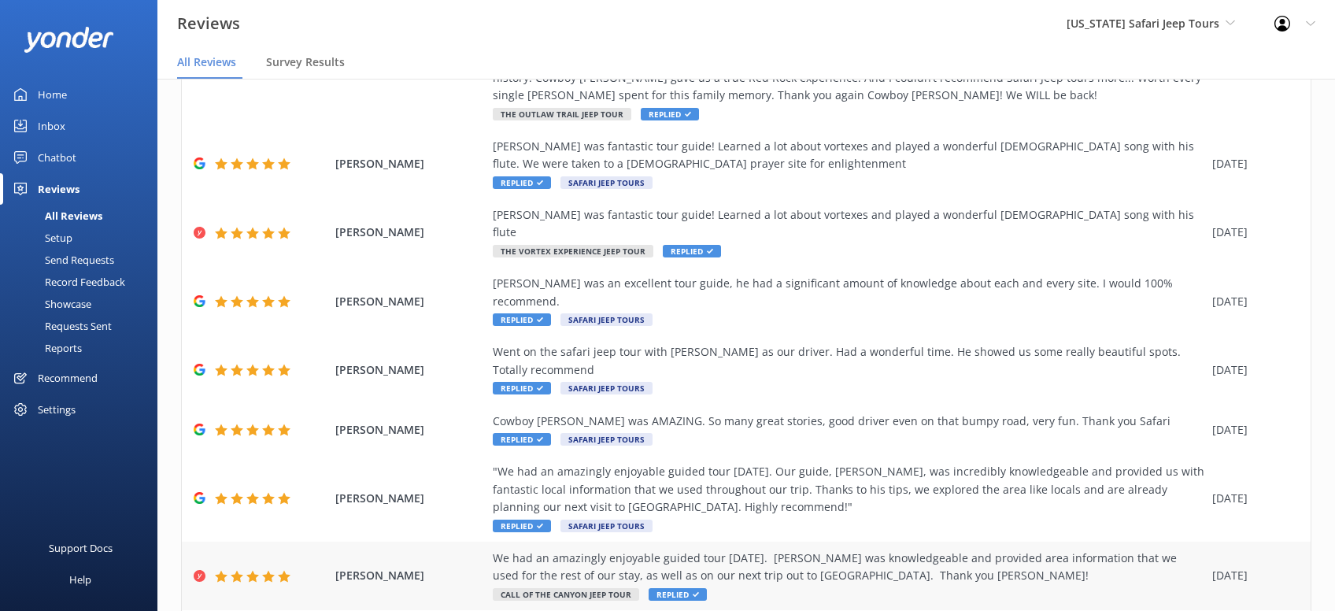
scroll to position [320, 0]
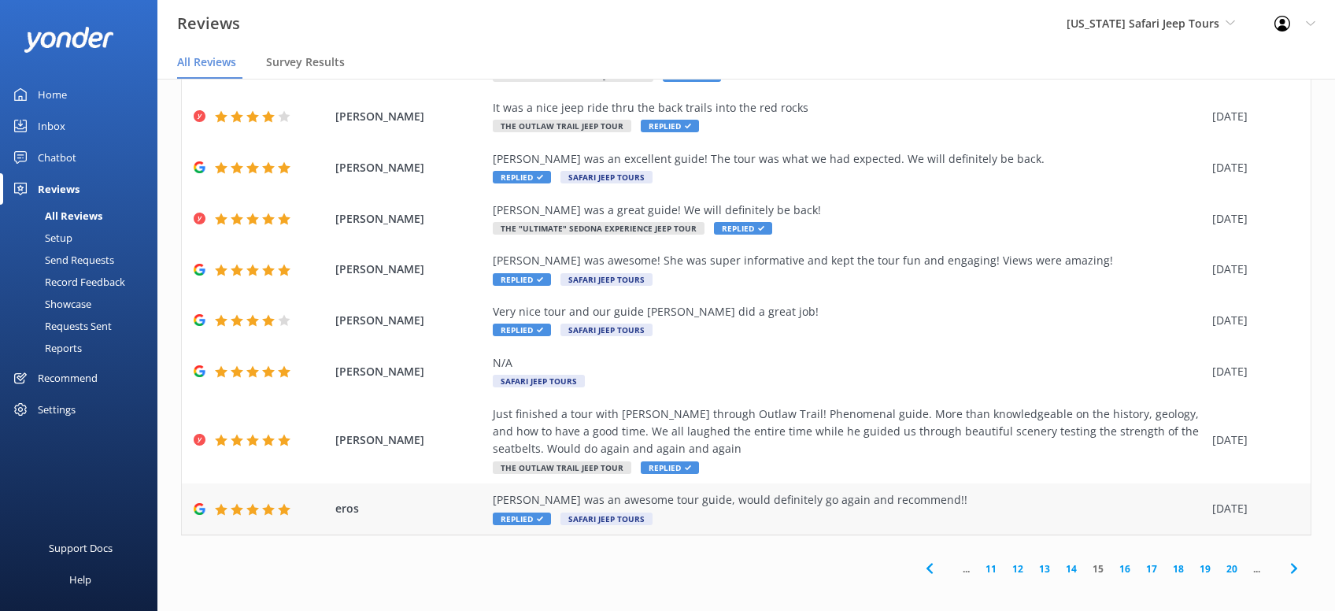
scroll to position [179, 0]
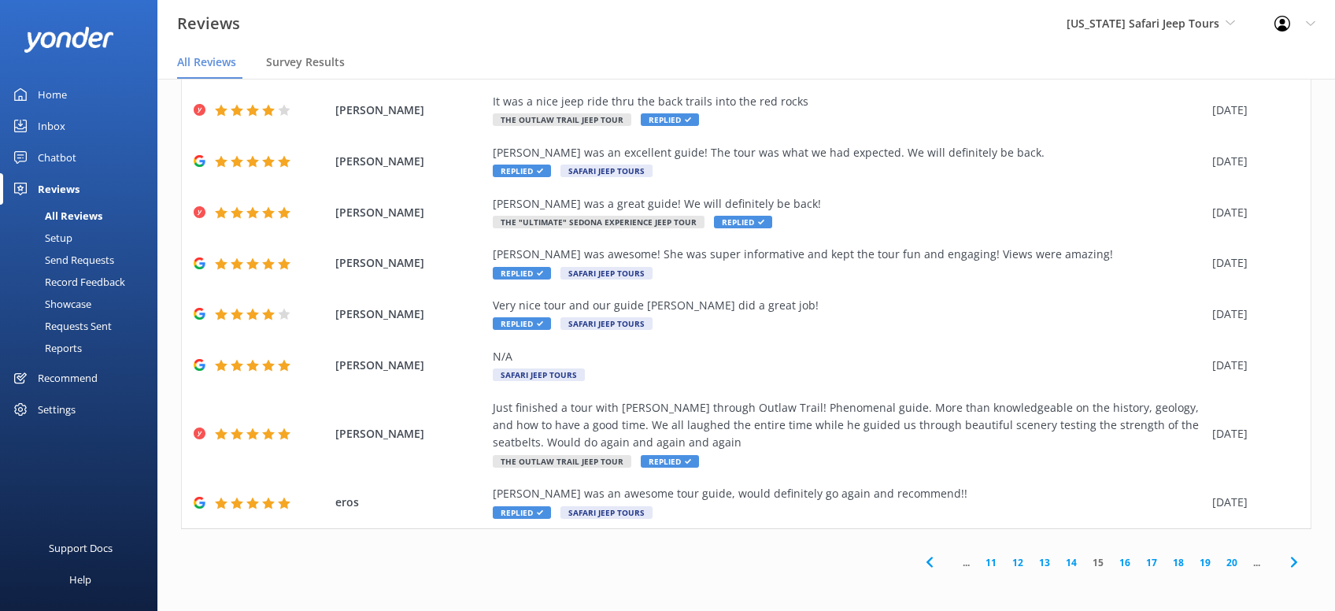
click at [1294, 564] on use at bounding box center [1294, 562] width 6 height 10
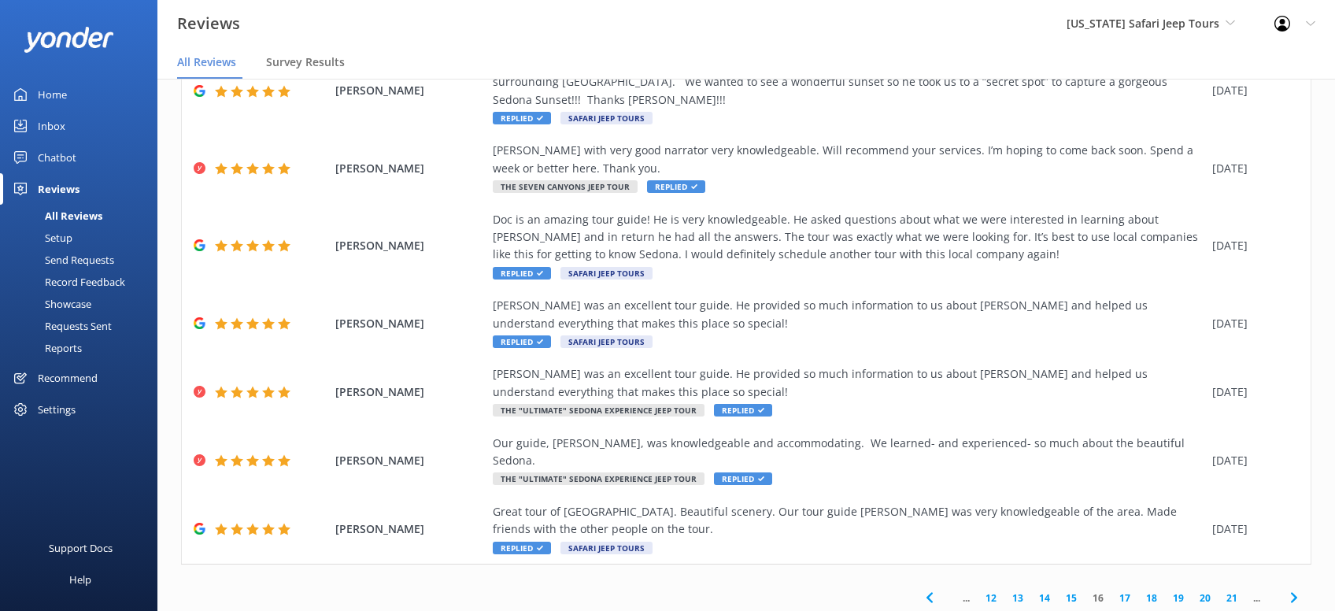
click at [1300, 588] on icon at bounding box center [1294, 597] width 19 height 19
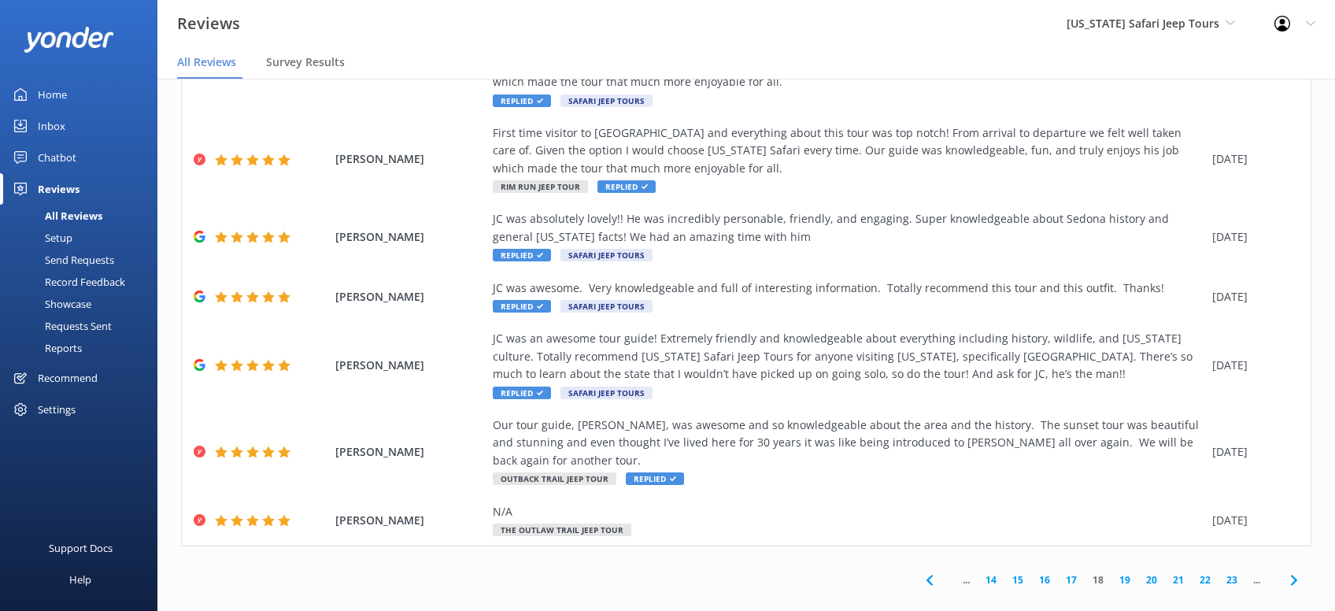
drag, startPoint x: 1286, startPoint y: 567, endPoint x: 1280, endPoint y: 539, distance: 28.1
click at [1287, 571] on icon at bounding box center [1294, 580] width 19 height 19
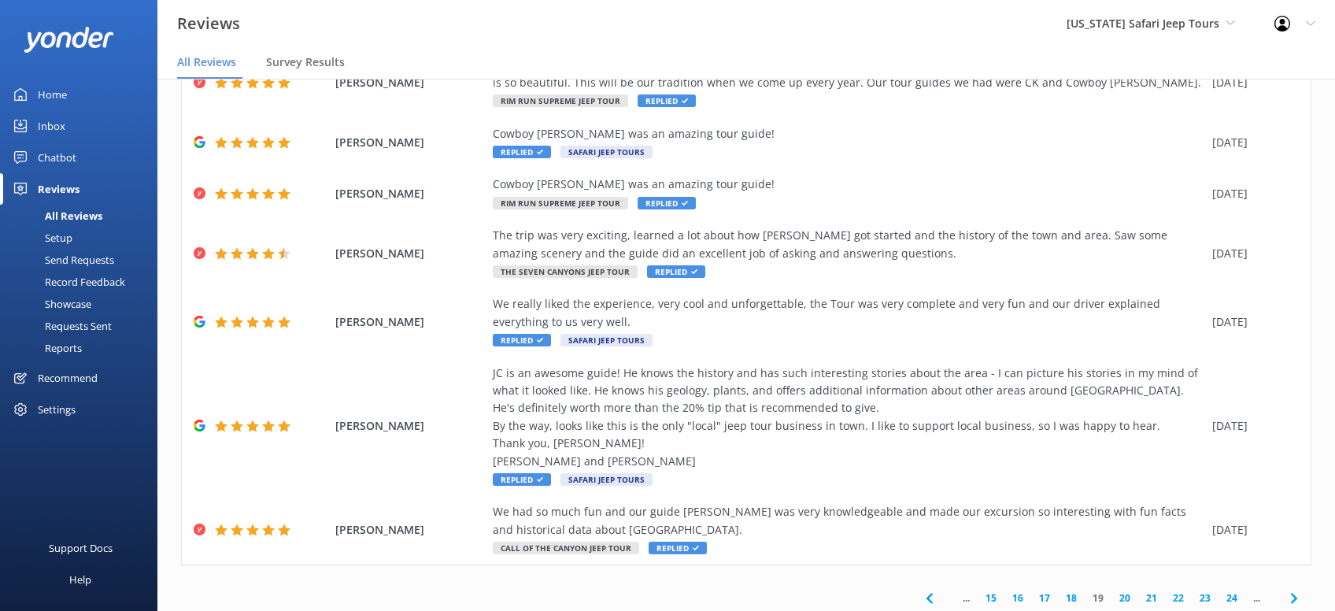
click at [1297, 589] on icon at bounding box center [1294, 598] width 19 height 19
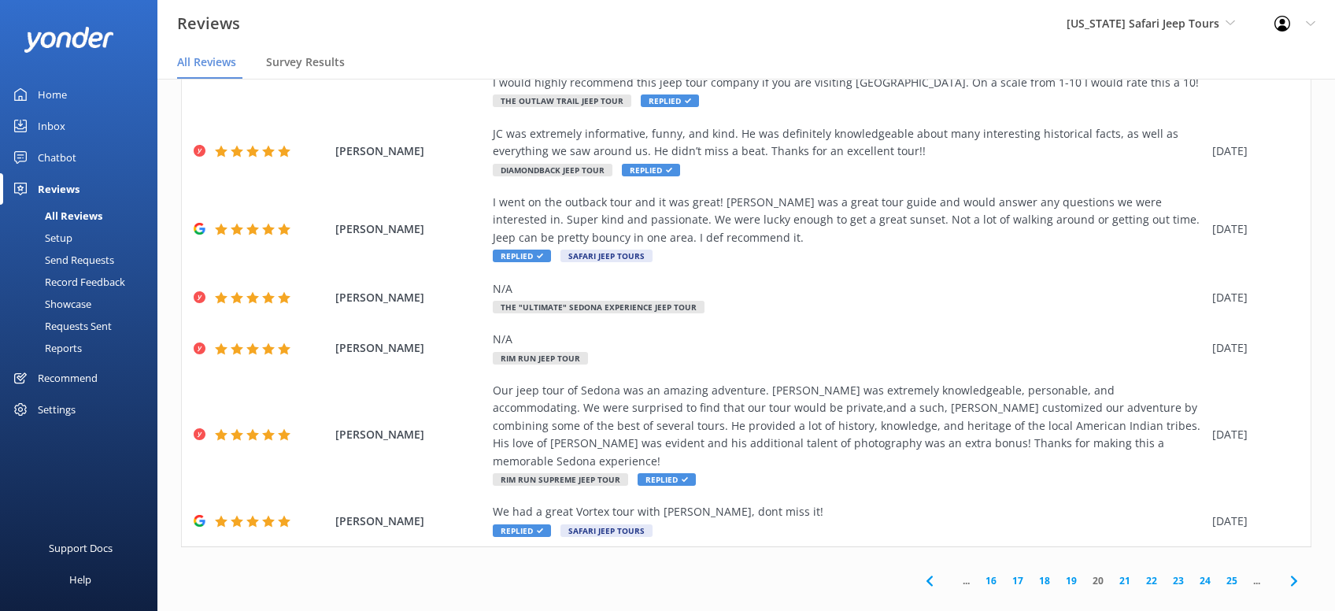
click at [1291, 572] on icon at bounding box center [1294, 581] width 19 height 19
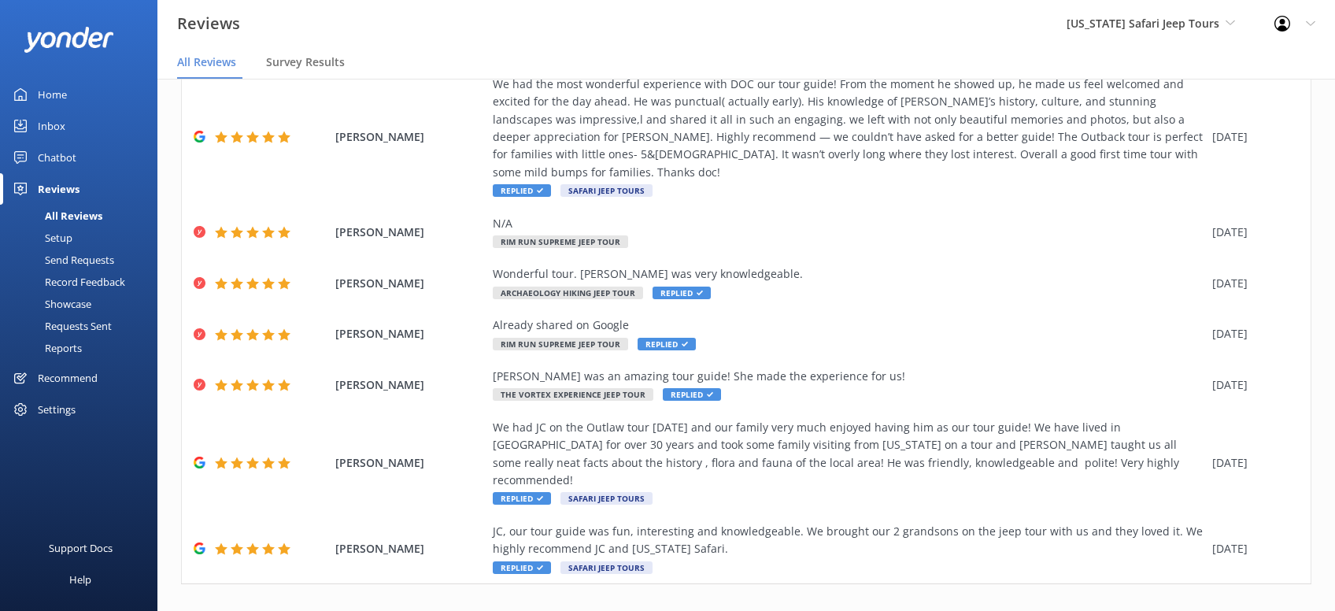
click at [1298, 608] on icon at bounding box center [1294, 617] width 19 height 19
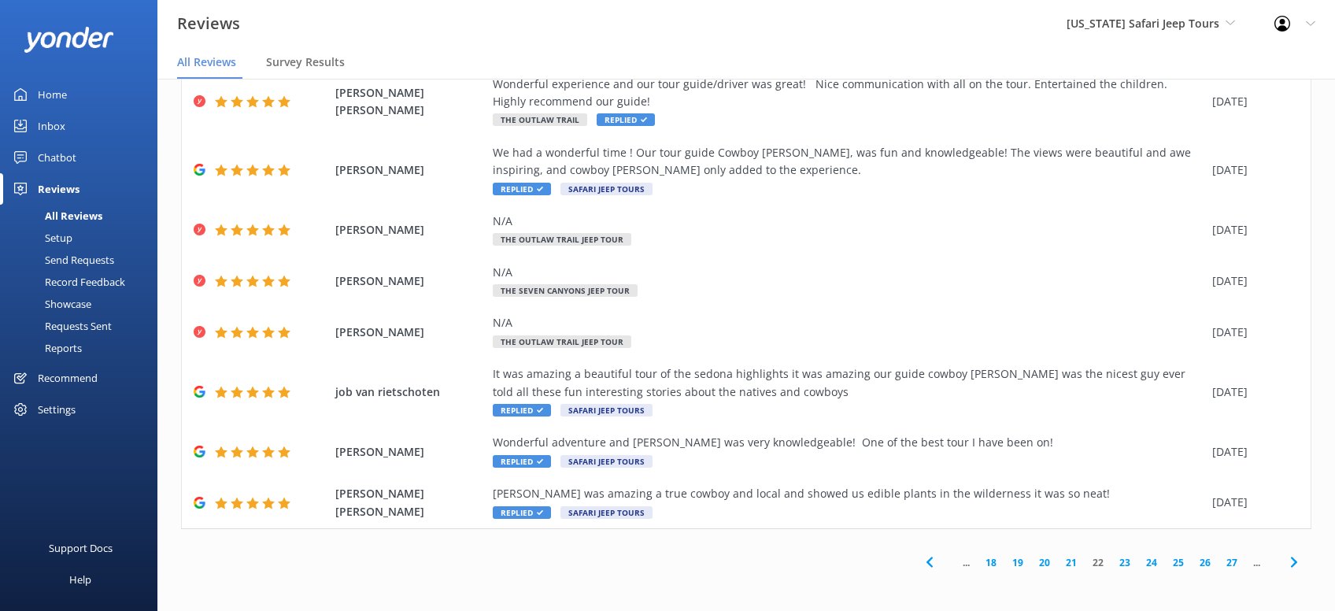
click at [1287, 565] on icon at bounding box center [1294, 562] width 19 height 19
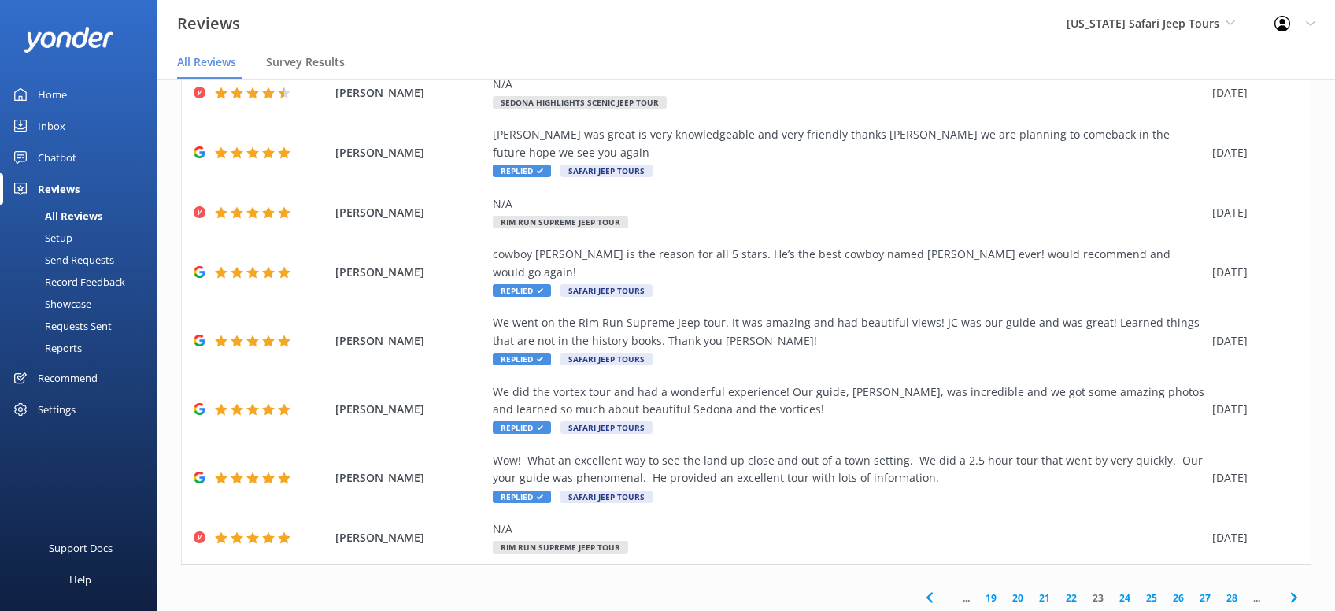
drag, startPoint x: 1293, startPoint y: 557, endPoint x: 1282, endPoint y: 549, distance: 14.0
click at [1291, 588] on icon at bounding box center [1294, 597] width 19 height 19
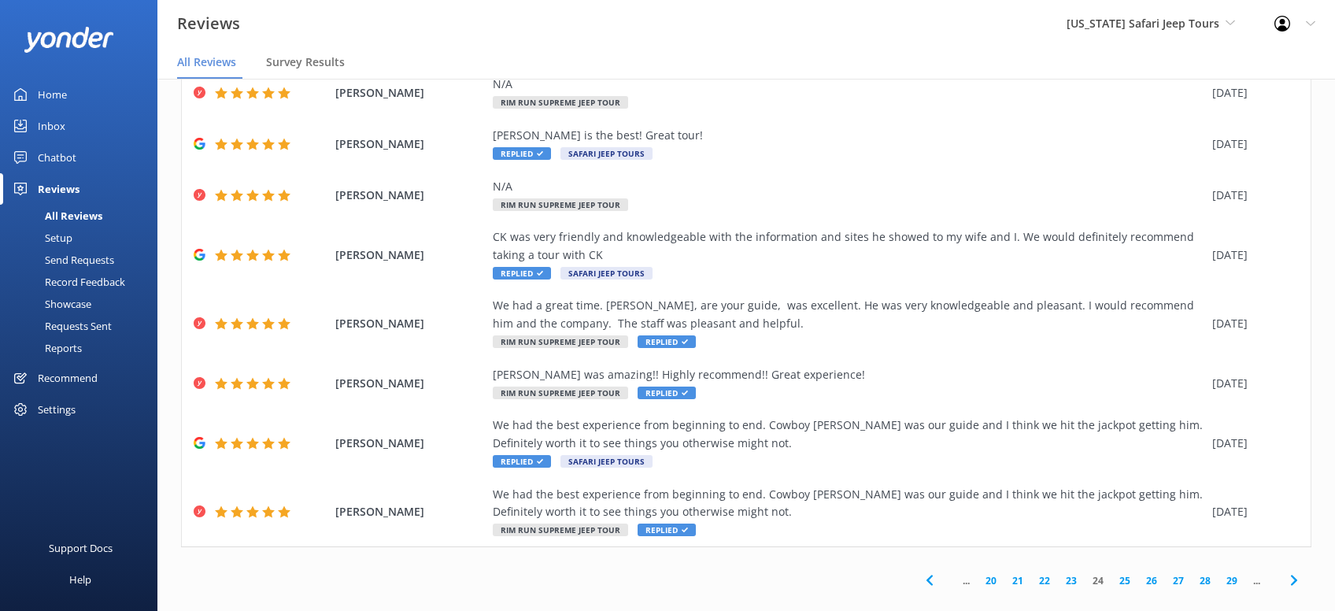
click at [1290, 571] on icon at bounding box center [1294, 580] width 19 height 19
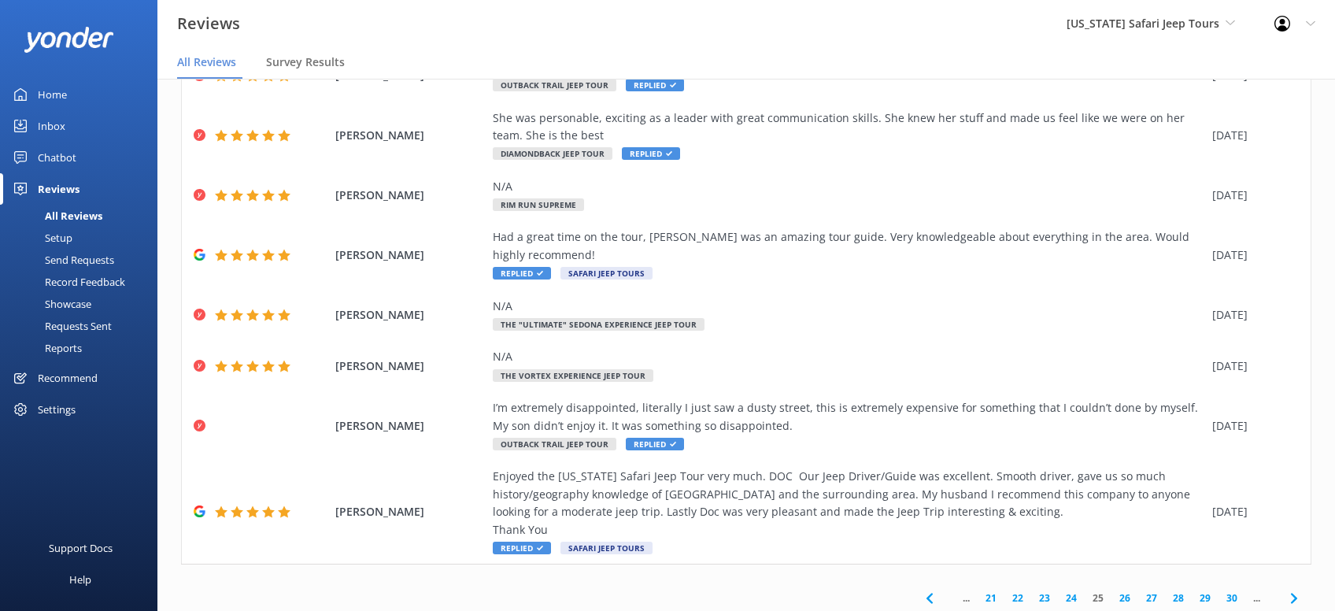
click at [1291, 589] on icon at bounding box center [1294, 598] width 19 height 19
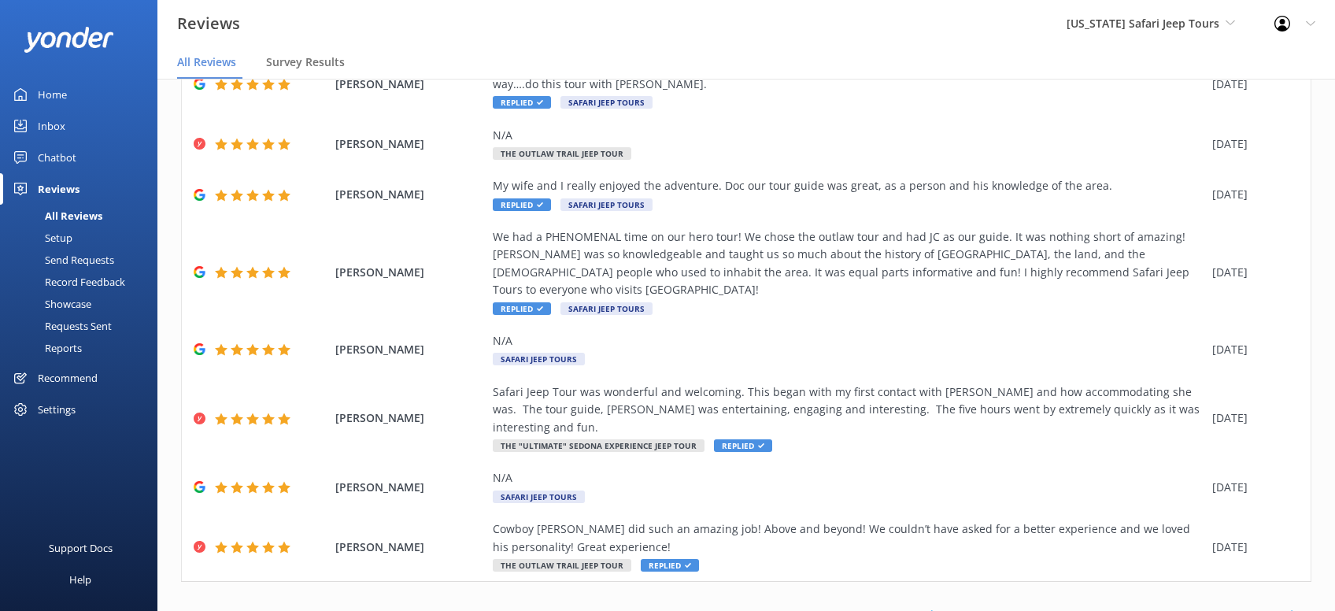
click at [1292, 606] on icon at bounding box center [1294, 615] width 19 height 19
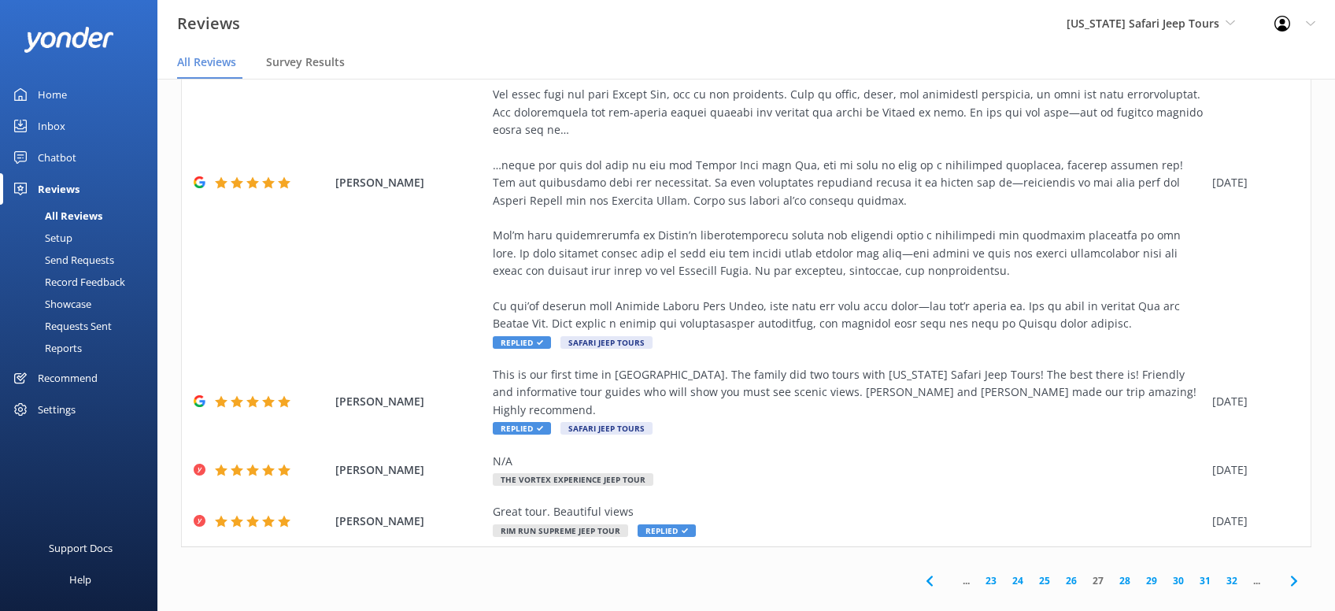
click at [1285, 564] on span at bounding box center [1293, 580] width 35 height 35
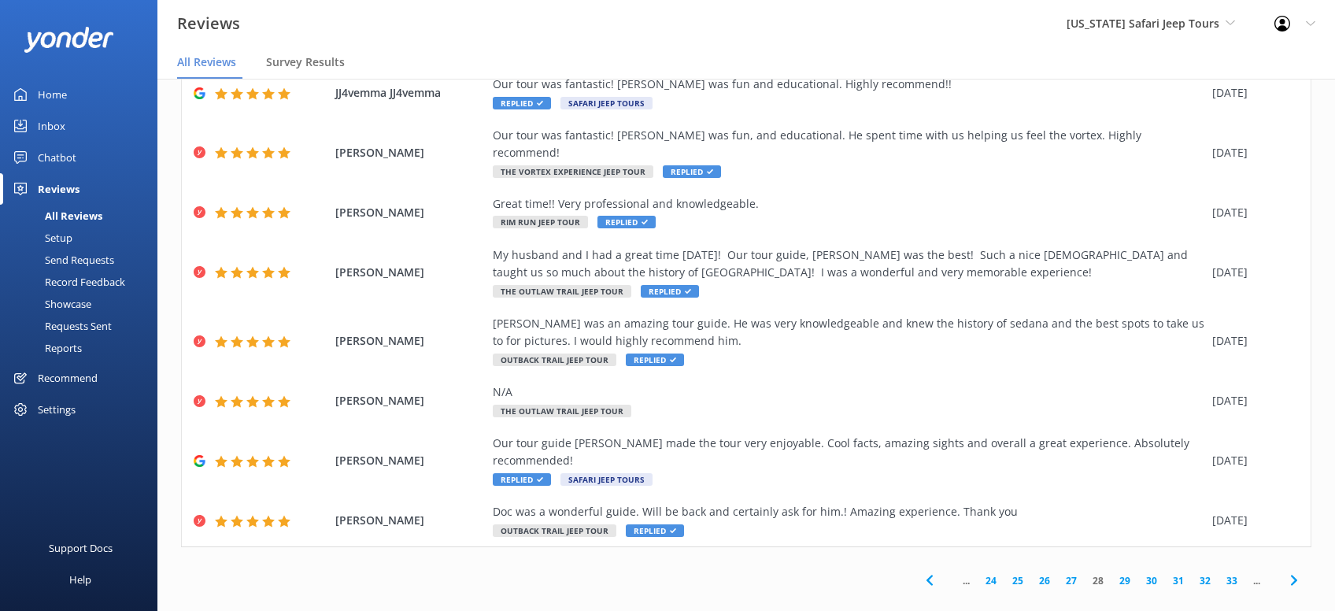
click at [1294, 571] on icon at bounding box center [1294, 580] width 19 height 19
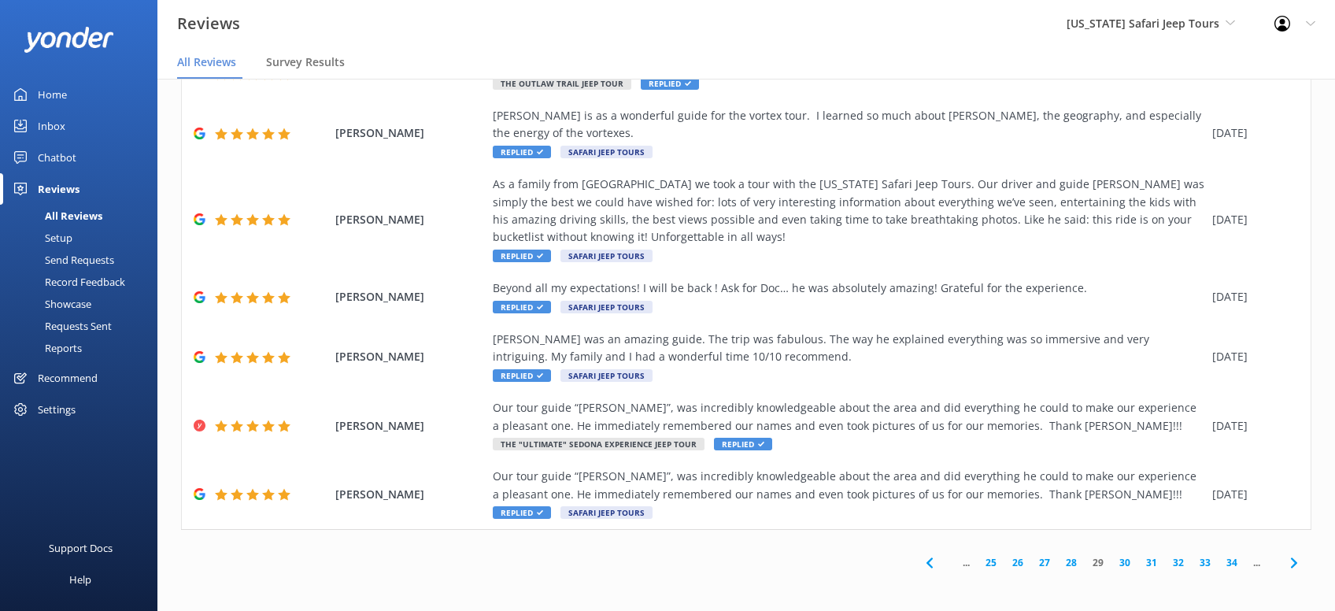
click at [1295, 568] on icon at bounding box center [1294, 563] width 19 height 19
